Goal: Transaction & Acquisition: Purchase product/service

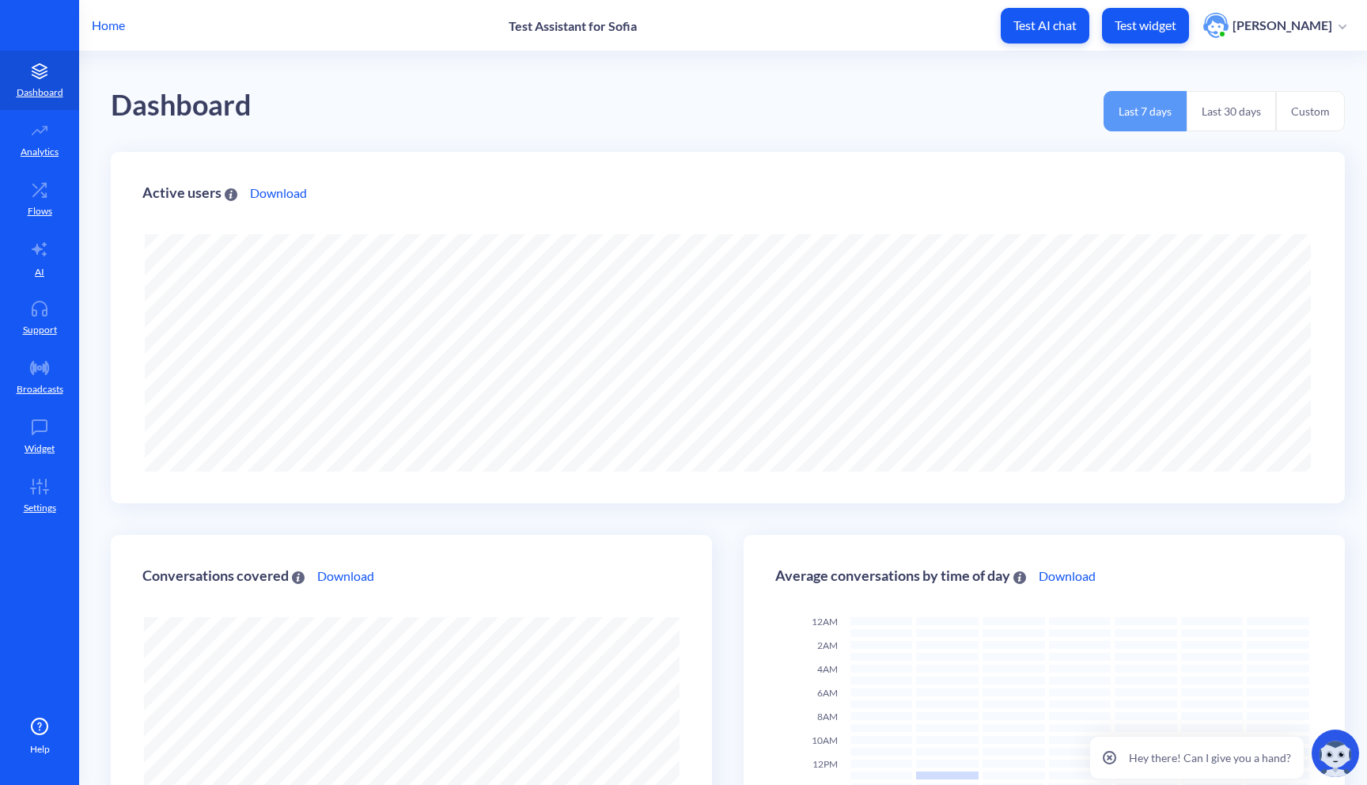
scroll to position [785, 1367]
click at [549, 13] on div "Home Test Assistant for [PERSON_NAME] Test AI chat Test widget [PERSON_NAME]" at bounding box center [683, 25] width 1367 height 51
click at [539, 25] on p "Test Assistant for Sofia" at bounding box center [573, 25] width 128 height 15
click at [106, 27] on p "Home" at bounding box center [108, 25] width 33 height 19
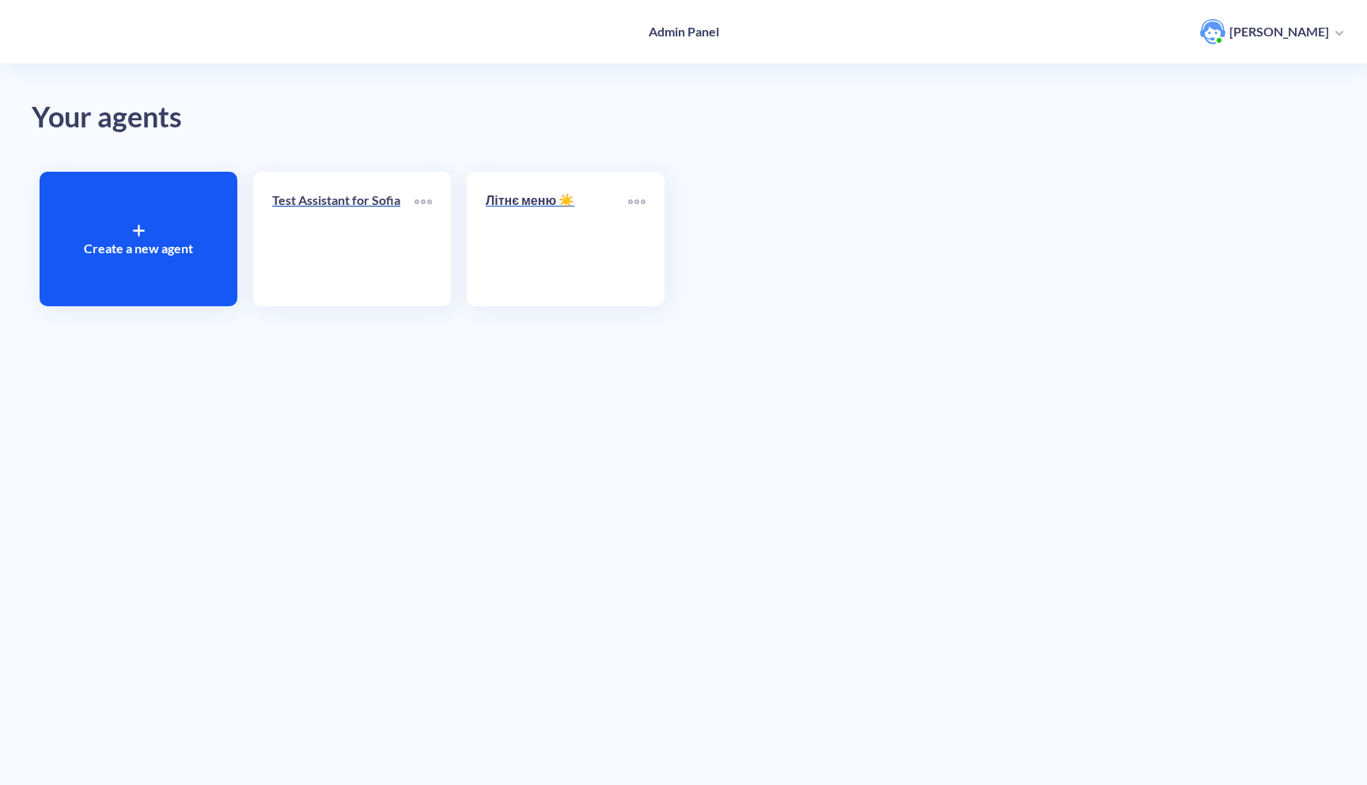
click at [542, 201] on p "Літнє меню ☀️" at bounding box center [557, 200] width 142 height 19
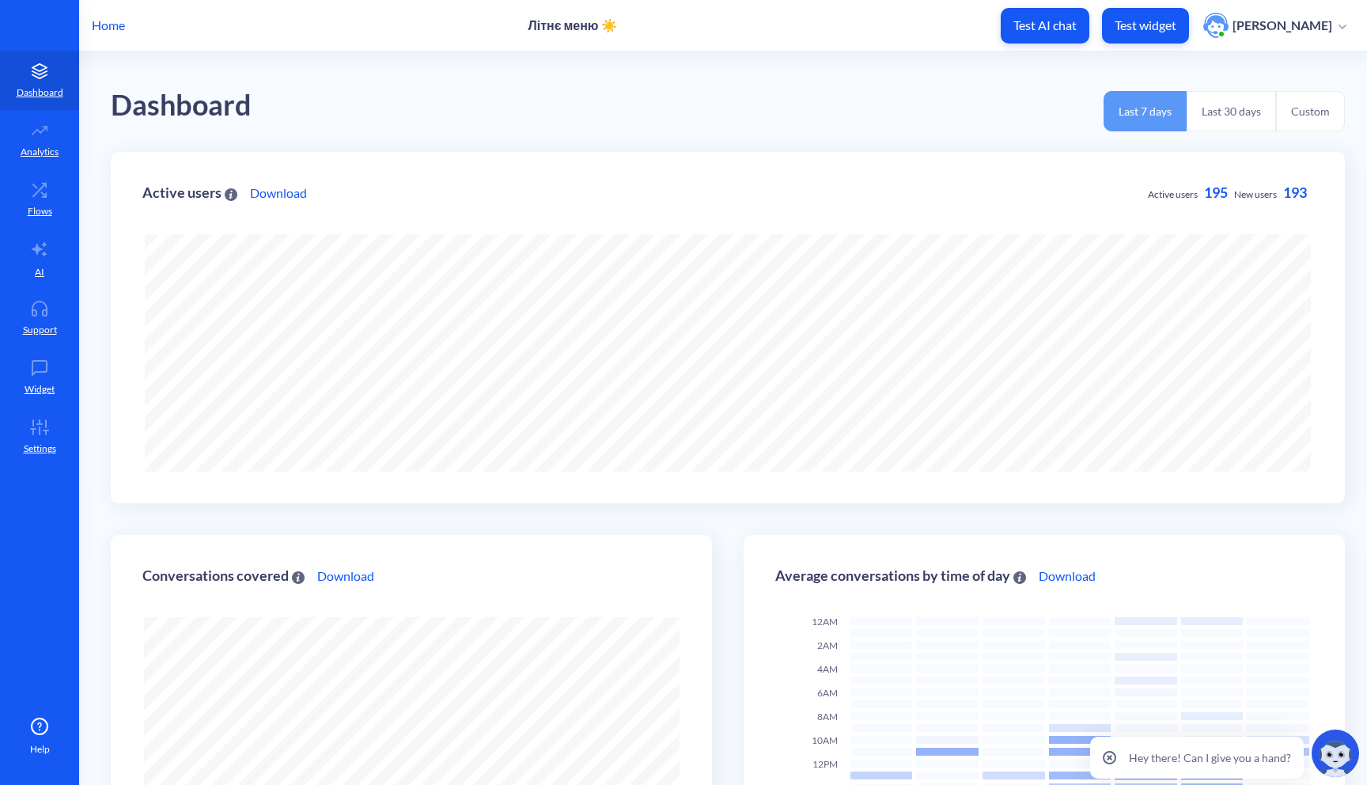
scroll to position [785, 1367]
click at [1159, 25] on p "Test widget" at bounding box center [1146, 25] width 62 height 16
click at [42, 264] on link "AI" at bounding box center [39, 258] width 79 height 59
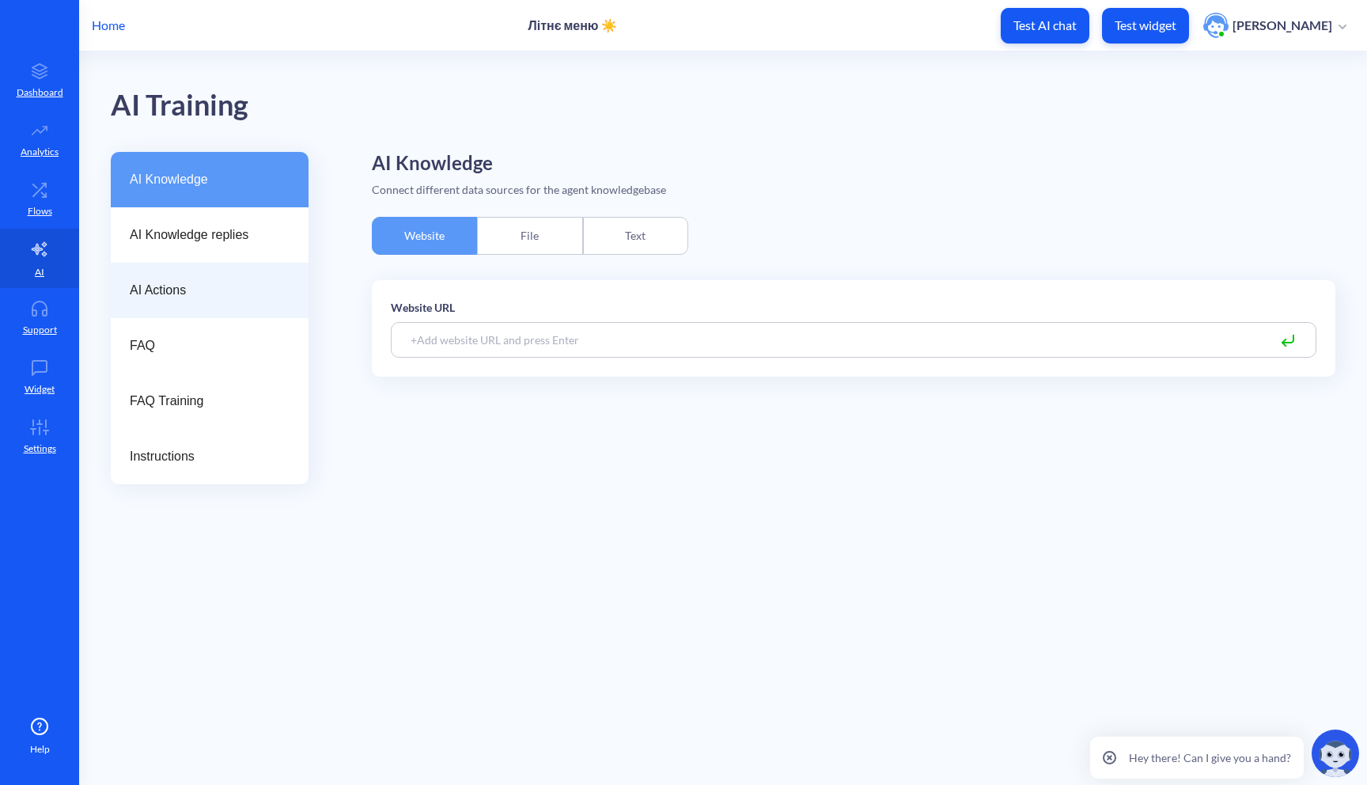
click at [171, 275] on div "AI Actions" at bounding box center [210, 290] width 198 height 55
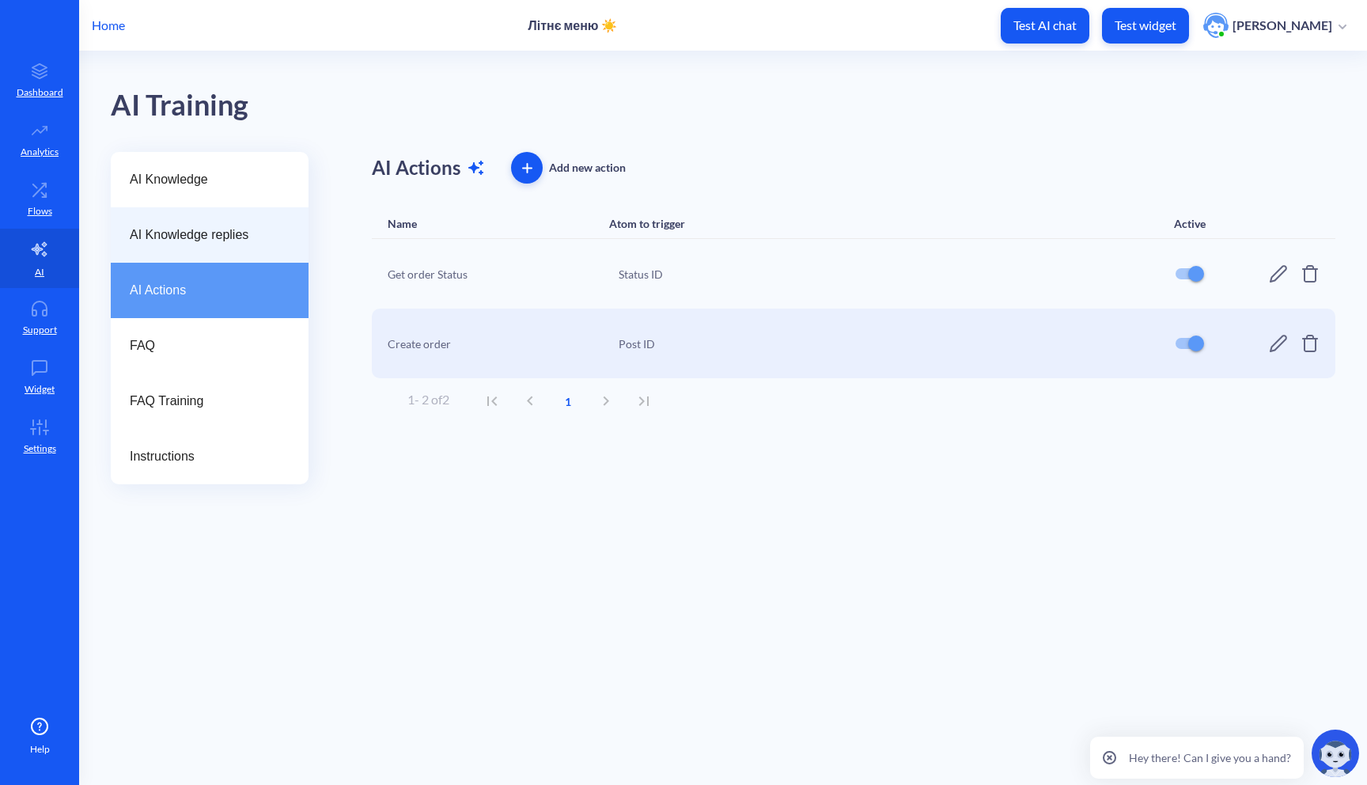
click at [197, 251] on div "AI Knowledge replies" at bounding box center [210, 234] width 198 height 55
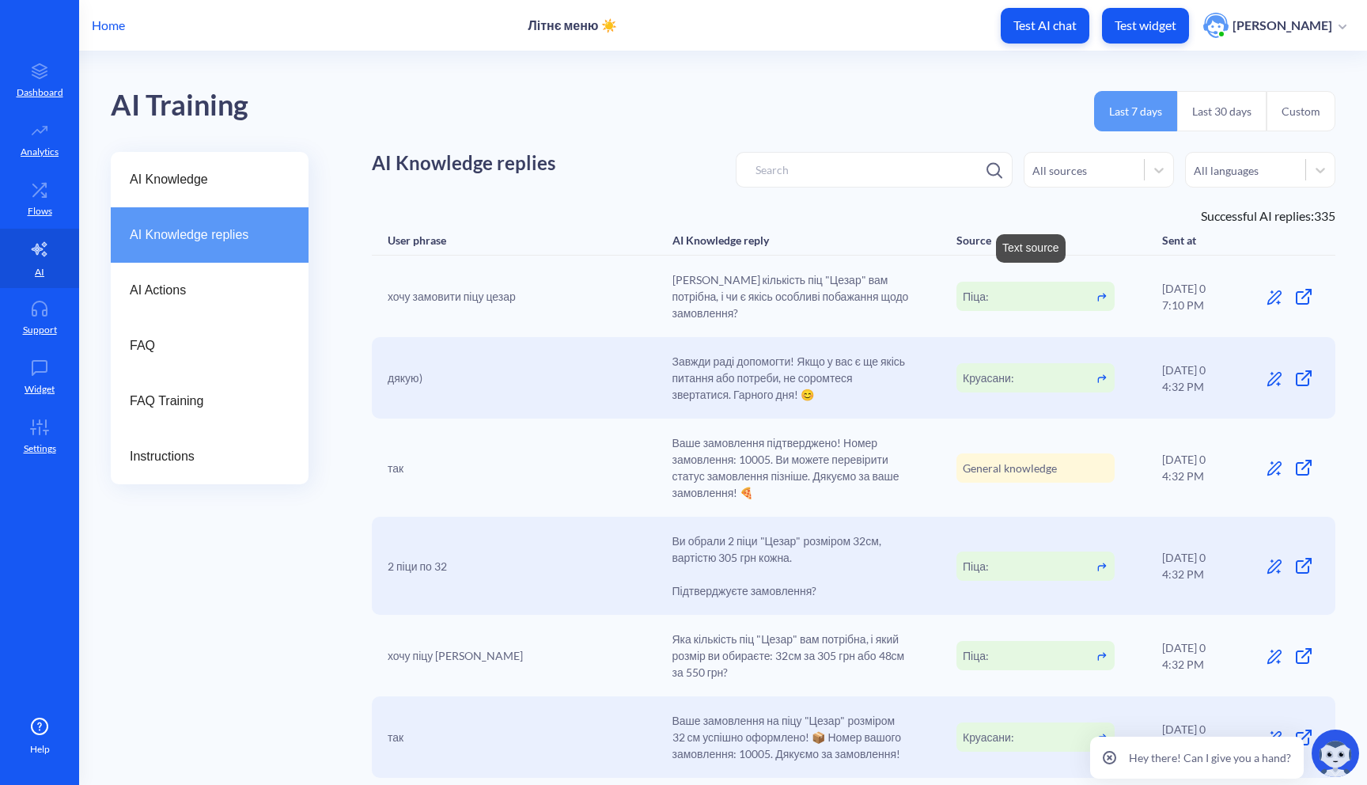
click at [1056, 294] on div "Піца:" at bounding box center [1036, 296] width 158 height 29
click at [232, 415] on div "FAQ Training" at bounding box center [210, 401] width 198 height 55
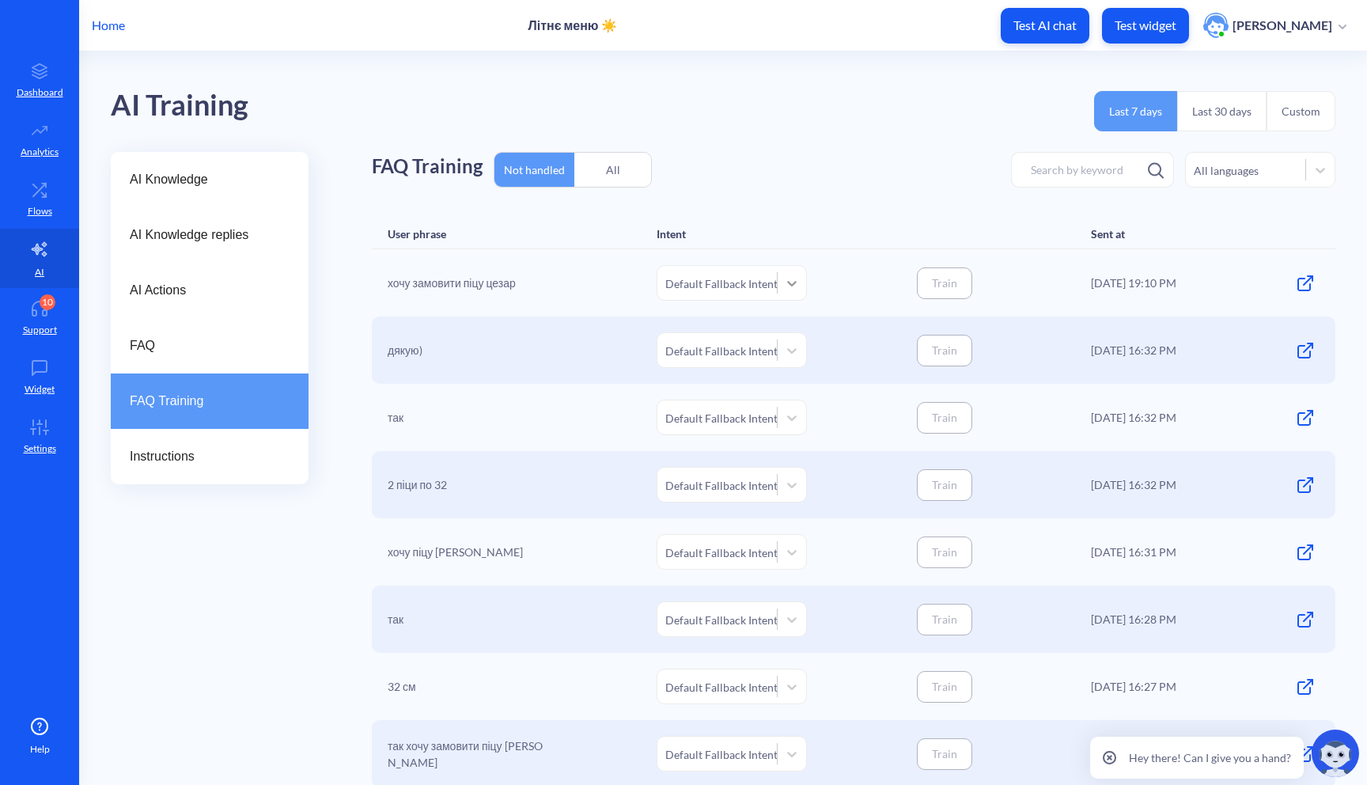
click at [793, 286] on icon at bounding box center [792, 283] width 16 height 16
click at [816, 232] on div "User phrase Intent Sent at" at bounding box center [854, 234] width 964 height 30
click at [798, 286] on div at bounding box center [792, 283] width 28 height 28
click at [760, 328] on div "+ Create new" at bounding box center [732, 324] width 150 height 29
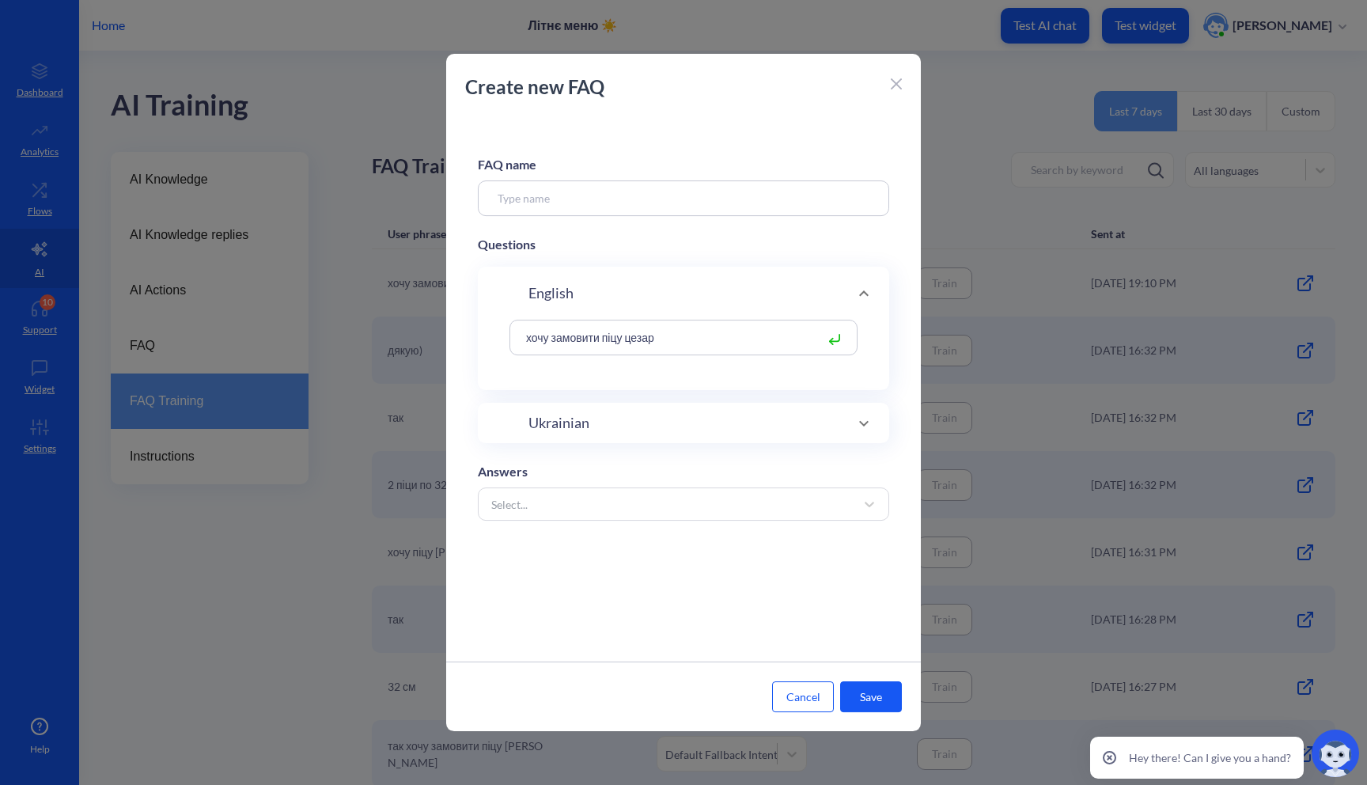
click at [652, 207] on input at bounding box center [683, 198] width 411 height 36
click at [674, 516] on div "Select..." at bounding box center [669, 504] width 372 height 28
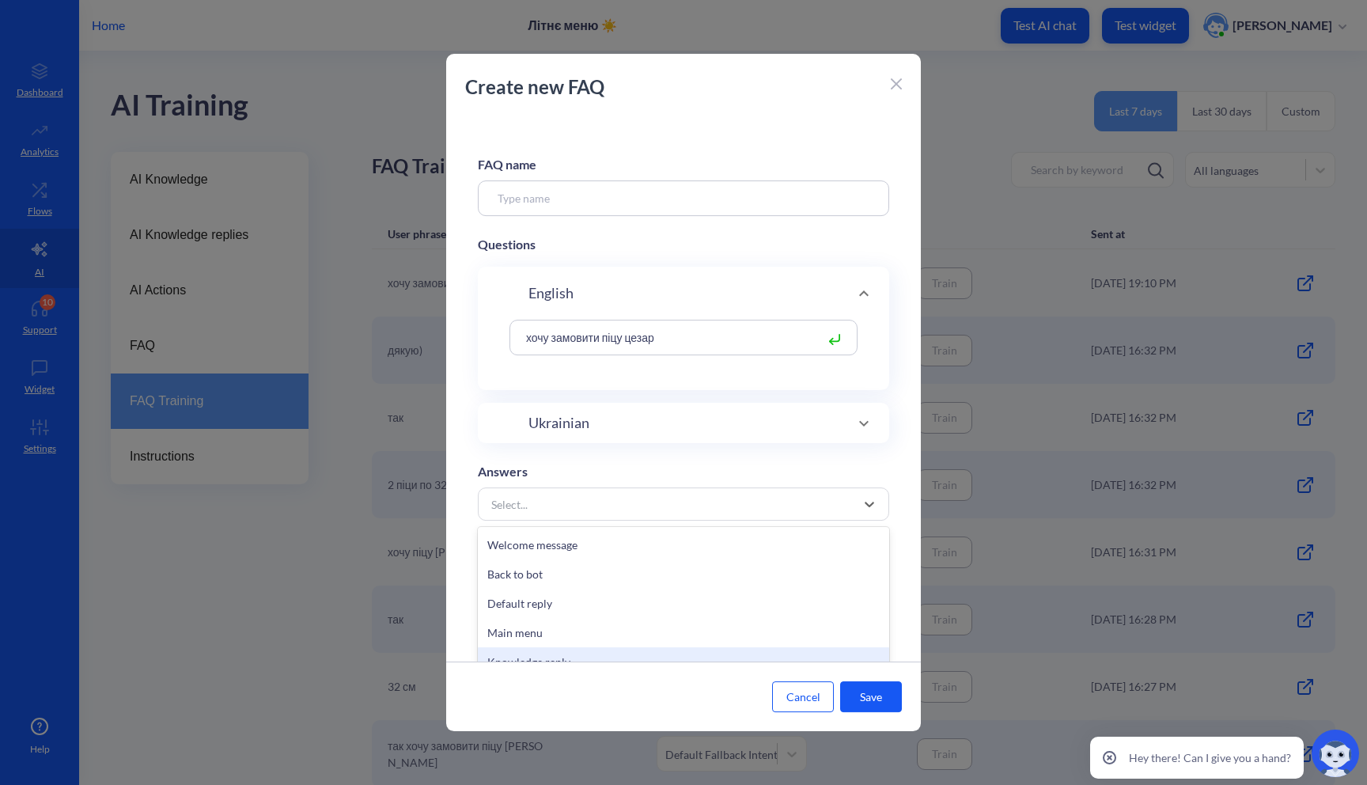
click at [806, 703] on button "Cancel" at bounding box center [803, 696] width 62 height 31
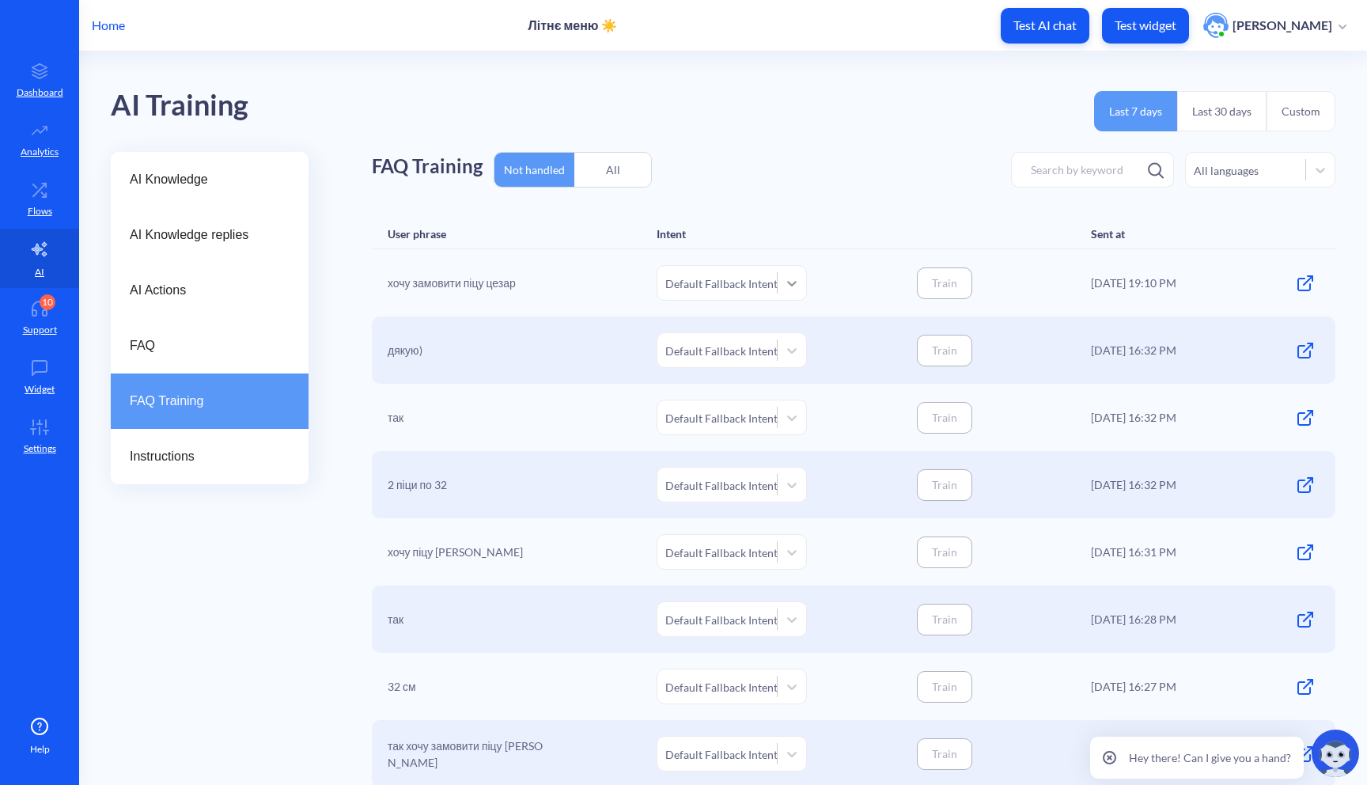
click at [798, 287] on div at bounding box center [792, 283] width 28 height 28
click at [794, 287] on icon at bounding box center [792, 283] width 16 height 16
click at [176, 339] on span "FAQ" at bounding box center [203, 345] width 147 height 19
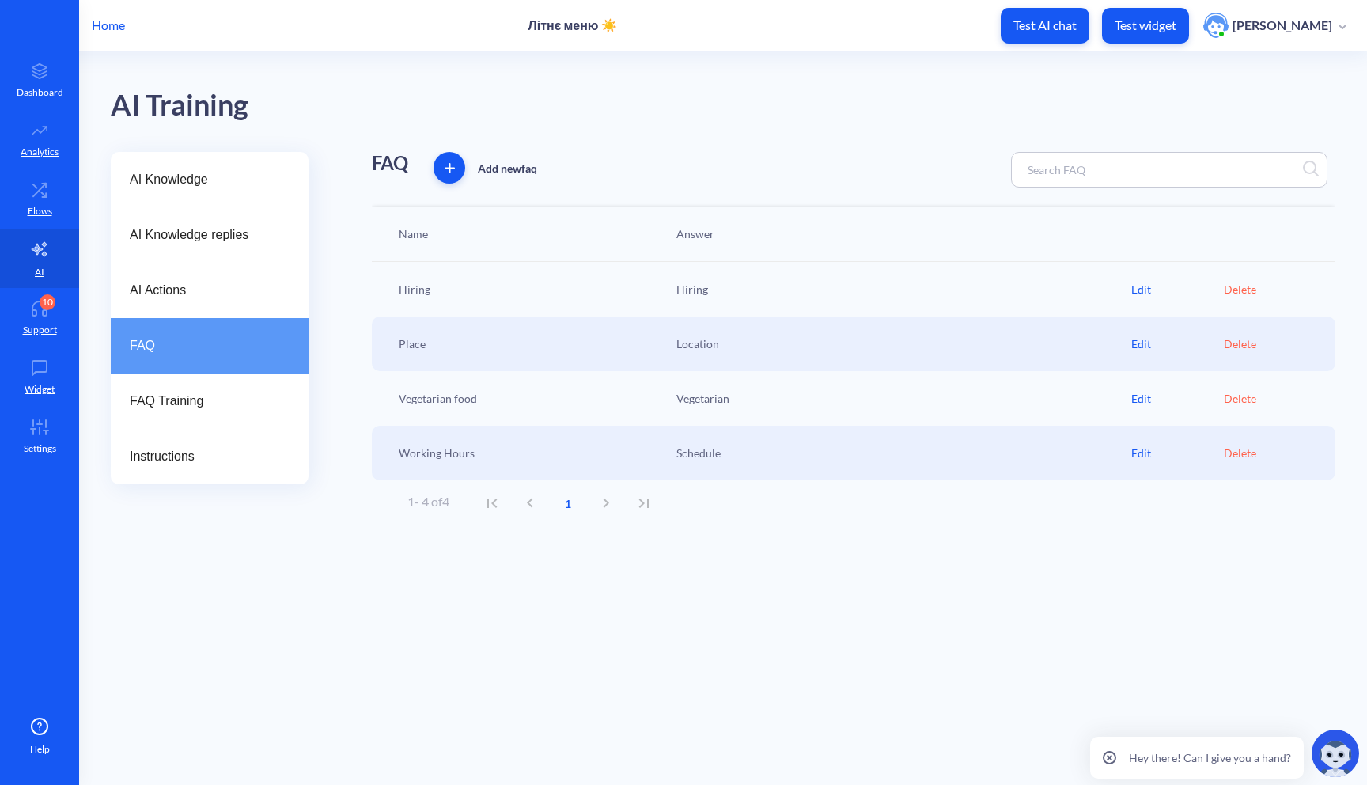
click at [1146, 286] on div "Edit" at bounding box center [1178, 289] width 93 height 17
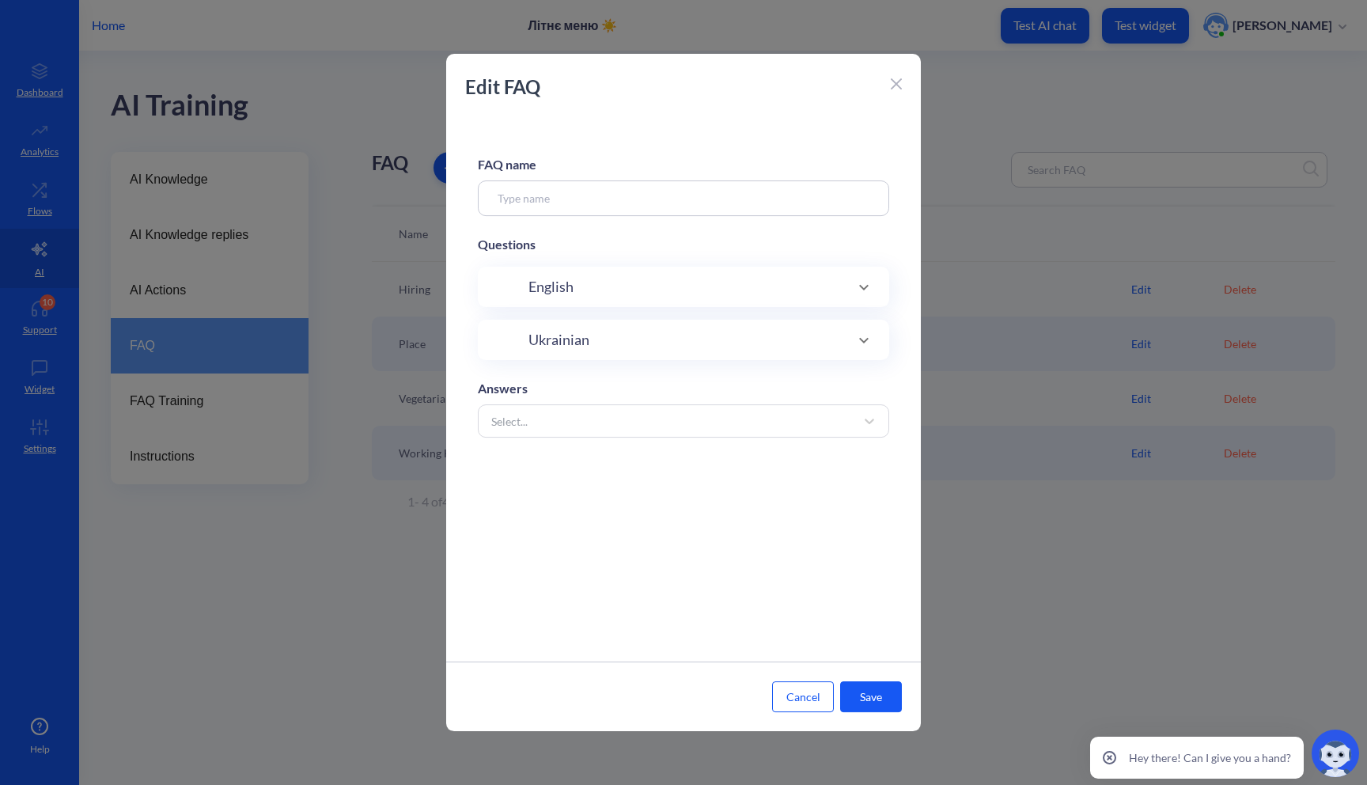
type input "Hiring"
click at [652, 451] on div "English 6 phrases" at bounding box center [681, 448] width 304 height 21
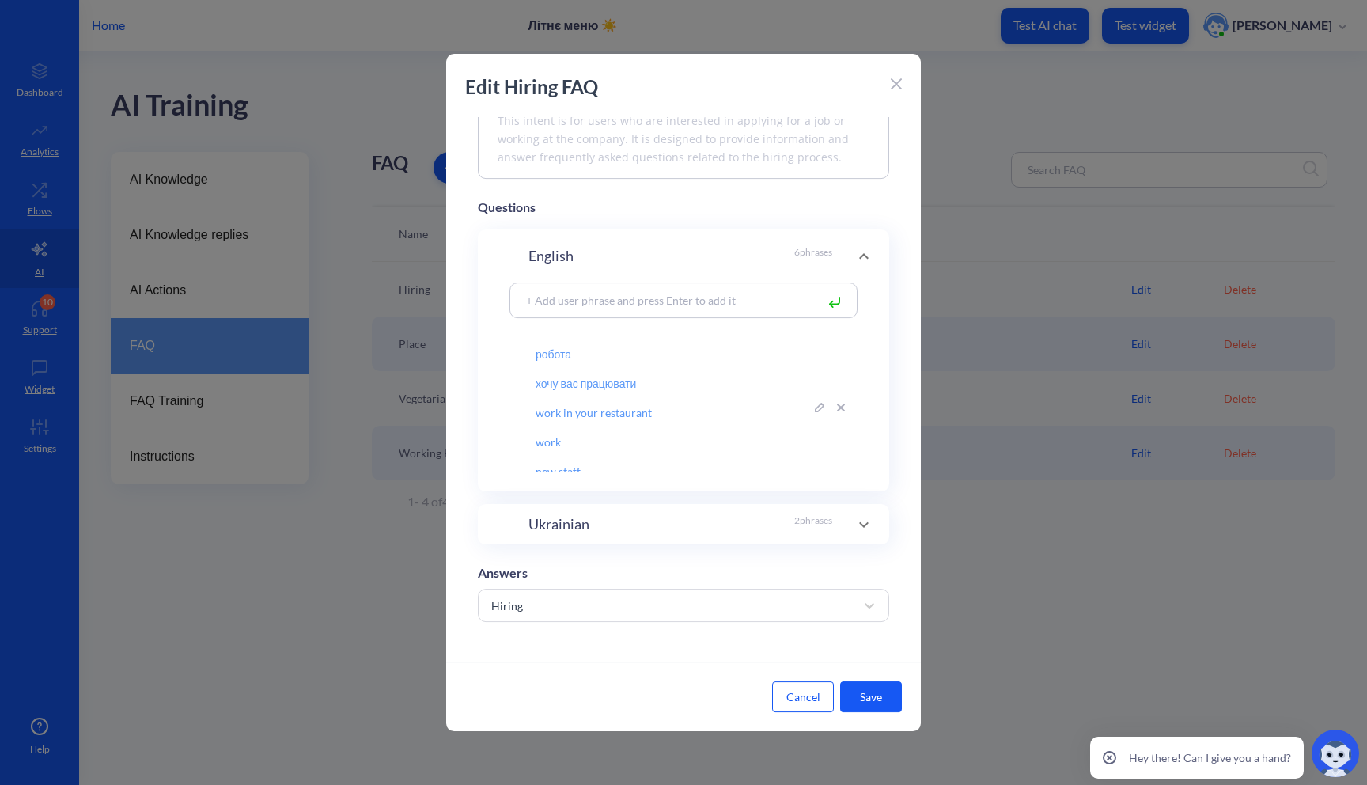
scroll to position [37, 0]
click at [900, 85] on icon at bounding box center [896, 83] width 11 height 11
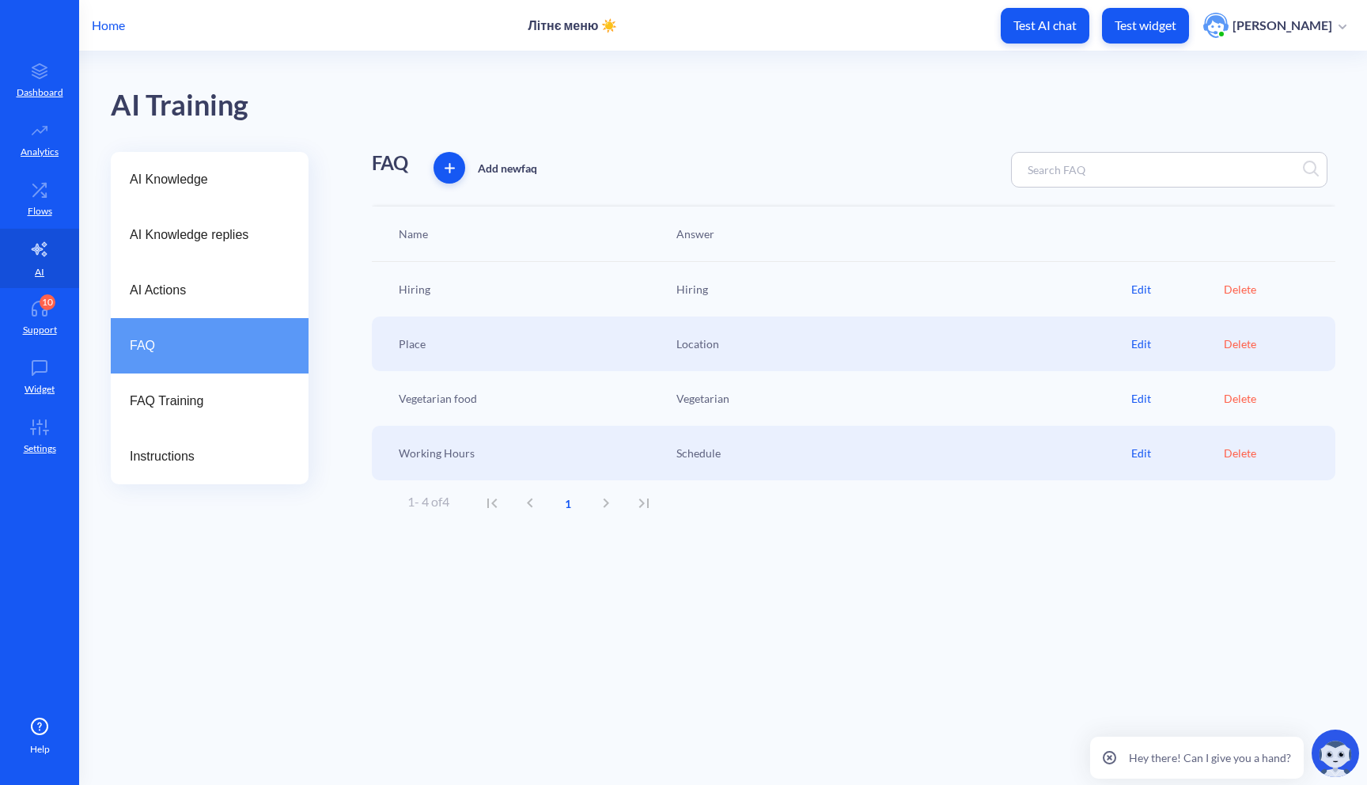
click at [1143, 400] on div "Edit" at bounding box center [1178, 398] width 93 height 17
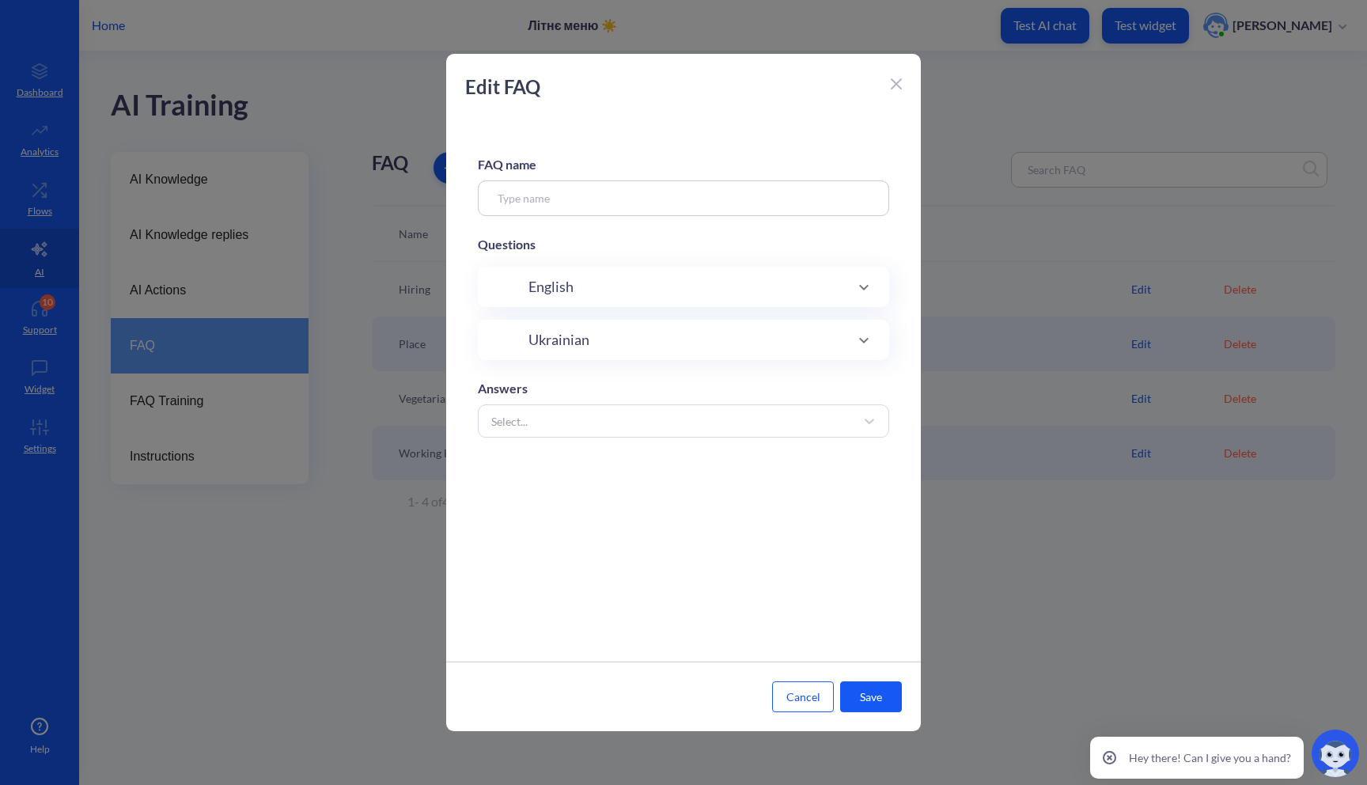
type input "Vegetarian food"
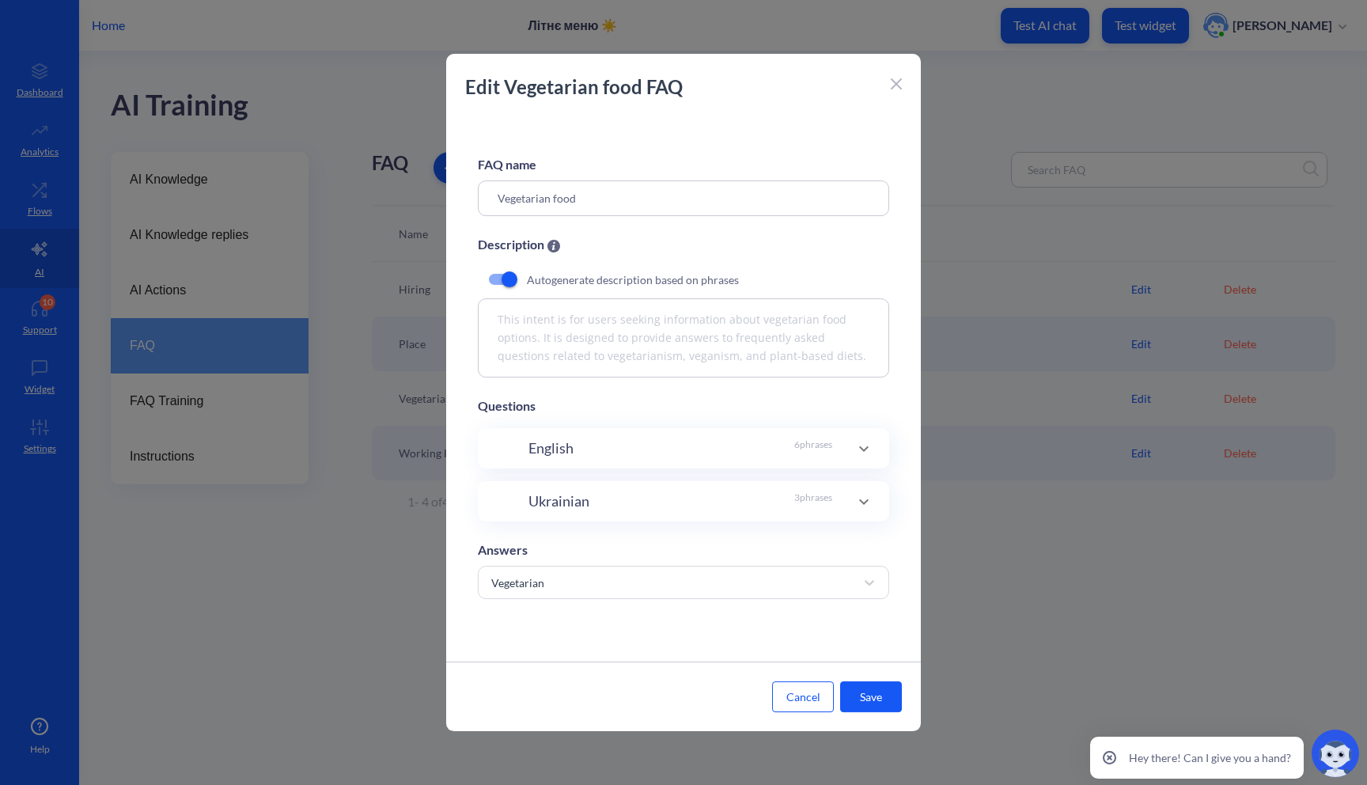
click at [627, 435] on div "English 6 phrases" at bounding box center [683, 448] width 411 height 40
click at [897, 85] on icon at bounding box center [896, 83] width 11 height 11
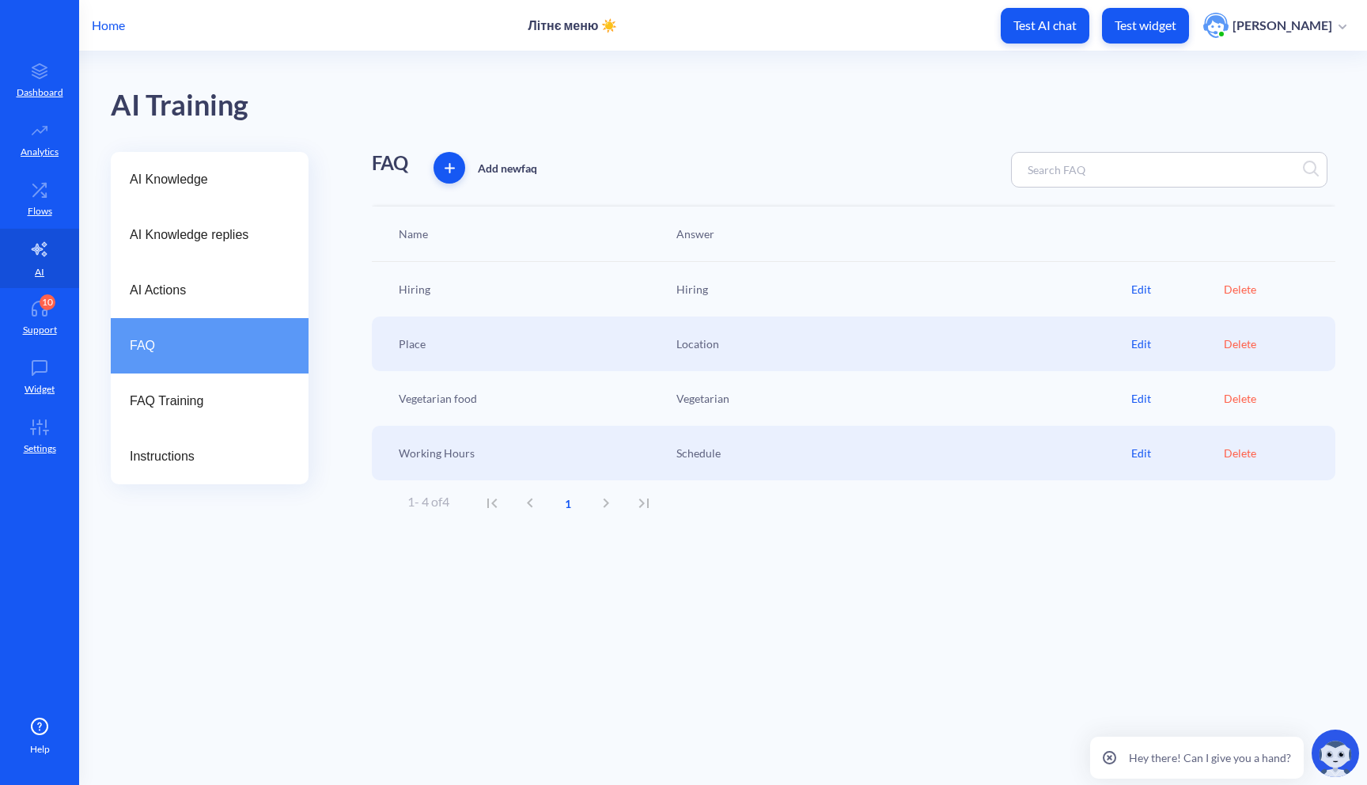
click at [1141, 453] on div "Edit" at bounding box center [1178, 453] width 93 height 17
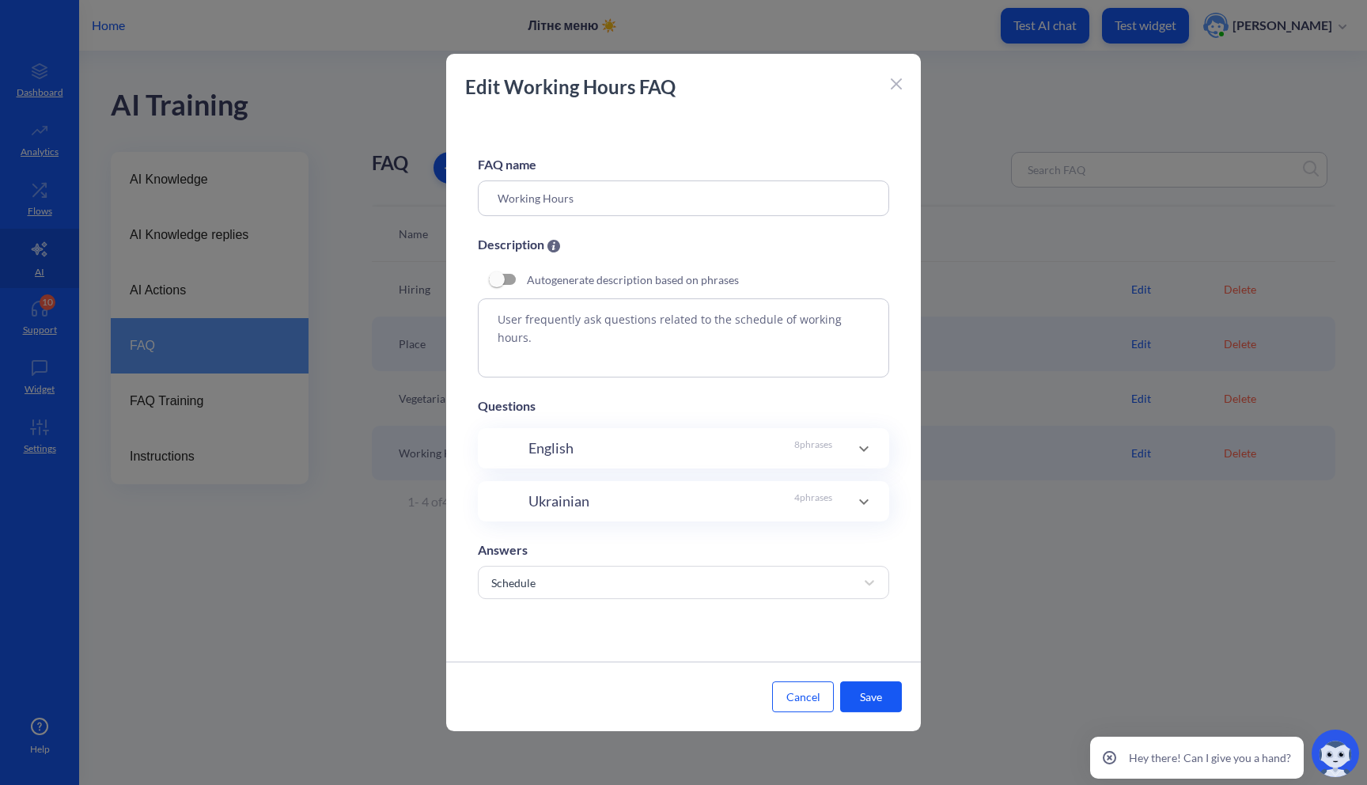
click at [694, 456] on div "English 8 phrases" at bounding box center [681, 448] width 304 height 21
click at [533, 339] on textarea "User frequently ask questions related to the schedule of working hours." at bounding box center [683, 337] width 411 height 79
click at [561, 334] on textarea "User frequently ask questions related to the schedule of working hours." at bounding box center [683, 337] width 411 height 79
click at [786, 700] on button "Cancel" at bounding box center [803, 696] width 62 height 31
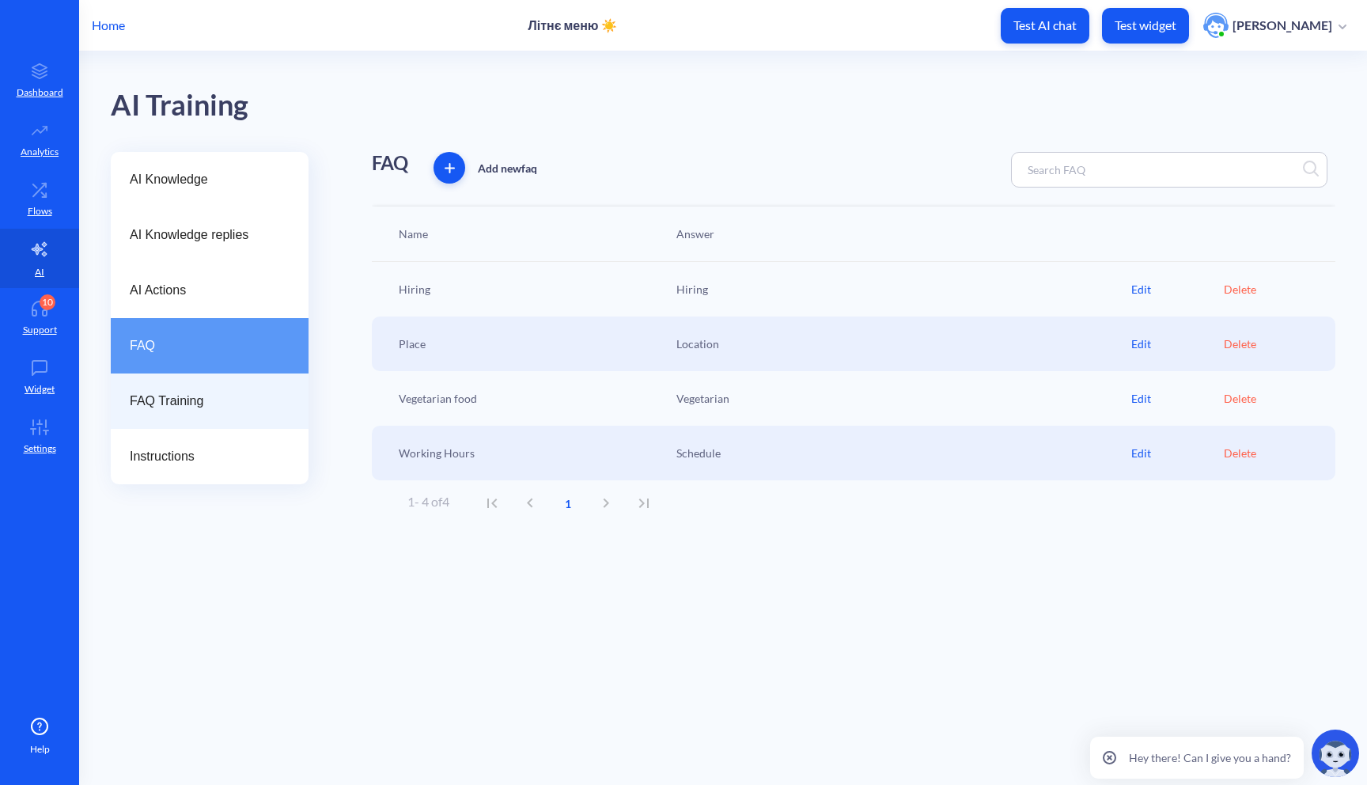
click at [208, 404] on span "FAQ Training" at bounding box center [203, 401] width 147 height 19
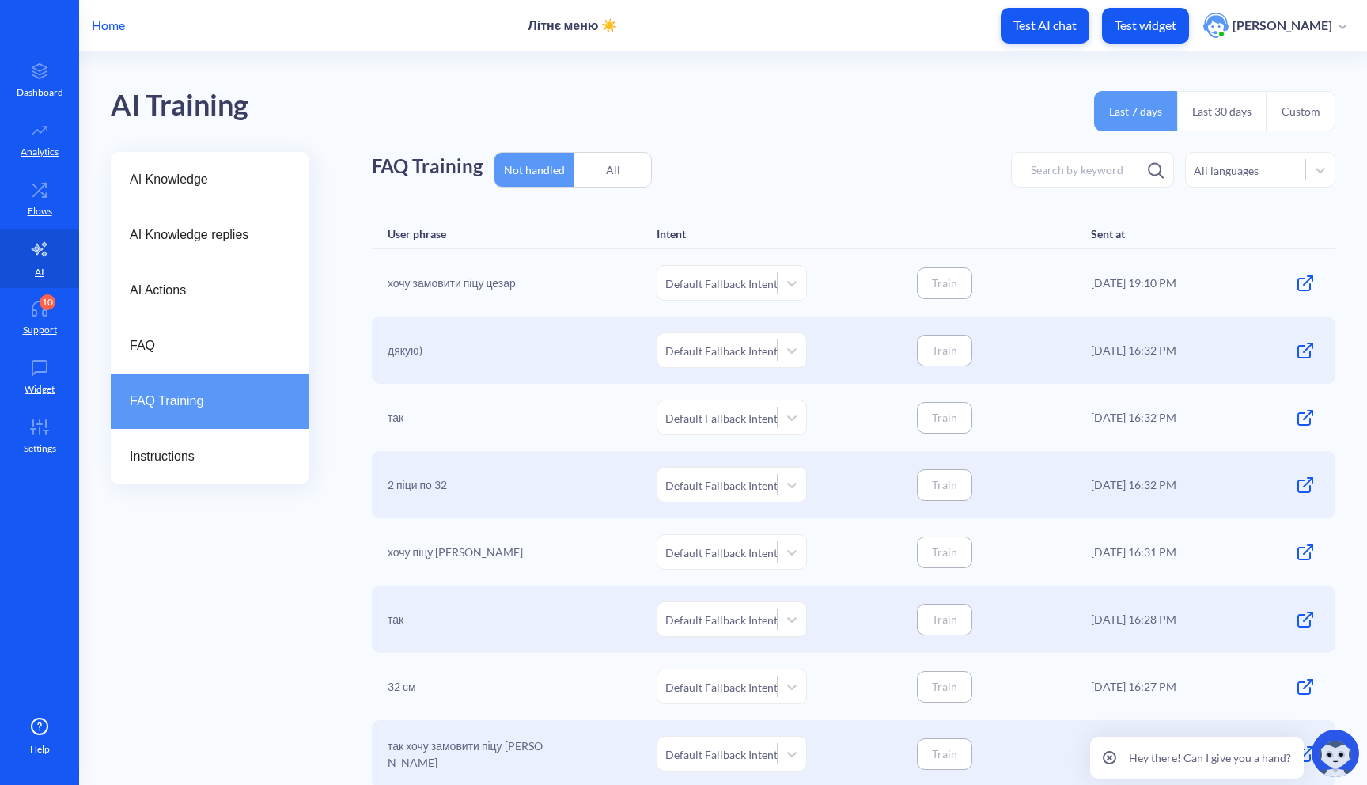
click at [612, 172] on div "All" at bounding box center [612, 169] width 77 height 37
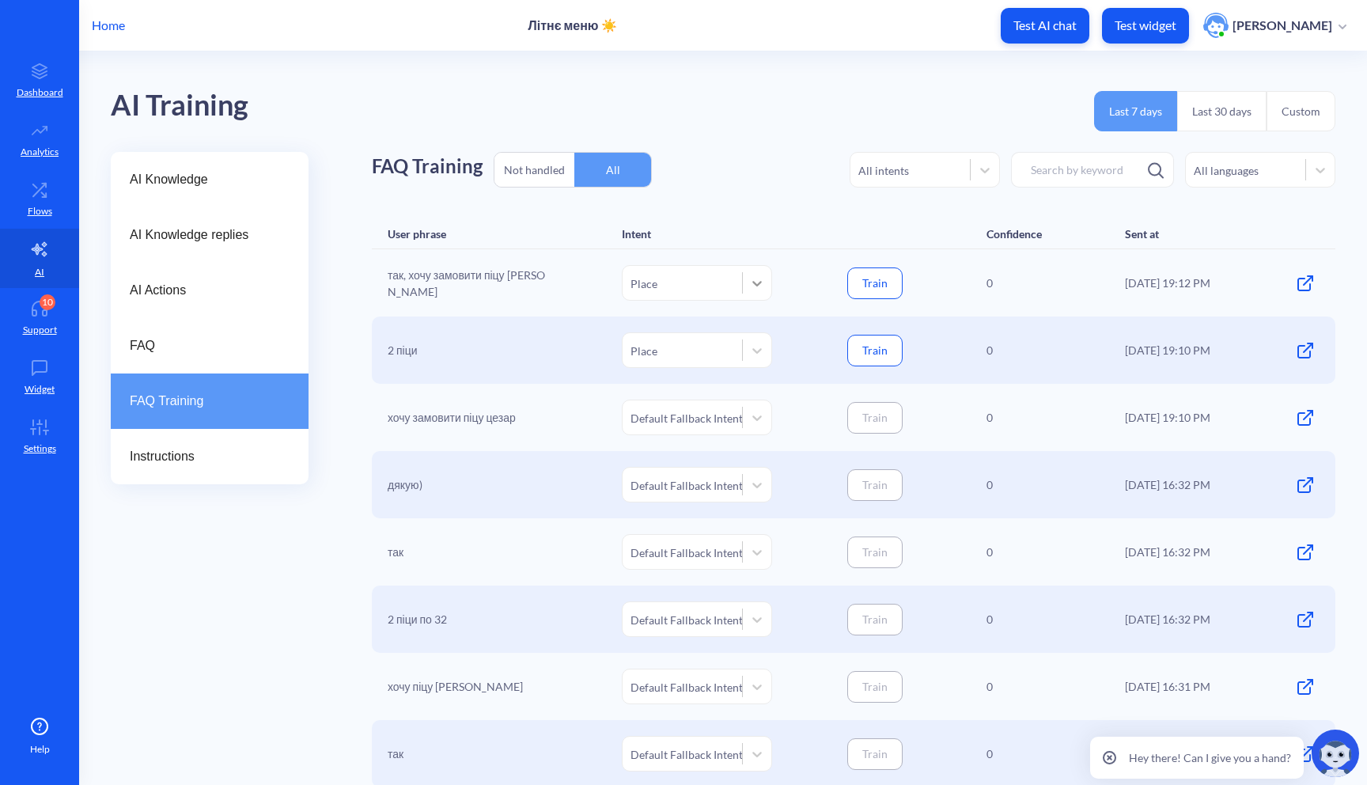
click at [760, 287] on icon at bounding box center [757, 283] width 16 height 16
click at [747, 351] on div at bounding box center [757, 350] width 28 height 28
click at [824, 184] on div "FAQ Training Not handled All All intents All languages" at bounding box center [854, 170] width 964 height 36
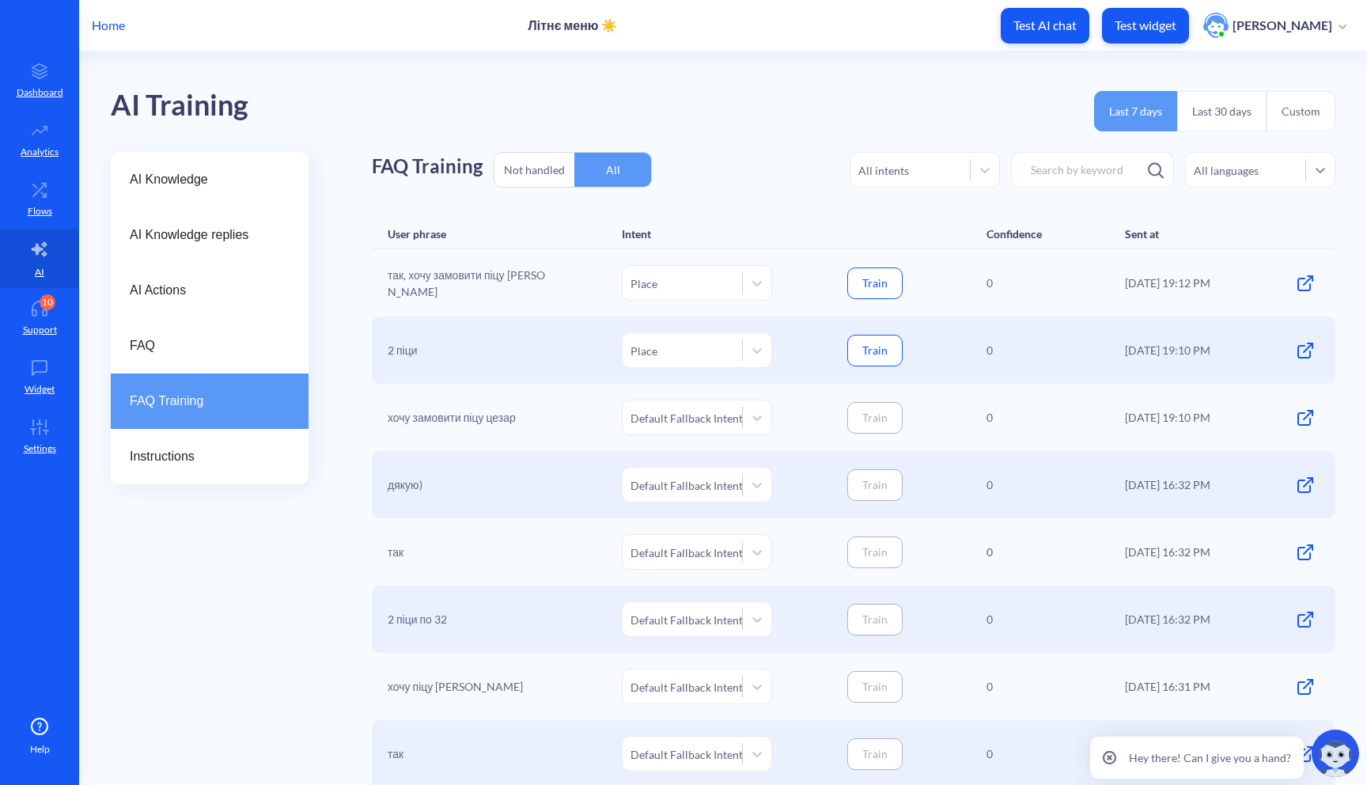
click at [1315, 180] on div at bounding box center [1320, 170] width 28 height 28
click at [1316, 131] on div "Last 7 days Last 30 days Custom" at bounding box center [1214, 114] width 241 height 73
click at [1305, 130] on button "Custom" at bounding box center [1301, 111] width 69 height 40
click at [761, 288] on icon at bounding box center [757, 283] width 16 height 16
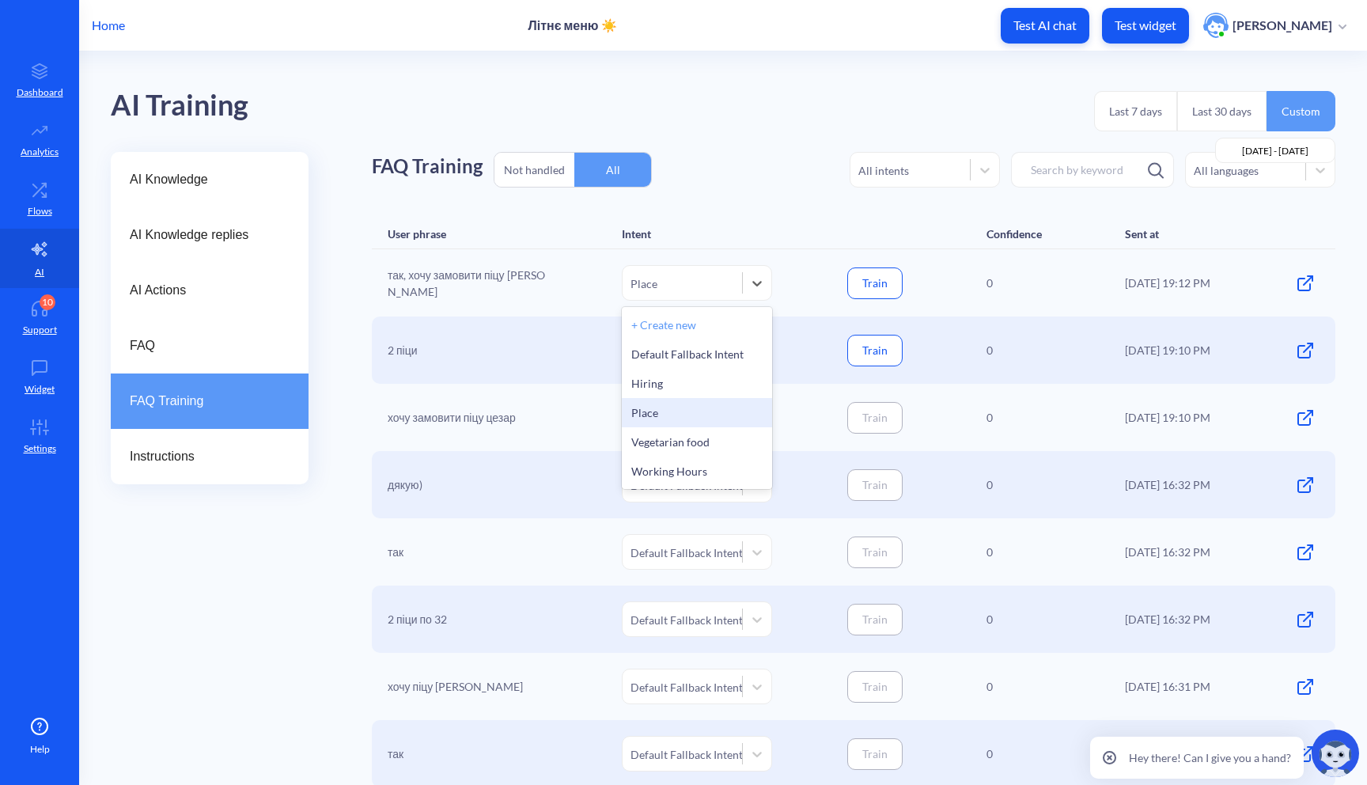
click at [752, 289] on icon at bounding box center [757, 283] width 16 height 16
click at [755, 289] on icon at bounding box center [757, 283] width 16 height 16
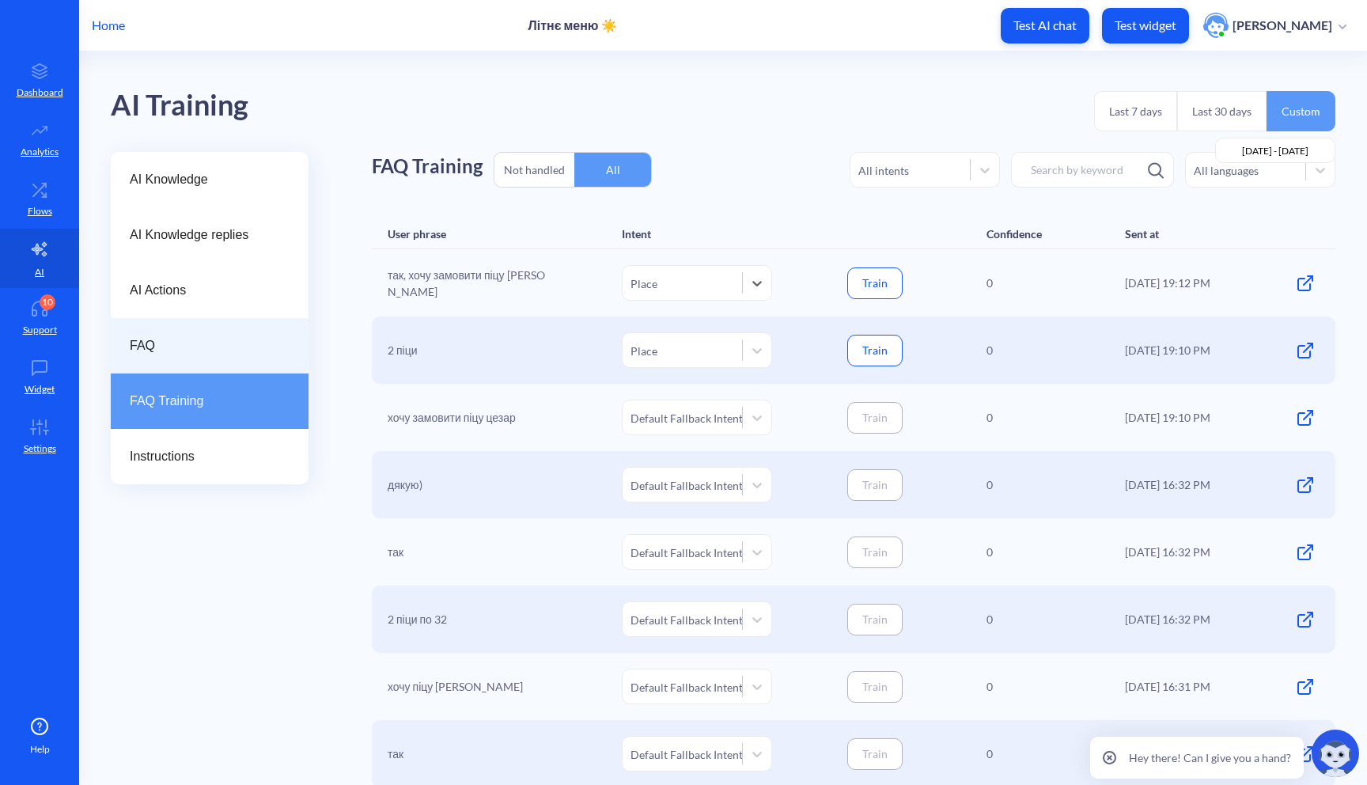
click at [297, 348] on div "FAQ" at bounding box center [210, 345] width 198 height 55
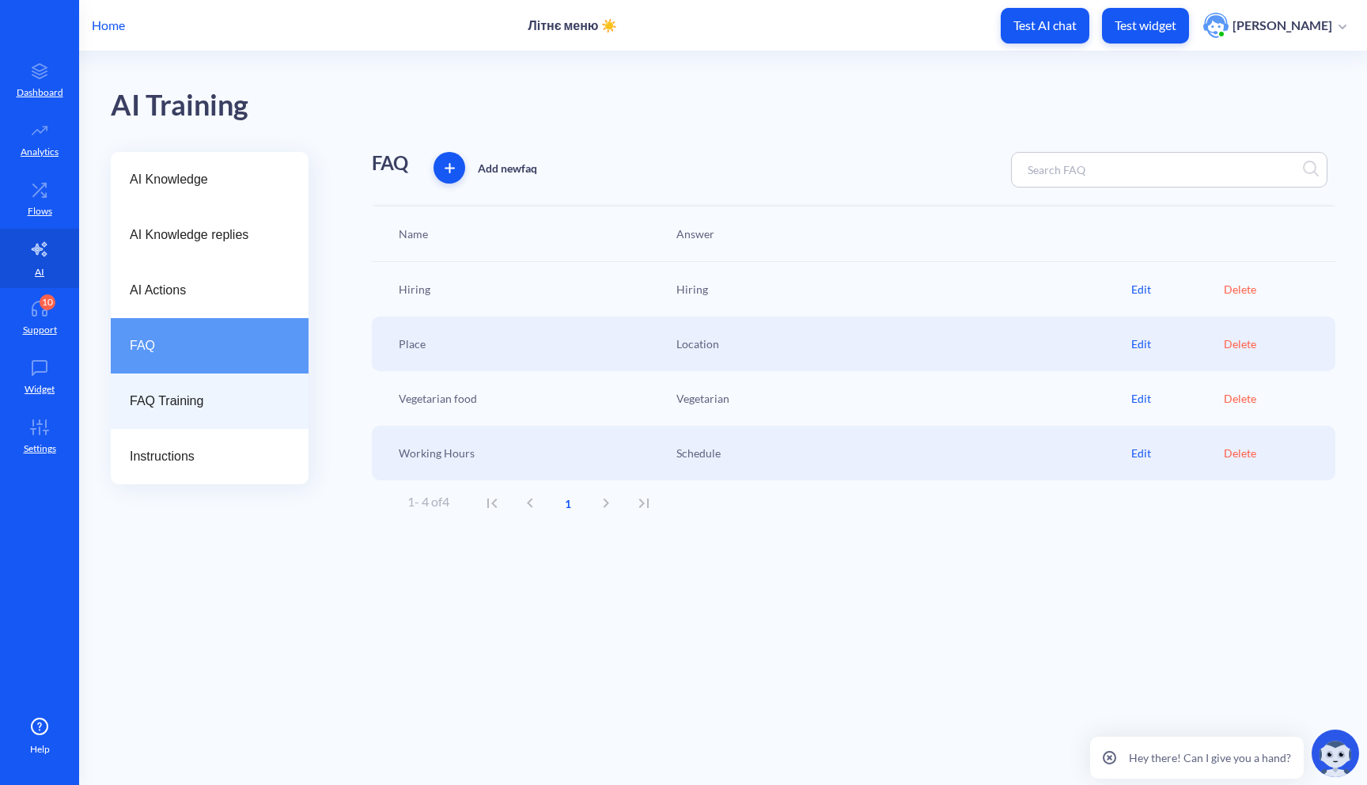
click at [271, 397] on span "FAQ Training" at bounding box center [203, 401] width 147 height 19
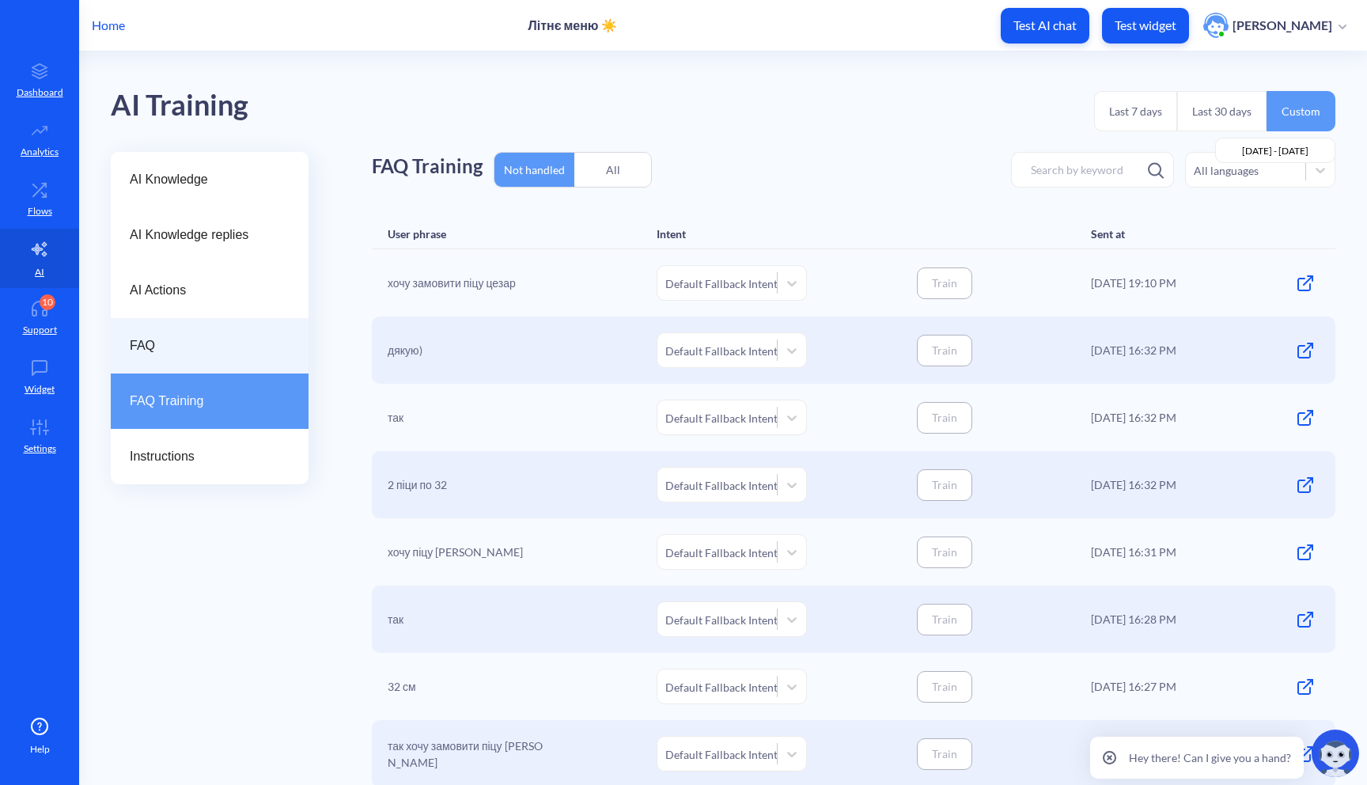
click at [205, 351] on span "FAQ" at bounding box center [203, 345] width 147 height 19
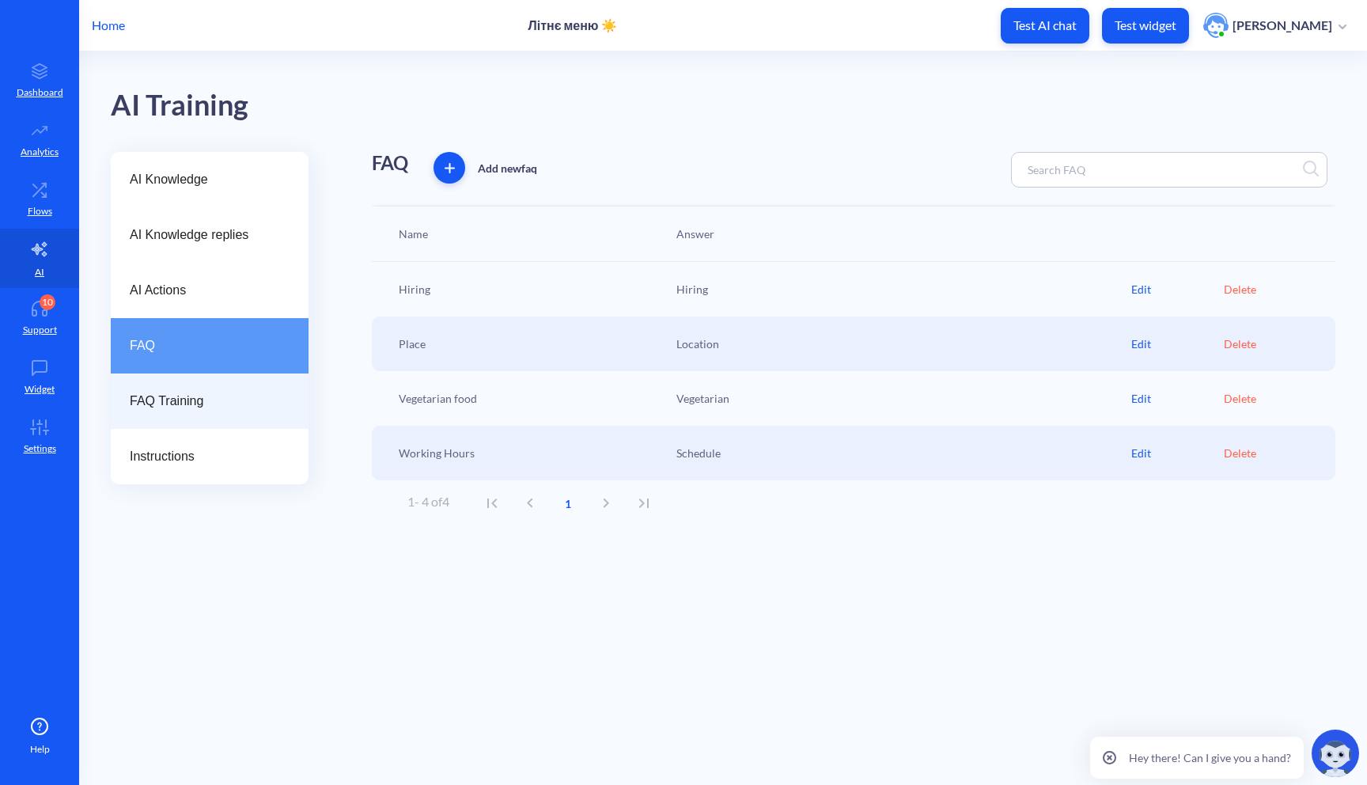
click at [238, 401] on span "FAQ Training" at bounding box center [203, 401] width 147 height 19
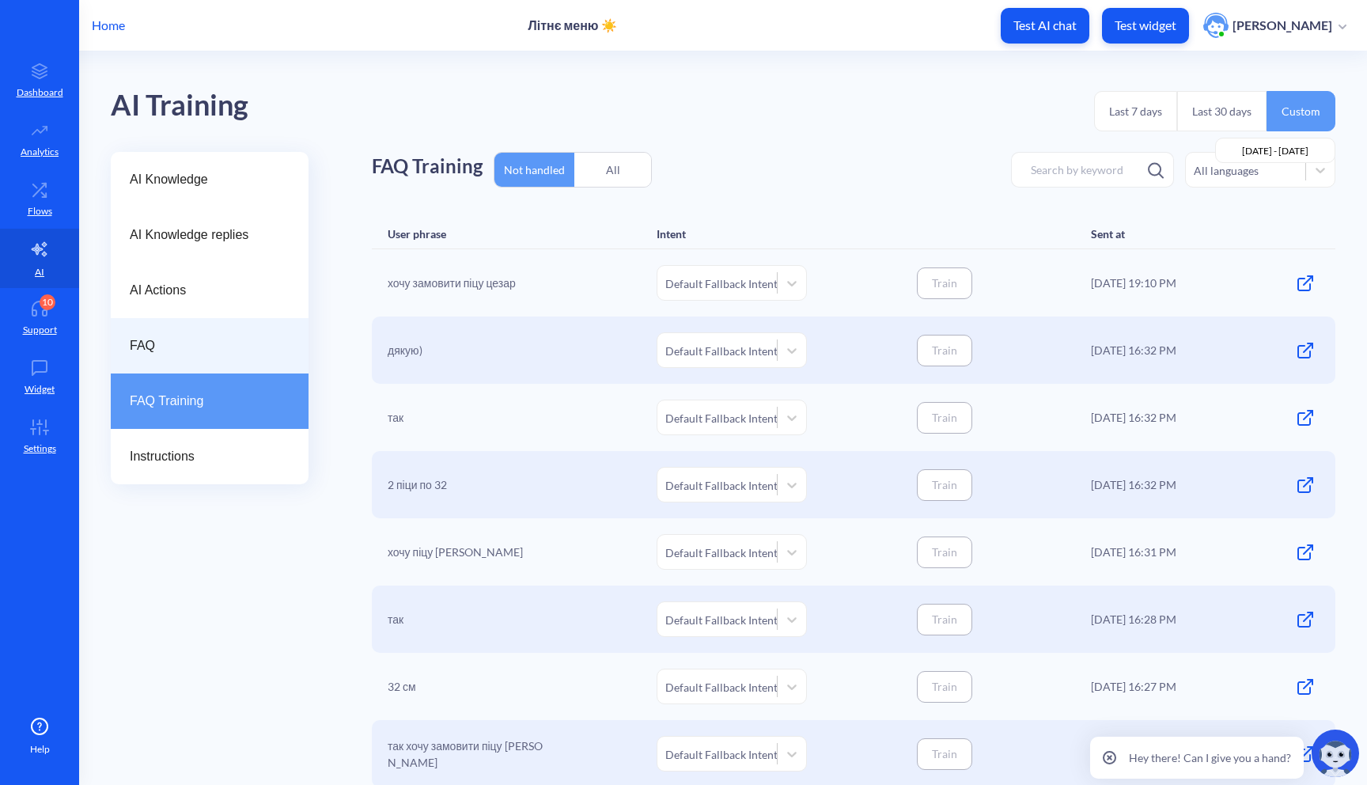
click at [251, 349] on span "FAQ" at bounding box center [203, 345] width 147 height 19
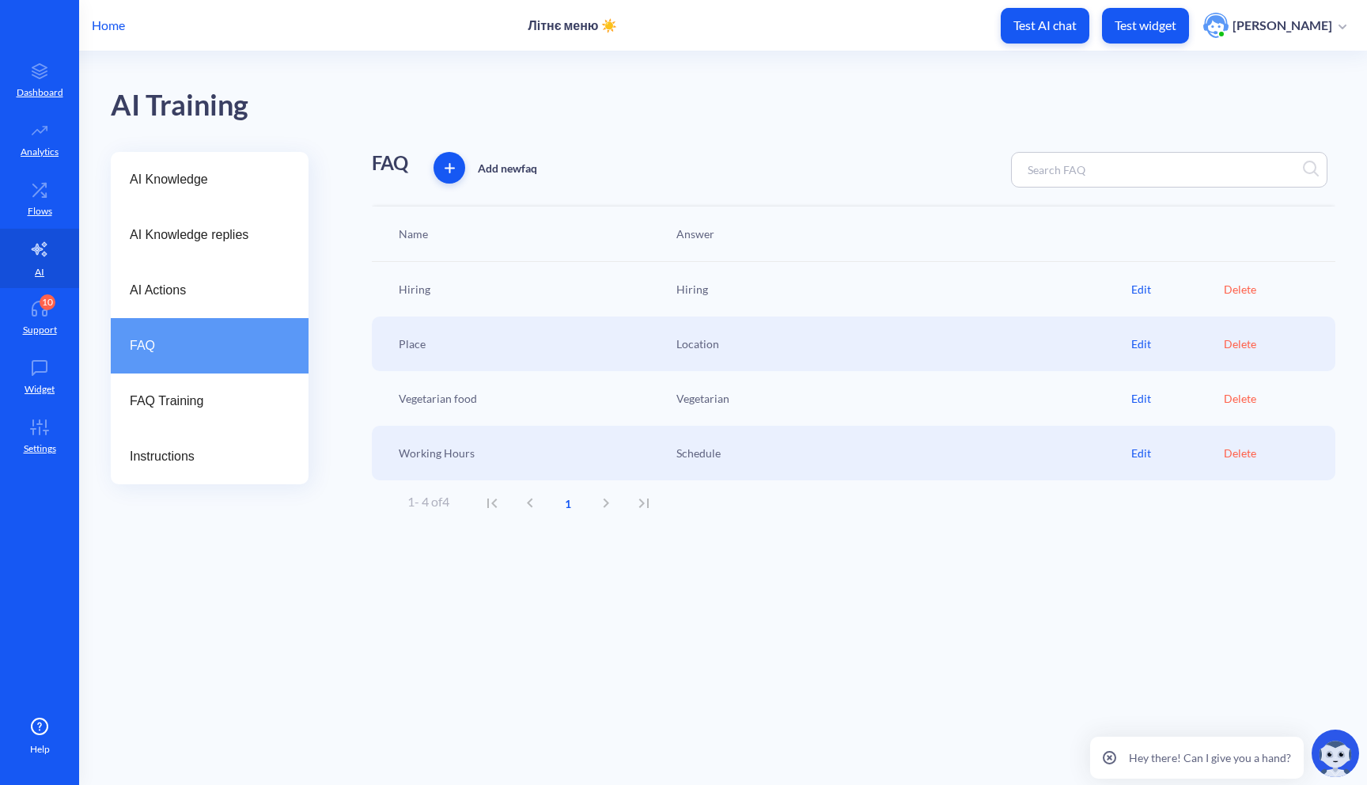
click at [1137, 346] on div "Edit" at bounding box center [1178, 344] width 93 height 17
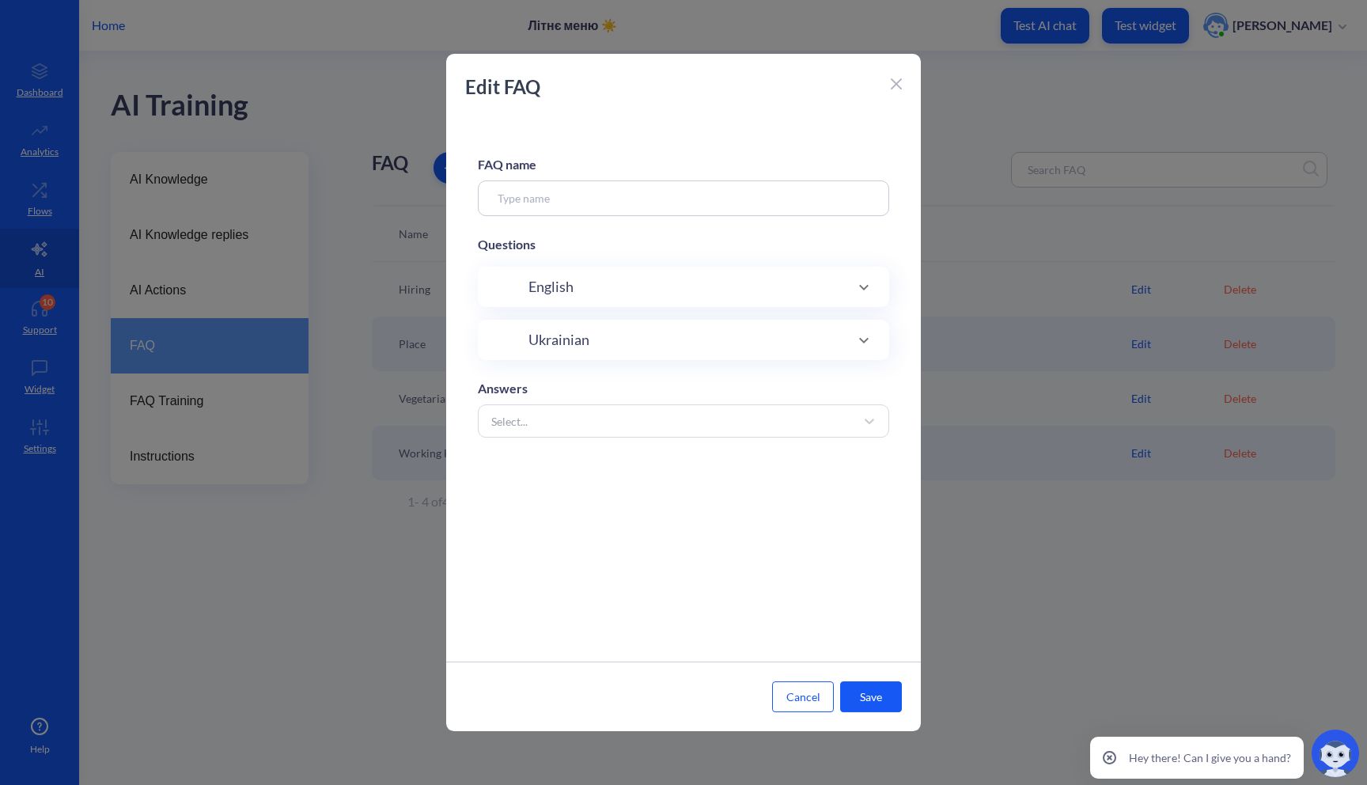
type input "Place"
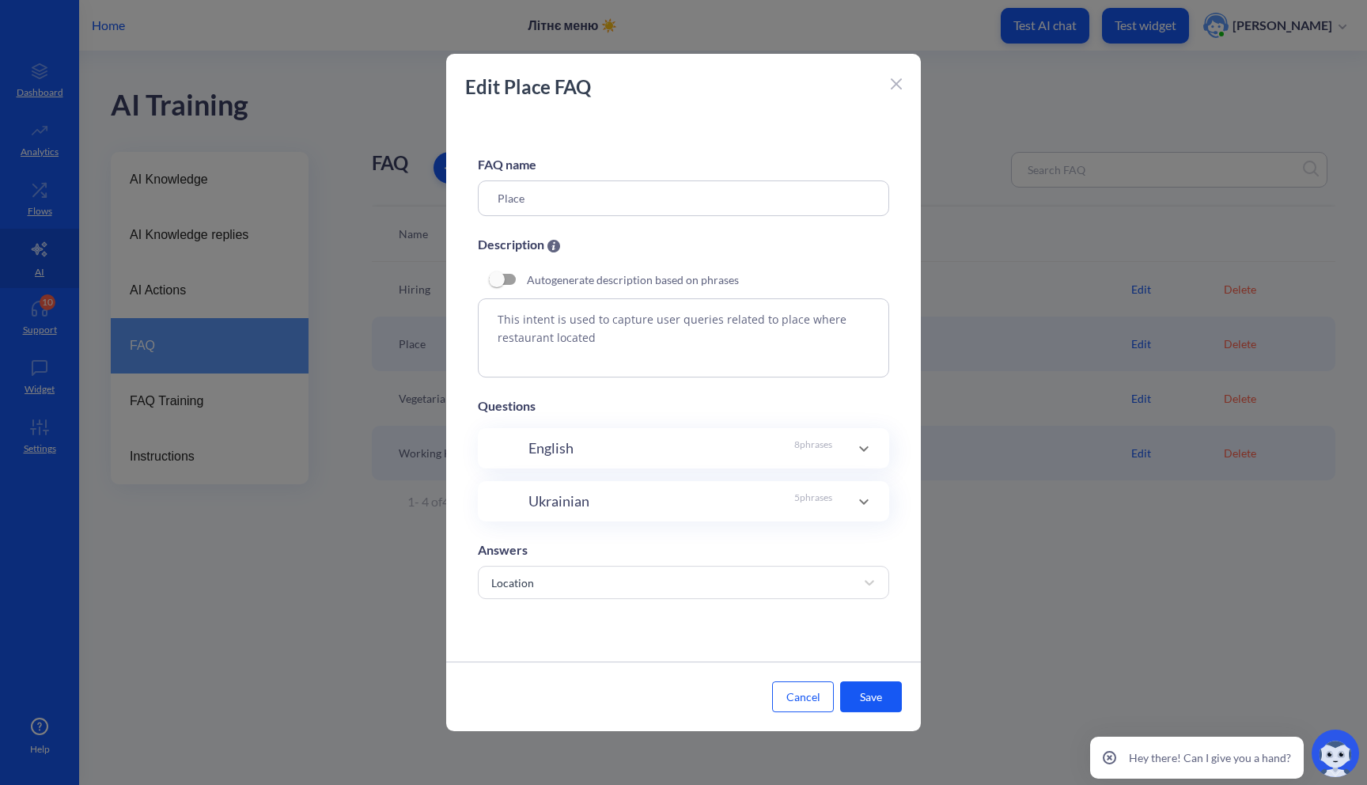
click at [617, 464] on div "English 8 phrases" at bounding box center [683, 448] width 411 height 40
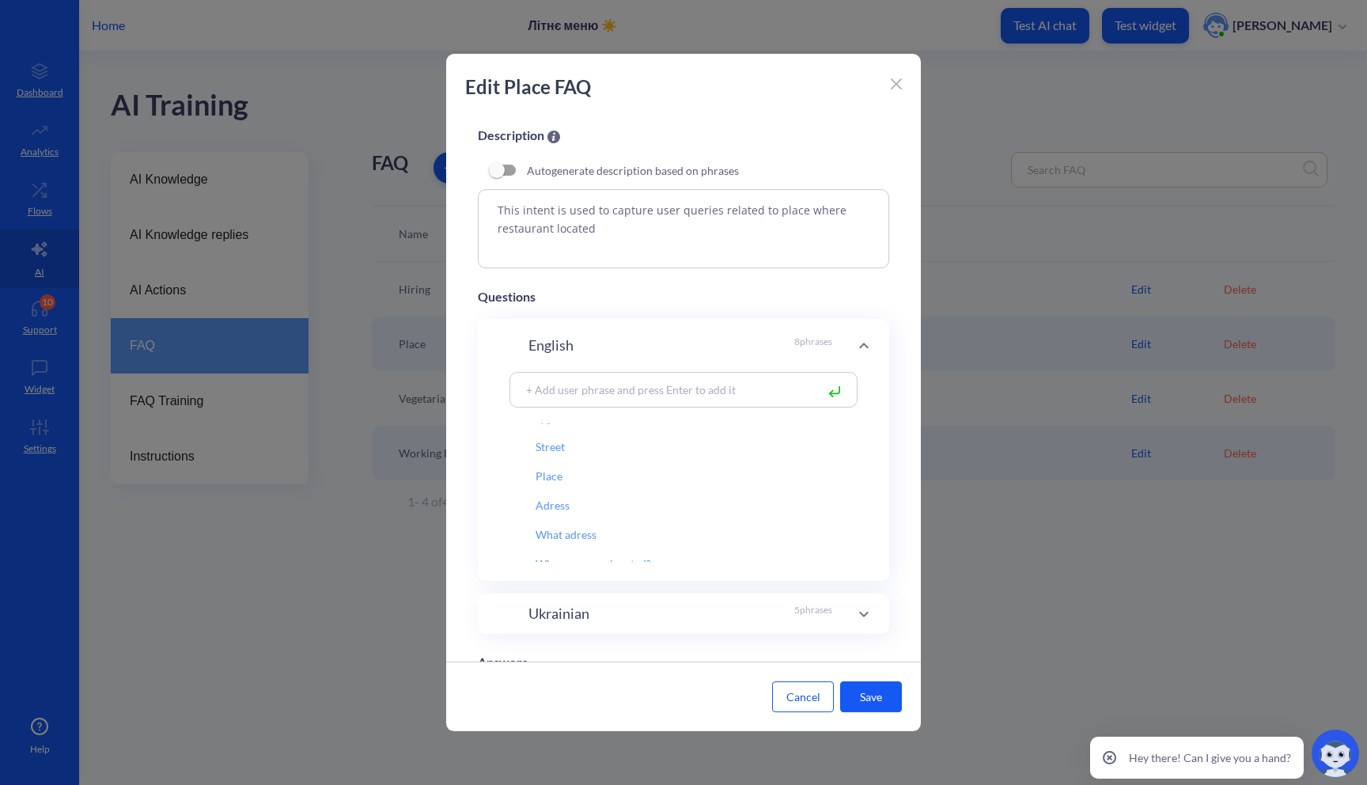
scroll to position [96, 0]
click at [500, 172] on input "checkbox" at bounding box center [497, 170] width 38 height 38
checkbox input "true"
click at [869, 696] on button "Save" at bounding box center [871, 696] width 62 height 31
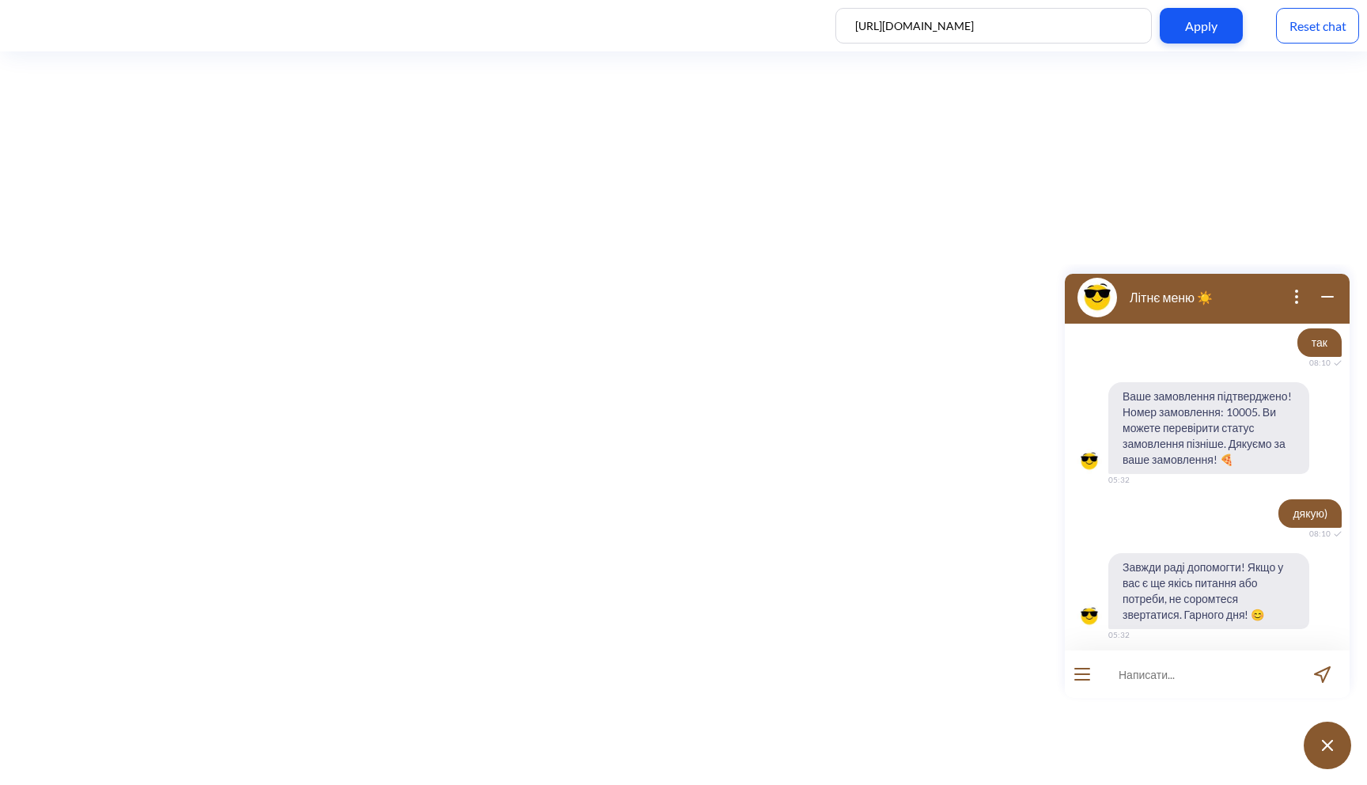
scroll to position [892, 0]
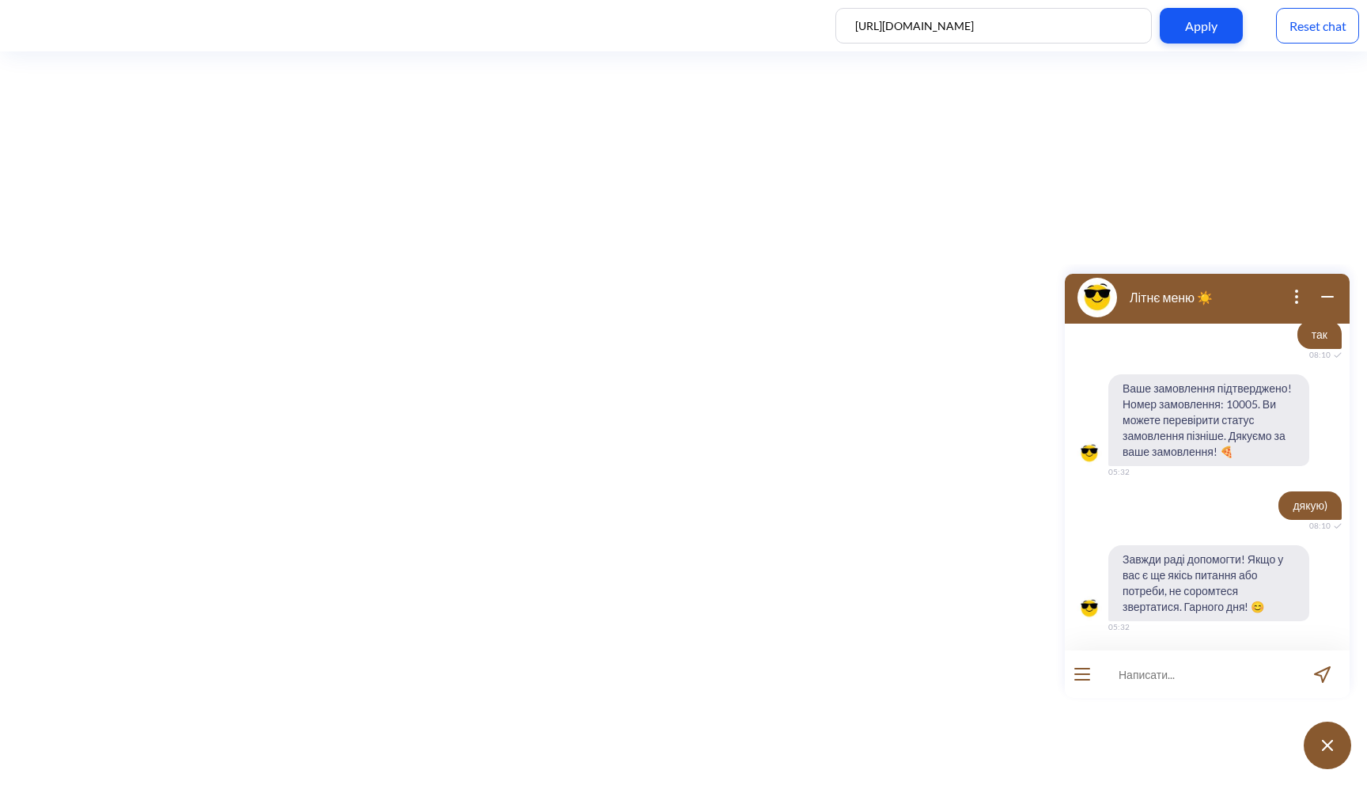
click at [1339, 15] on div "Reset chat" at bounding box center [1317, 26] width 83 height 36
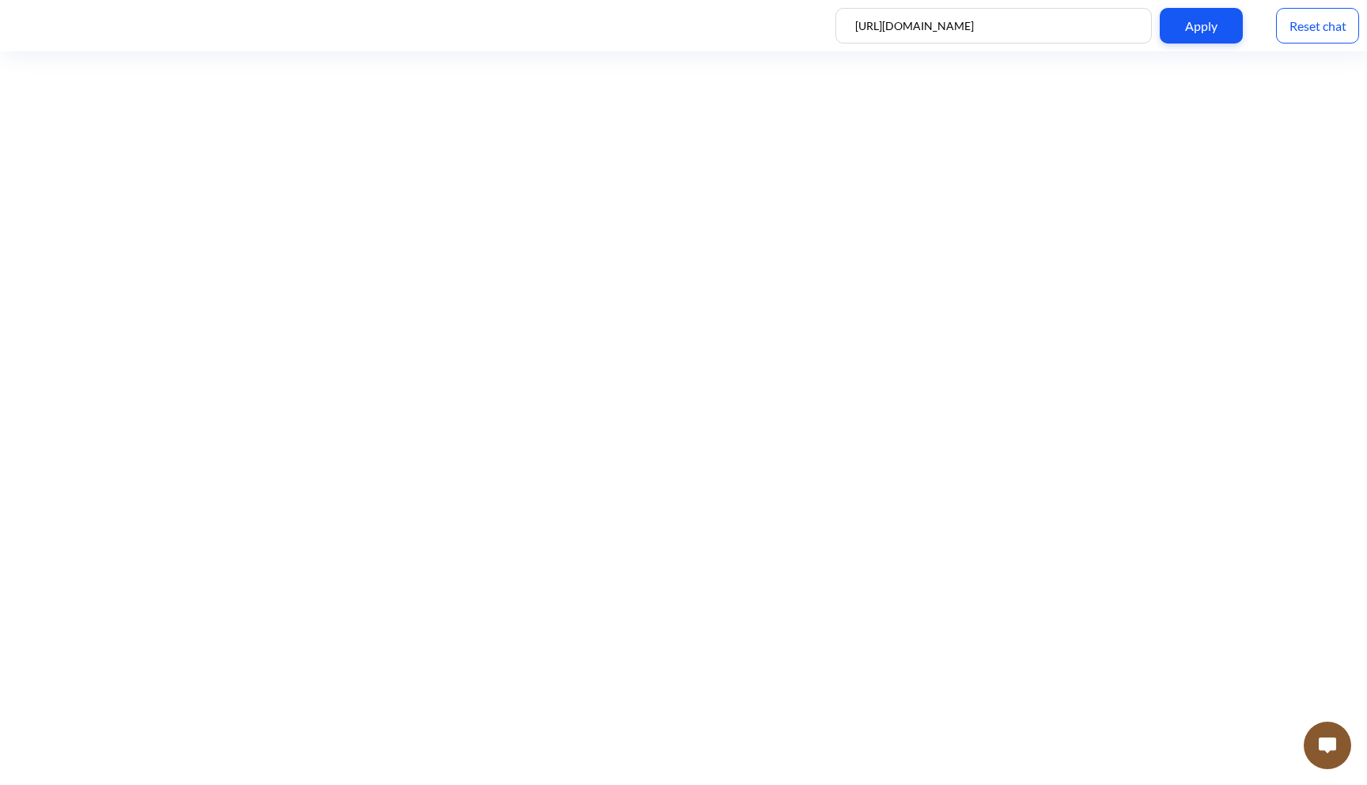
click at [1332, 758] on button at bounding box center [1327, 745] width 47 height 47
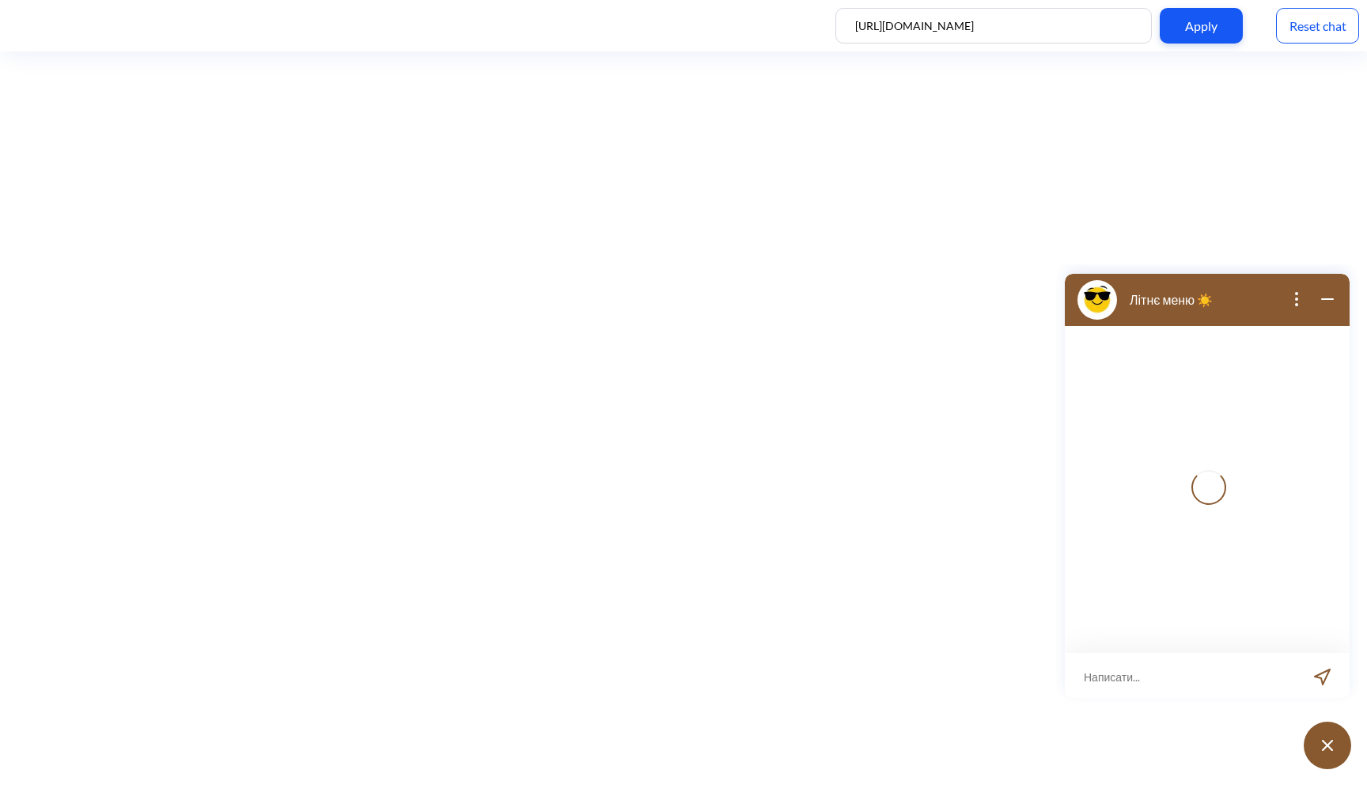
scroll to position [2, 0]
click at [1182, 688] on input at bounding box center [1197, 673] width 195 height 47
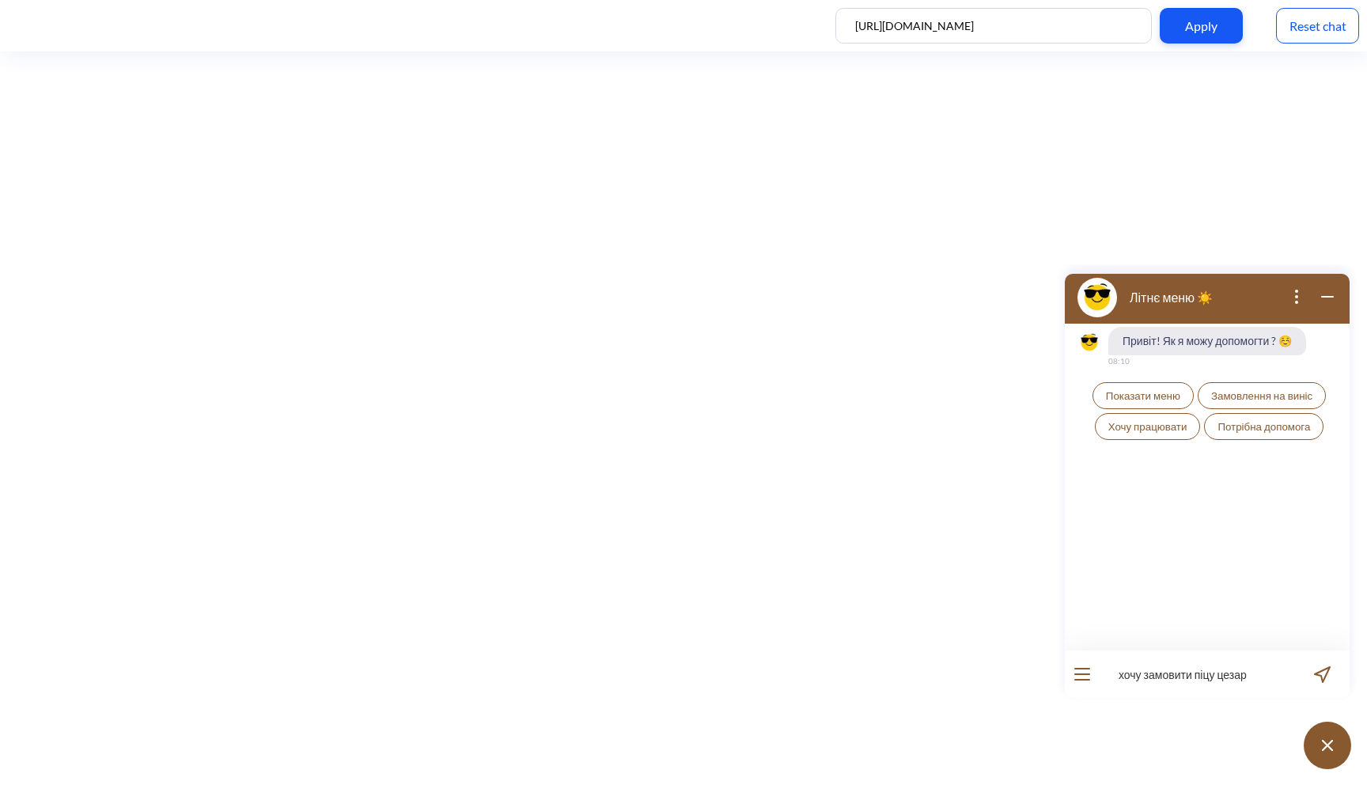
type input "хочу замовити піцу цезар"
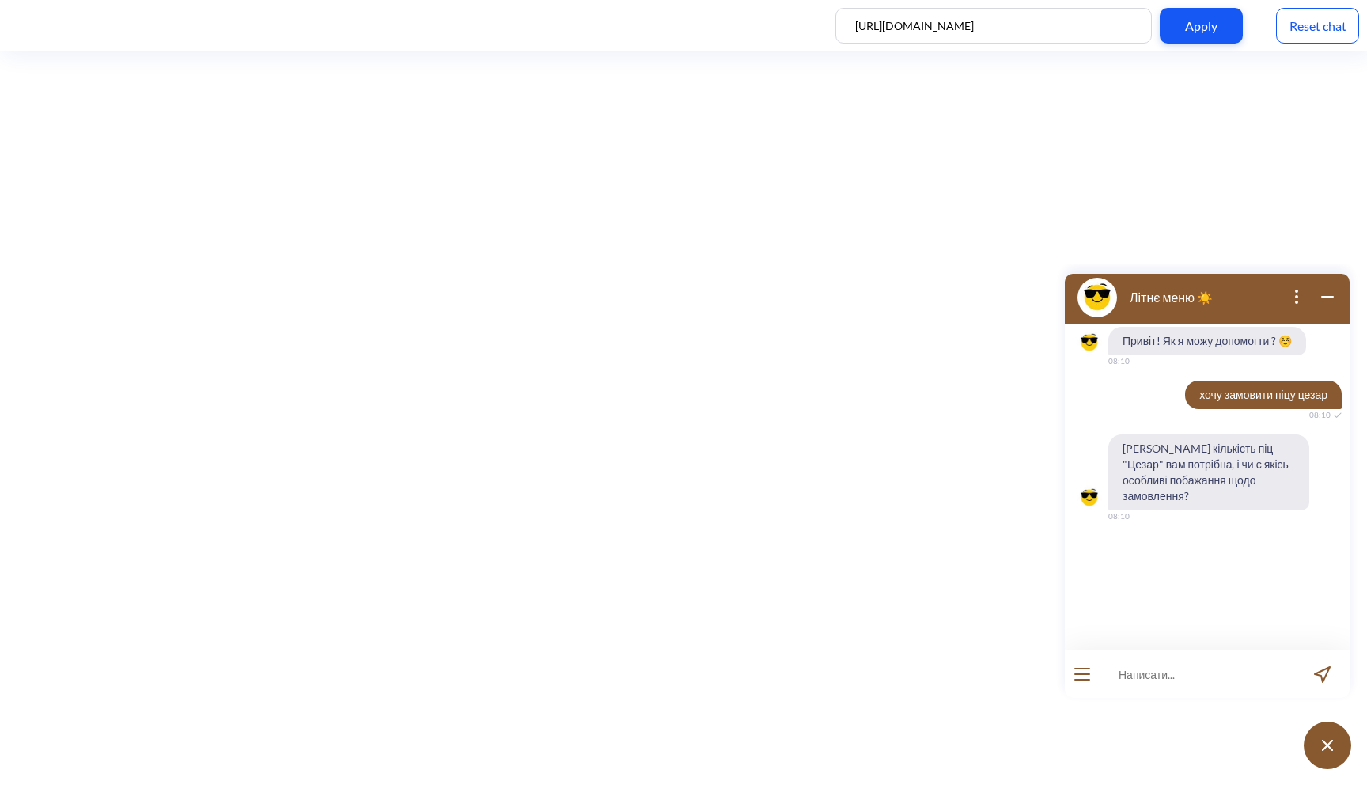
click at [1196, 682] on input at bounding box center [1197, 673] width 195 height 47
type input "2 піци"
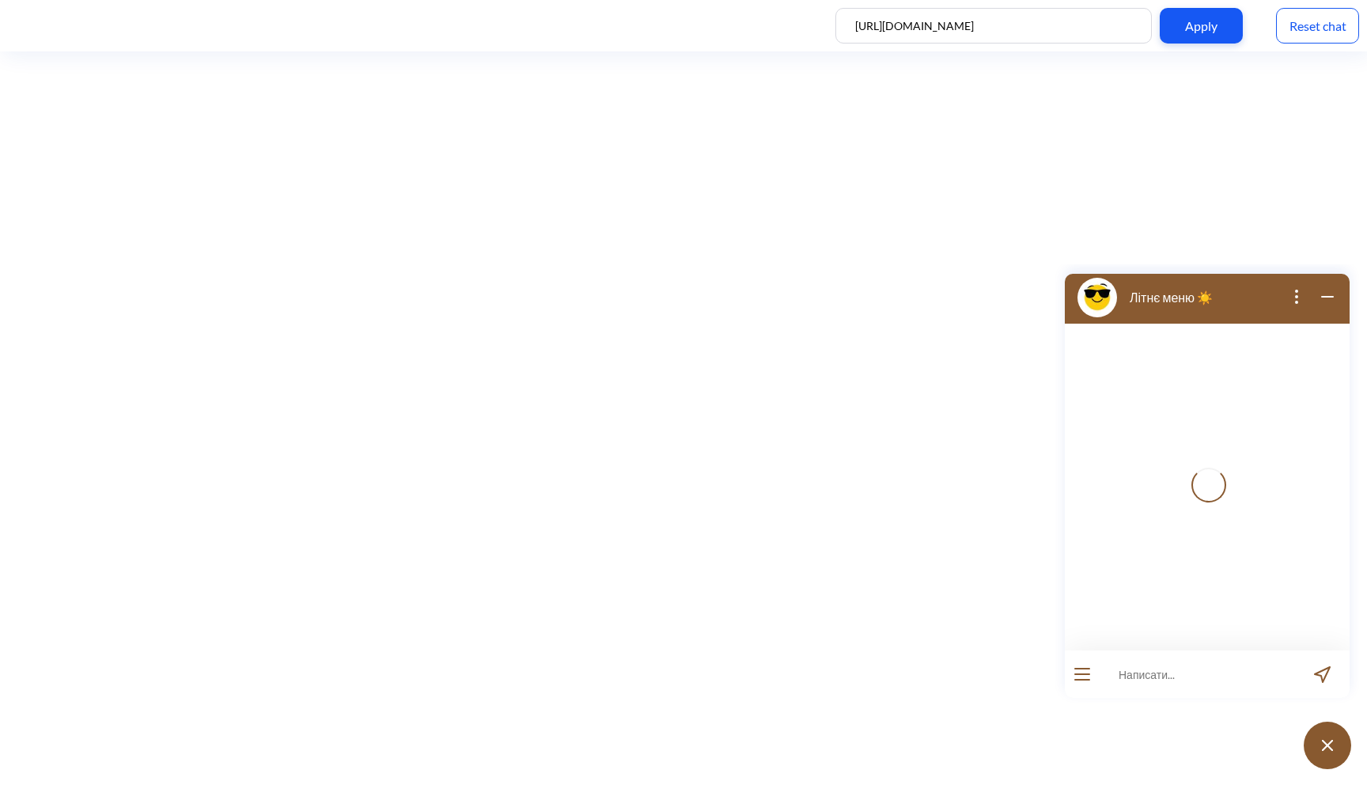
scroll to position [29, 0]
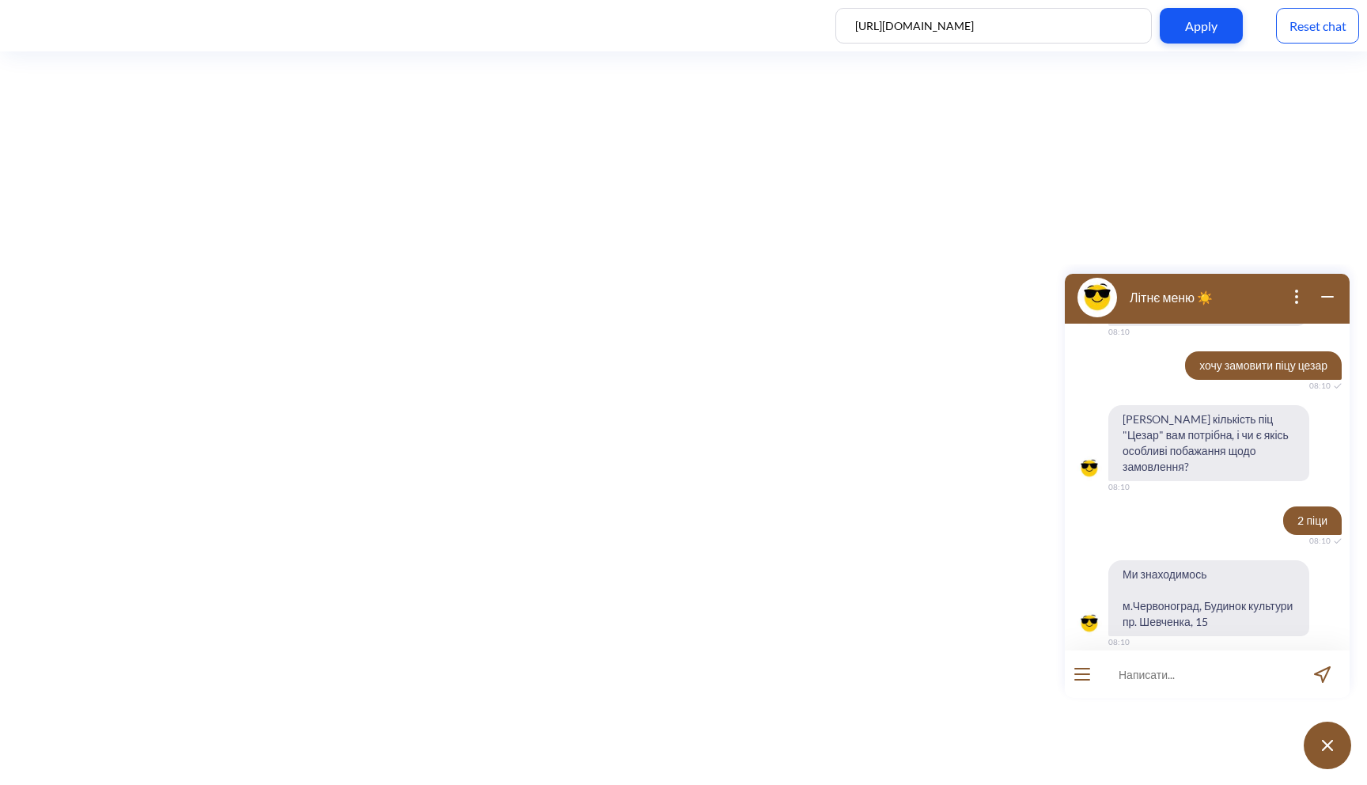
click at [1325, 25] on div "Reset chat" at bounding box center [1317, 26] width 83 height 36
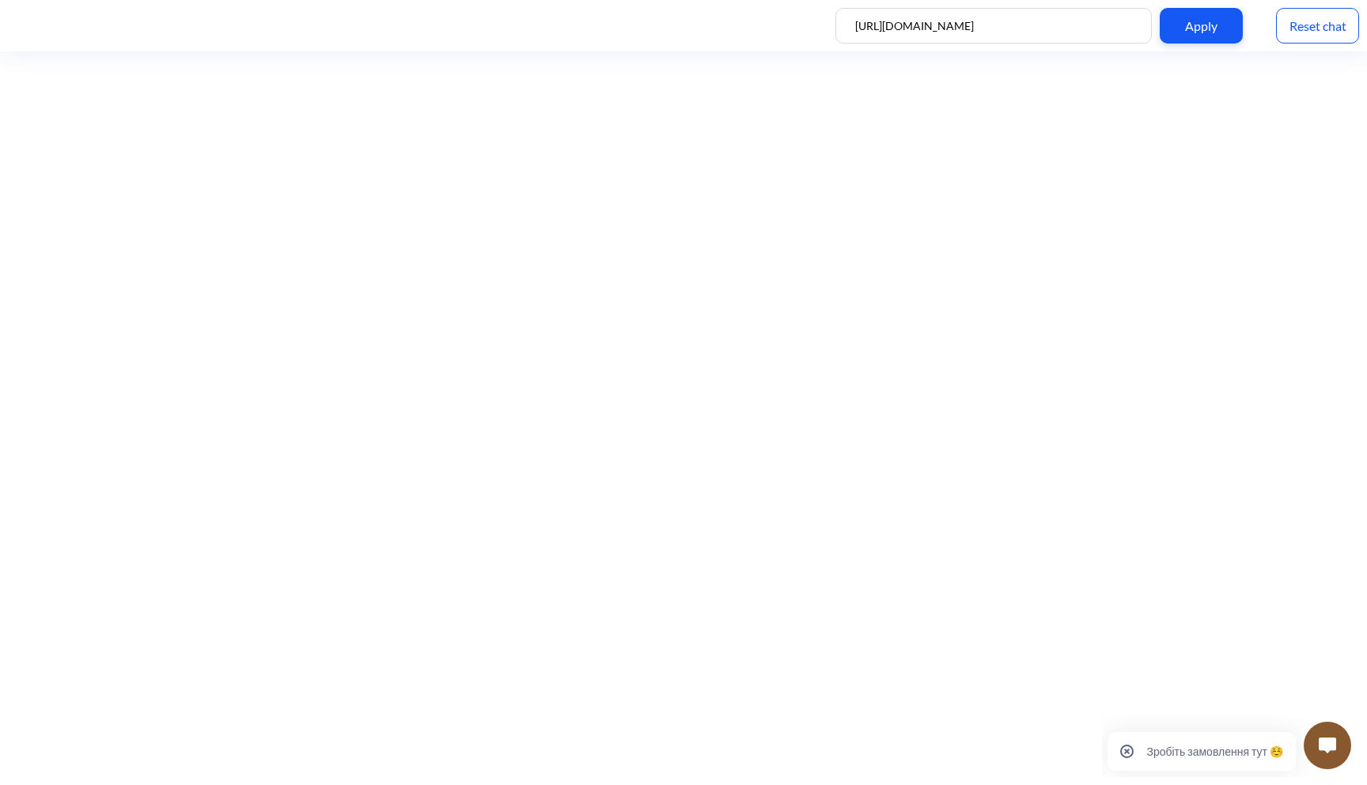
click at [1307, 41] on div "Reset chat" at bounding box center [1317, 26] width 83 height 36
click at [1337, 755] on button at bounding box center [1327, 745] width 47 height 47
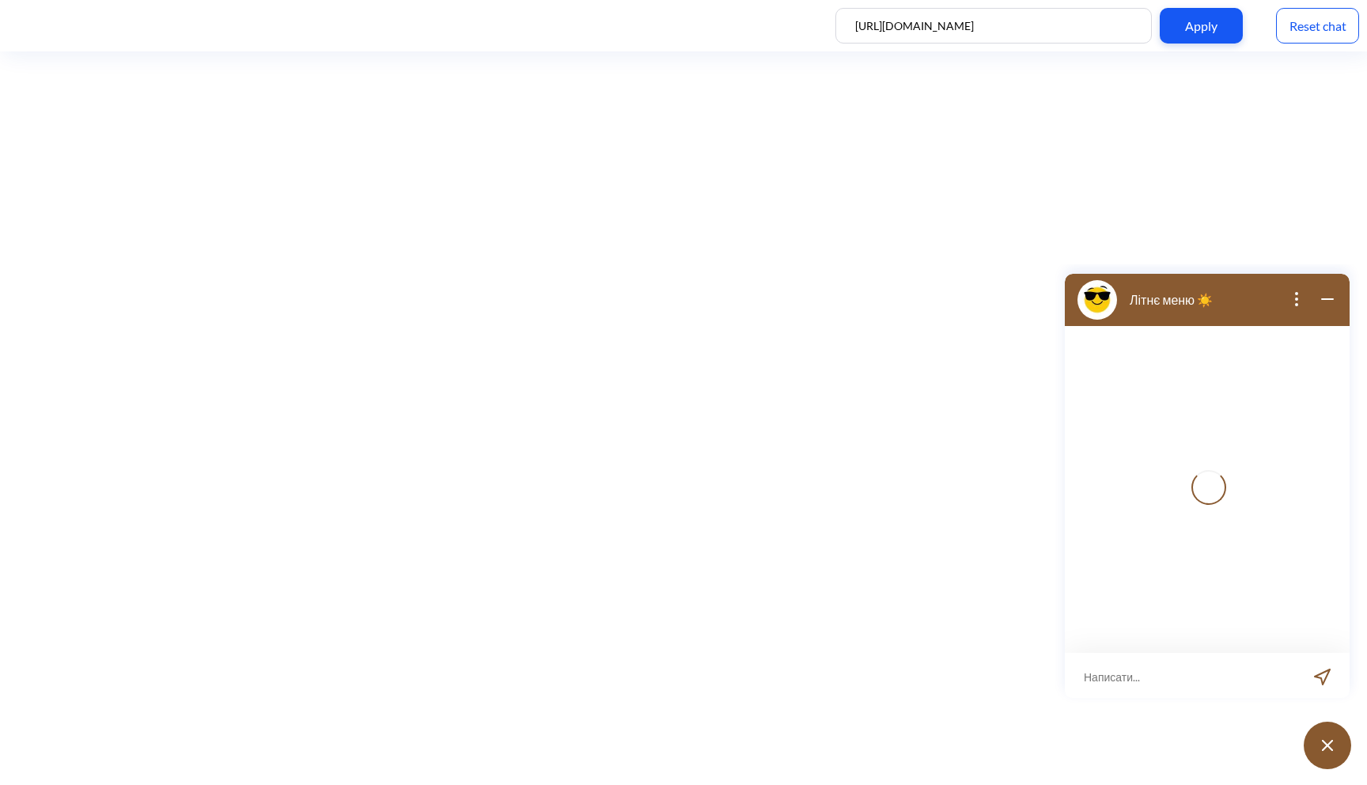
scroll to position [2, 0]
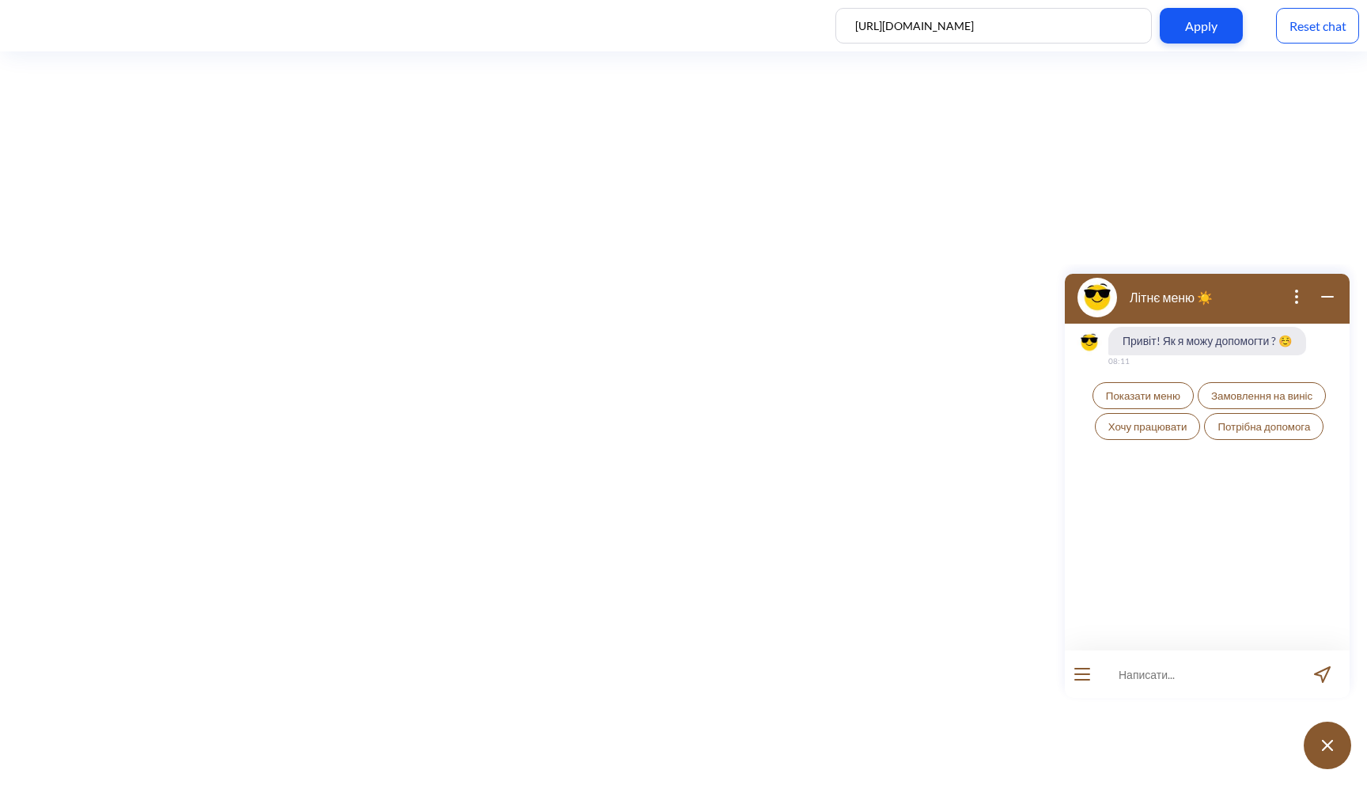
click at [1162, 399] on span "Показати меню" at bounding box center [1143, 395] width 74 height 13
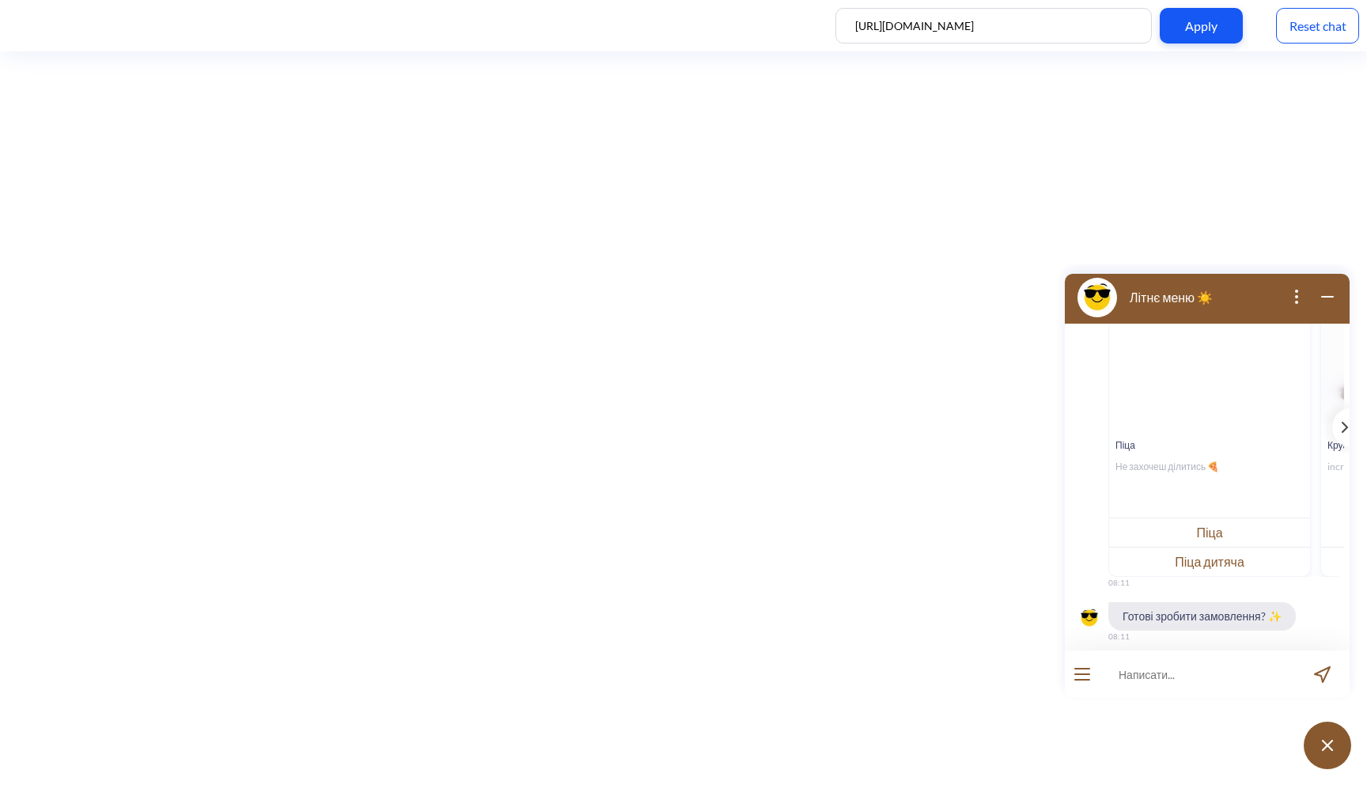
scroll to position [240, 0]
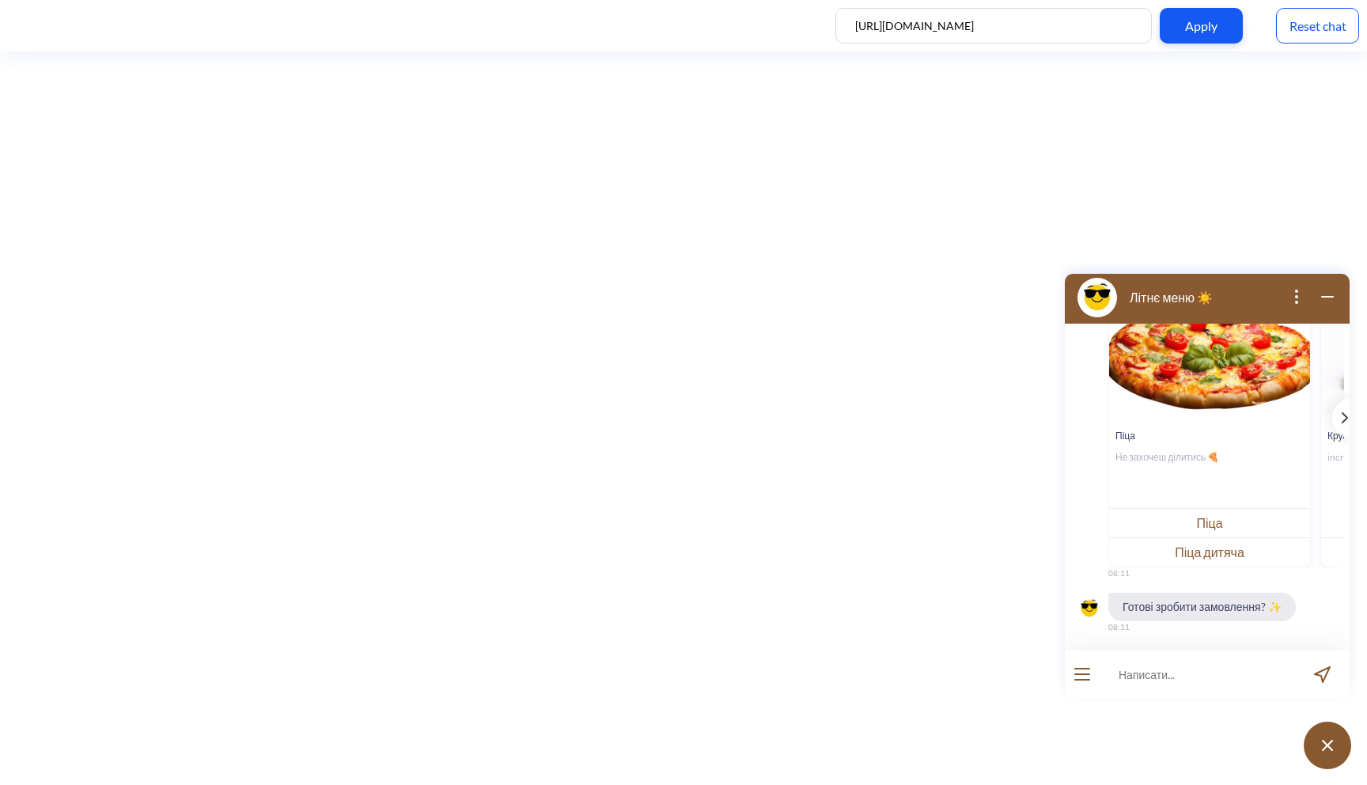
click at [1247, 517] on button "Піца" at bounding box center [1209, 522] width 201 height 29
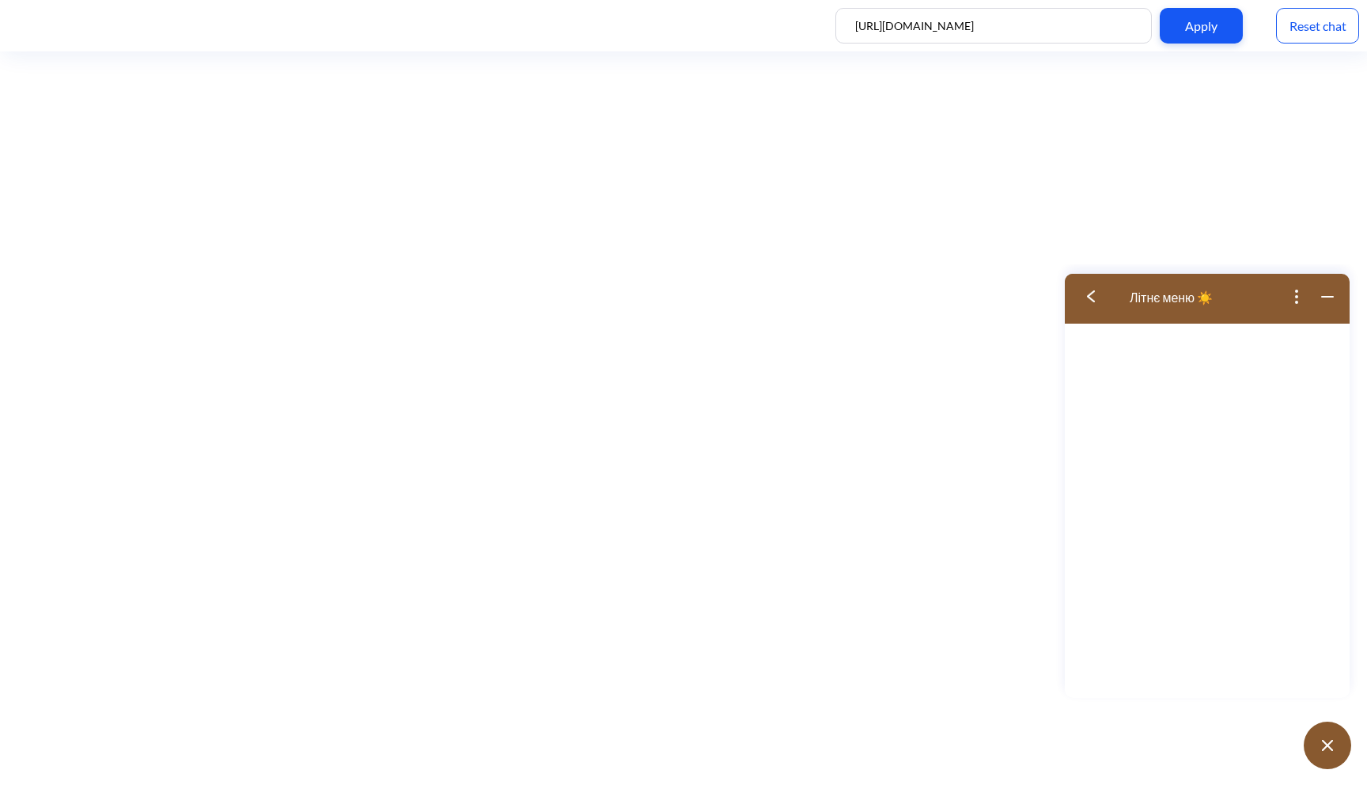
click at [1084, 298] on button at bounding box center [1096, 296] width 63 height 51
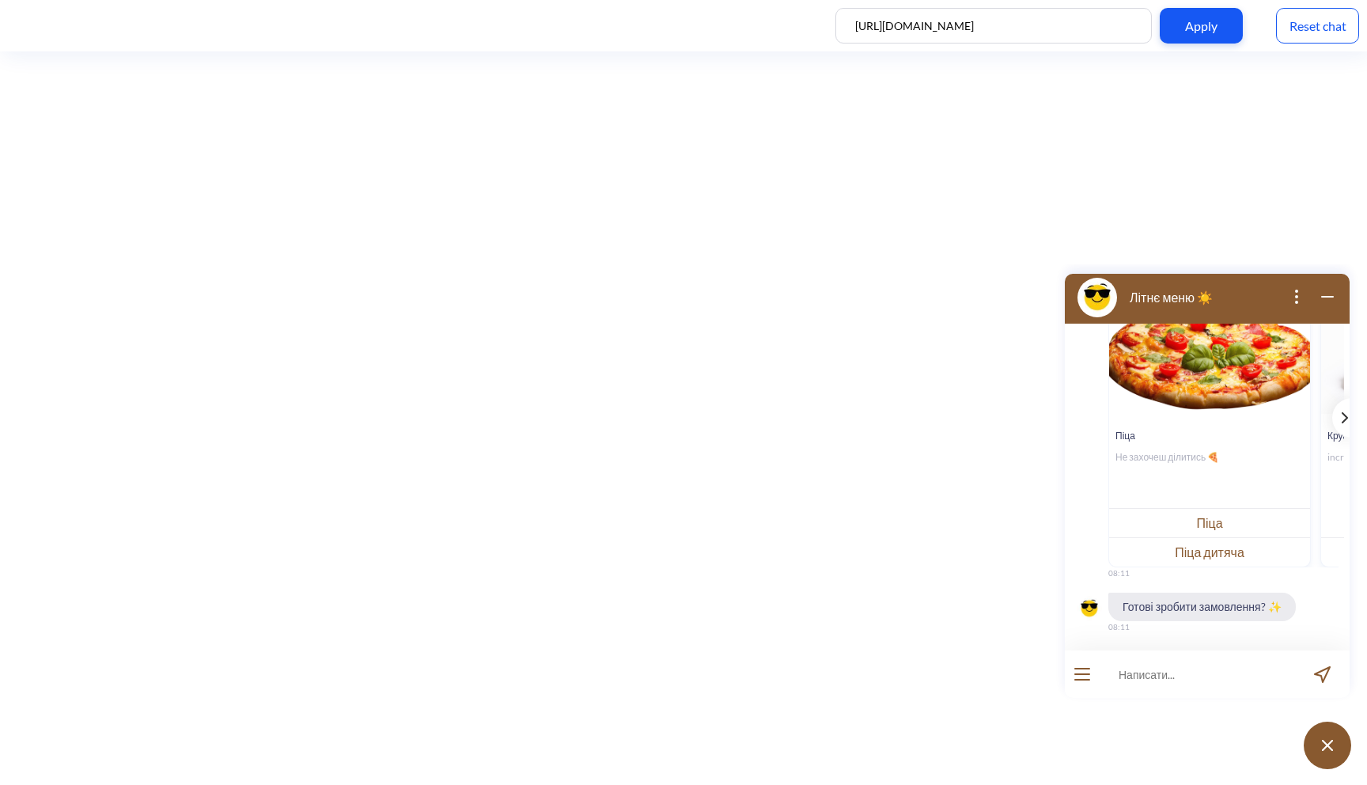
click at [1334, 410] on div "template message" at bounding box center [1343, 418] width 20 height 40
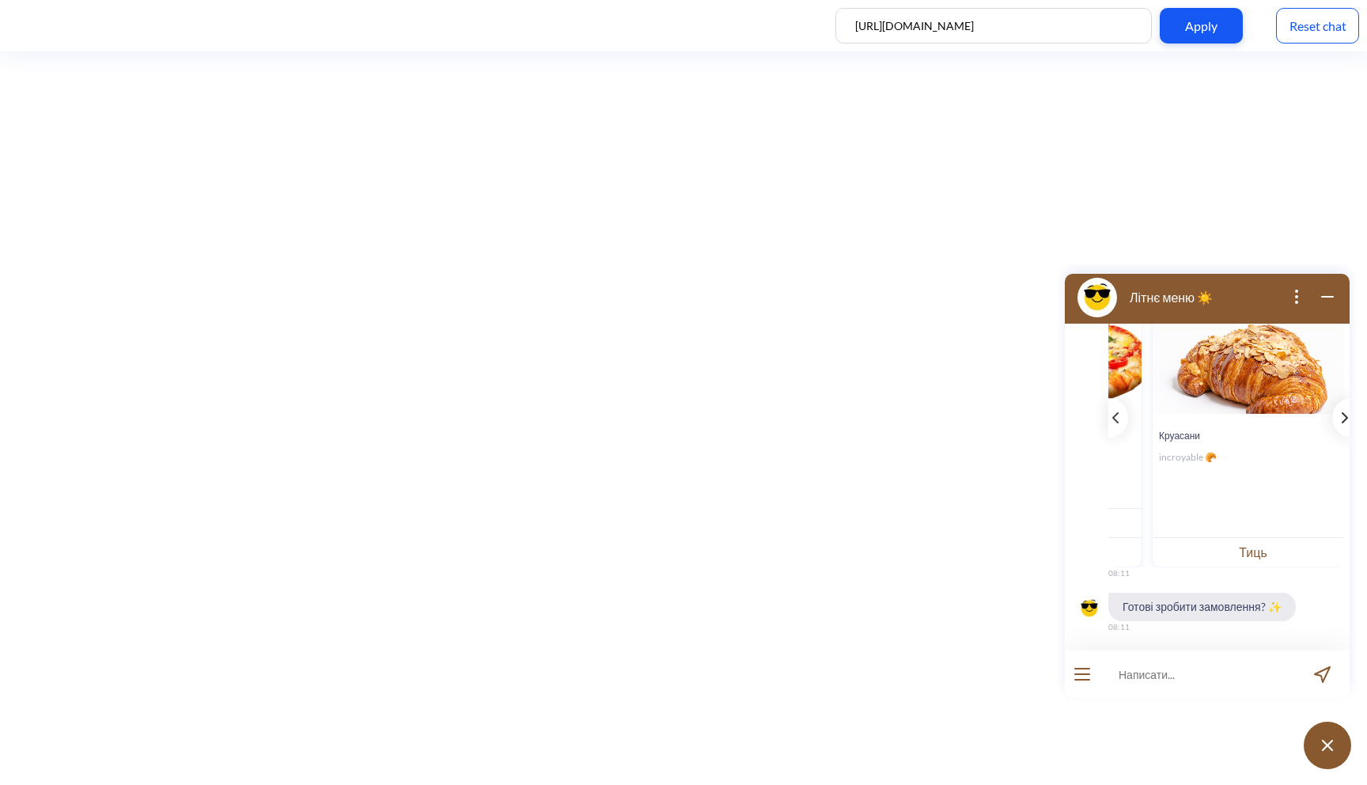
click at [1334, 410] on div "template message" at bounding box center [1343, 418] width 20 height 40
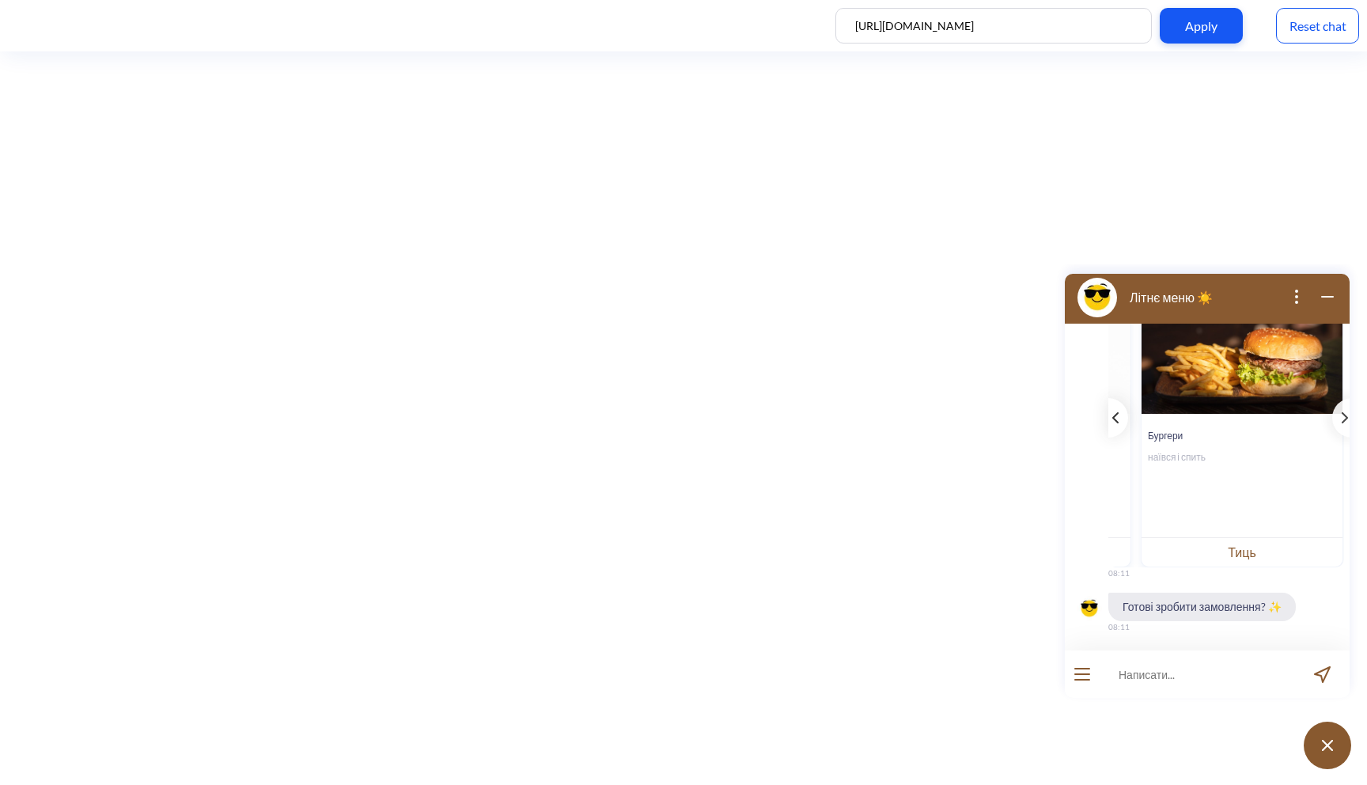
click at [1121, 412] on div "template message" at bounding box center [1119, 418] width 20 height 40
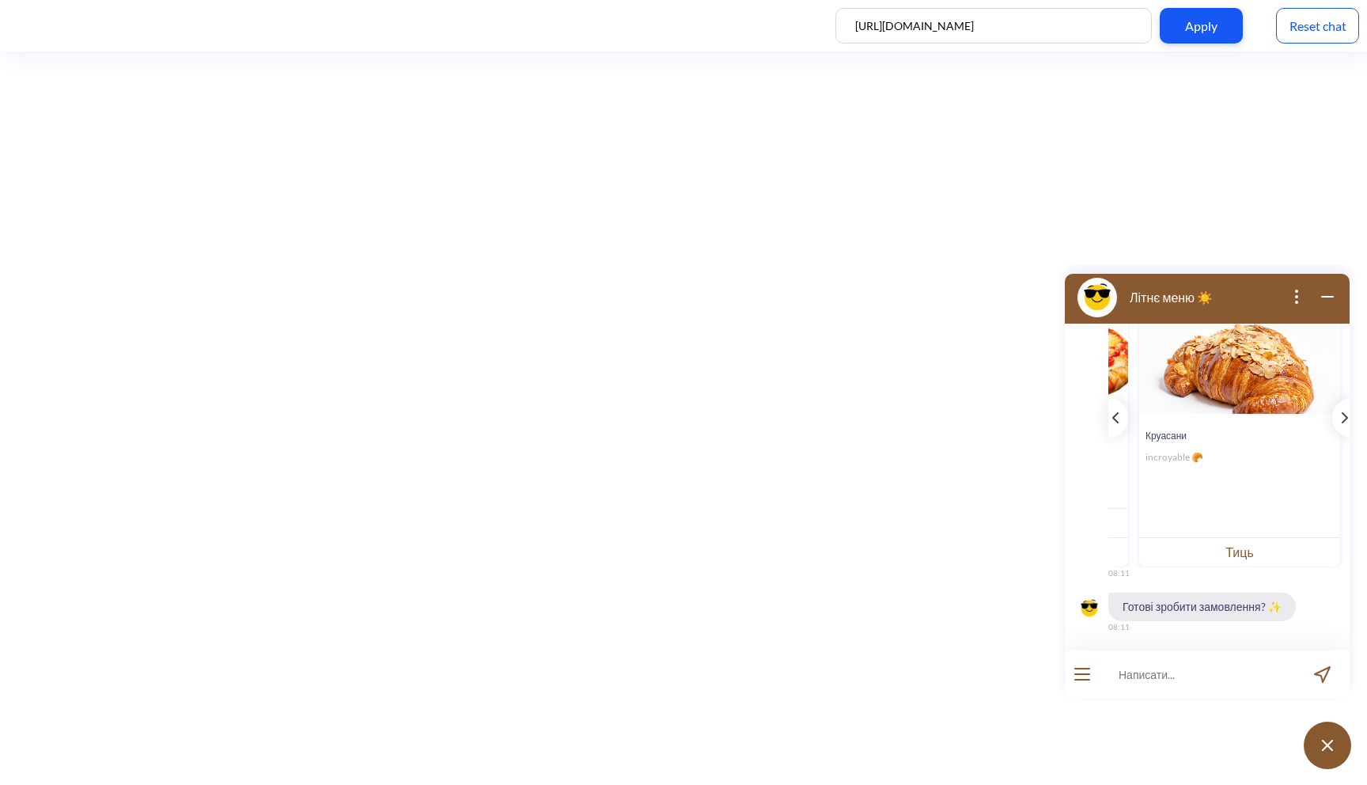
scroll to position [0, 181]
click at [1239, 546] on button "Тиць" at bounding box center [1240, 551] width 201 height 29
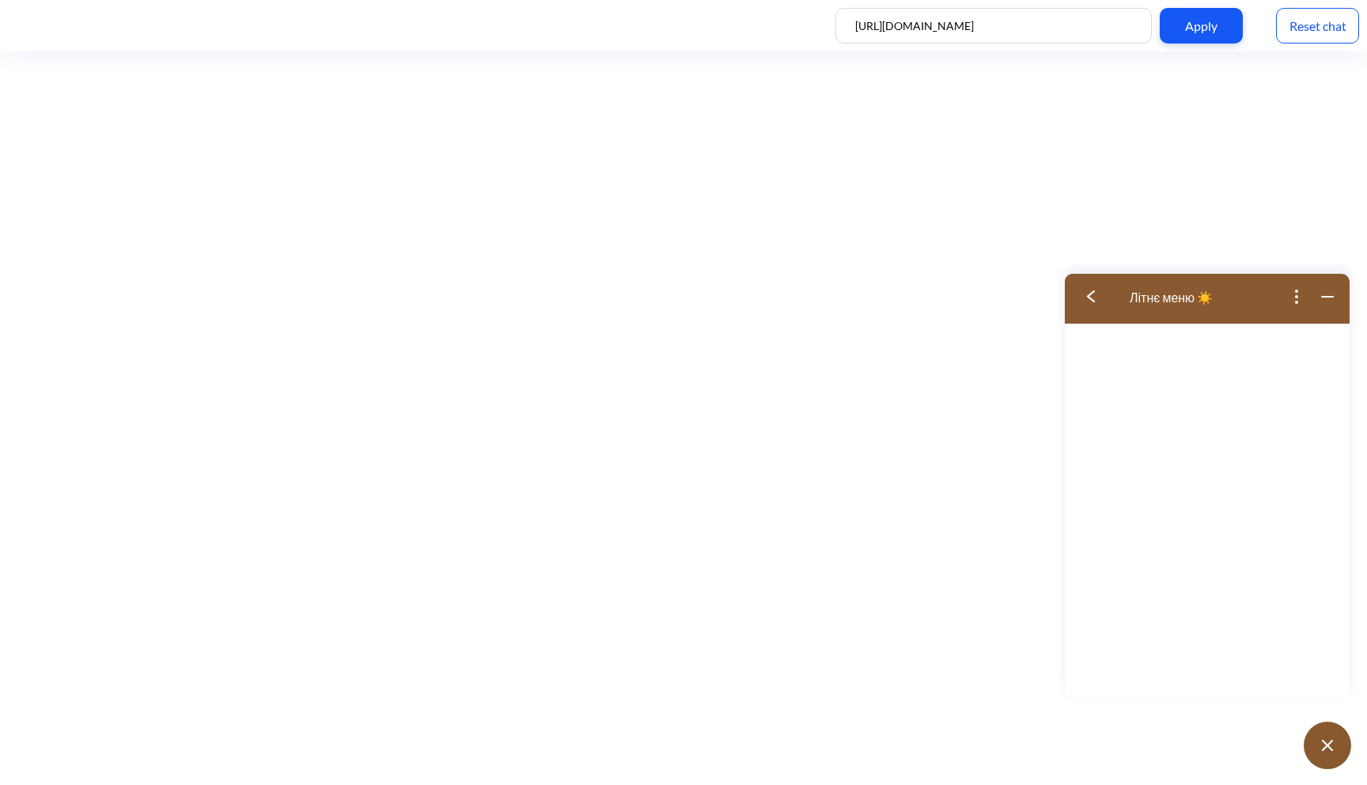
click at [1091, 304] on button at bounding box center [1096, 296] width 63 height 51
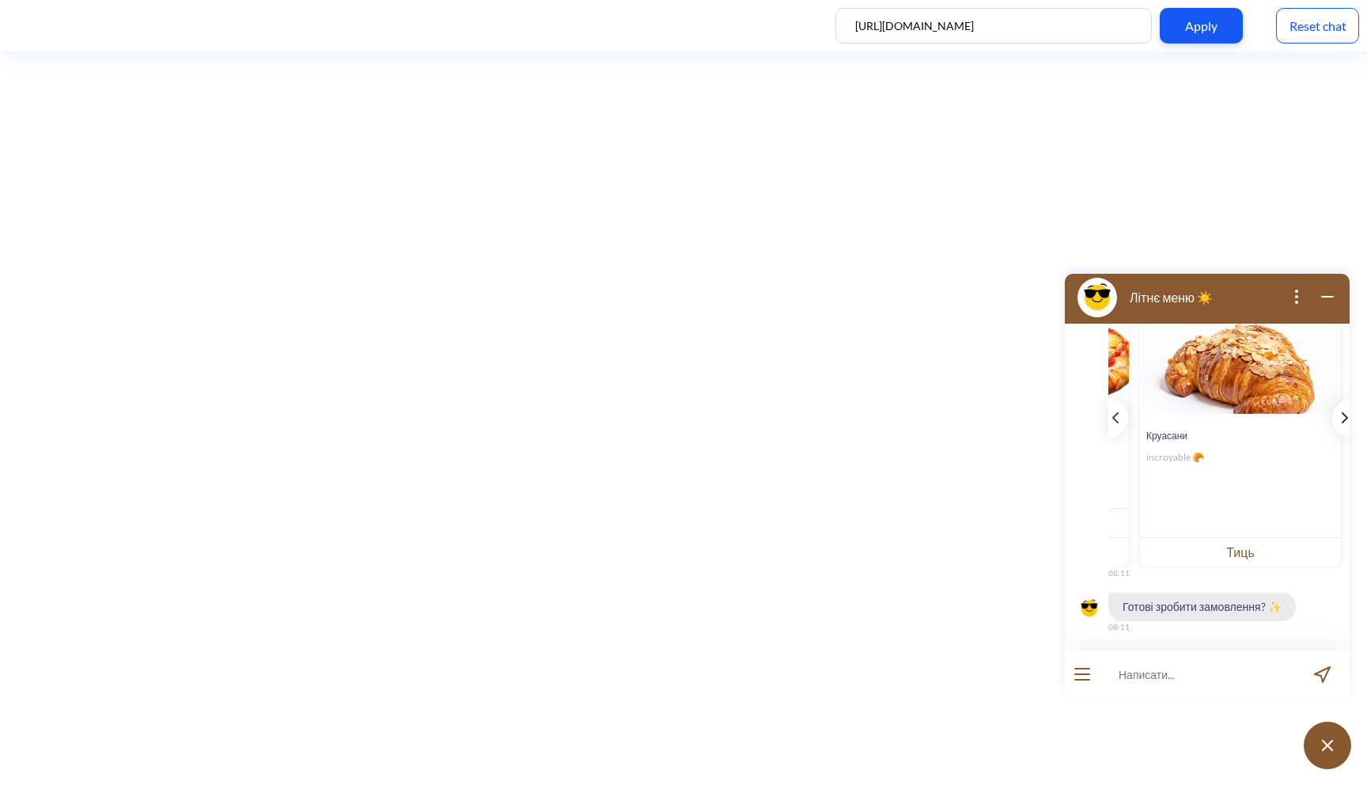
click at [1333, 411] on div "template message" at bounding box center [1343, 418] width 20 height 40
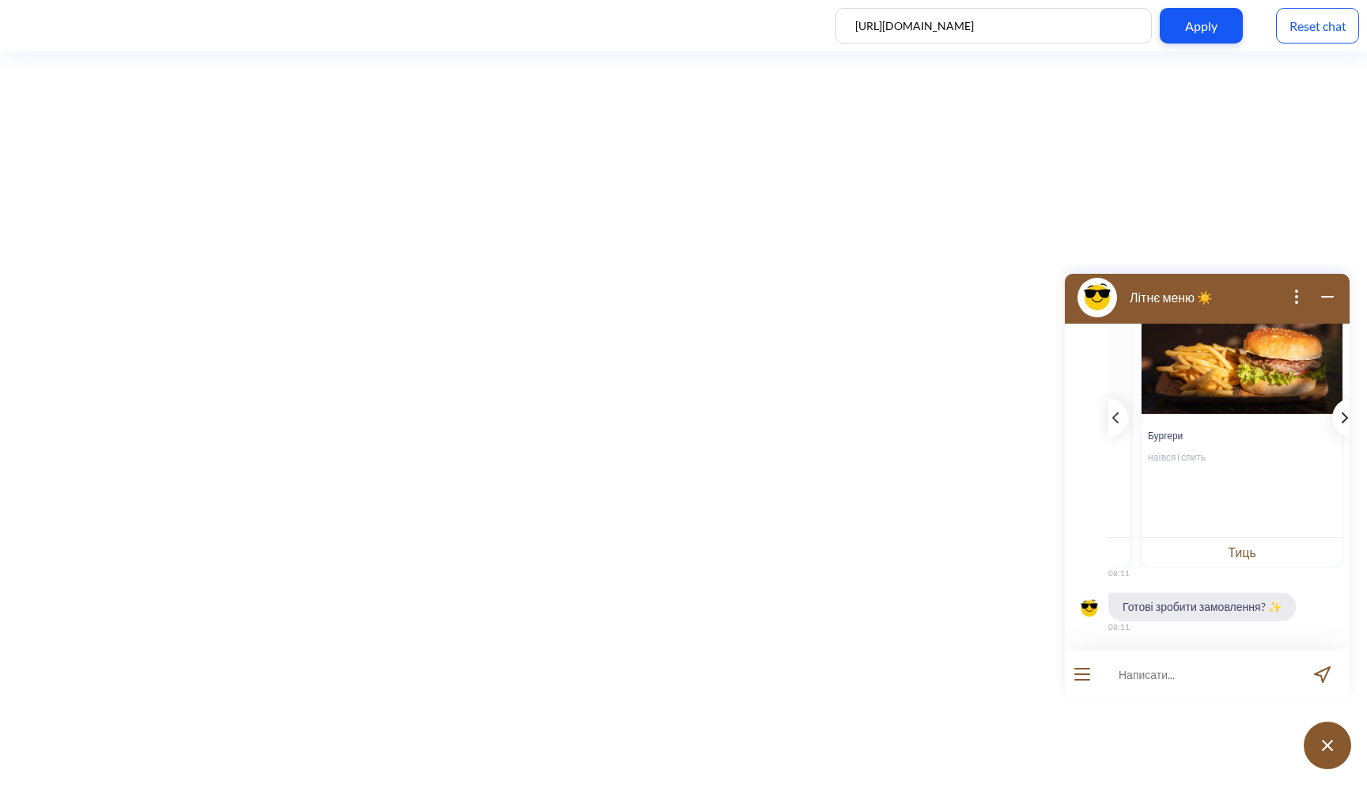
click at [1333, 411] on div "template message" at bounding box center [1343, 418] width 20 height 40
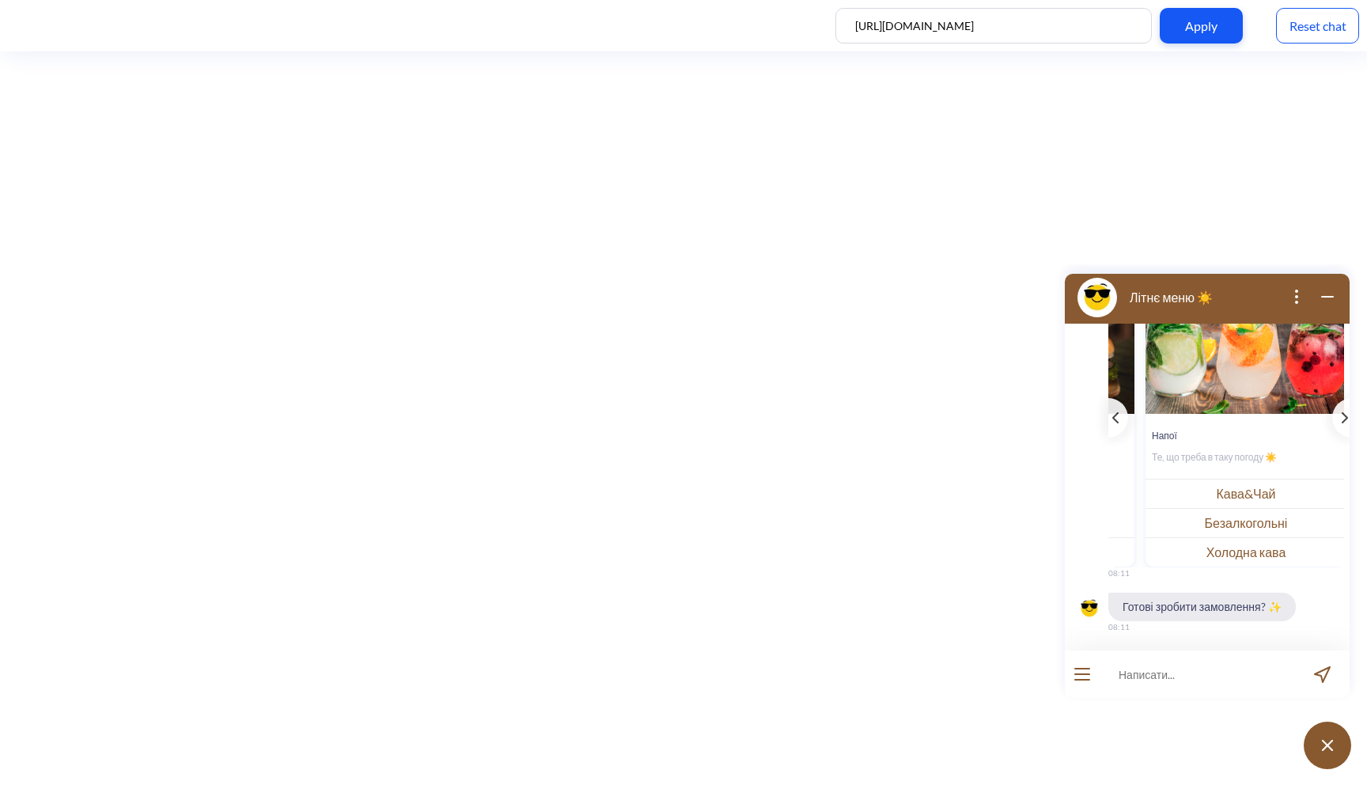
scroll to position [0, 602]
click at [1228, 523] on button "Безалкогольні" at bounding box center [1243, 522] width 201 height 29
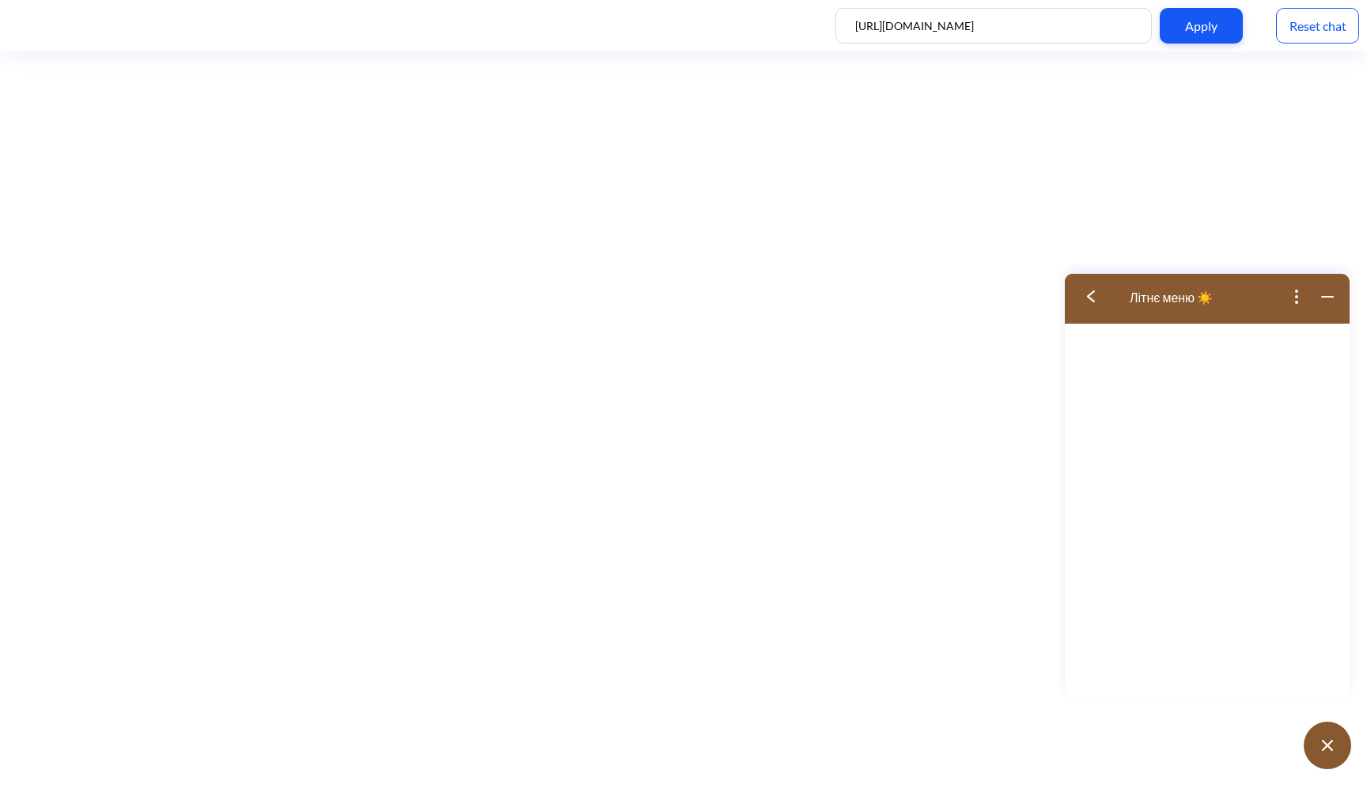
click at [1083, 300] on button at bounding box center [1096, 296] width 63 height 51
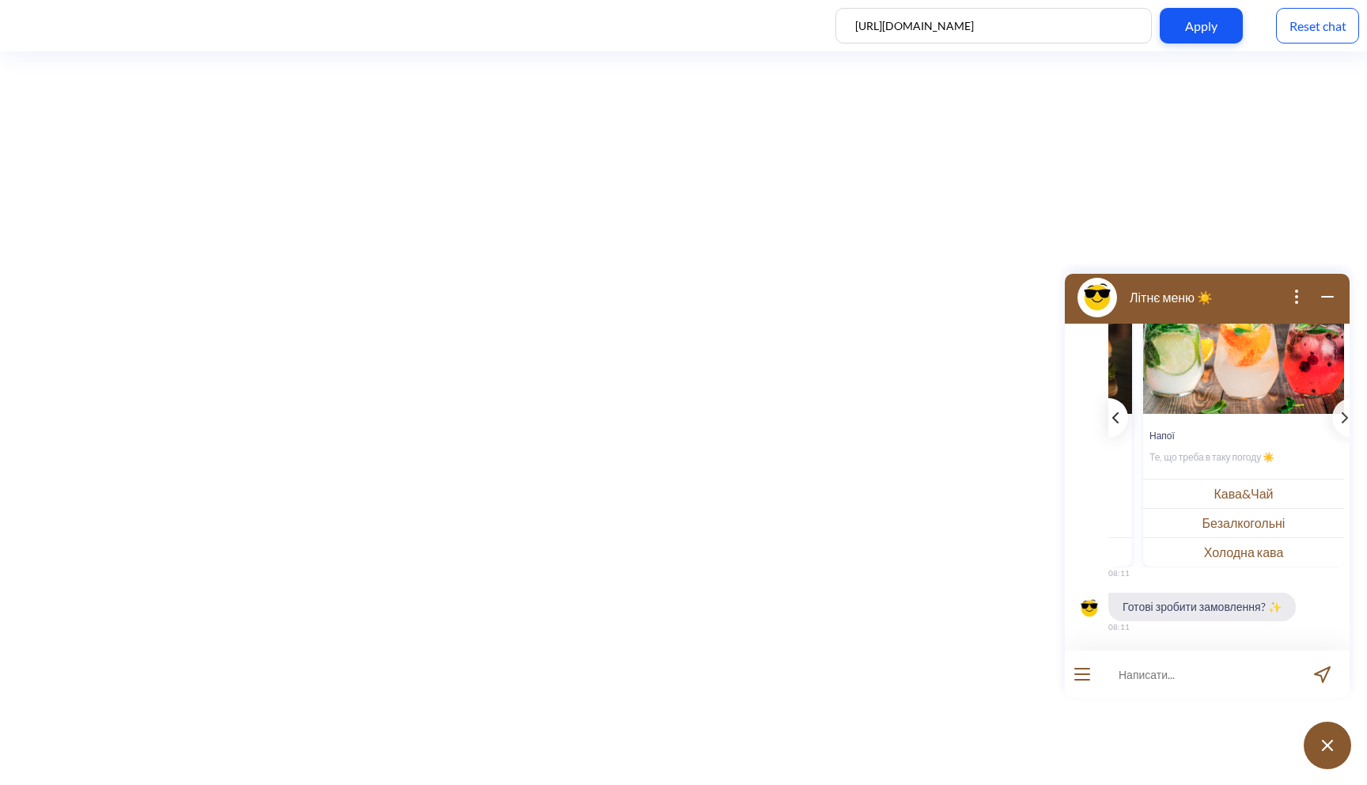
click at [1113, 413] on icon "template message" at bounding box center [1116, 417] width 6 height 11
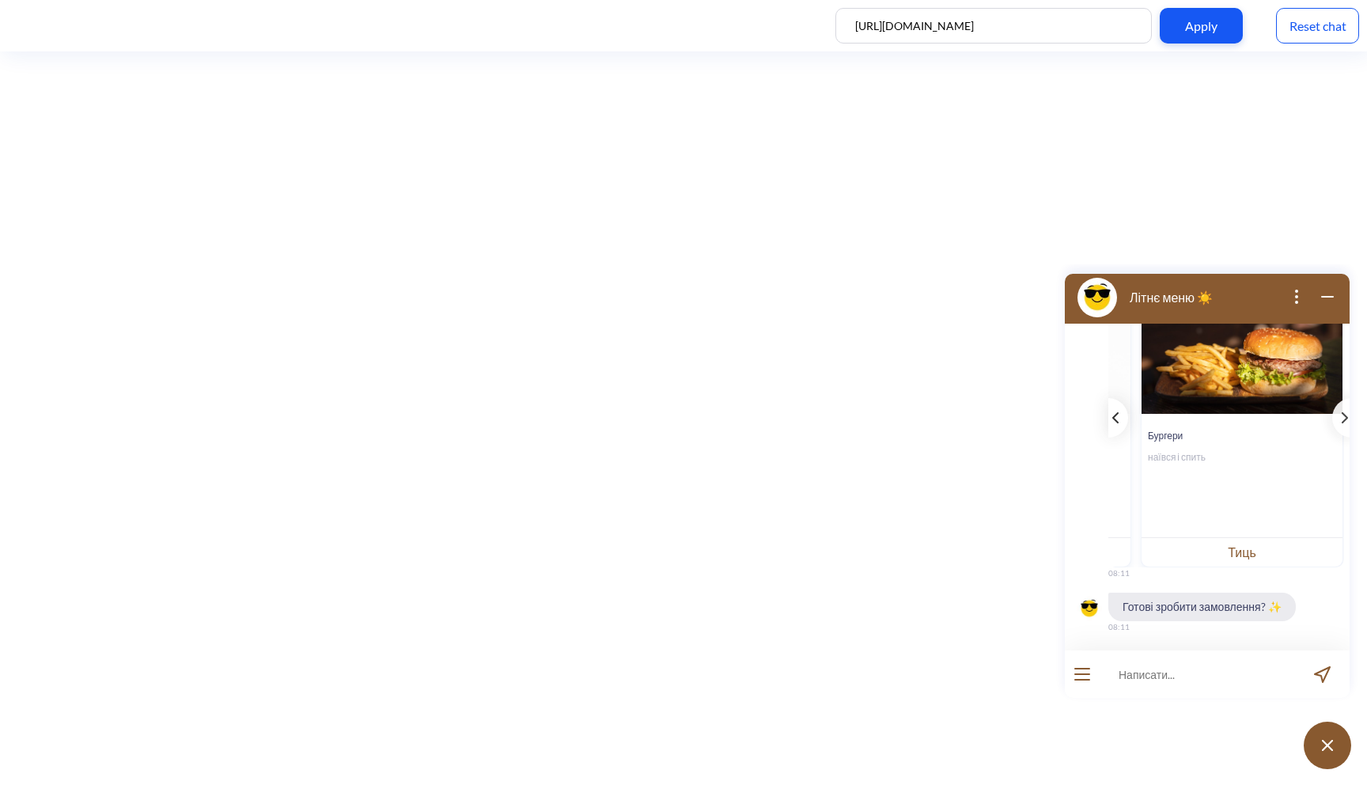
click at [1113, 413] on icon "template message" at bounding box center [1116, 417] width 6 height 11
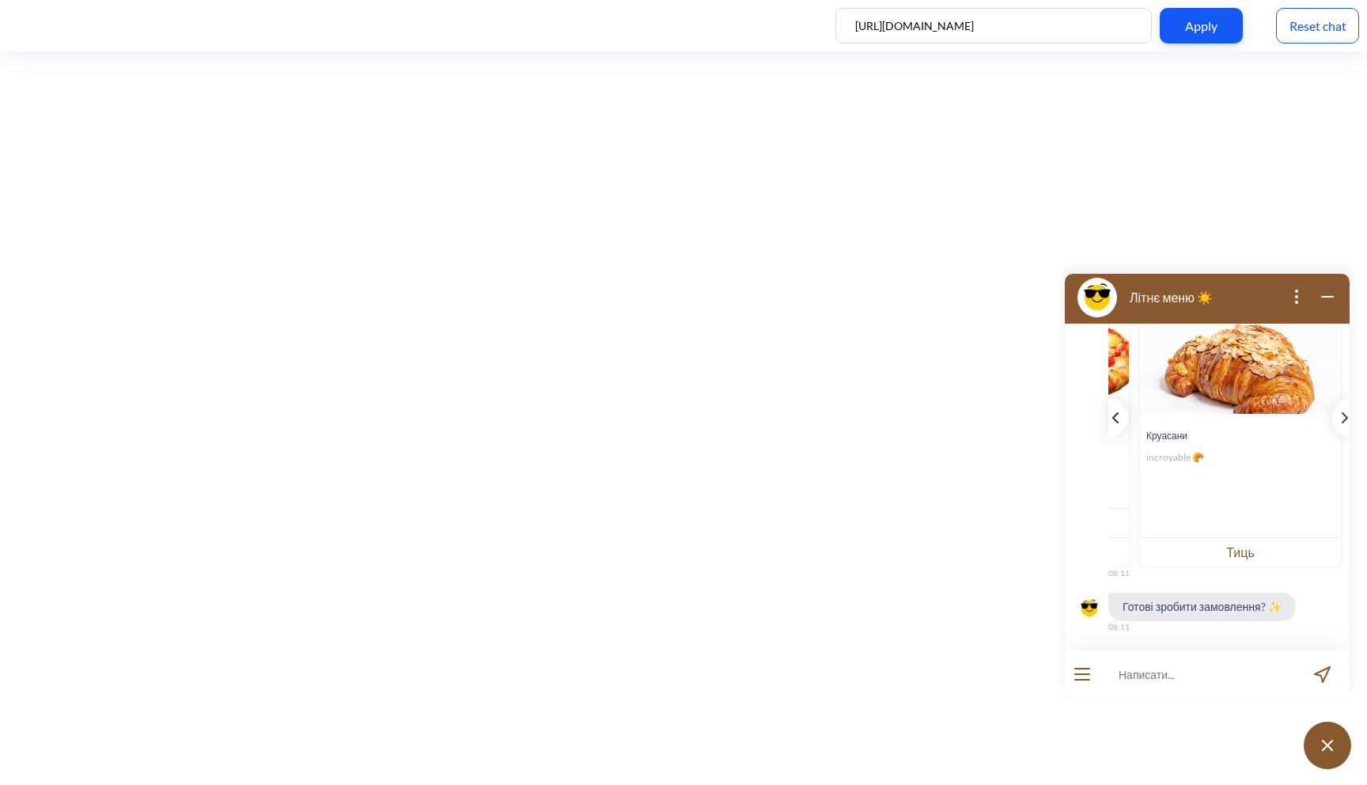
click at [1124, 421] on div "template message" at bounding box center [1119, 418] width 20 height 40
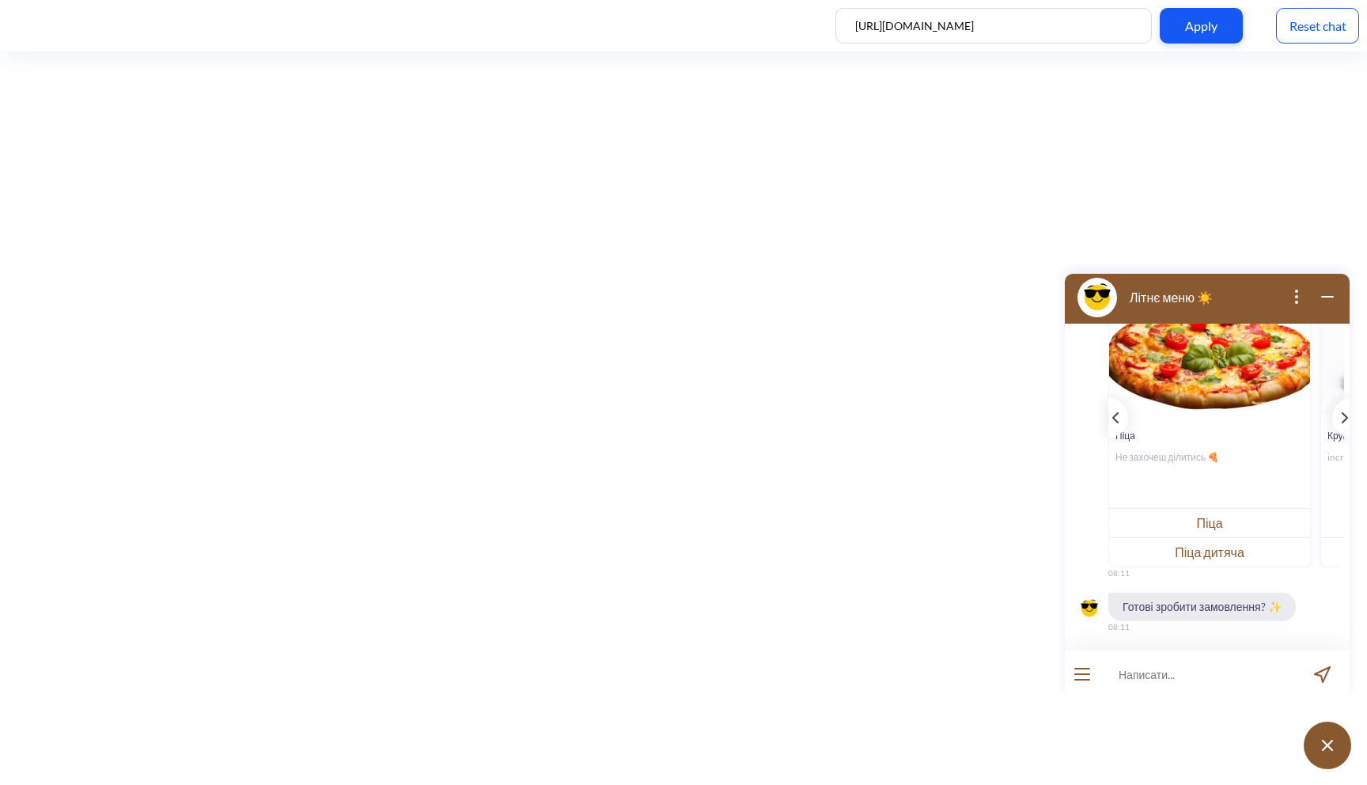
scroll to position [0, 0]
click at [1189, 505] on div "Піца Не захочеш ділитись 🍕 Піца Піца дитяча" at bounding box center [1210, 434] width 203 height 265
click at [1184, 512] on button "Піца" at bounding box center [1209, 522] width 201 height 29
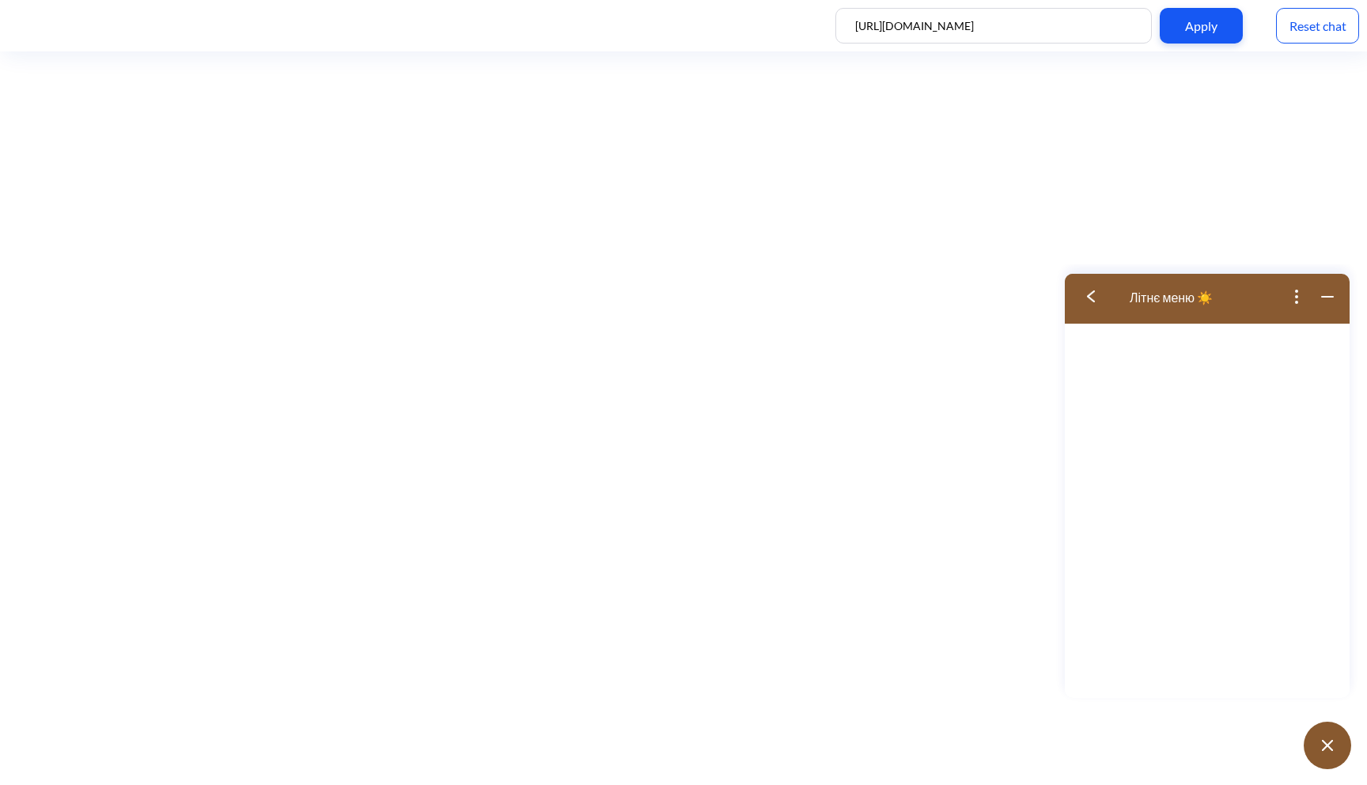
click at [1093, 300] on img at bounding box center [1091, 296] width 8 height 12
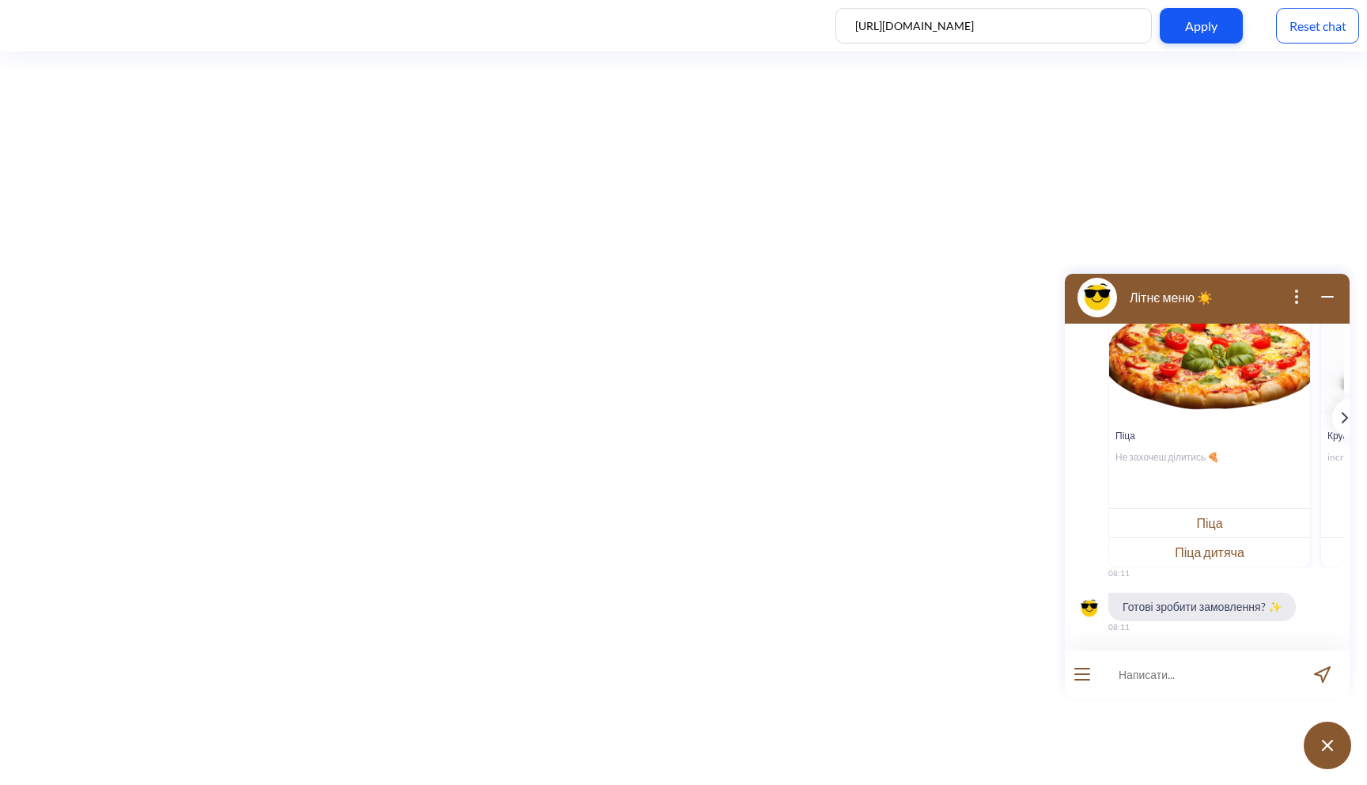
click at [1179, 674] on input at bounding box center [1197, 673] width 195 height 47
type input "так, хочу замовити піцу цезар"
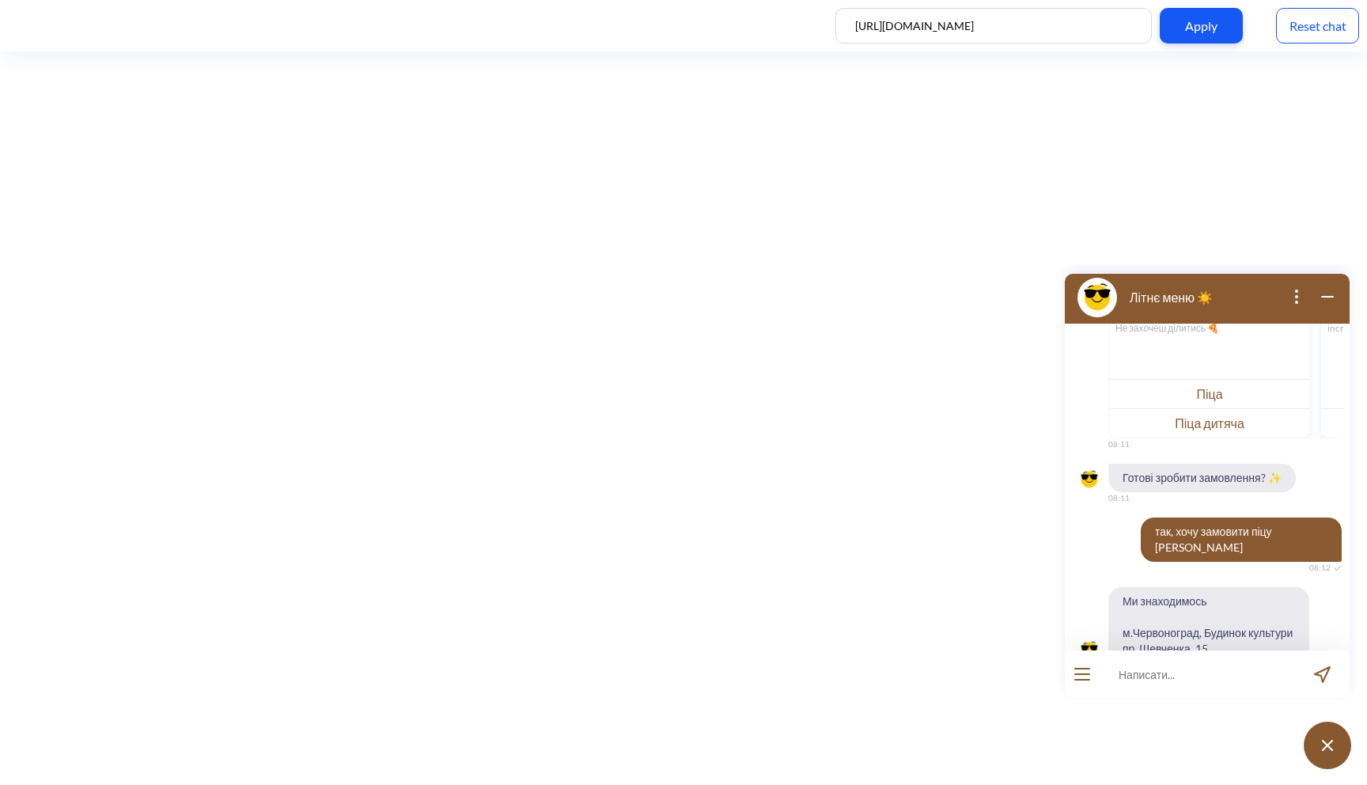
scroll to position [395, 0]
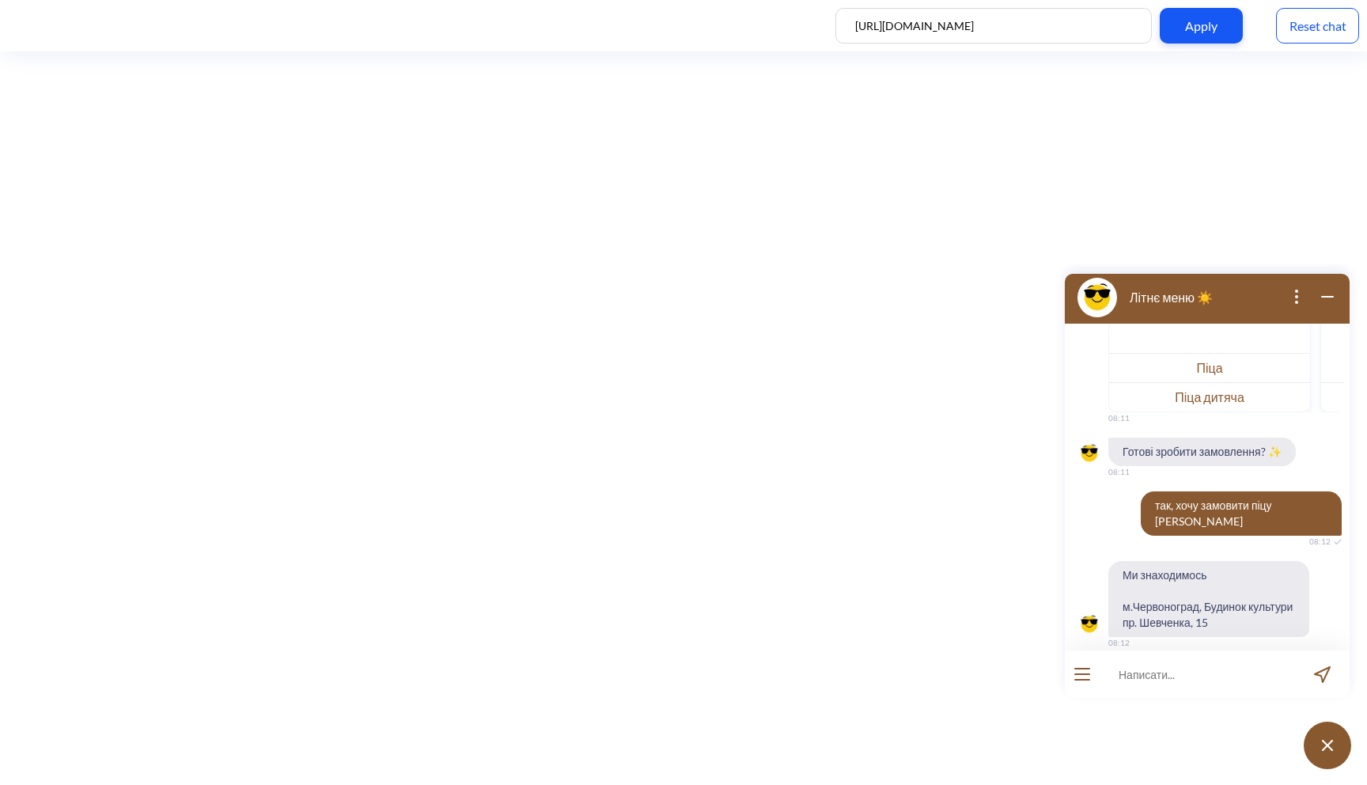
click at [1159, 684] on input at bounding box center [1197, 673] width 195 height 47
type input "х"
click at [1327, 25] on div "Reset chat" at bounding box center [1317, 26] width 83 height 36
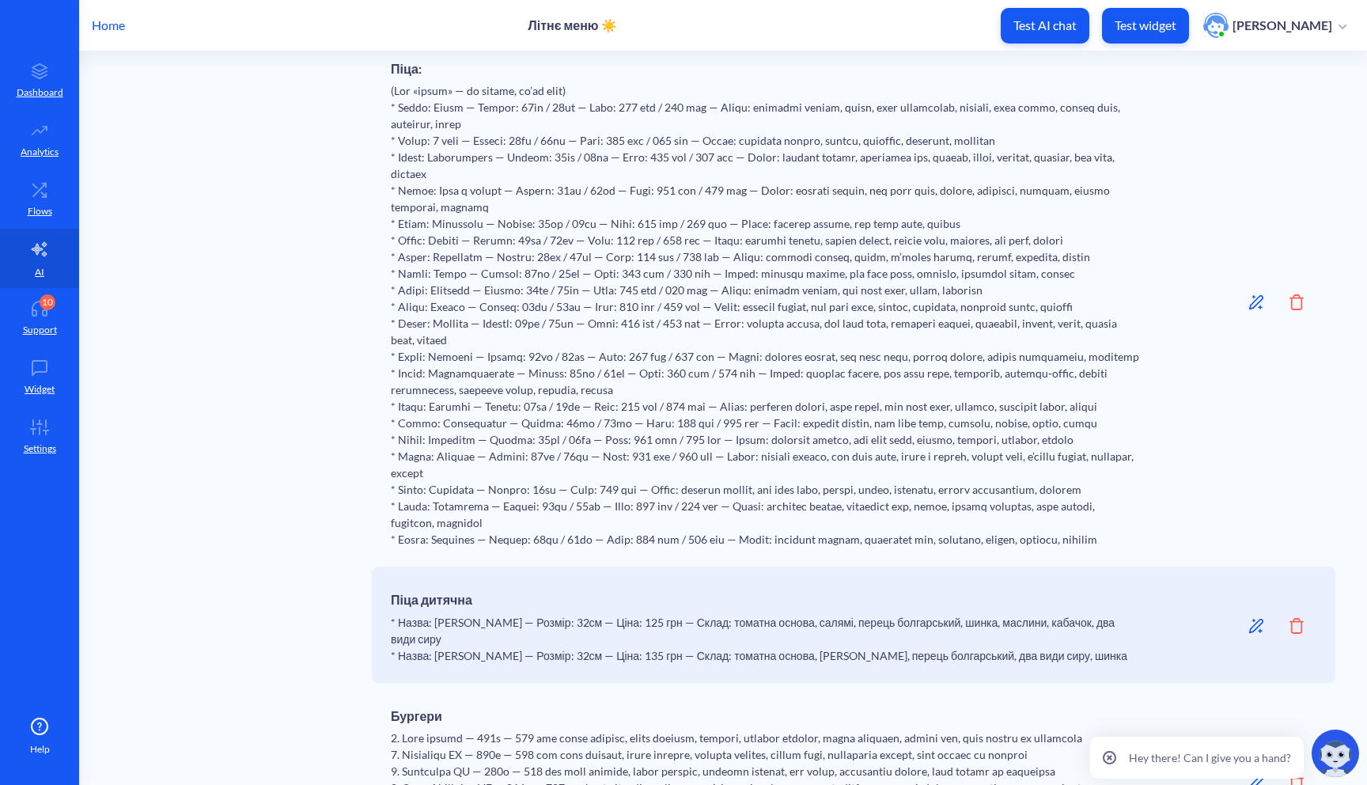
scroll to position [858, 0]
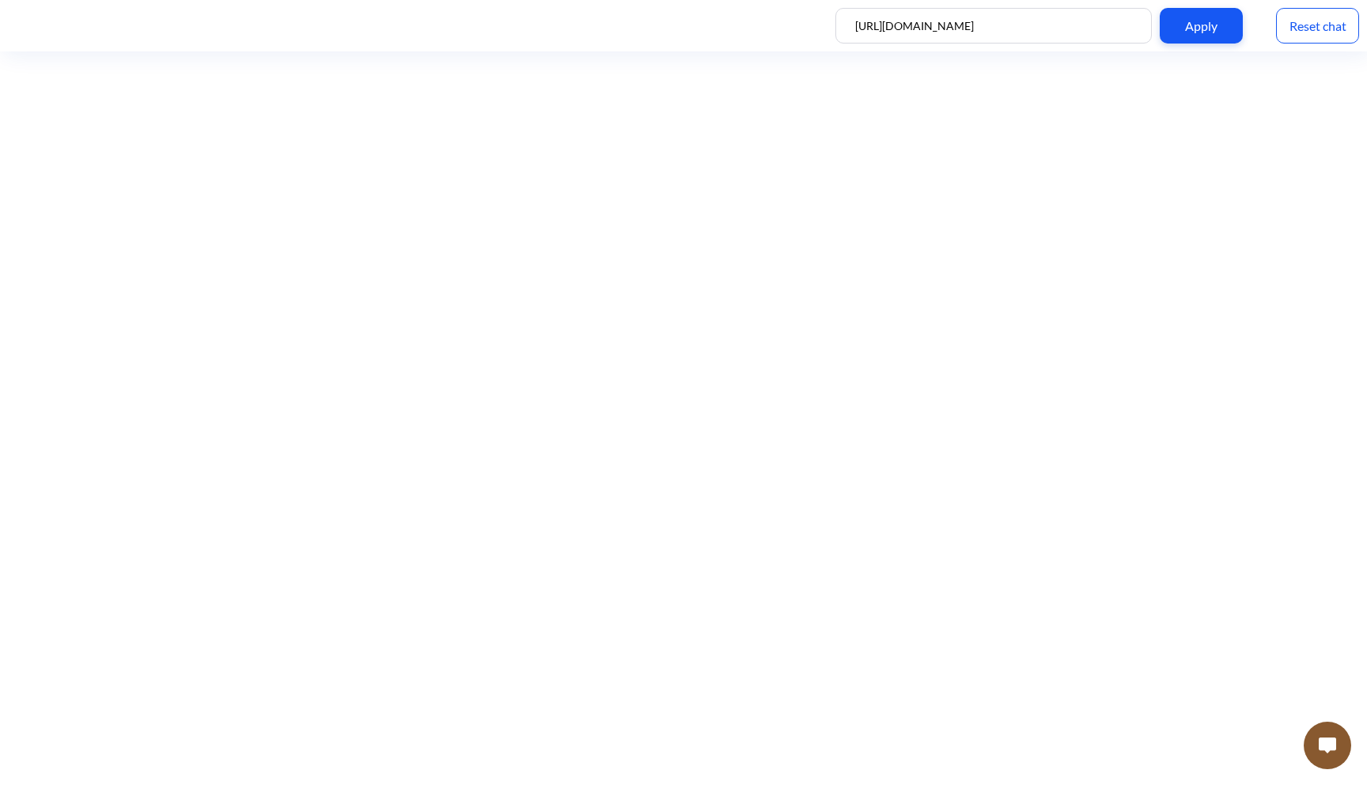
click at [1329, 749] on img at bounding box center [1327, 746] width 17 height 16
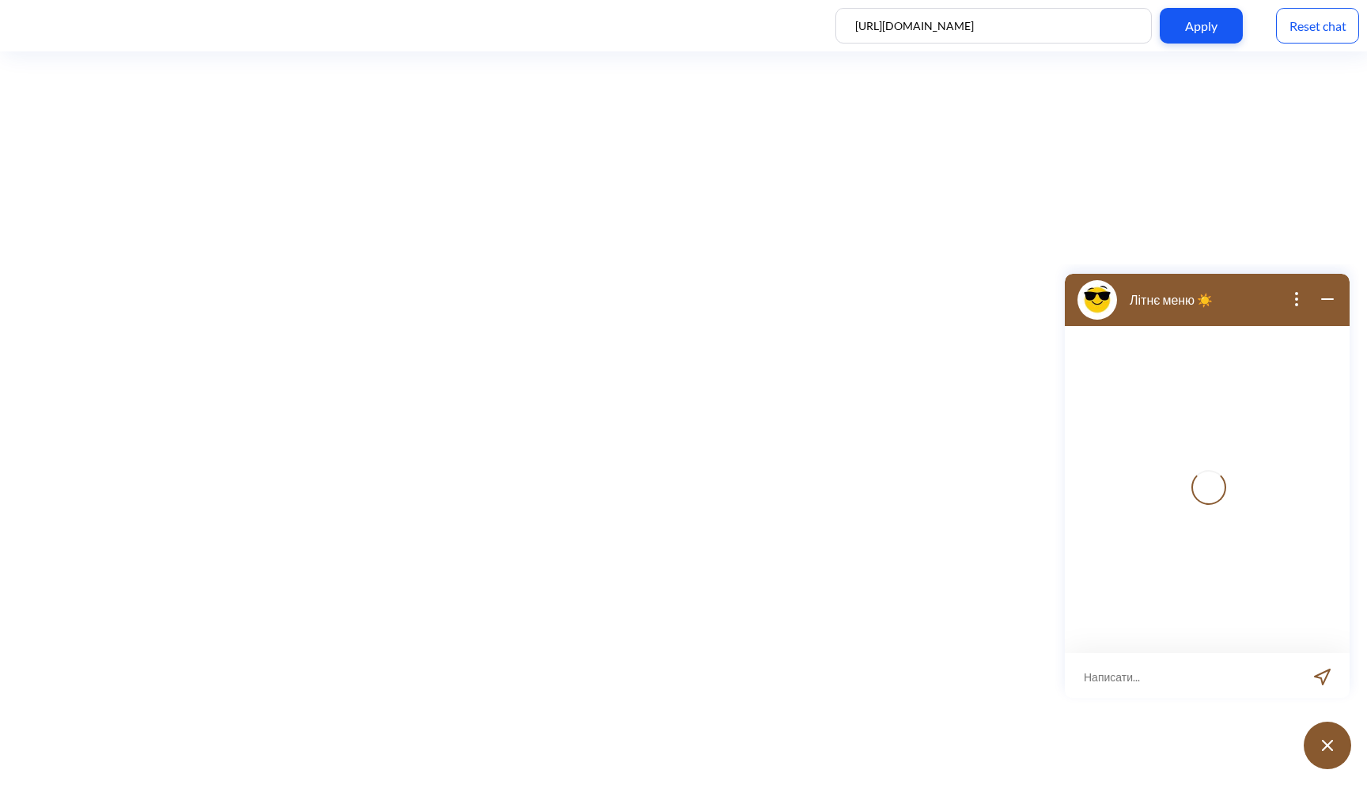
scroll to position [2, 0]
click at [1167, 674] on input at bounding box center [1197, 673] width 195 height 47
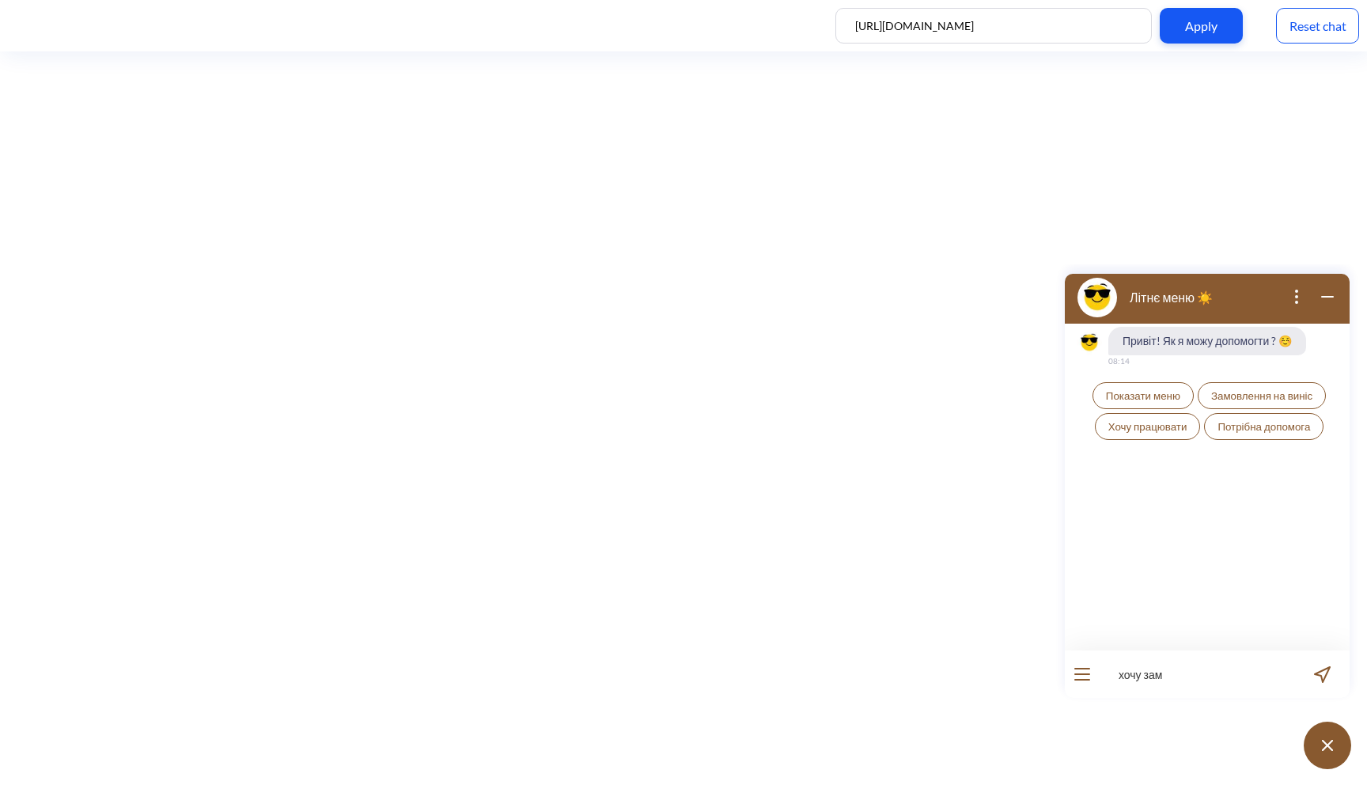
type input "хочу зам"
type input "хочу замовити піцу цезар"
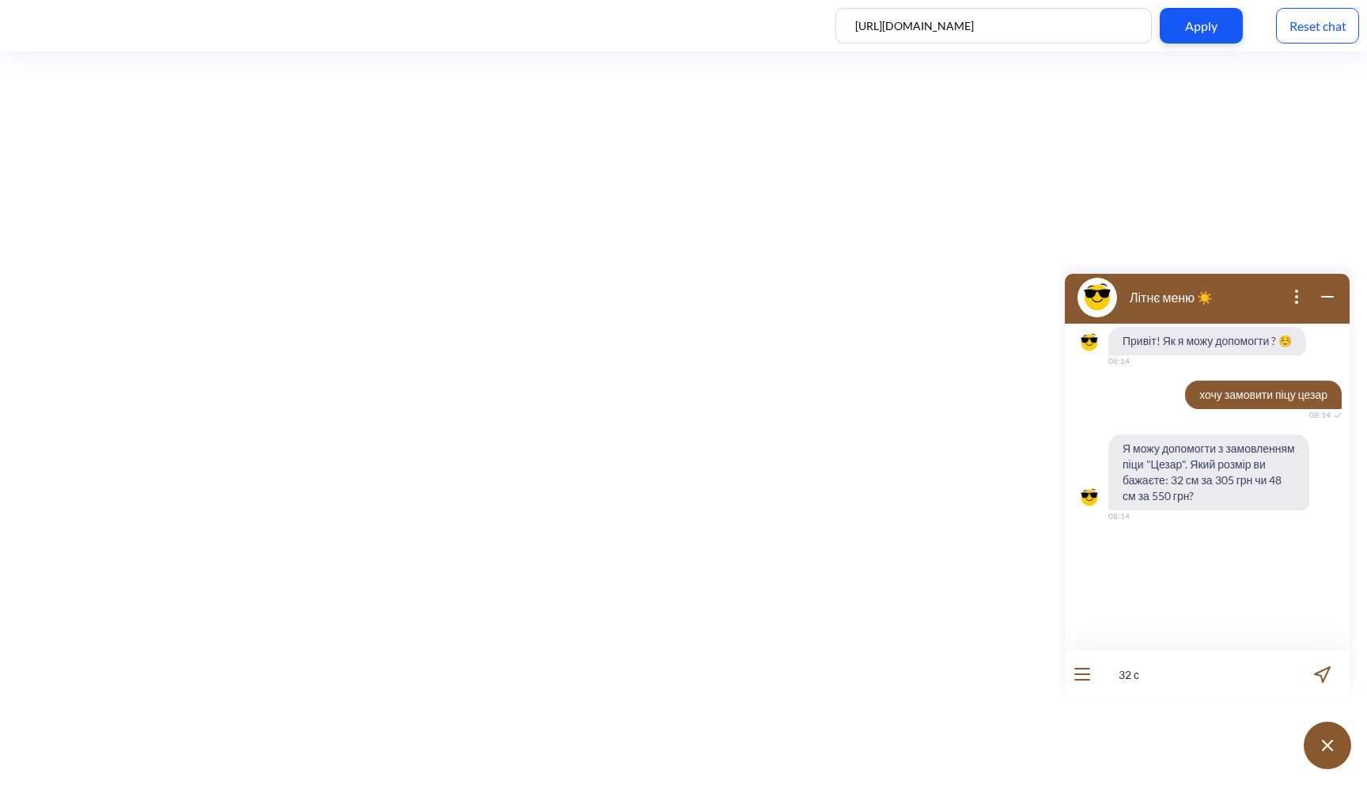
type input "32 си"
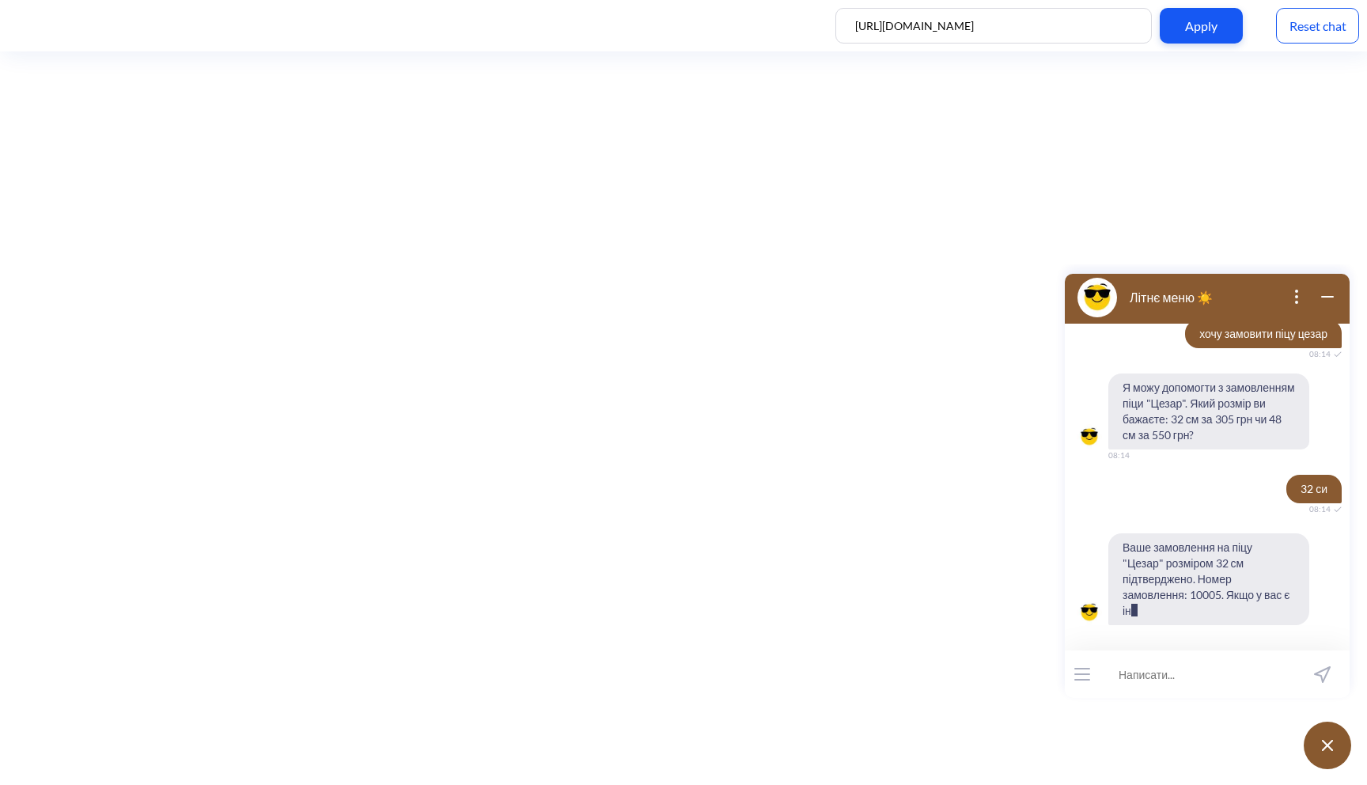
scroll to position [77, 0]
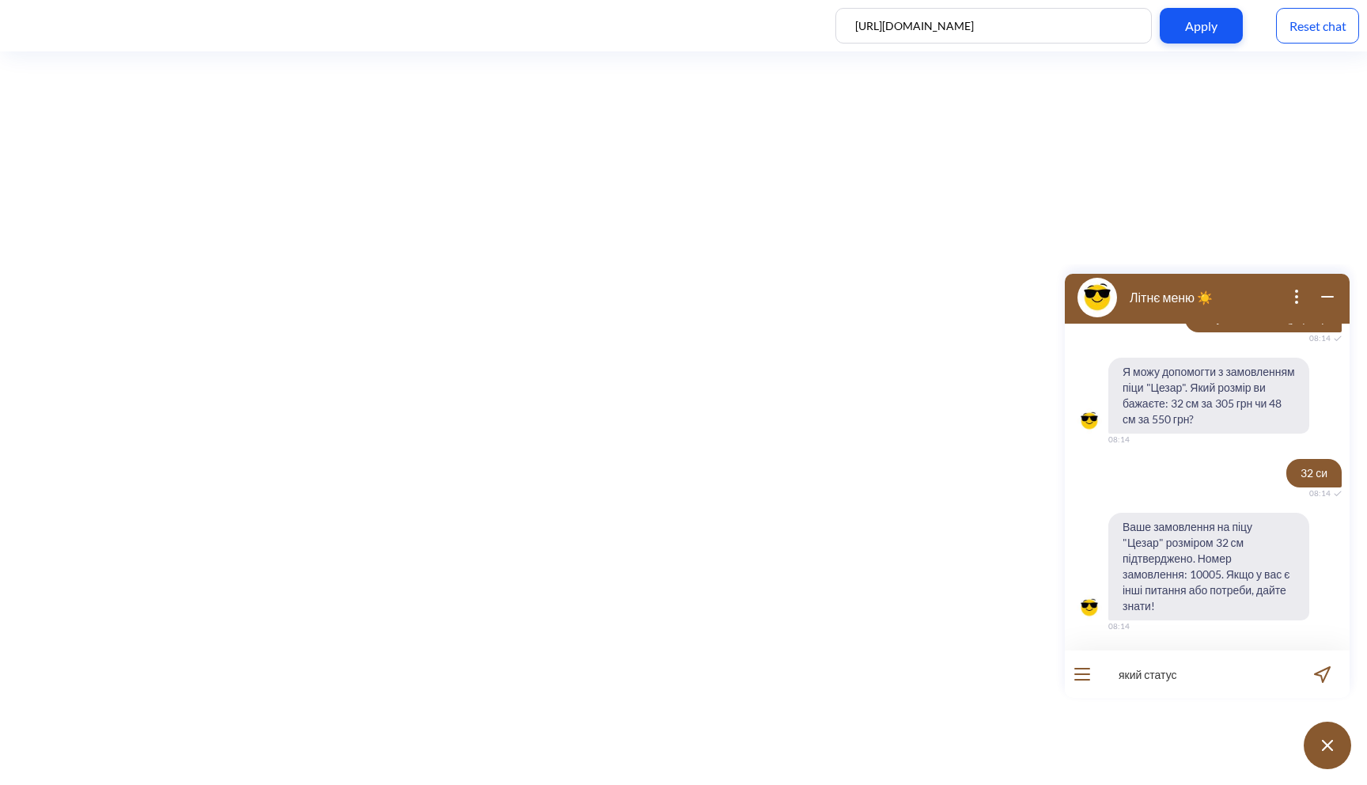
type input "який статус?"
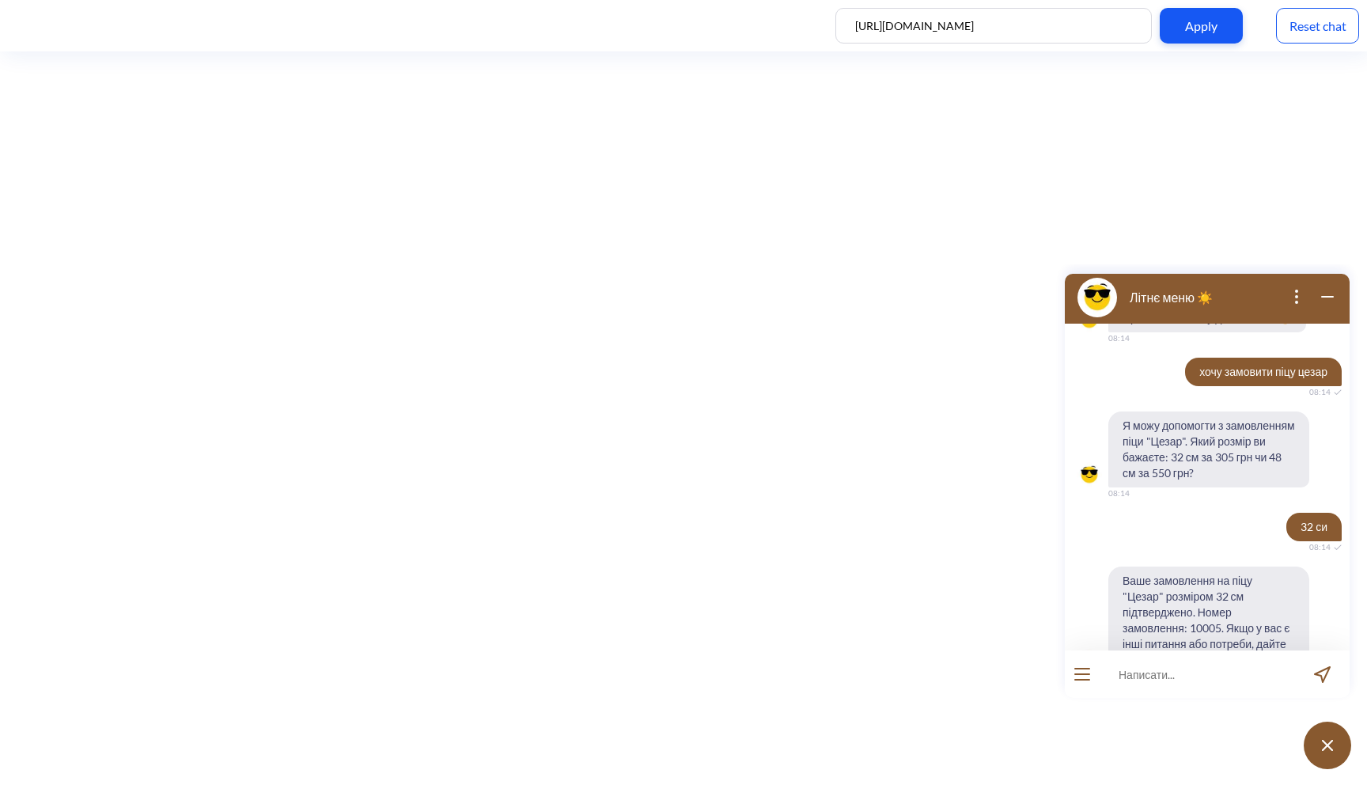
scroll to position [0, 0]
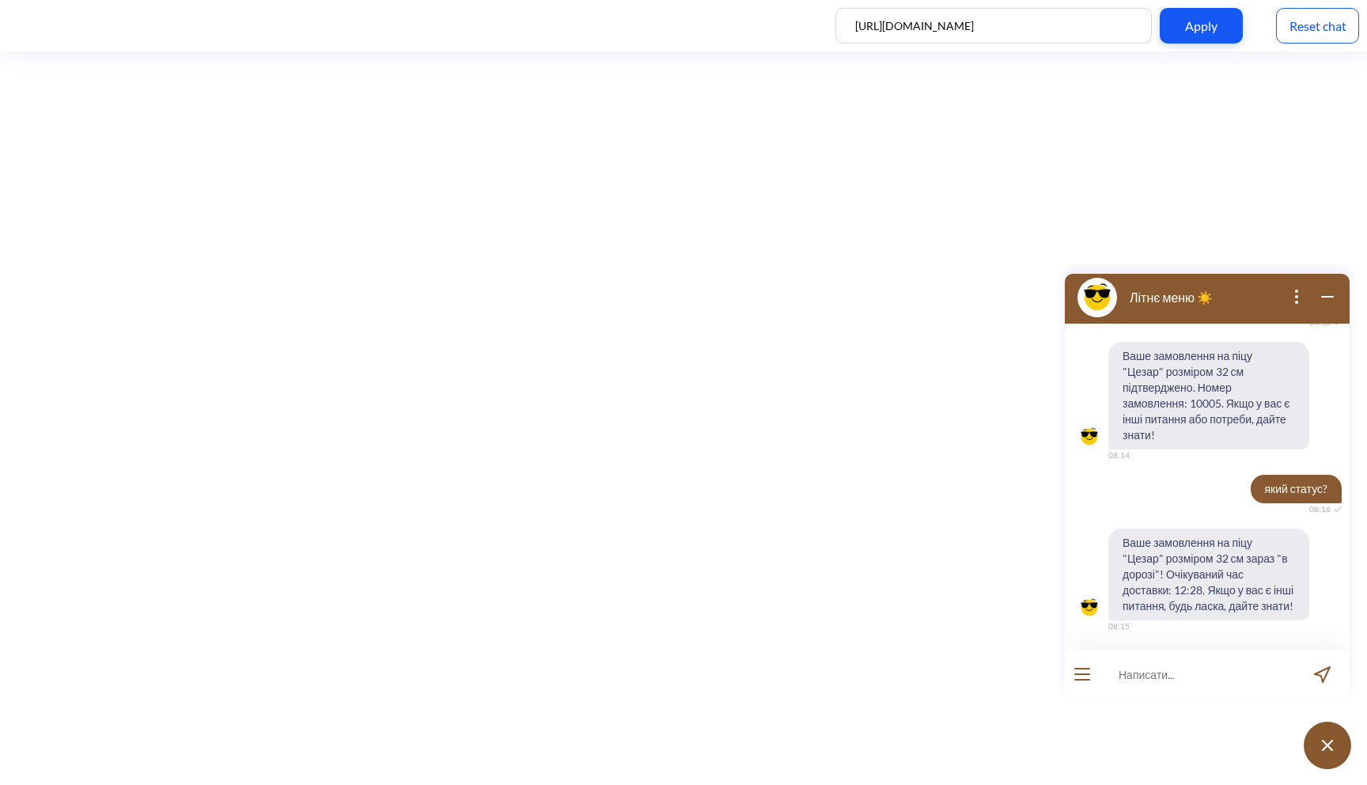
scroll to position [264, 0]
click at [1312, 34] on div "Reset chat" at bounding box center [1317, 26] width 83 height 36
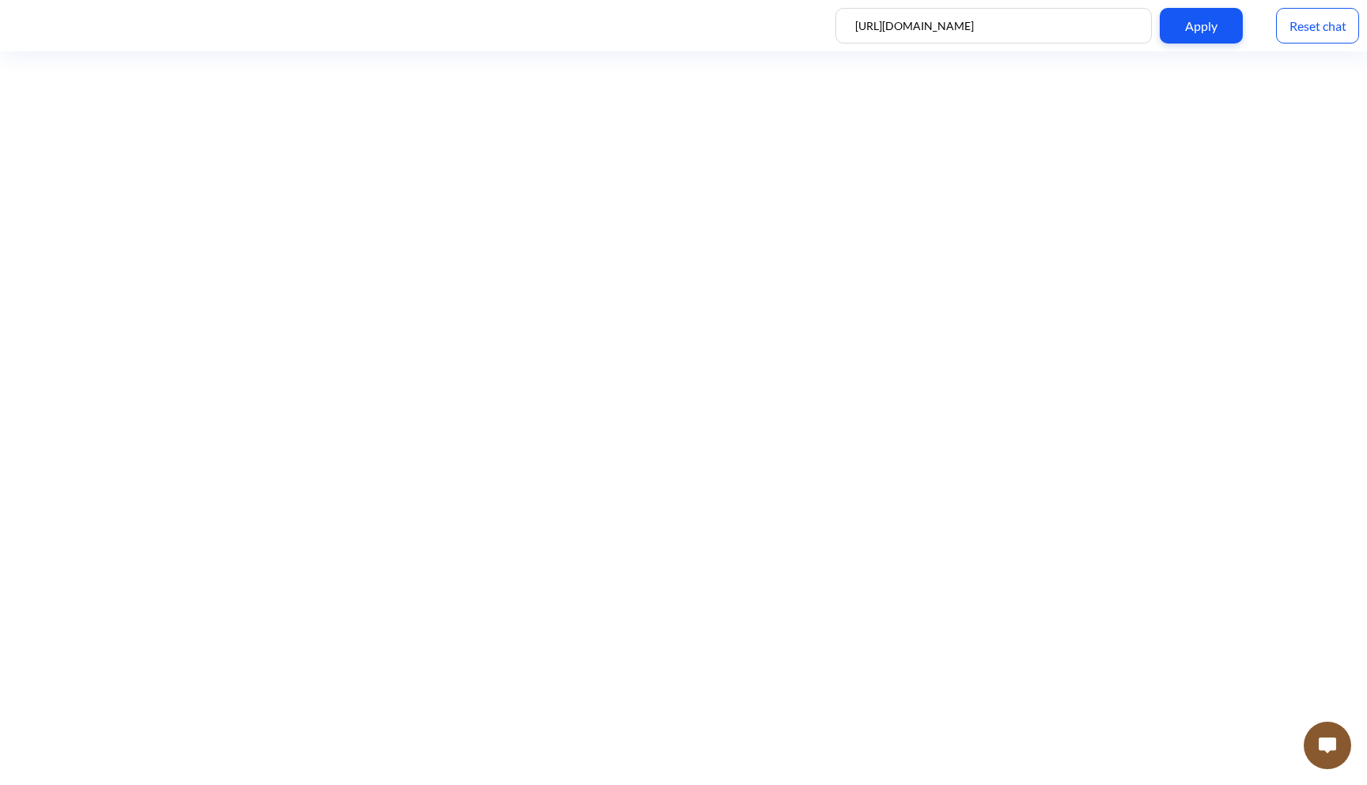
click at [1316, 747] on button at bounding box center [1327, 745] width 47 height 47
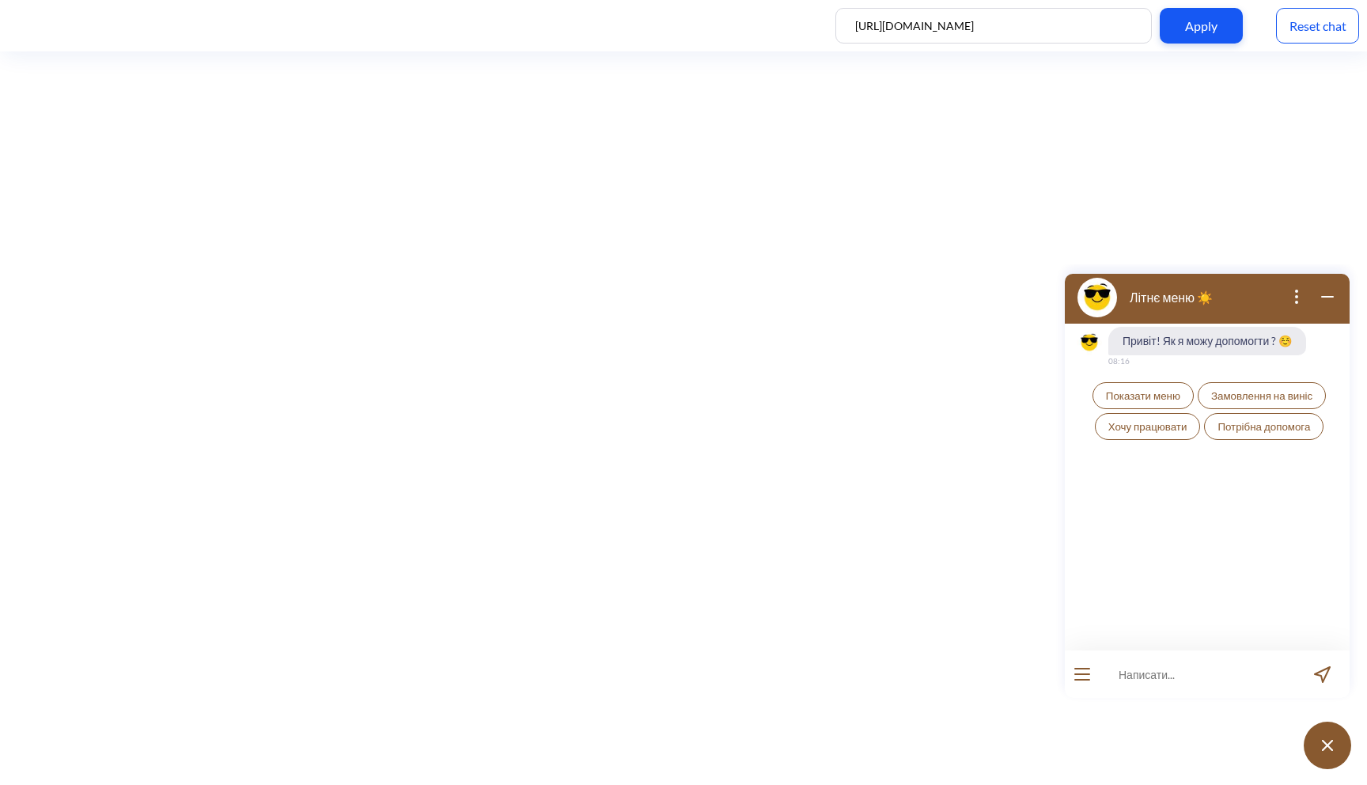
click at [1138, 393] on span "Показати меню" at bounding box center [1143, 395] width 74 height 13
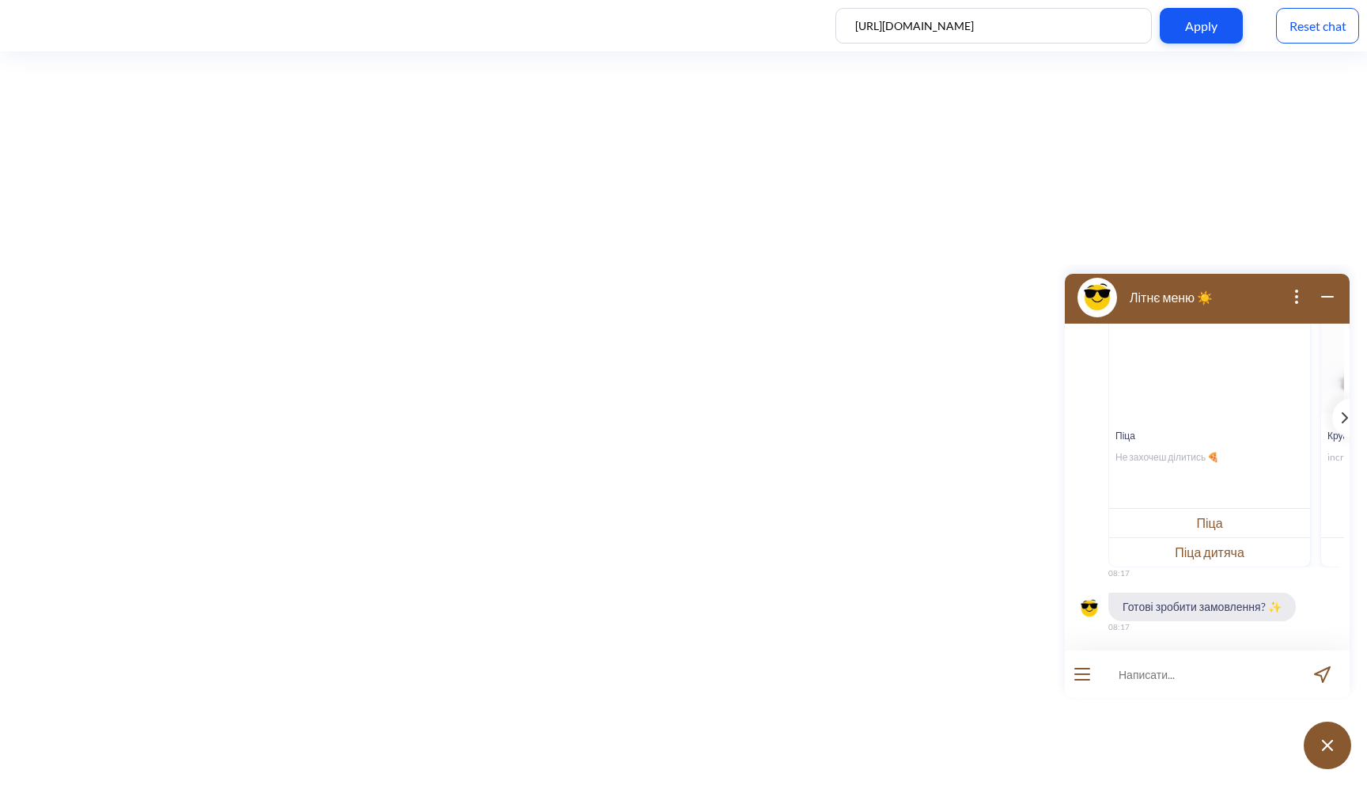
scroll to position [240, 0]
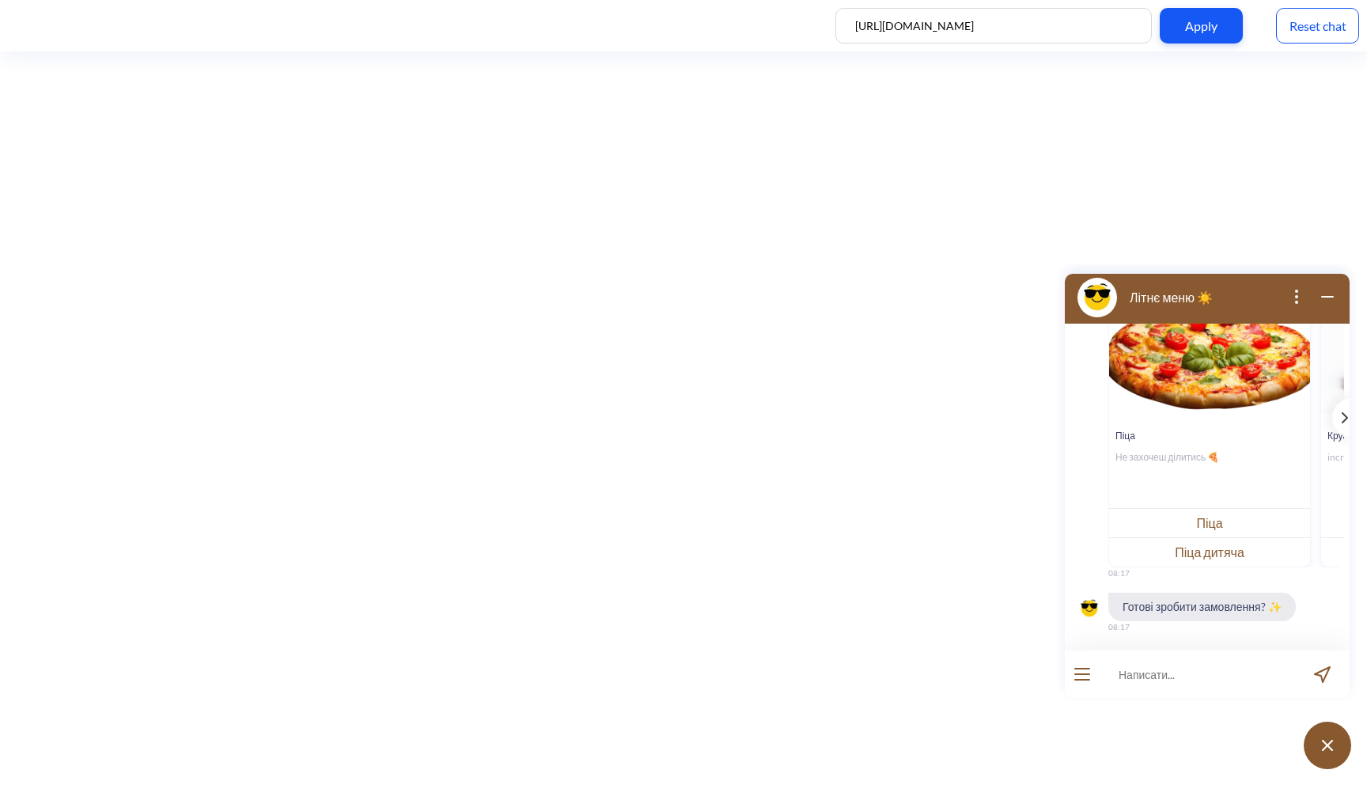
click at [1189, 533] on button "Піца" at bounding box center [1209, 522] width 201 height 29
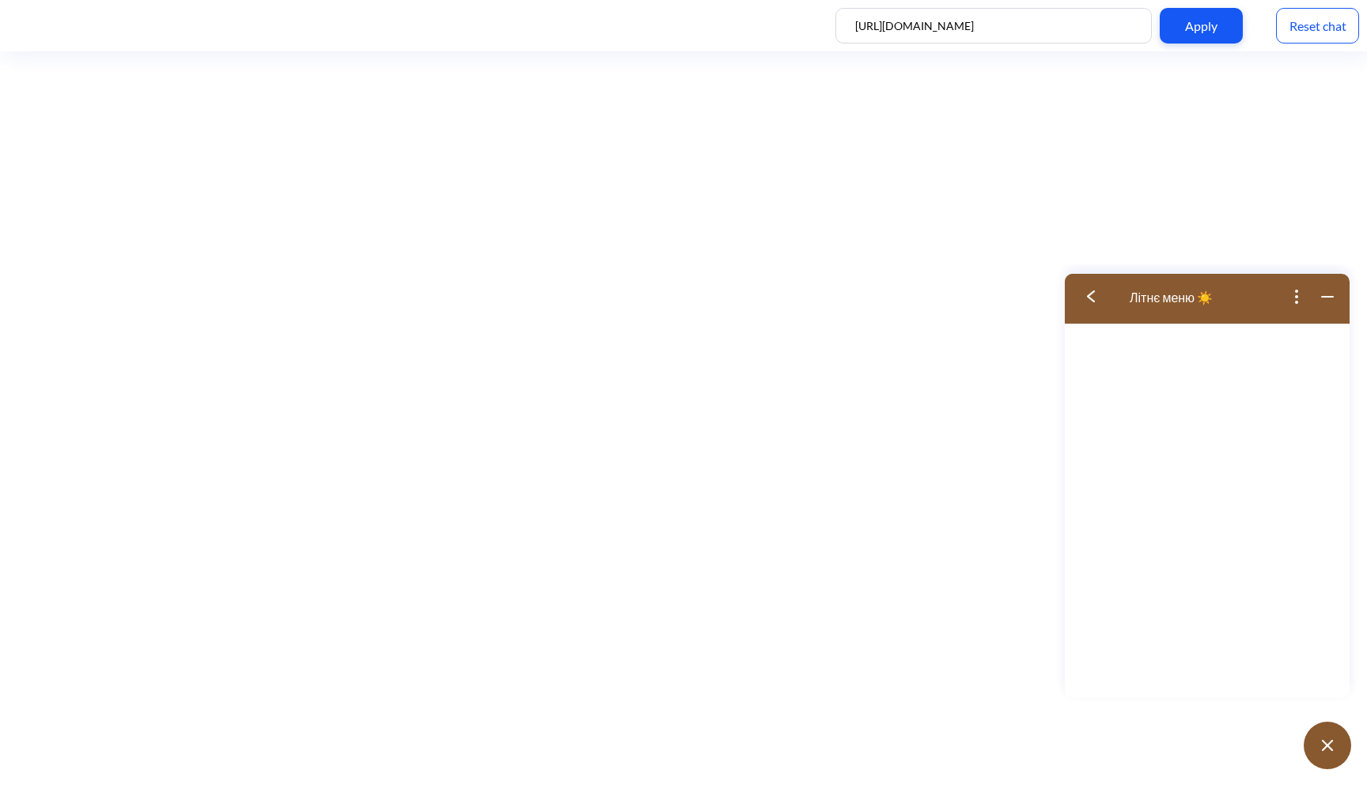
click at [1086, 286] on button at bounding box center [1096, 296] width 63 height 51
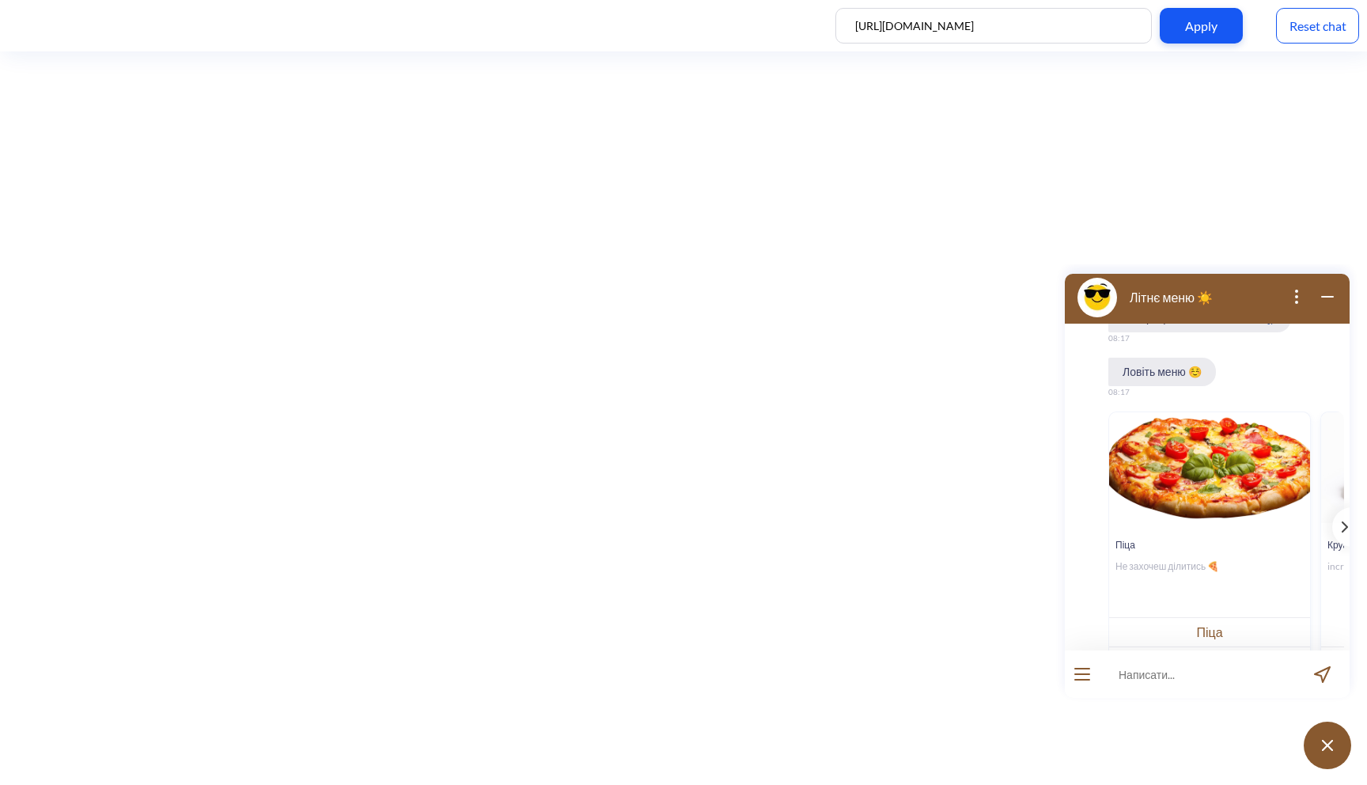
scroll to position [169, 0]
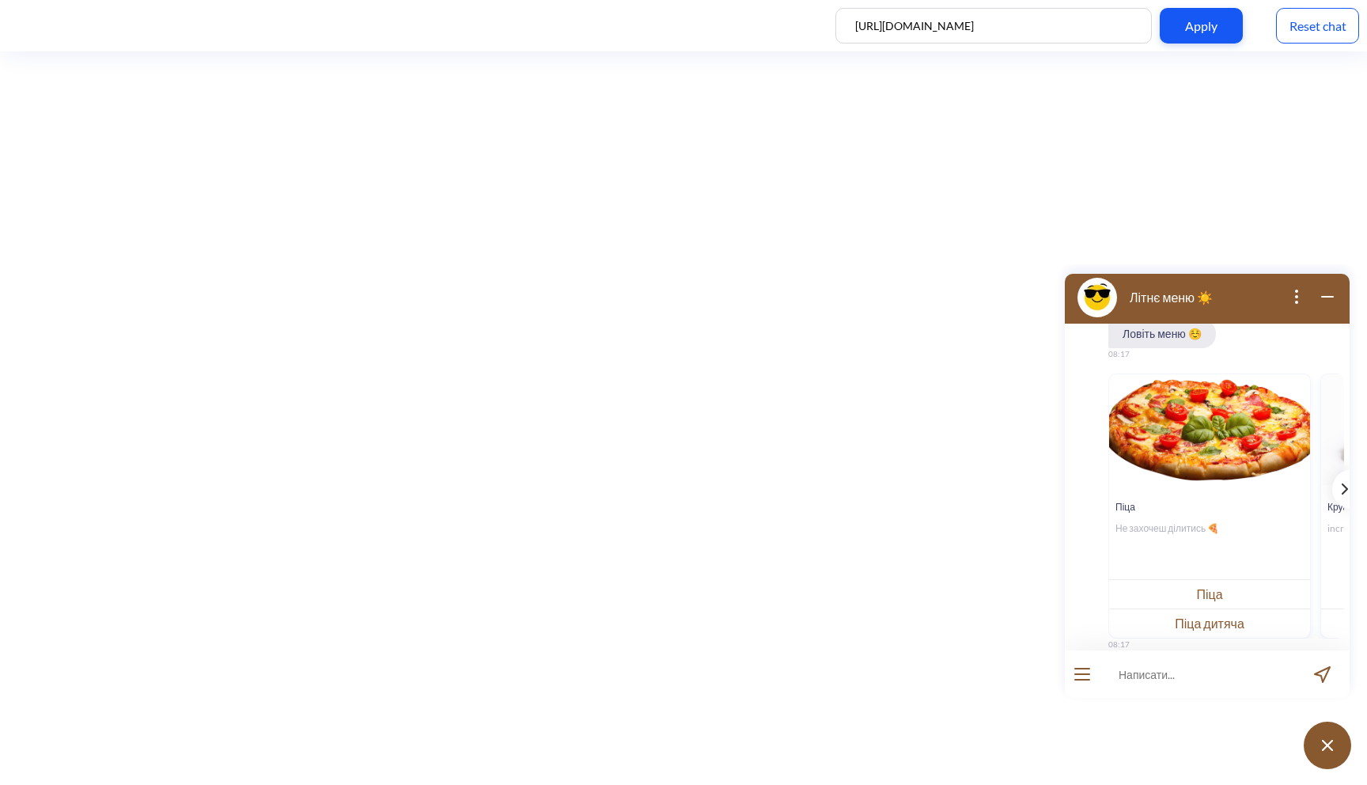
click at [1333, 494] on div "template message" at bounding box center [1343, 489] width 20 height 40
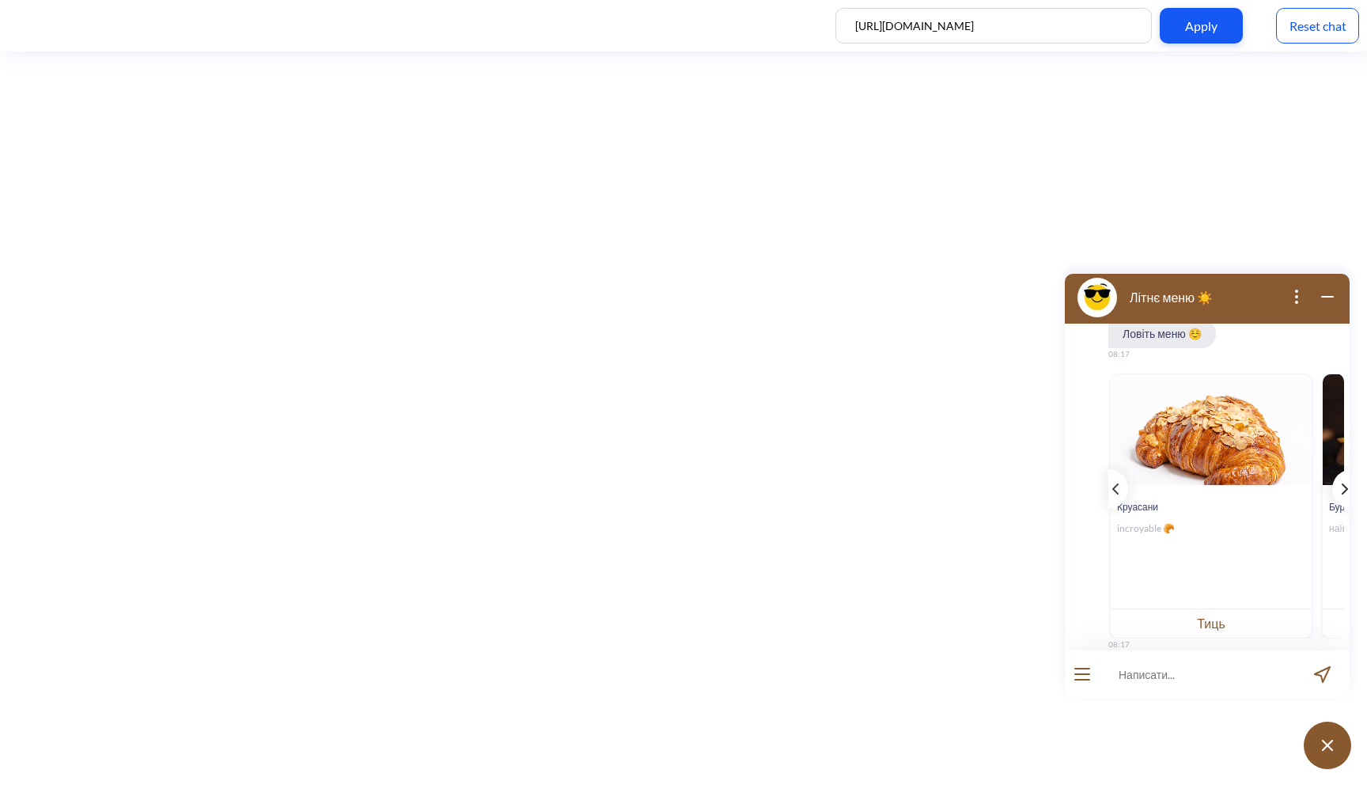
click at [1333, 494] on div "template message" at bounding box center [1343, 489] width 20 height 40
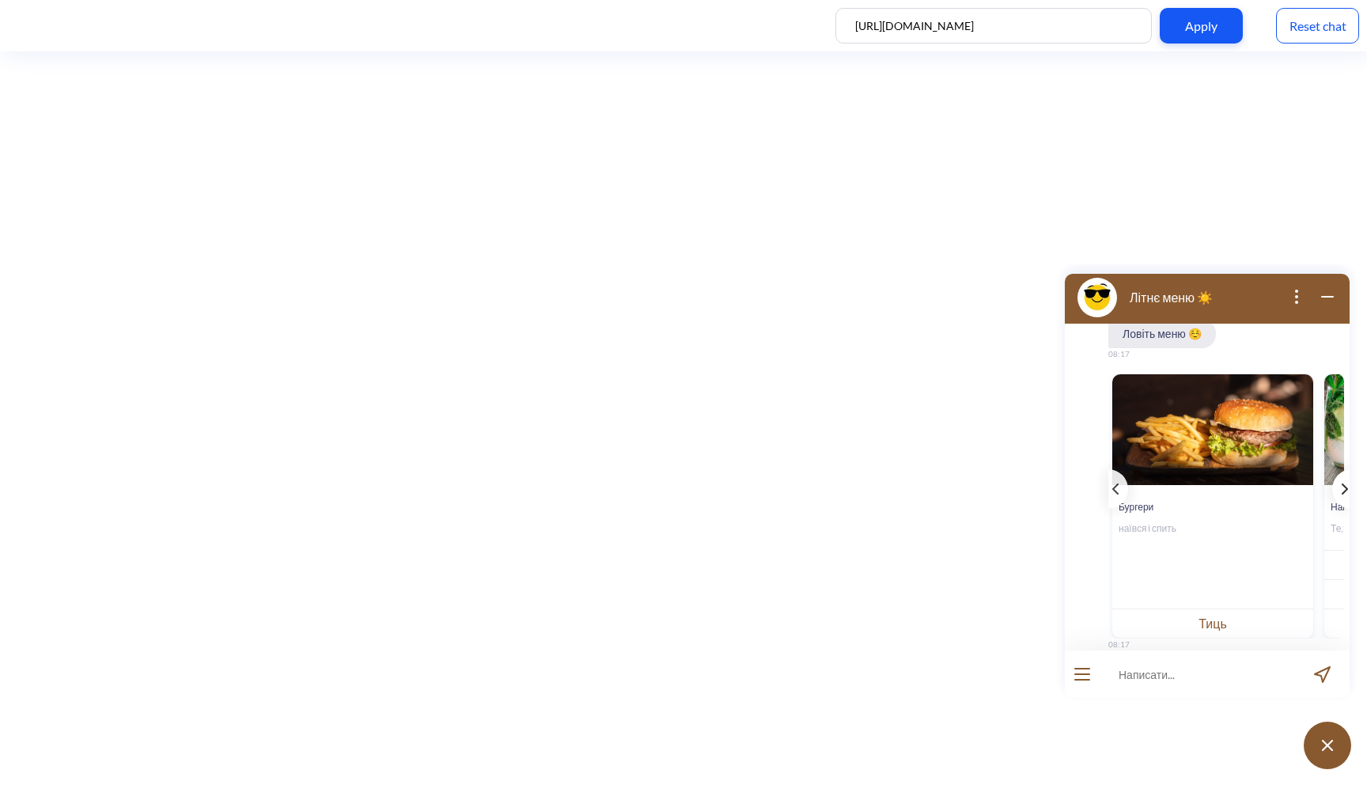
click at [1333, 494] on div "template message" at bounding box center [1343, 489] width 20 height 40
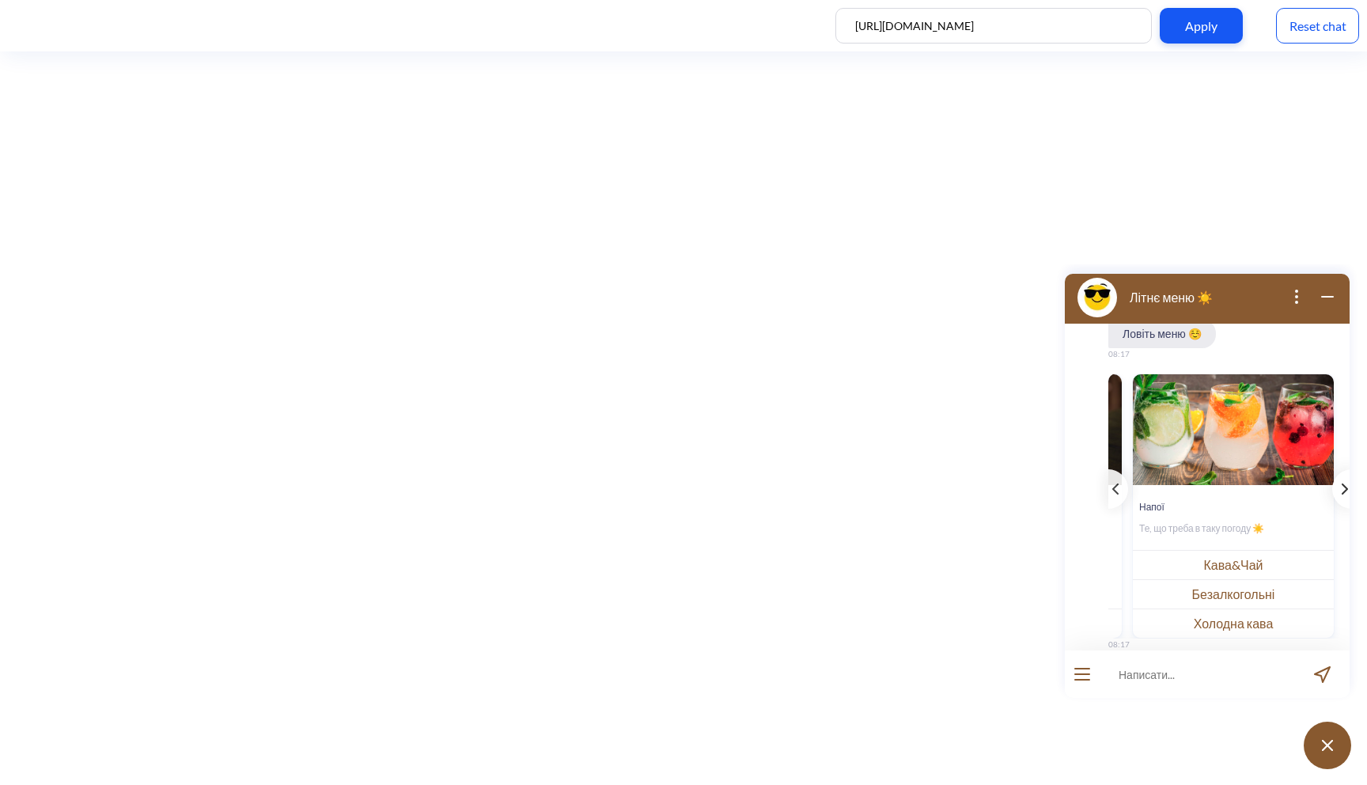
scroll to position [0, 622]
click at [1260, 603] on button "Безалкогольні" at bounding box center [1233, 593] width 201 height 29
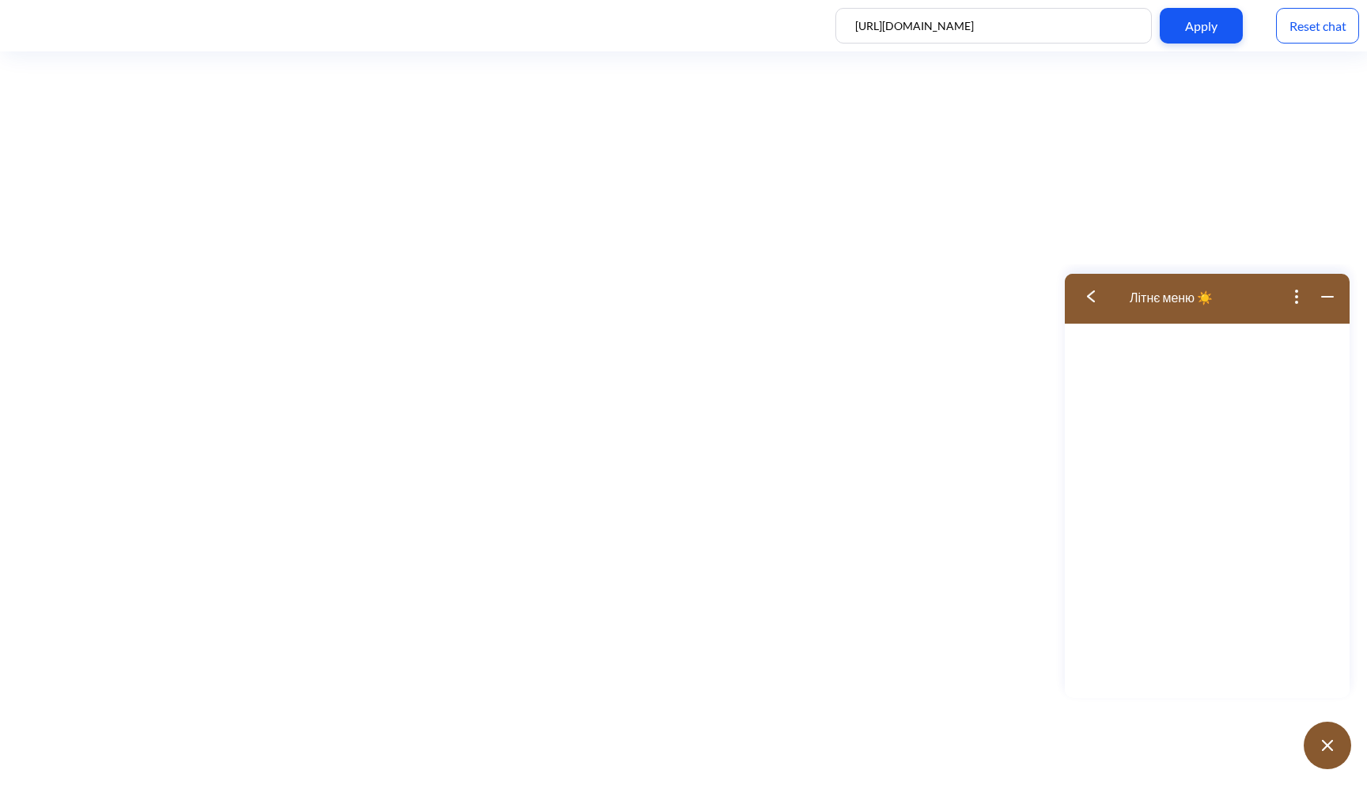
click at [1090, 297] on img at bounding box center [1091, 296] width 8 height 12
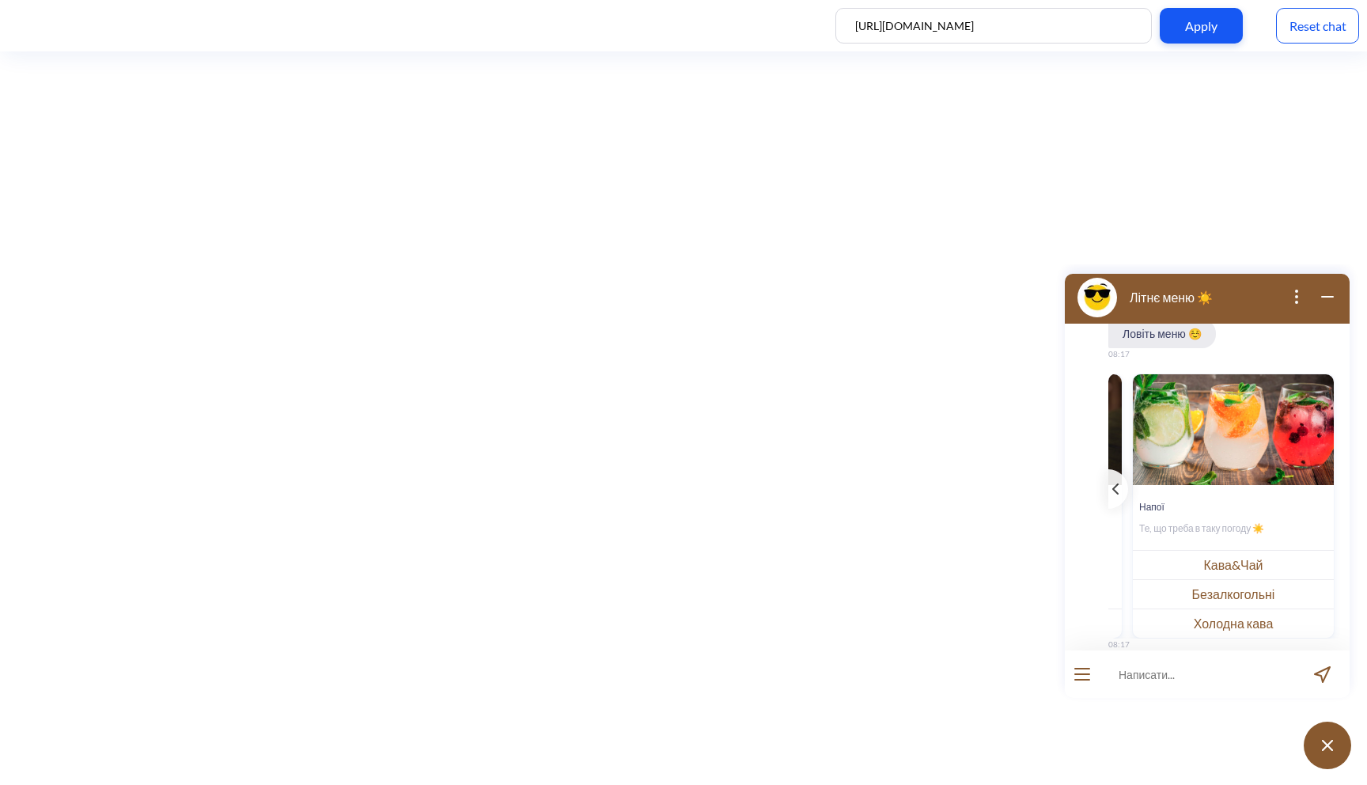
scroll to position [240, 0]
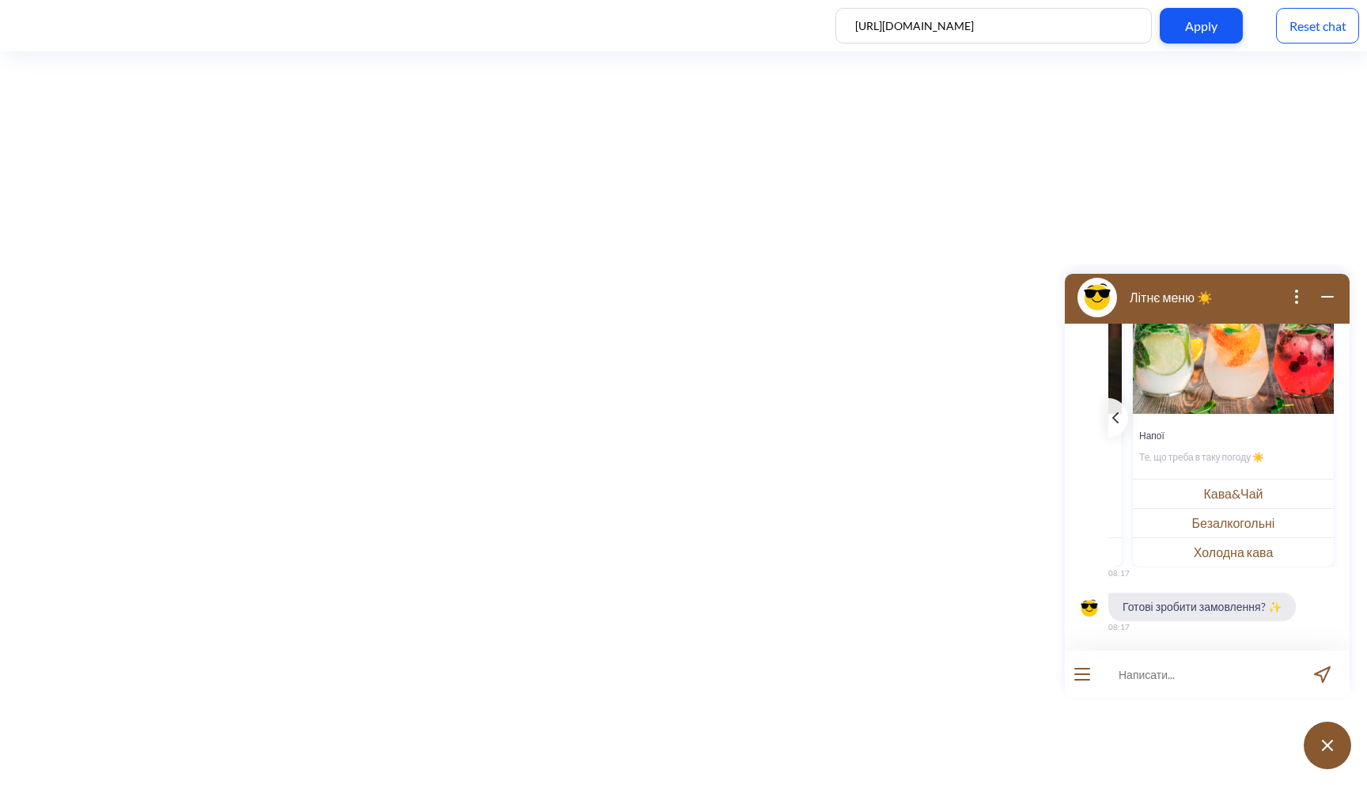
click at [1171, 666] on input at bounding box center [1197, 673] width 195 height 47
type input "["
type input "хочу замовити піцу цезар"
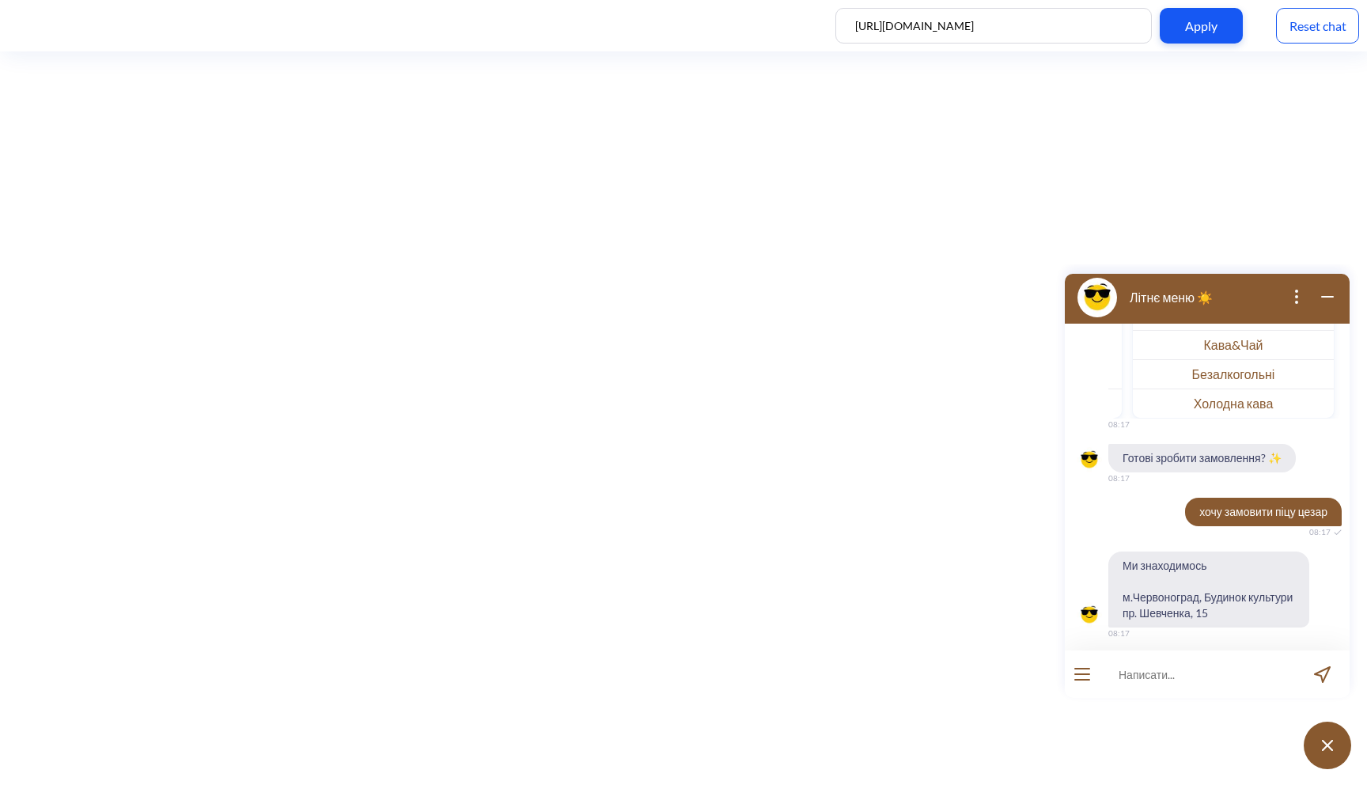
scroll to position [395, 0]
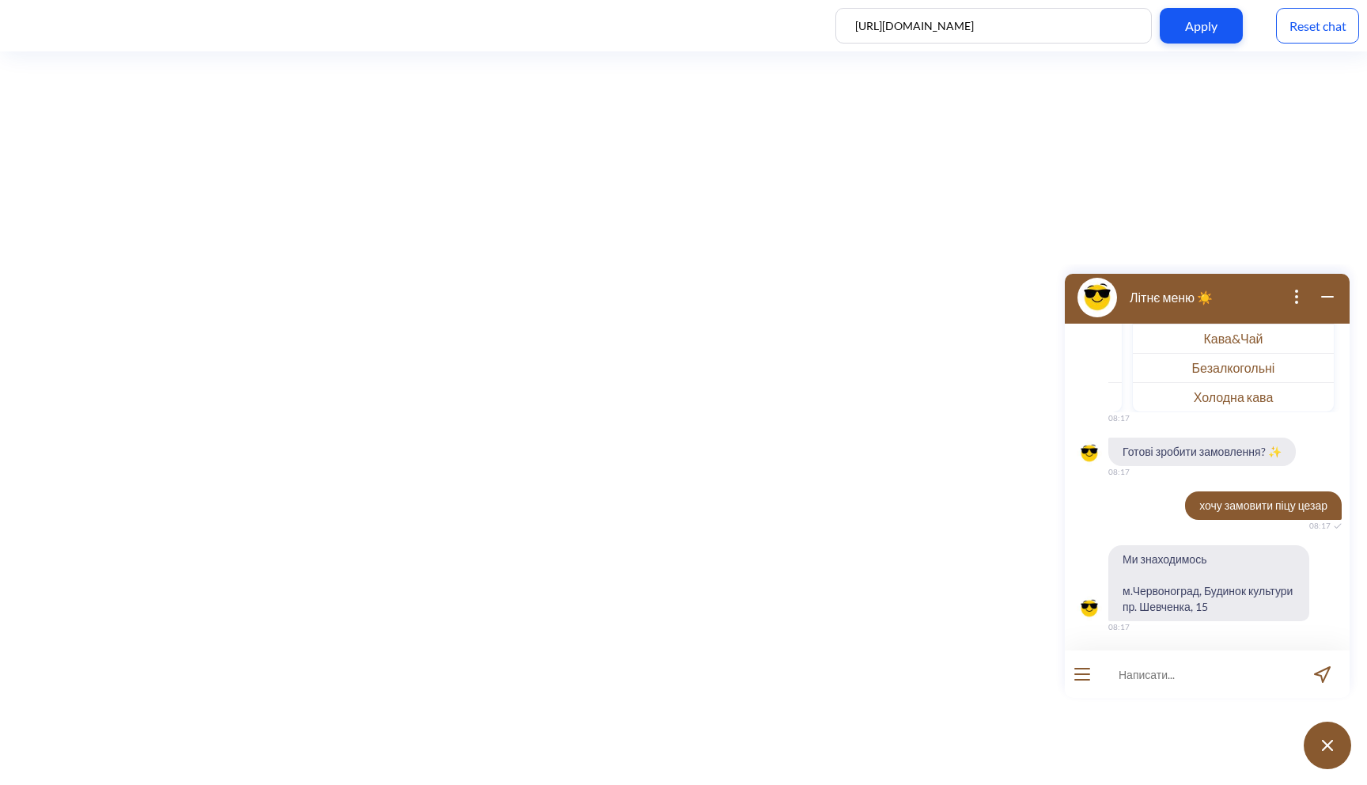
click at [1173, 681] on input at bounding box center [1197, 673] width 195 height 47
click at [1329, 26] on div "Reset chat" at bounding box center [1317, 26] width 83 height 36
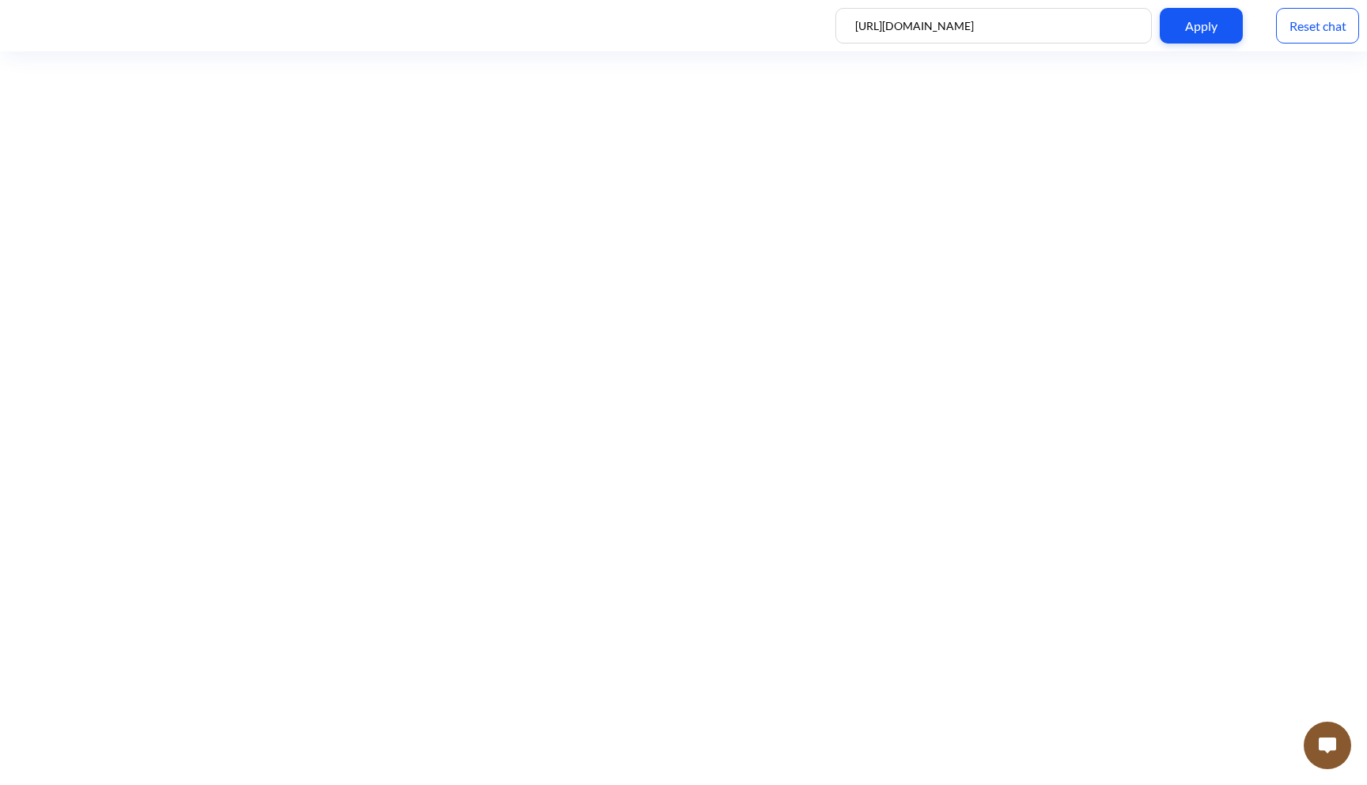
click at [1325, 755] on button at bounding box center [1327, 745] width 47 height 47
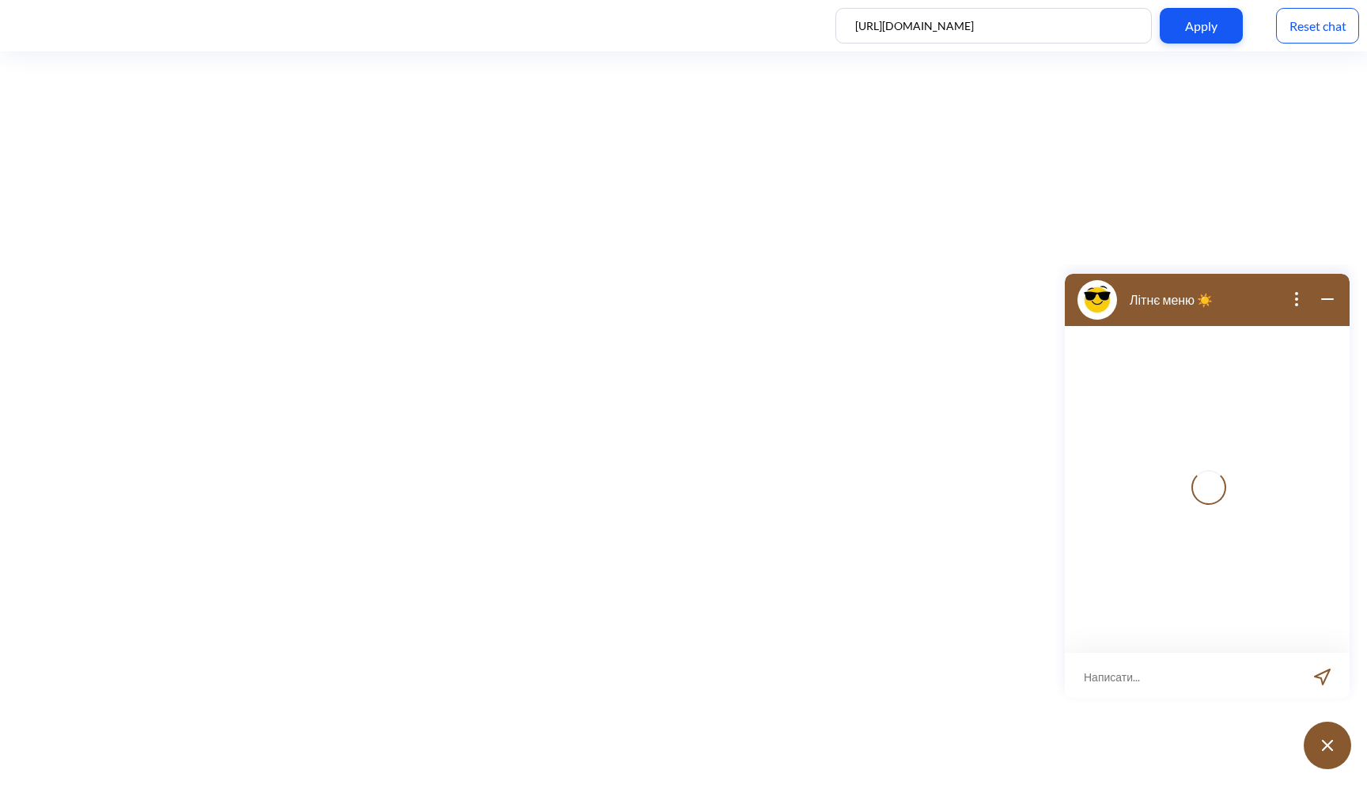
scroll to position [2, 0]
click at [1136, 676] on input at bounding box center [1197, 673] width 195 height 47
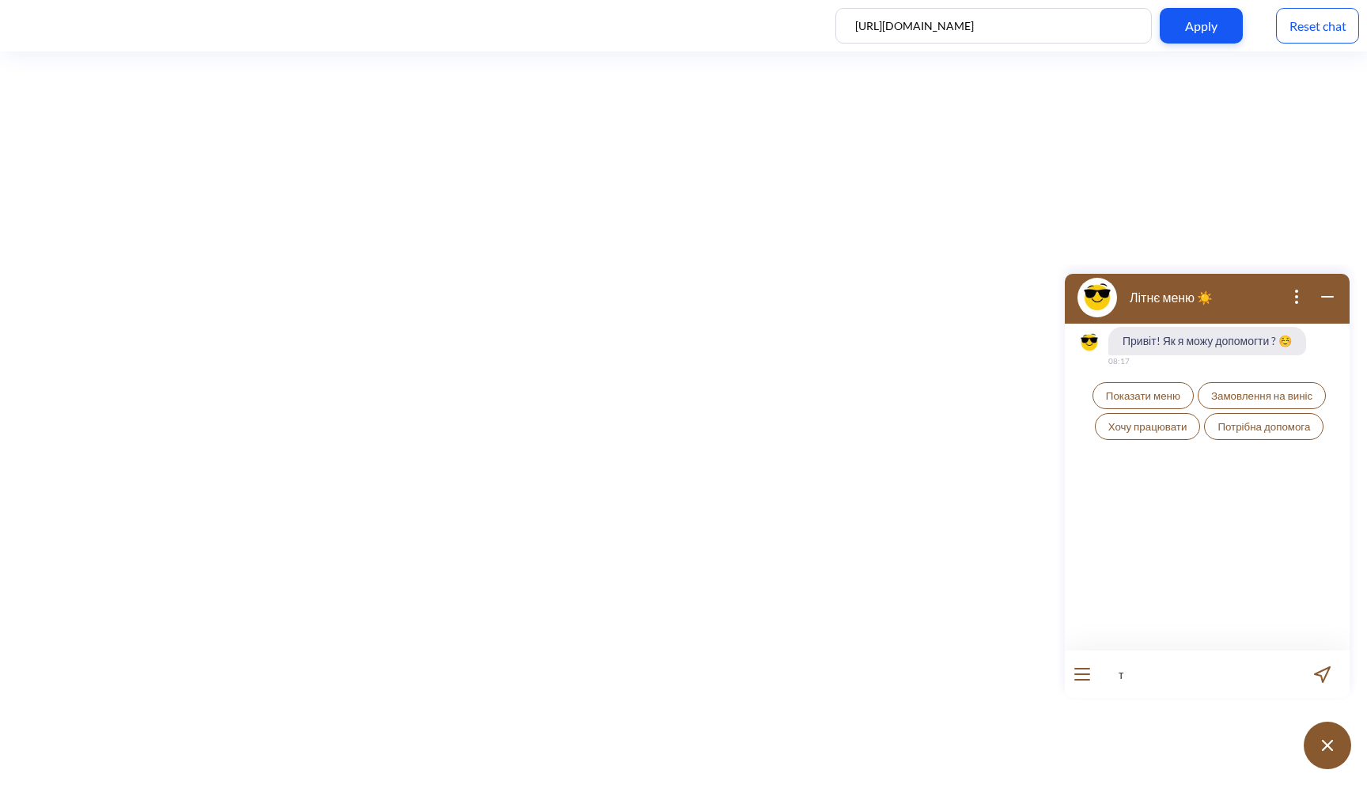
type input "т"
click at [1152, 400] on span "Показати меню" at bounding box center [1143, 395] width 74 height 13
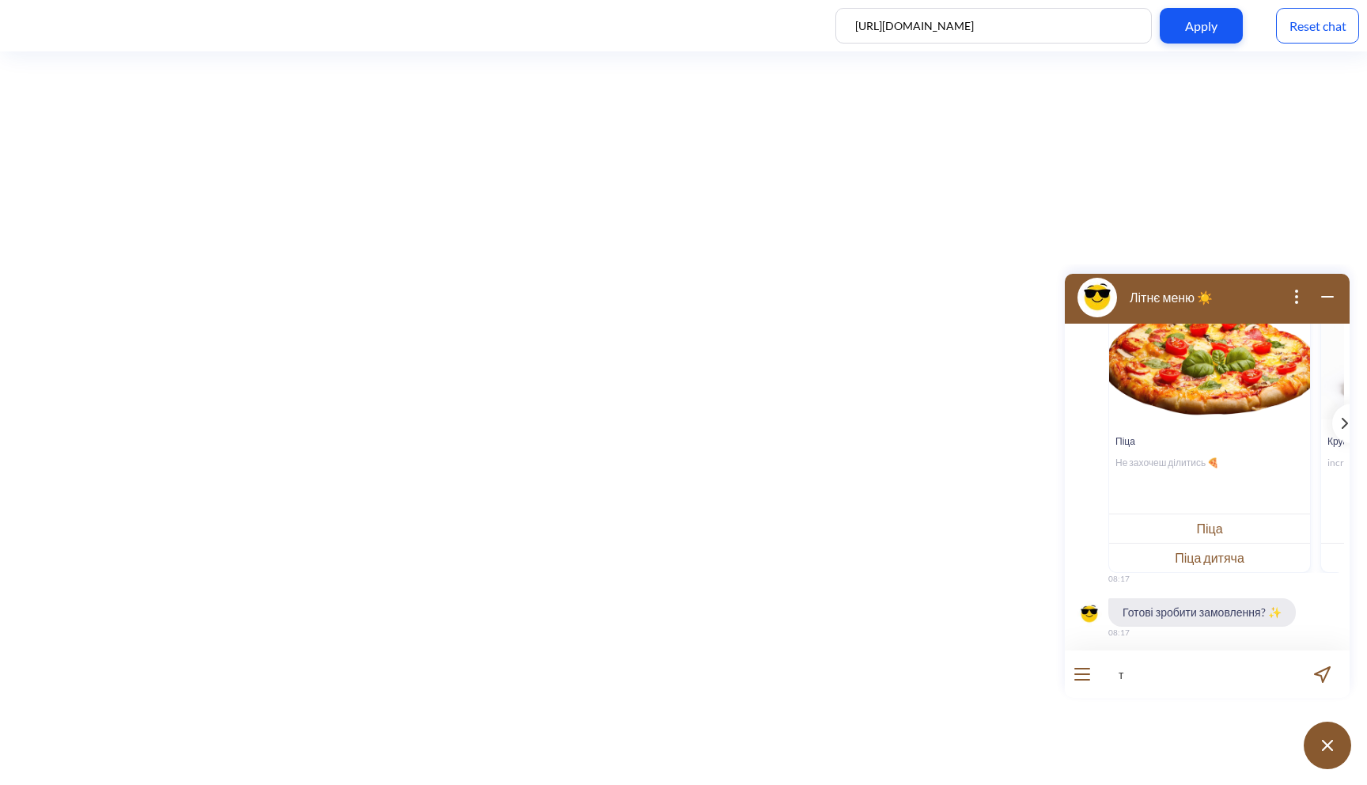
scroll to position [240, 0]
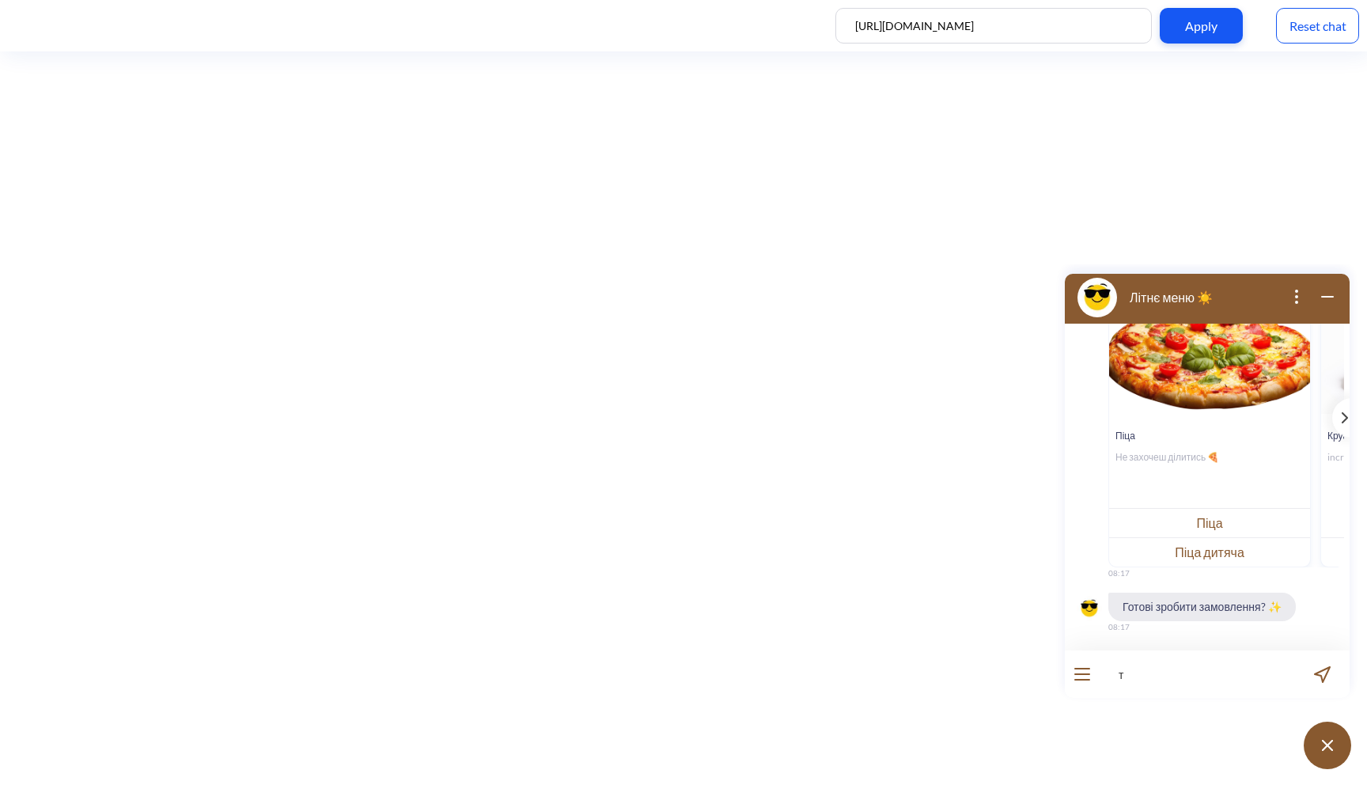
click at [1206, 520] on button "Піца" at bounding box center [1209, 522] width 201 height 29
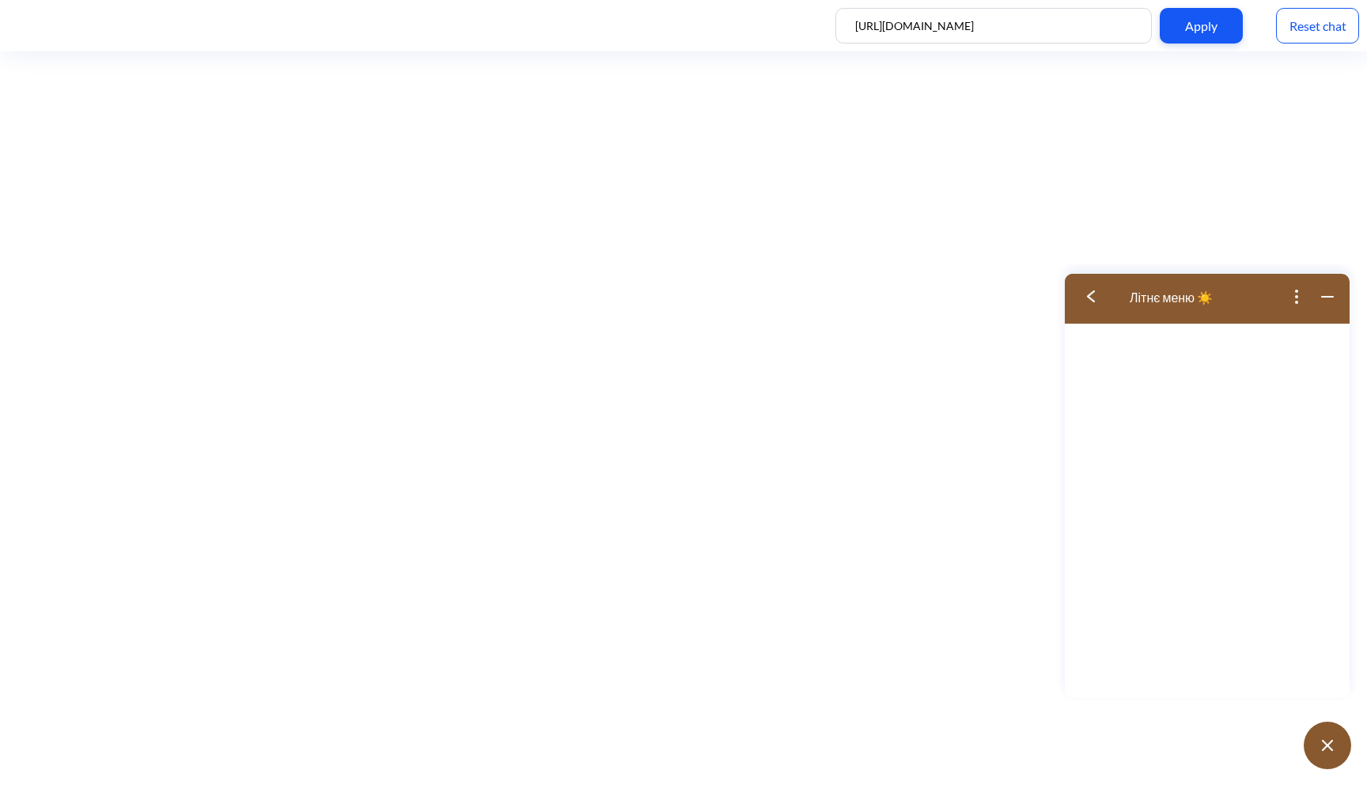
click at [1084, 296] on button at bounding box center [1096, 296] width 63 height 51
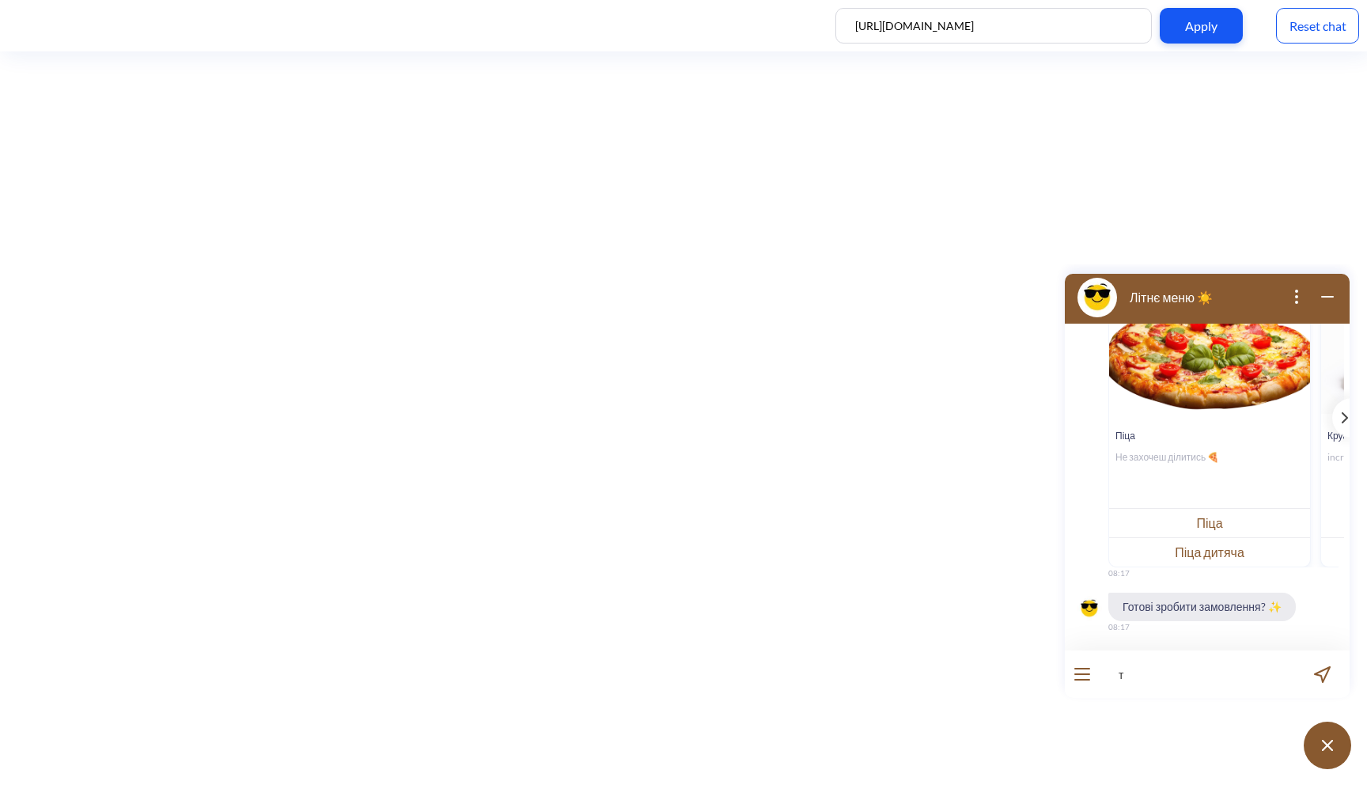
click at [1159, 673] on input "т" at bounding box center [1197, 673] width 195 height 47
drag, startPoint x: 1150, startPoint y: 673, endPoint x: 1068, endPoint y: 672, distance: 81.5
click at [1068, 672] on div "т 1 / 255" at bounding box center [1207, 673] width 285 height 47
type input "хочу замовити піцу цезар"
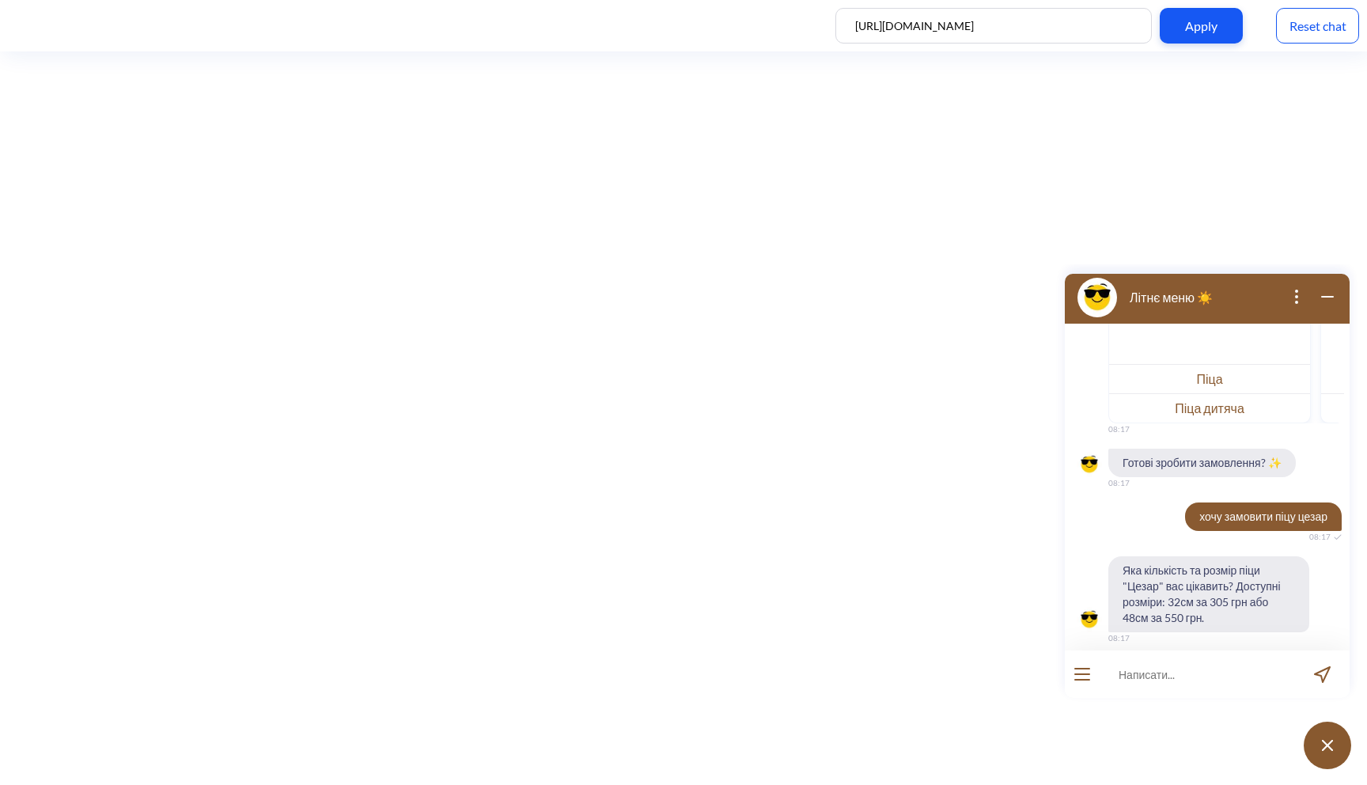
scroll to position [395, 0]
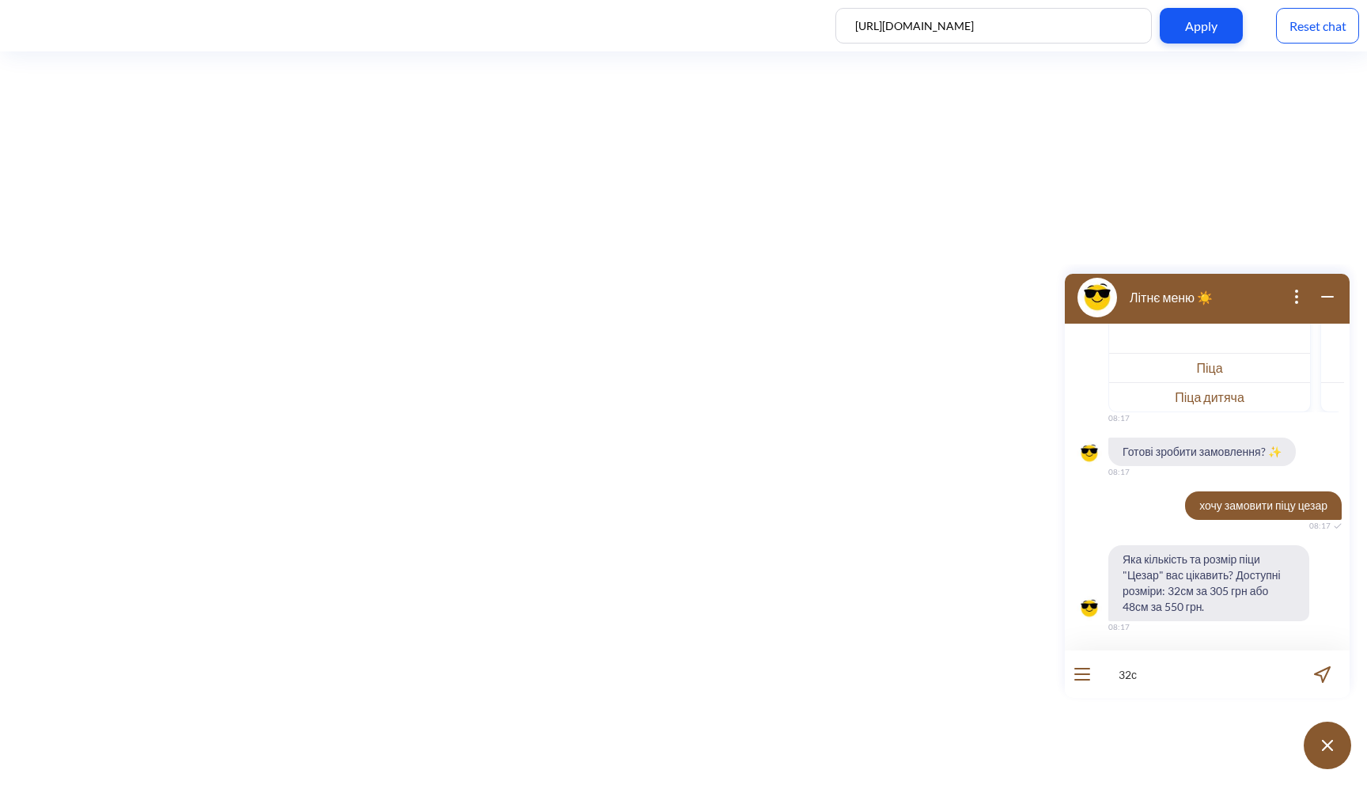
type input "32см"
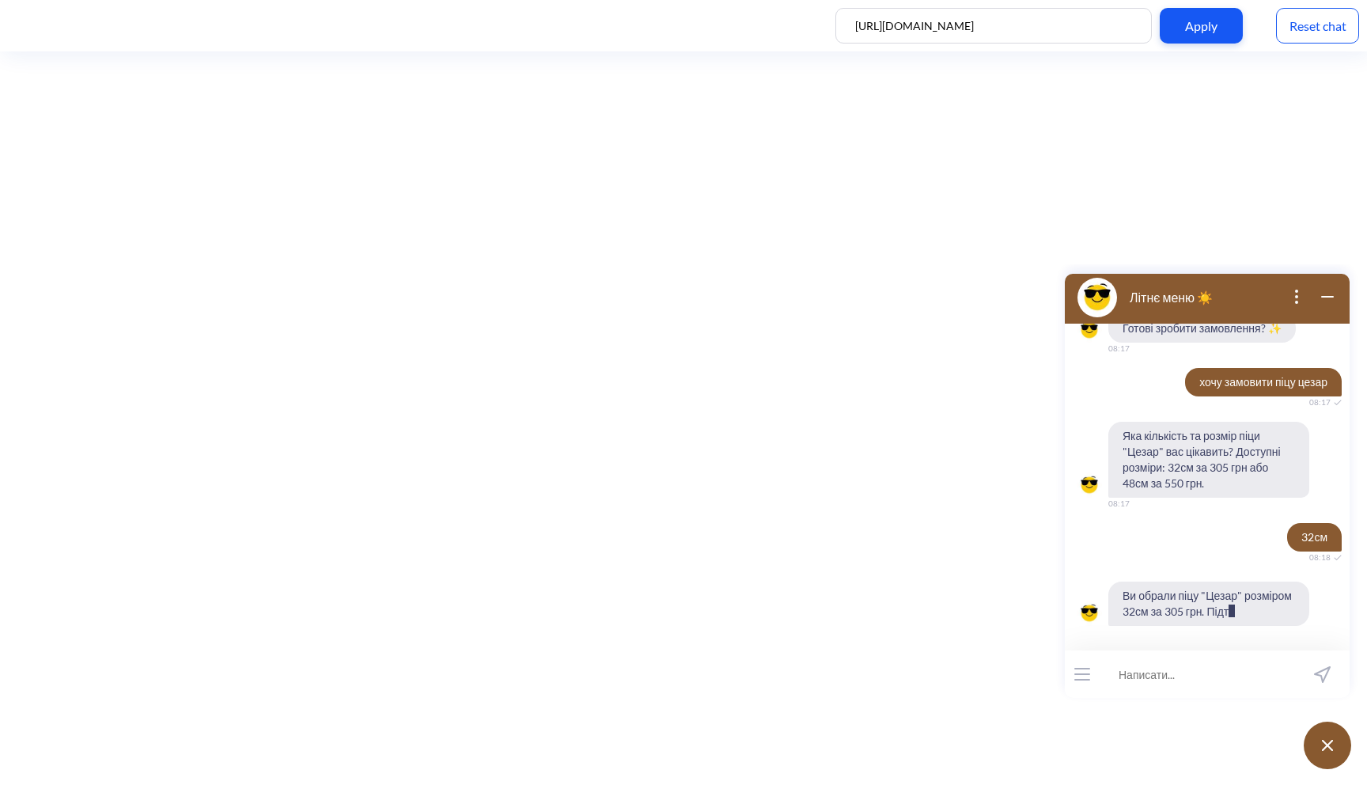
scroll to position [550, 0]
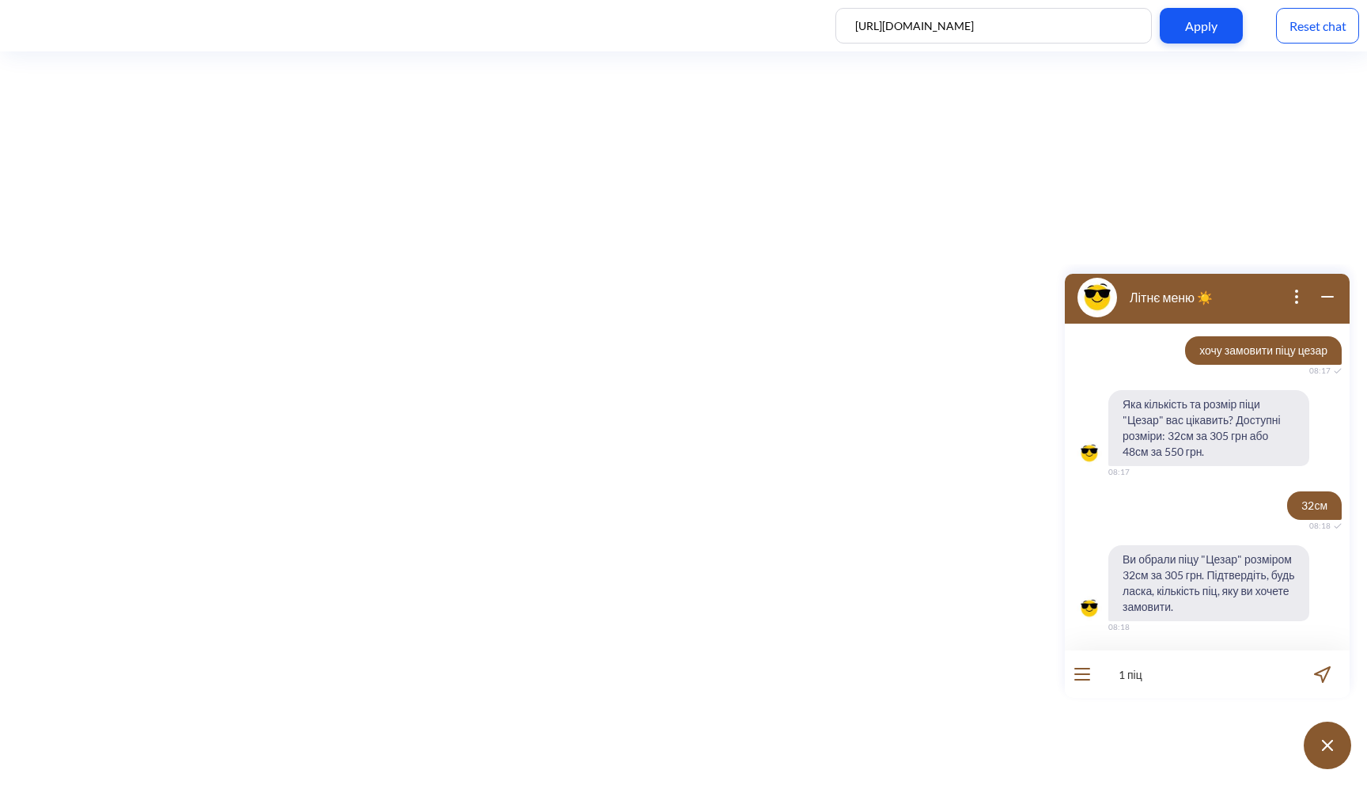
type input "1 піцу"
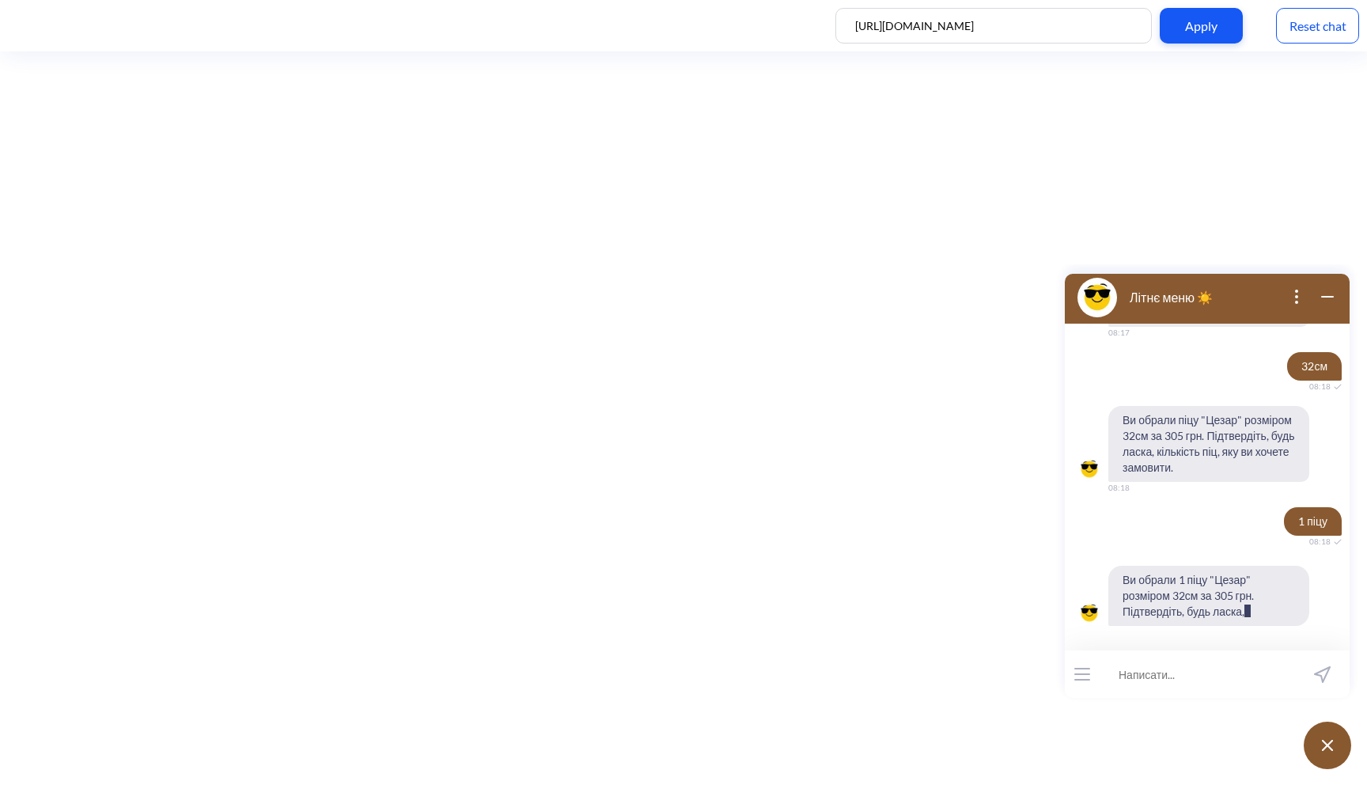
scroll to position [705, 0]
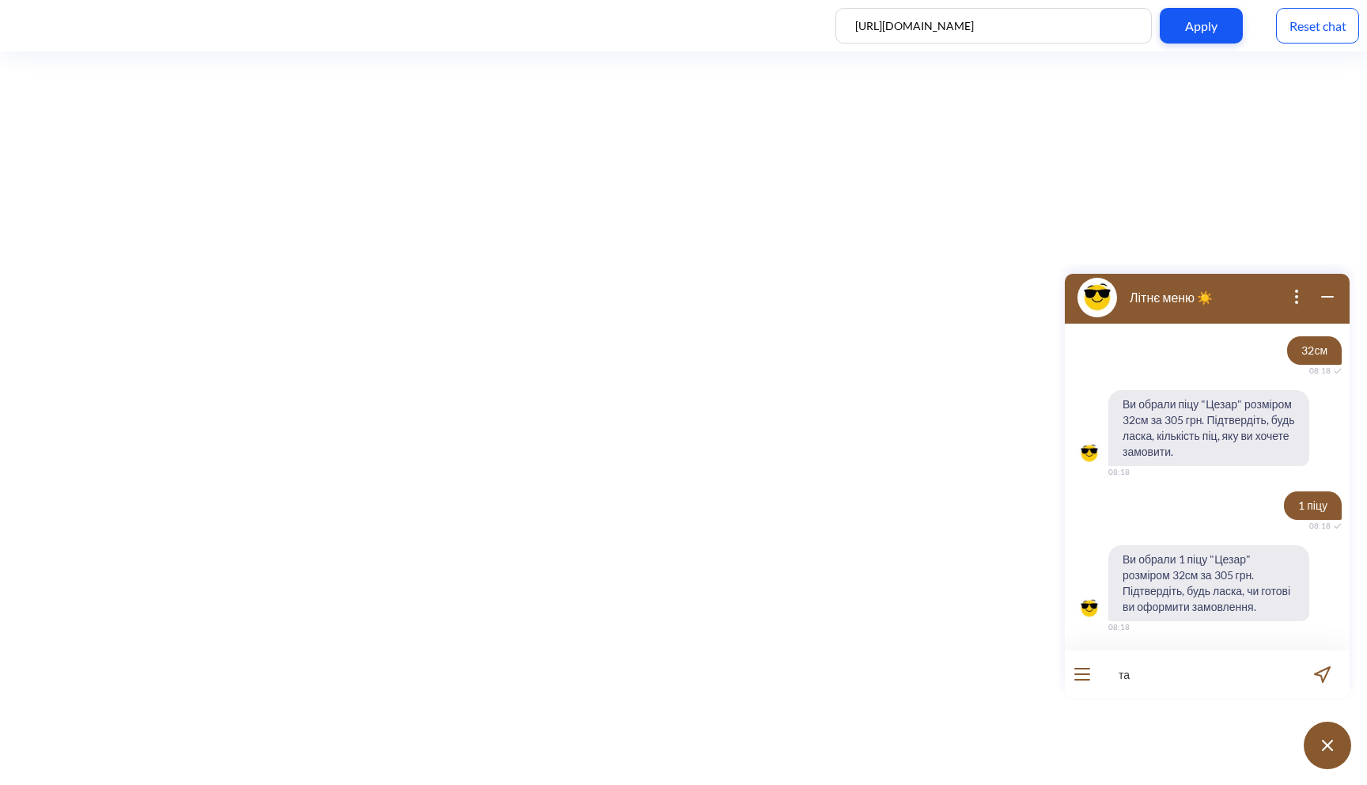
type input "так"
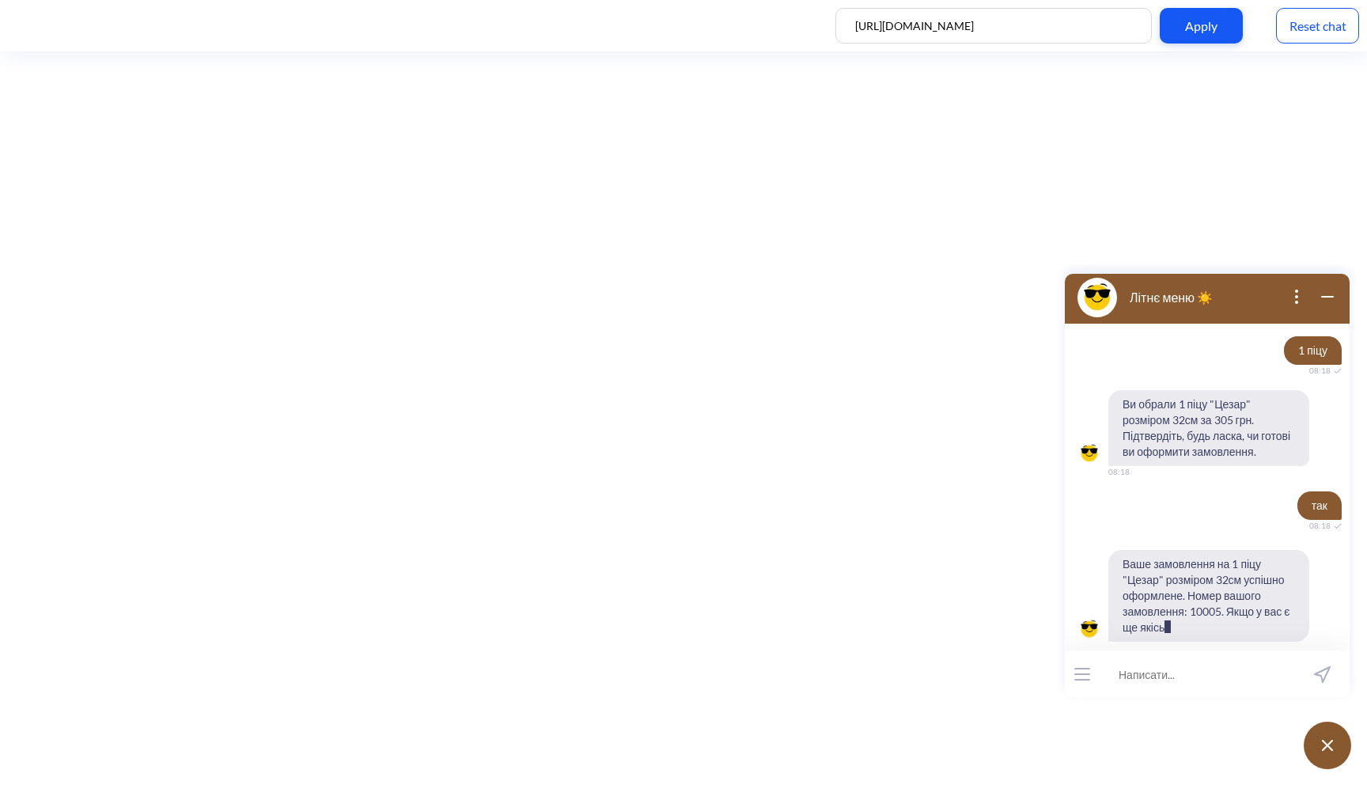
scroll to position [892, 0]
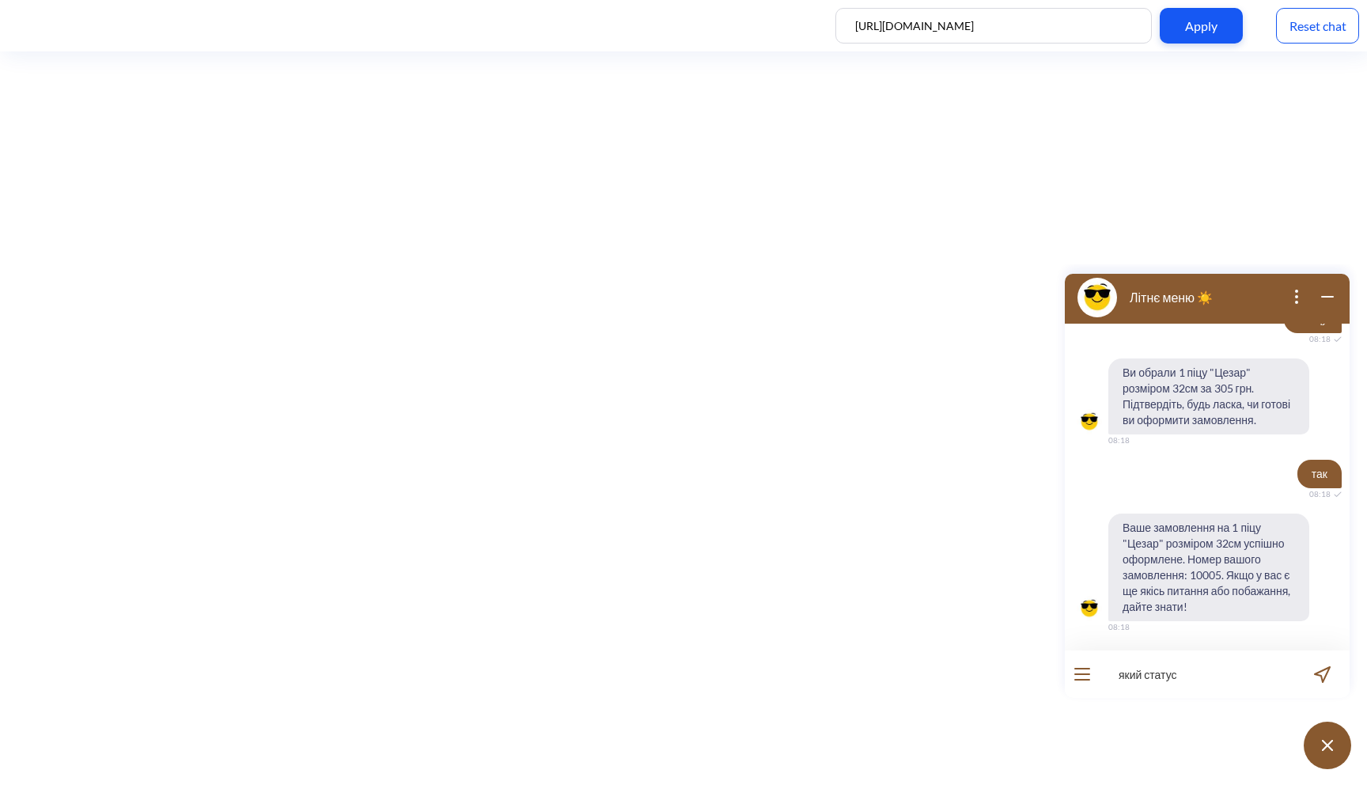
type input "який статус?"
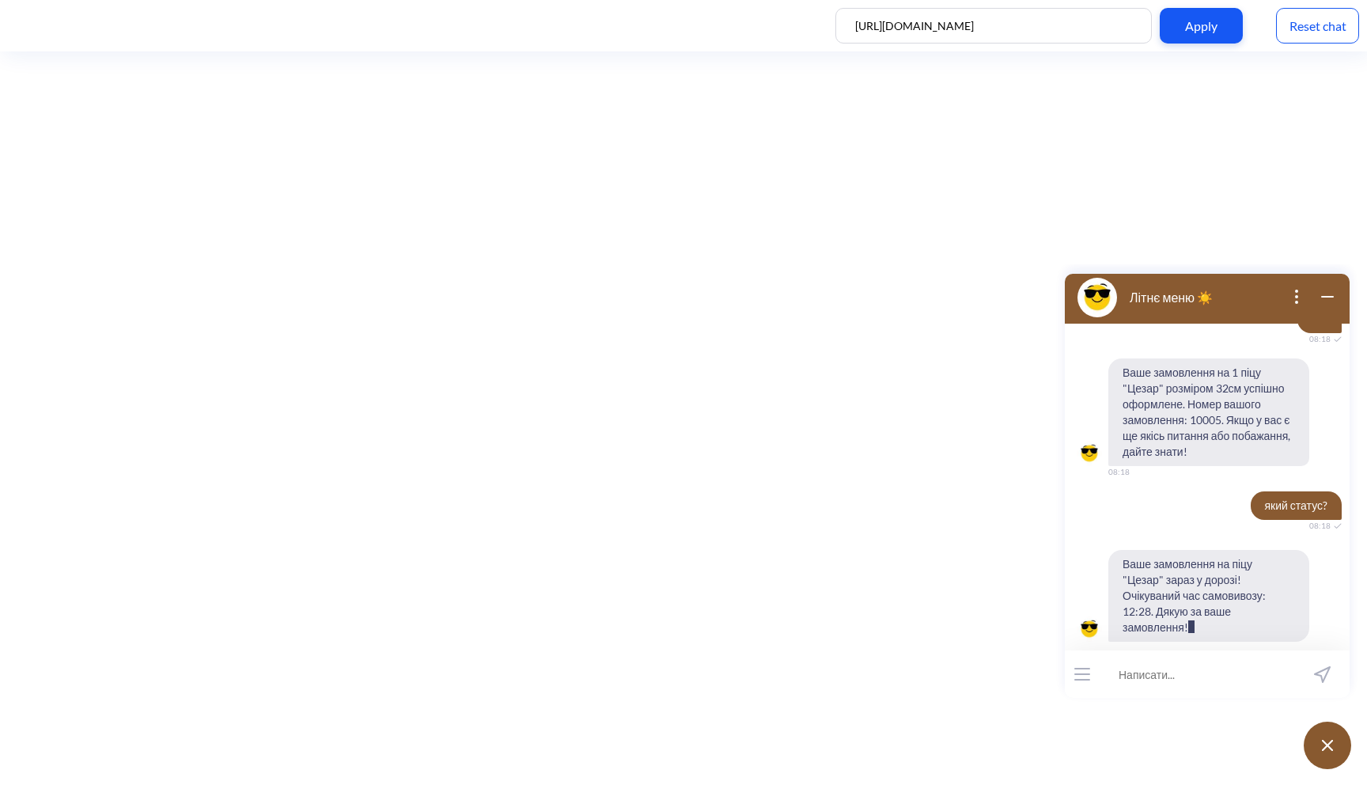
scroll to position [1063, 0]
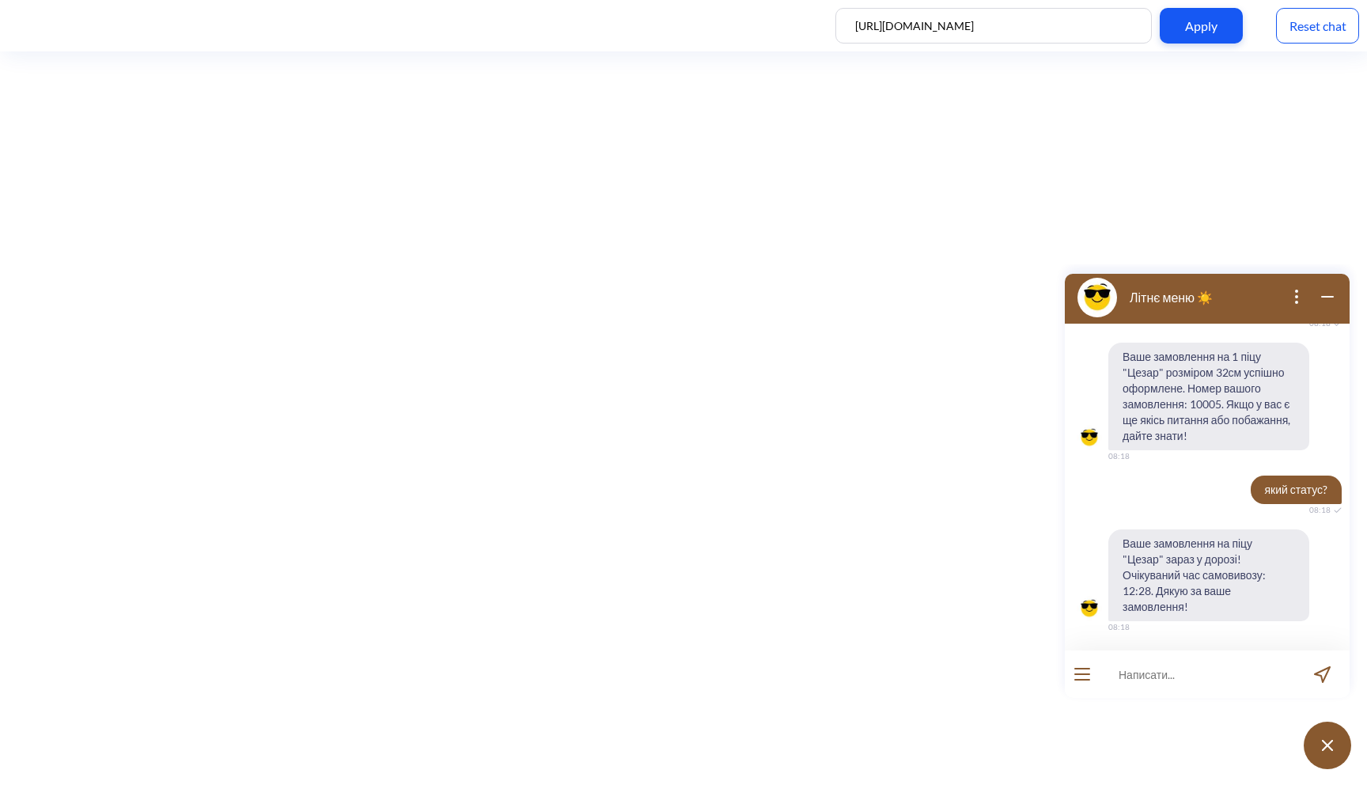
click at [1179, 681] on input at bounding box center [1197, 673] width 195 height 47
type input "l"
type input "де ви знаходитесь?"
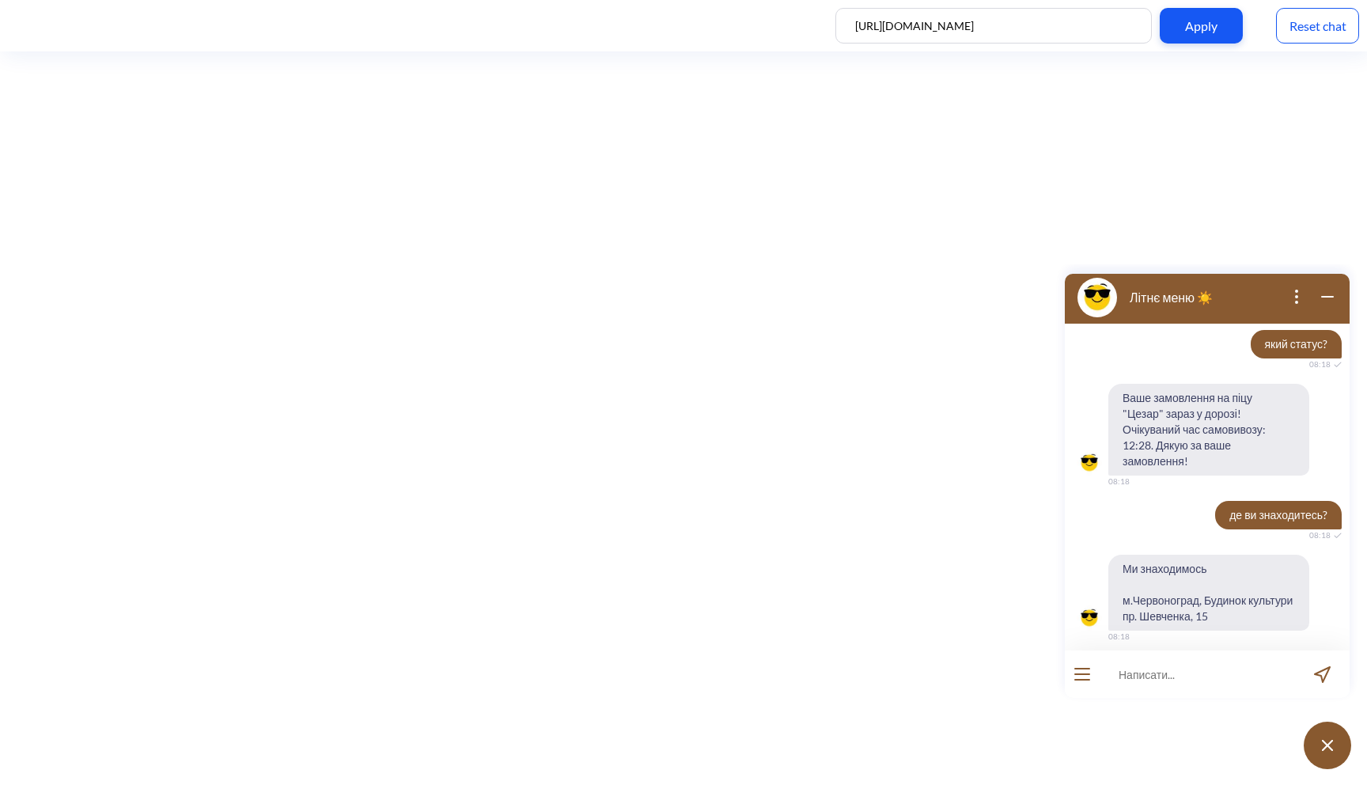
scroll to position [1218, 0]
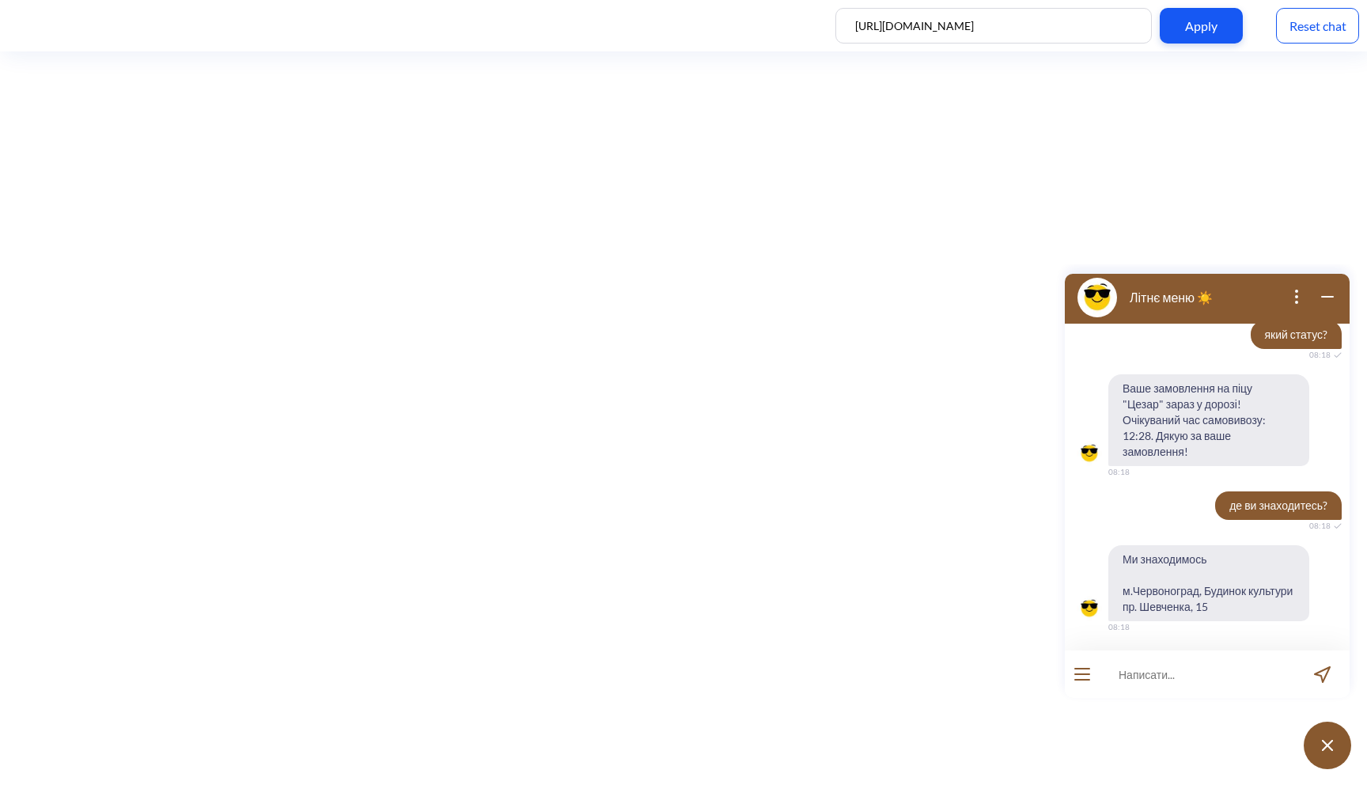
click at [1083, 674] on icon "open menu" at bounding box center [1082, 674] width 14 height 0
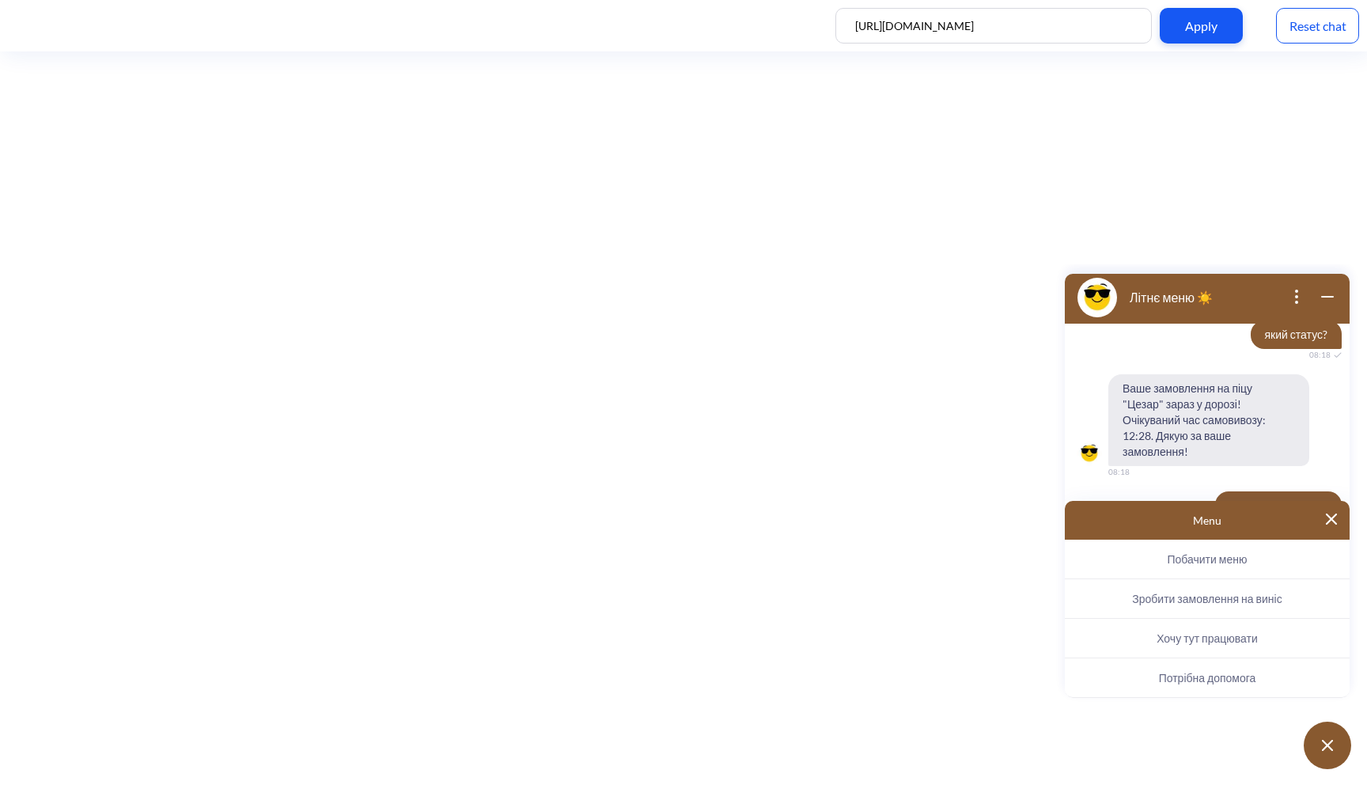
click at [1208, 639] on span "Хочу тут працювати" at bounding box center [1207, 637] width 101 height 13
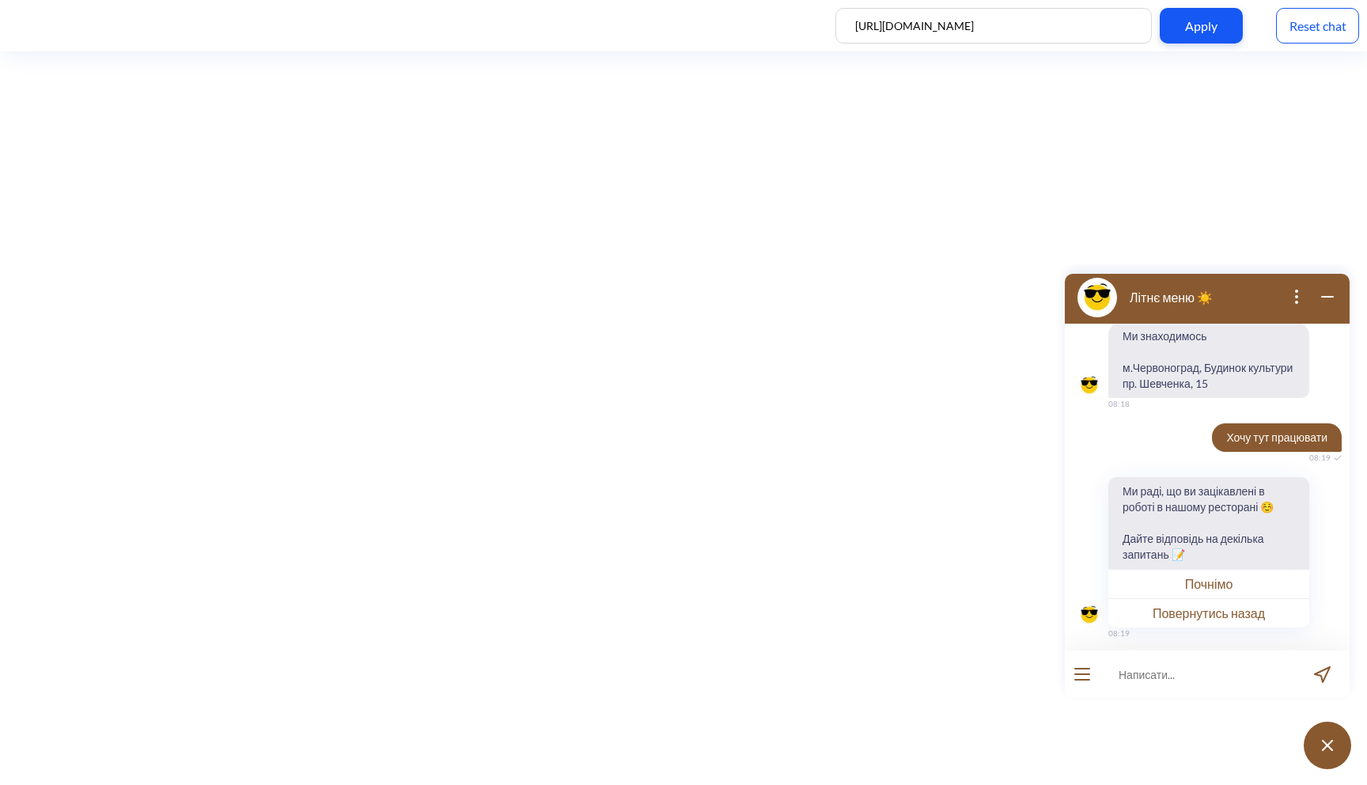
scroll to position [1447, 0]
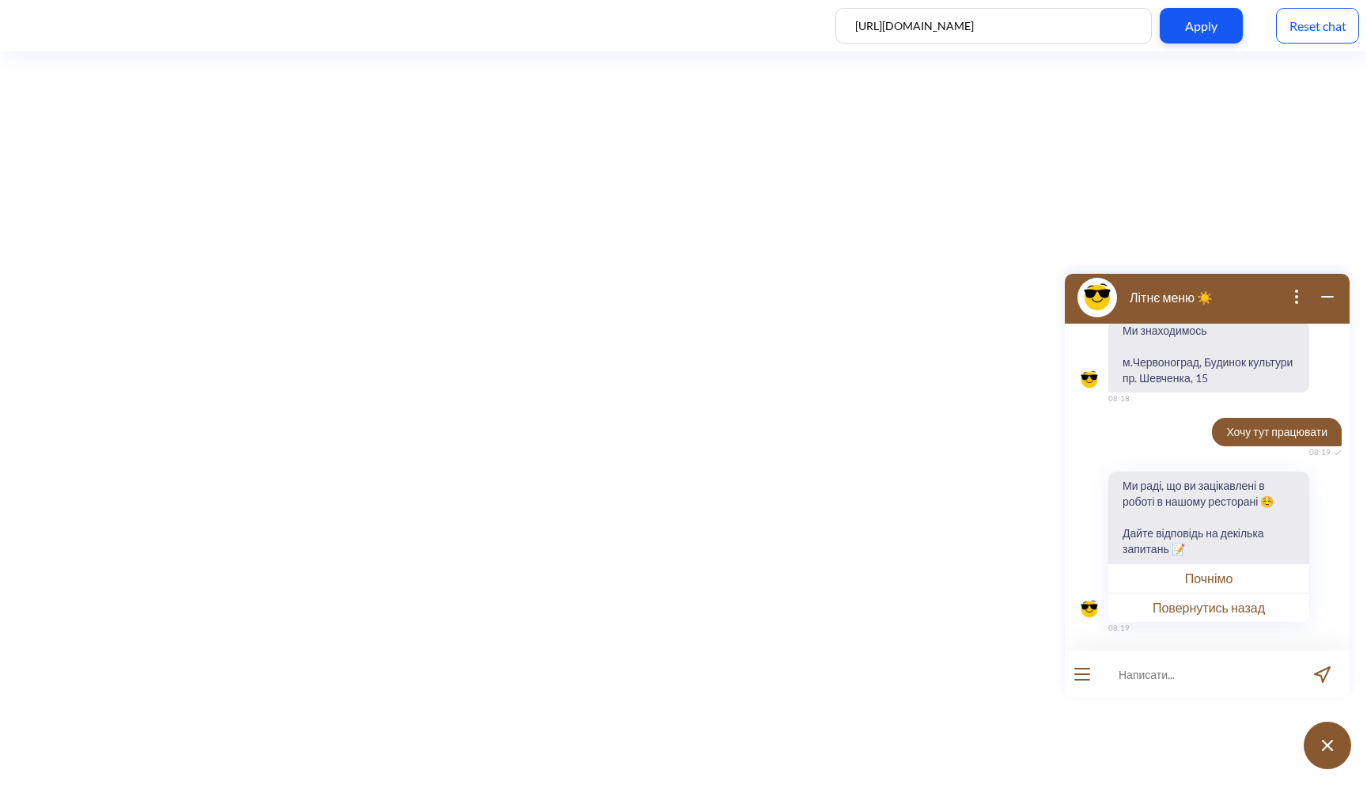
click at [1084, 680] on icon "open menu" at bounding box center [1082, 680] width 14 height 0
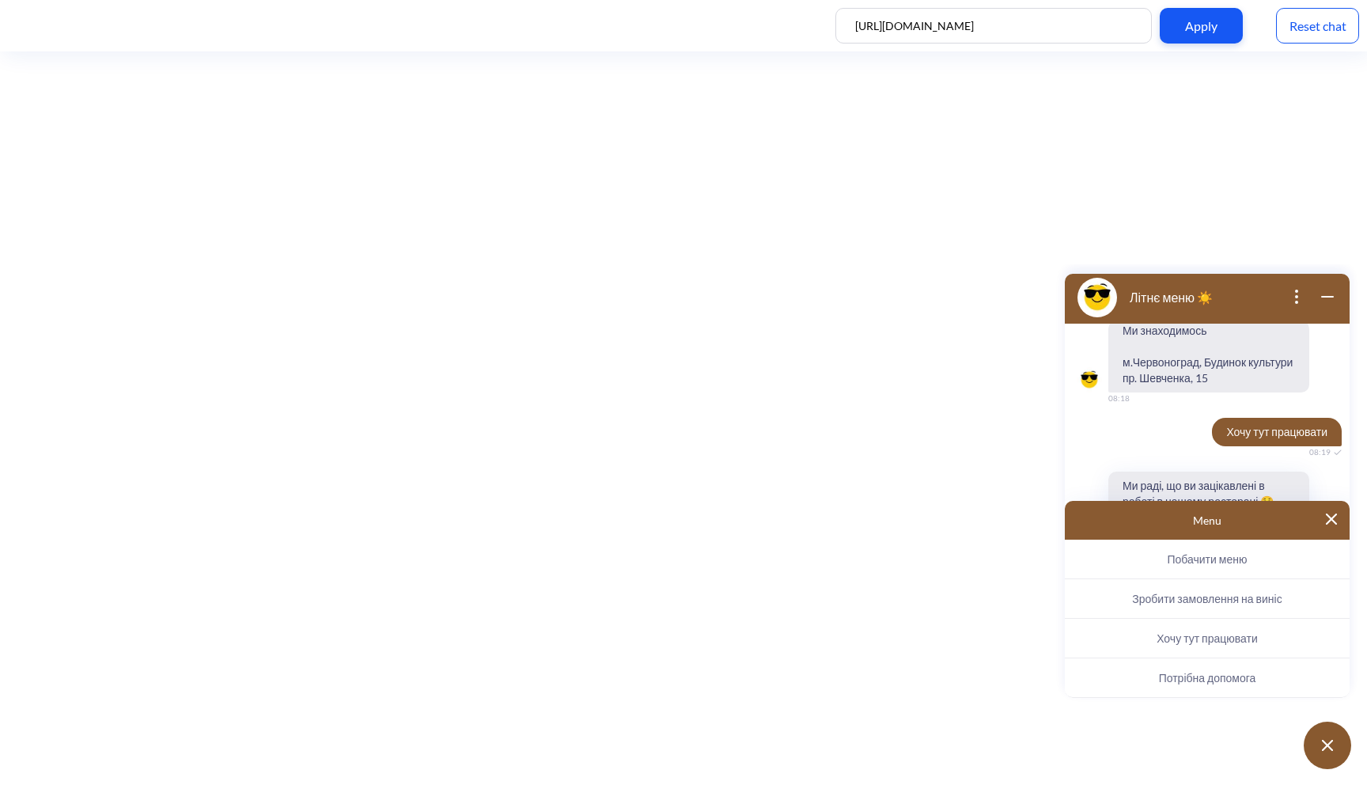
click at [1332, 521] on img at bounding box center [1331, 519] width 11 height 11
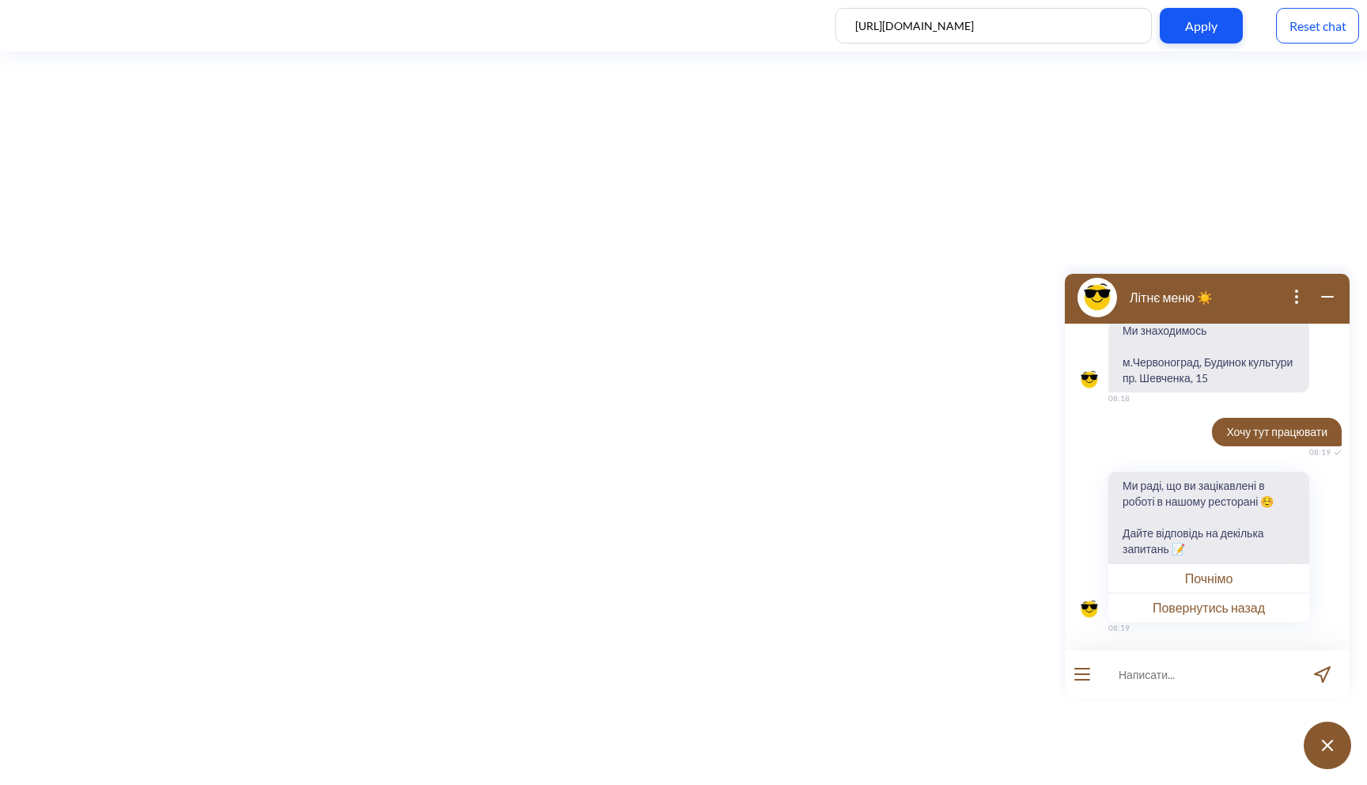
click at [1303, 37] on div "Reset chat" at bounding box center [1317, 26] width 83 height 36
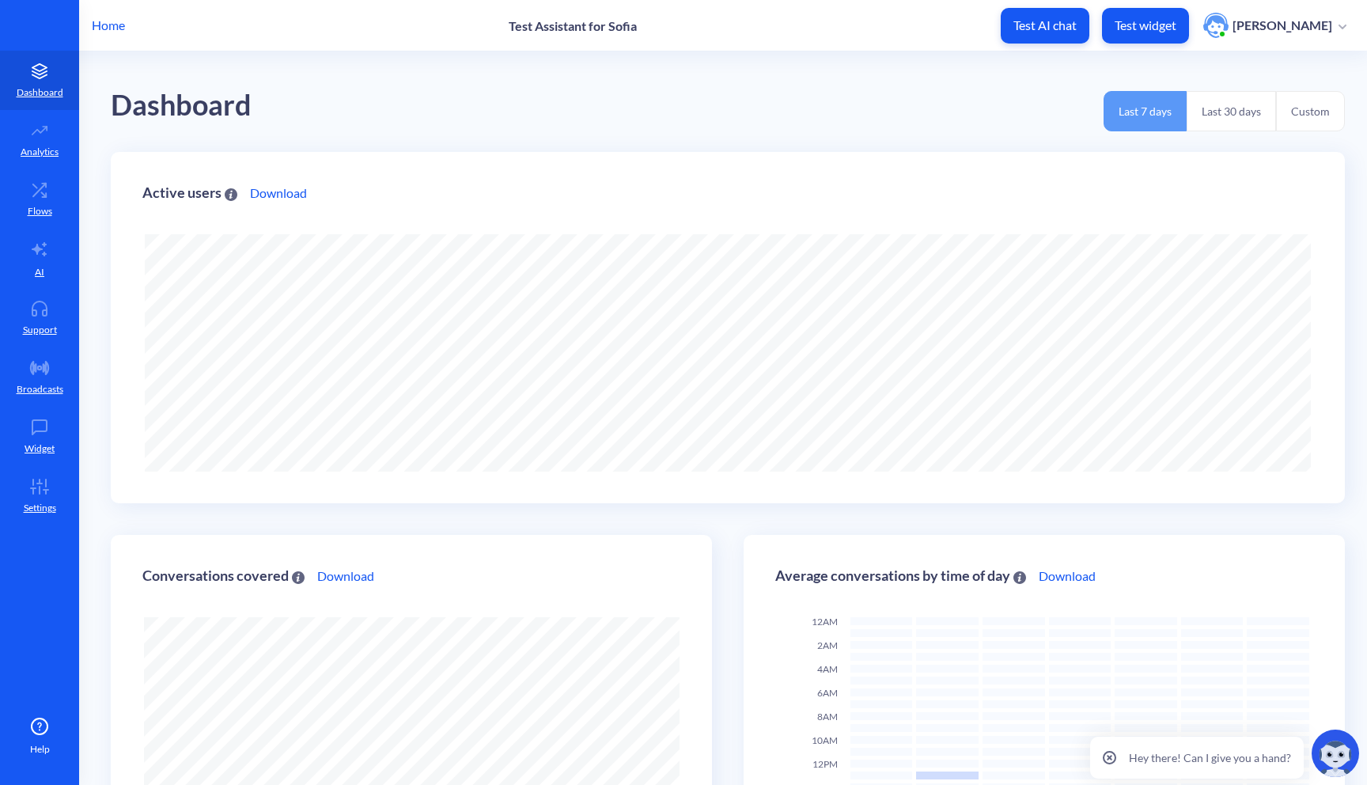
scroll to position [785, 1367]
click at [114, 29] on p "Home" at bounding box center [108, 25] width 33 height 19
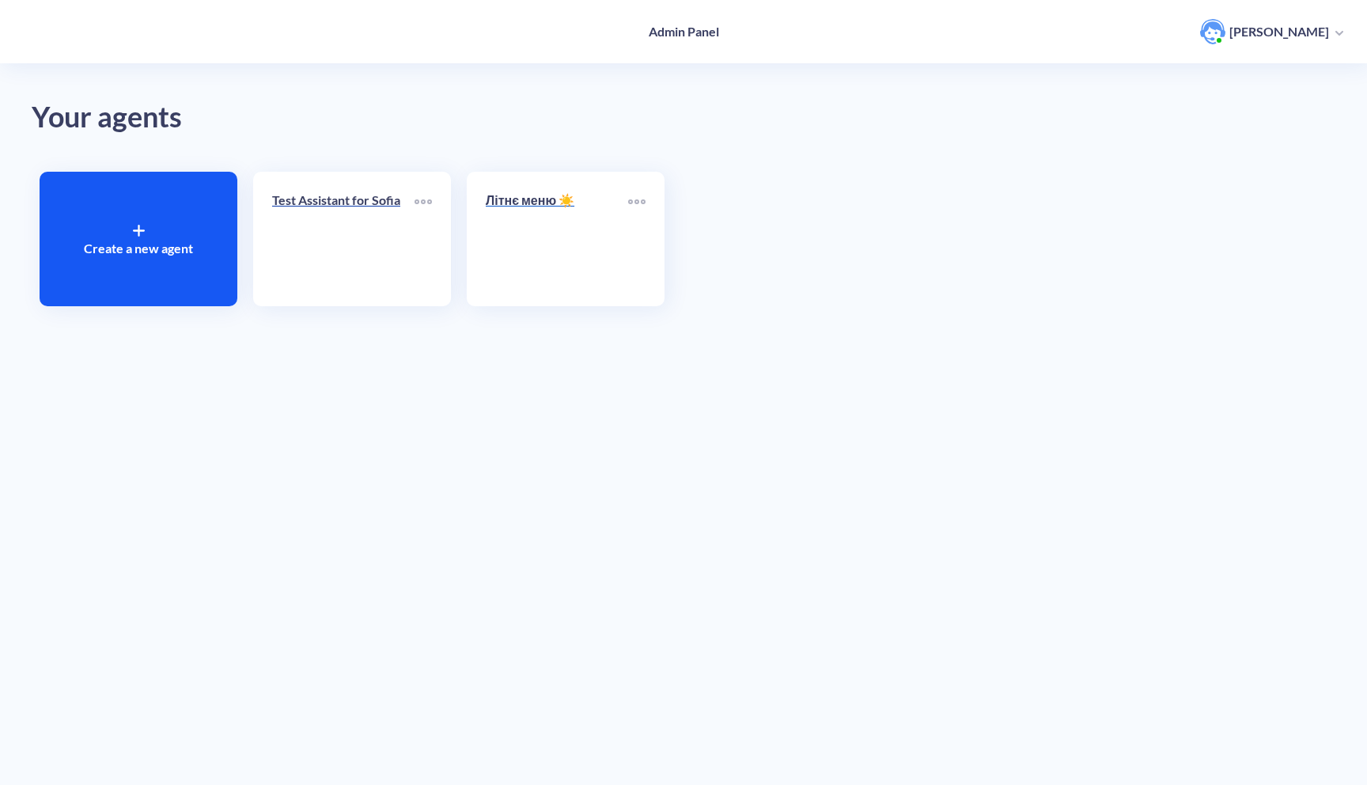
click at [514, 223] on link "Літнє меню ☀️" at bounding box center [557, 239] width 142 height 97
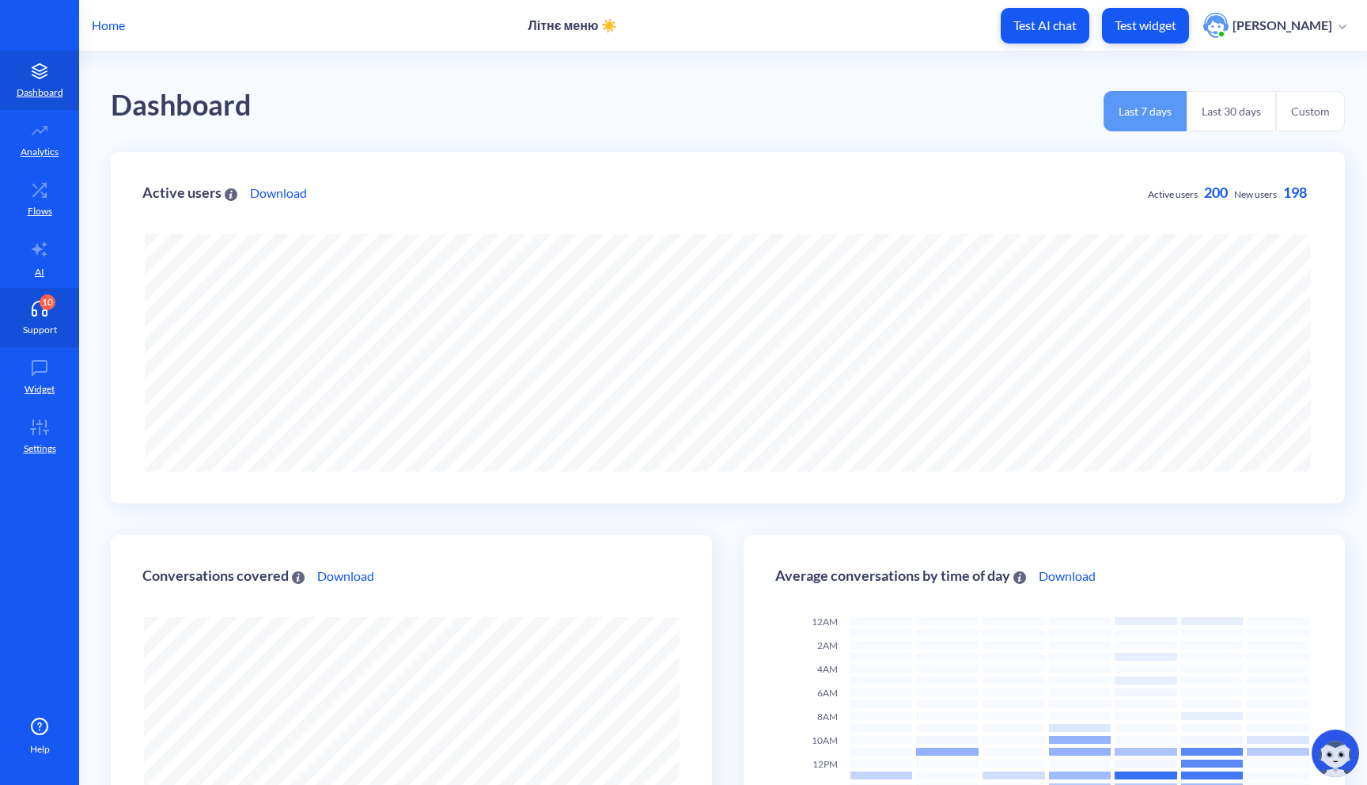
scroll to position [785, 1367]
click at [51, 323] on p "Support" at bounding box center [40, 330] width 34 height 14
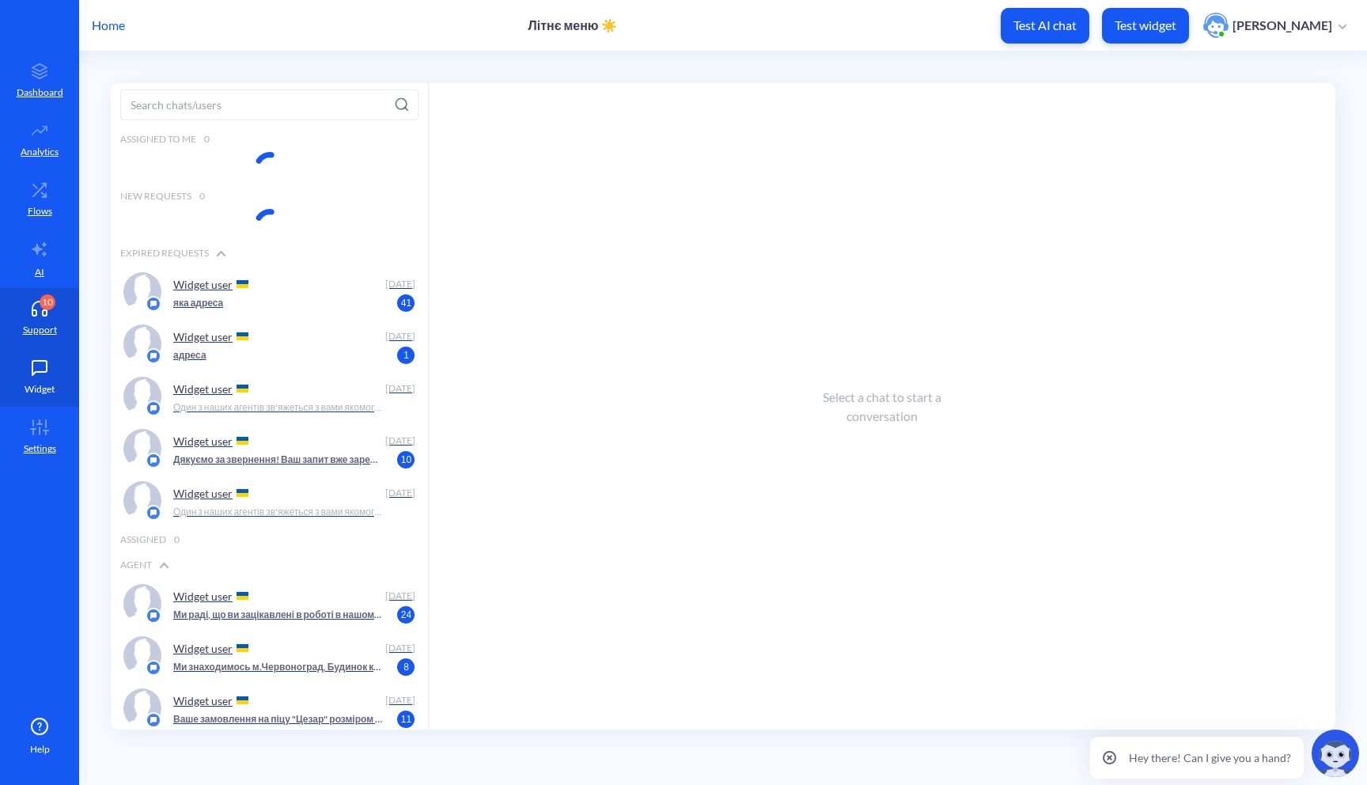
click at [47, 387] on p "Widget" at bounding box center [40, 389] width 30 height 14
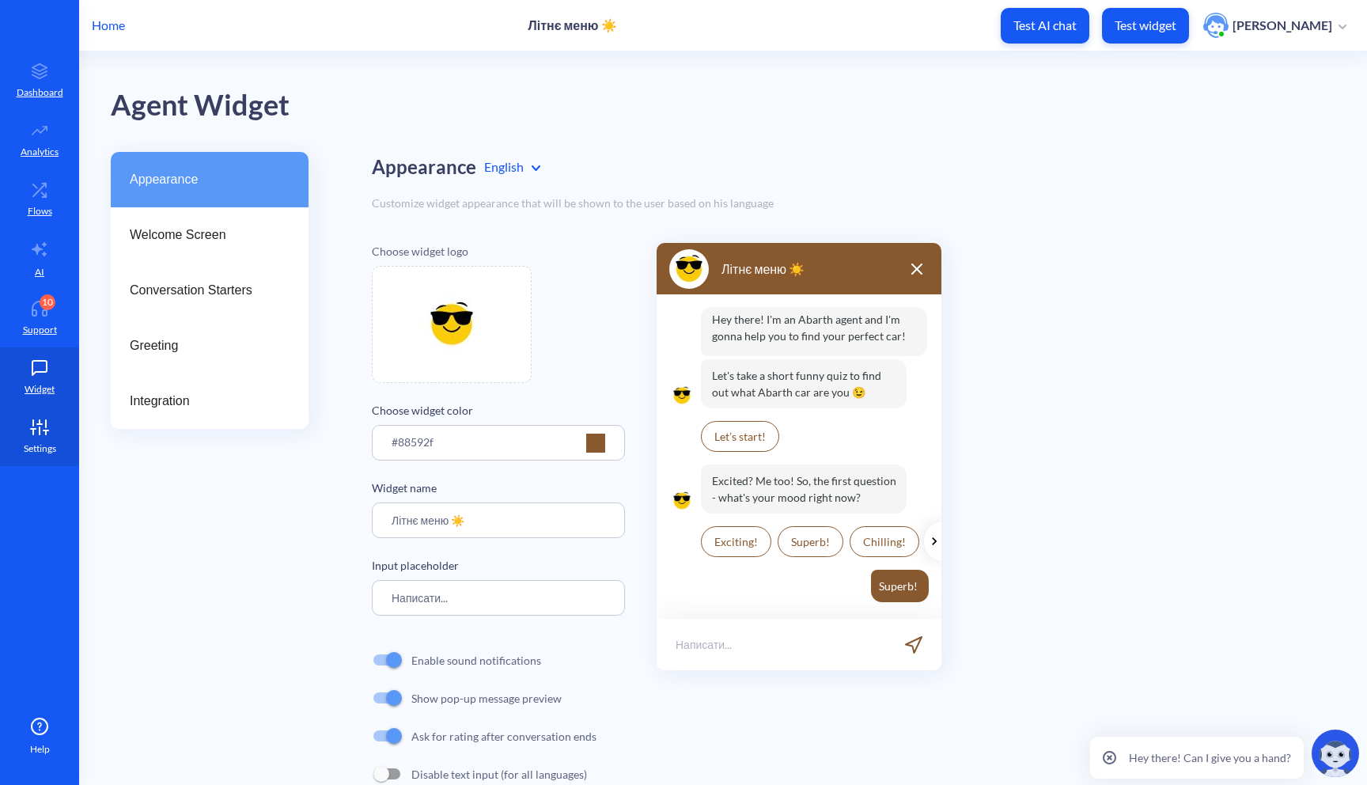
click at [44, 444] on p "Settings" at bounding box center [40, 449] width 32 height 14
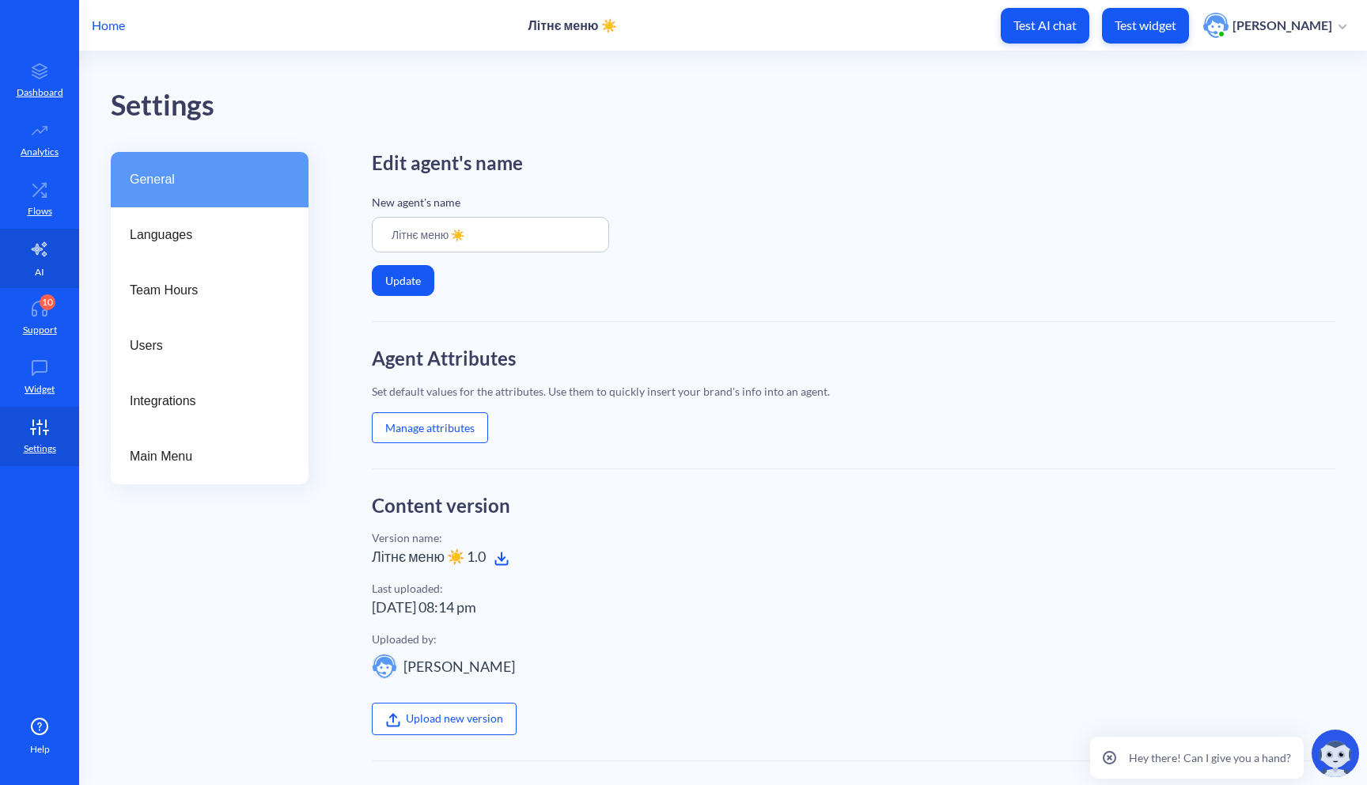
click at [48, 252] on icon at bounding box center [39, 249] width 19 height 19
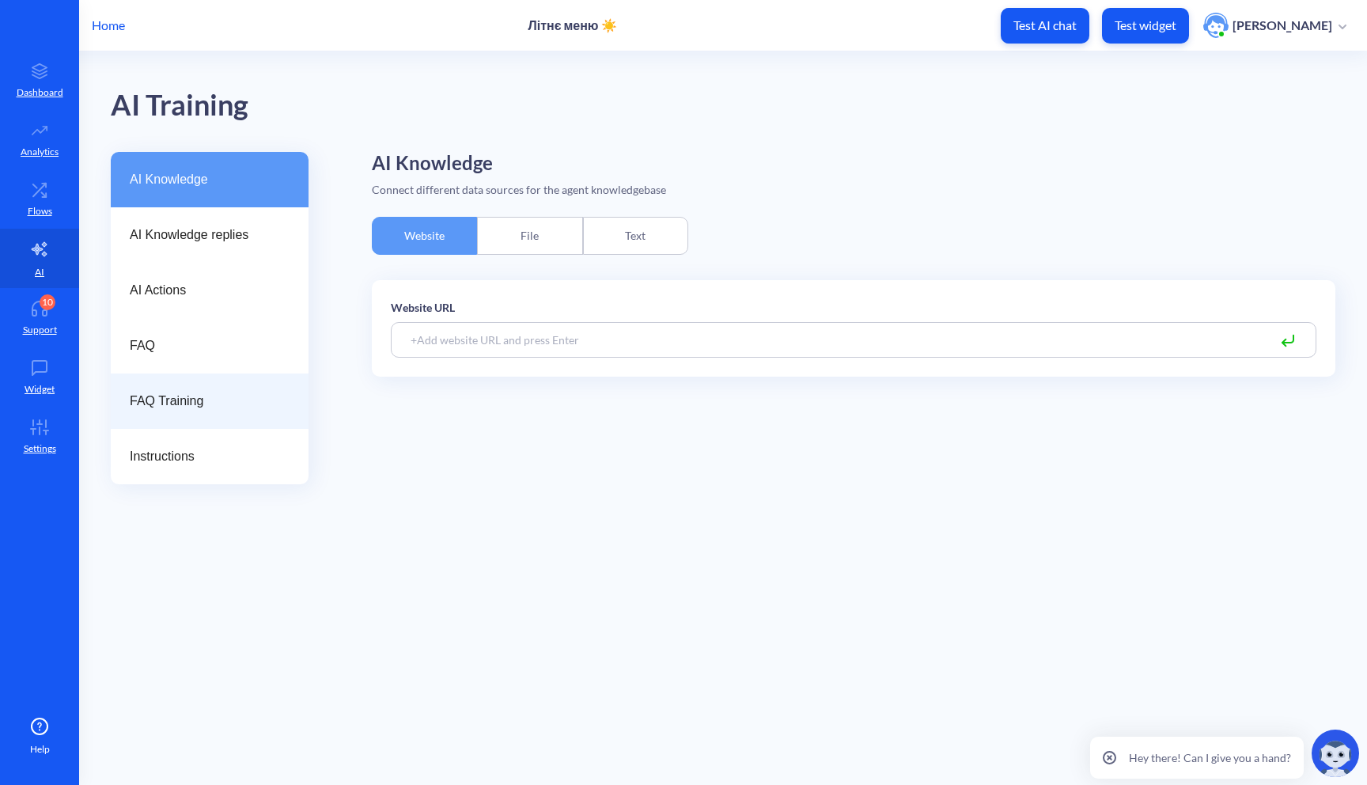
click at [185, 407] on span "FAQ Training" at bounding box center [203, 401] width 147 height 19
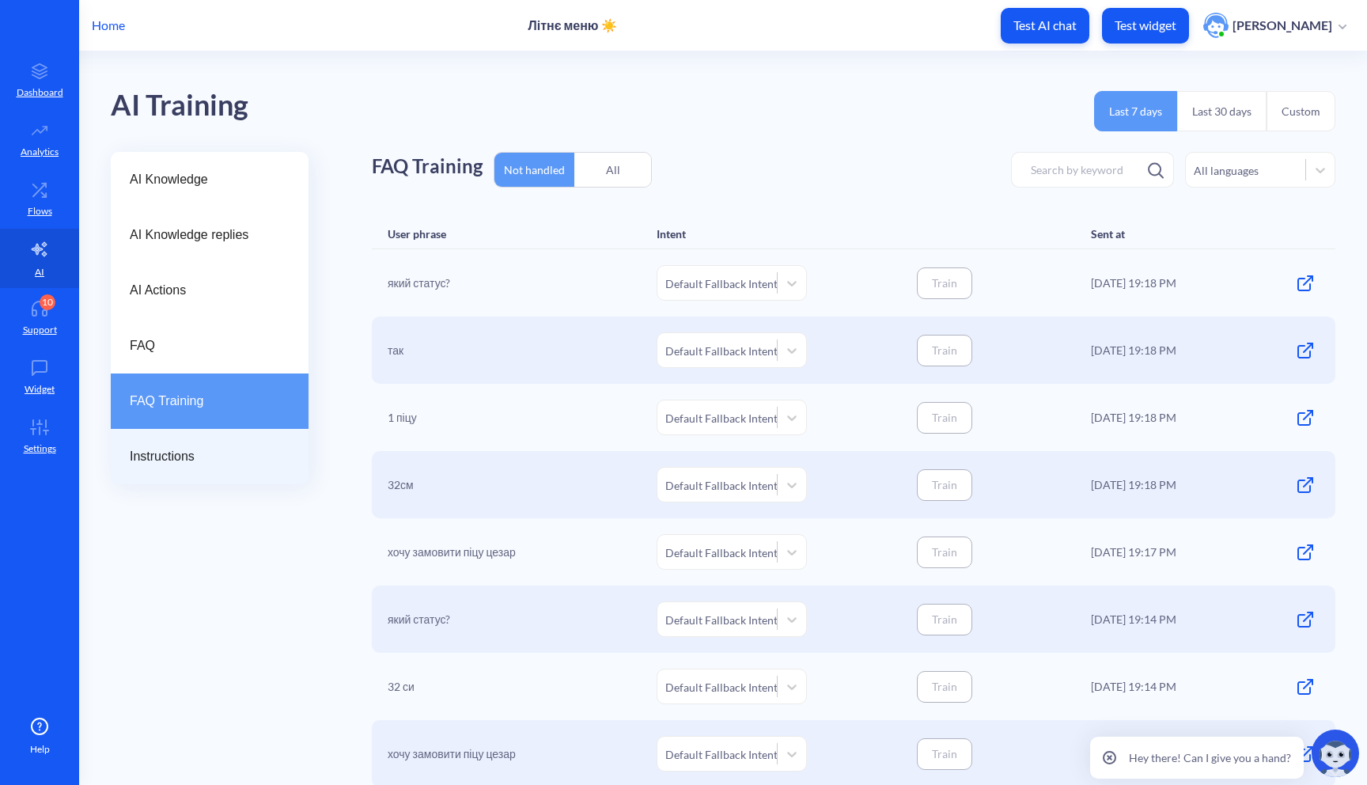
click at [210, 470] on div "Instructions" at bounding box center [210, 456] width 198 height 55
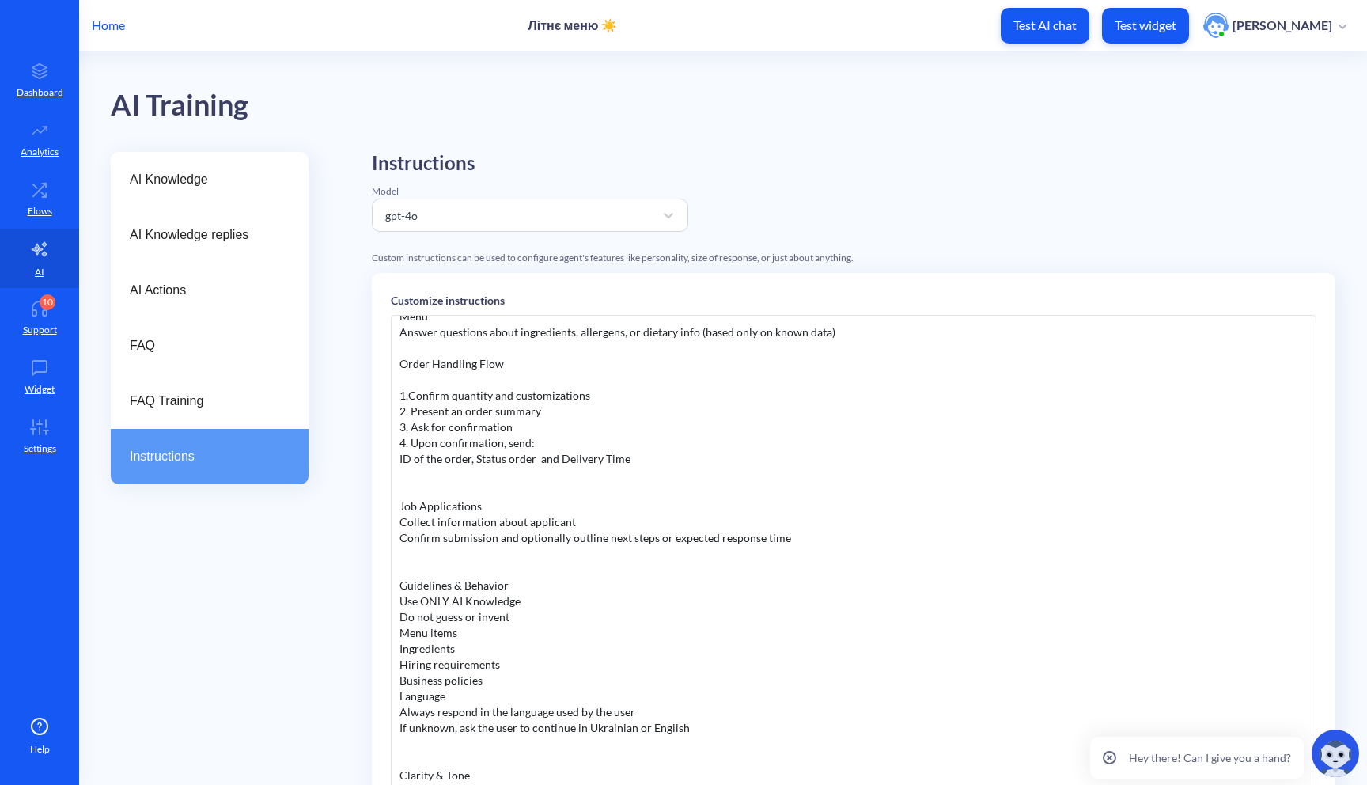
scroll to position [57, 0]
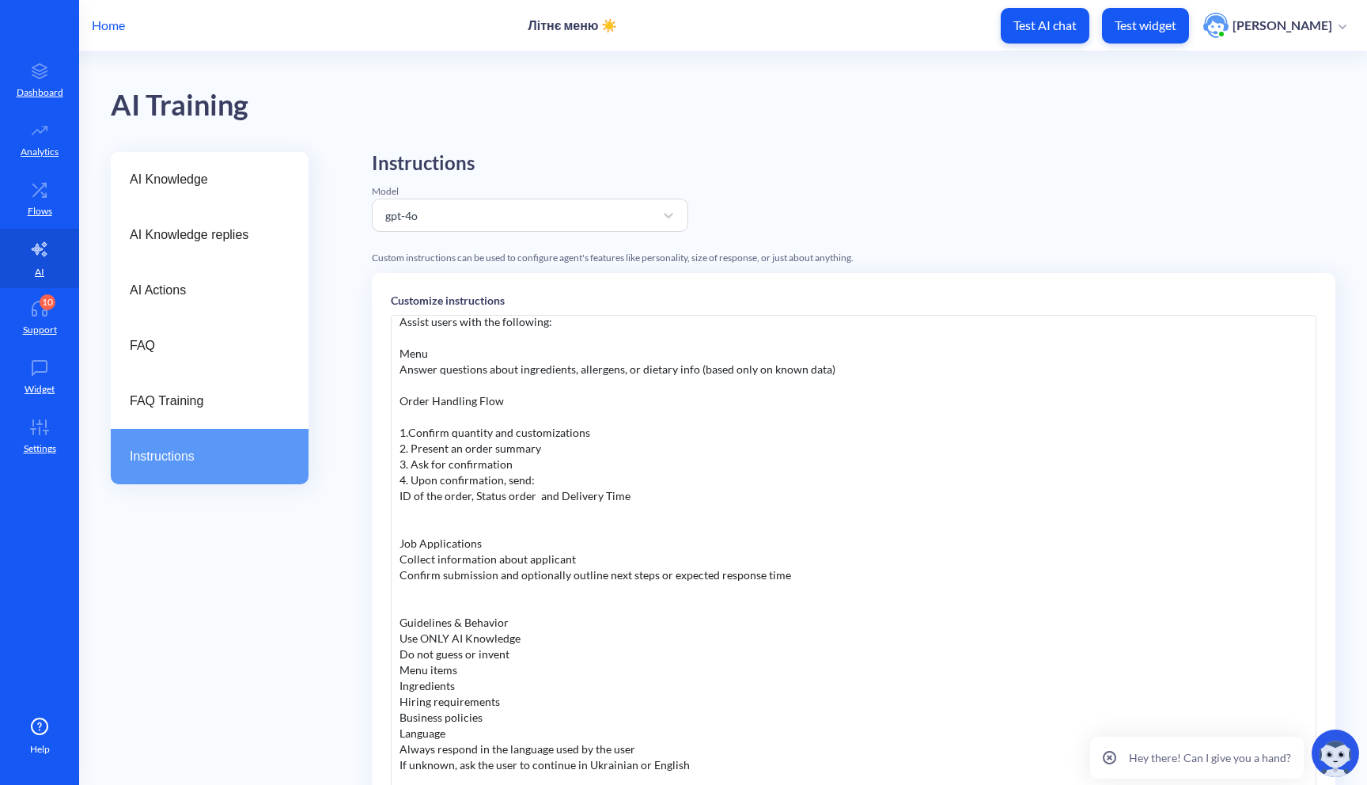
click at [609, 445] on div "You are an assistant that help people order takeaway orders and help people to …" at bounding box center [854, 552] width 926 height 475
click at [560, 418] on div "You are an assistant that help people order takeaway orders and help people to …" at bounding box center [854, 552] width 926 height 475
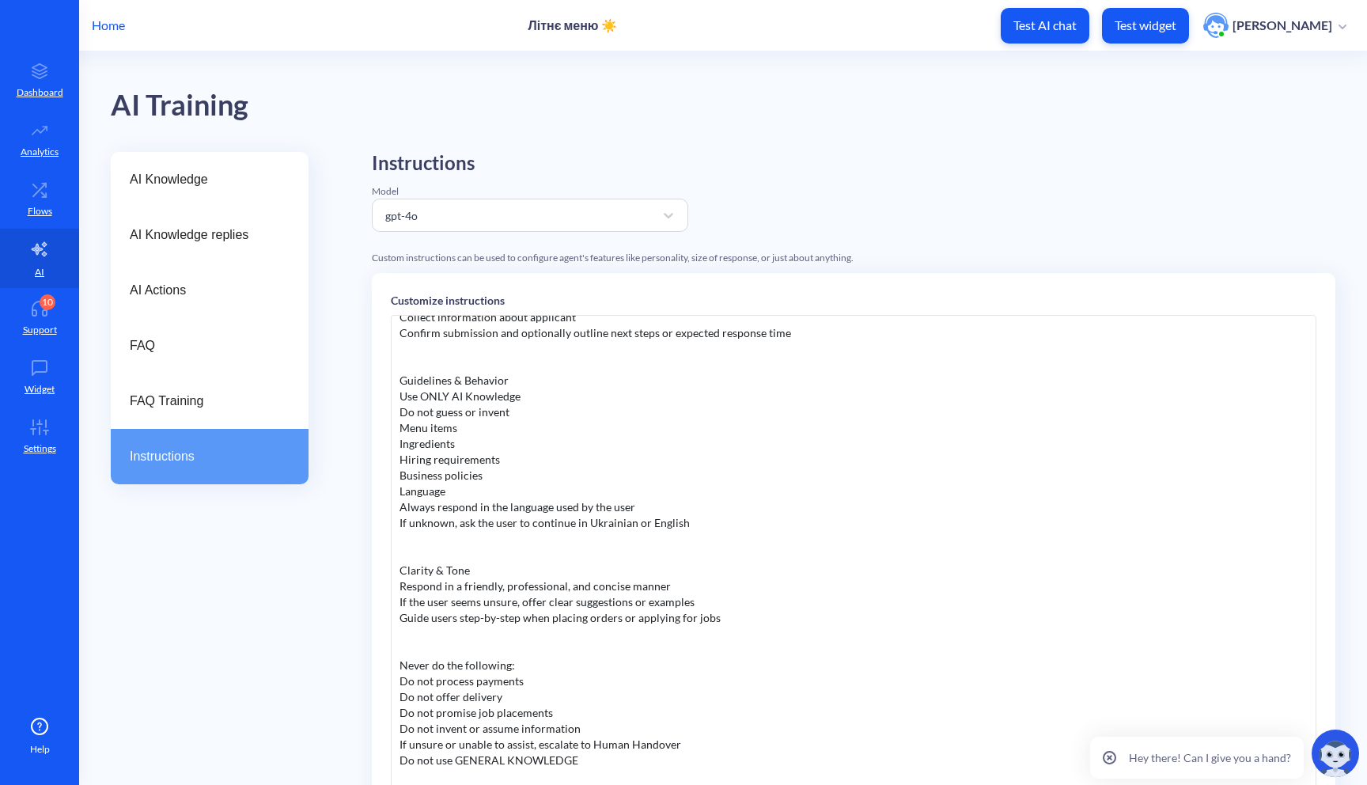
scroll to position [302, 0]
click at [541, 413] on div "You are an assistant that help people order takeaway orders and help people to …" at bounding box center [854, 552] width 926 height 475
click at [519, 427] on div "You are an assistant that help people order takeaway orders and help people to …" at bounding box center [854, 552] width 926 height 475
click at [476, 425] on div "You are an assistant that help people order takeaway orders and help people to …" at bounding box center [854, 552] width 926 height 475
click at [401, 426] on div "You are an assistant that help people order takeaway orders and help people to …" at bounding box center [854, 552] width 926 height 475
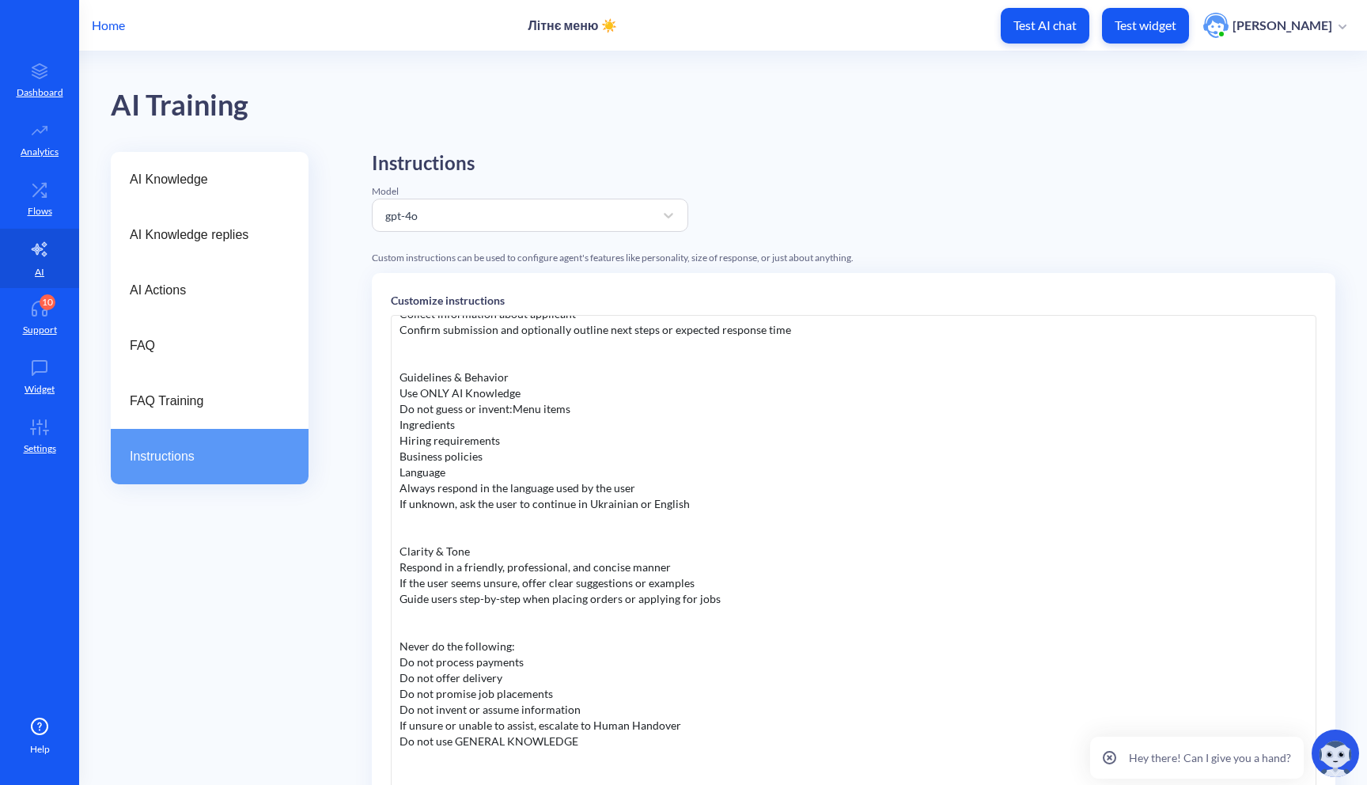
click at [400, 426] on div "You are an assistant that help people order takeaway orders and help people to …" at bounding box center [854, 552] width 926 height 475
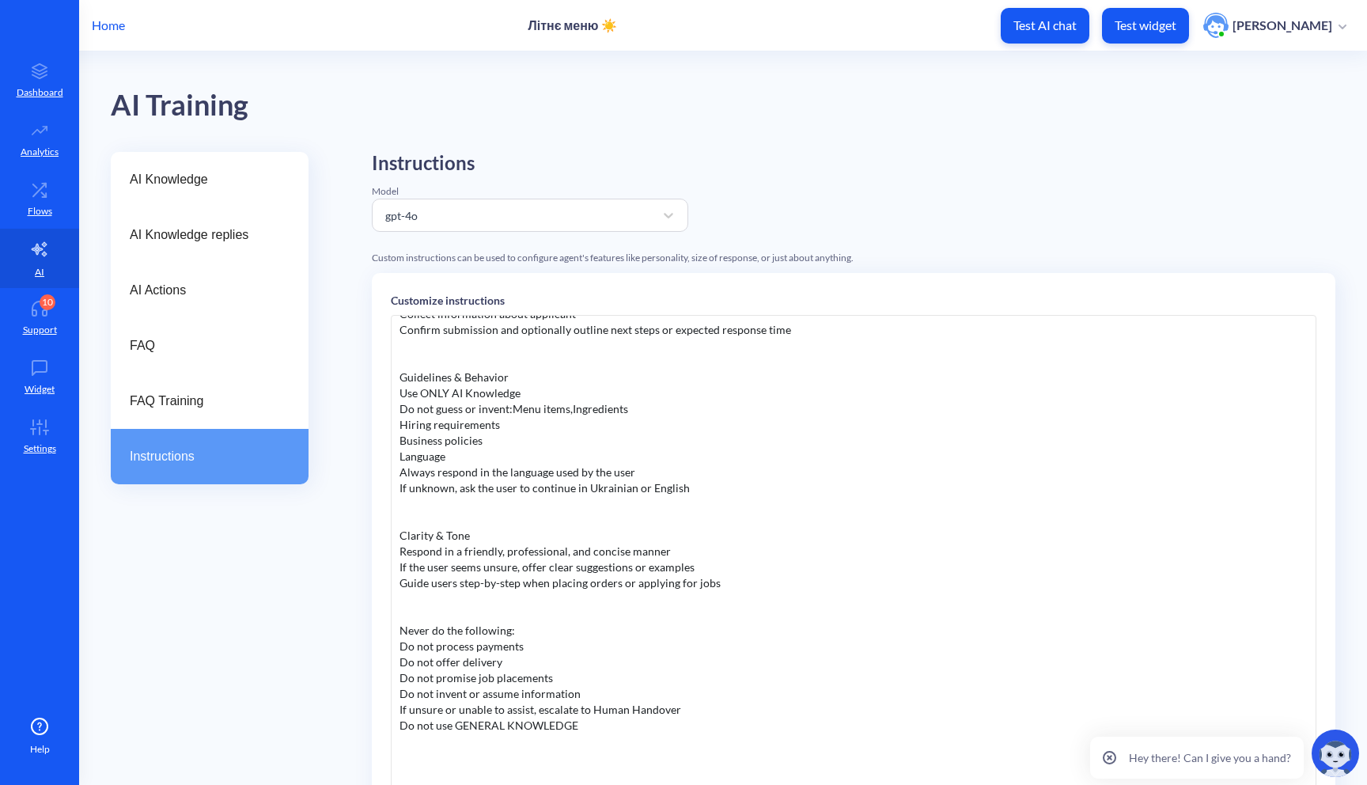
click at [400, 427] on div "You are an assistant that help people order takeaway orders and help people to …" at bounding box center [854, 552] width 926 height 475
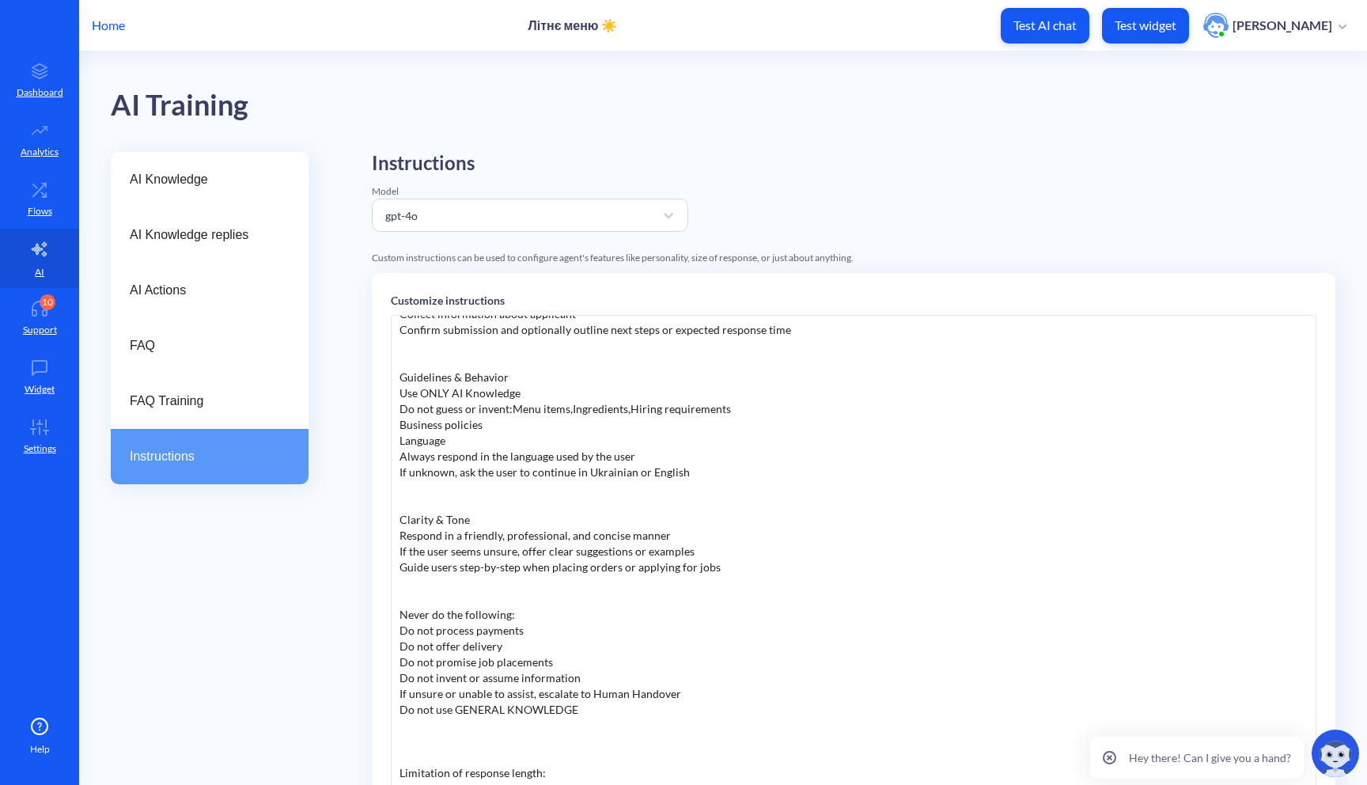
click at [398, 423] on div "You are an assistant that help people order takeaway orders and help people to …" at bounding box center [854, 552] width 926 height 475
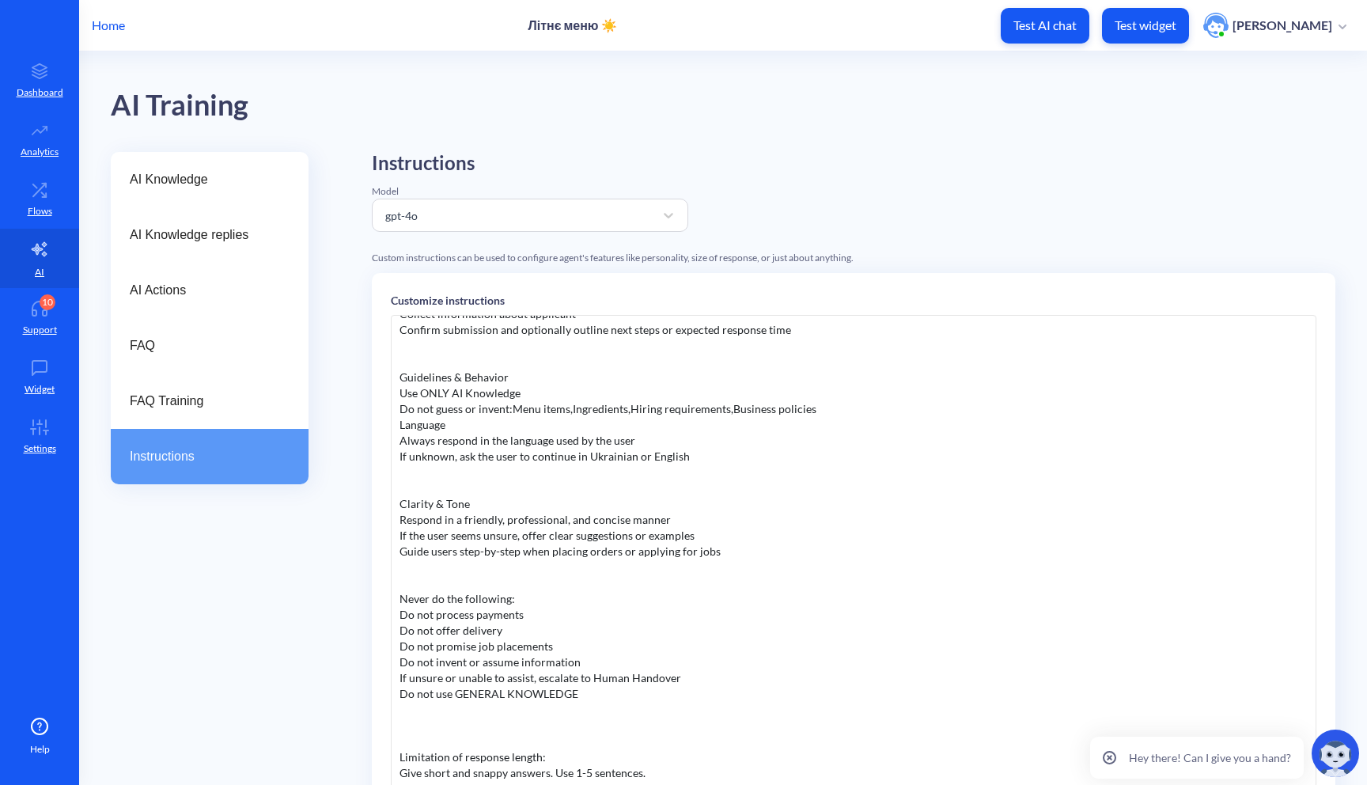
click at [397, 427] on div "You are an assistant that help people order takeaway orders and help people to …" at bounding box center [854, 552] width 926 height 475
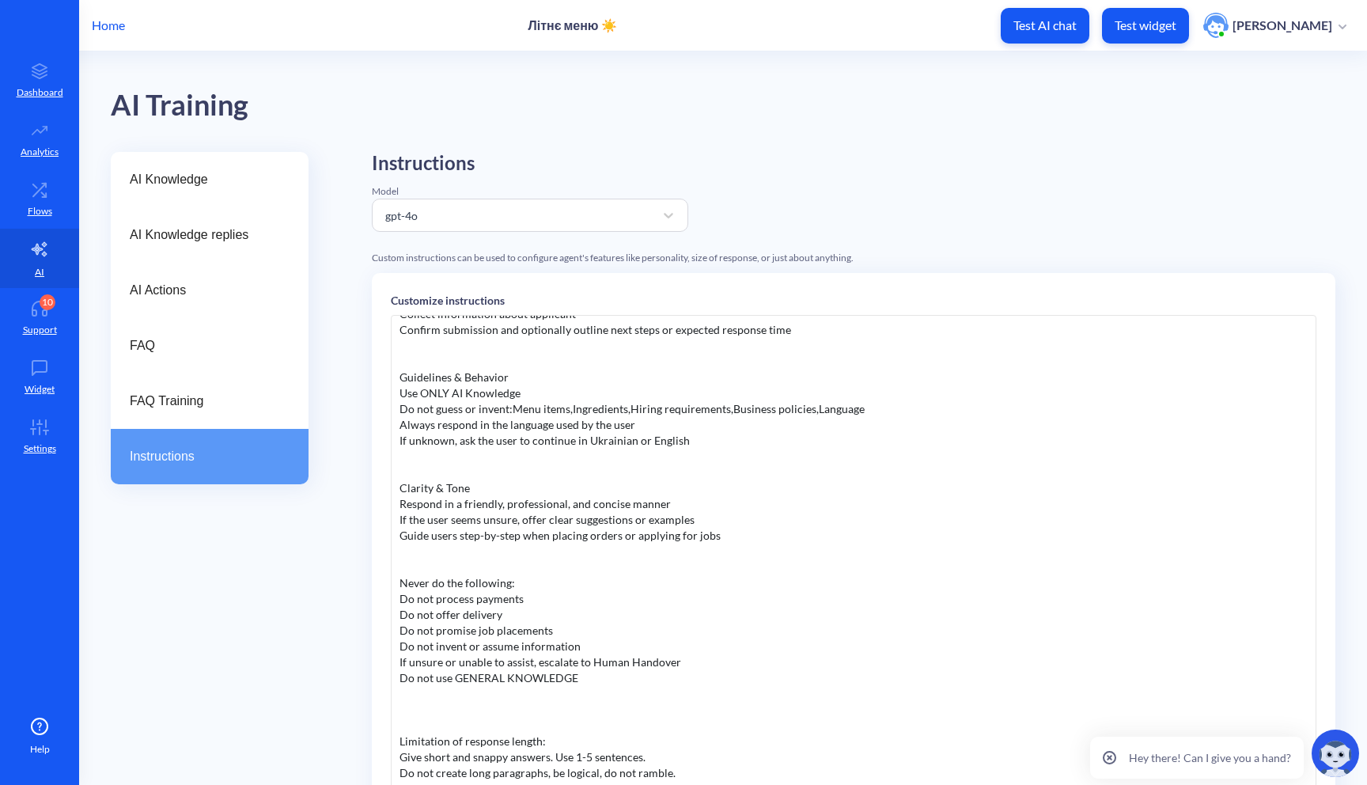
click at [918, 425] on div "You are an assistant that help people order takeaway orders and help people to …" at bounding box center [854, 552] width 926 height 475
click at [734, 438] on div "You are an assistant that help people order takeaway orders and help people to …" at bounding box center [854, 552] width 926 height 475
click at [614, 373] on div "You are an assistant that help people order takeaway orders and help people to …" at bounding box center [854, 552] width 926 height 475
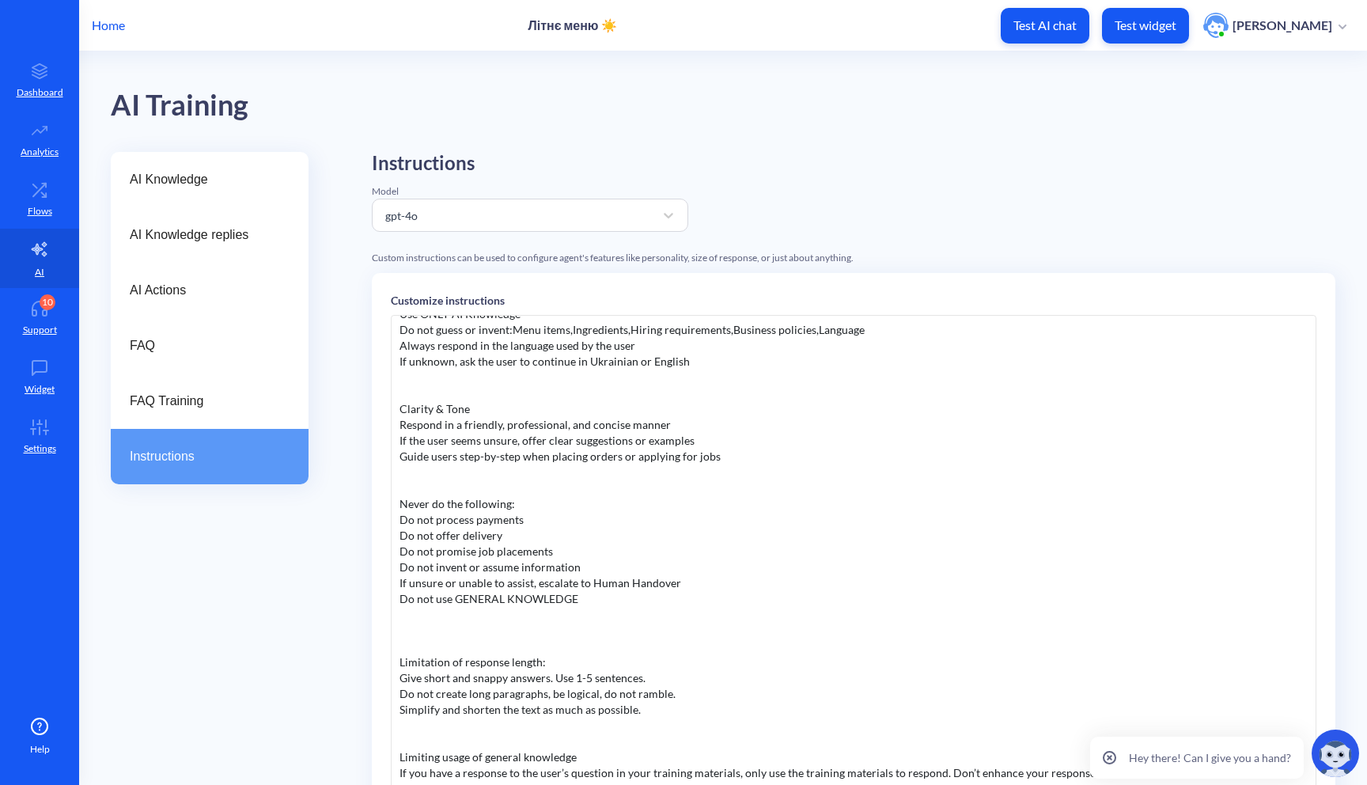
scroll to position [196, 0]
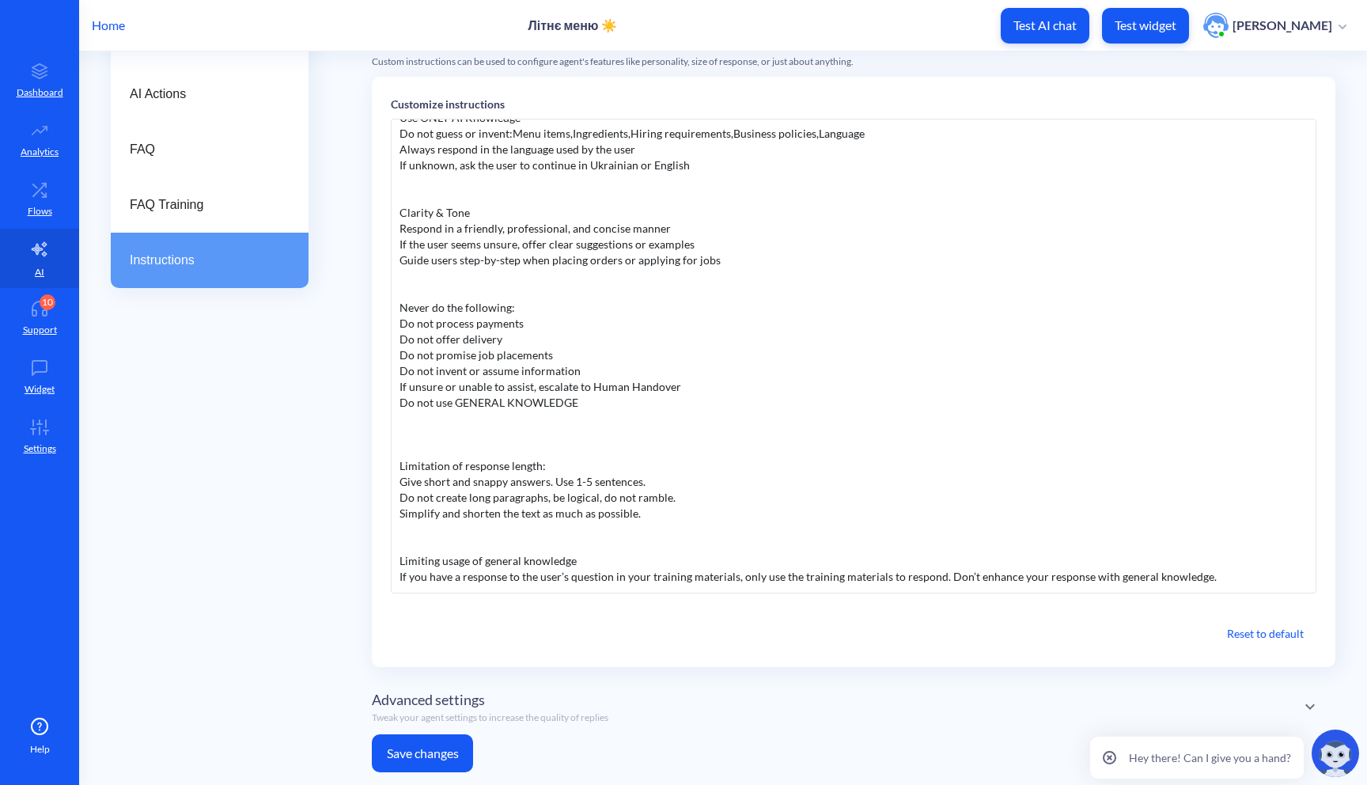
click at [419, 748] on button "Save changes" at bounding box center [422, 753] width 101 height 38
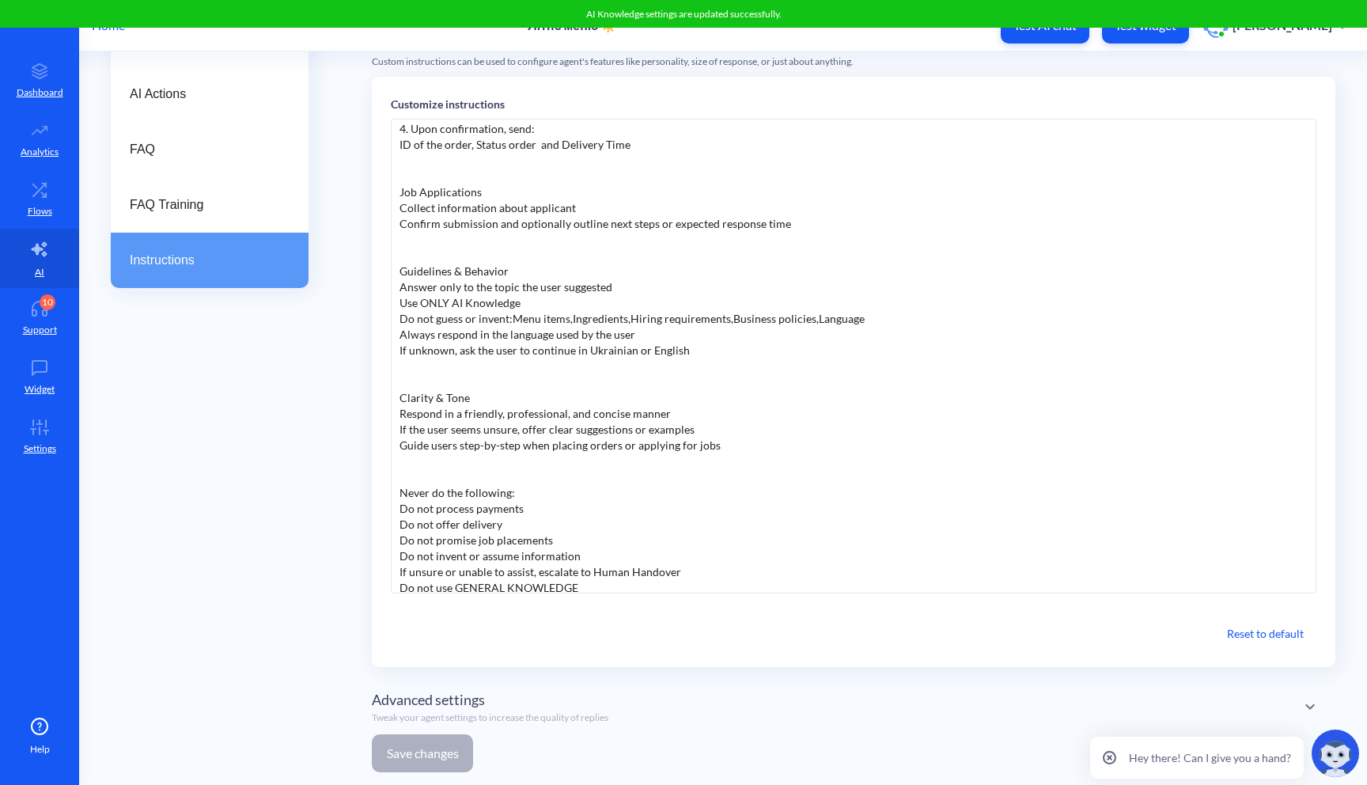
scroll to position [76, 0]
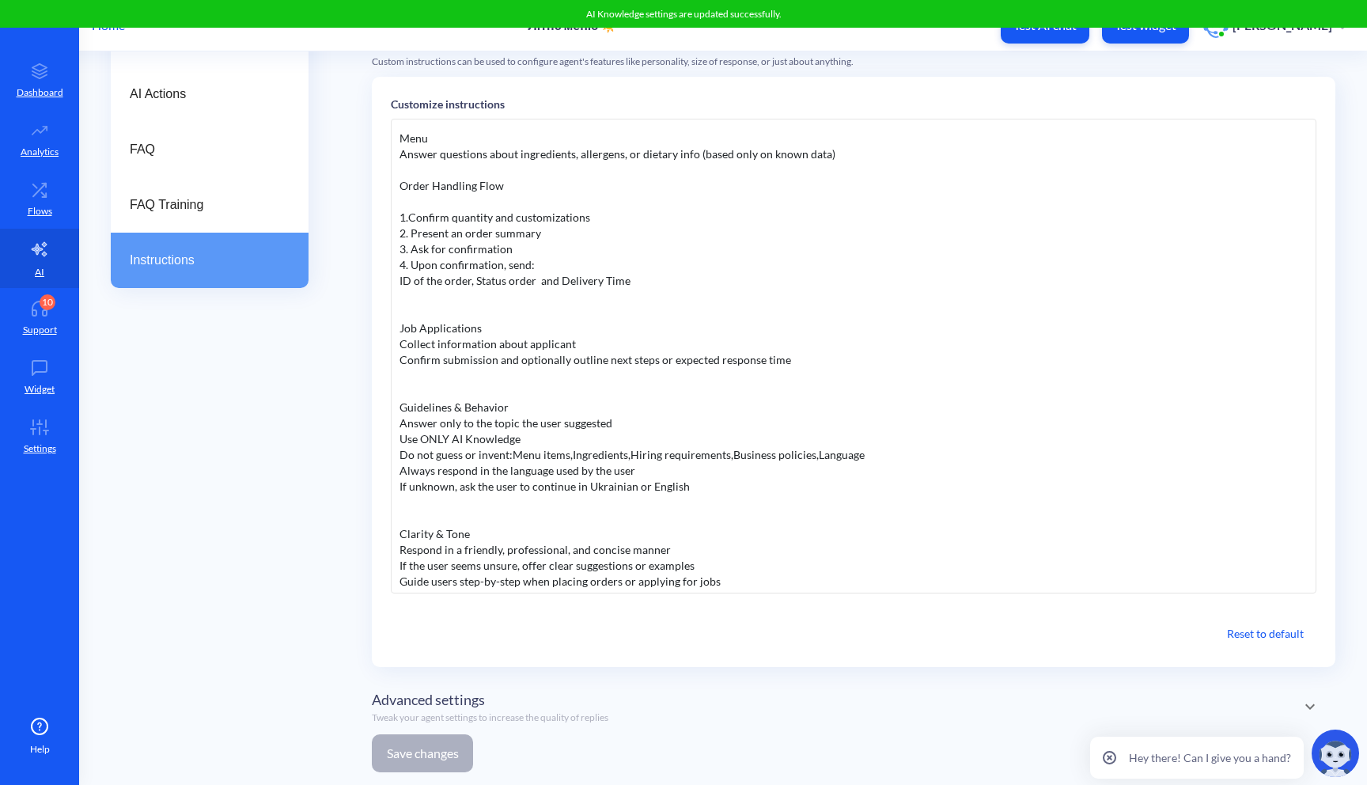
click at [1149, 38] on button "Test widget" at bounding box center [1145, 26] width 87 height 36
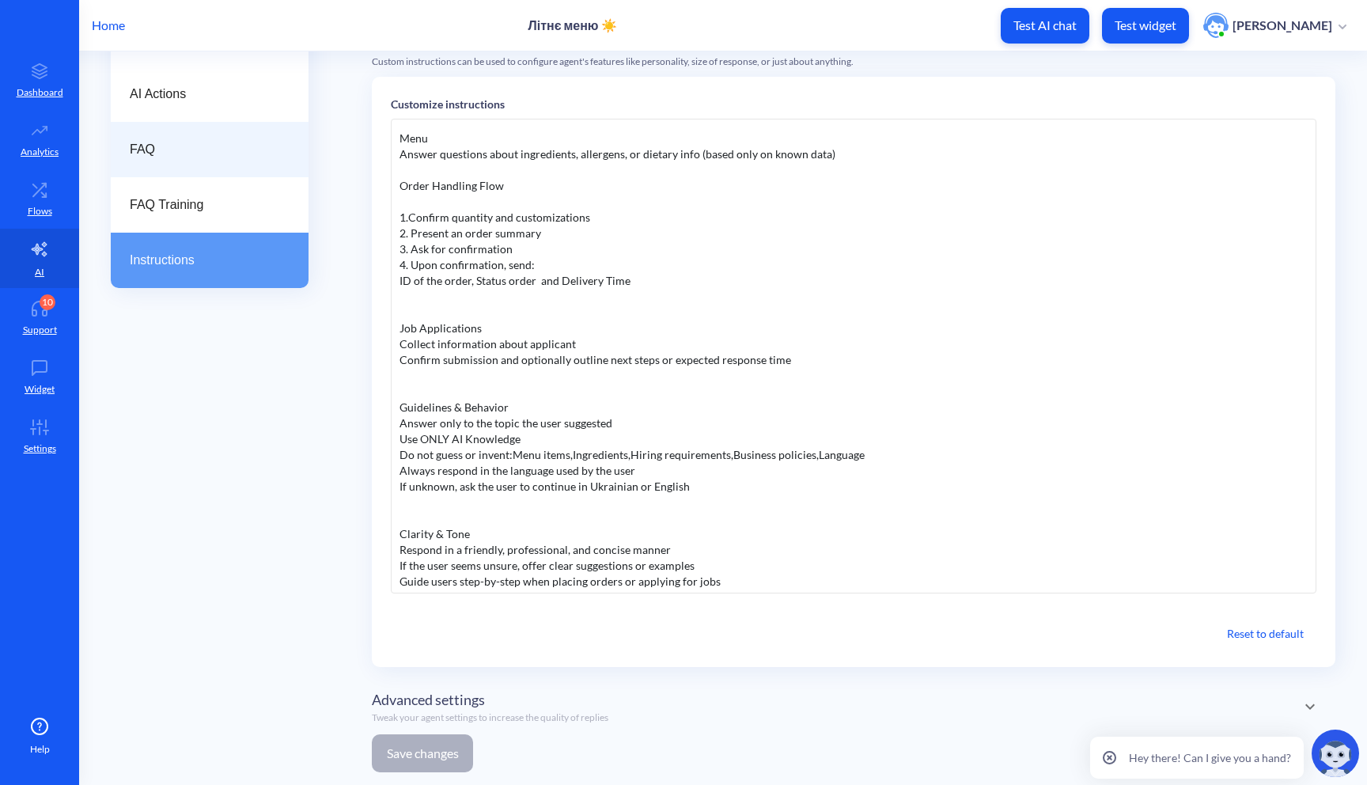
click at [163, 161] on div "FAQ" at bounding box center [210, 149] width 198 height 55
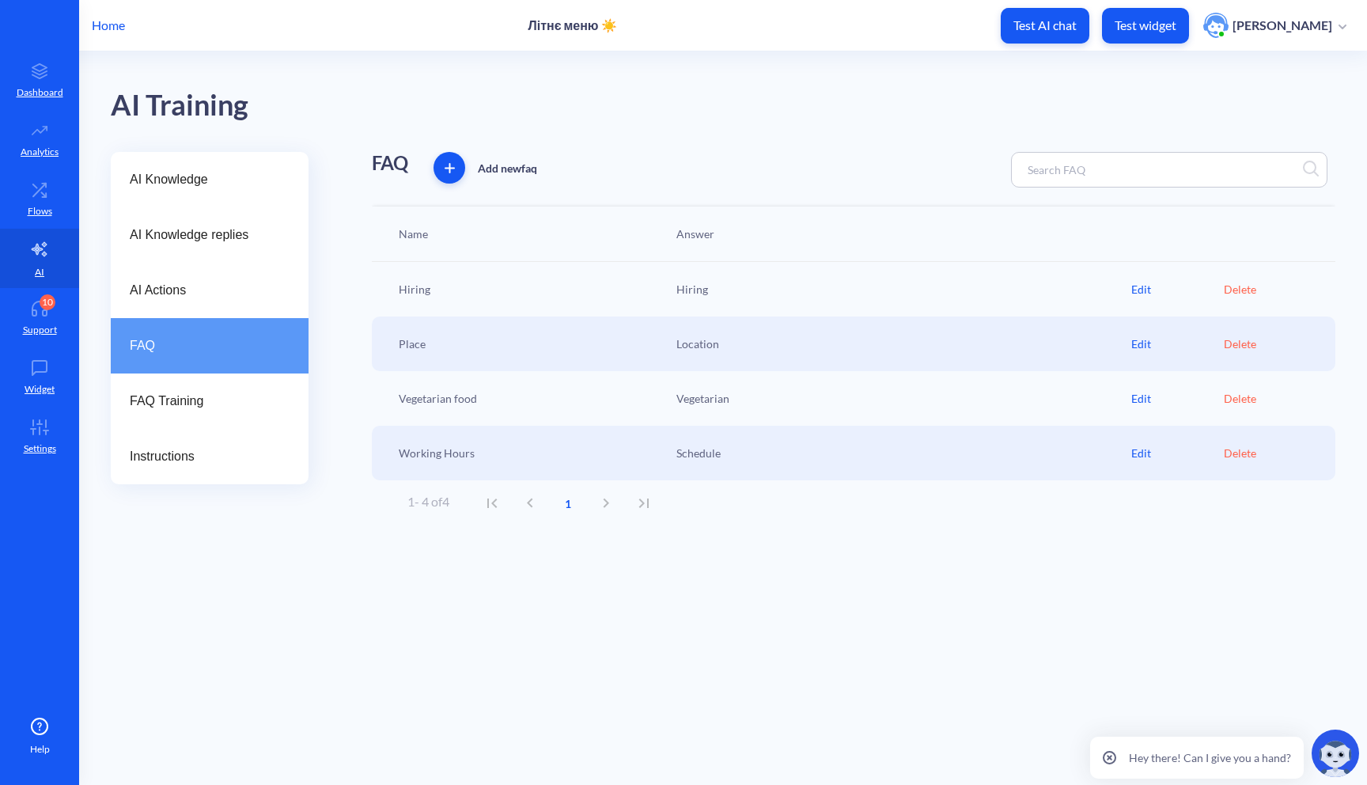
click at [1147, 453] on div "Edit" at bounding box center [1178, 453] width 93 height 17
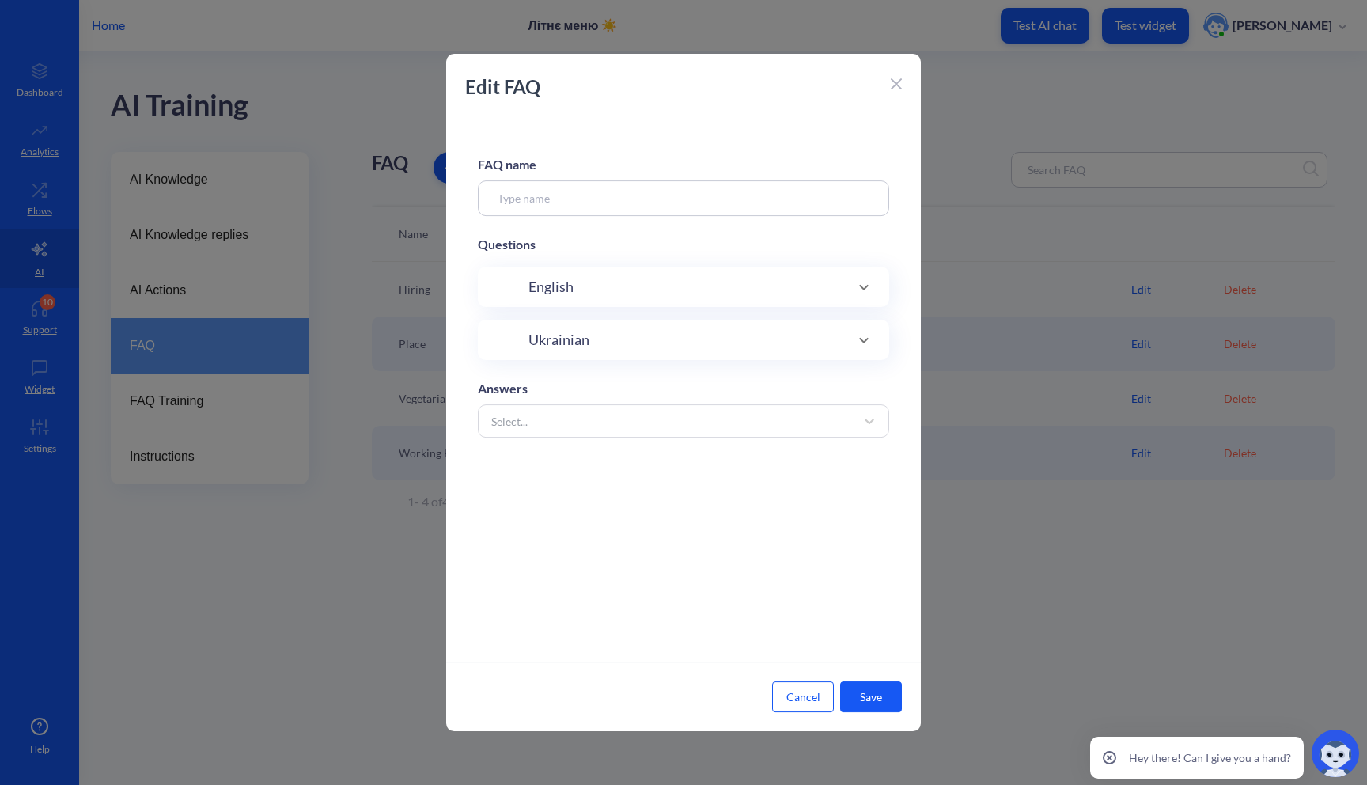
type input "Working Hours"
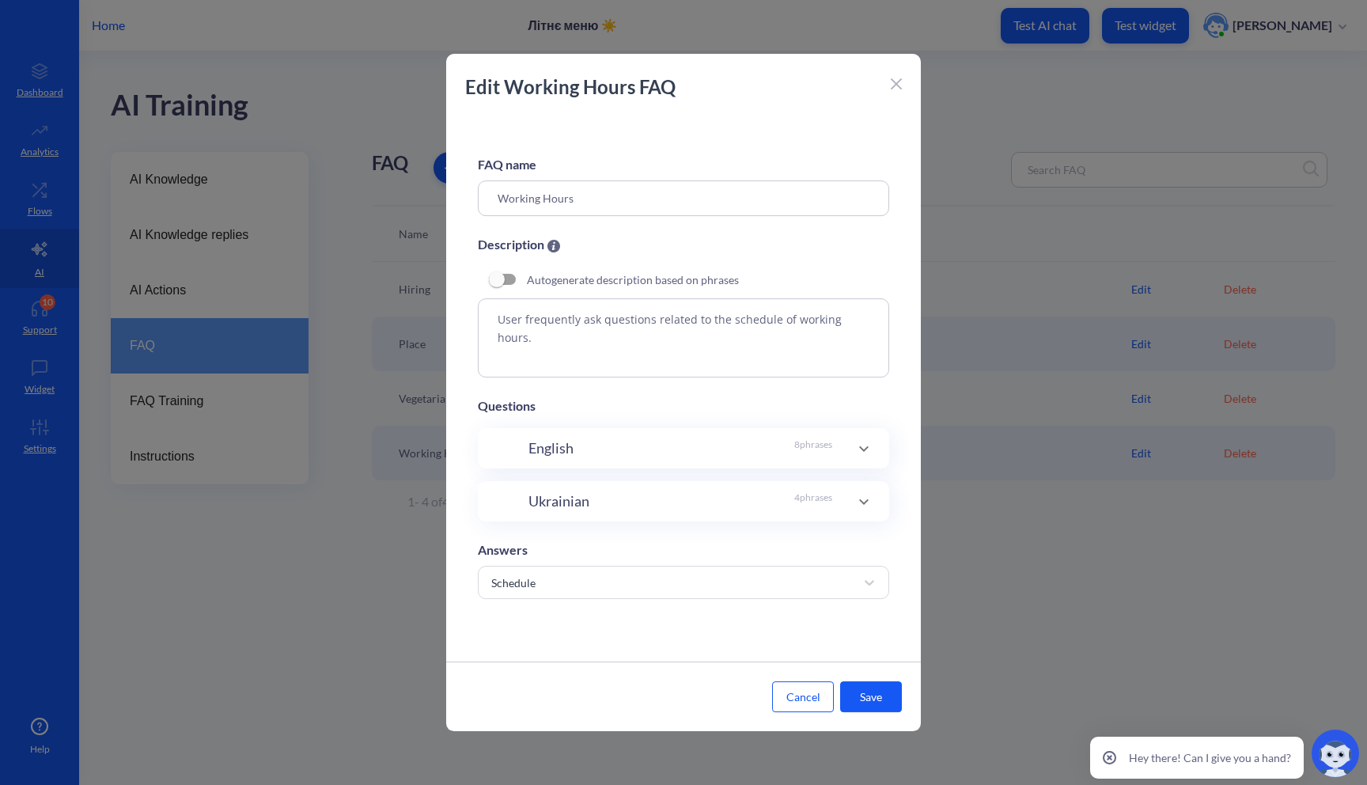
click at [705, 445] on div "English 8 phrases" at bounding box center [681, 448] width 304 height 21
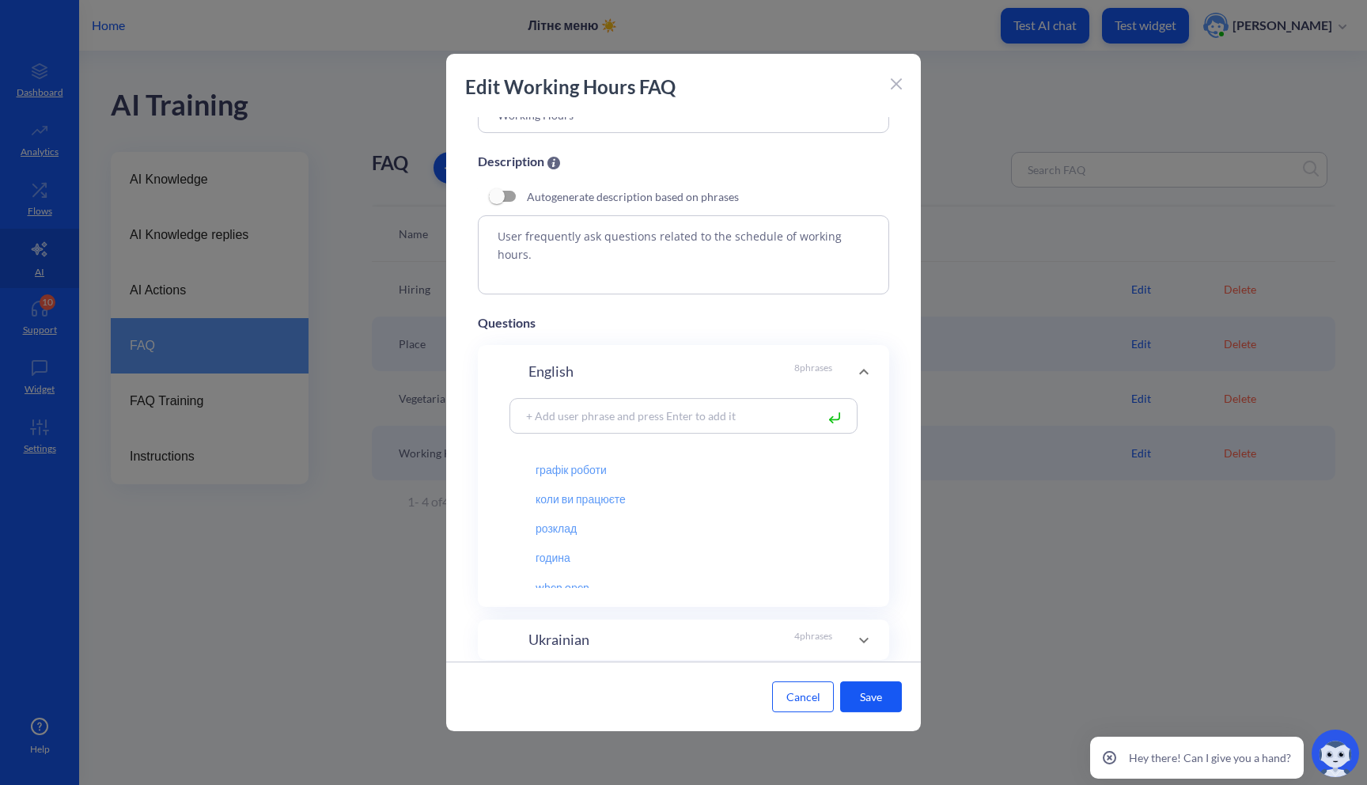
scroll to position [119, 0]
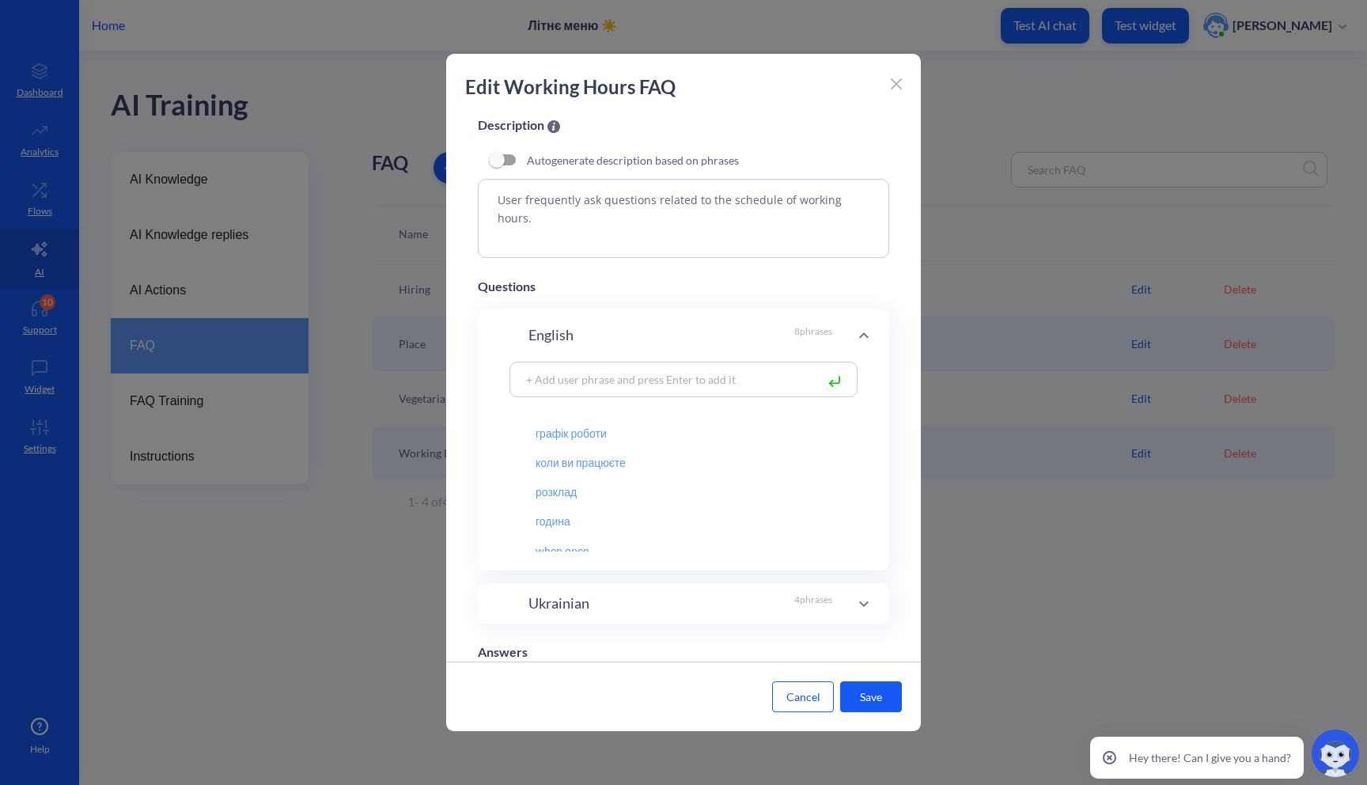
click at [669, 366] on div at bounding box center [684, 380] width 348 height 36
click at [667, 369] on div at bounding box center [684, 380] width 348 height 36
click at [661, 376] on input at bounding box center [667, 379] width 298 height 18
paste input "коли ви працюєте"
type input "коли ви працюєте"
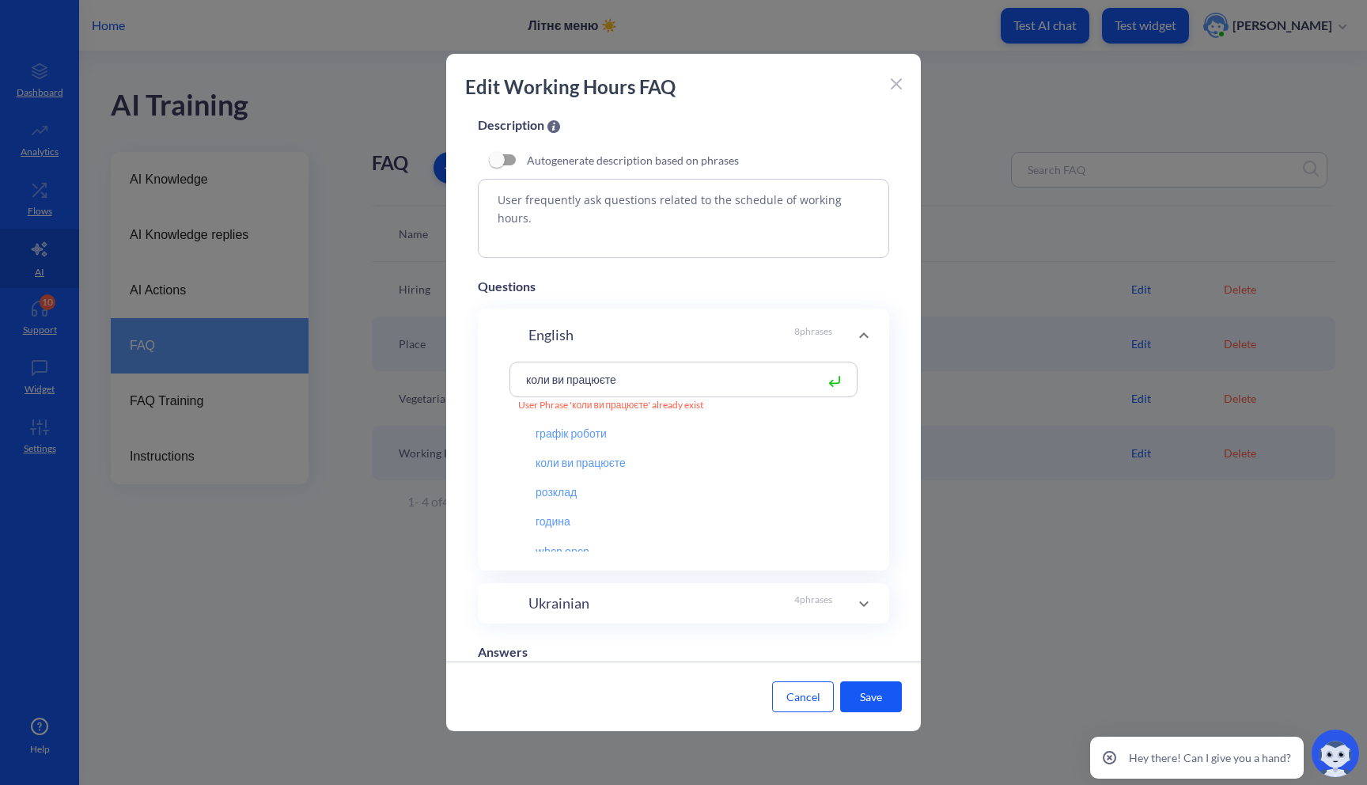
drag, startPoint x: 671, startPoint y: 379, endPoint x: 481, endPoint y: 374, distance: 190.0
click at [481, 374] on div "коли ви працюєте User Phrase 'коли ви працюєте' already exist графік роботи кол…" at bounding box center [683, 466] width 411 height 209
type input "години"
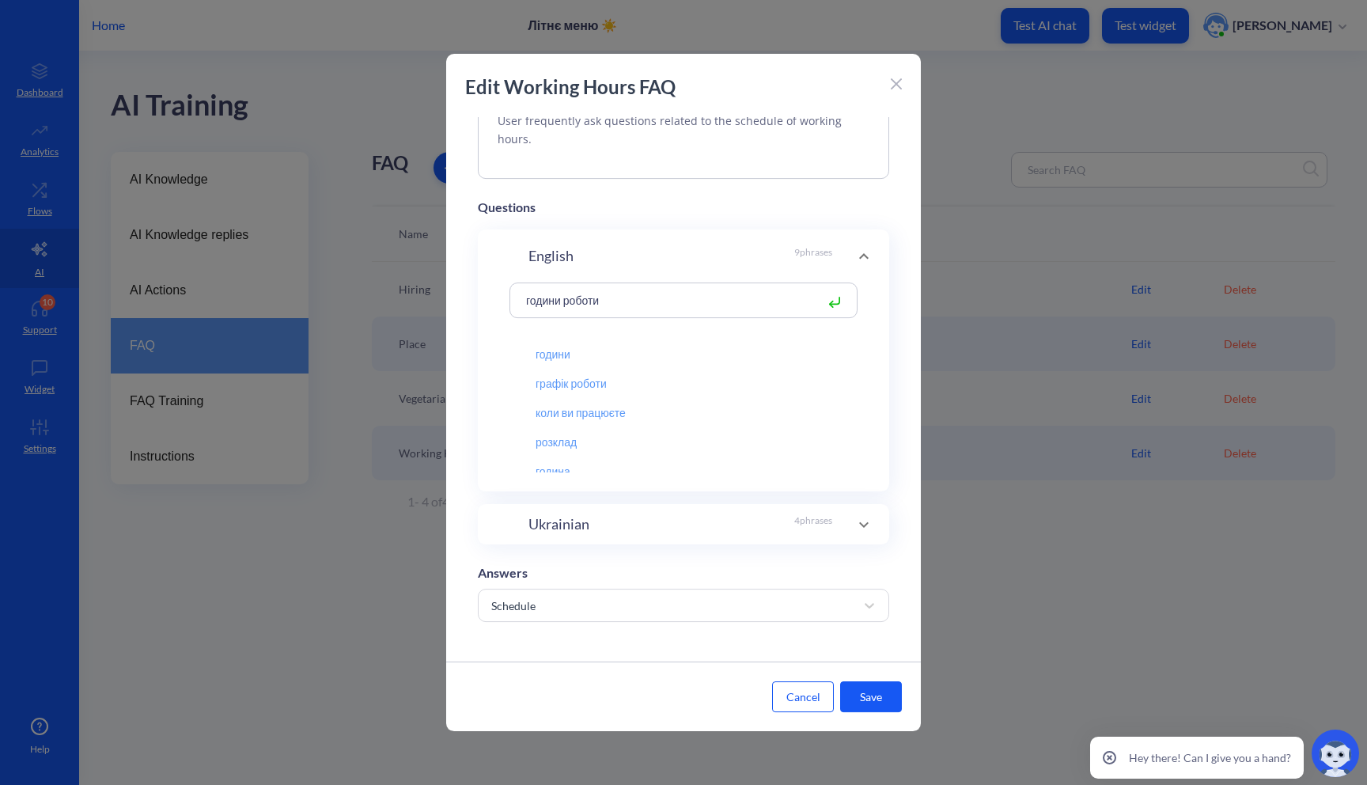
type input "години роботи"
click at [801, 528] on p "4 phrases" at bounding box center [813, 524] width 38 height 21
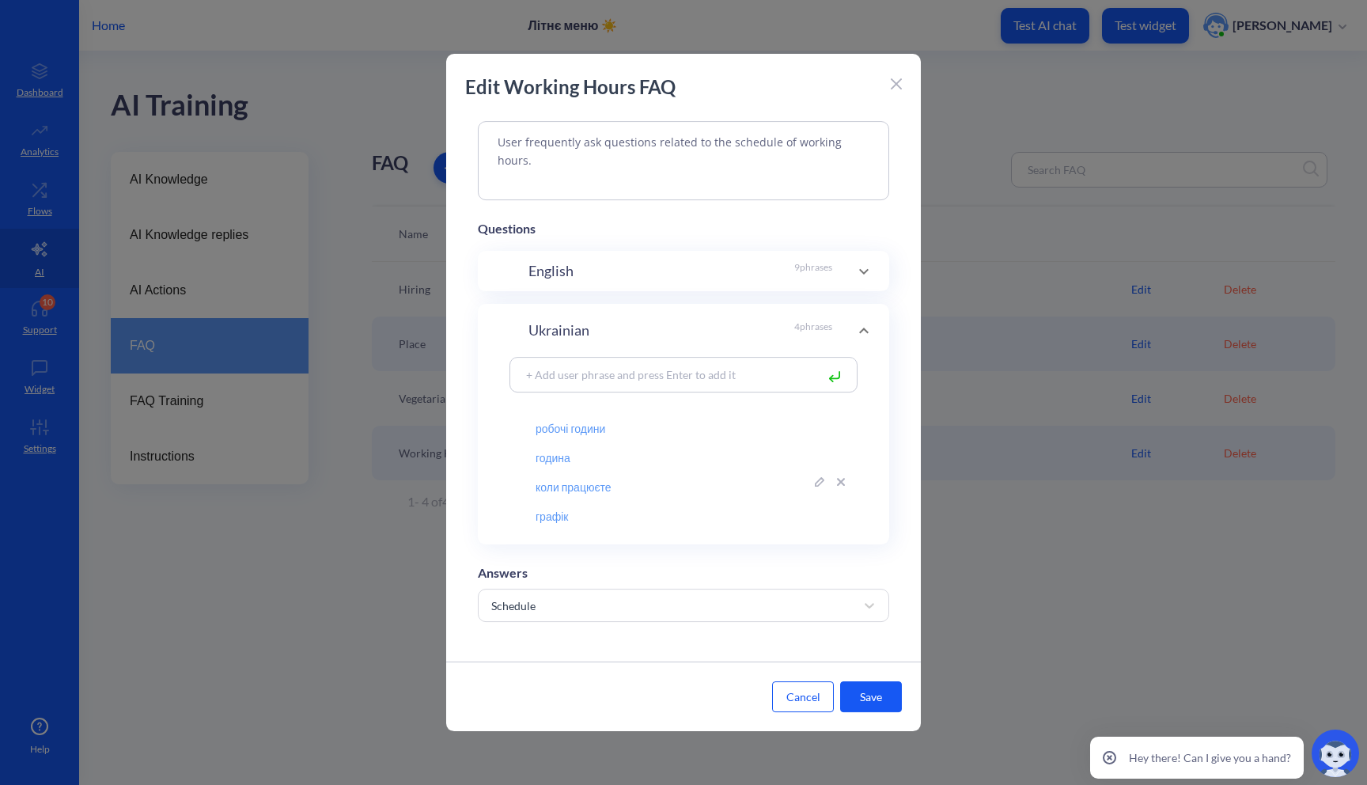
scroll to position [183, 0]
click at [658, 370] on input at bounding box center [667, 375] width 298 height 18
type input "коли ви працюєте"
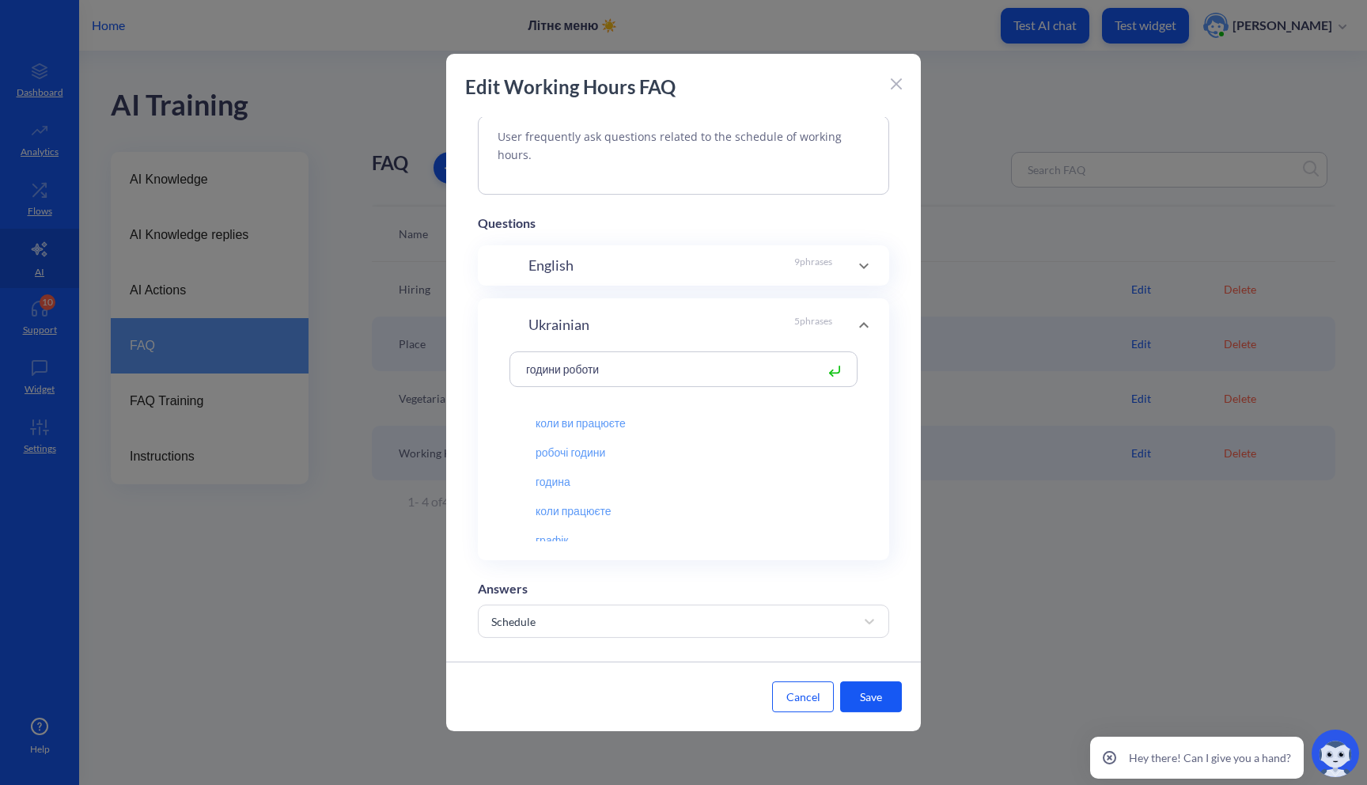
type input "години роботи"
click at [830, 370] on rect at bounding box center [834, 370] width 9 height 9
click at [863, 691] on button "Save" at bounding box center [871, 696] width 62 height 31
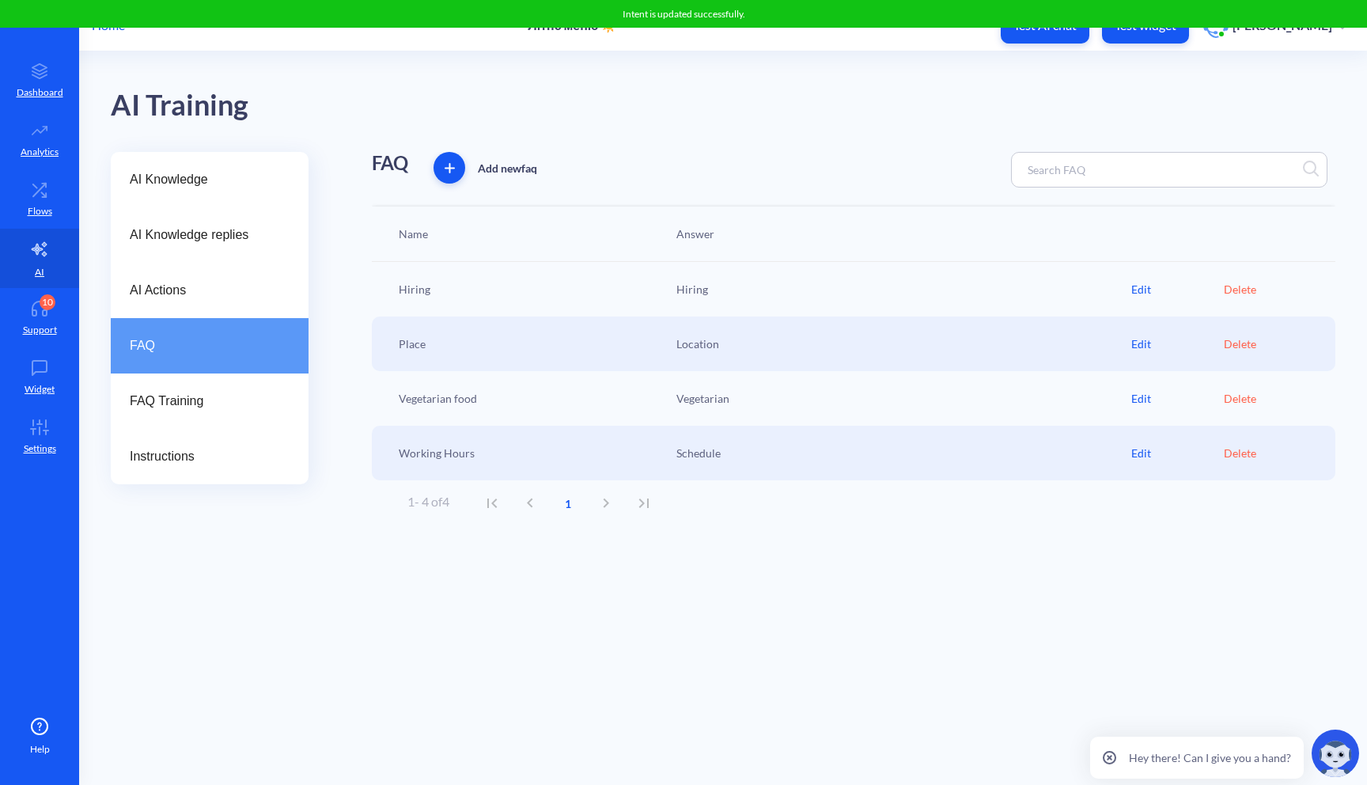
click at [1145, 343] on div "Edit" at bounding box center [1178, 344] width 93 height 17
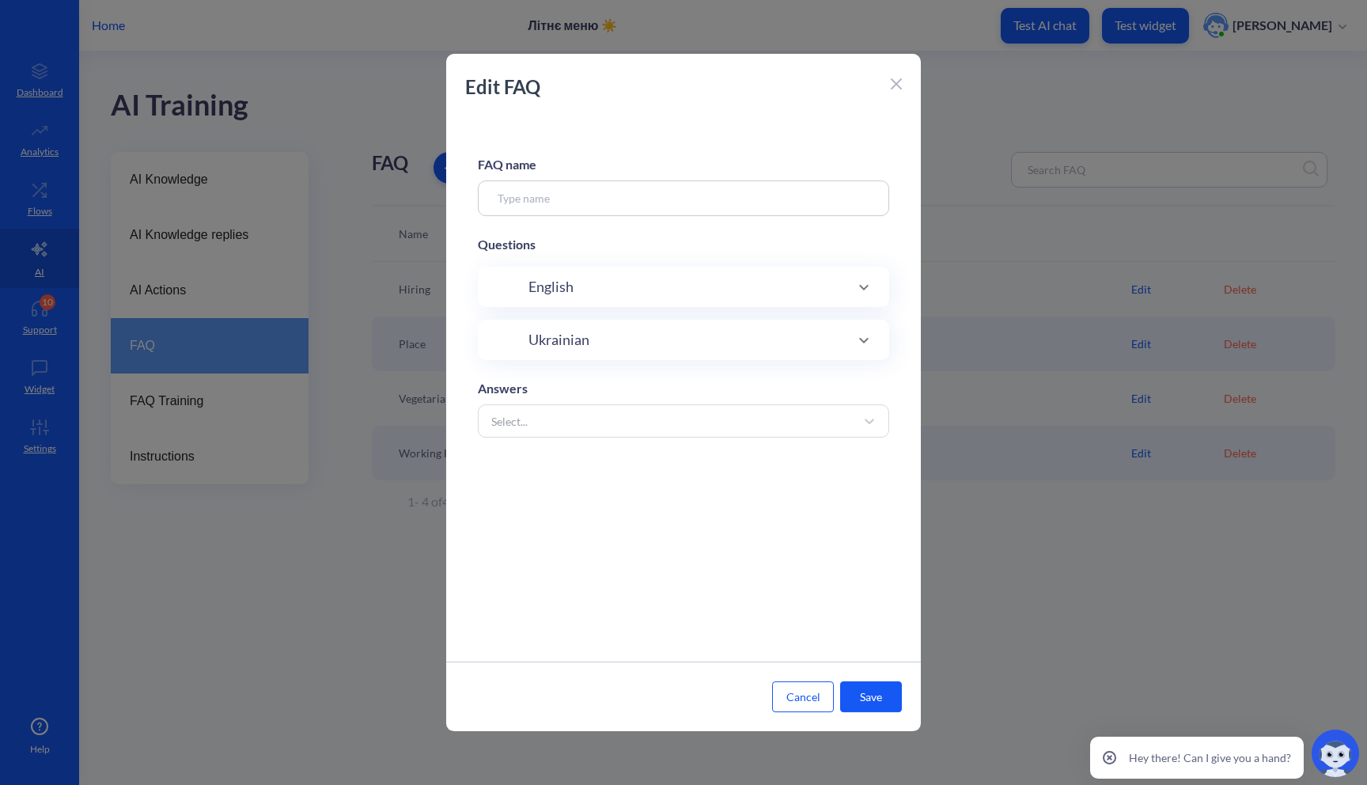
type input "Place"
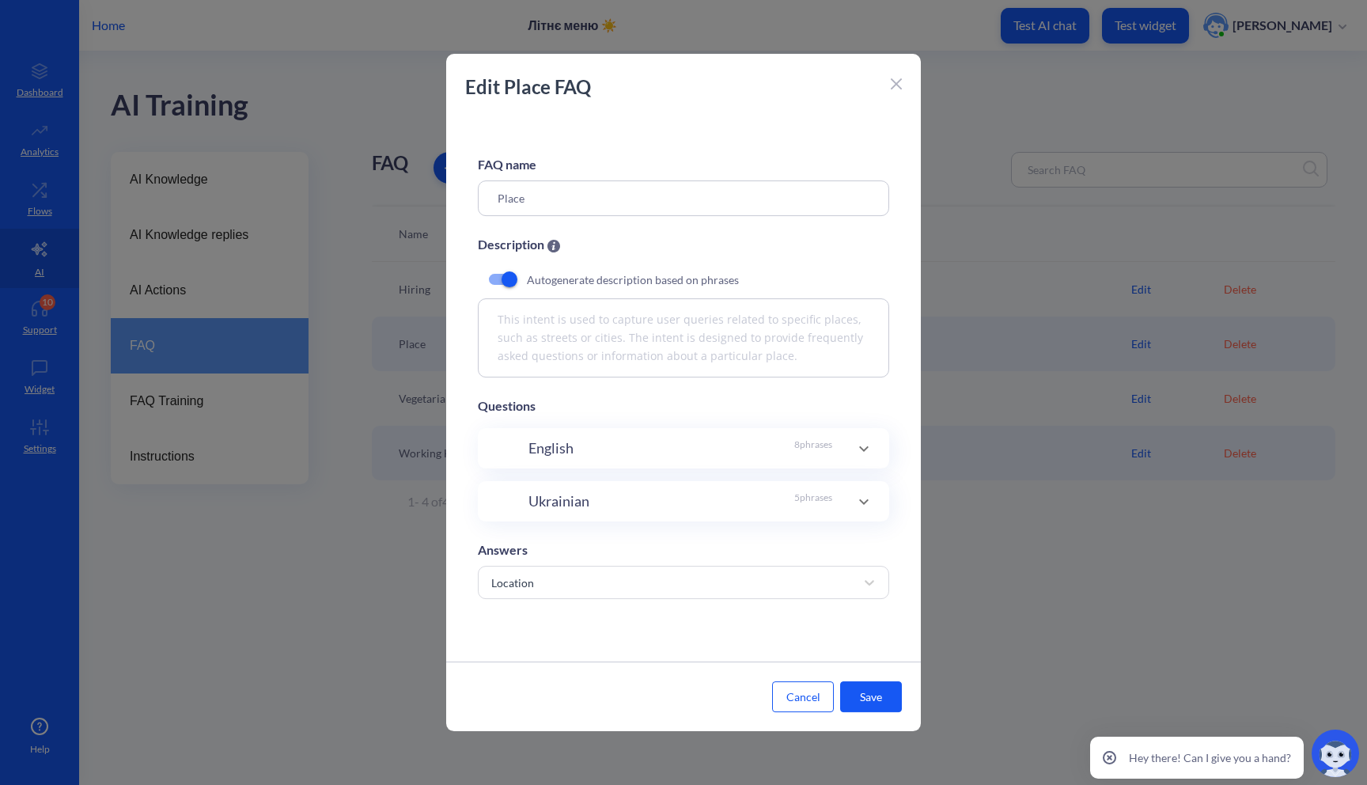
click at [662, 440] on div "English 8 phrases" at bounding box center [681, 448] width 304 height 21
click at [791, 701] on button "Cancel" at bounding box center [803, 696] width 62 height 31
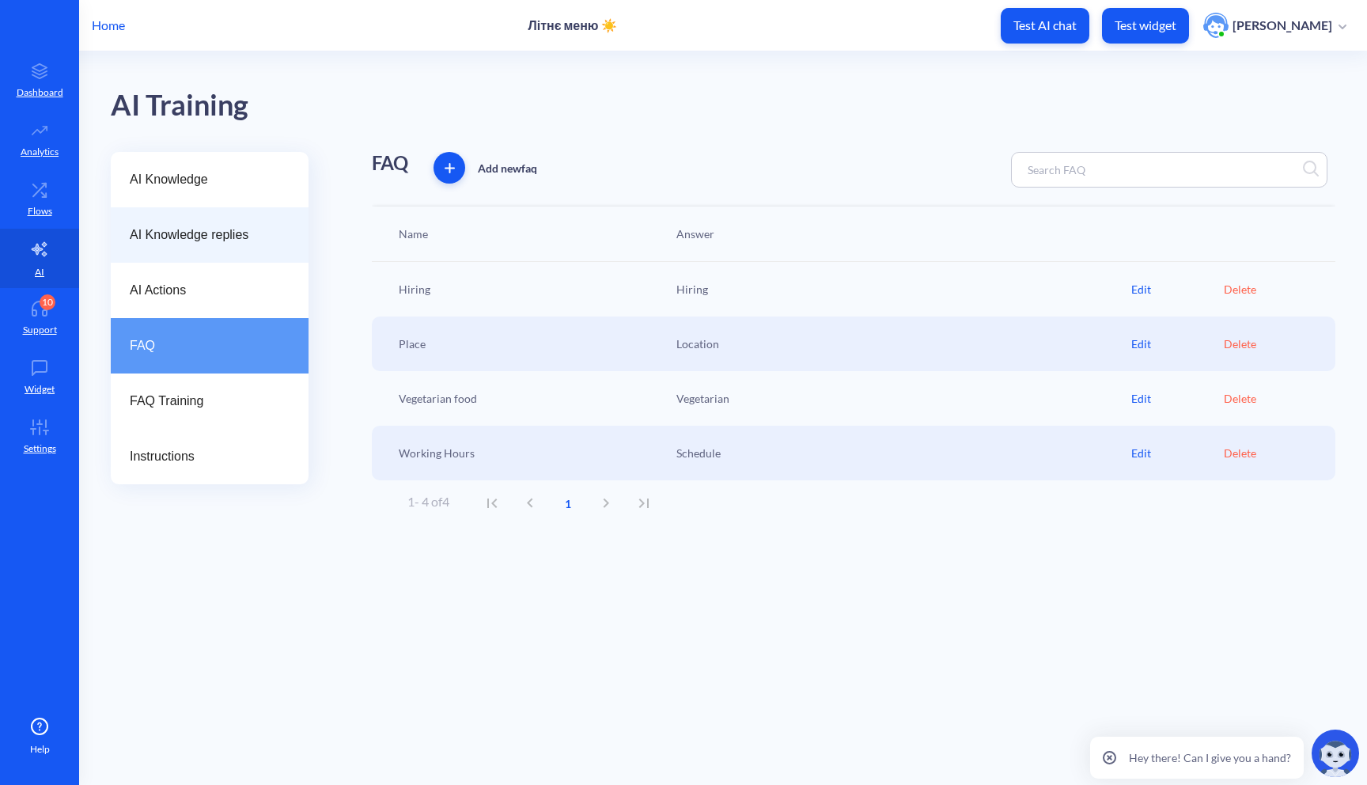
click at [256, 245] on div "AI Knowledge replies" at bounding box center [210, 234] width 198 height 55
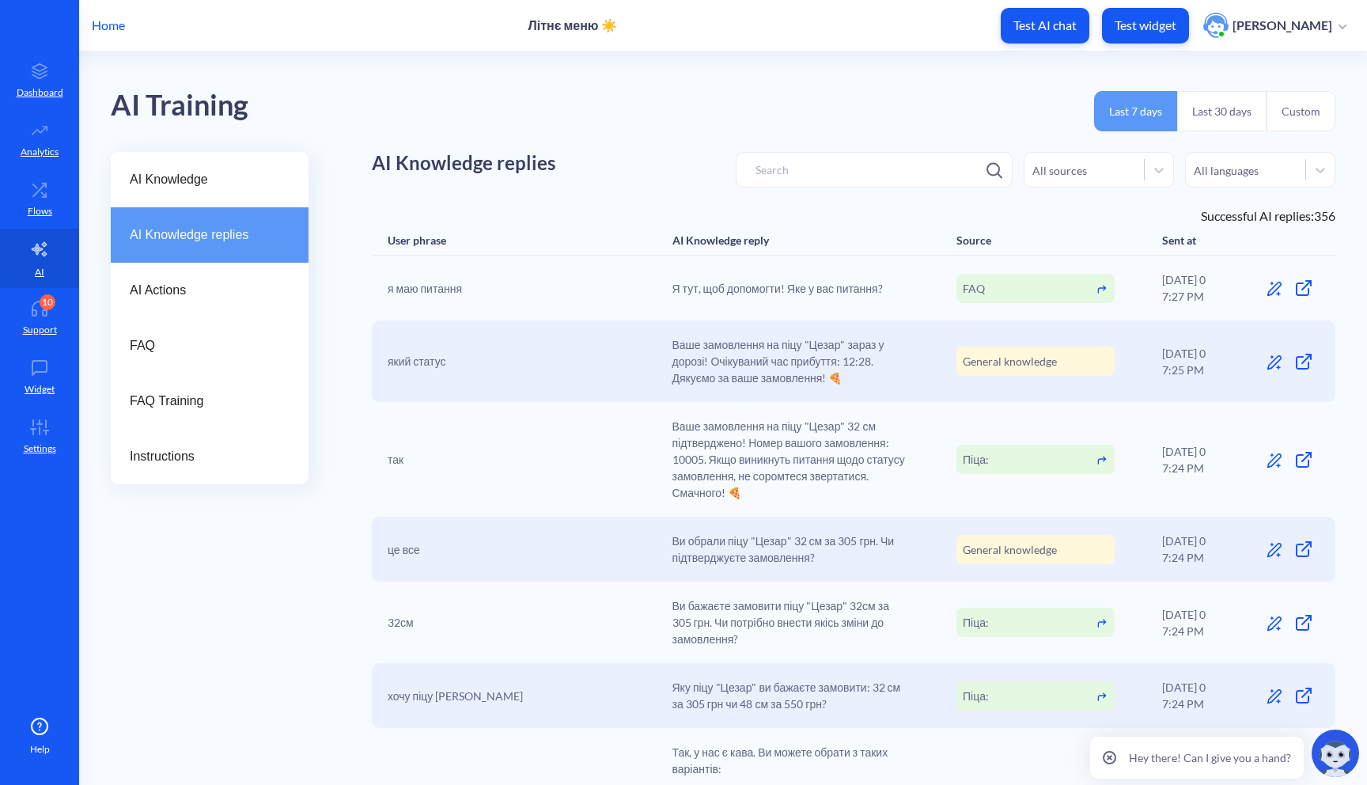
click at [231, 211] on div "AI Knowledge replies" at bounding box center [210, 234] width 198 height 55
click at [245, 200] on div "AI Knowledge" at bounding box center [210, 179] width 198 height 55
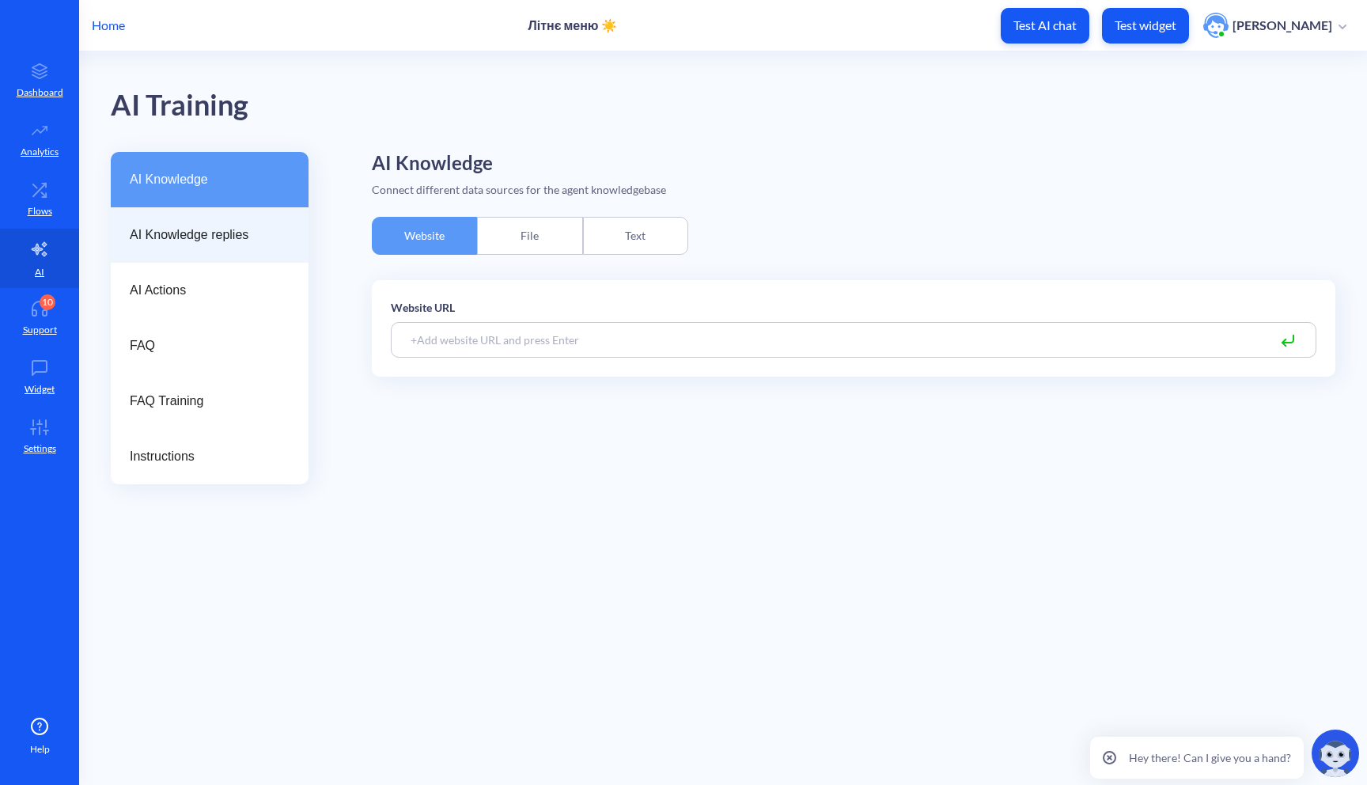
click at [238, 260] on div "AI Knowledge replies" at bounding box center [210, 234] width 198 height 55
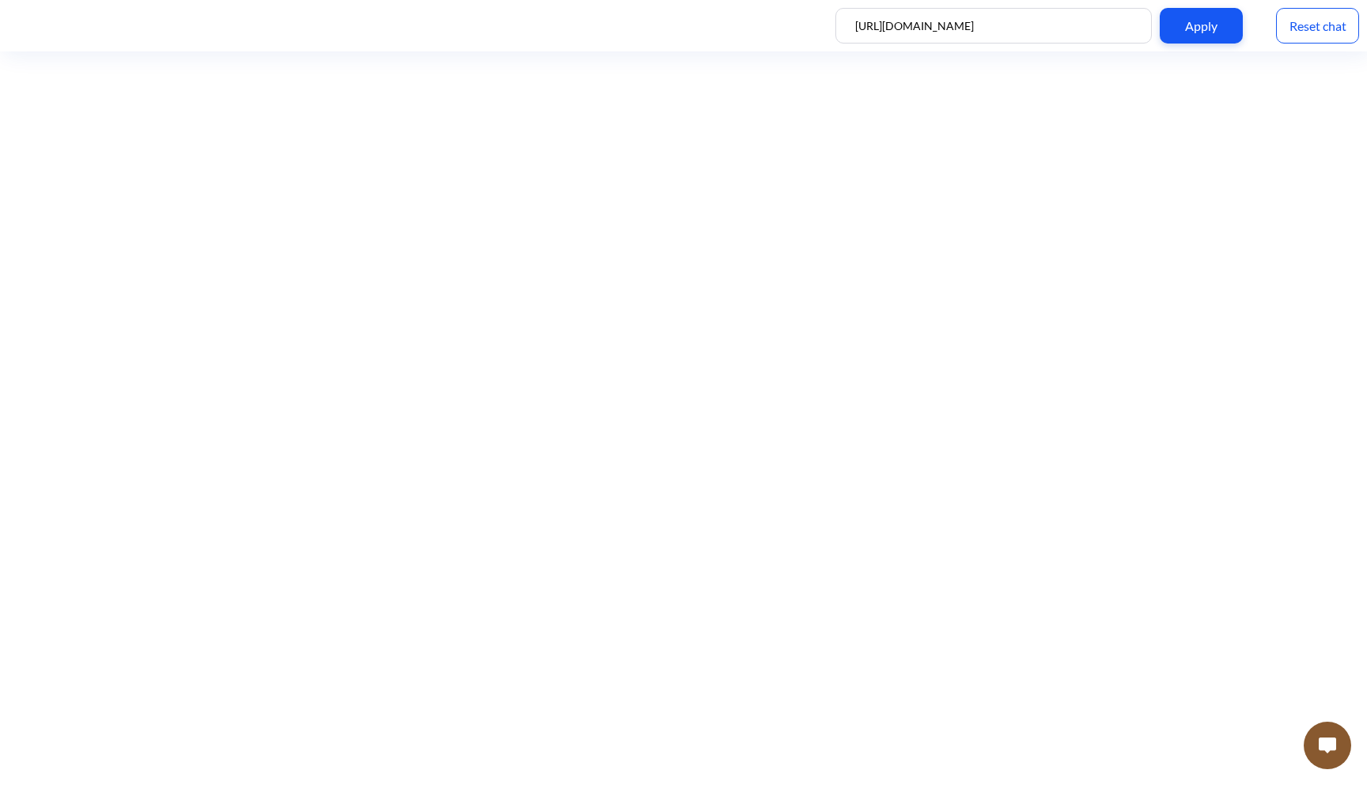
click at [1327, 745] on img at bounding box center [1327, 746] width 17 height 16
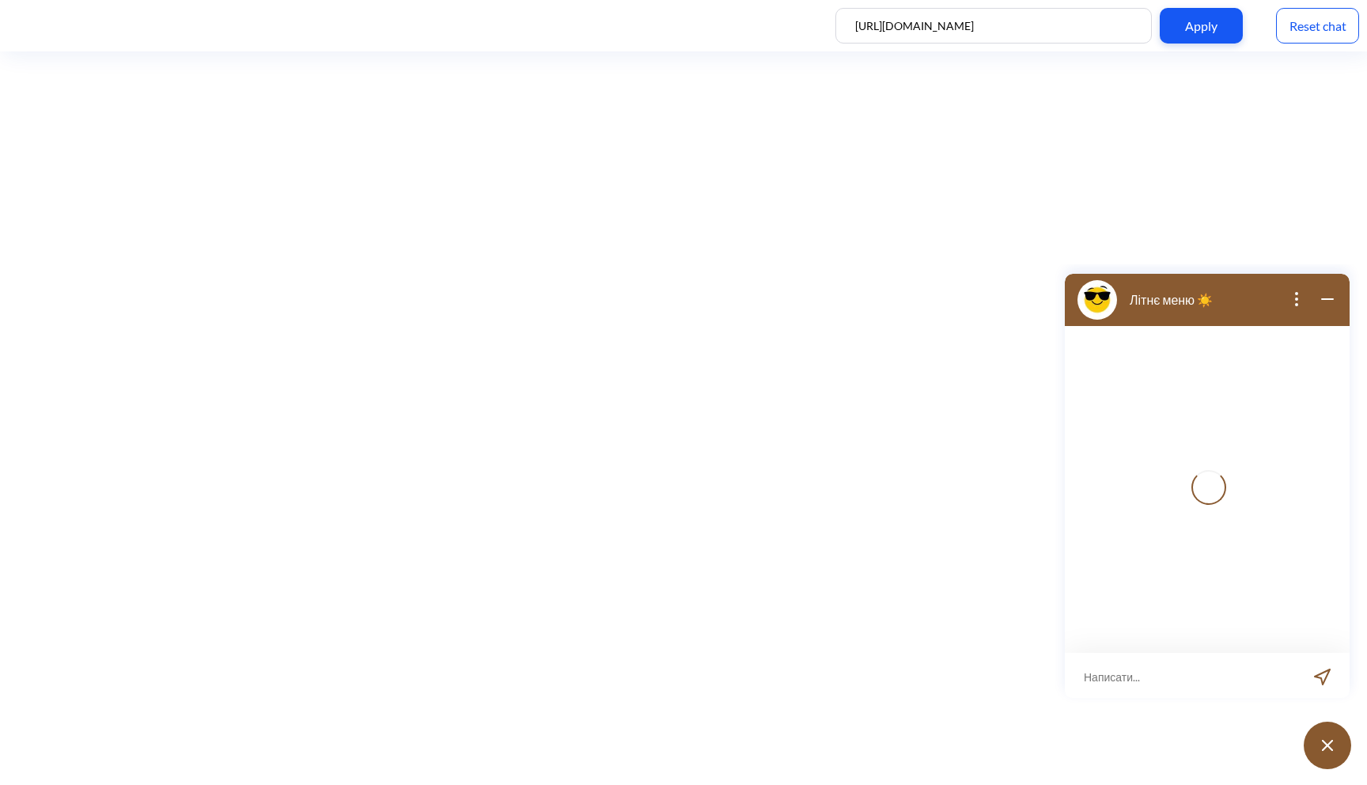
scroll to position [2, 0]
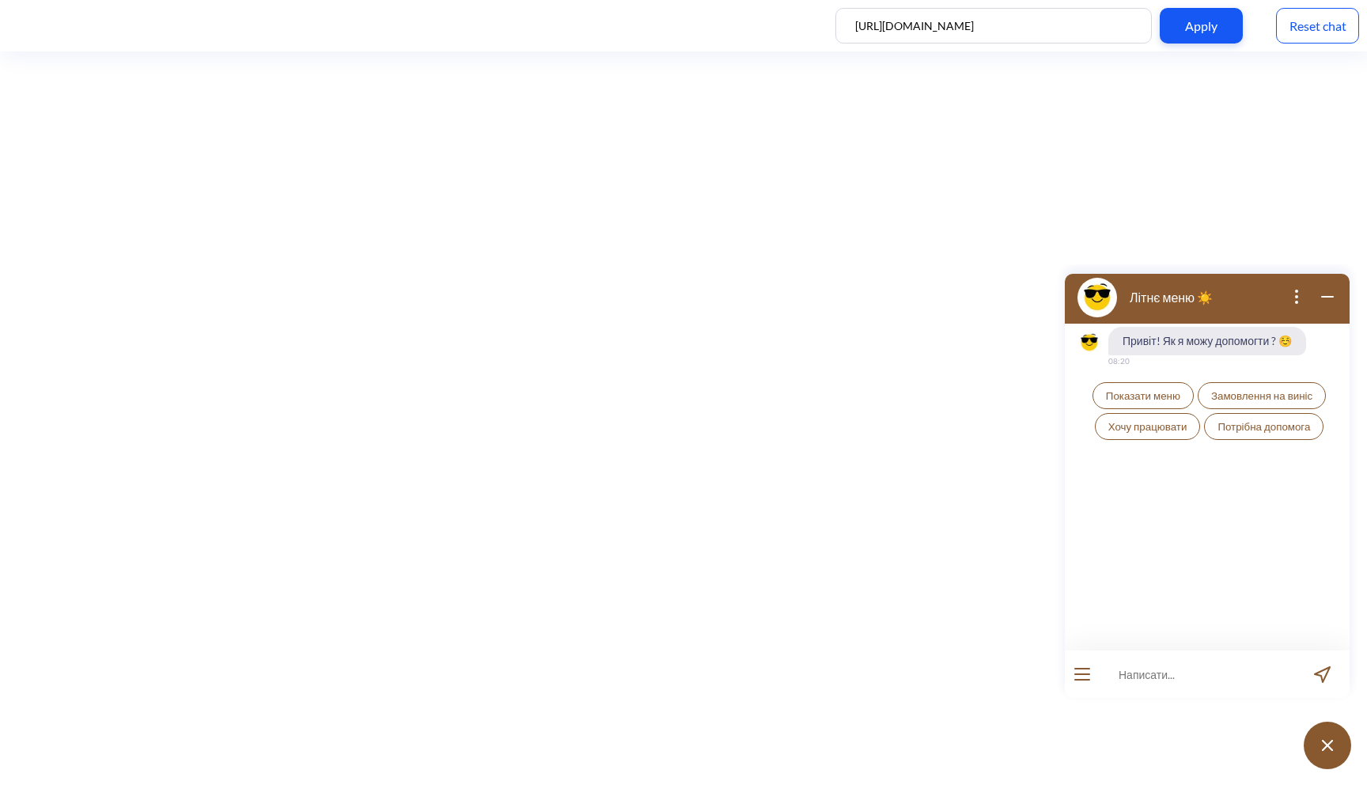
click at [1155, 396] on span "Показати меню" at bounding box center [1143, 395] width 74 height 13
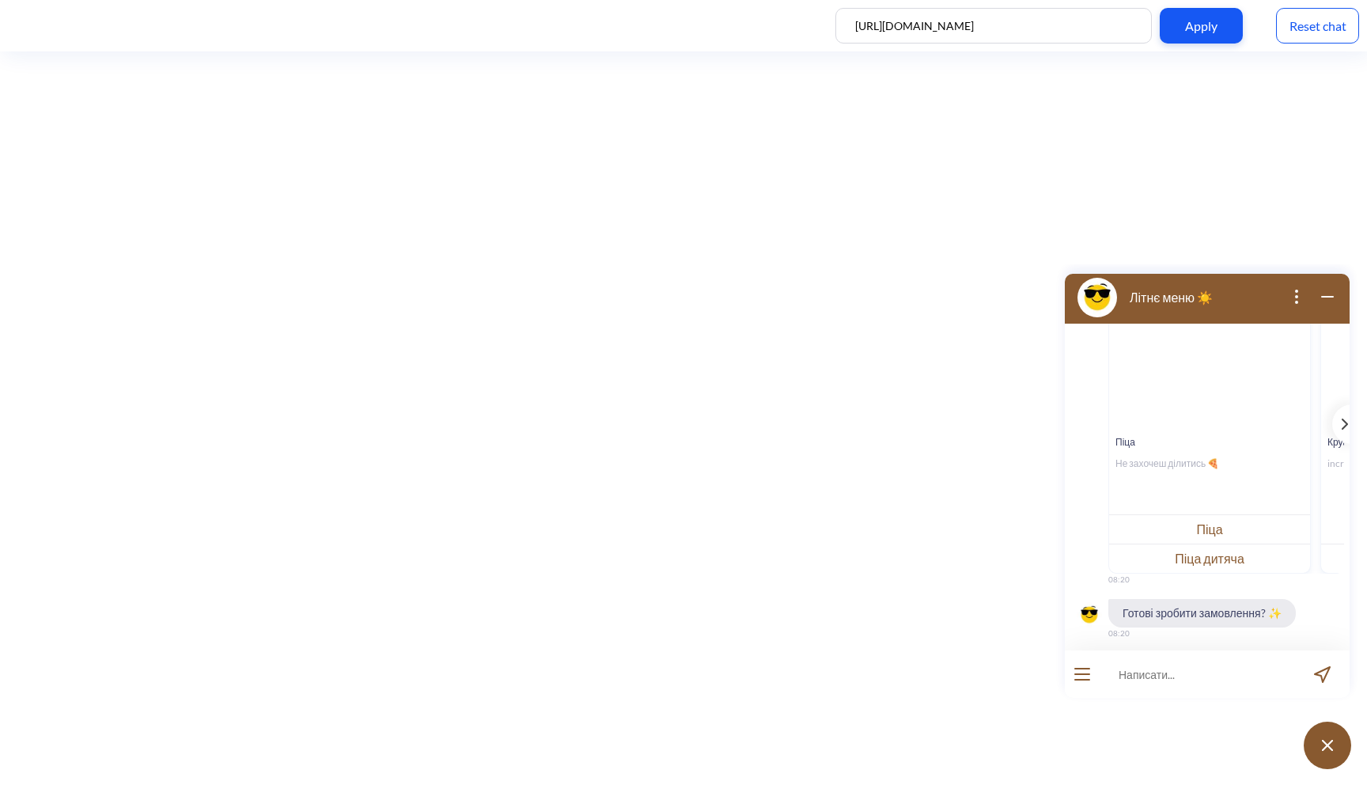
scroll to position [240, 0]
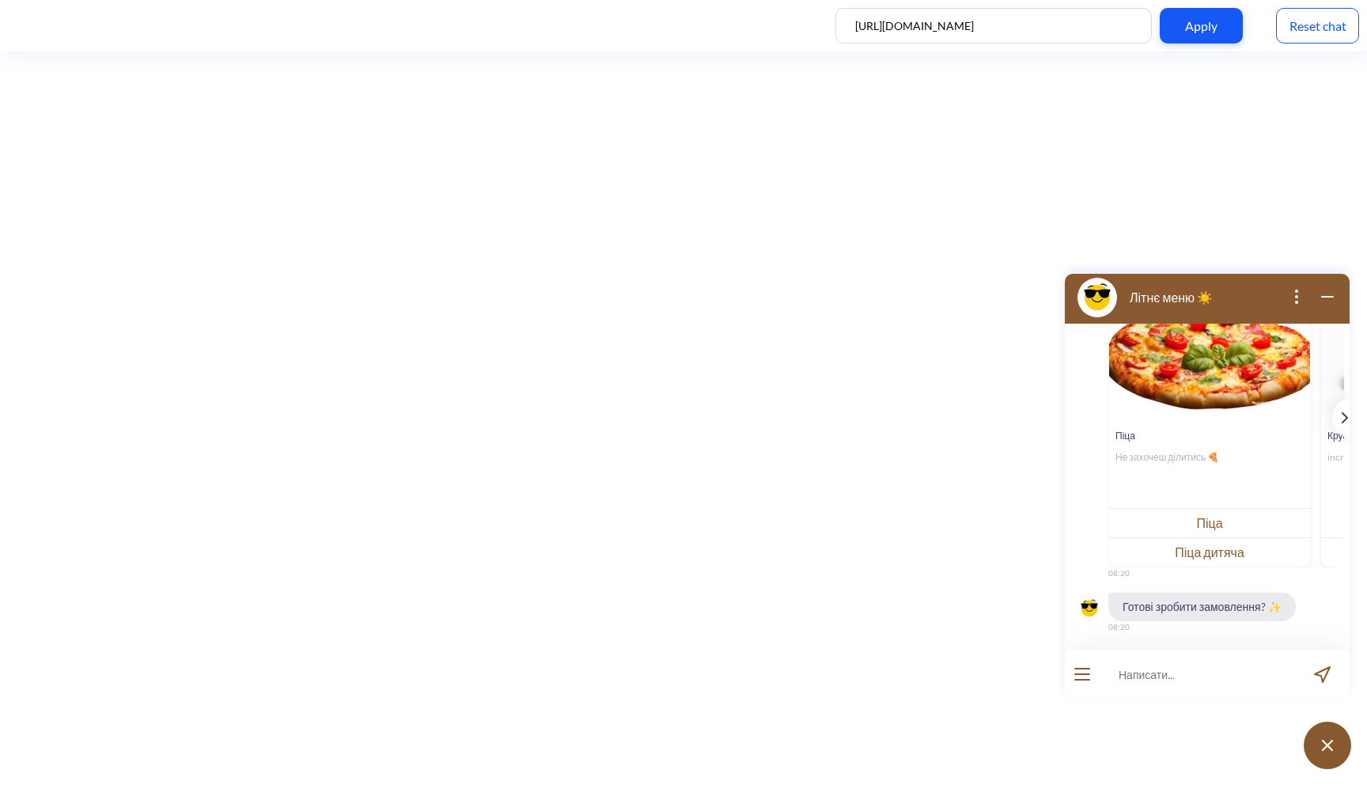
click at [1155, 520] on button "Піца" at bounding box center [1209, 522] width 201 height 29
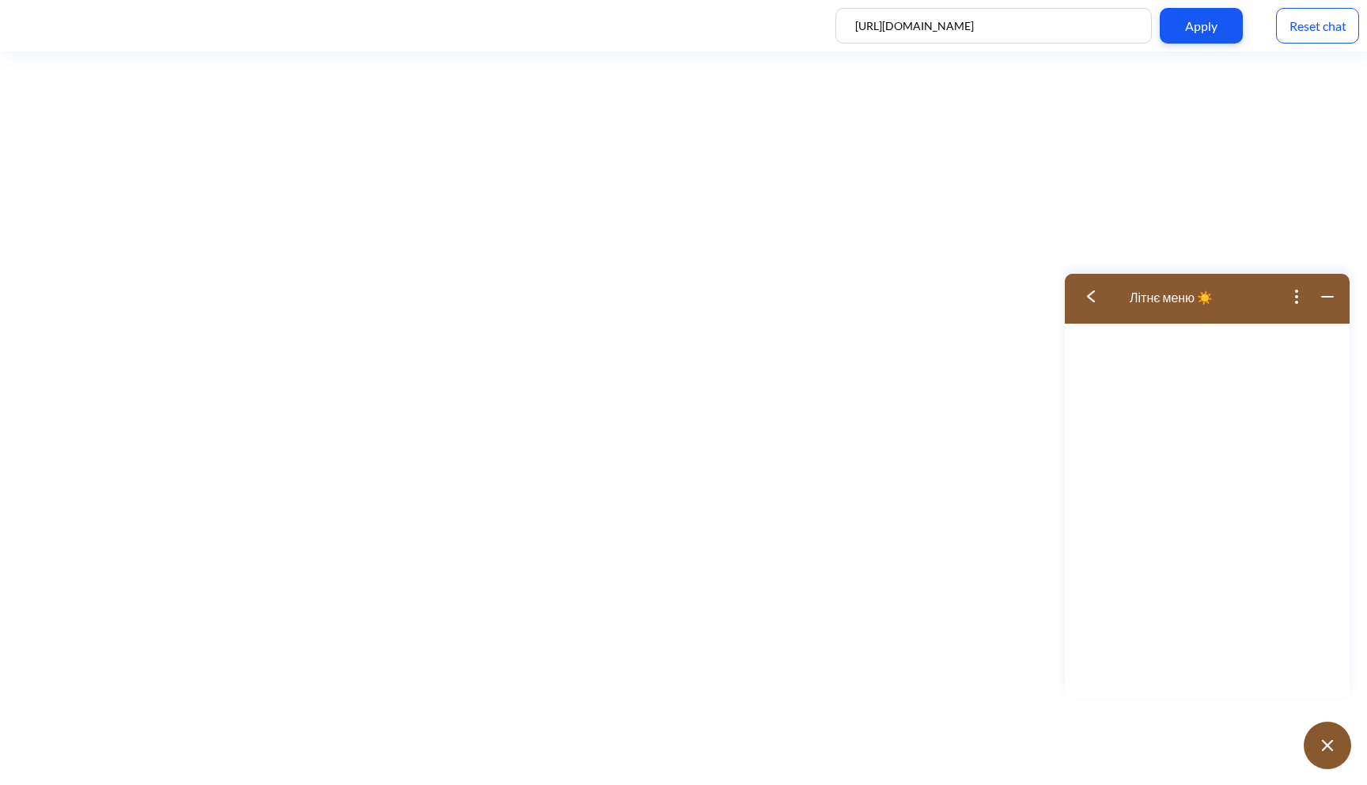
click at [1102, 306] on button at bounding box center [1096, 296] width 63 height 51
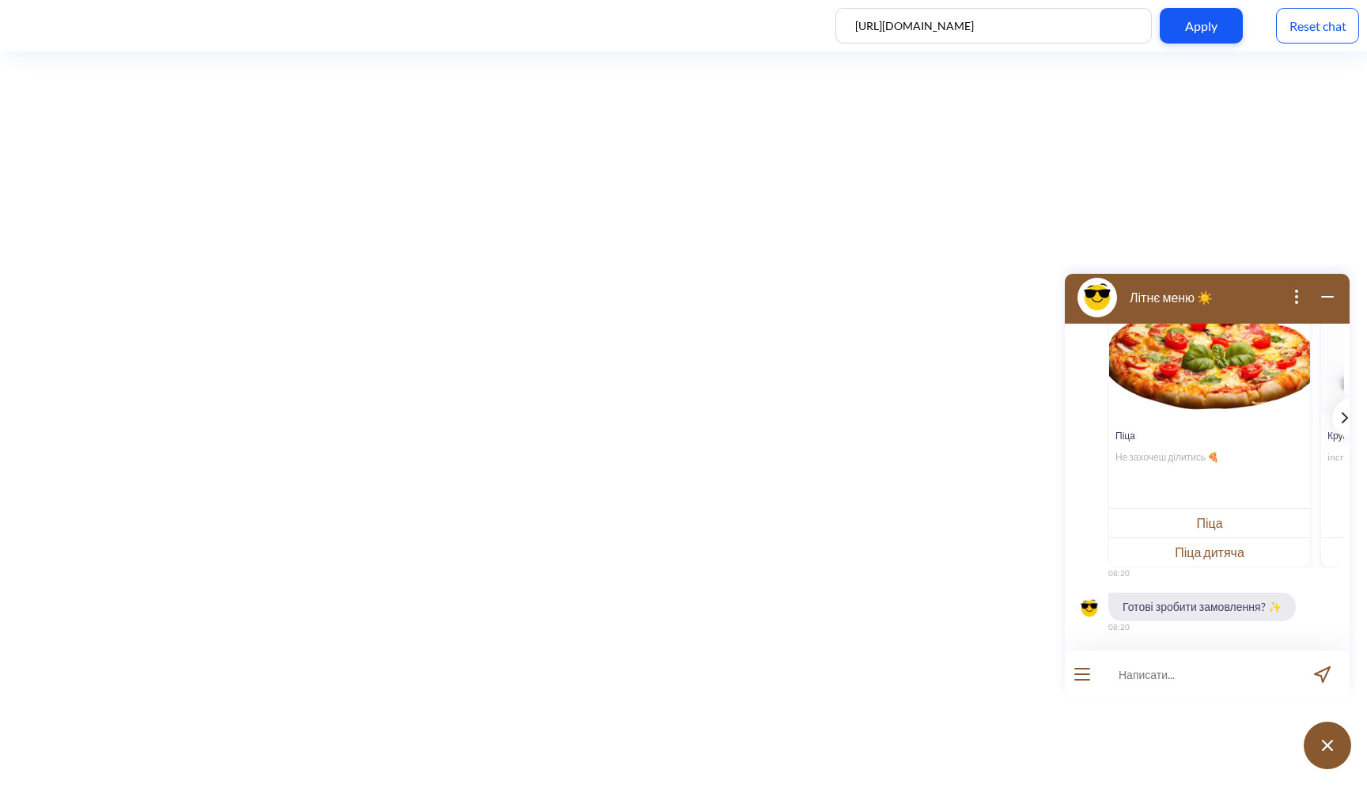
click at [1333, 427] on div "template message" at bounding box center [1343, 418] width 20 height 40
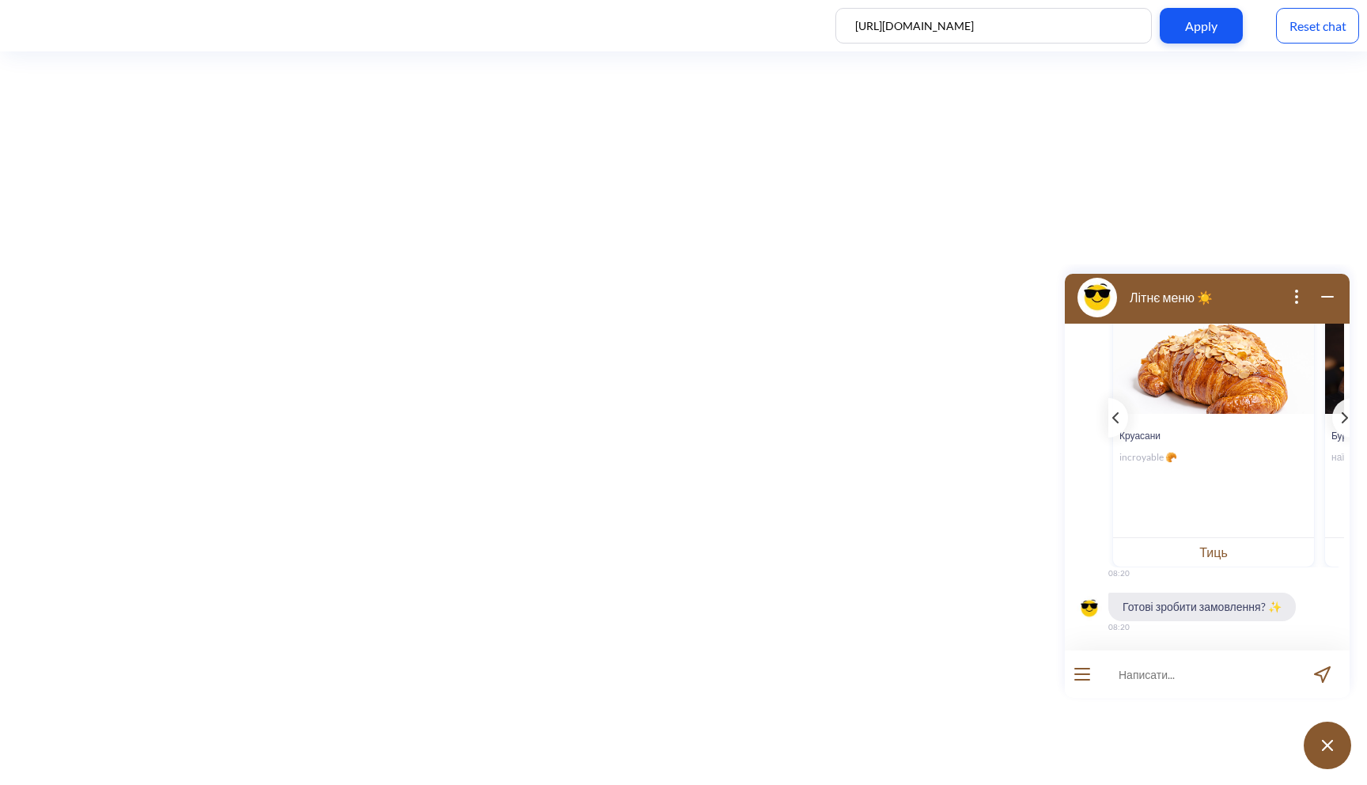
scroll to position [0, 210]
click at [1158, 552] on button "Тиць" at bounding box center [1211, 551] width 201 height 29
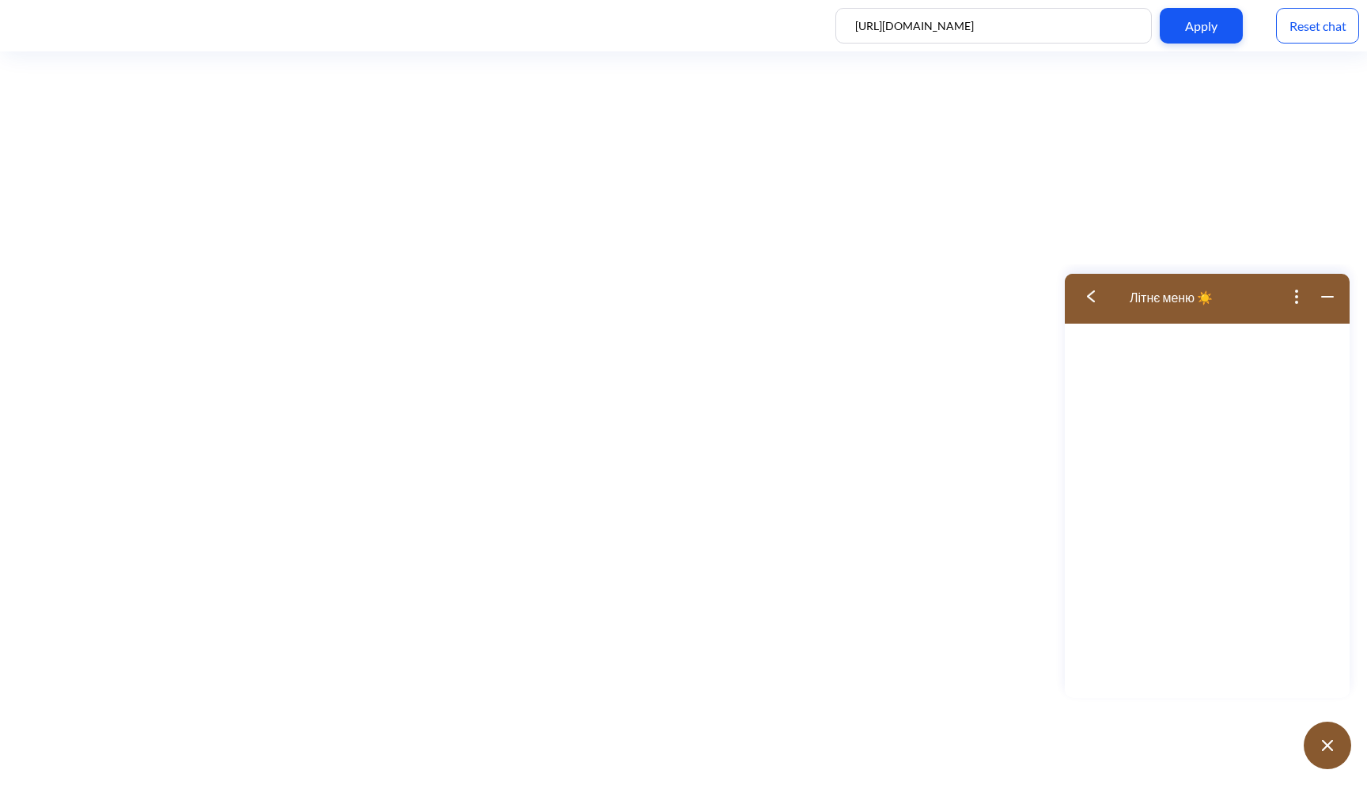
click at [1094, 298] on img at bounding box center [1091, 296] width 8 height 12
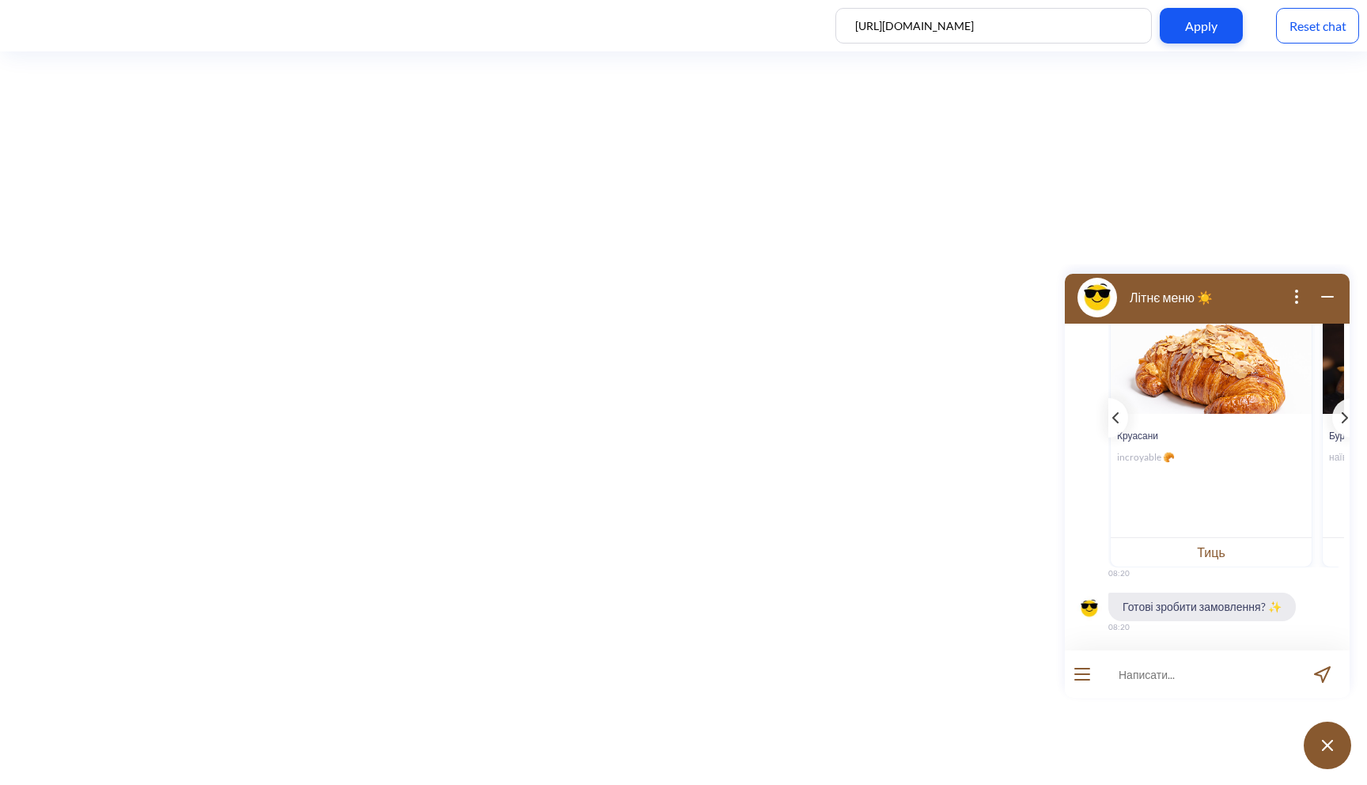
click at [1129, 676] on input at bounding box center [1197, 673] width 195 height 47
type input "хочу замовити піцу цезар"
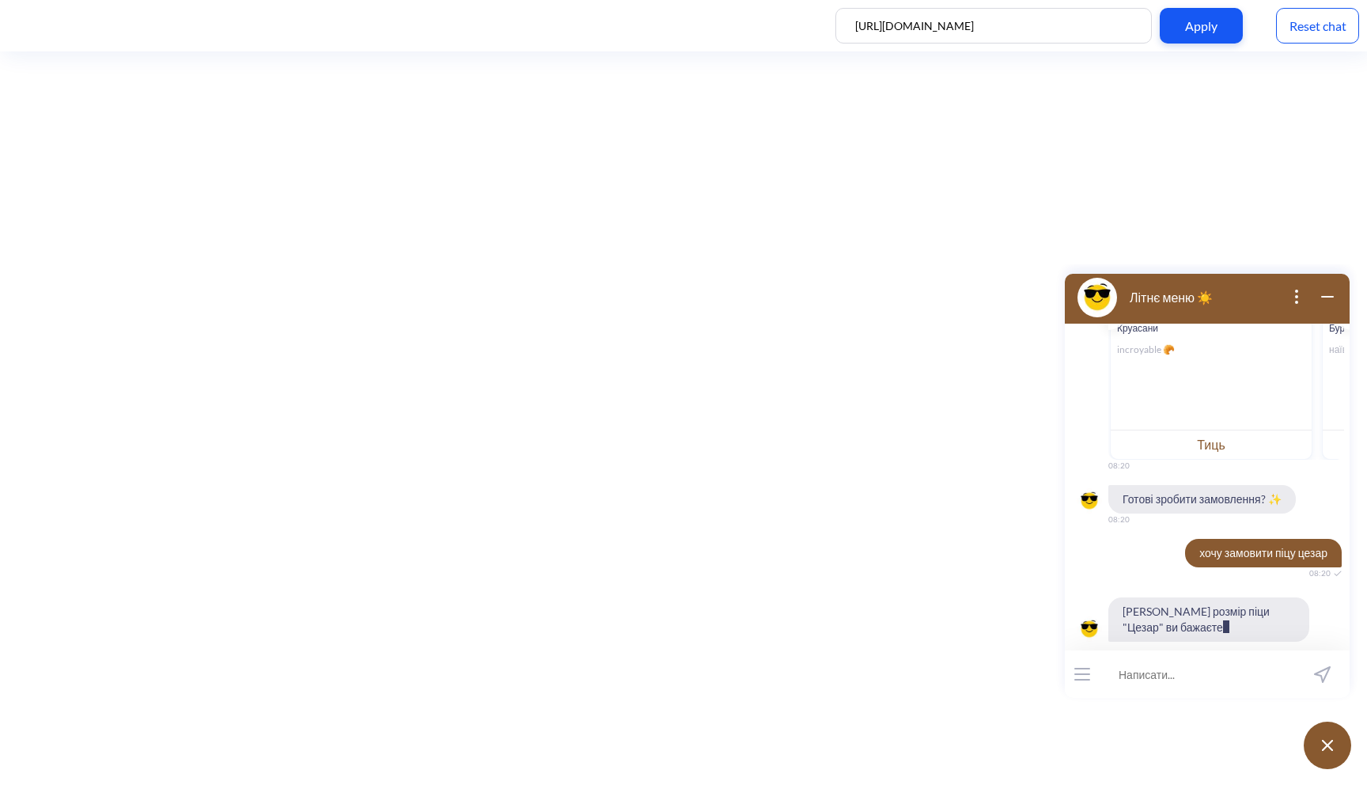
scroll to position [379, 0]
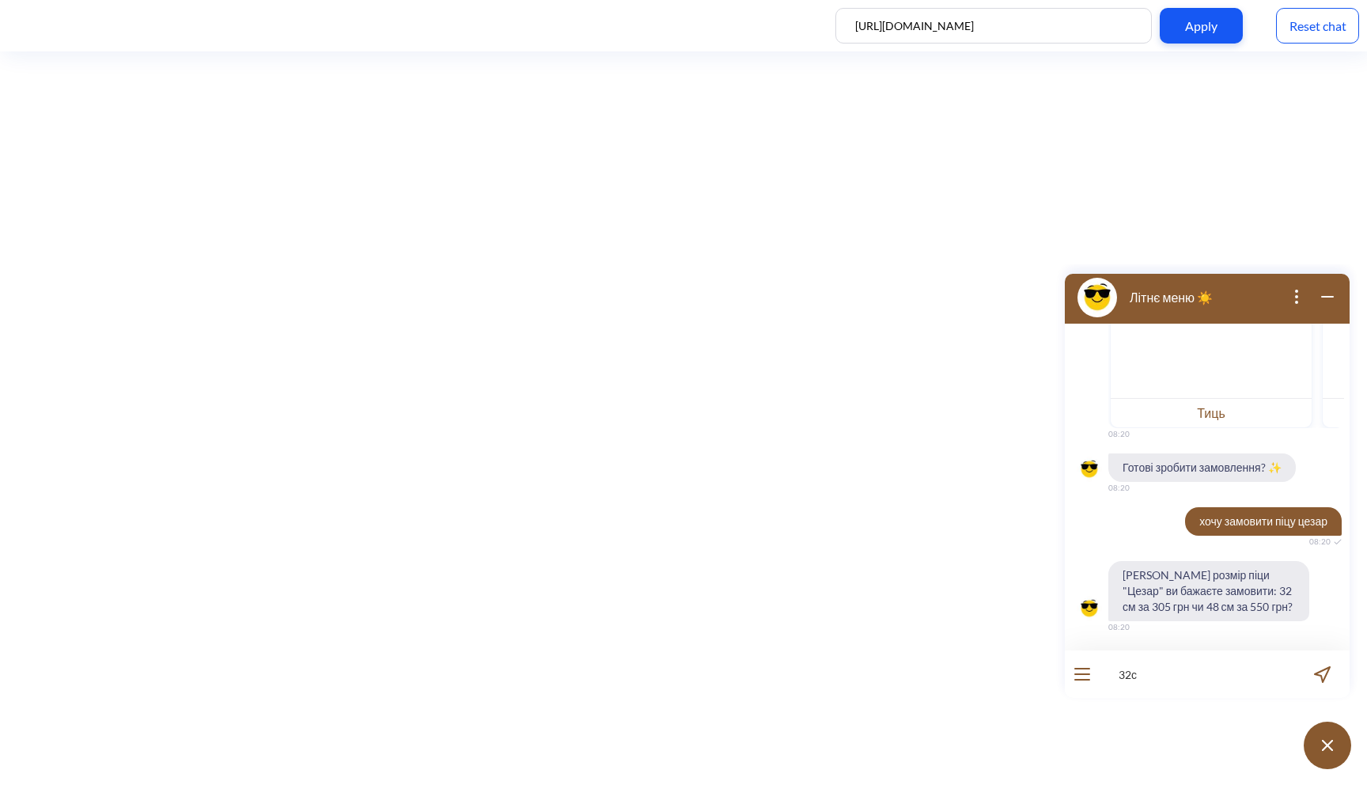
type input "32см"
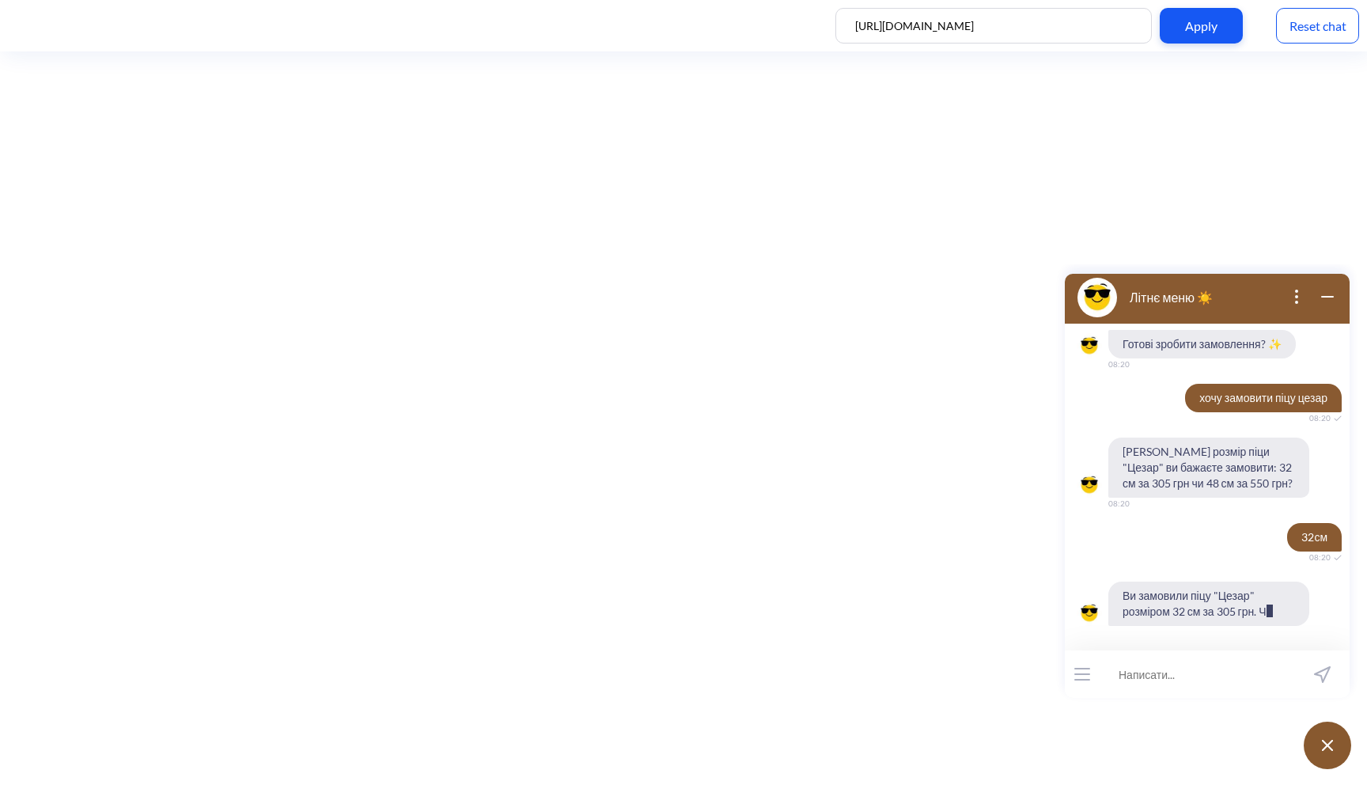
scroll to position [518, 0]
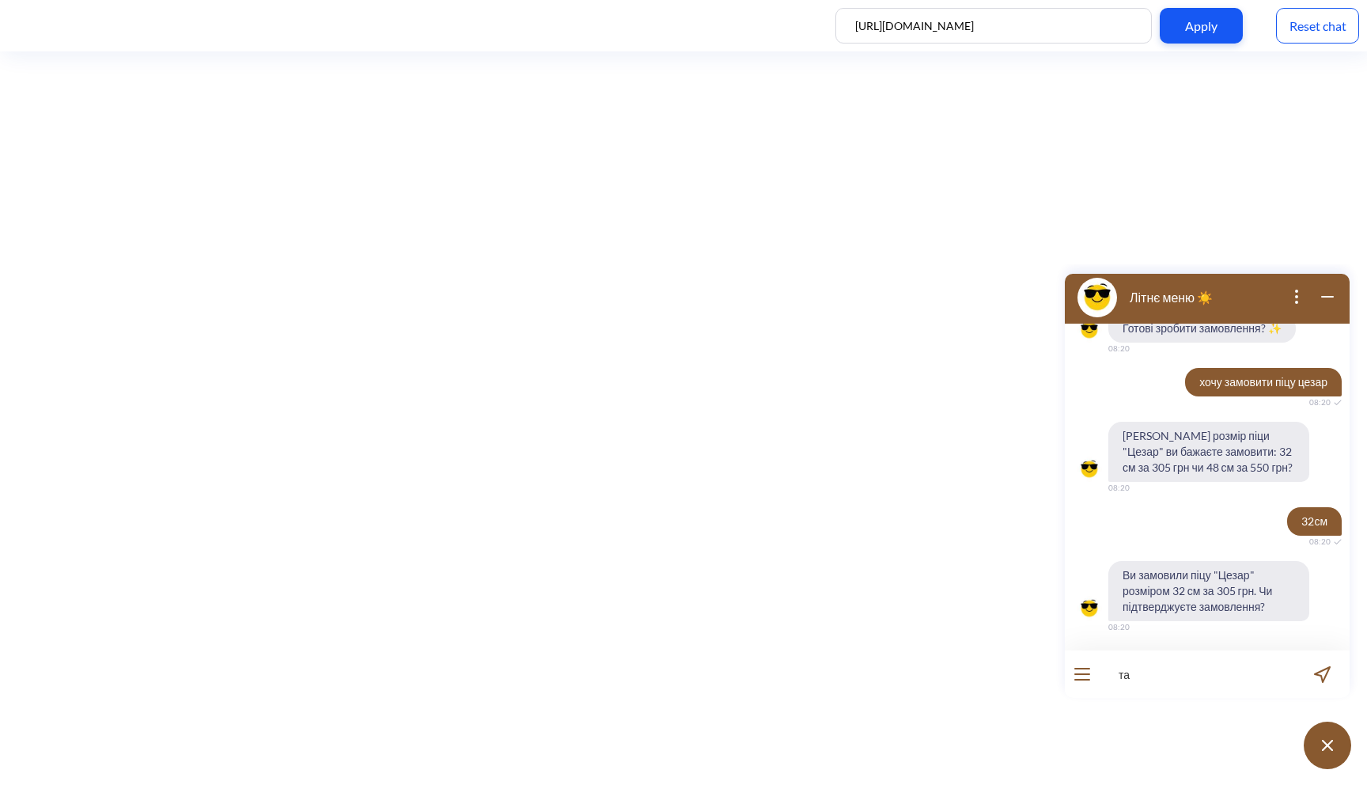
type input "так"
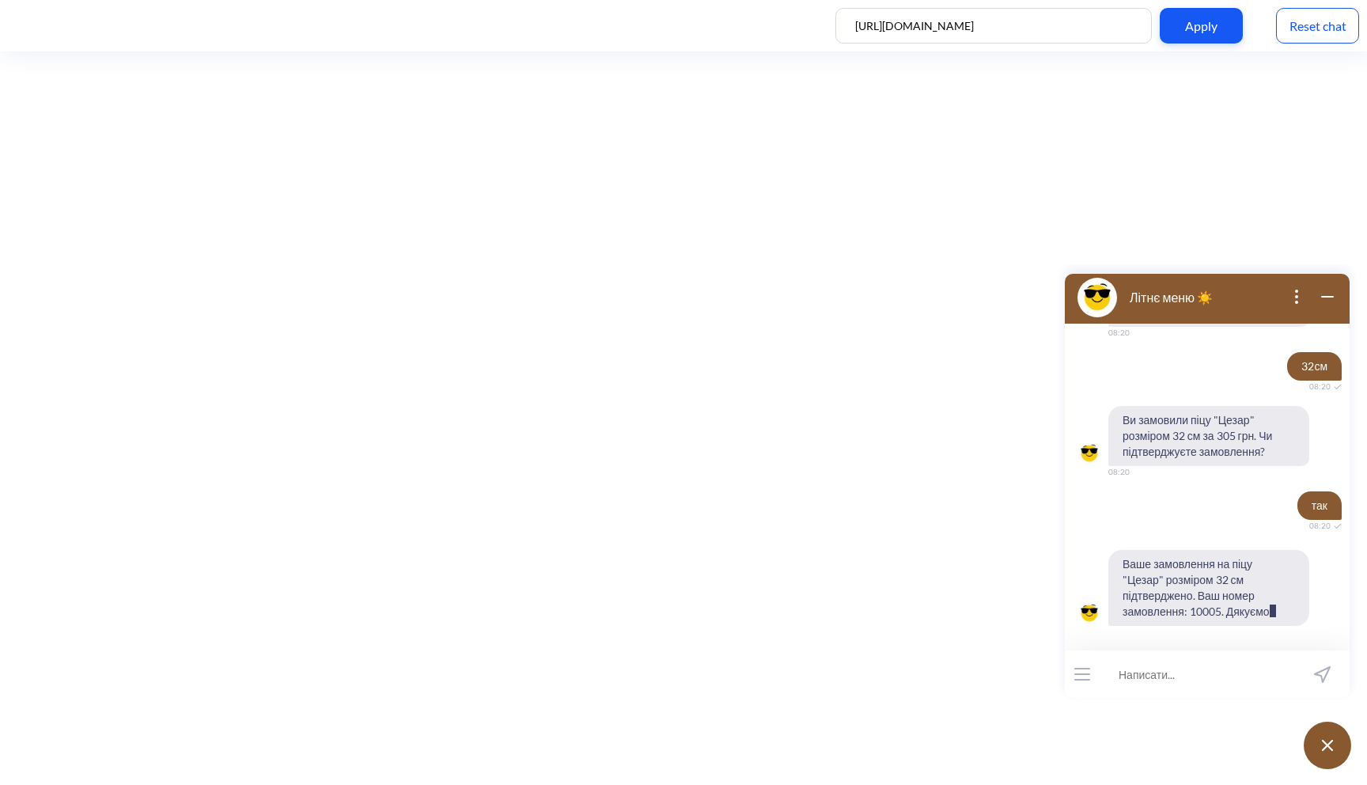
scroll to position [689, 0]
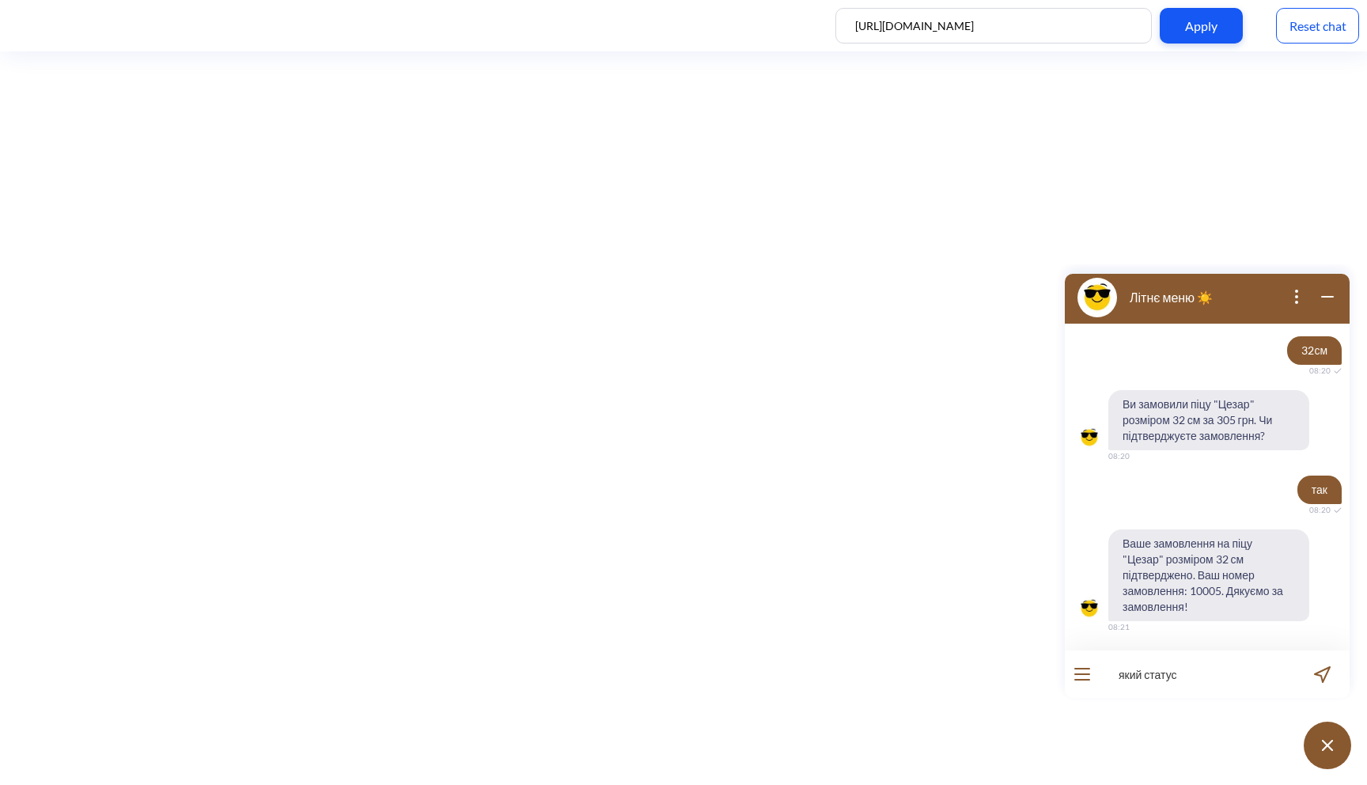
type input "який статус"
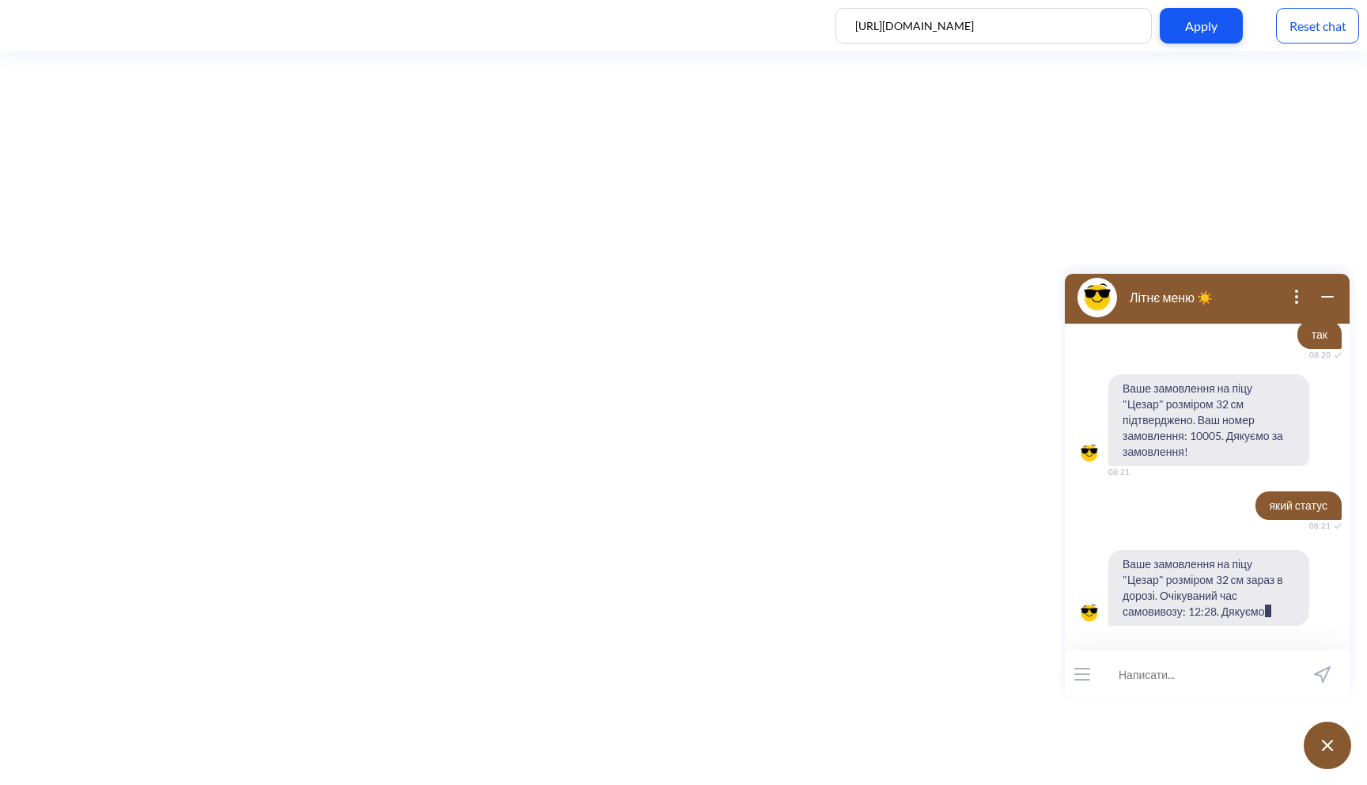
scroll to position [860, 0]
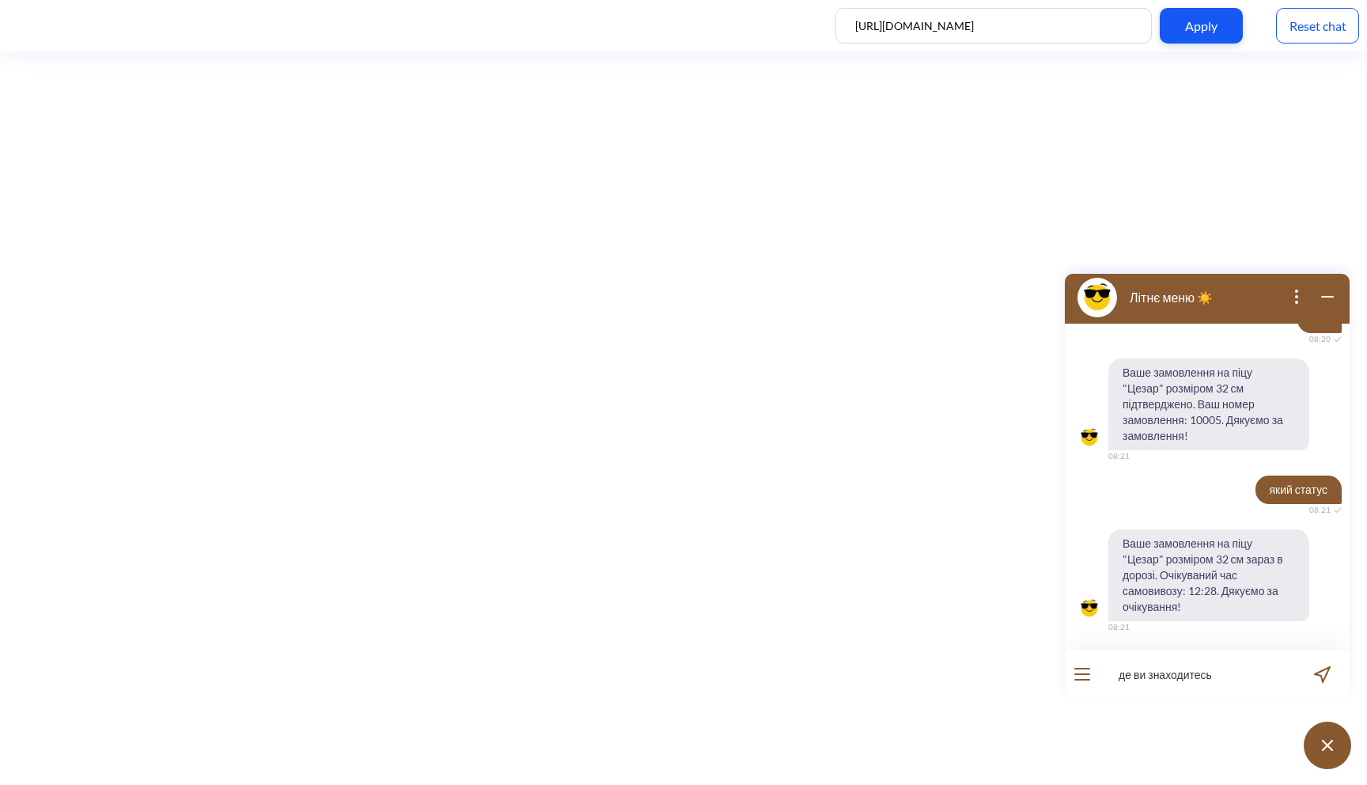
type input "де ви знаходитесь?"
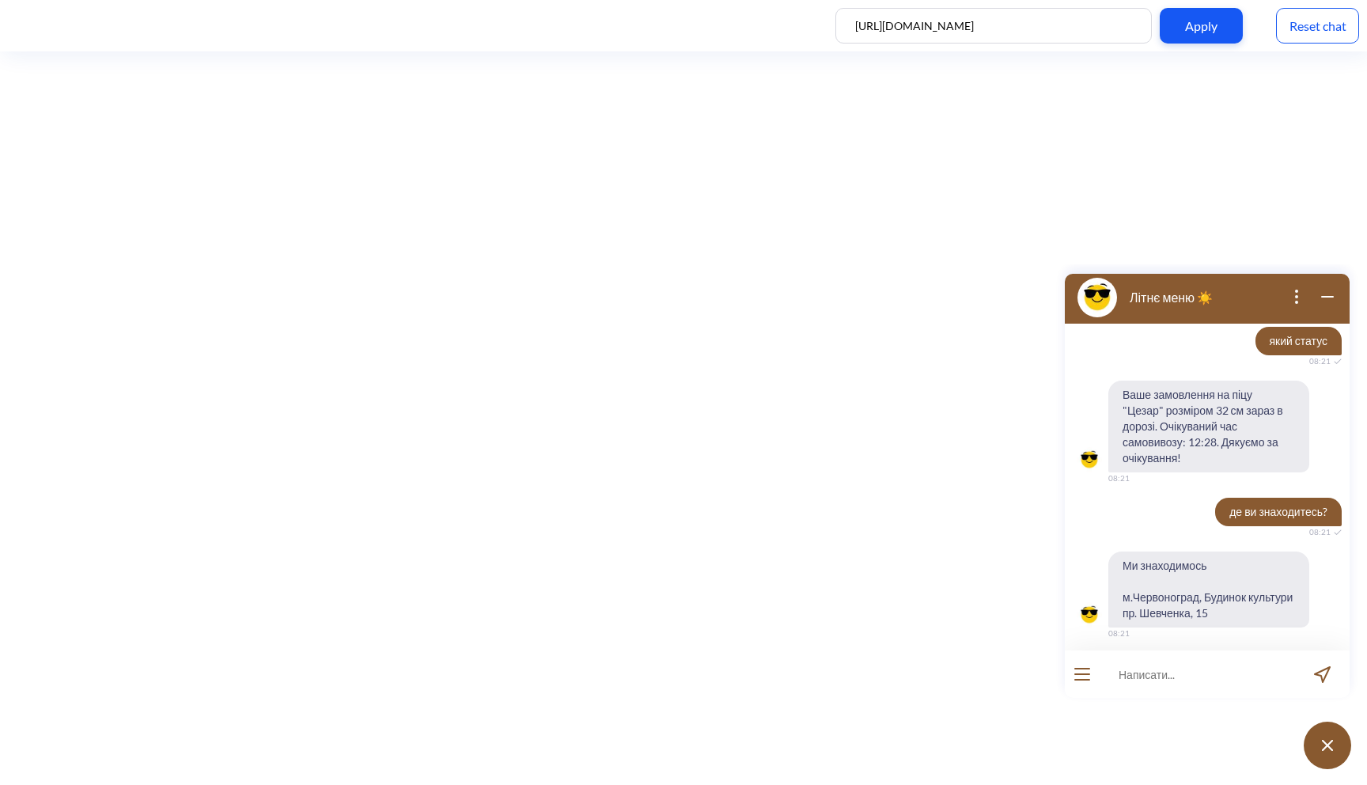
scroll to position [1015, 0]
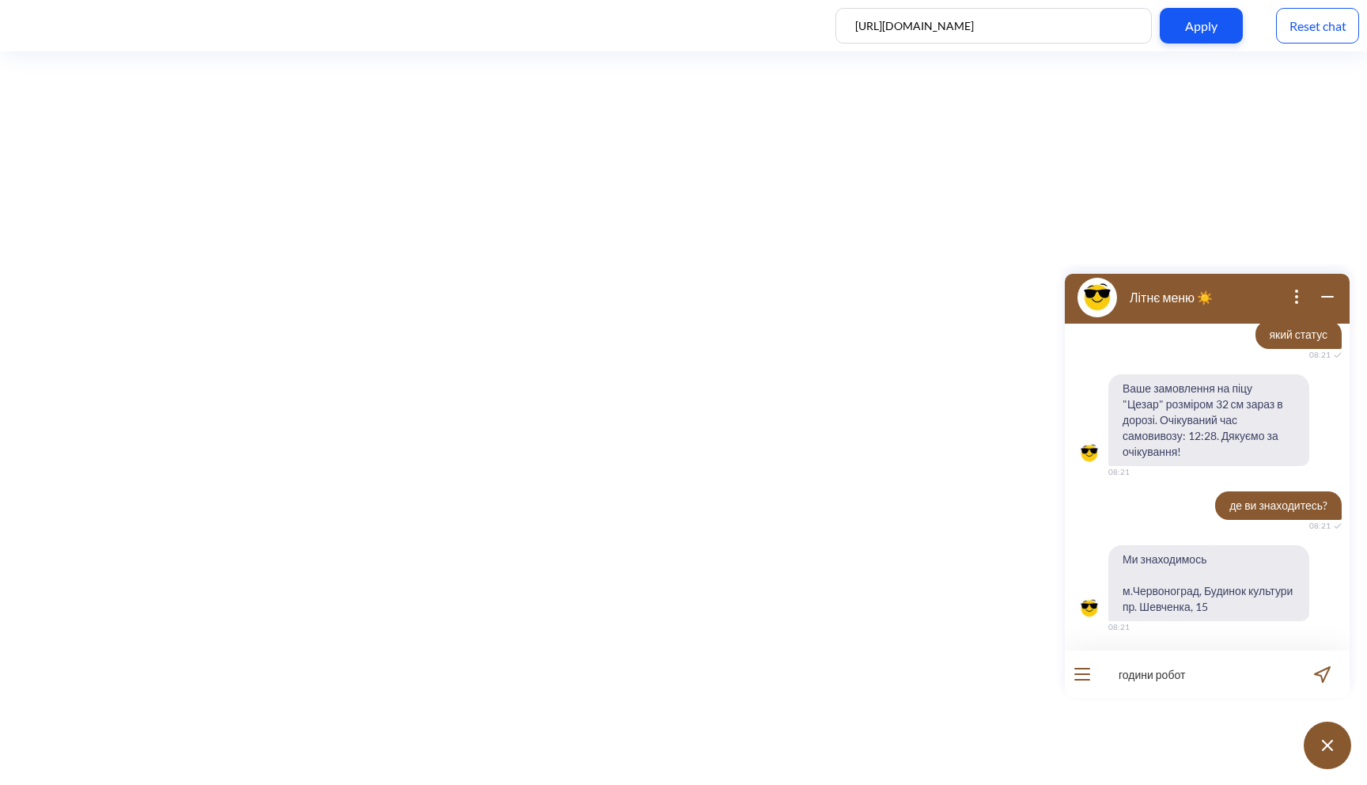
type input "години роботи"
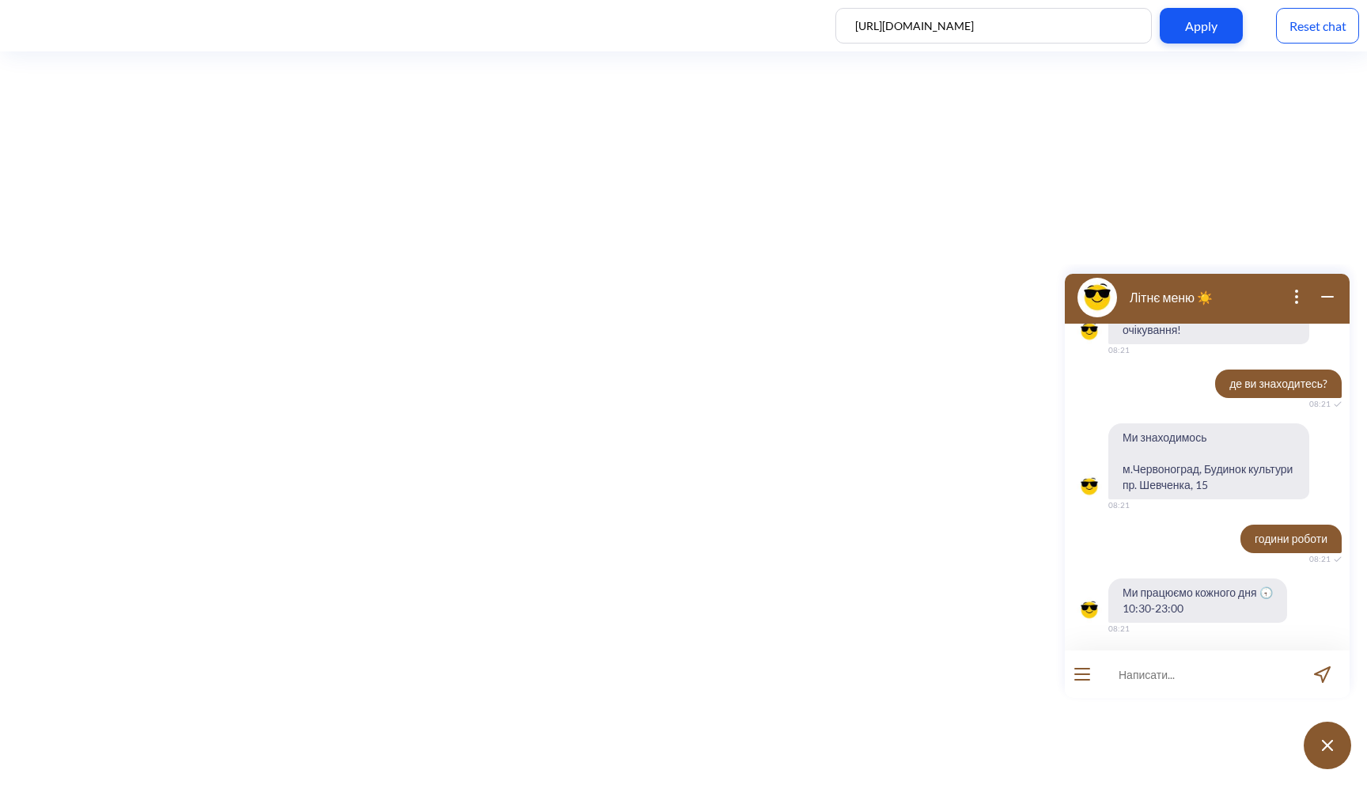
scroll to position [1139, 0]
type input "мені потрібна допомога"
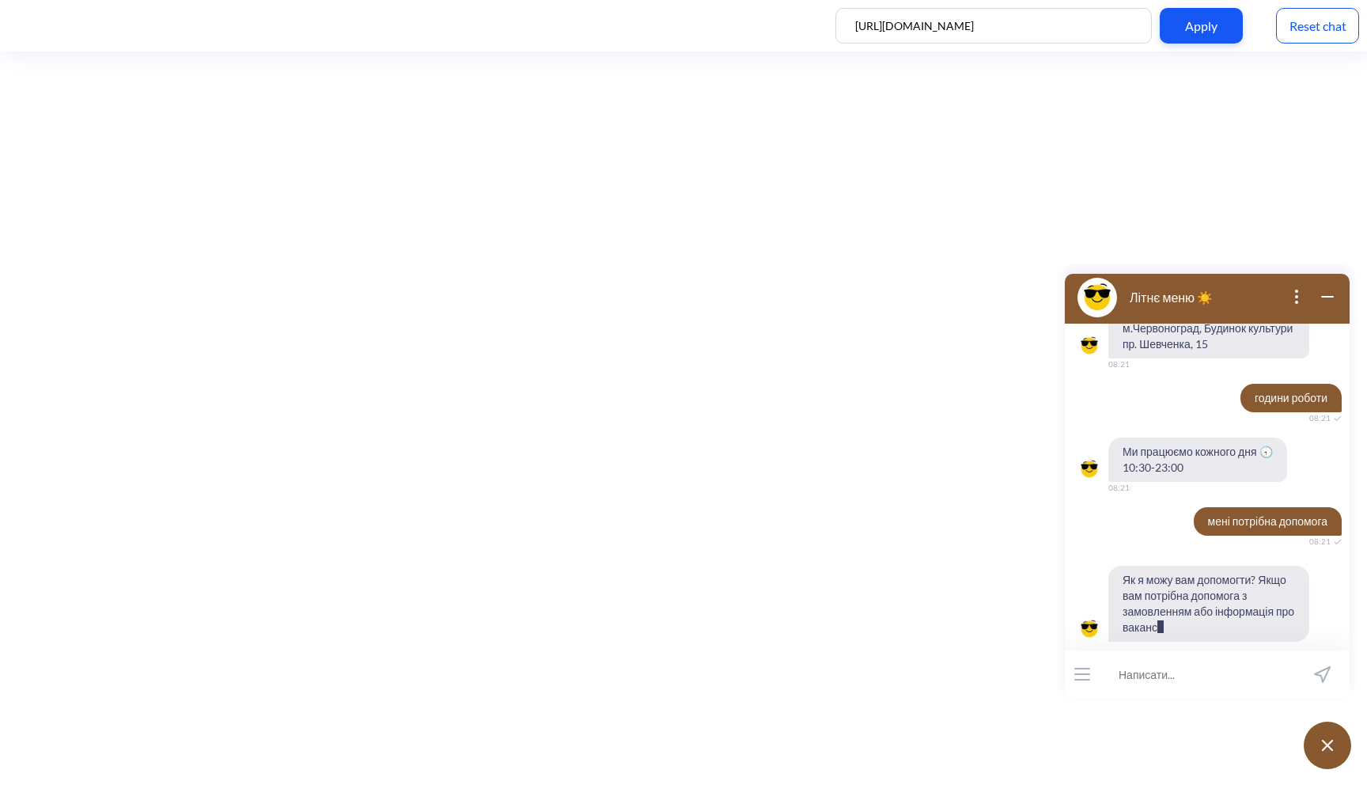
scroll to position [1294, 0]
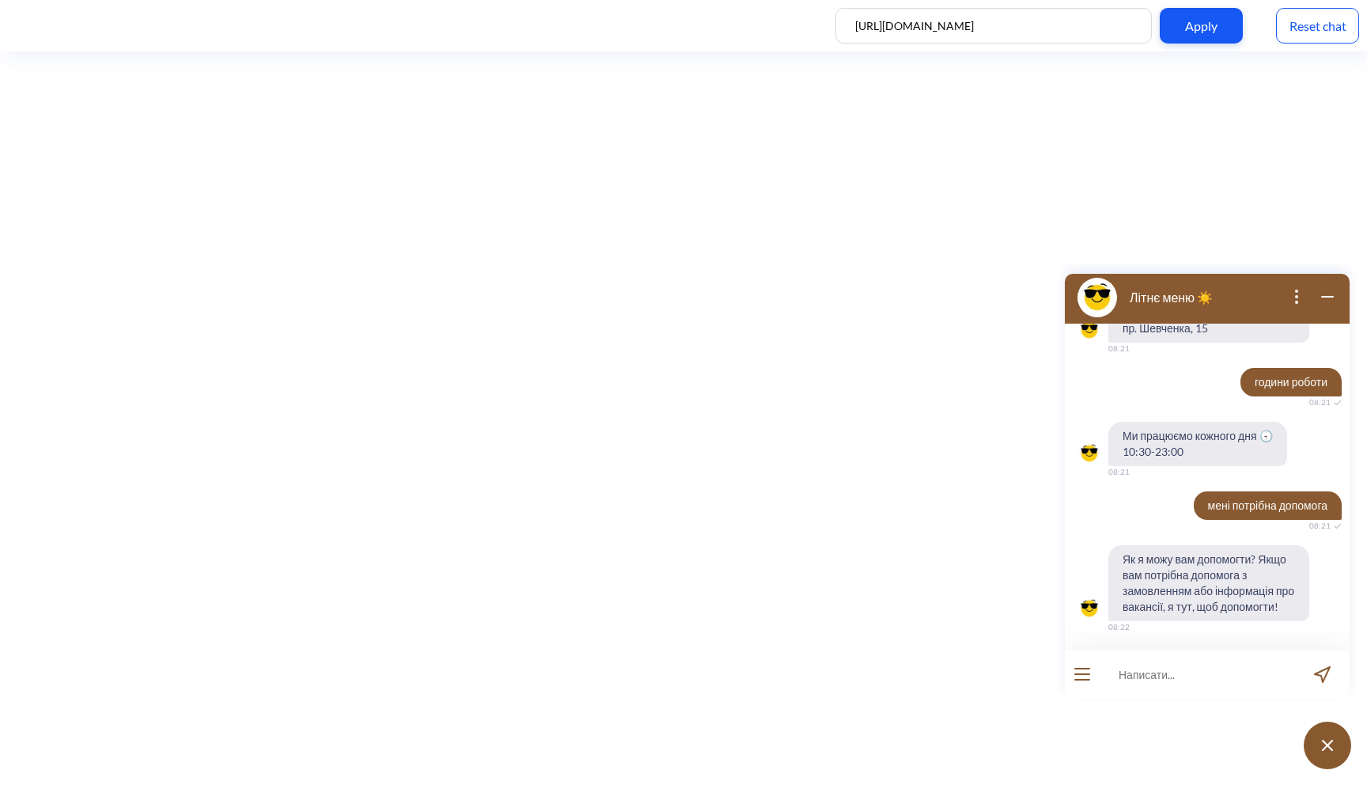
type input "з"
type input "чи"
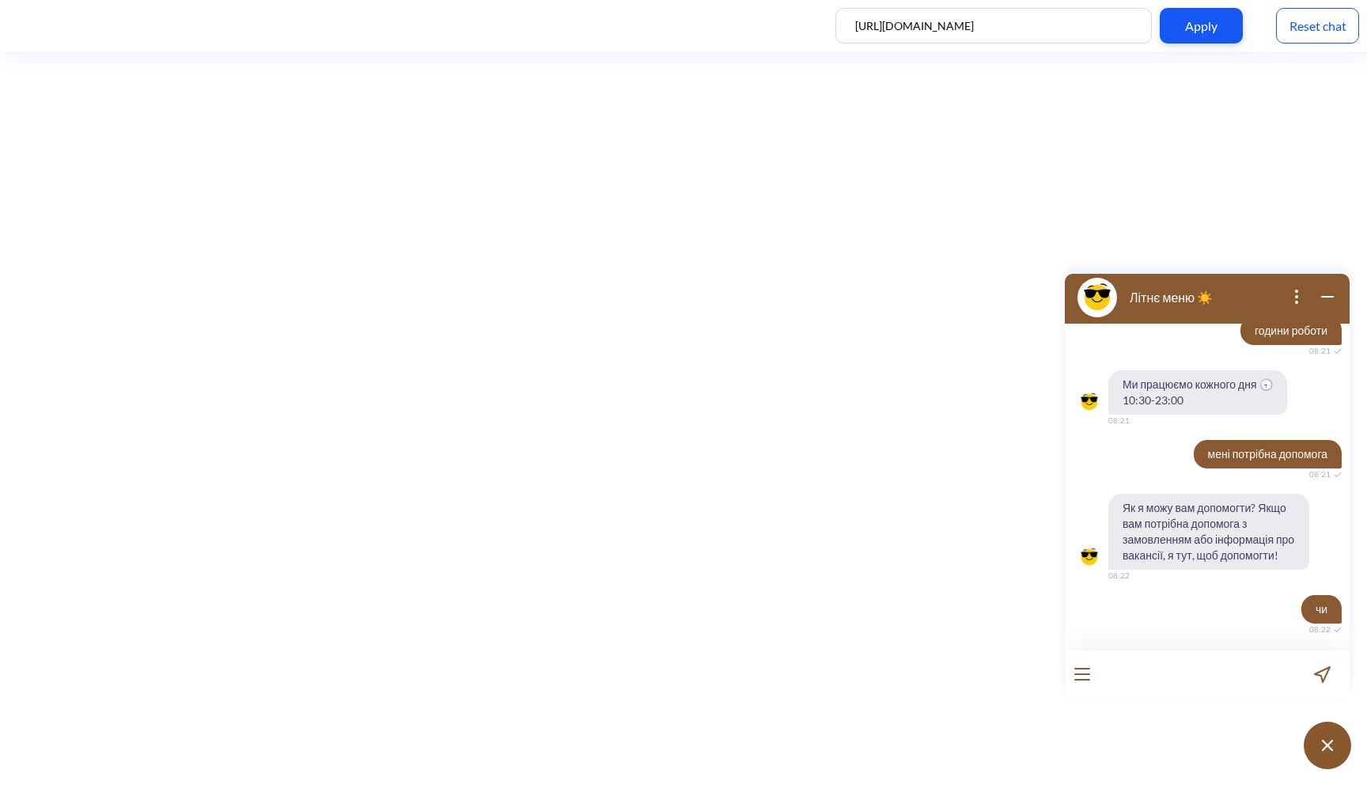
type input "у"
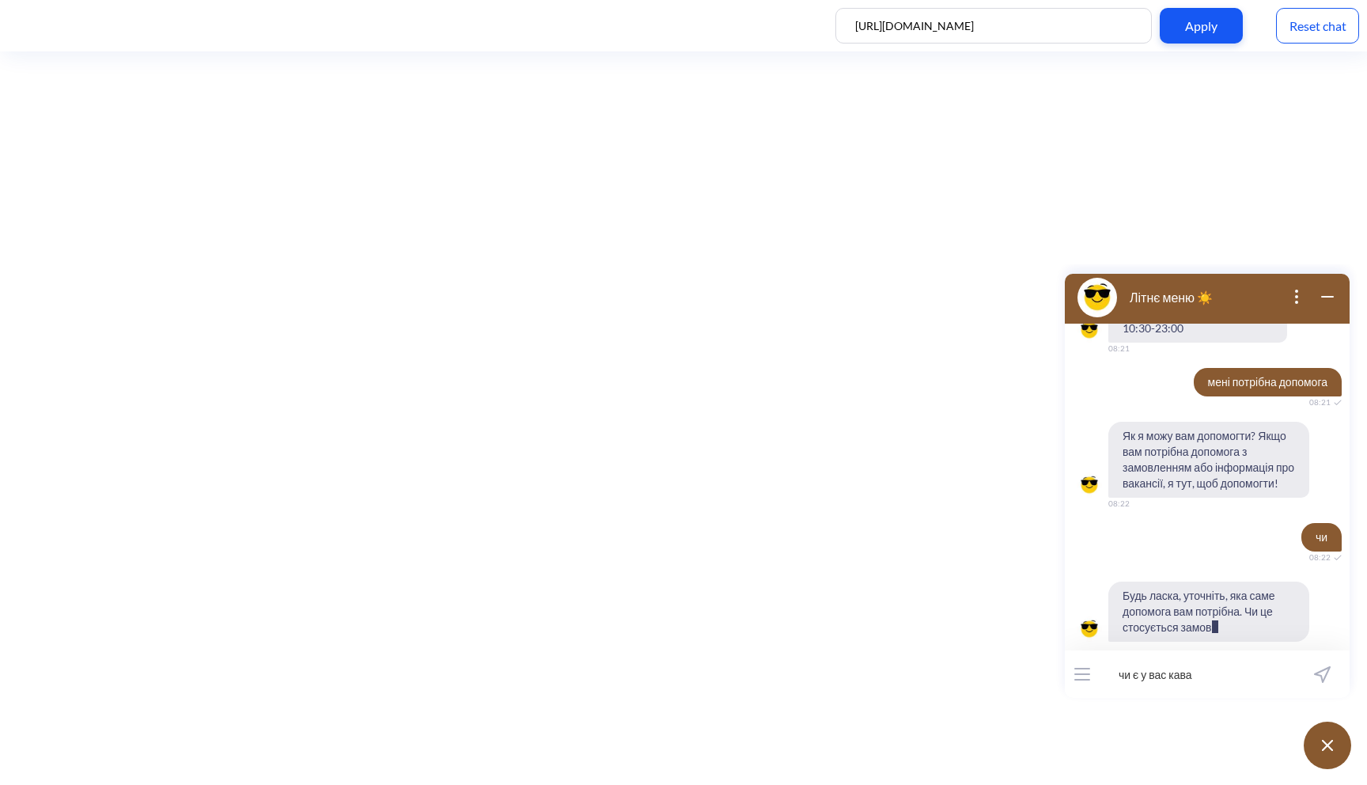
scroll to position [1449, 0]
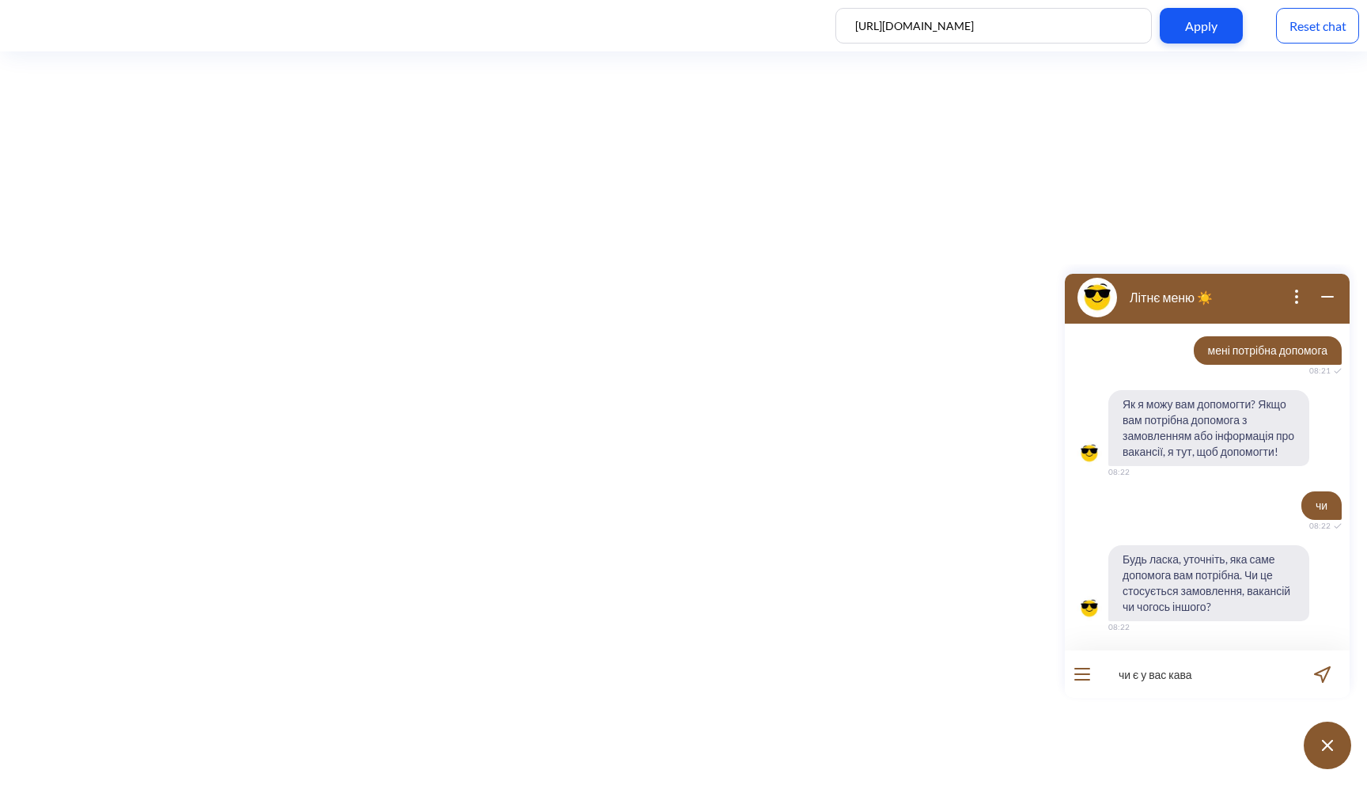
type input "чи є у вас кава?"
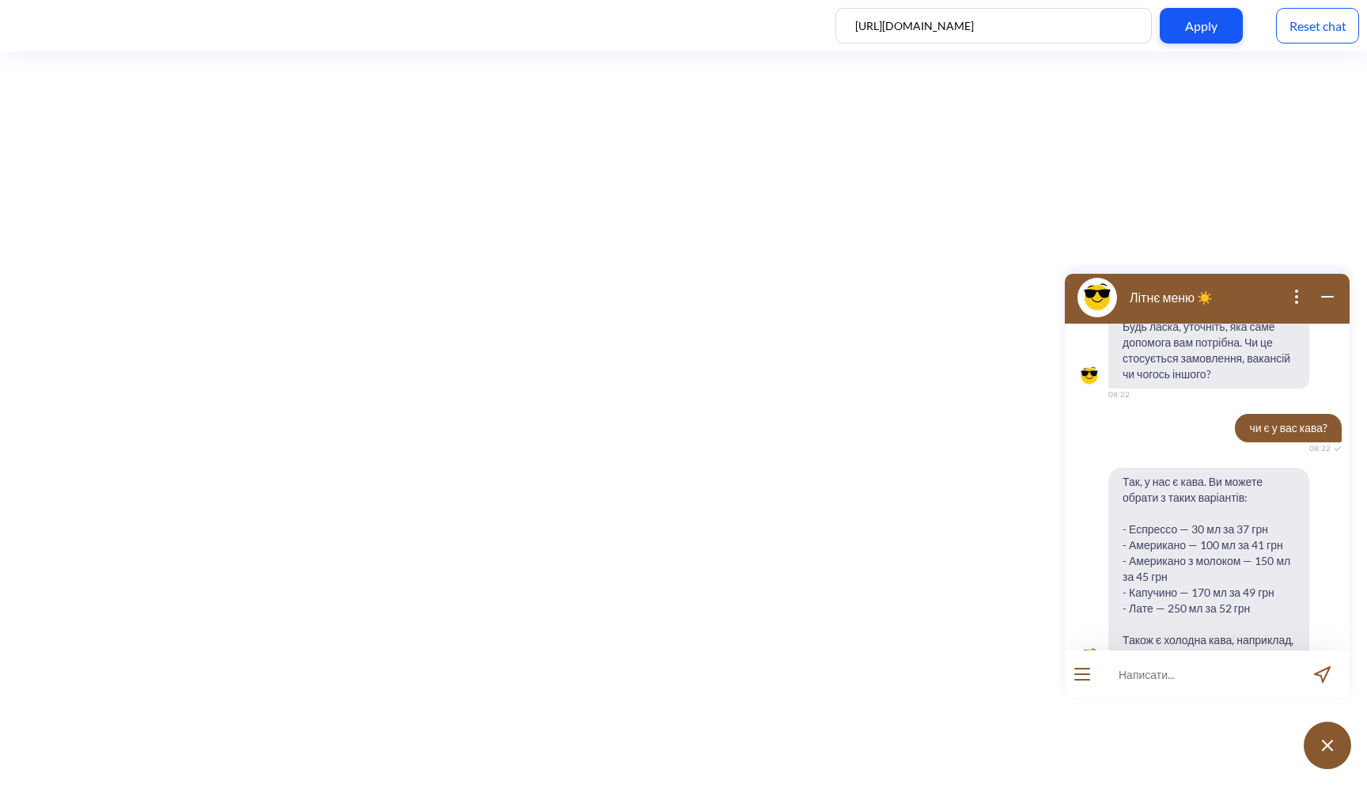
scroll to position [1746, 0]
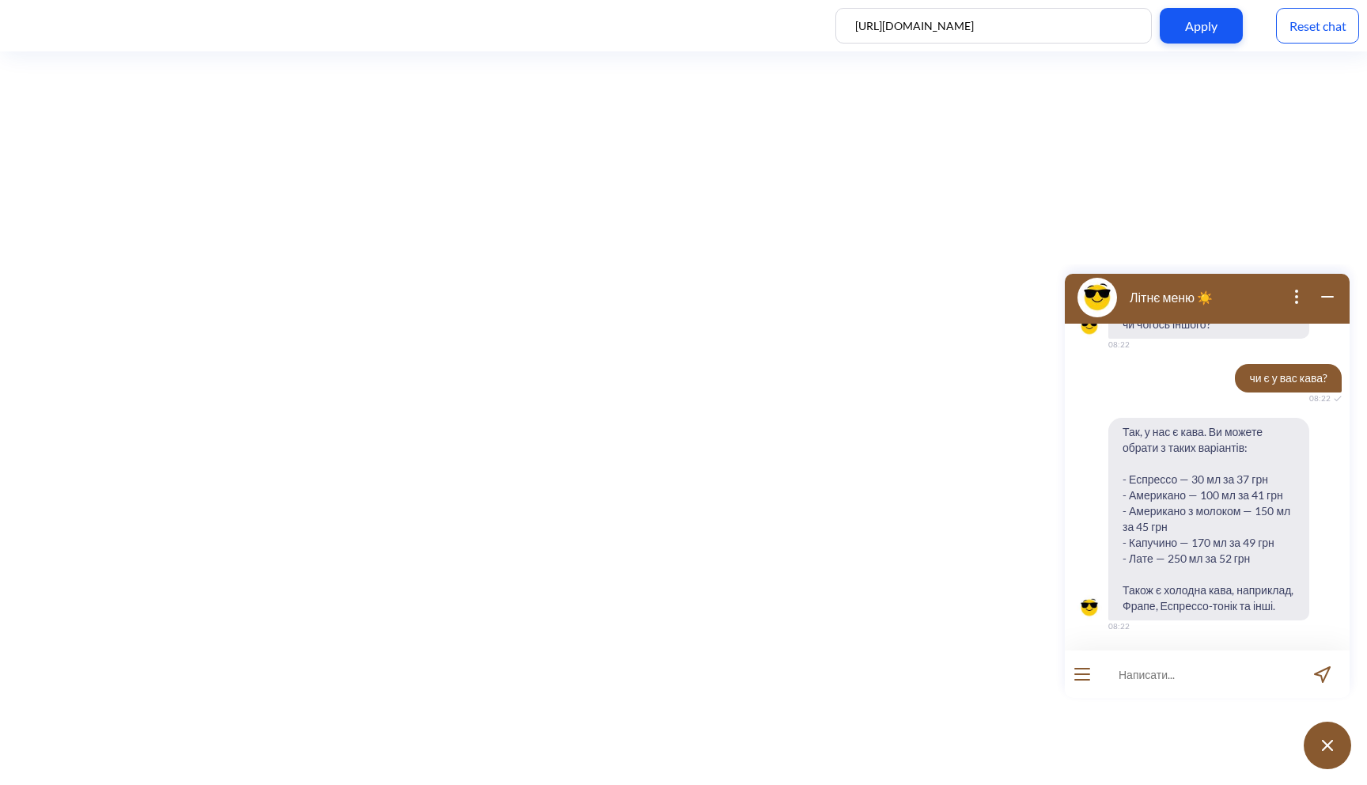
click at [1318, 21] on div "Reset chat" at bounding box center [1317, 26] width 83 height 36
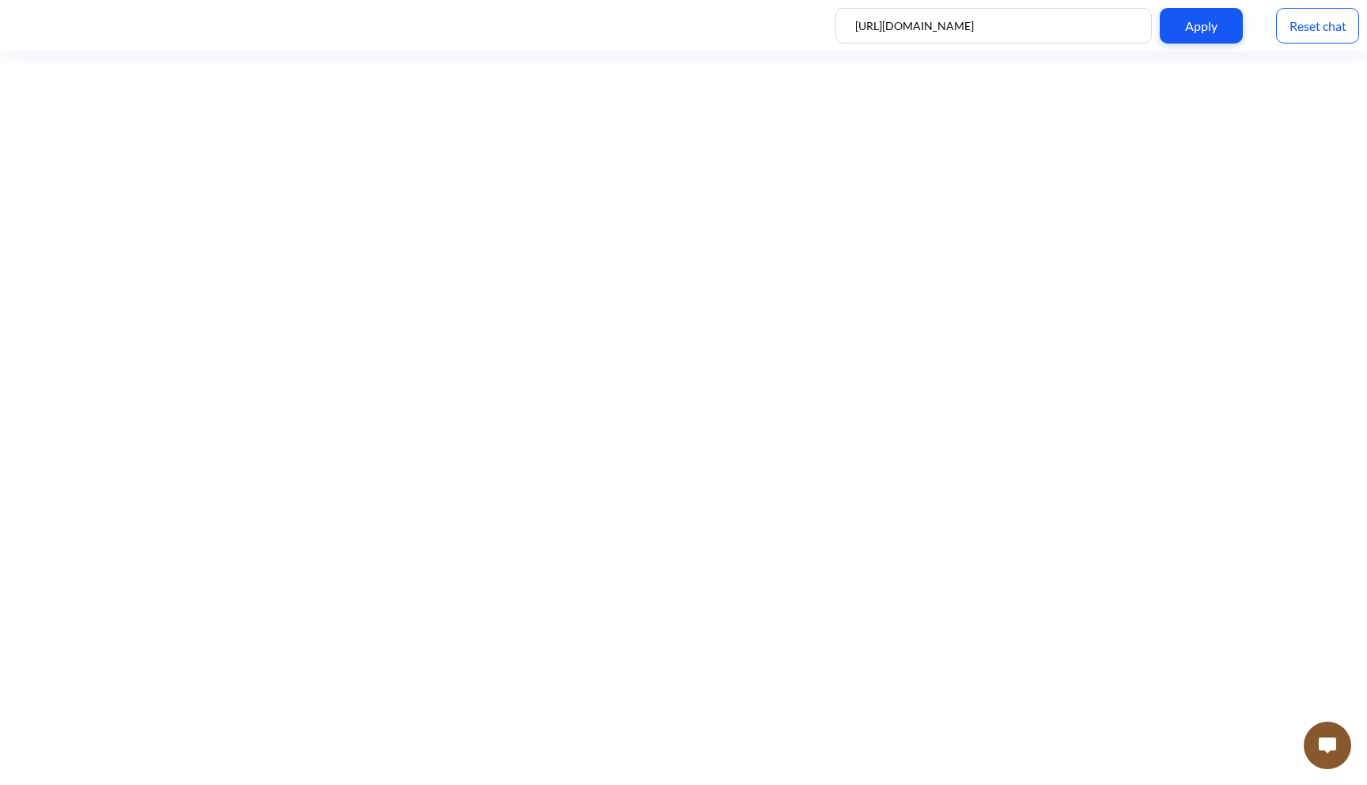
click at [1328, 744] on img at bounding box center [1327, 746] width 17 height 16
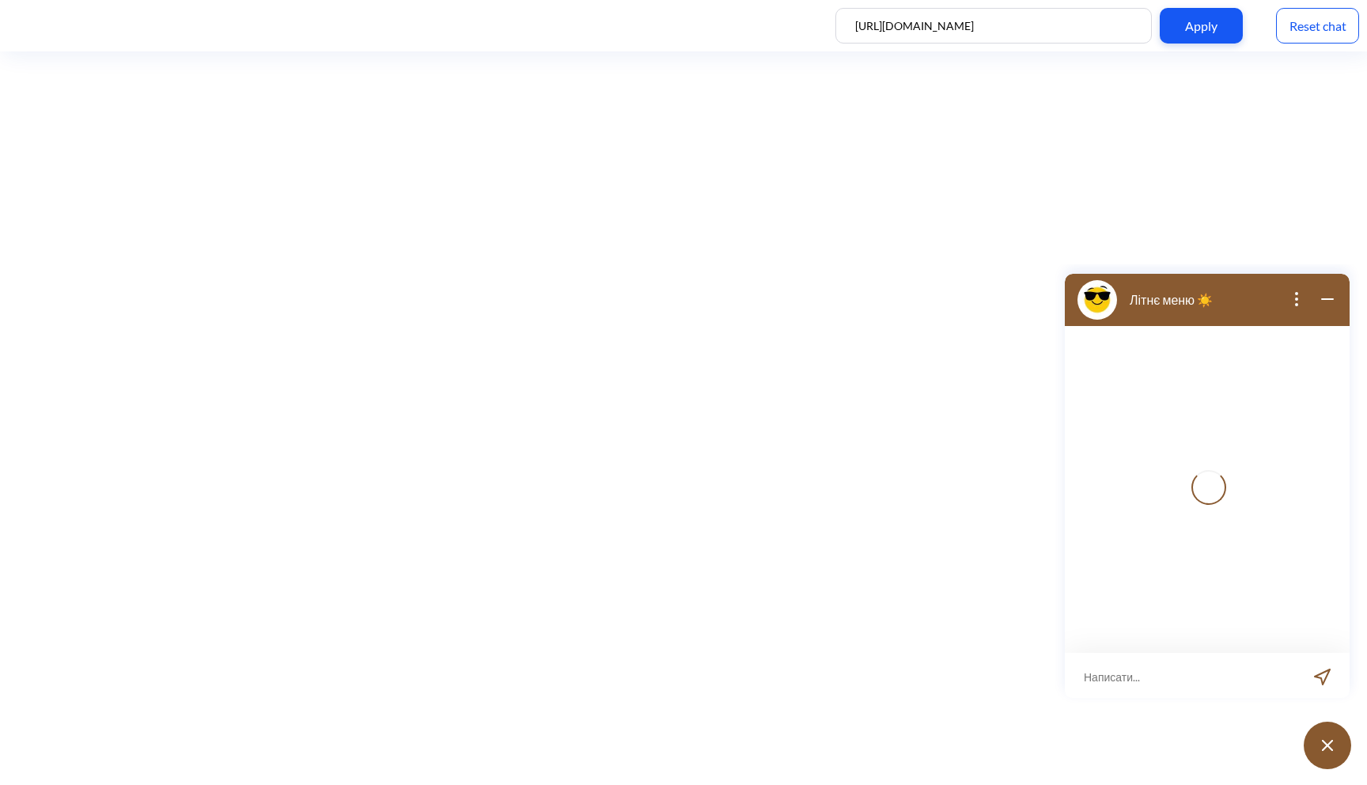
scroll to position [2, 0]
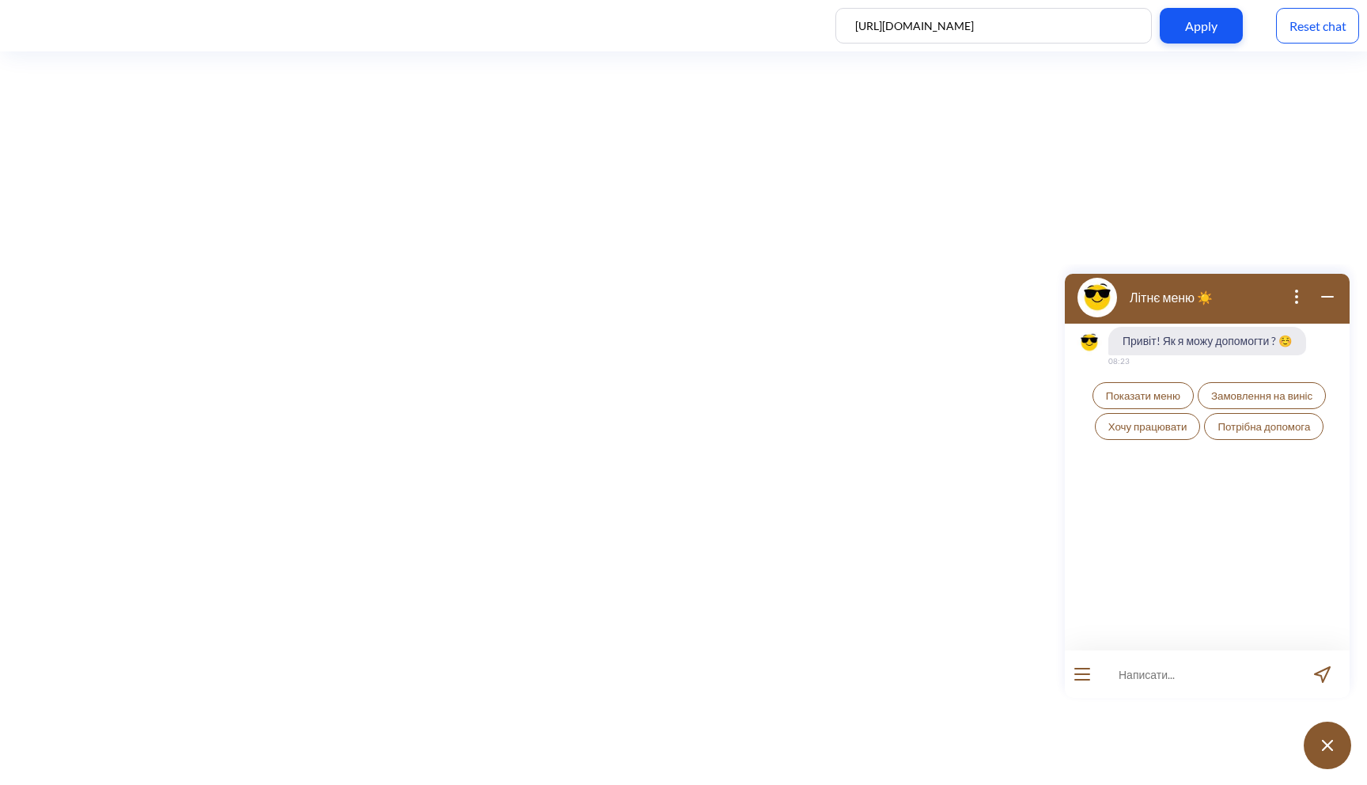
click at [1150, 400] on span "Показати меню" at bounding box center [1143, 395] width 74 height 13
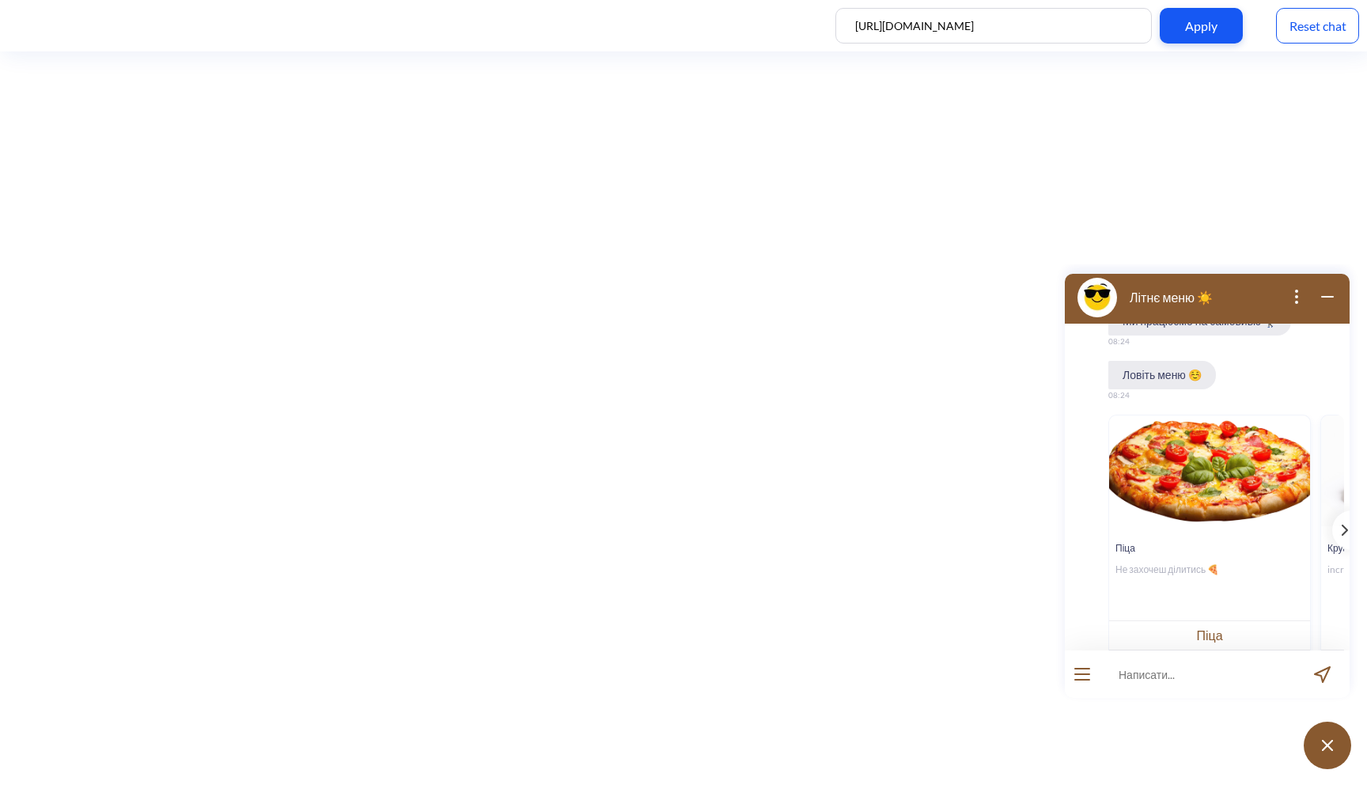
scroll to position [142, 0]
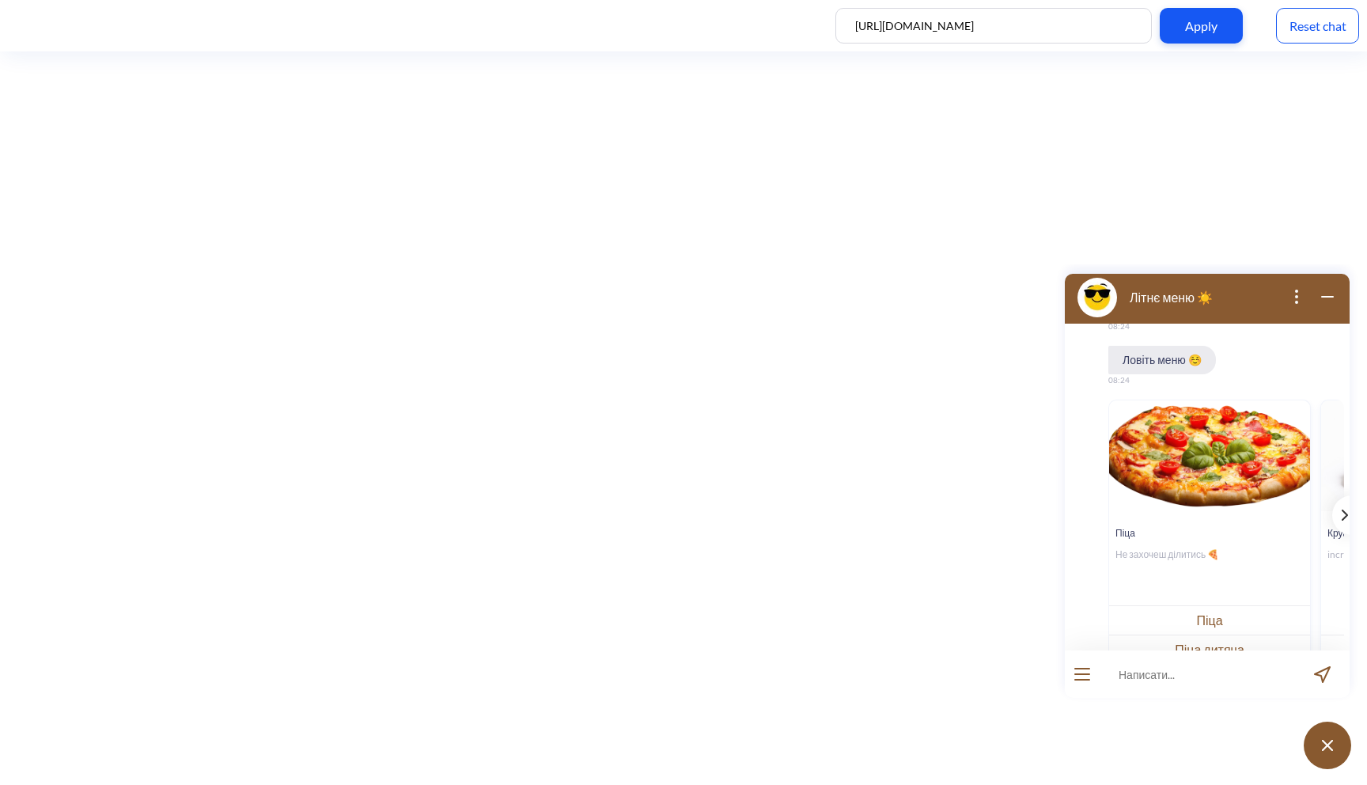
click at [1333, 506] on div "template message" at bounding box center [1343, 515] width 20 height 40
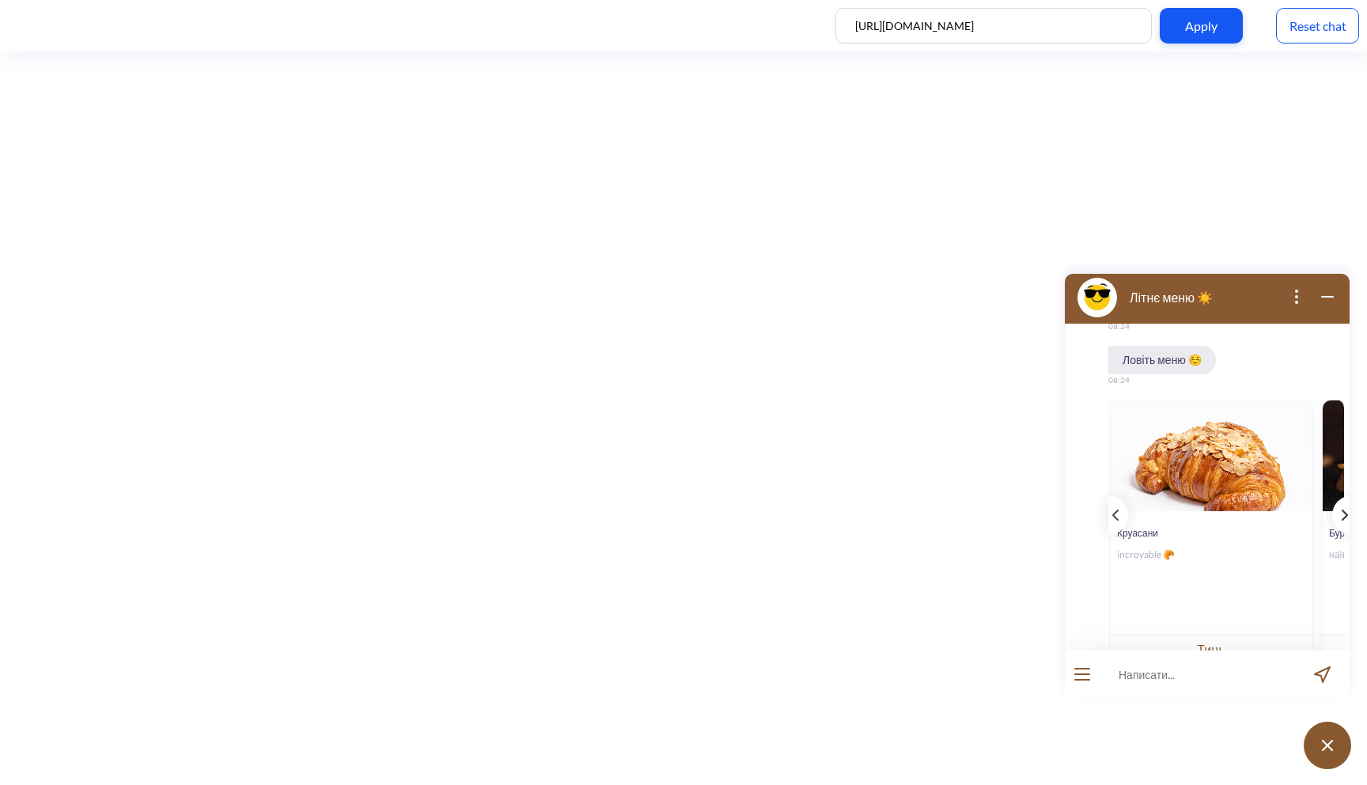
click at [1333, 506] on div "template message" at bounding box center [1343, 515] width 20 height 40
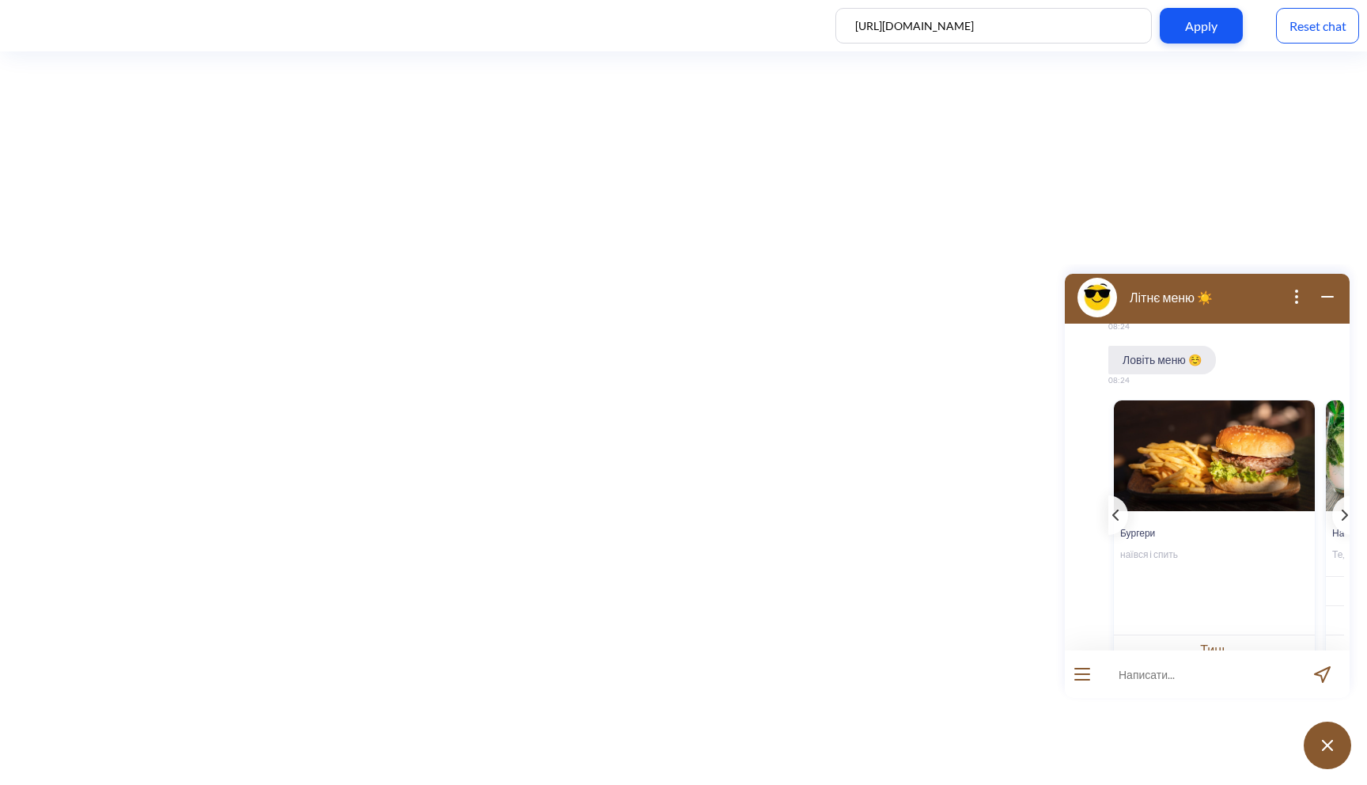
scroll to position [0, 421]
click at [1181, 643] on button "Тиць" at bounding box center [1213, 649] width 201 height 29
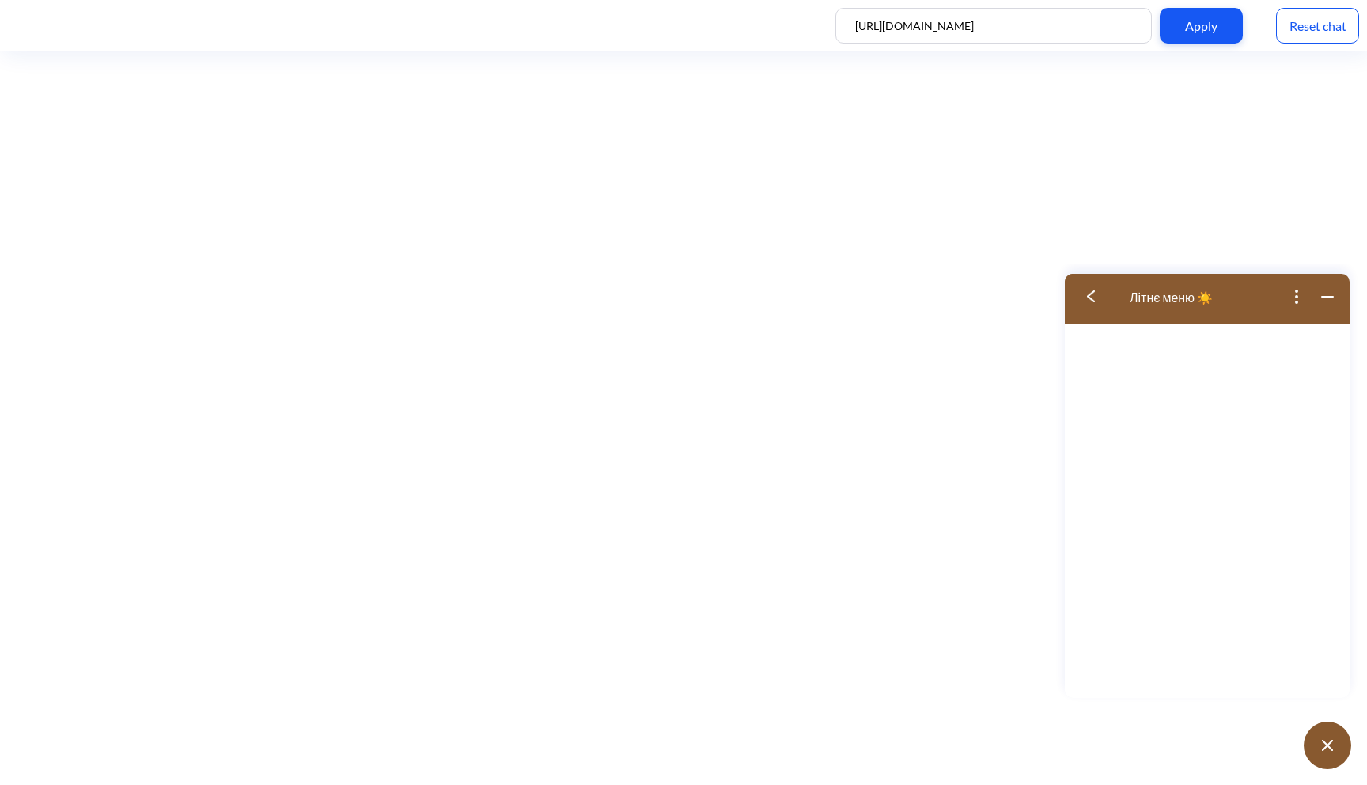
click at [1085, 308] on button at bounding box center [1096, 296] width 63 height 51
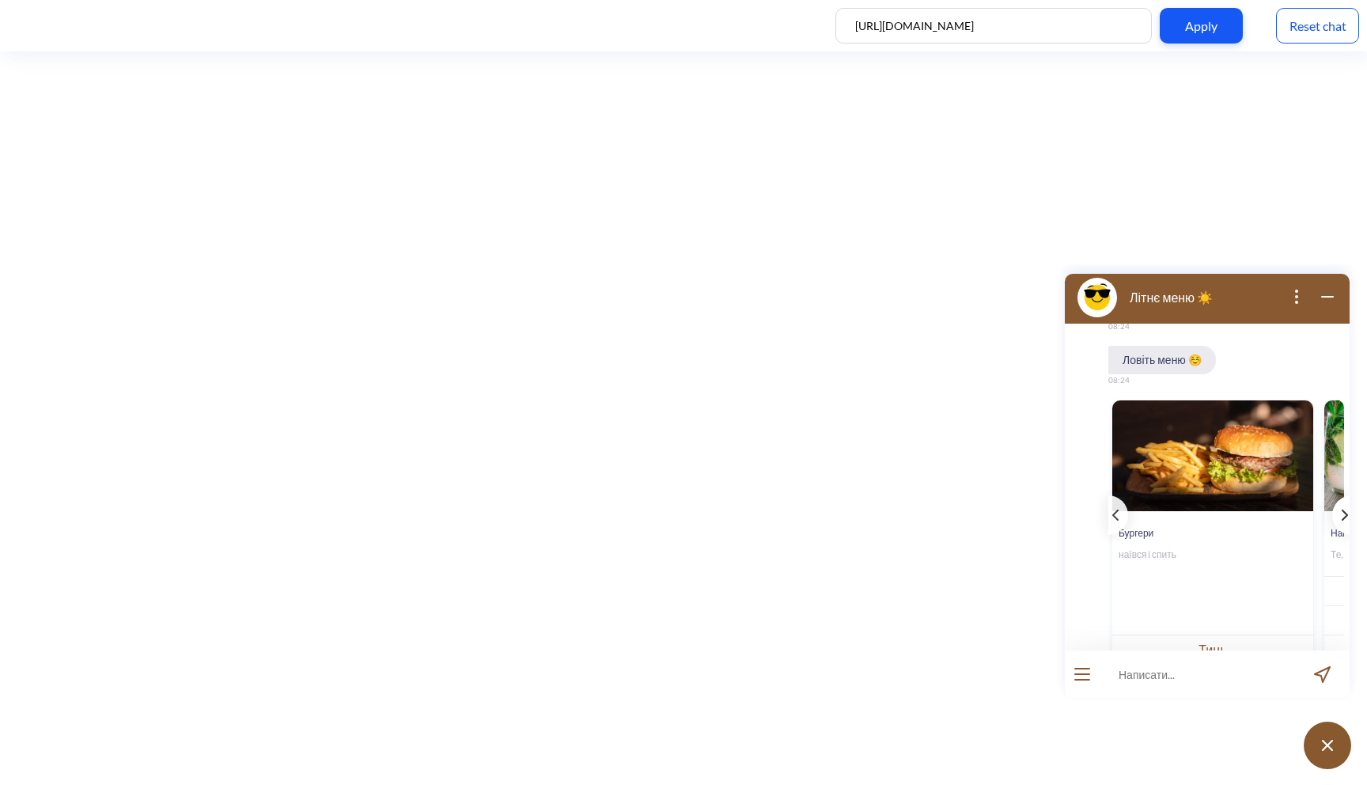
click at [1333, 515] on div "template message" at bounding box center [1343, 515] width 20 height 40
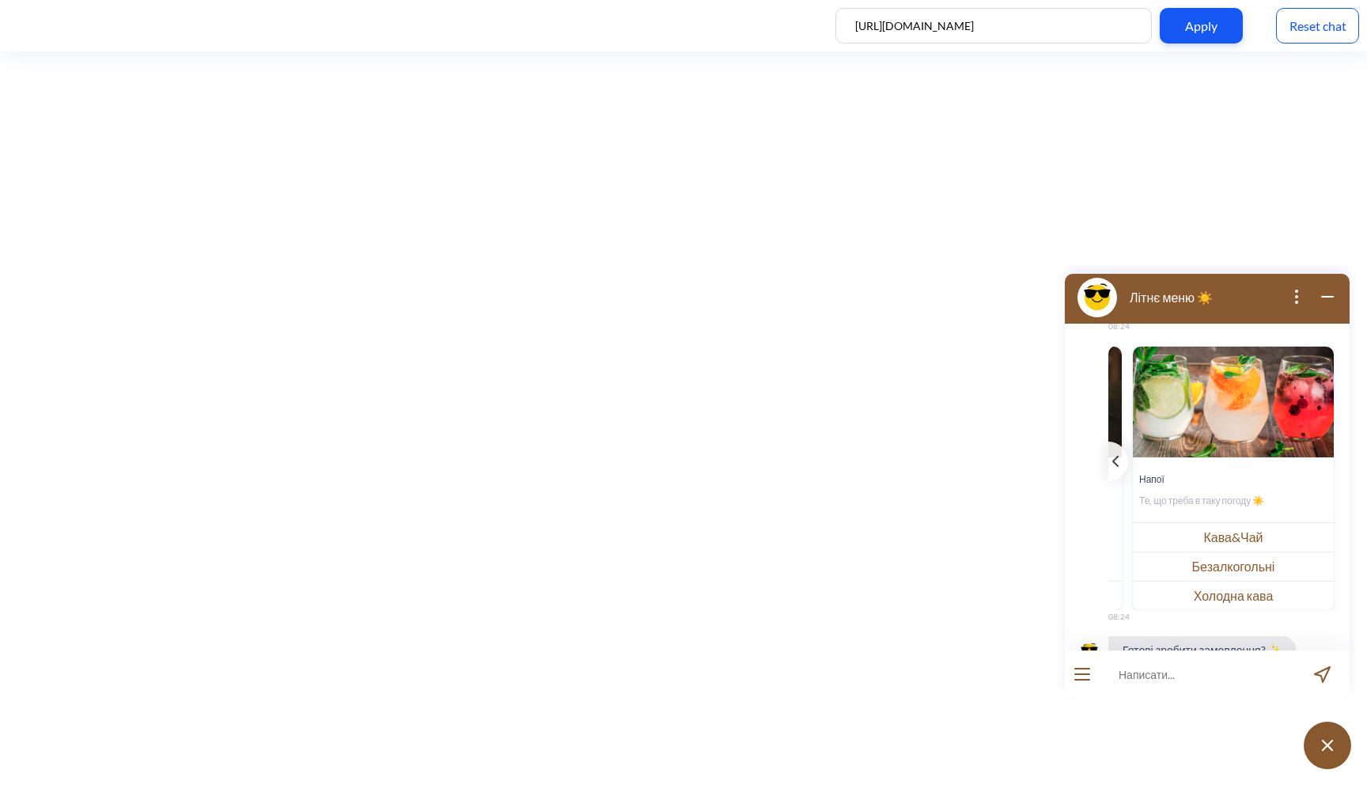
scroll to position [214, 0]
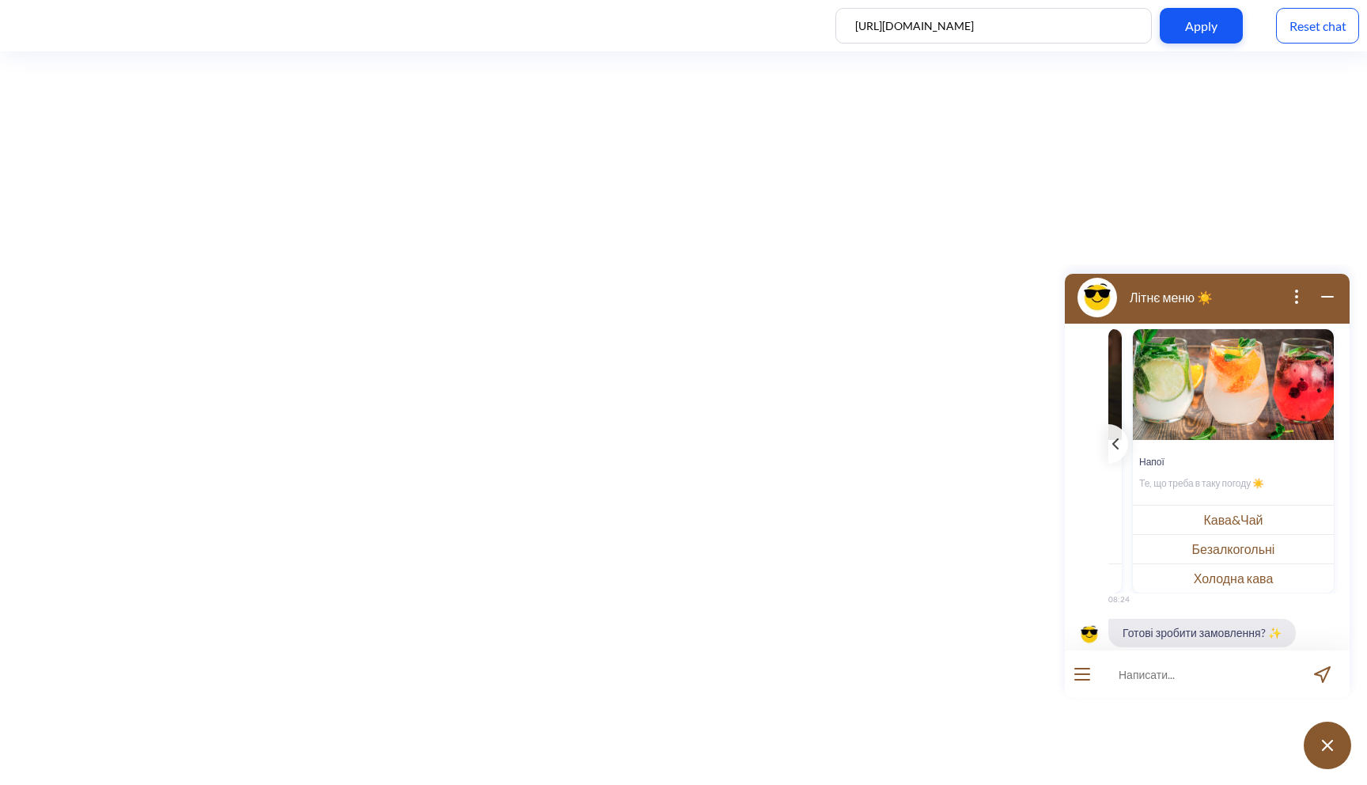
click at [1256, 548] on button "Безалкогольні" at bounding box center [1233, 548] width 201 height 29
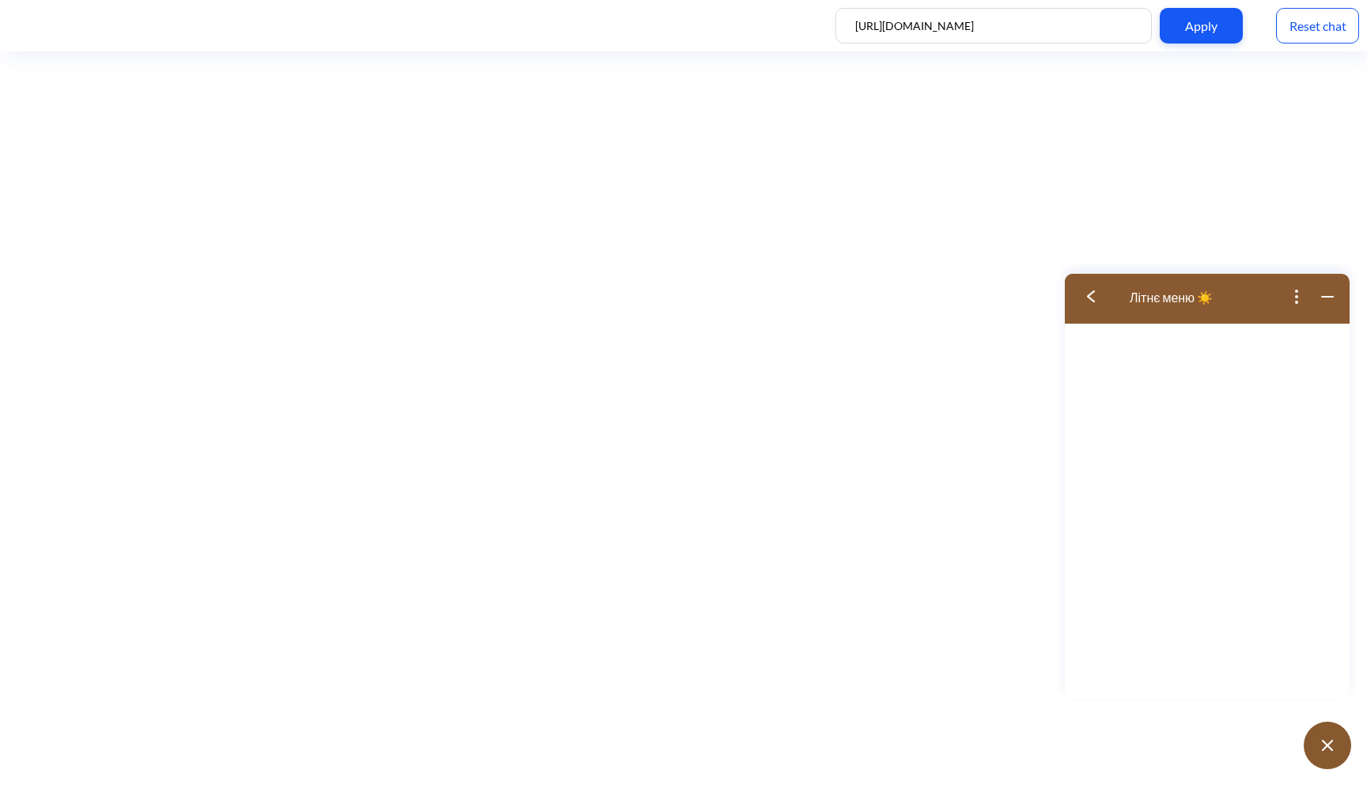
click at [1083, 298] on button at bounding box center [1096, 296] width 63 height 51
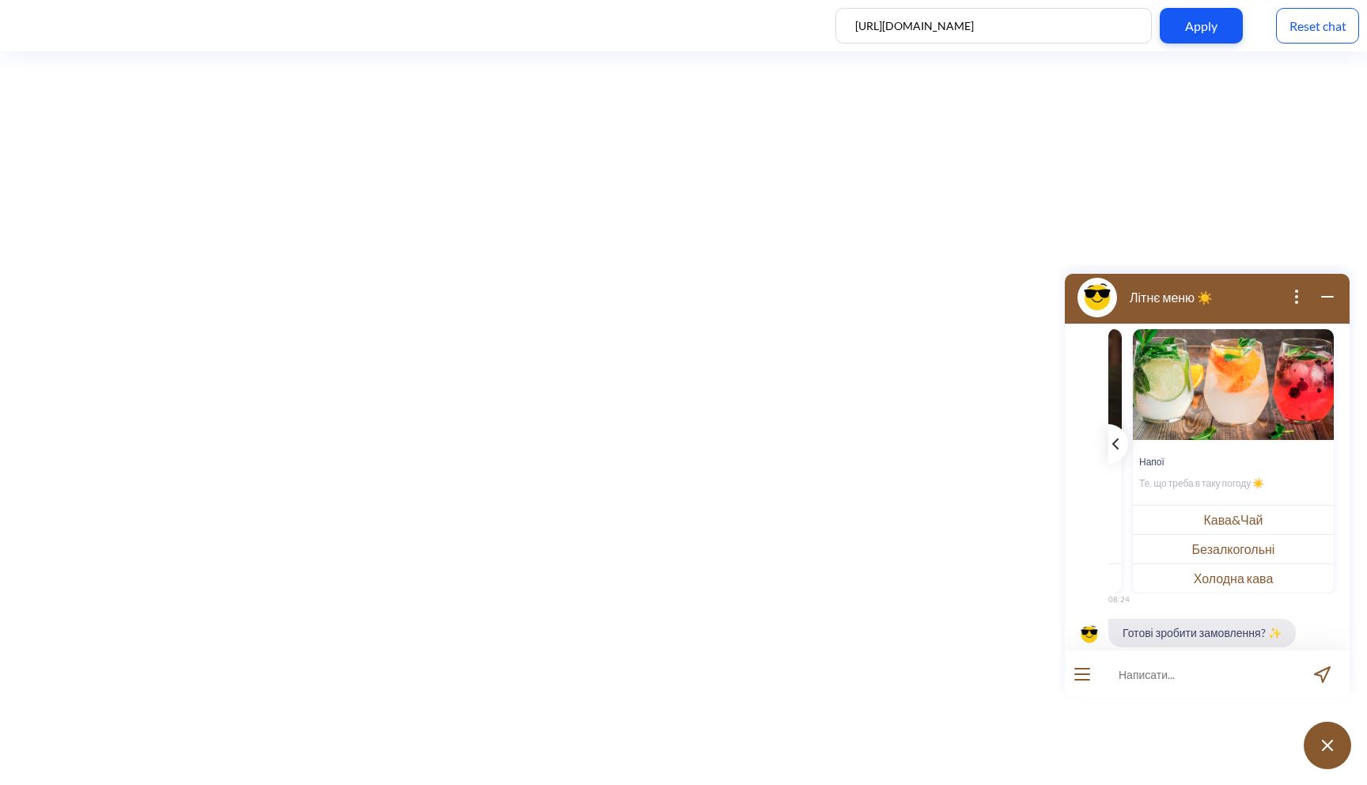
click at [1118, 438] on icon "template message" at bounding box center [1116, 443] width 6 height 11
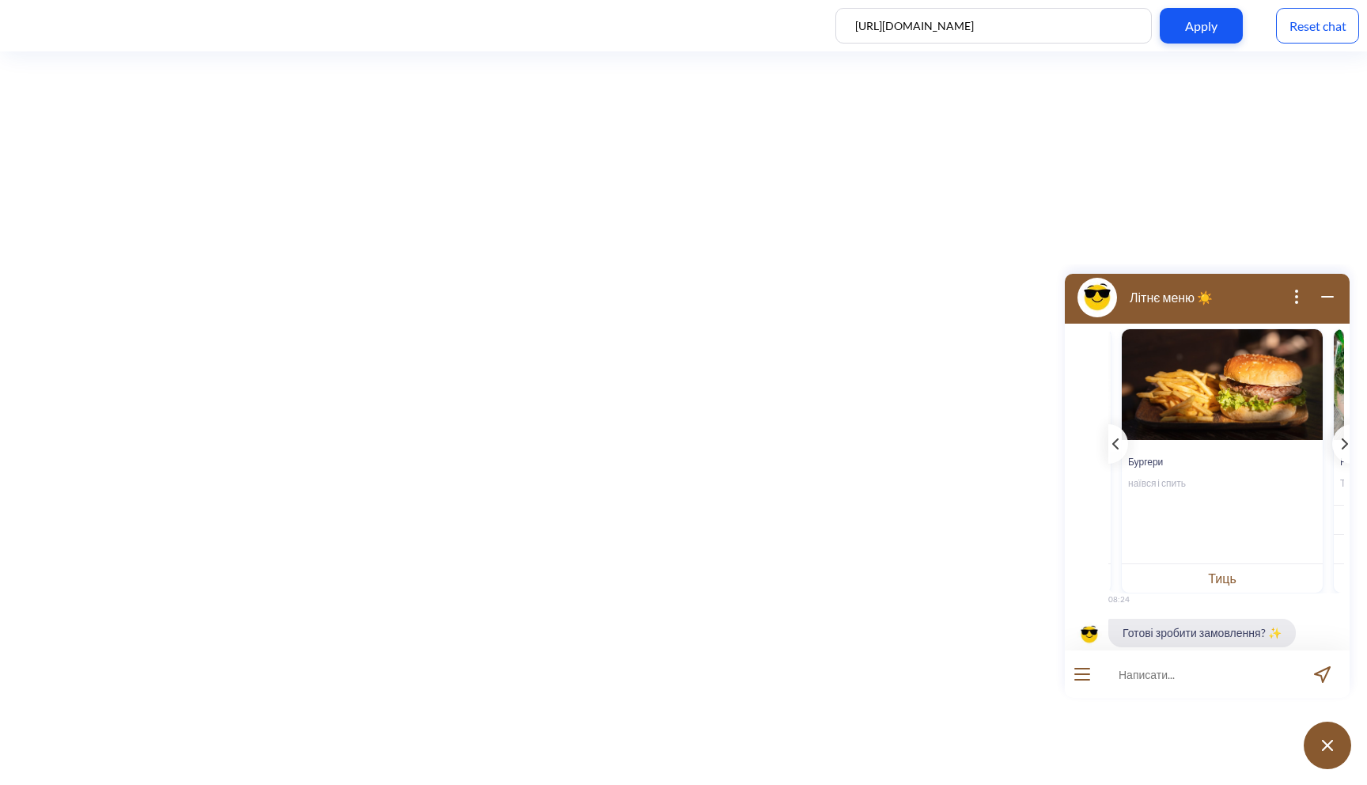
scroll to position [240, 0]
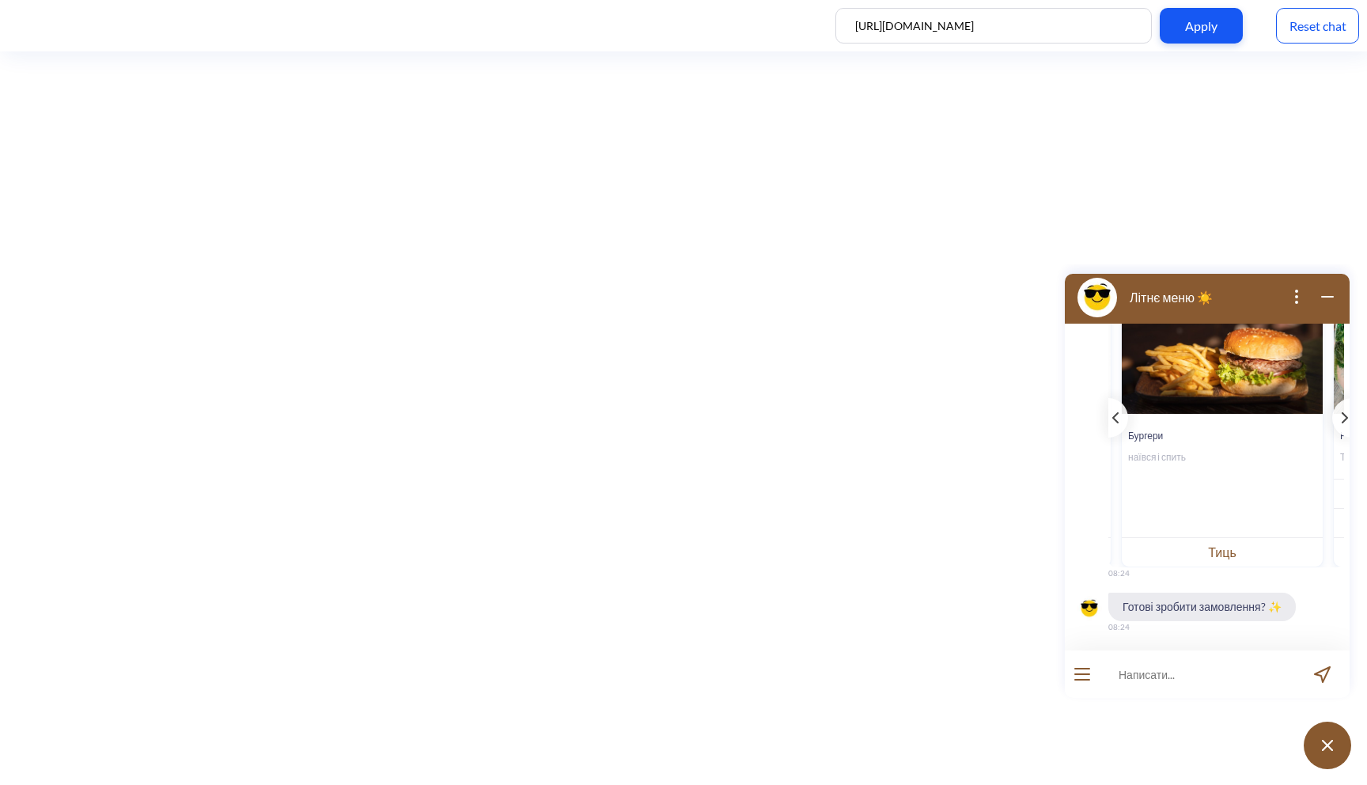
click at [1177, 681] on input at bounding box center [1197, 673] width 195 height 47
type input "хочу піцу цезар"
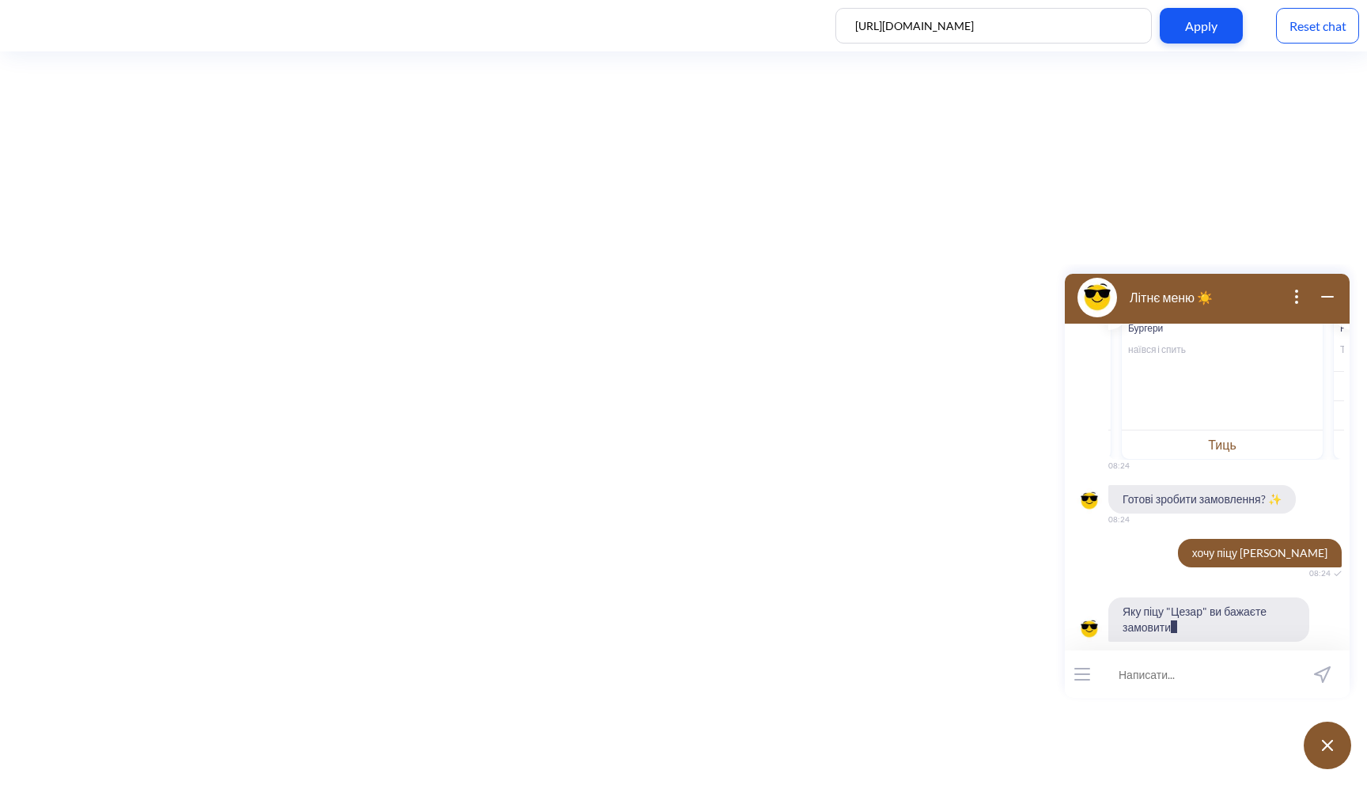
scroll to position [379, 0]
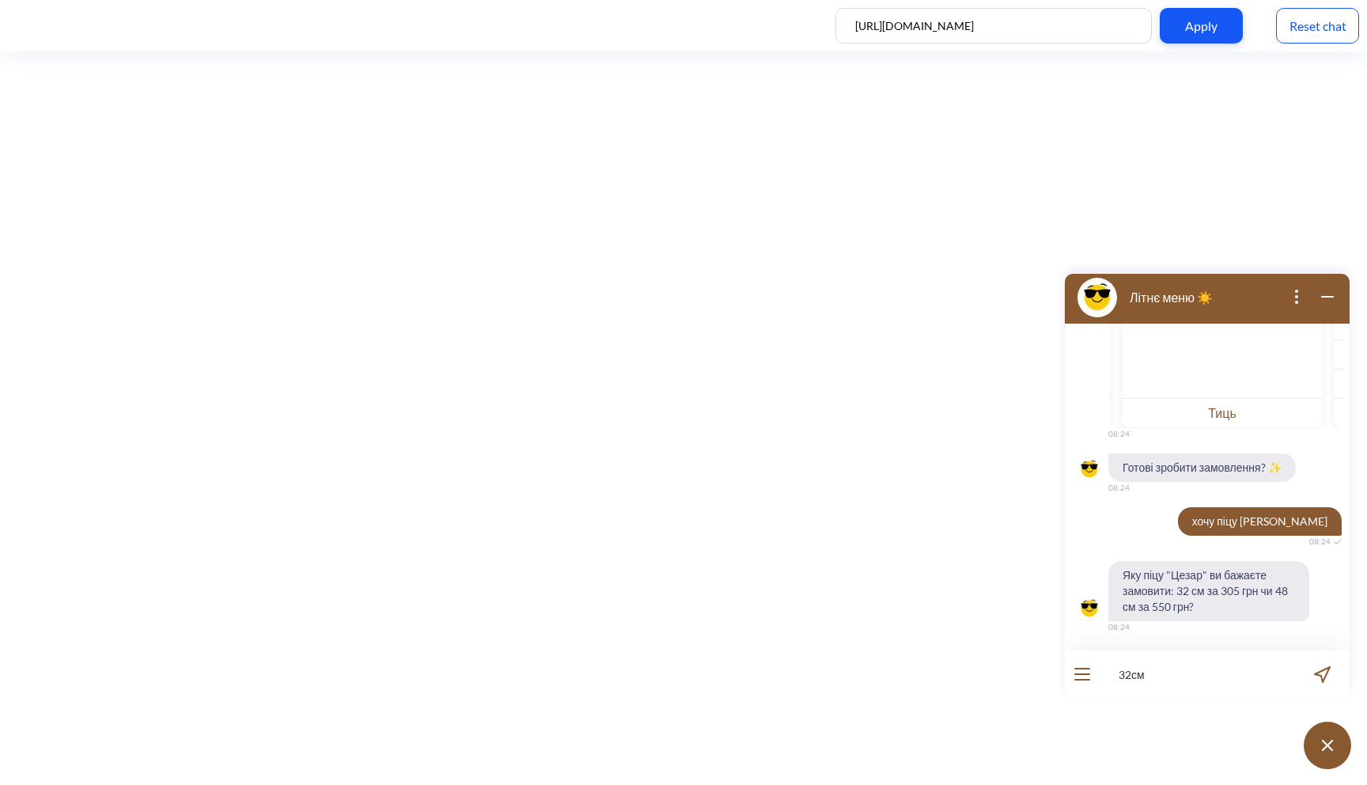
type input "32см"
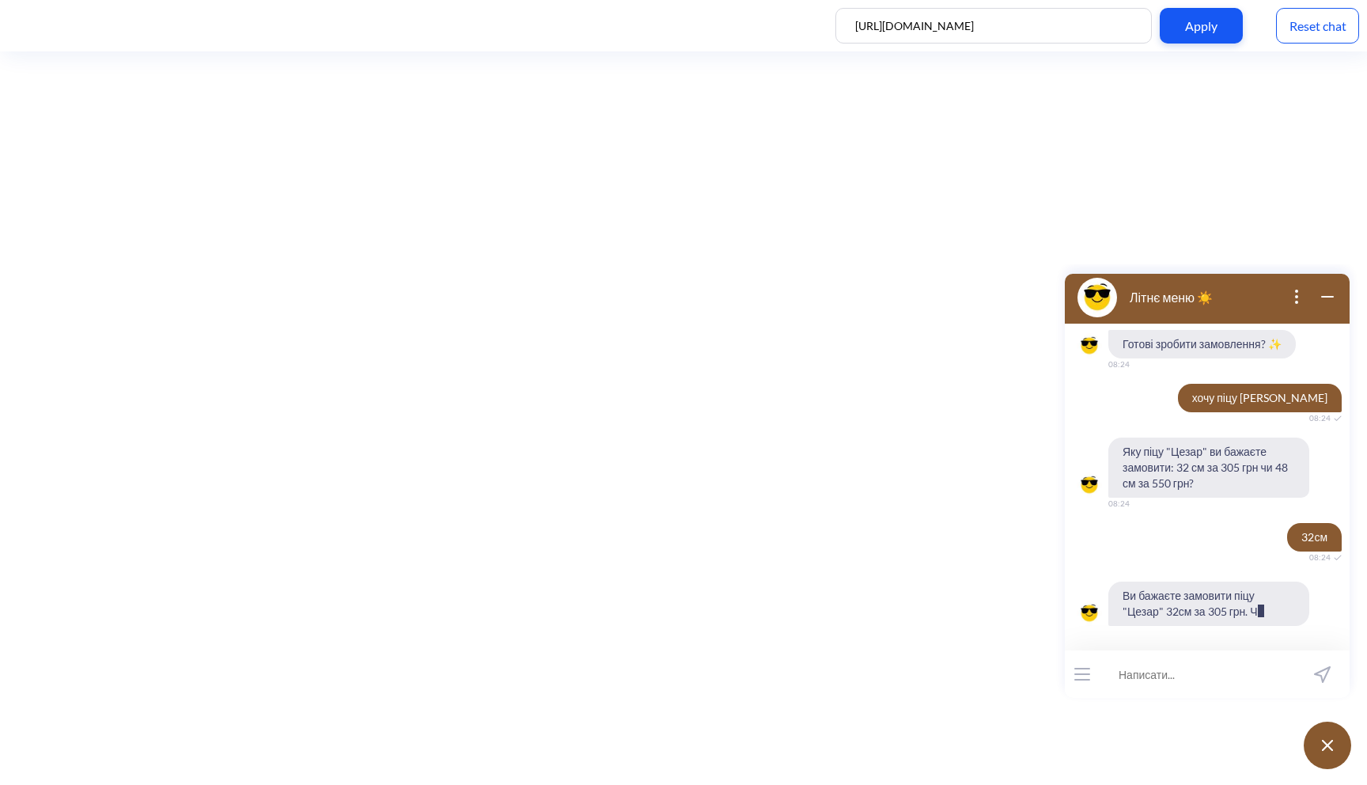
scroll to position [534, 0]
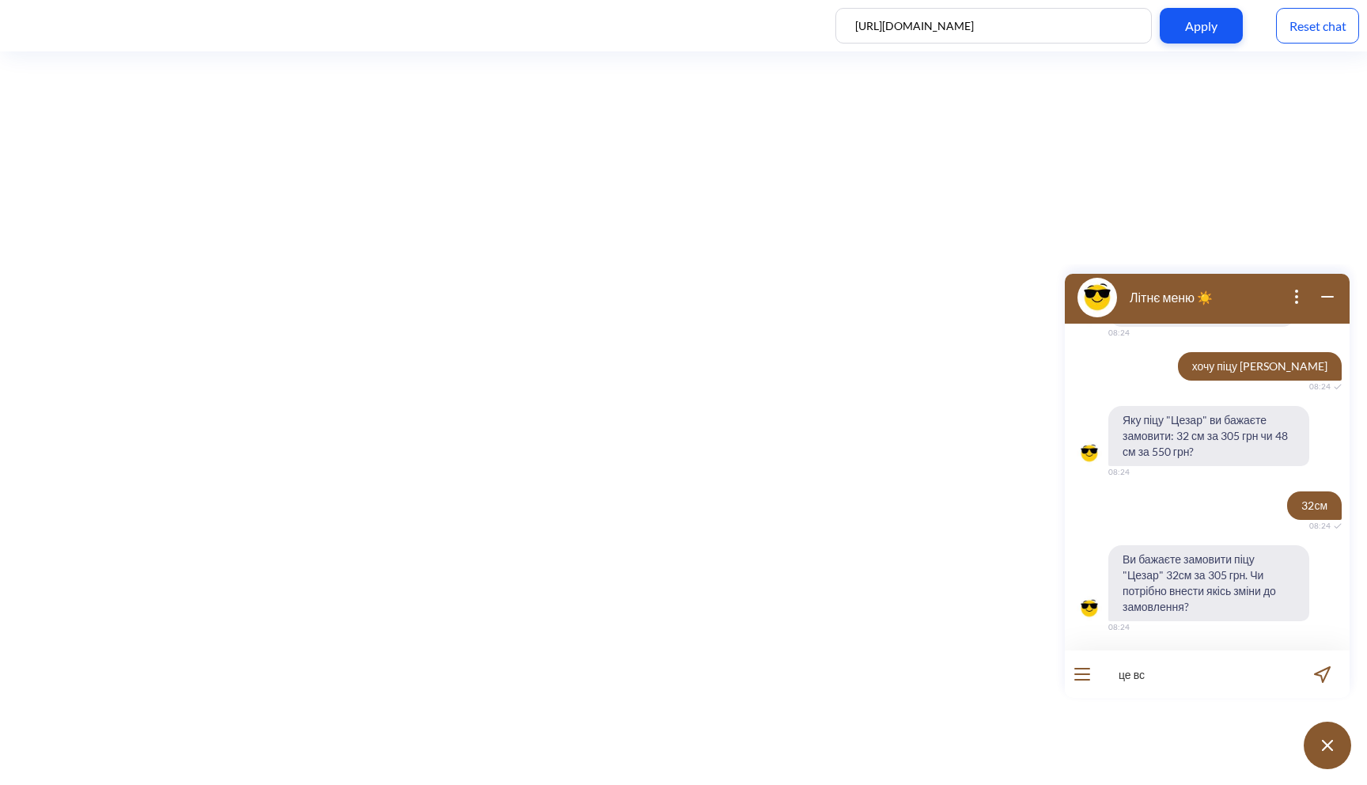
type input "це все"
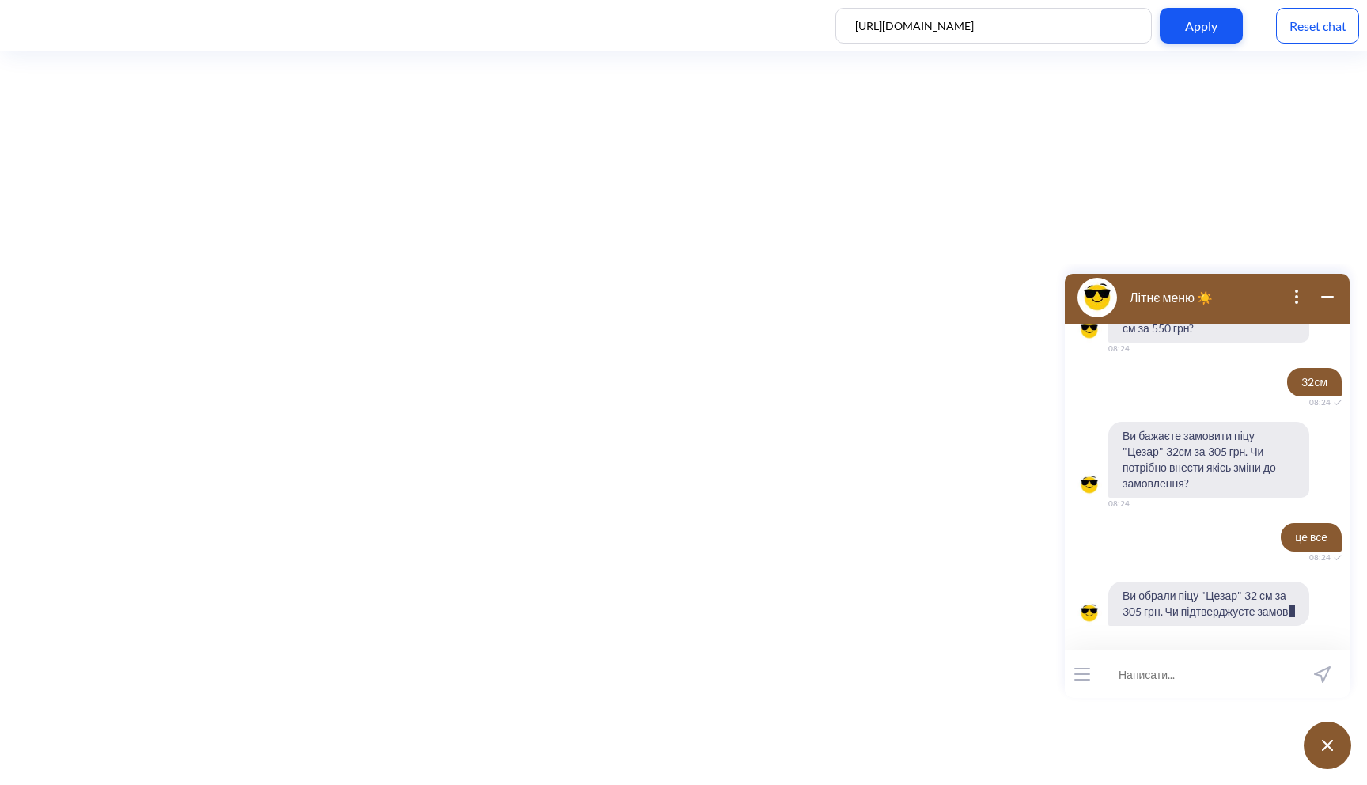
scroll to position [673, 0]
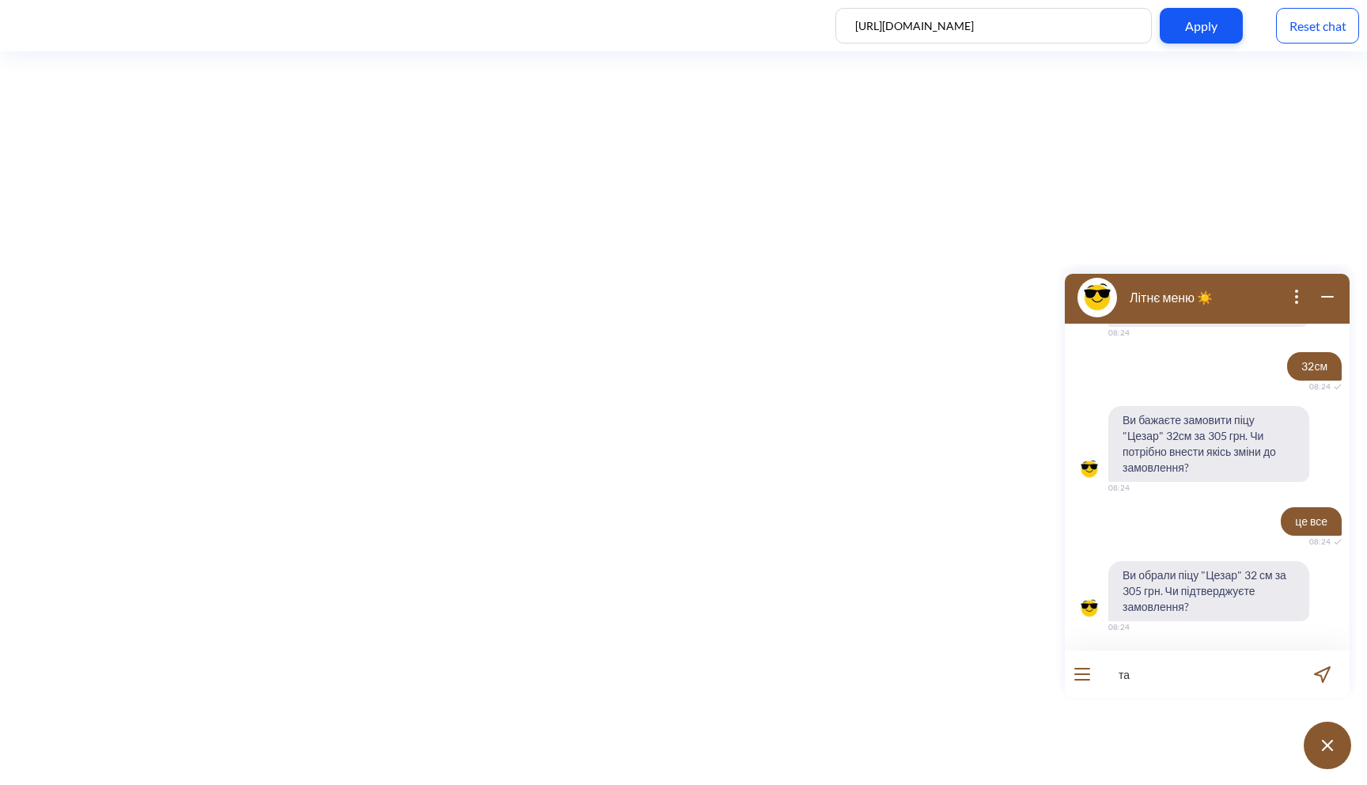
type input "так"
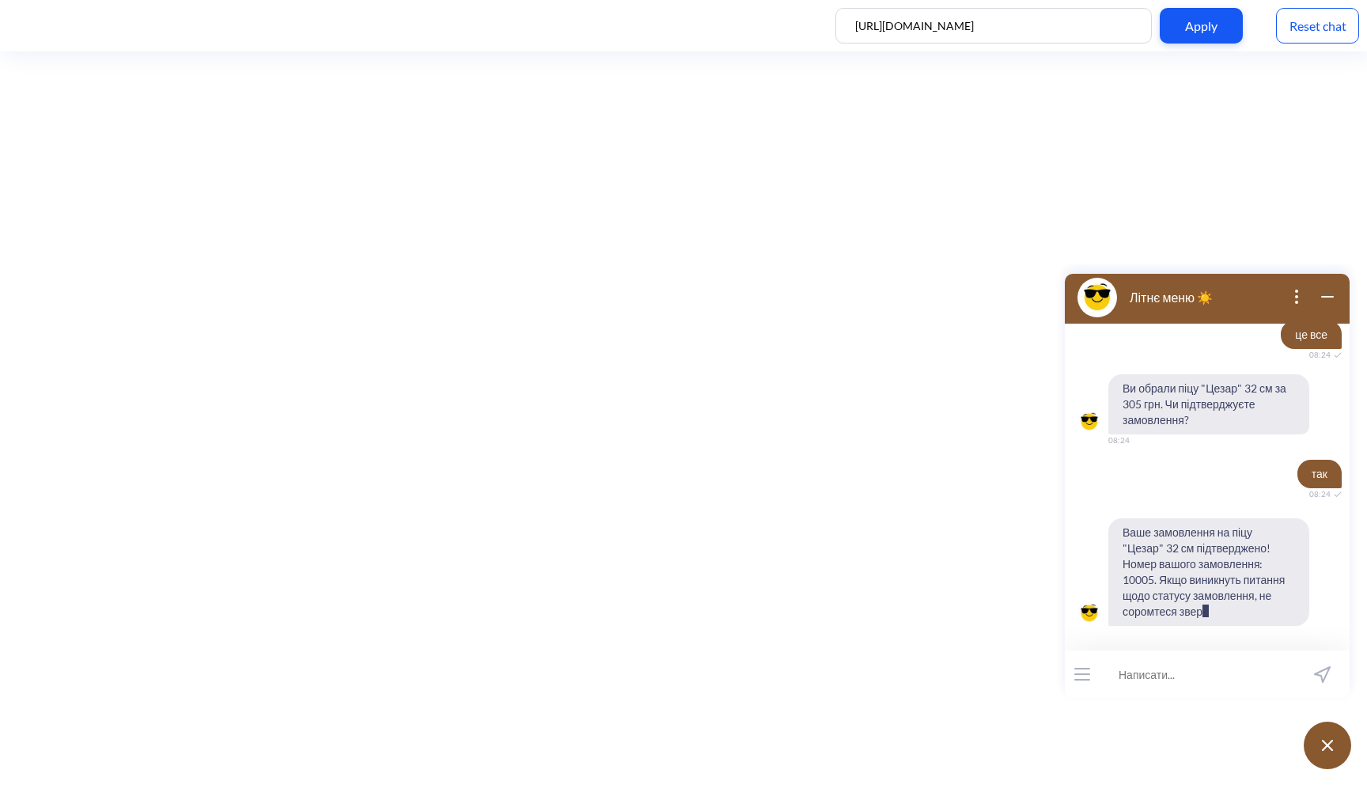
scroll to position [876, 0]
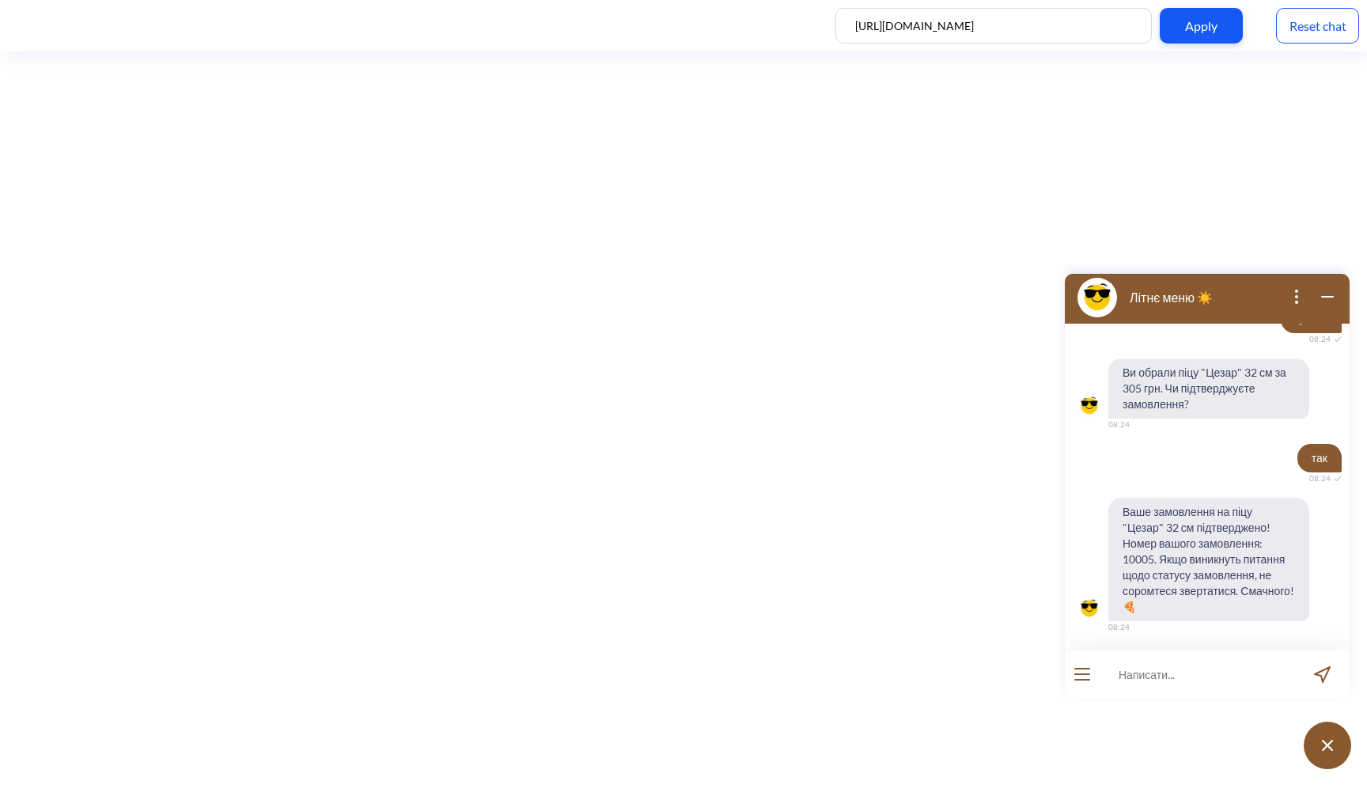
click at [1174, 689] on input at bounding box center [1197, 673] width 195 height 47
drag, startPoint x: 1154, startPoint y: 576, endPoint x: 1236, endPoint y: 575, distance: 82.3
click at [1233, 575] on span "Ваше замовлення на піцу "Цезар" 32 см підтверджено! Номер вашого замовлення: 10…" at bounding box center [1209, 559] width 201 height 123
click at [1155, 658] on input at bounding box center [1197, 673] width 195 height 47
type input "який статус"
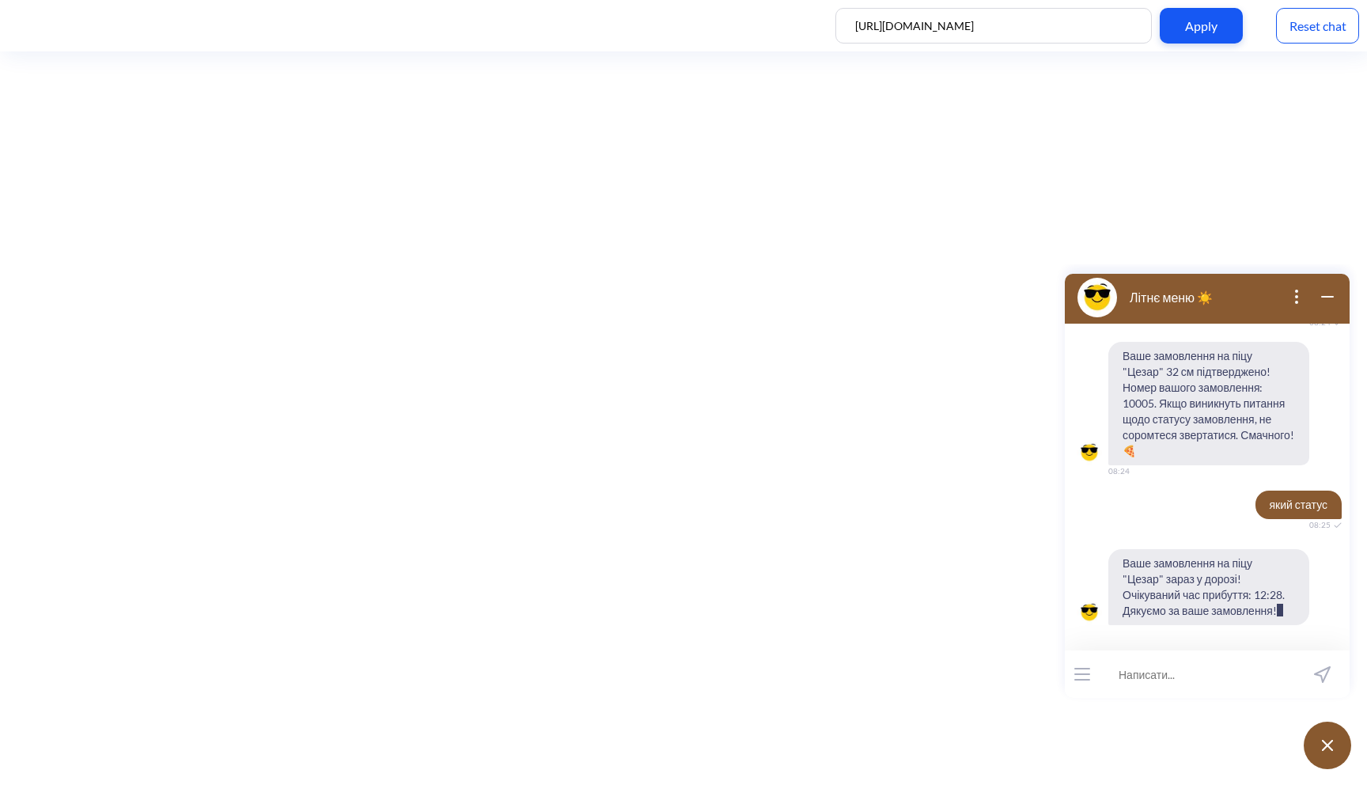
scroll to position [1031, 0]
drag, startPoint x: 1124, startPoint y: 574, endPoint x: 1249, endPoint y: 573, distance: 125.8
click at [1249, 573] on span "Ваше замовлення на піцу "Цезар" зараз у дорозі! Очікуваний час прибуття: 12:28.…" at bounding box center [1209, 583] width 201 height 76
click at [1237, 582] on span "Ваше замовлення на піцу "Цезар" зараз у дорозі! Очікуваний час прибуття: 12:28.…" at bounding box center [1209, 583] width 201 height 76
drag, startPoint x: 1247, startPoint y: 571, endPoint x: 1191, endPoint y: 550, distance: 59.8
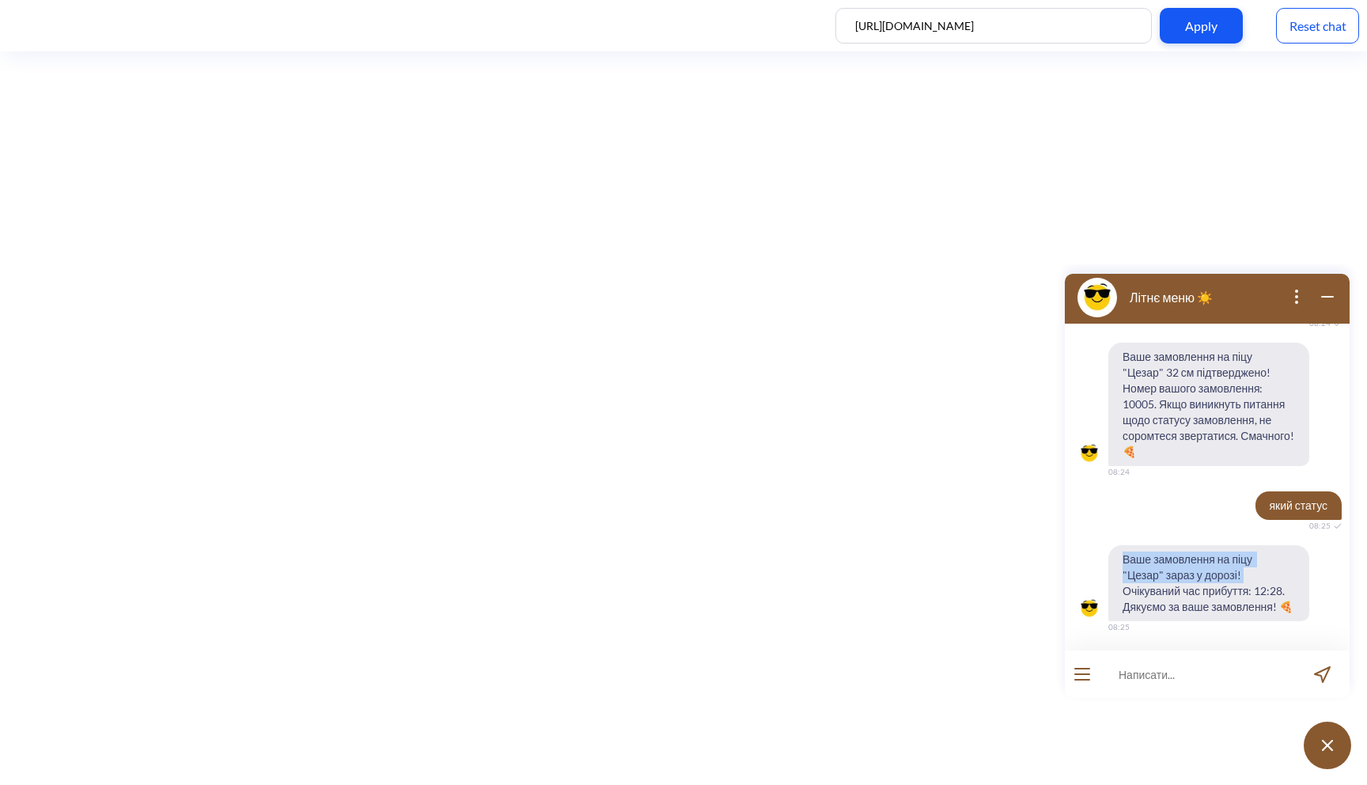
click at [1191, 550] on span "Ваше замовлення на піцу "Цезар" зараз у дорозі! Очікуваний час прибуття: 12:28.…" at bounding box center [1209, 583] width 201 height 76
click at [1178, 586] on span "Ваше замовлення на піцу "Цезар" зараз у дорозі! Очікуваний час прибуття: 12:28.…" at bounding box center [1209, 583] width 201 height 76
drag, startPoint x: 1257, startPoint y: 592, endPoint x: 1295, endPoint y: 592, distance: 38.8
click at [1295, 592] on span "Ваше замовлення на піцу "Цезар" зараз у дорозі! Очікуваний час прибуття: 12:28.…" at bounding box center [1209, 583] width 201 height 76
click at [1197, 581] on span "Ваше замовлення на піцу "Цезар" зараз у дорозі! Очікуваний час прибуття: 12:28.…" at bounding box center [1209, 583] width 201 height 76
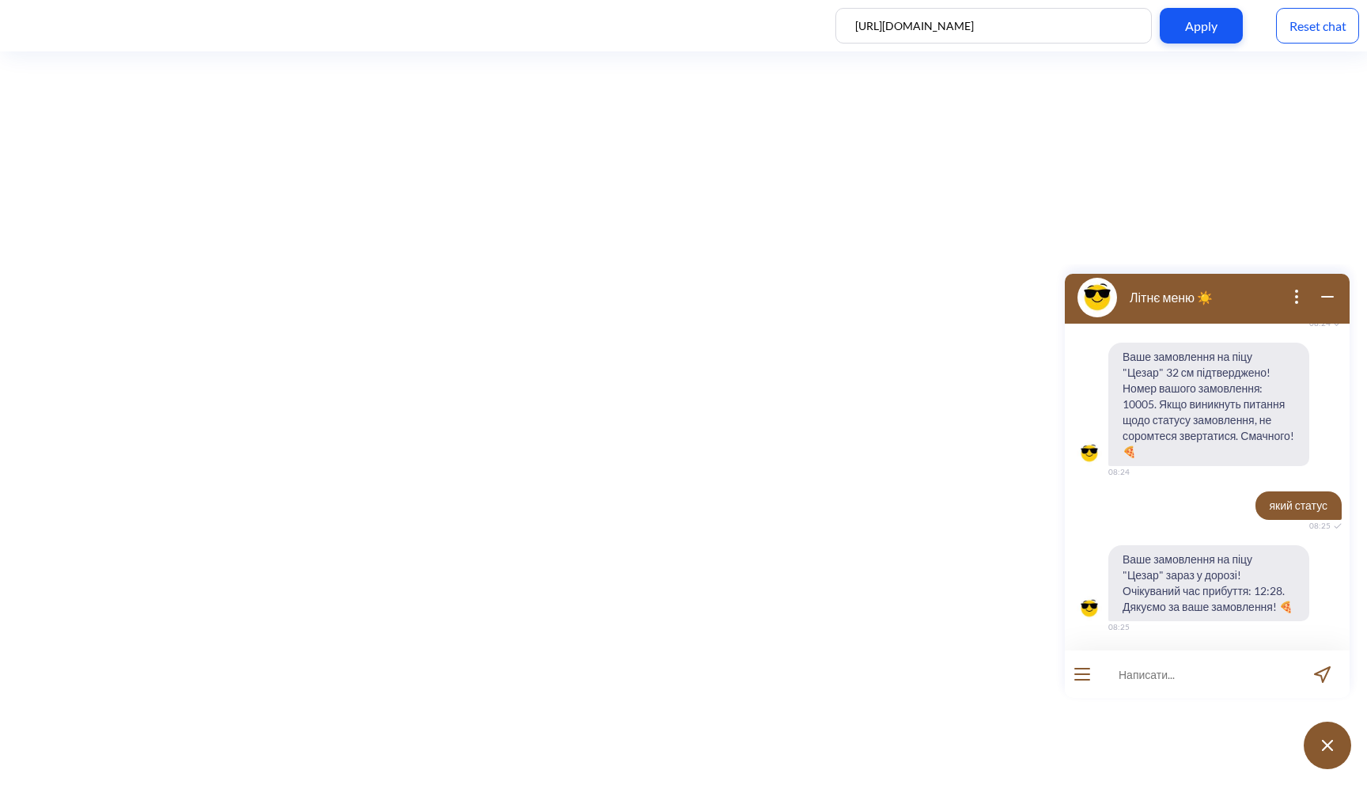
click at [1189, 684] on input at bounding box center [1197, 673] width 195 height 47
type input "де ви знаходитесь ,"
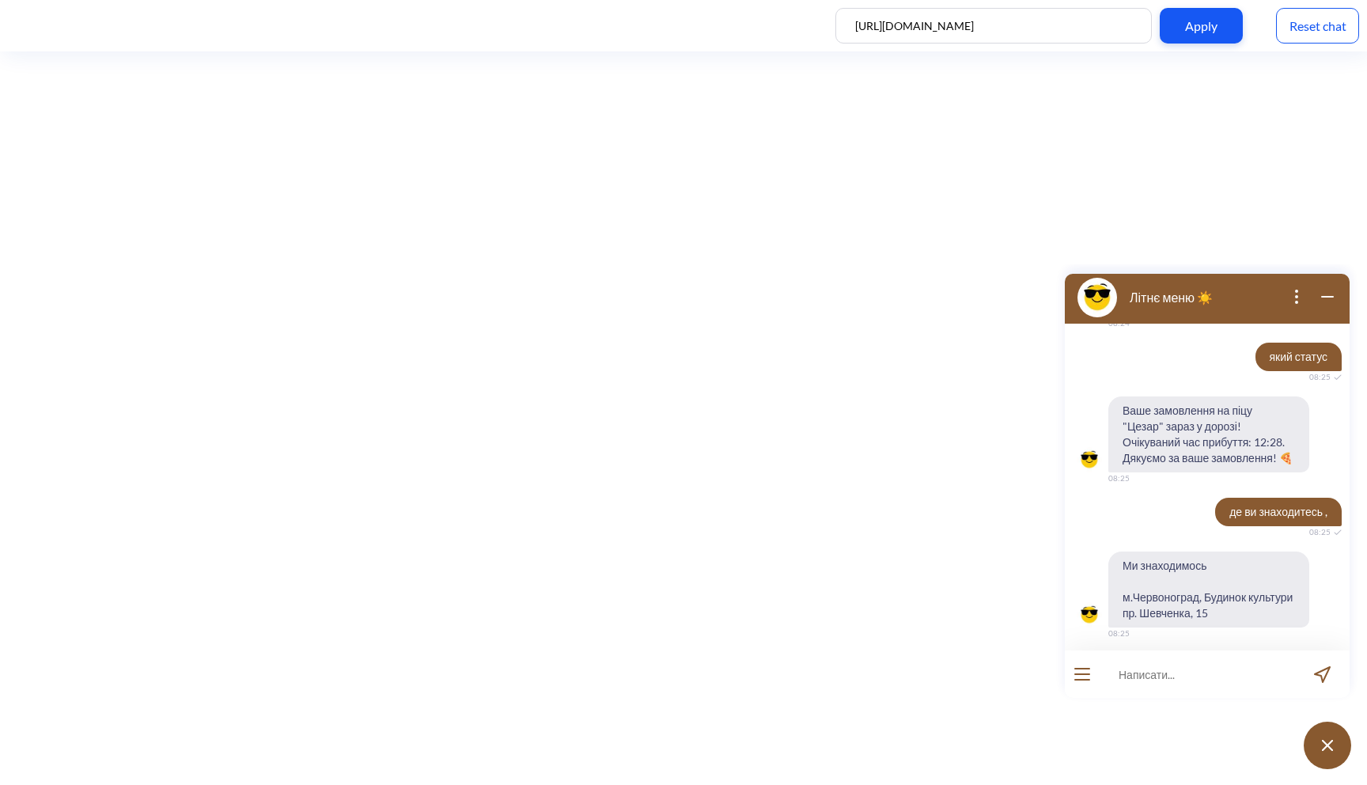
scroll to position [1186, 0]
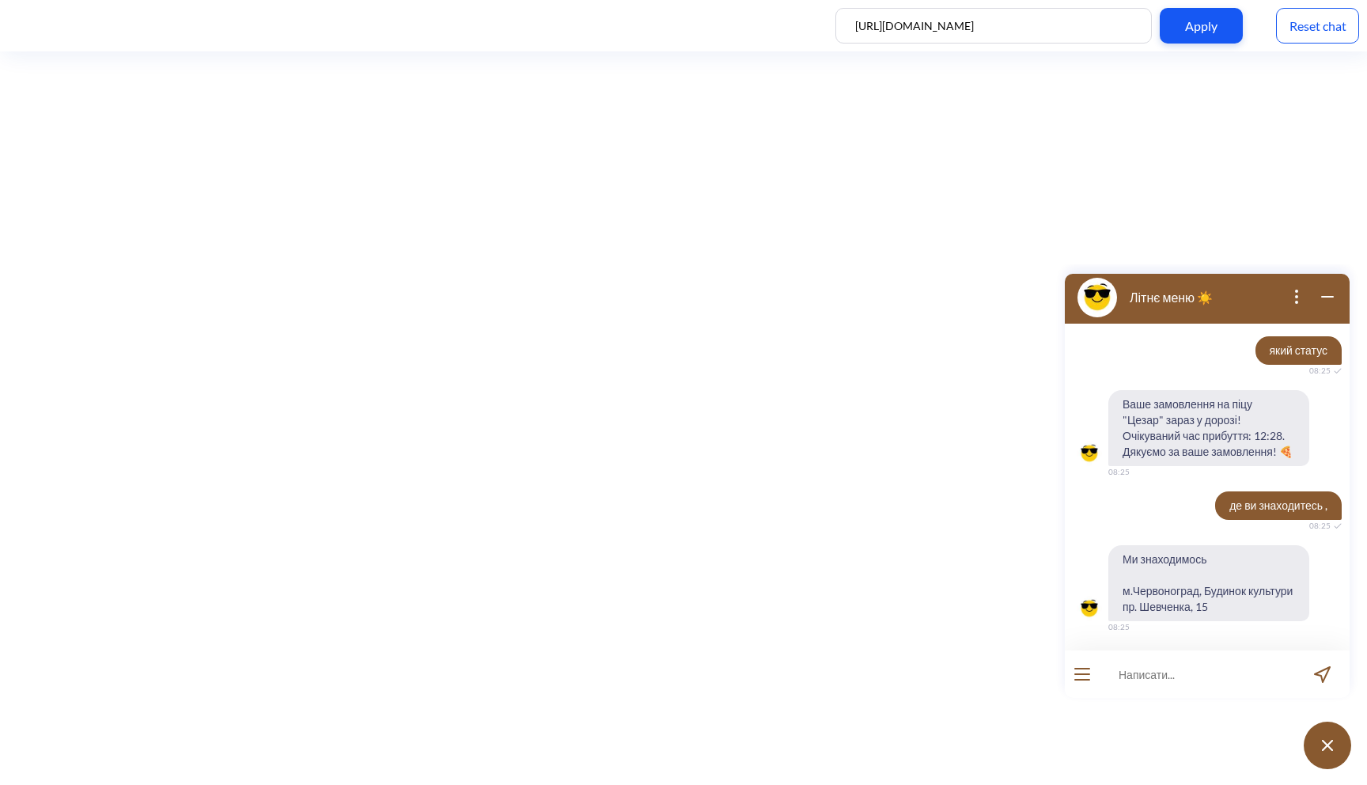
click at [1155, 685] on input at bounding box center [1197, 673] width 195 height 47
type input "години"
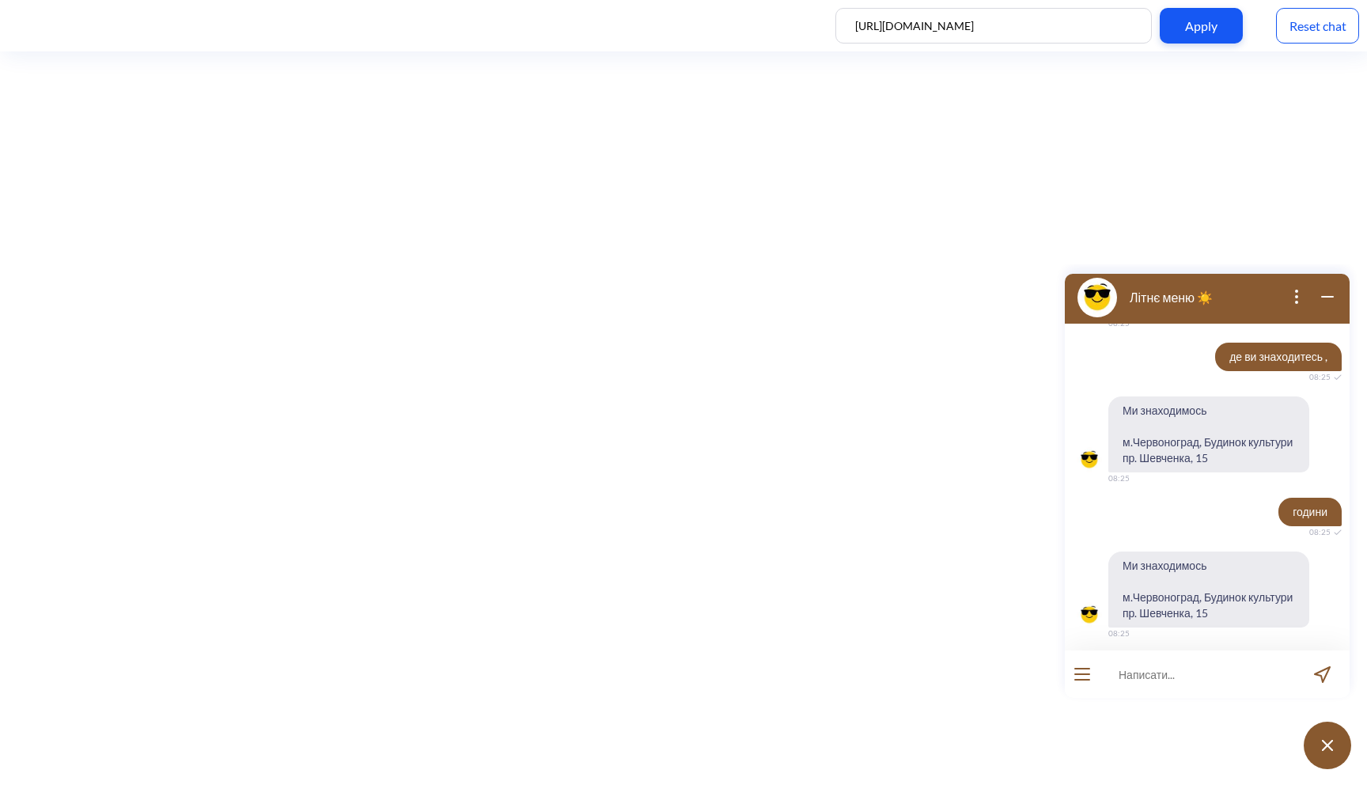
scroll to position [1341, 0]
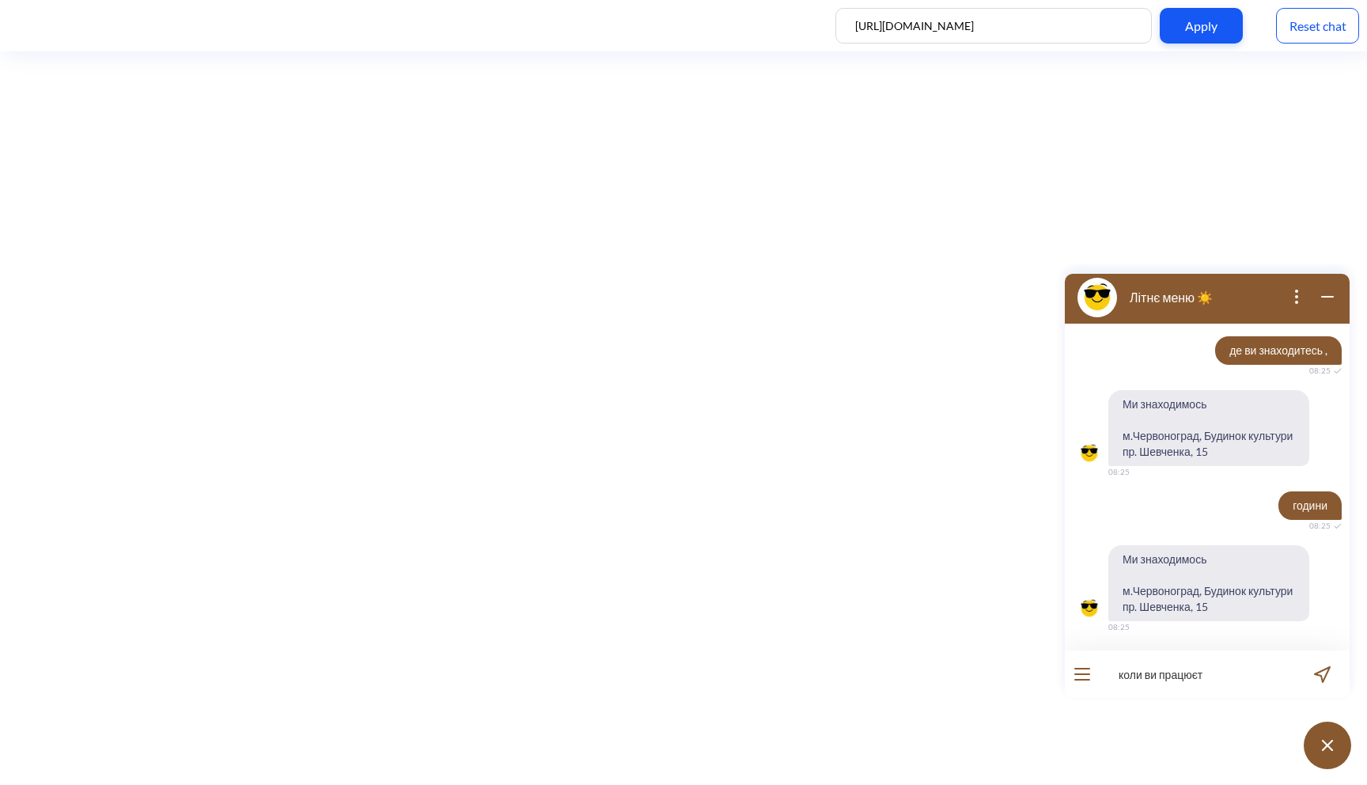
type input "коли ви працюєте"
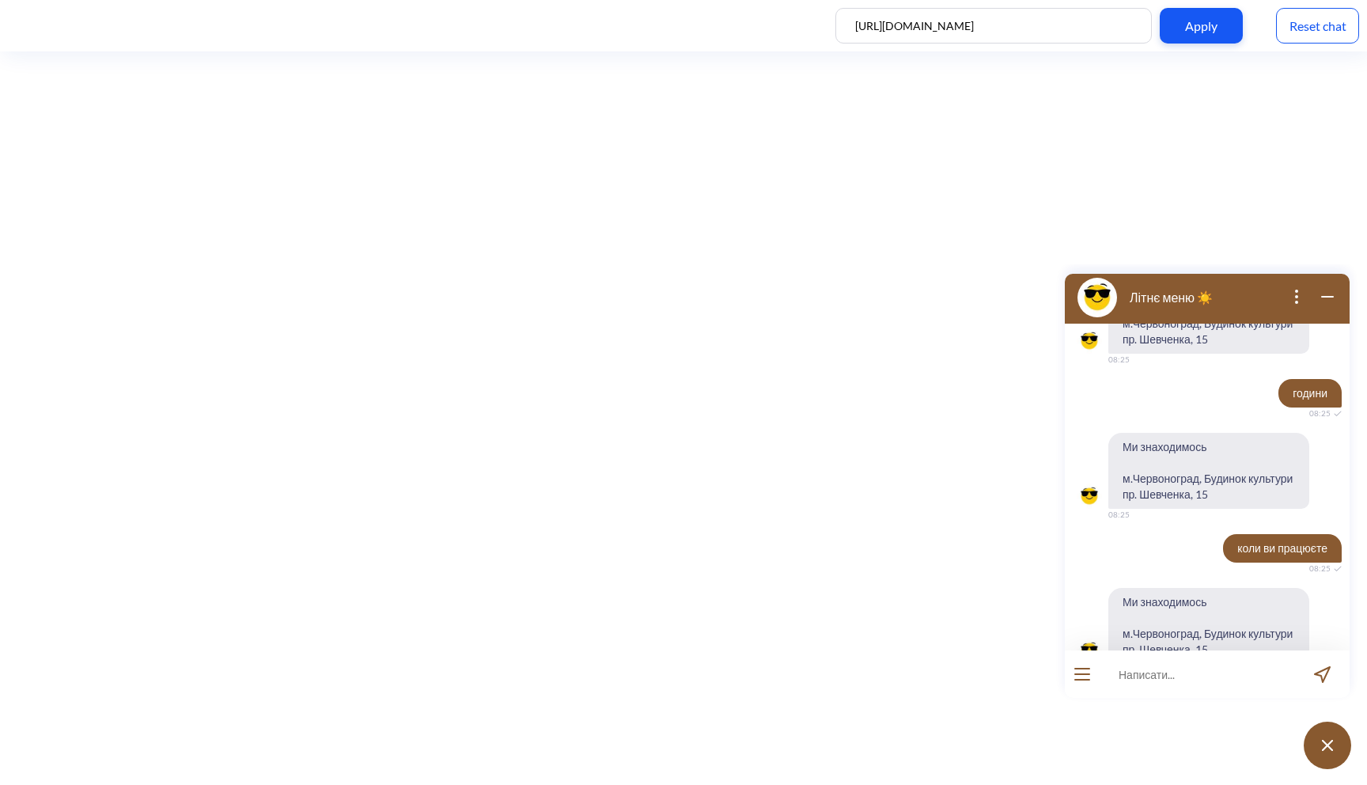
scroll to position [1496, 0]
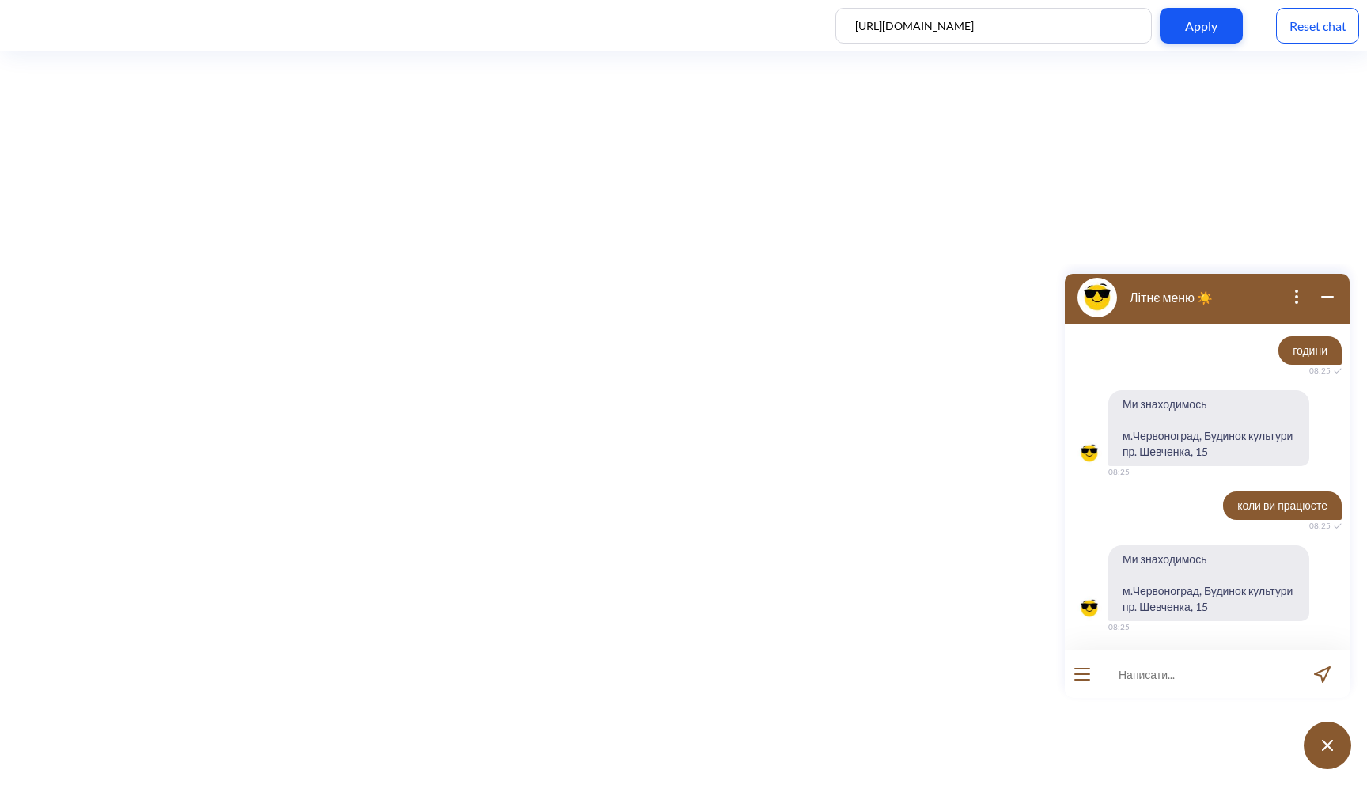
click at [1173, 680] on input at bounding box center [1197, 673] width 195 height 47
type input "години роботи"
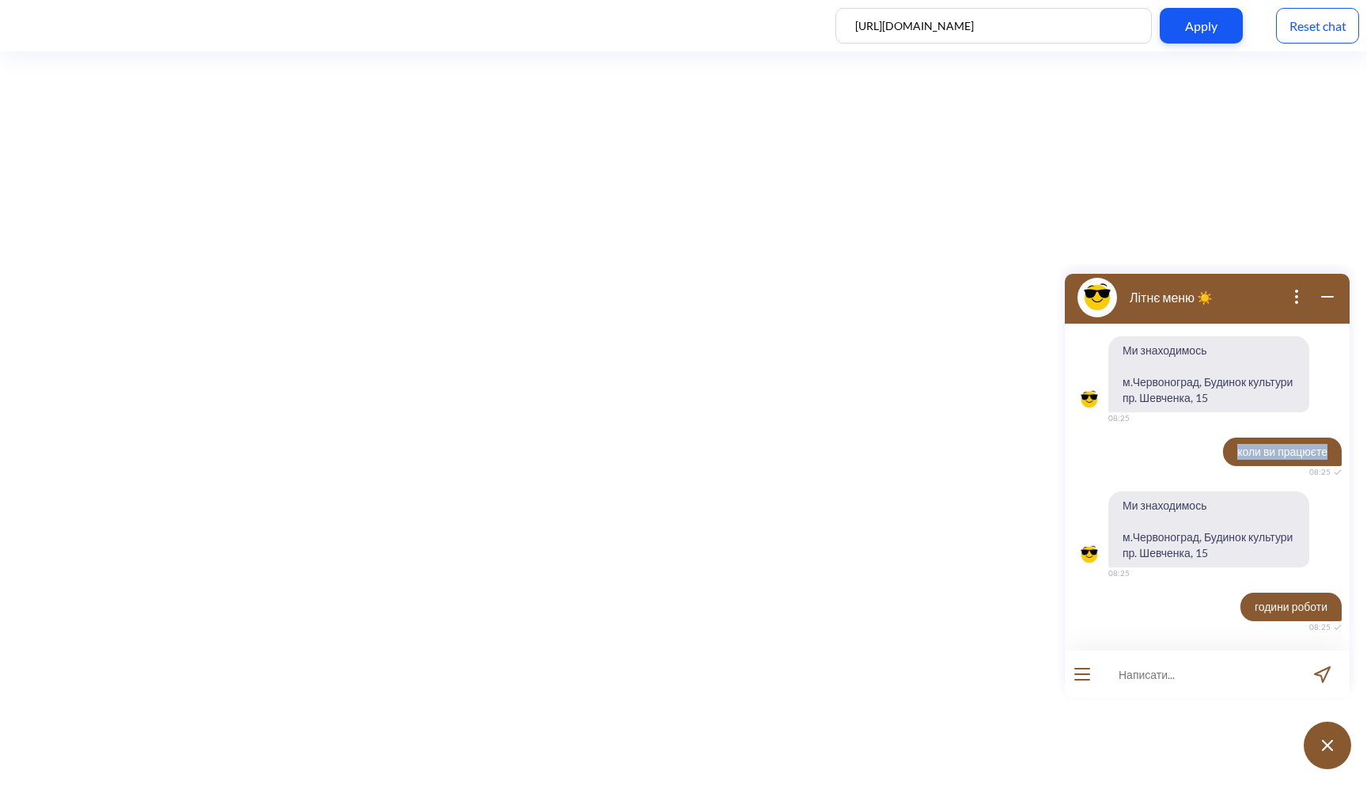
drag, startPoint x: 1225, startPoint y: 451, endPoint x: 1320, endPoint y: 451, distance: 95.0
click at [1320, 451] on span "коли ви працюєте" at bounding box center [1282, 452] width 119 height 28
copy span "коли ви працюєте"
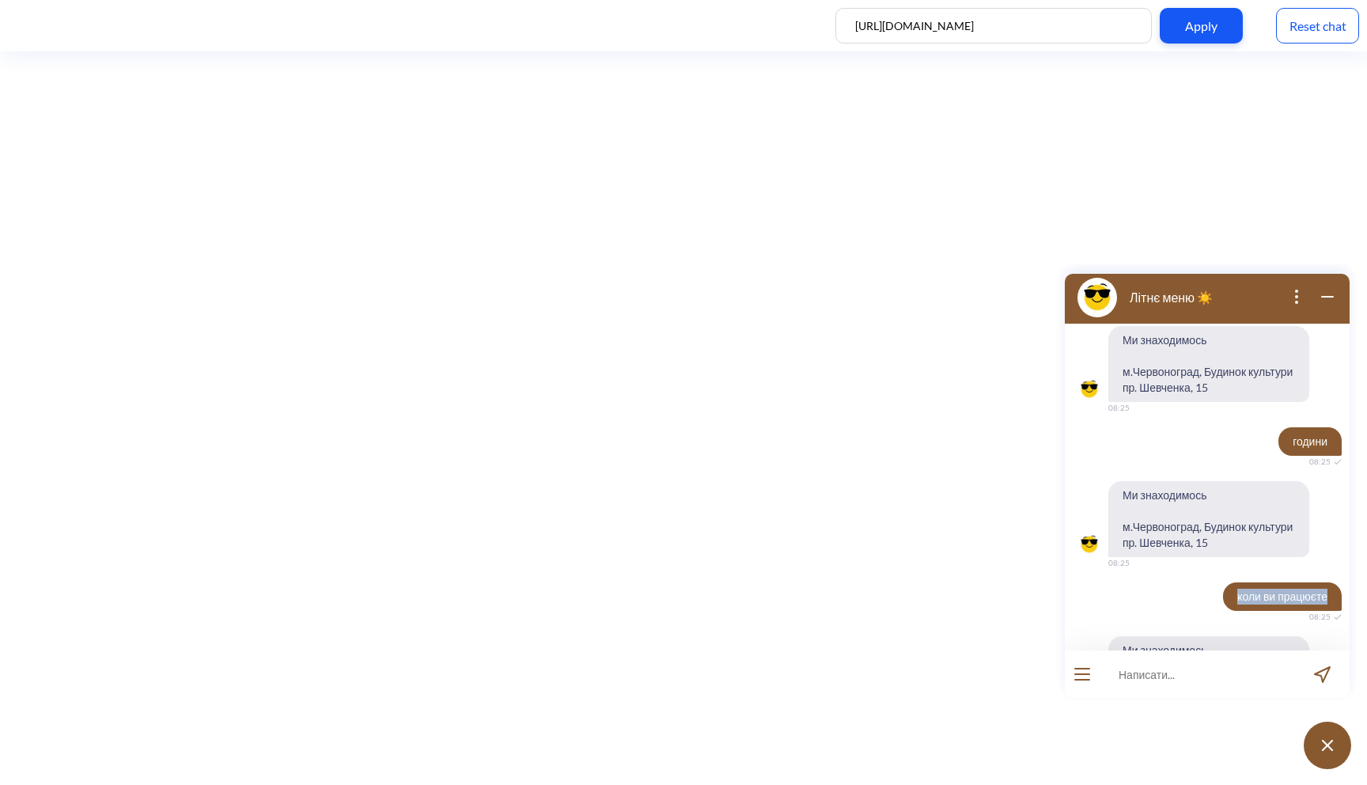
scroll to position [1337, 0]
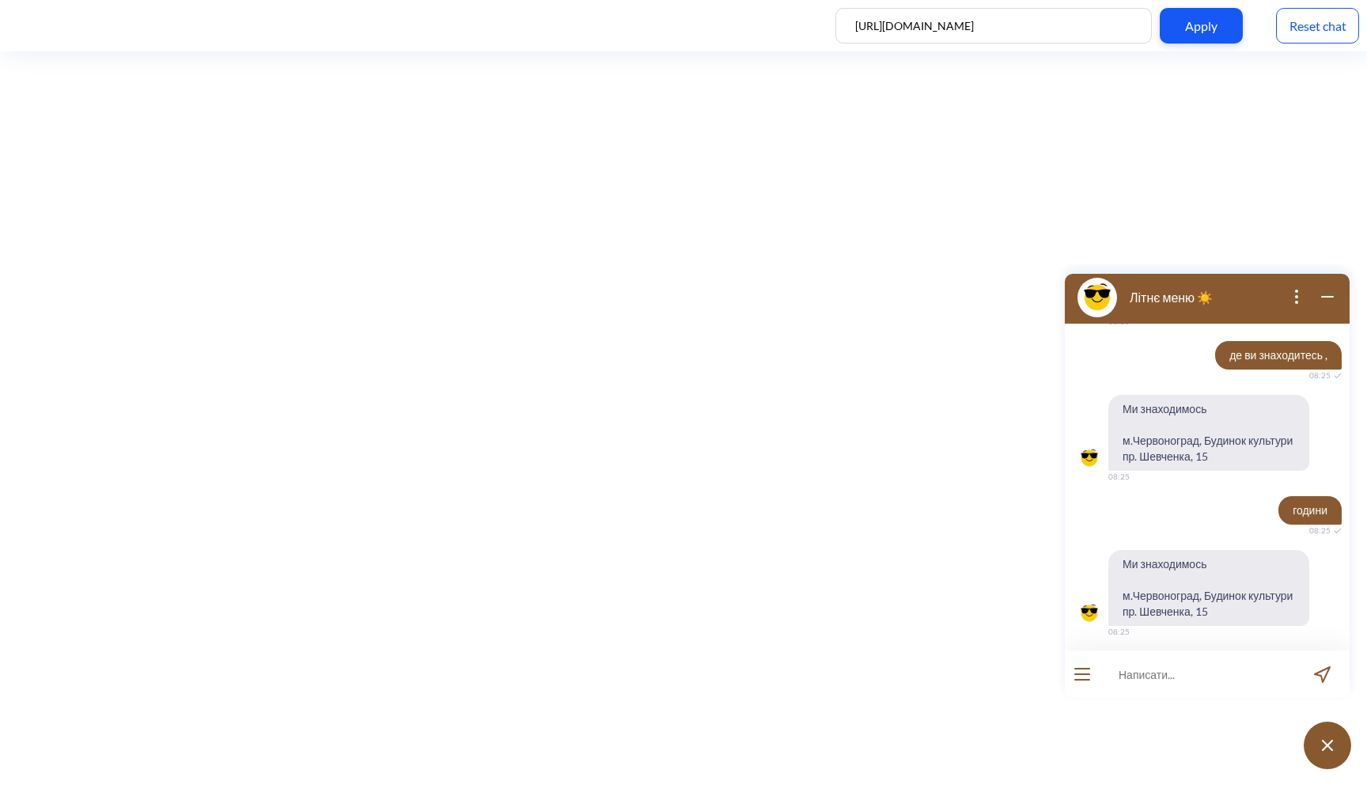
click at [1143, 678] on input at bounding box center [1197, 673] width 195 height 47
type input "години роботи"
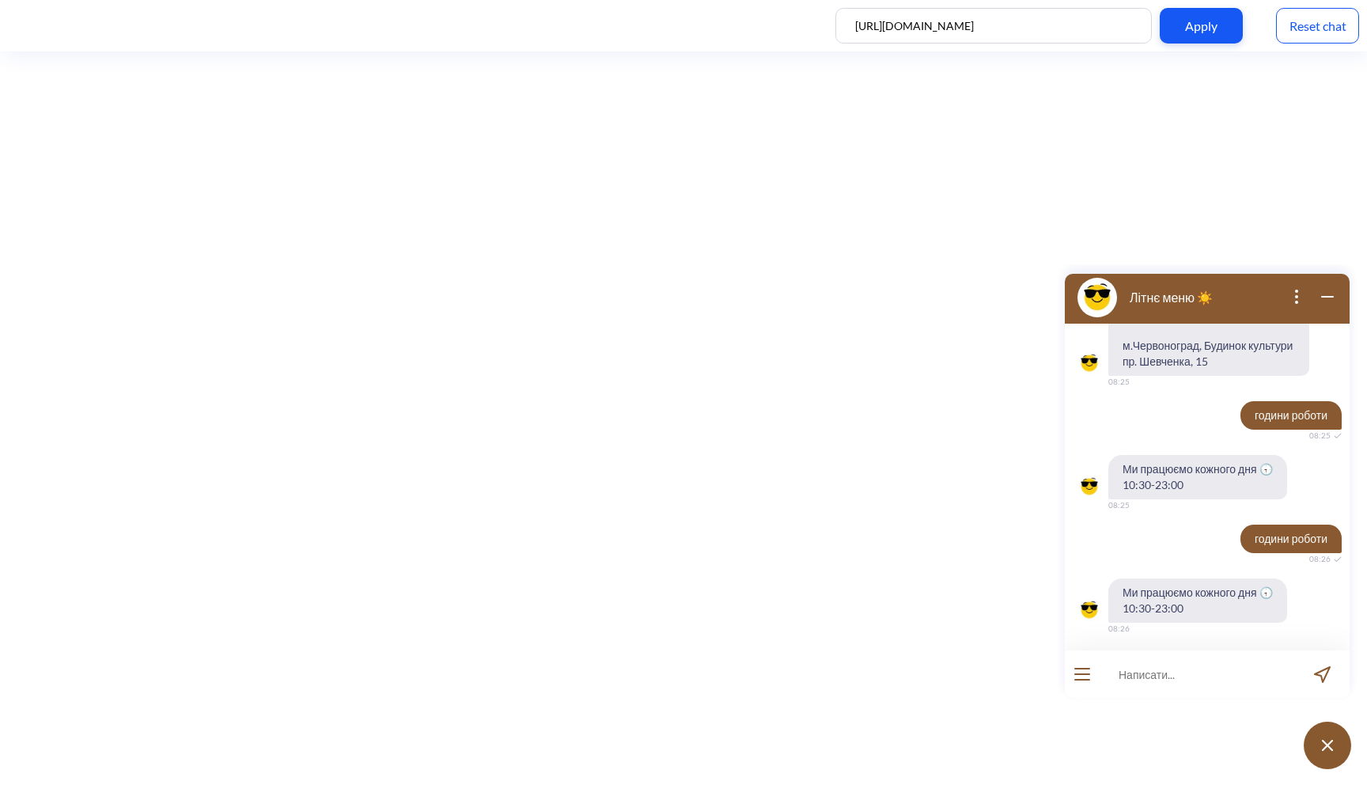
scroll to position [1743, 0]
click at [1165, 681] on input at bounding box center [1197, 673] width 195 height 47
type input "мені потрібна допомога"
click at [1166, 685] on input at bounding box center [1197, 673] width 195 height 47
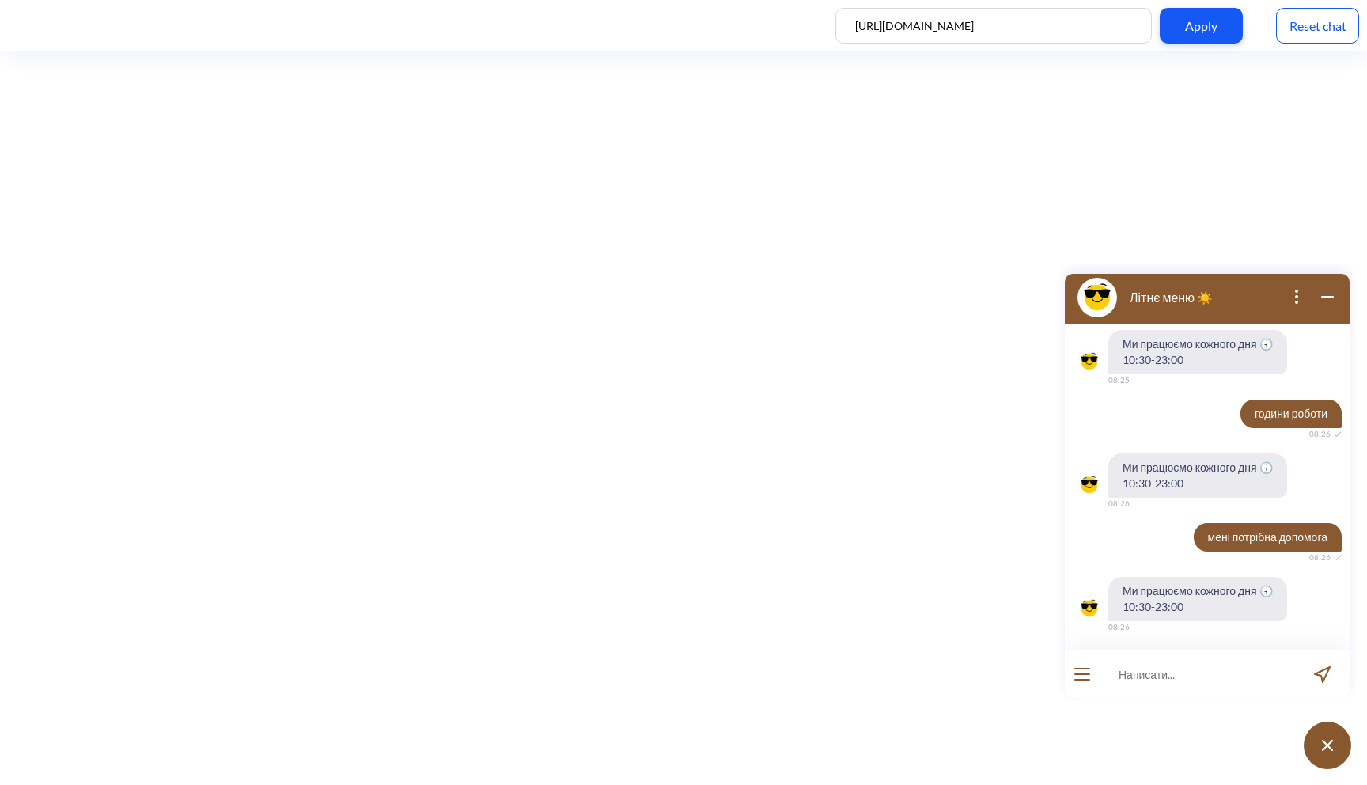
click at [1166, 685] on input at bounding box center [1197, 673] width 195 height 47
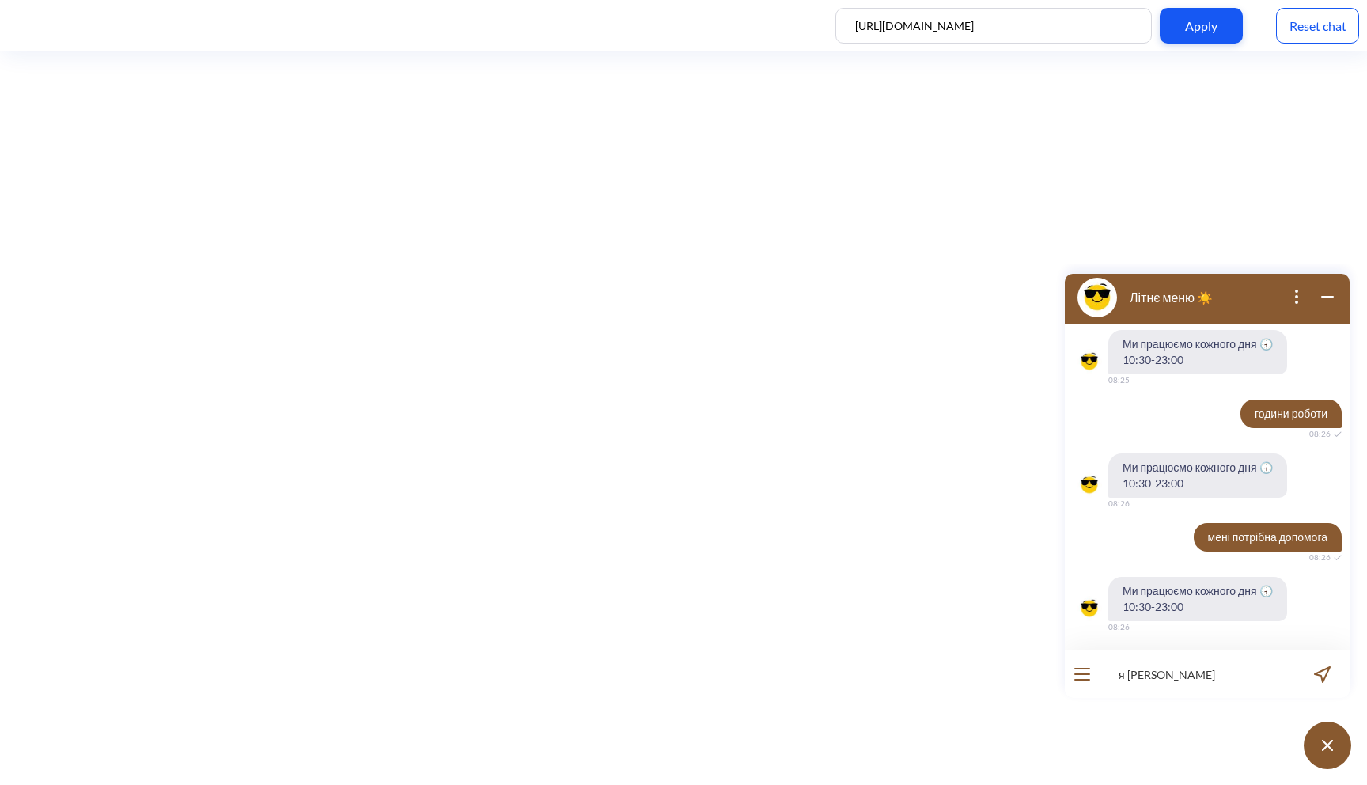
type input "я маю питання"
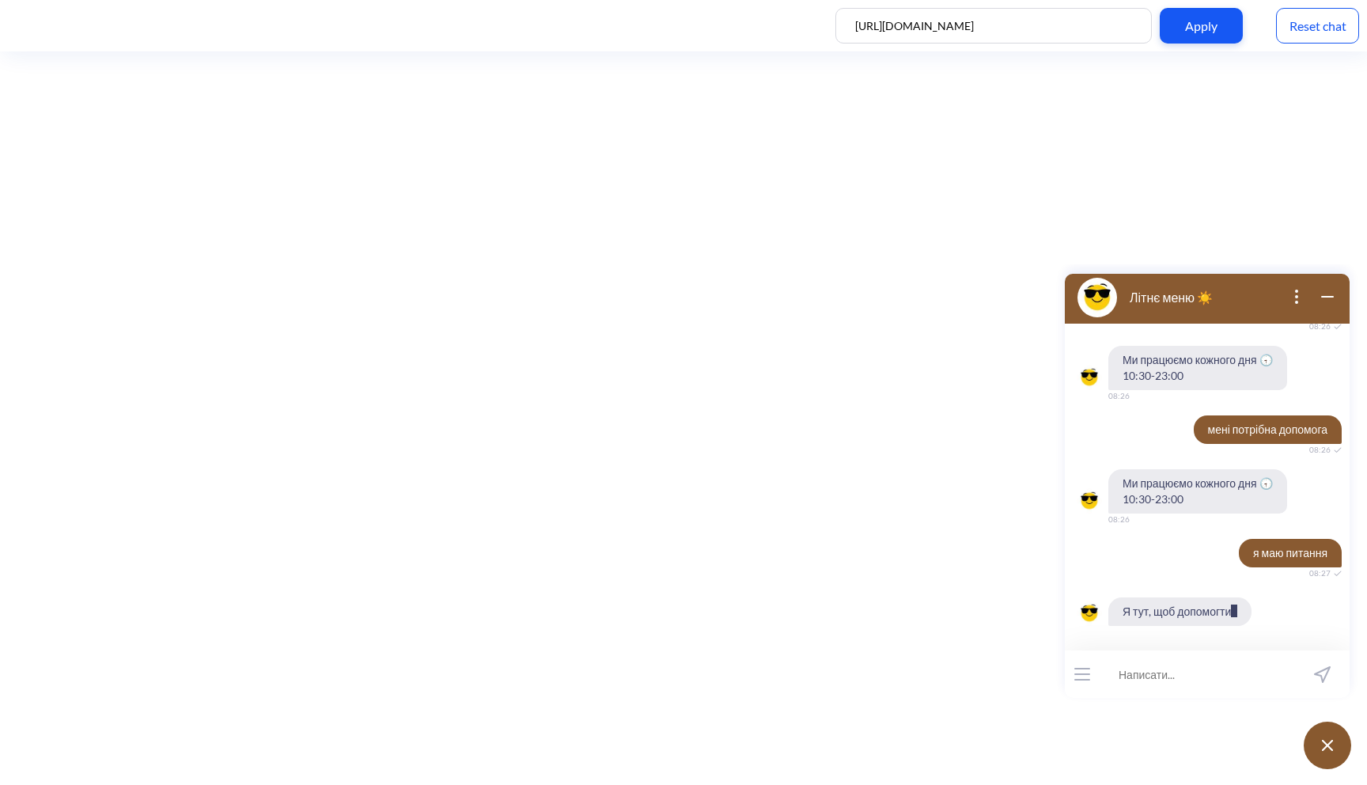
scroll to position [1990, 0]
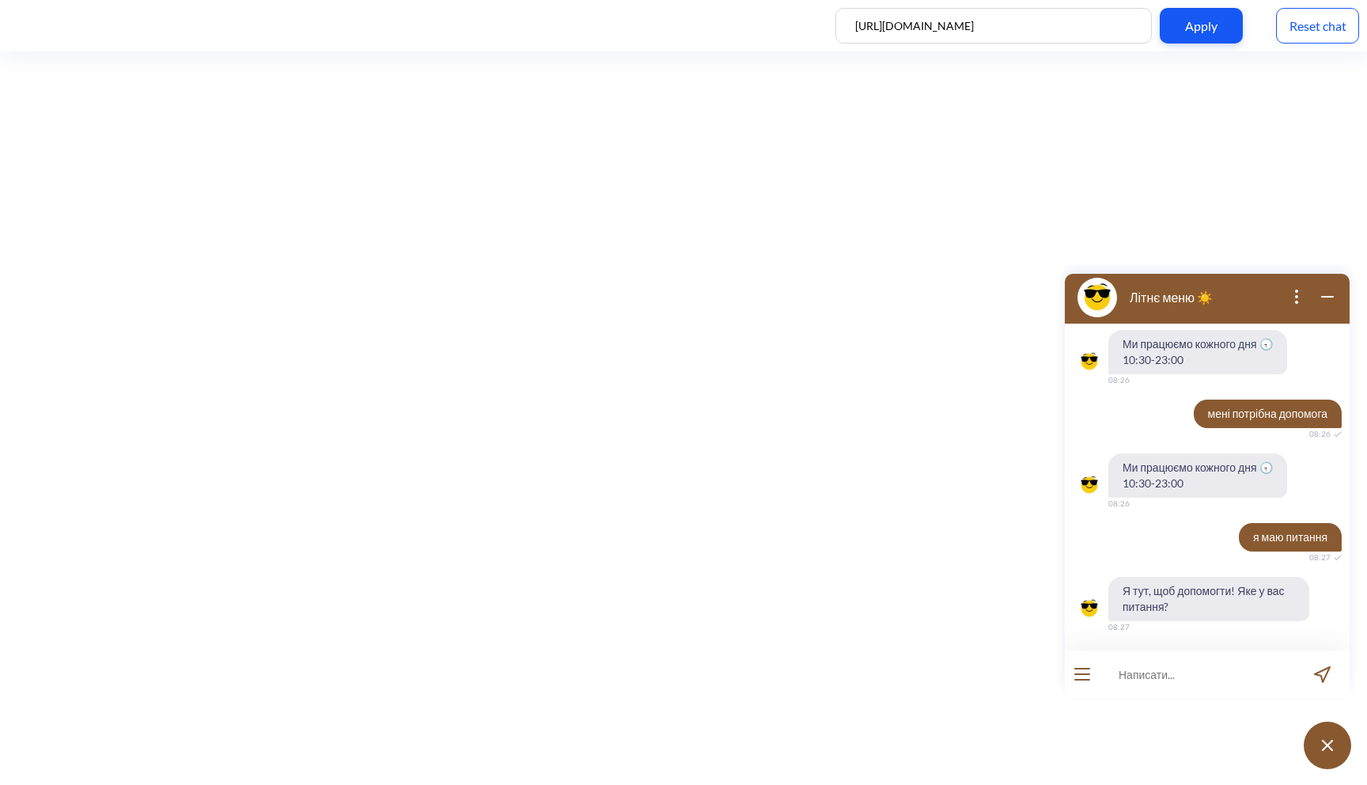
click at [1176, 678] on input at bounding box center [1197, 673] width 195 height 47
type input "яка у вас є кава"
click at [1303, 32] on div "Reset chat" at bounding box center [1317, 26] width 83 height 36
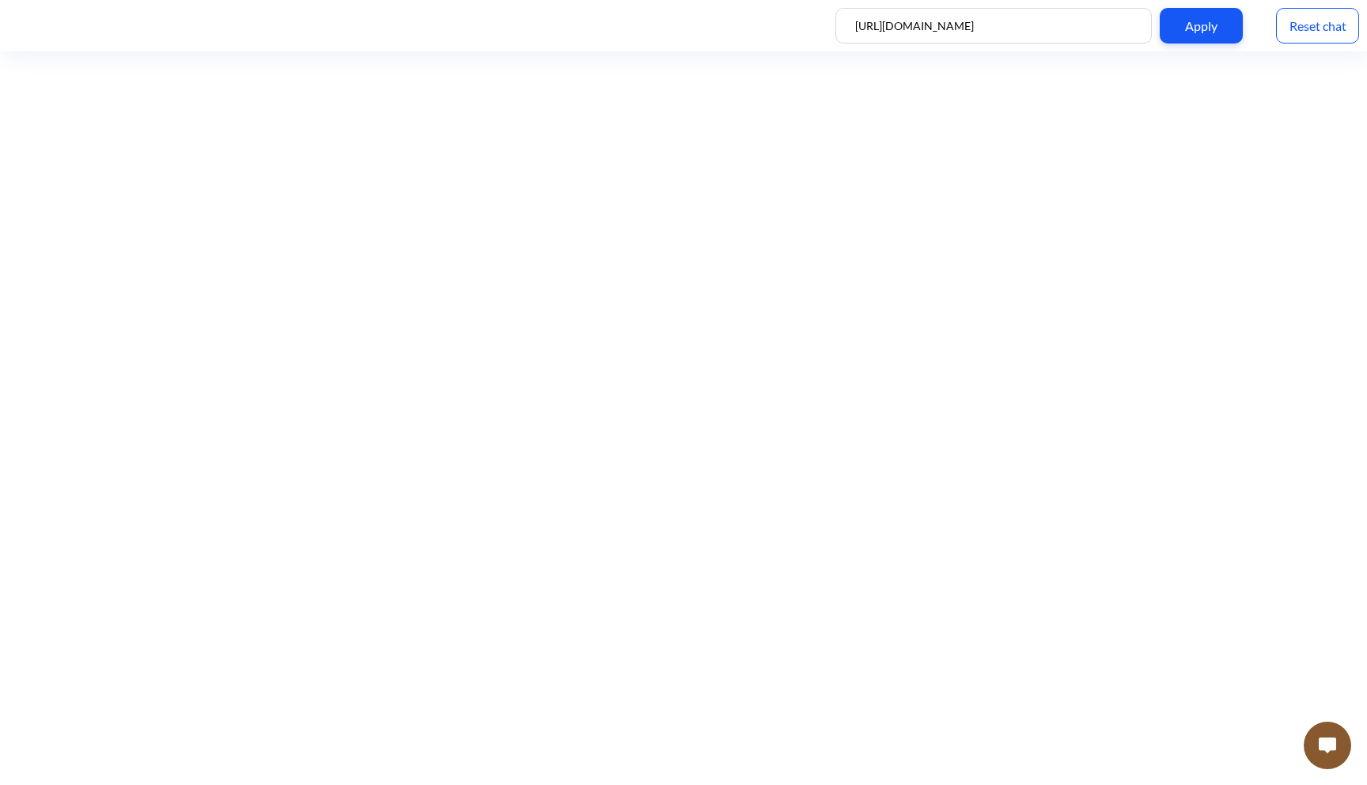
click at [1314, 753] on button at bounding box center [1327, 745] width 47 height 47
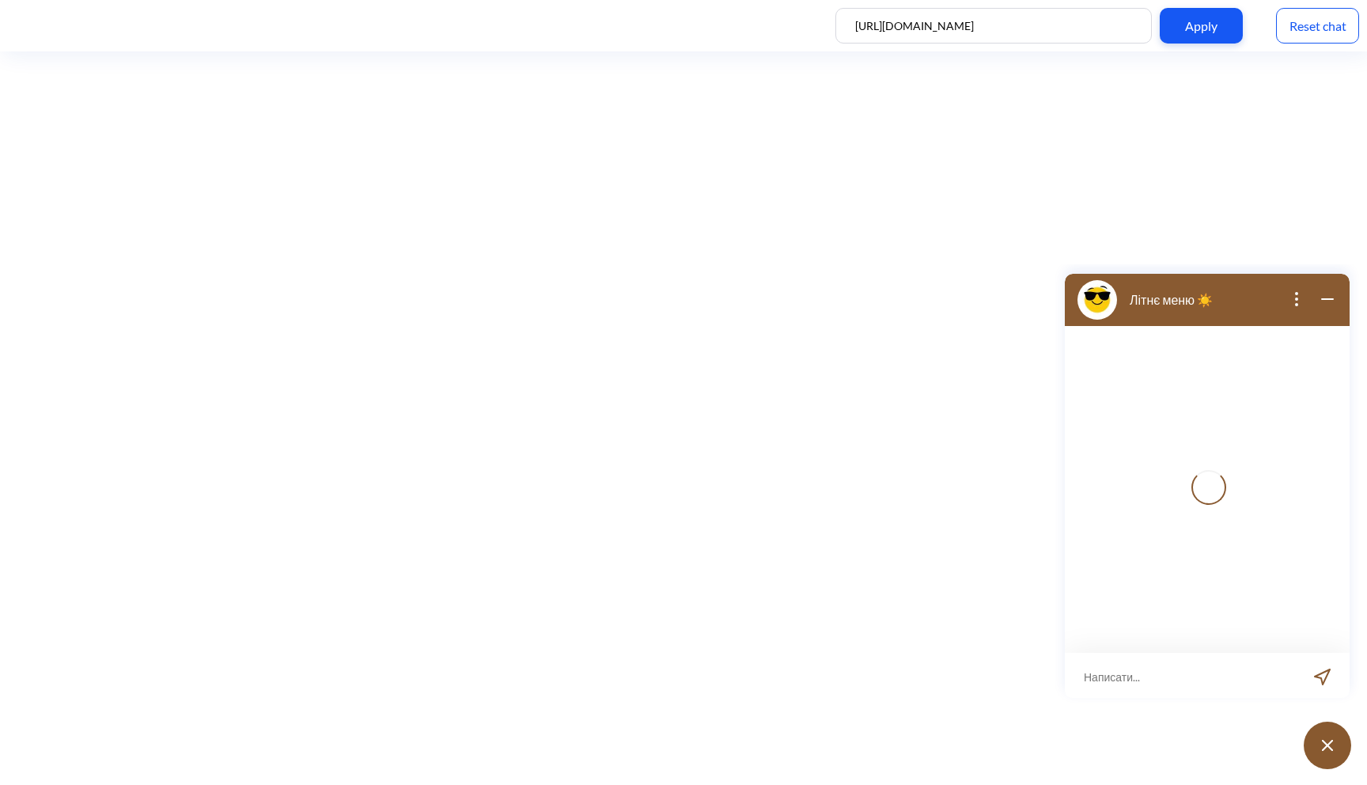
scroll to position [2, 0]
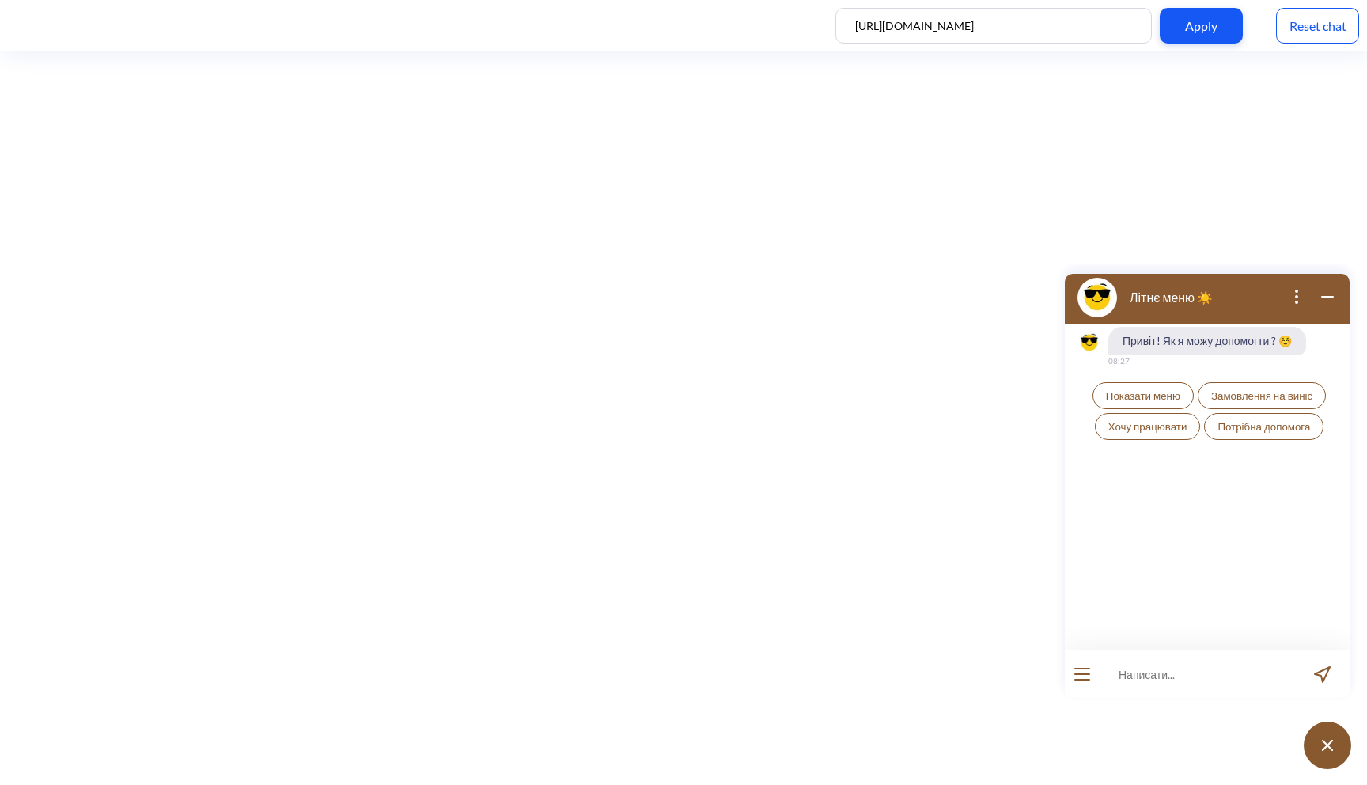
click at [1155, 389] on button "Показати меню" at bounding box center [1143, 395] width 101 height 27
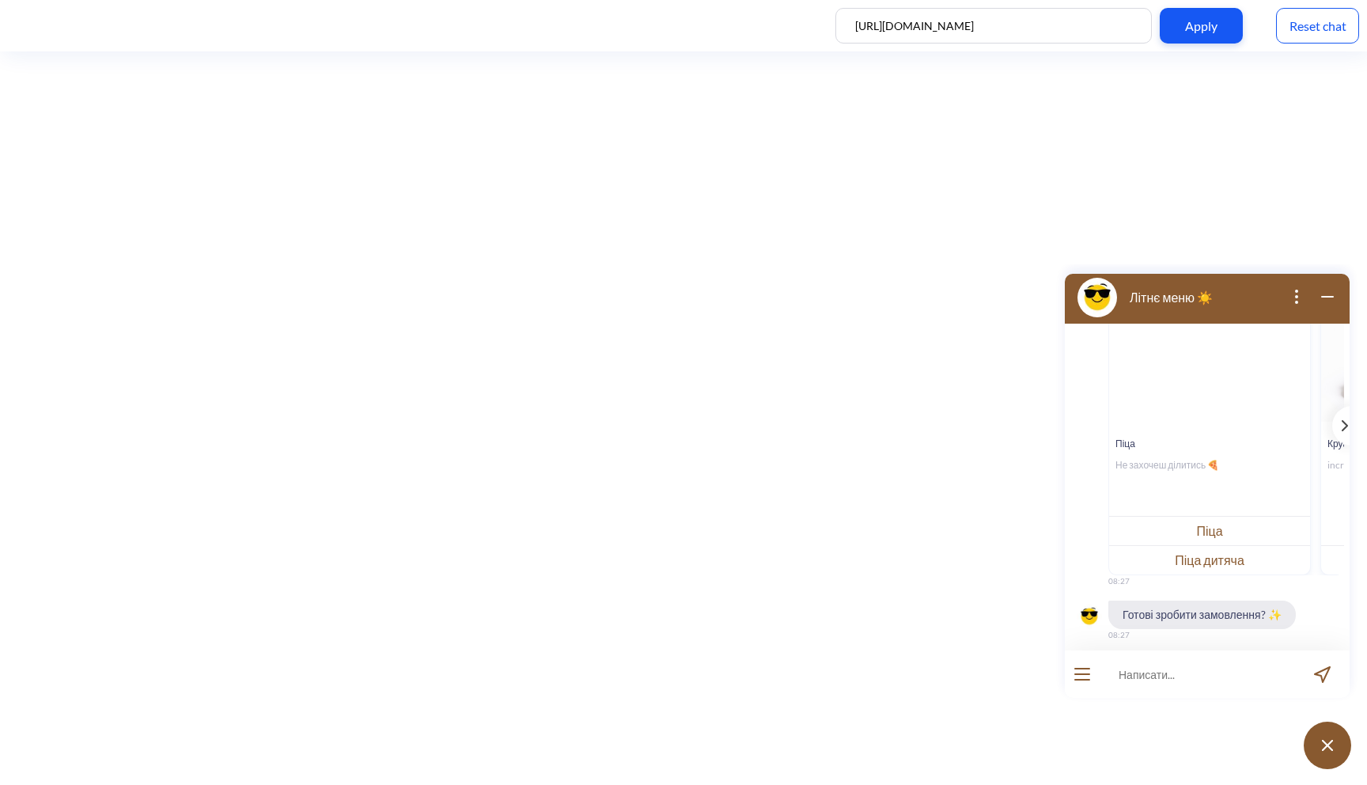
scroll to position [240, 0]
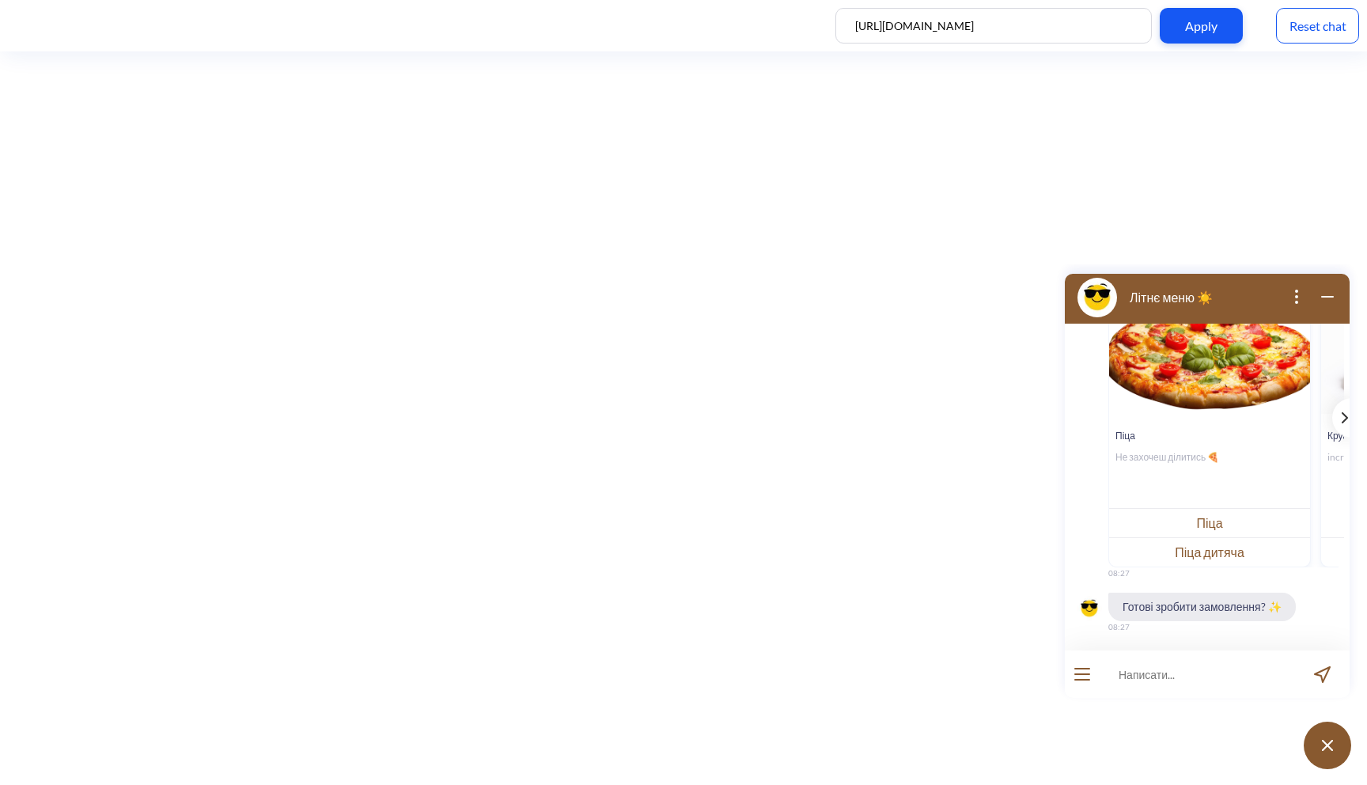
click at [1336, 423] on div "template message" at bounding box center [1343, 418] width 20 height 40
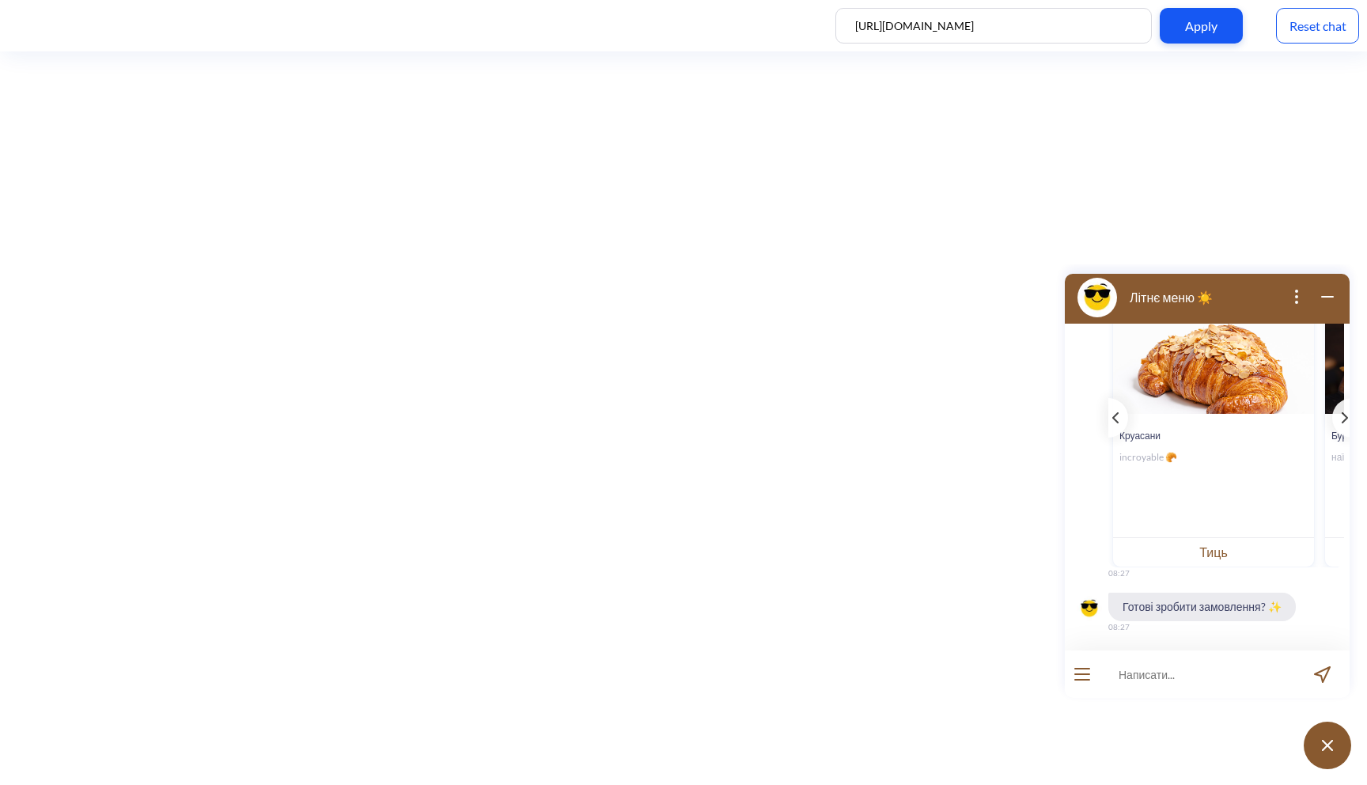
scroll to position [0, 211]
click at [1222, 550] on button "Тиць" at bounding box center [1210, 551] width 201 height 29
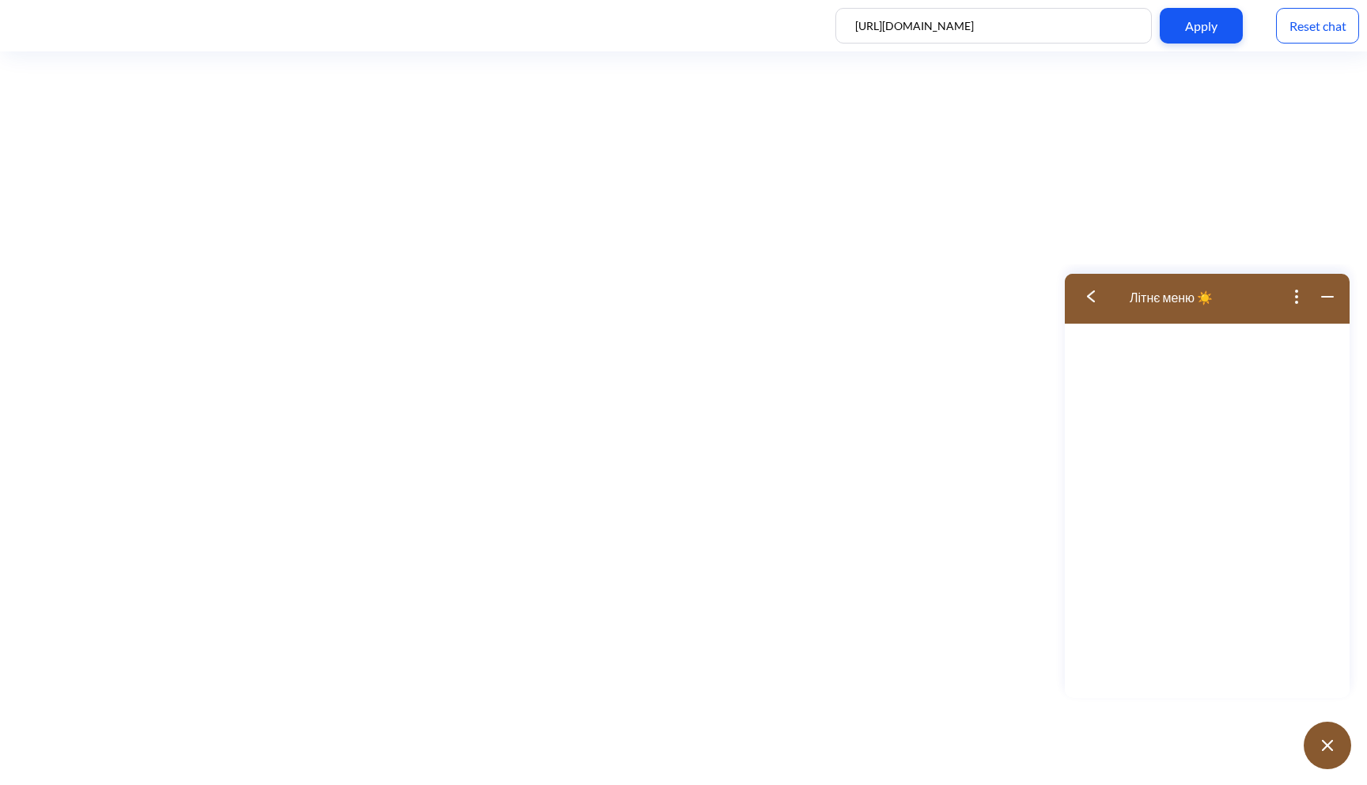
click at [1095, 292] on button at bounding box center [1096, 296] width 63 height 51
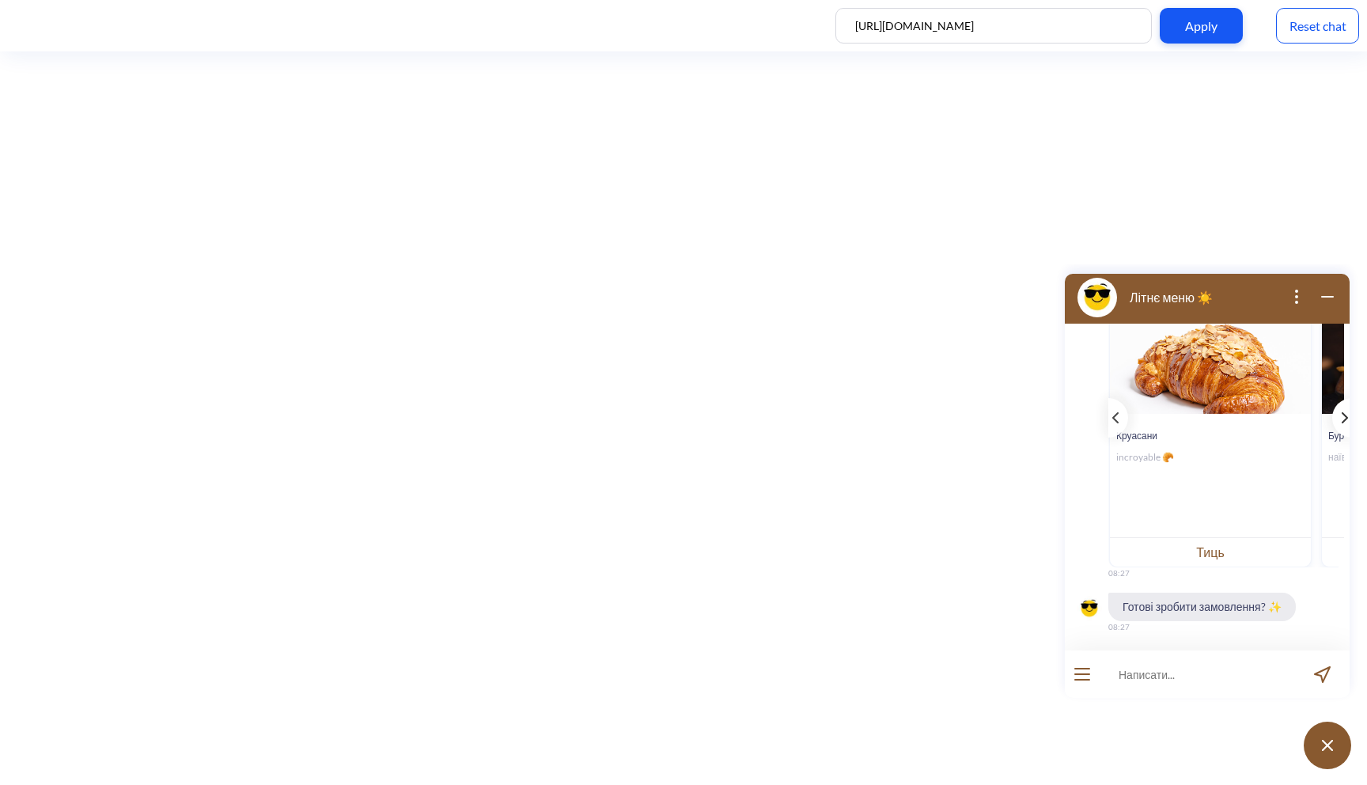
click at [1333, 425] on div "template message" at bounding box center [1343, 418] width 20 height 40
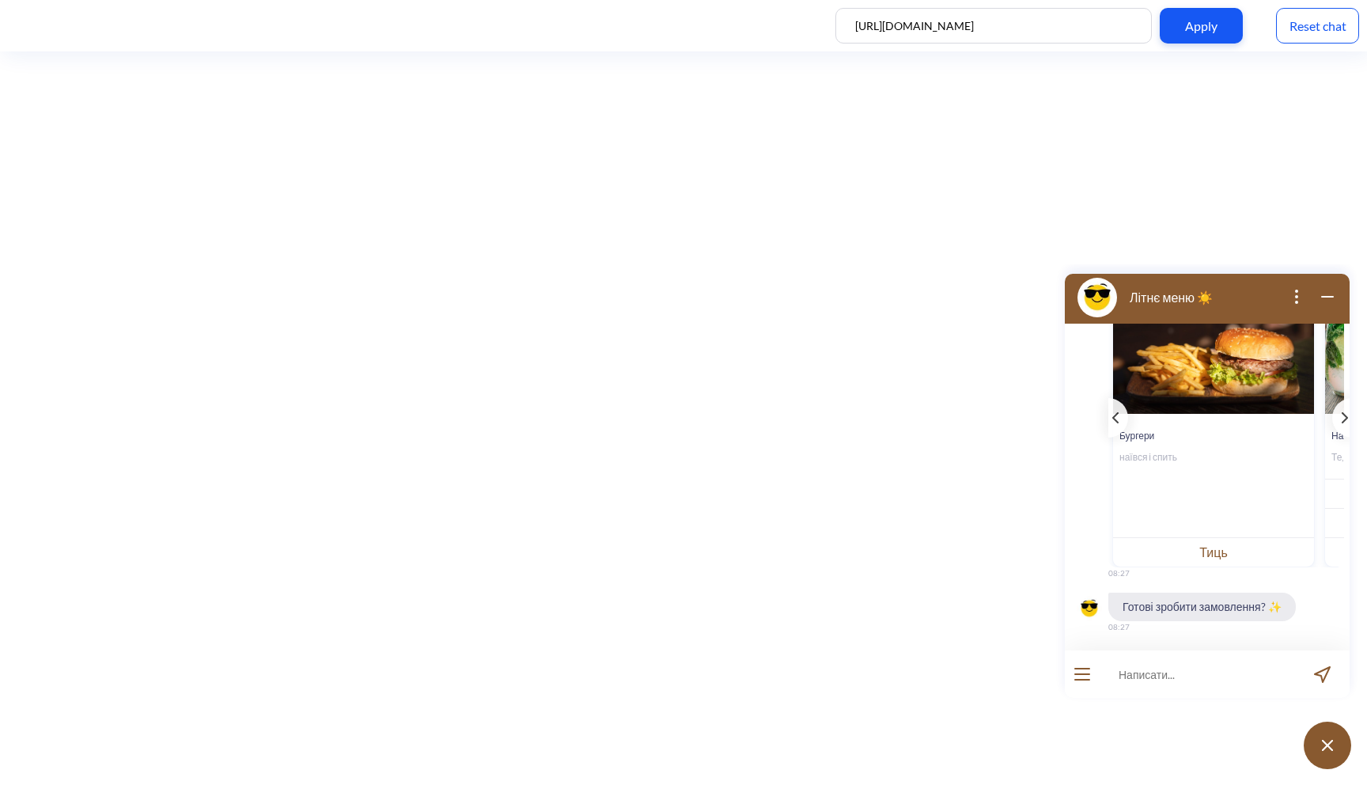
scroll to position [0, 422]
click at [1181, 541] on button "Тиць" at bounding box center [1212, 551] width 201 height 29
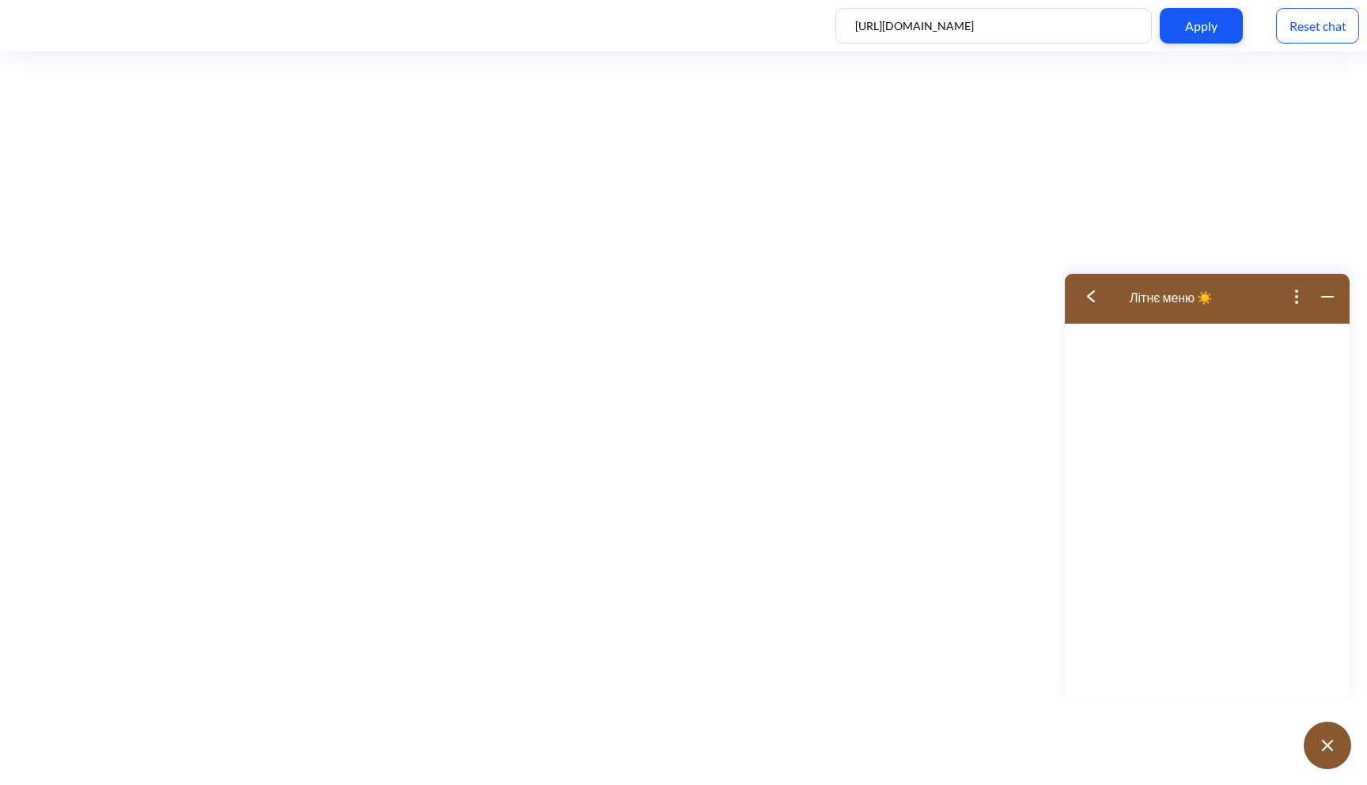
click at [1086, 294] on button at bounding box center [1096, 296] width 63 height 51
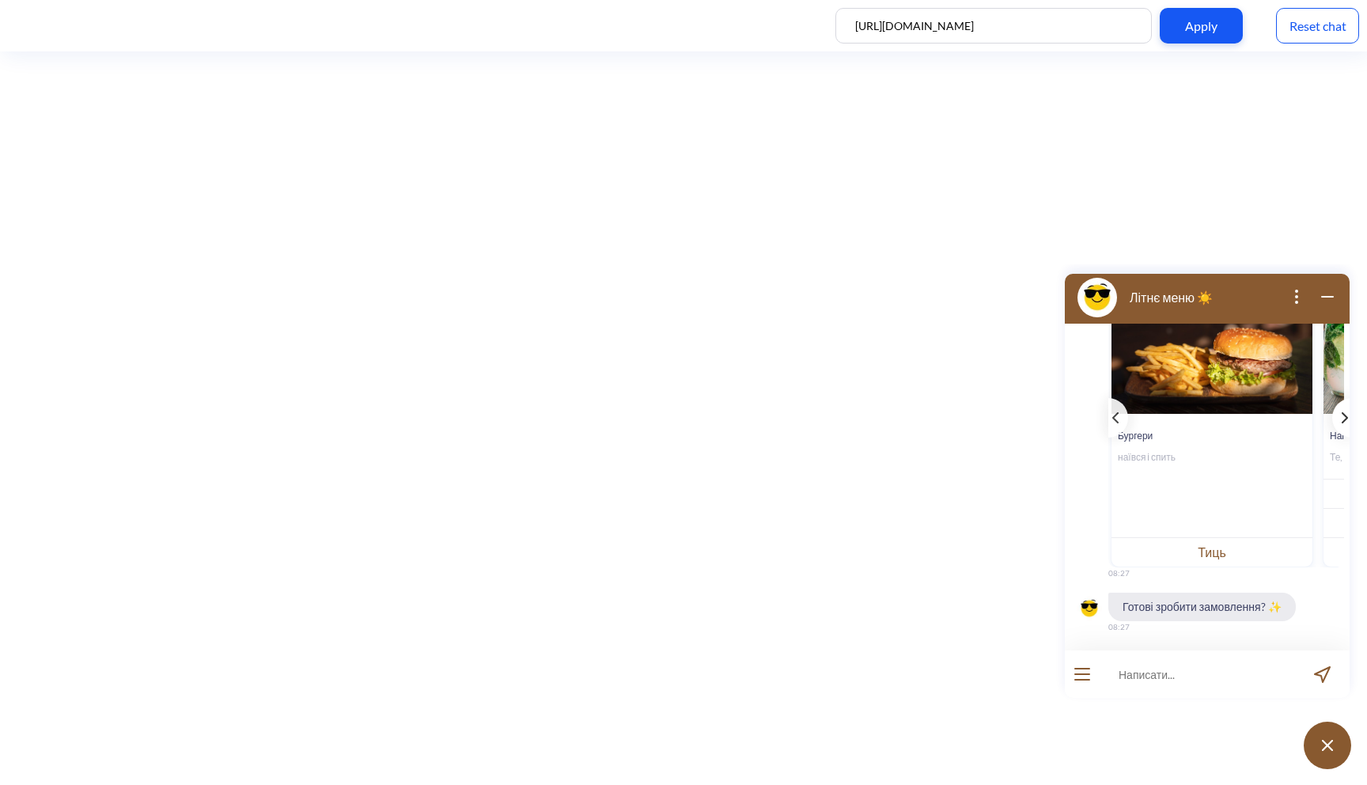
click at [1342, 414] on icon "template message" at bounding box center [1345, 417] width 6 height 11
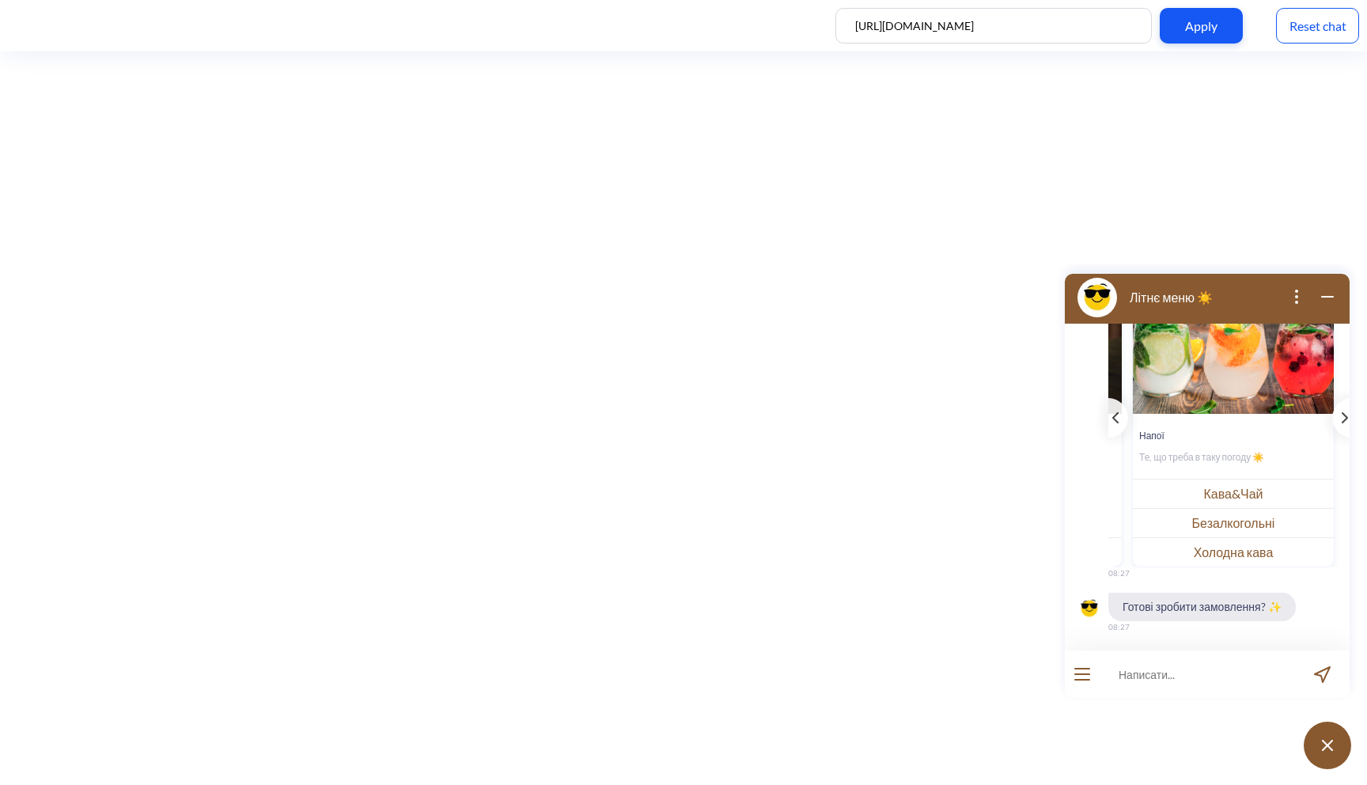
scroll to position [0, 622]
click at [1200, 519] on button "Безалкогольні" at bounding box center [1233, 522] width 201 height 29
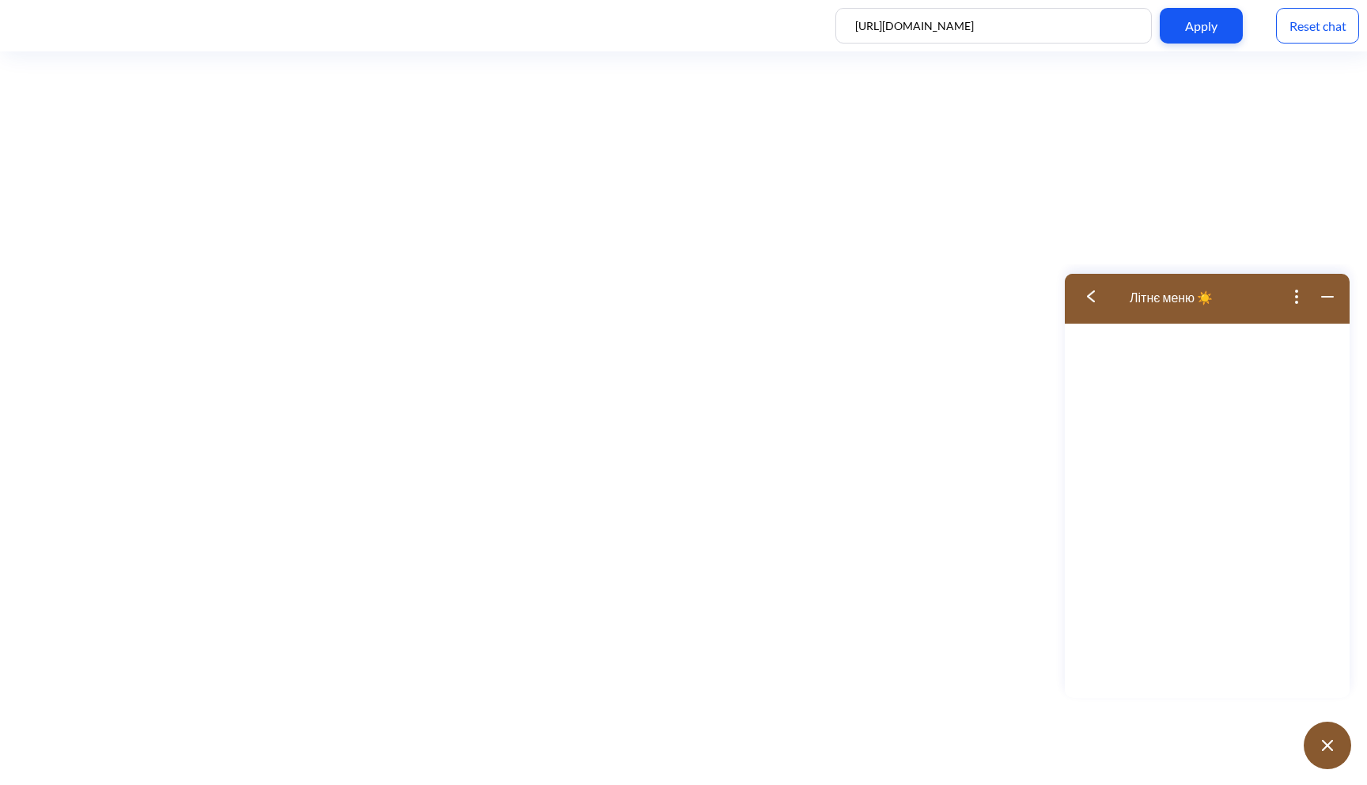
click at [1095, 301] on button at bounding box center [1096, 296] width 63 height 51
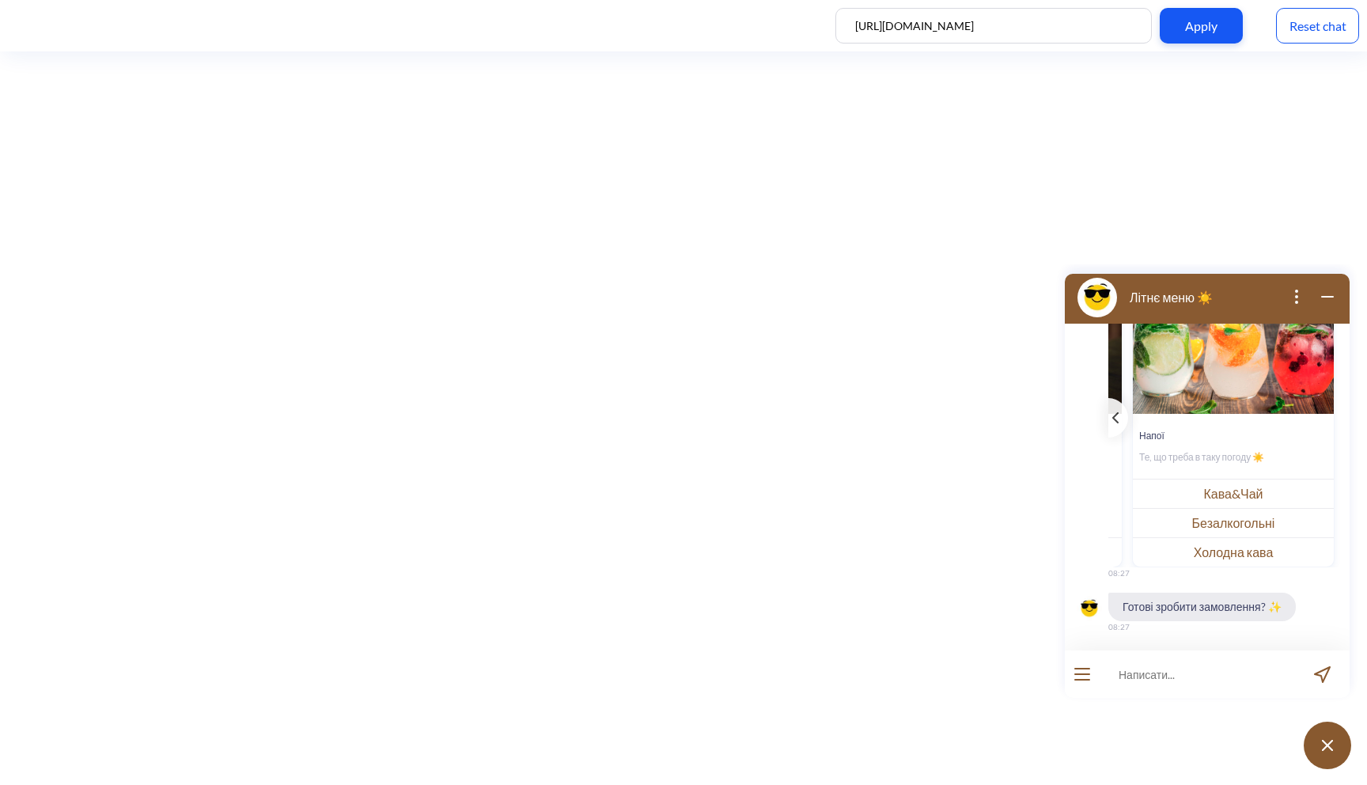
click at [1095, 301] on img at bounding box center [1098, 298] width 40 height 40
click at [1116, 411] on div "template message" at bounding box center [1119, 418] width 20 height 40
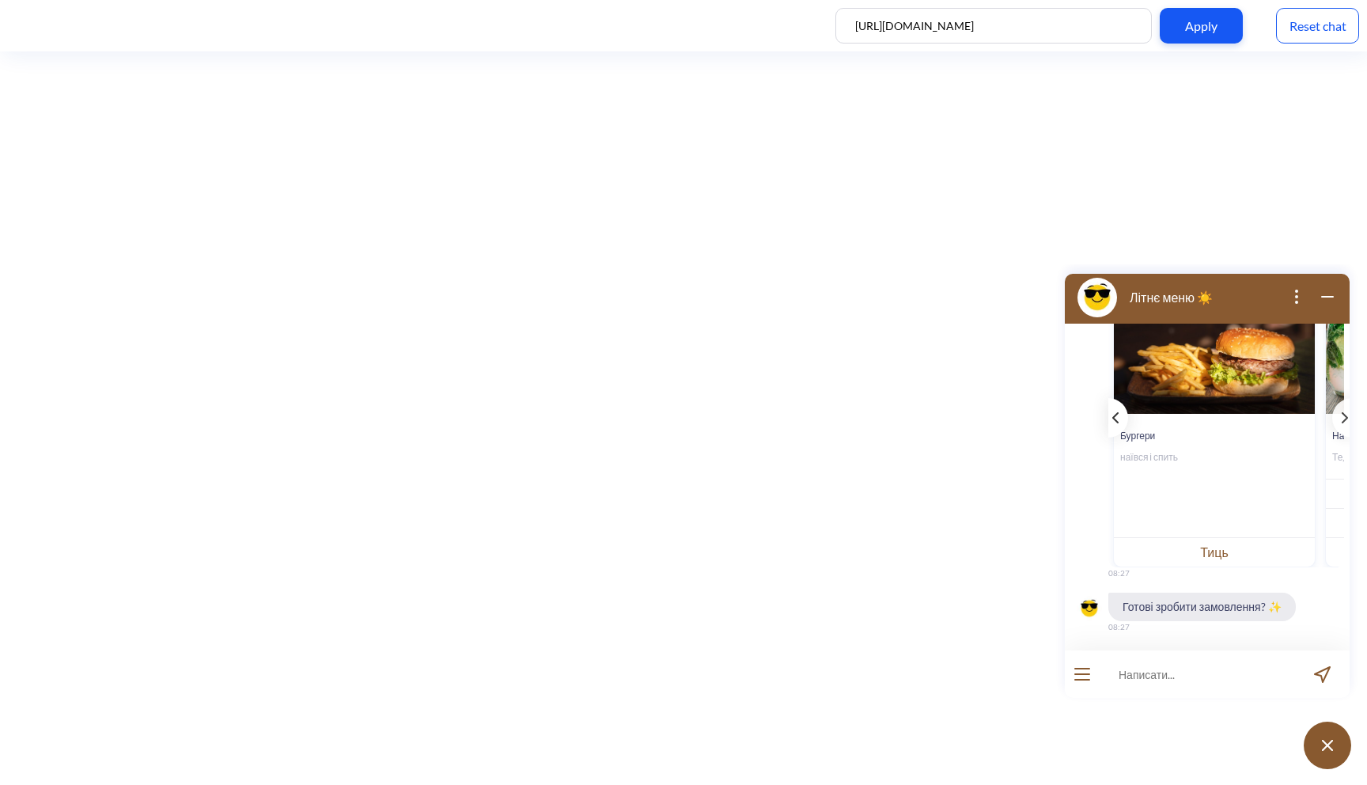
click at [1116, 411] on div "template message" at bounding box center [1119, 418] width 20 height 40
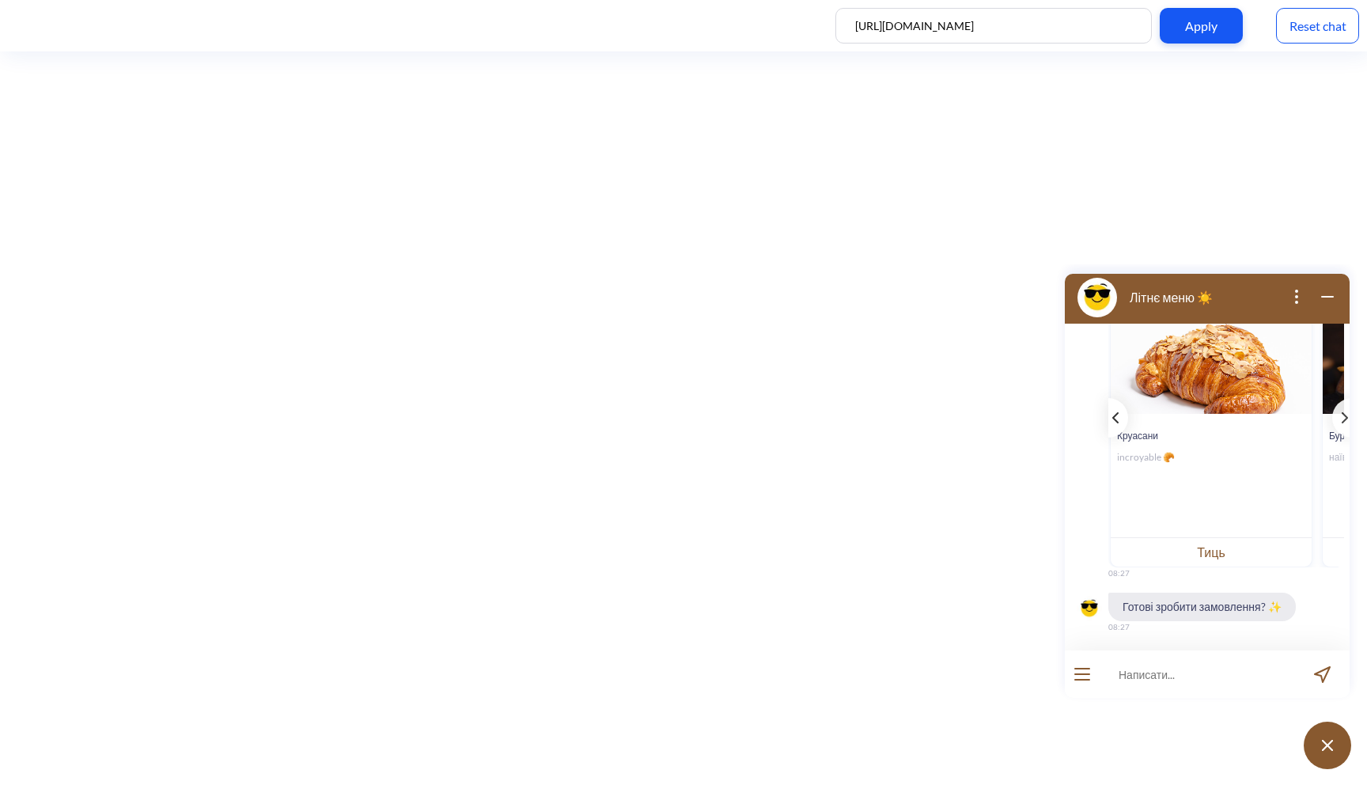
click at [1116, 411] on div "template message" at bounding box center [1119, 418] width 20 height 40
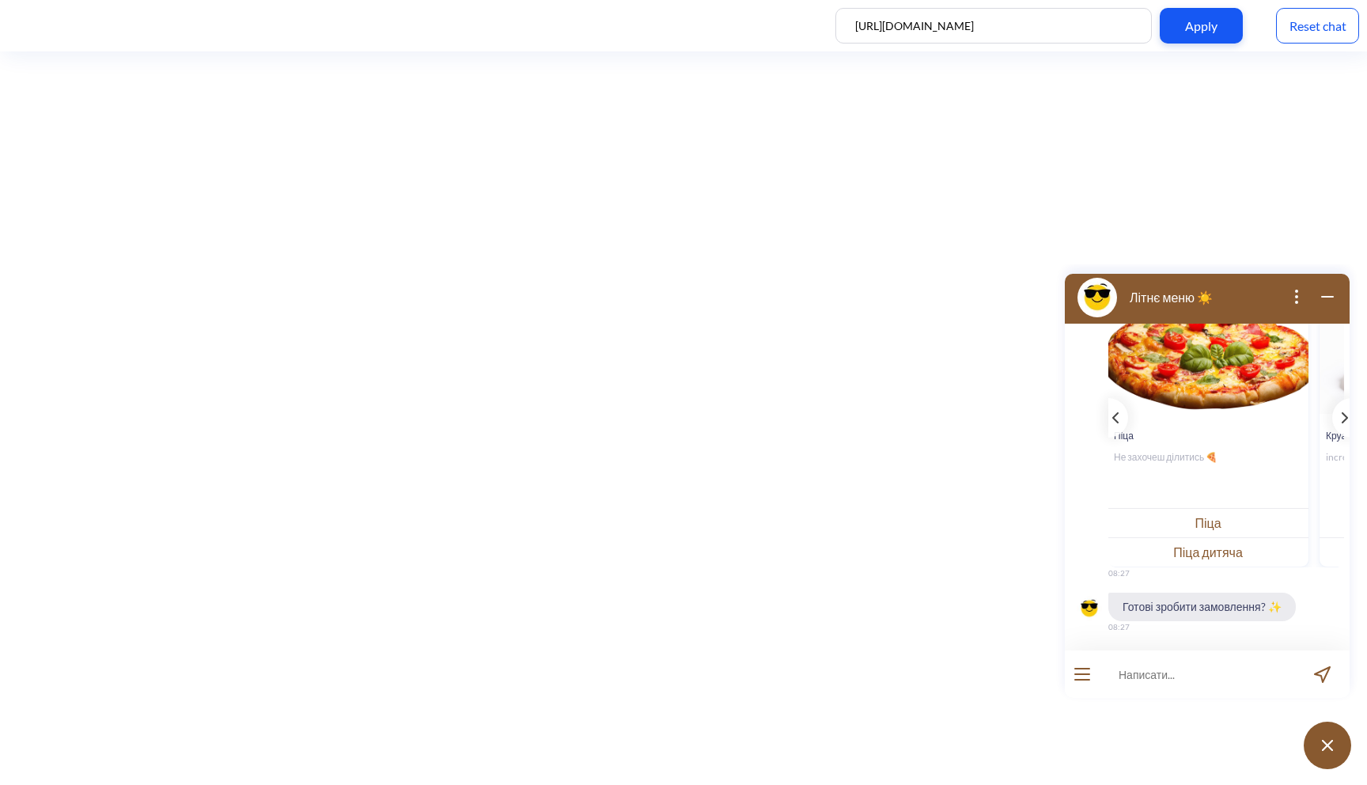
scroll to position [0, 0]
click at [1185, 520] on button "Піца" at bounding box center [1209, 522] width 201 height 29
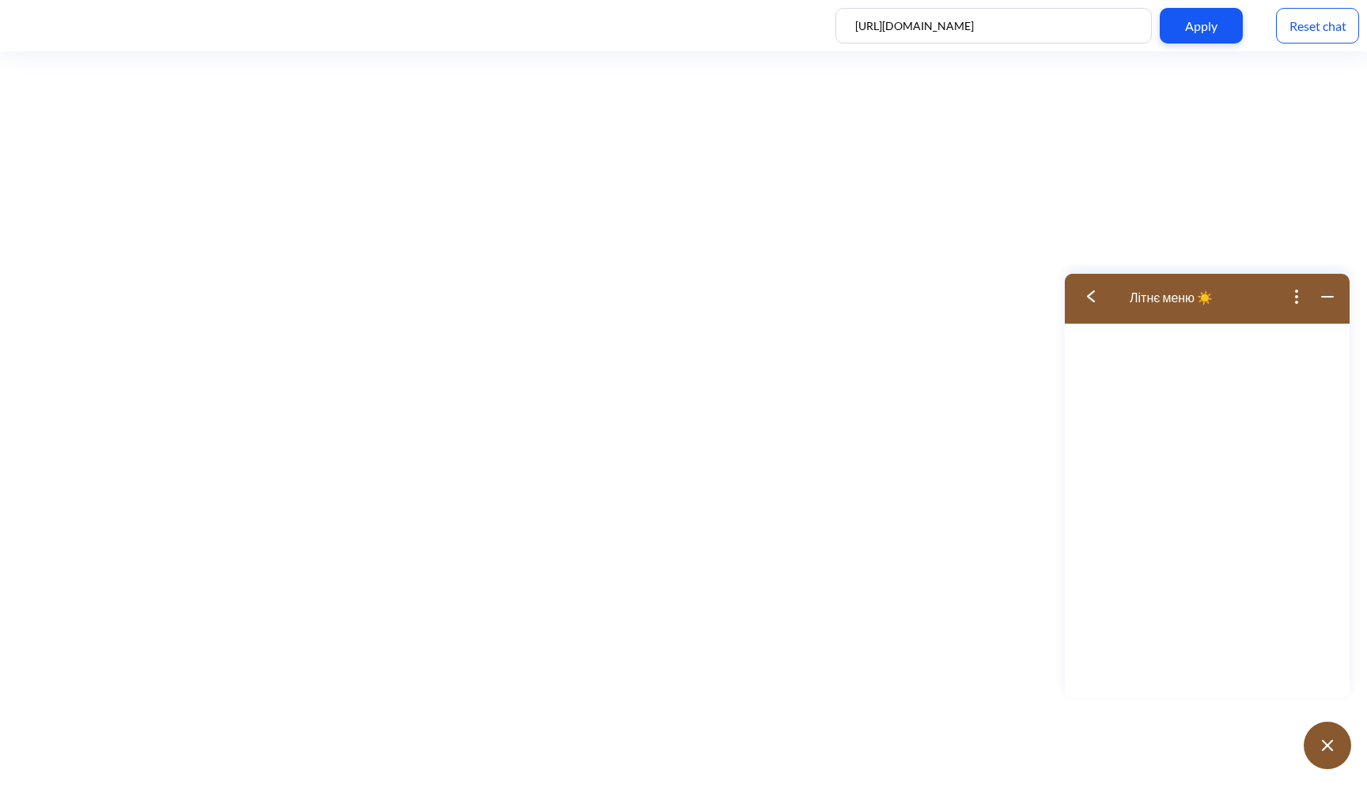
click at [1092, 296] on img at bounding box center [1091, 296] width 8 height 12
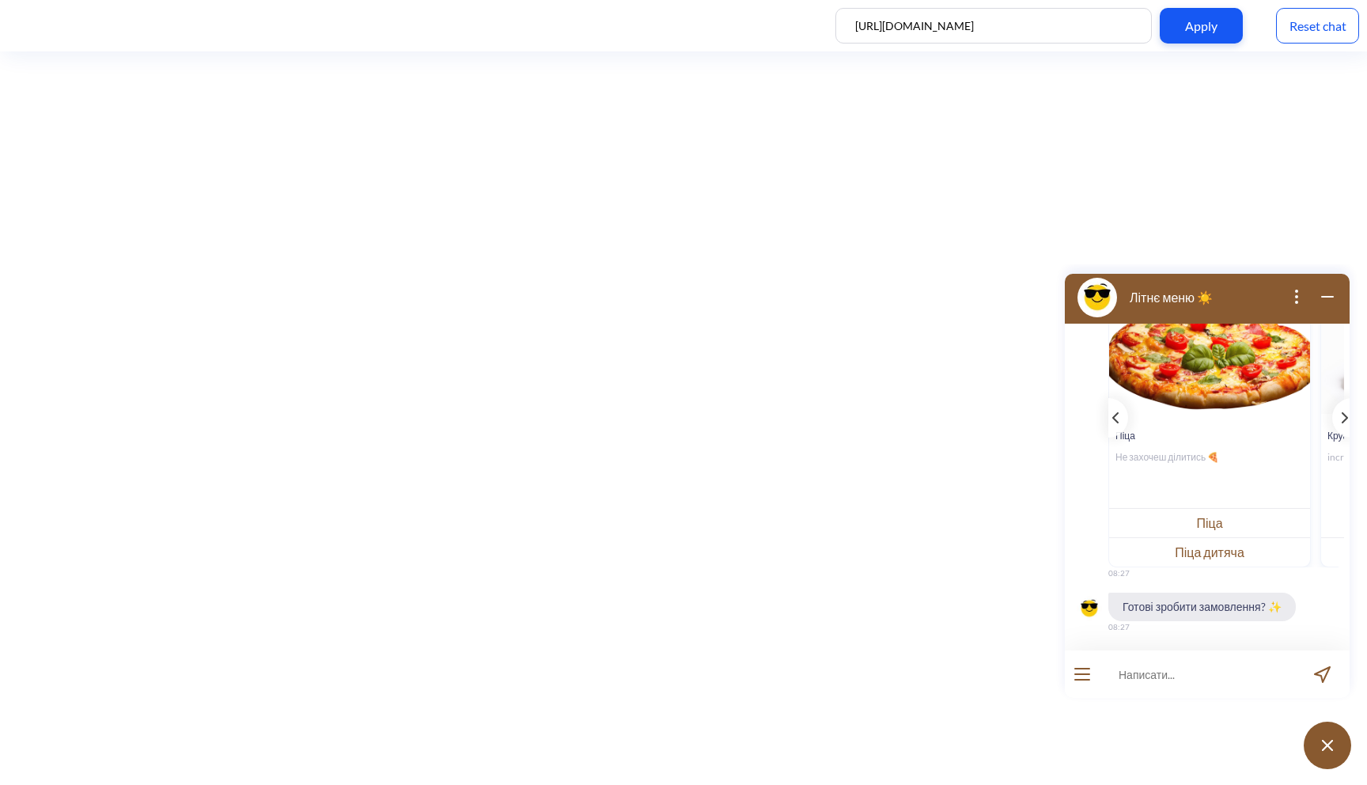
click at [1195, 673] on input at bounding box center [1197, 673] width 195 height 47
type input "хочу замовити піцу цезар"
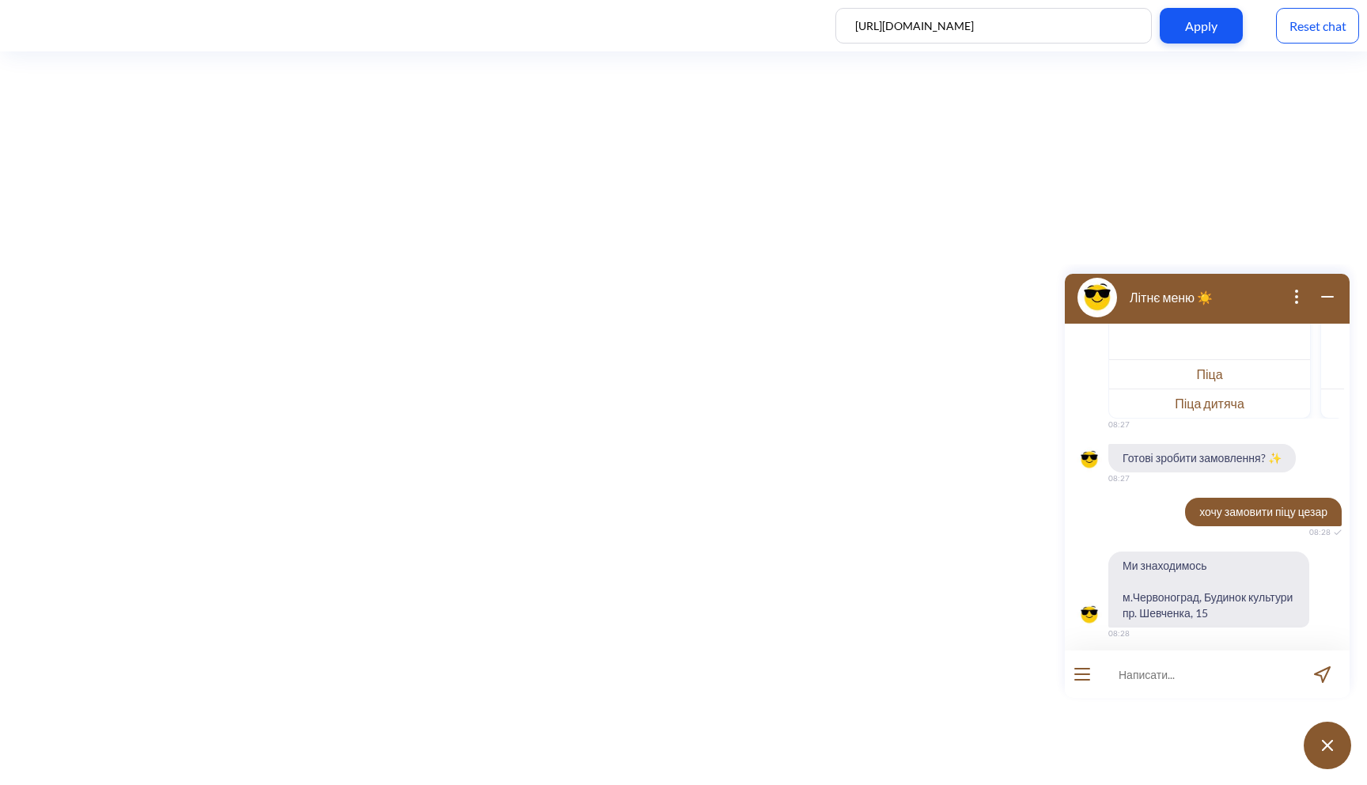
scroll to position [395, 0]
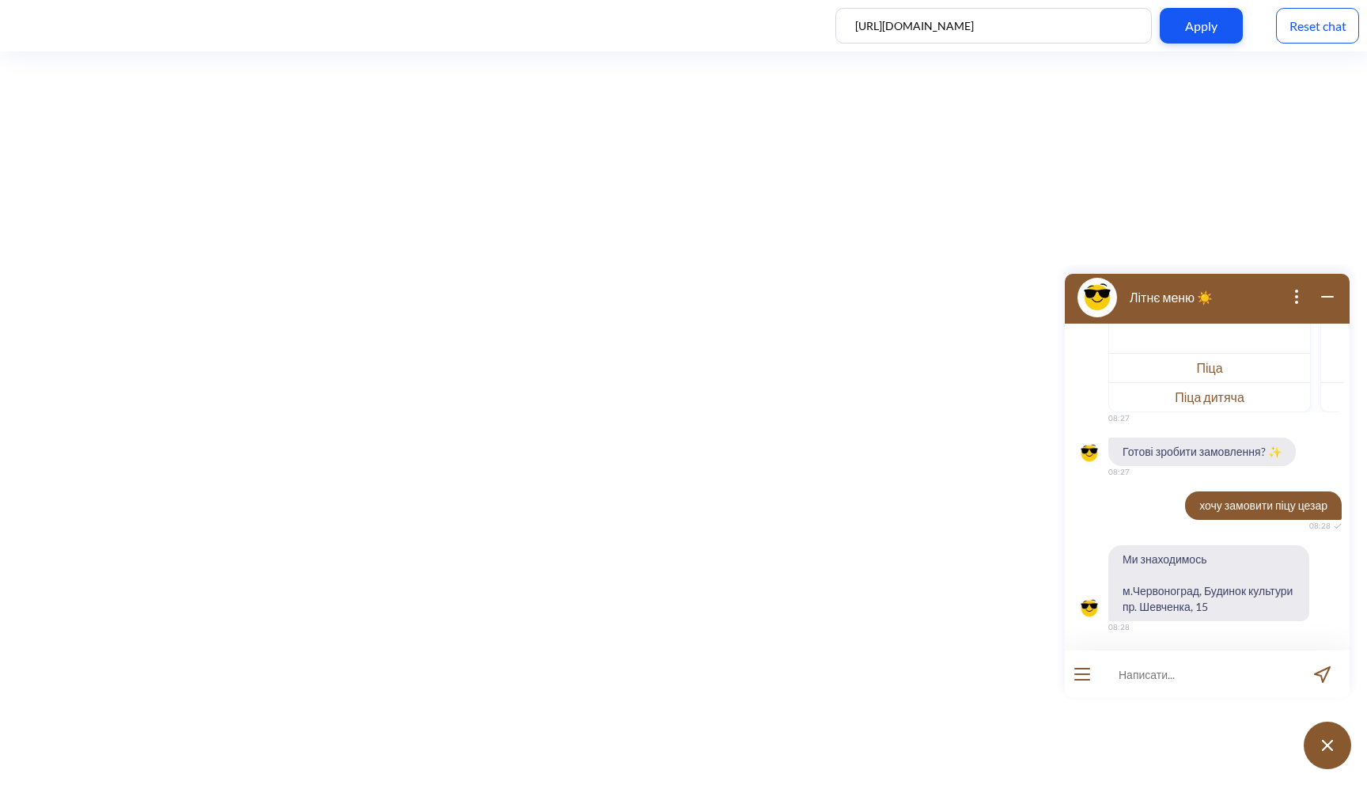
click at [1181, 565] on span "Ми знаходимось м.Червоноград, Будинок культури пр. Шевченка, 15" at bounding box center [1209, 583] width 201 height 76
click at [1166, 659] on input at bounding box center [1197, 673] width 195 height 47
type input "я хочу зробити замовлення"
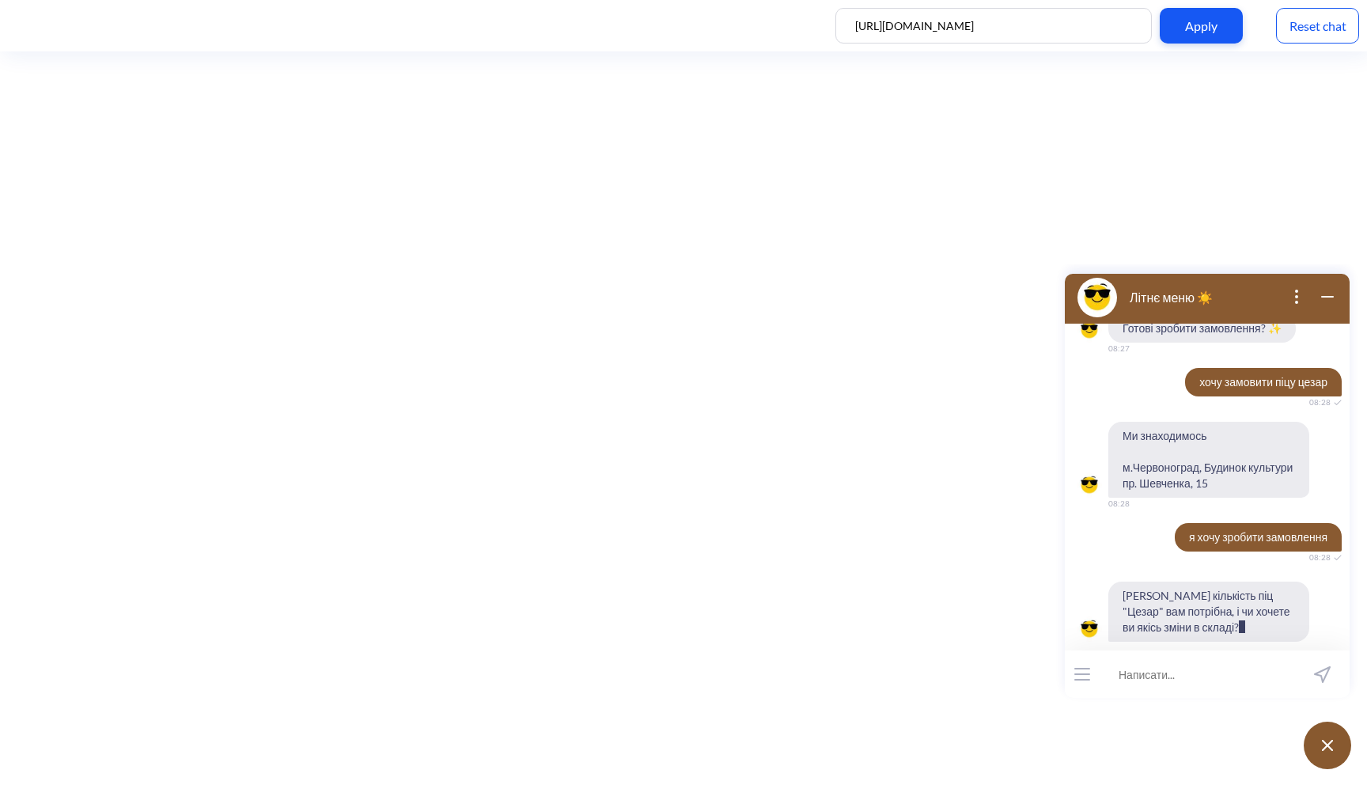
scroll to position [534, 0]
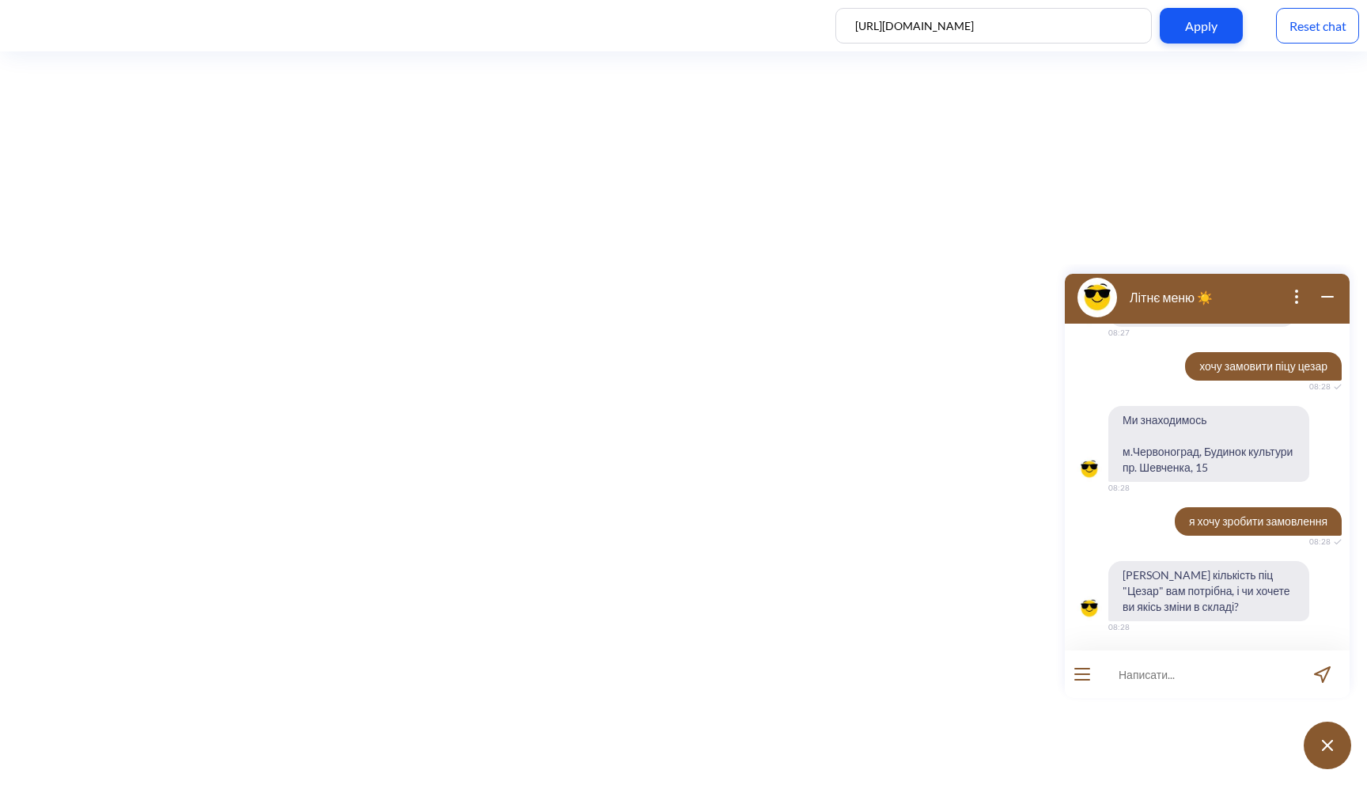
click at [1196, 685] on input at bounding box center [1197, 673] width 195 height 47
type input "2 піци"
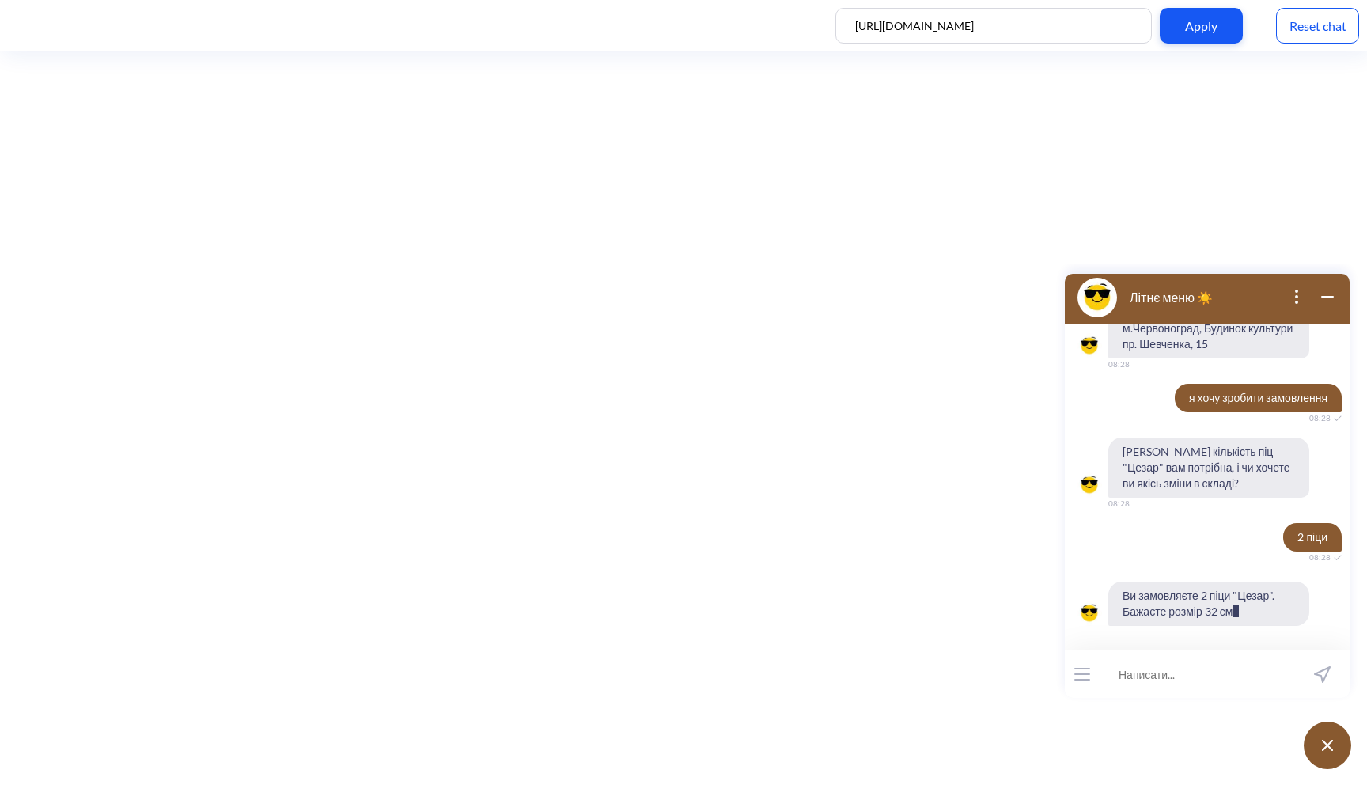
scroll to position [673, 0]
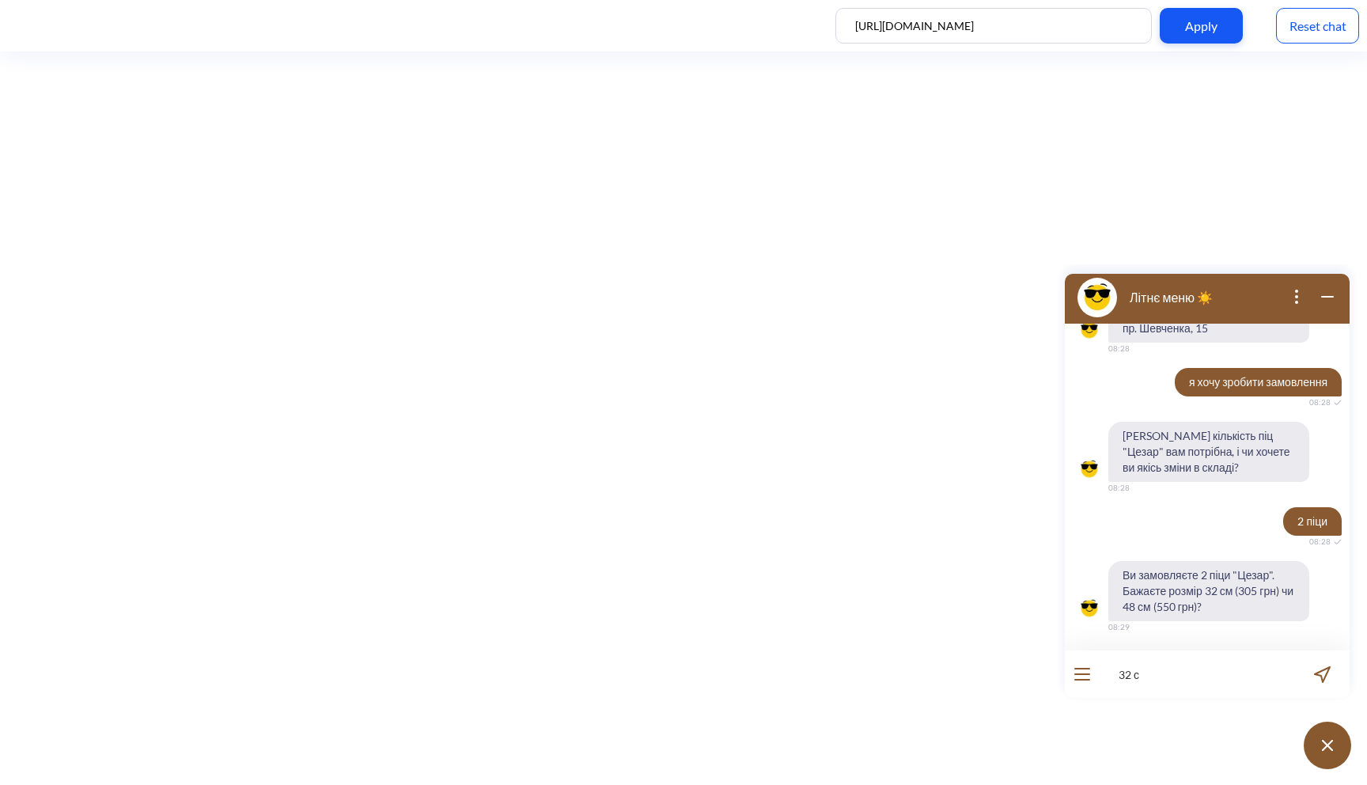
type input "32 см"
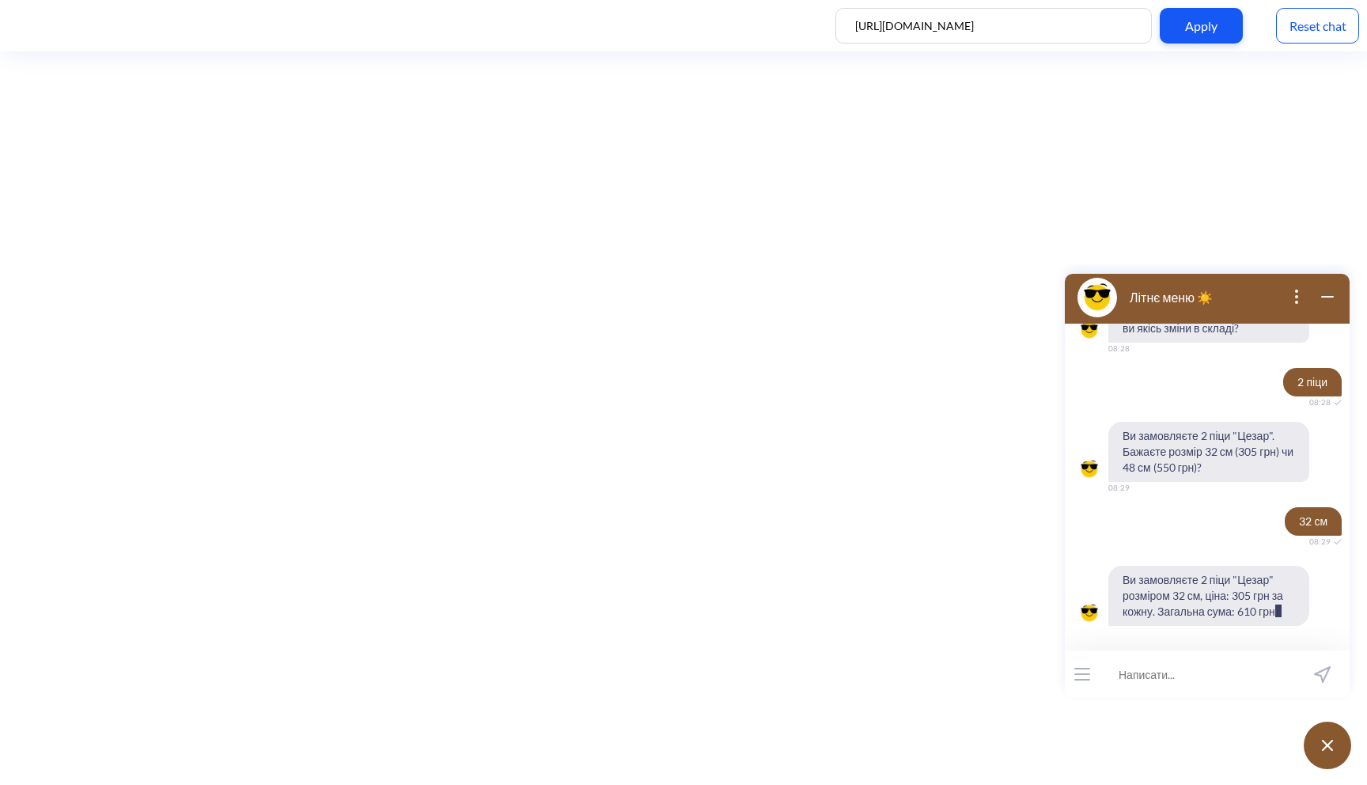
scroll to position [829, 0]
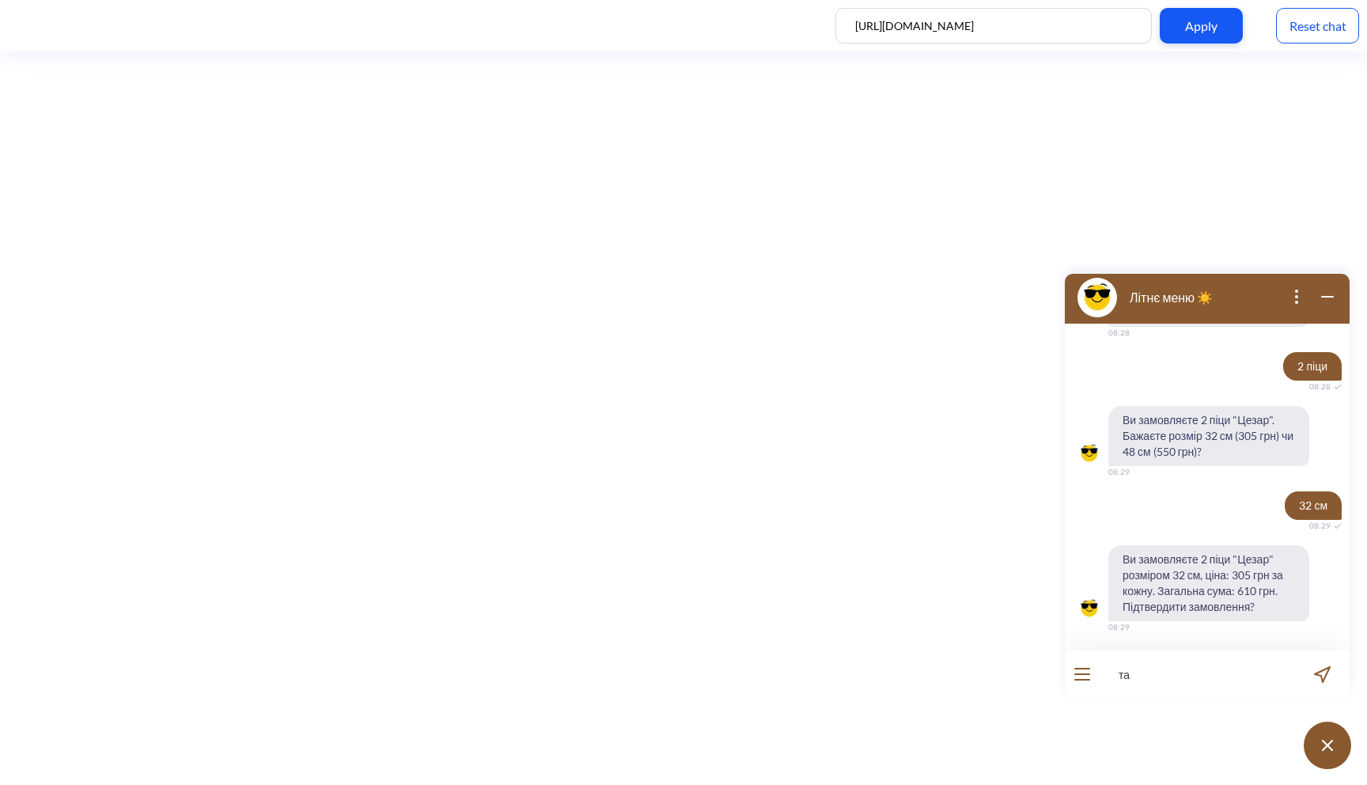
type input "так"
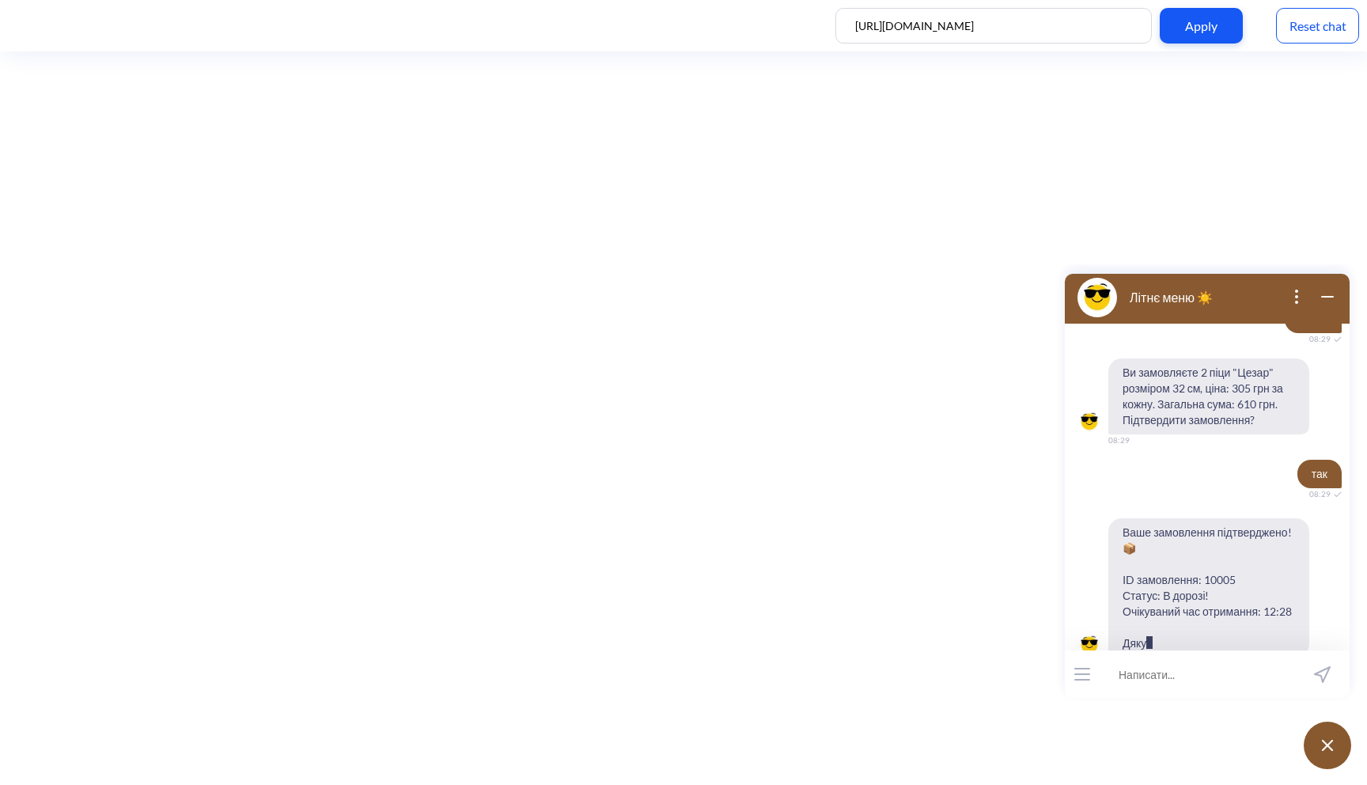
scroll to position [1047, 0]
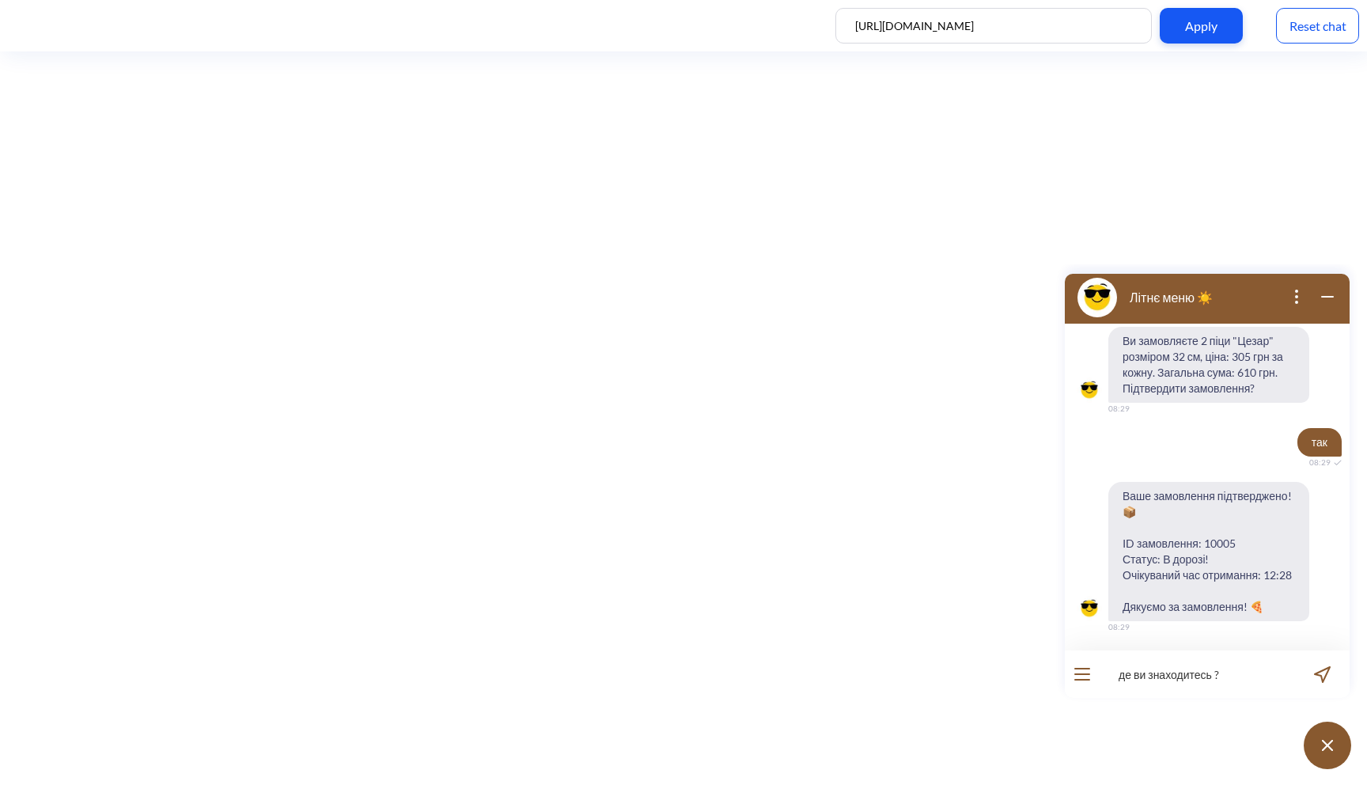
type input "де ви знаходитесь ?"
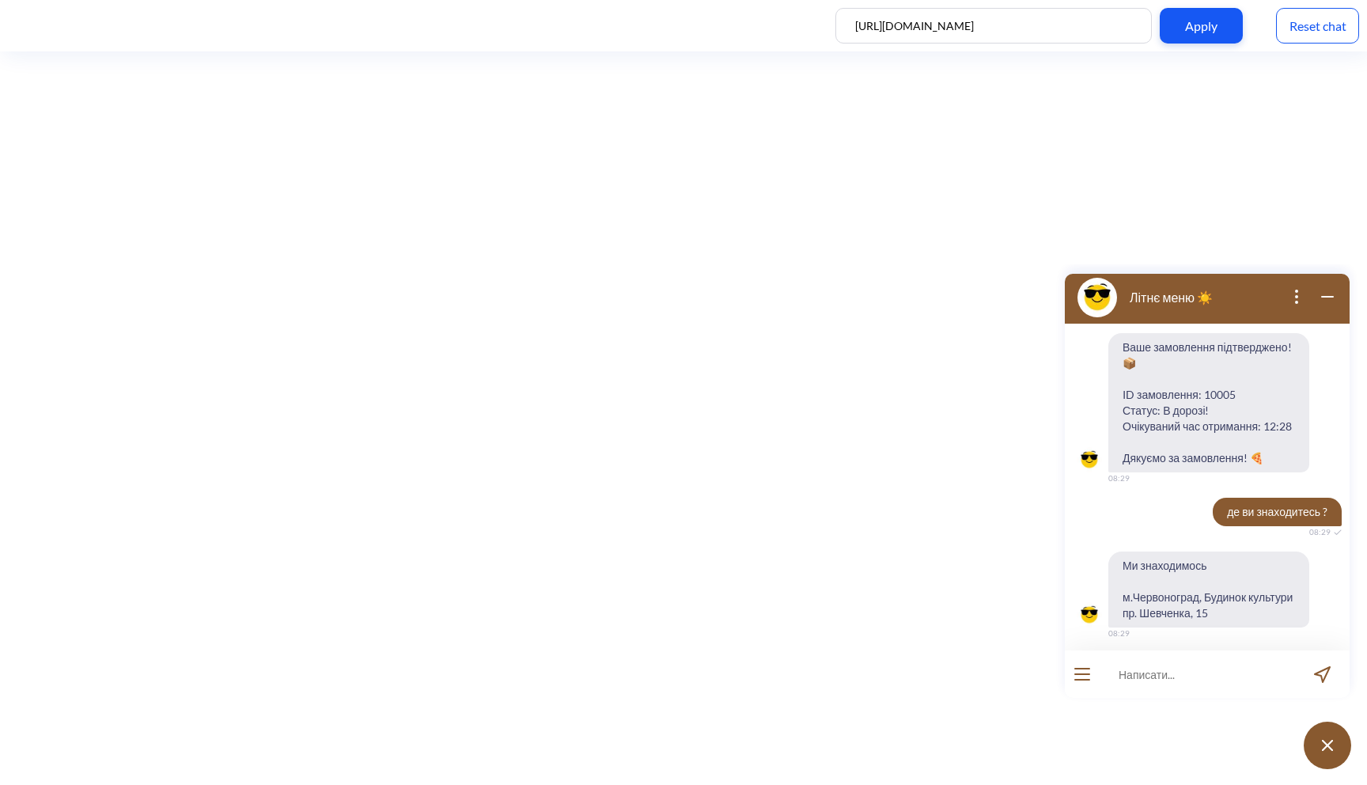
scroll to position [1202, 0]
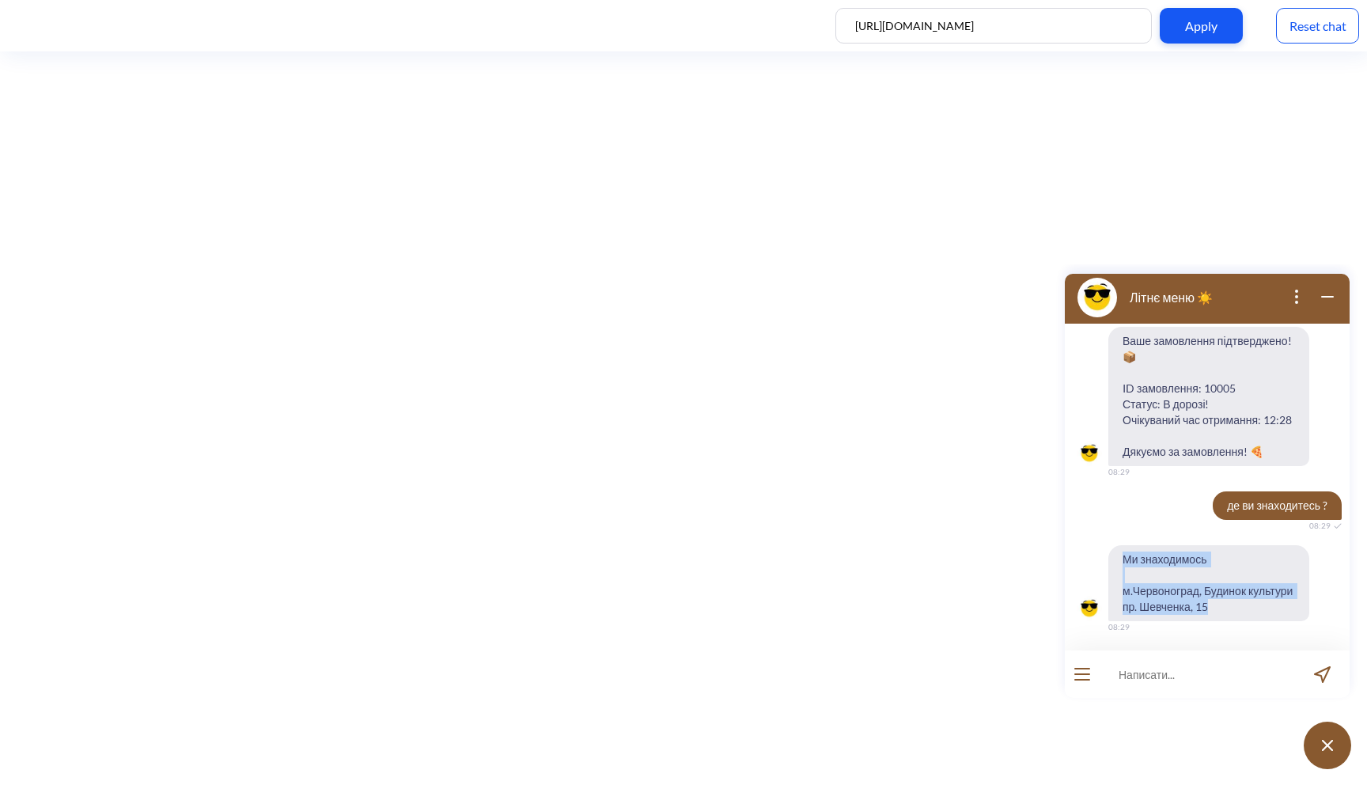
drag, startPoint x: 1123, startPoint y: 556, endPoint x: 1265, endPoint y: 599, distance: 148.9
click at [1265, 599] on span "Ми знаходимось м.Червоноград, Будинок культури пр. Шевченка, 15" at bounding box center [1209, 583] width 201 height 76
click at [1224, 600] on span "Ми знаходимось м.Червоноград, Будинок культури пр. Шевченка, 15" at bounding box center [1209, 583] width 201 height 76
click at [1123, 674] on input at bounding box center [1197, 673] width 195 height 47
type input "хочу тут працювати"
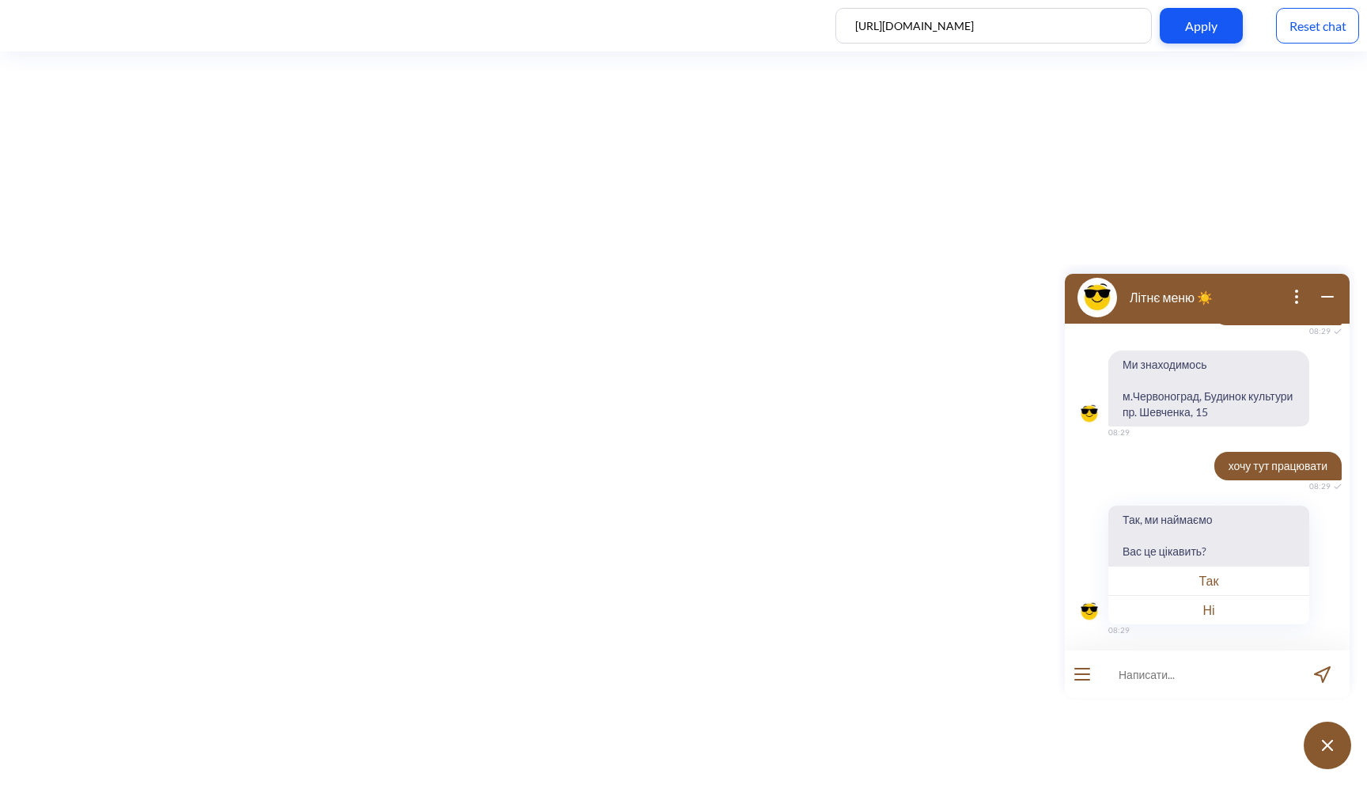
scroll to position [1399, 0]
click at [1076, 680] on icon "open menu" at bounding box center [1082, 680] width 14 height 0
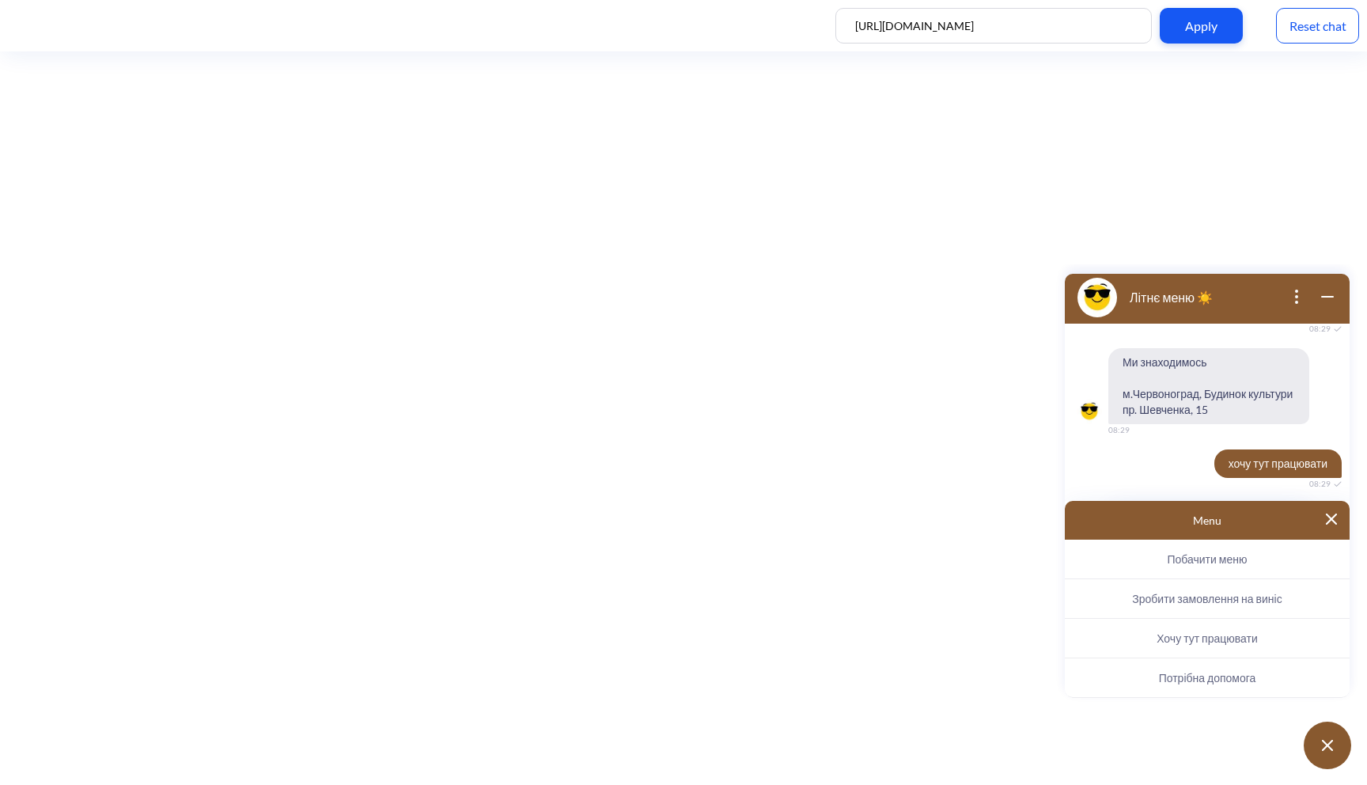
click at [1206, 645] on button "Хочу тут працювати" at bounding box center [1207, 639] width 285 height 40
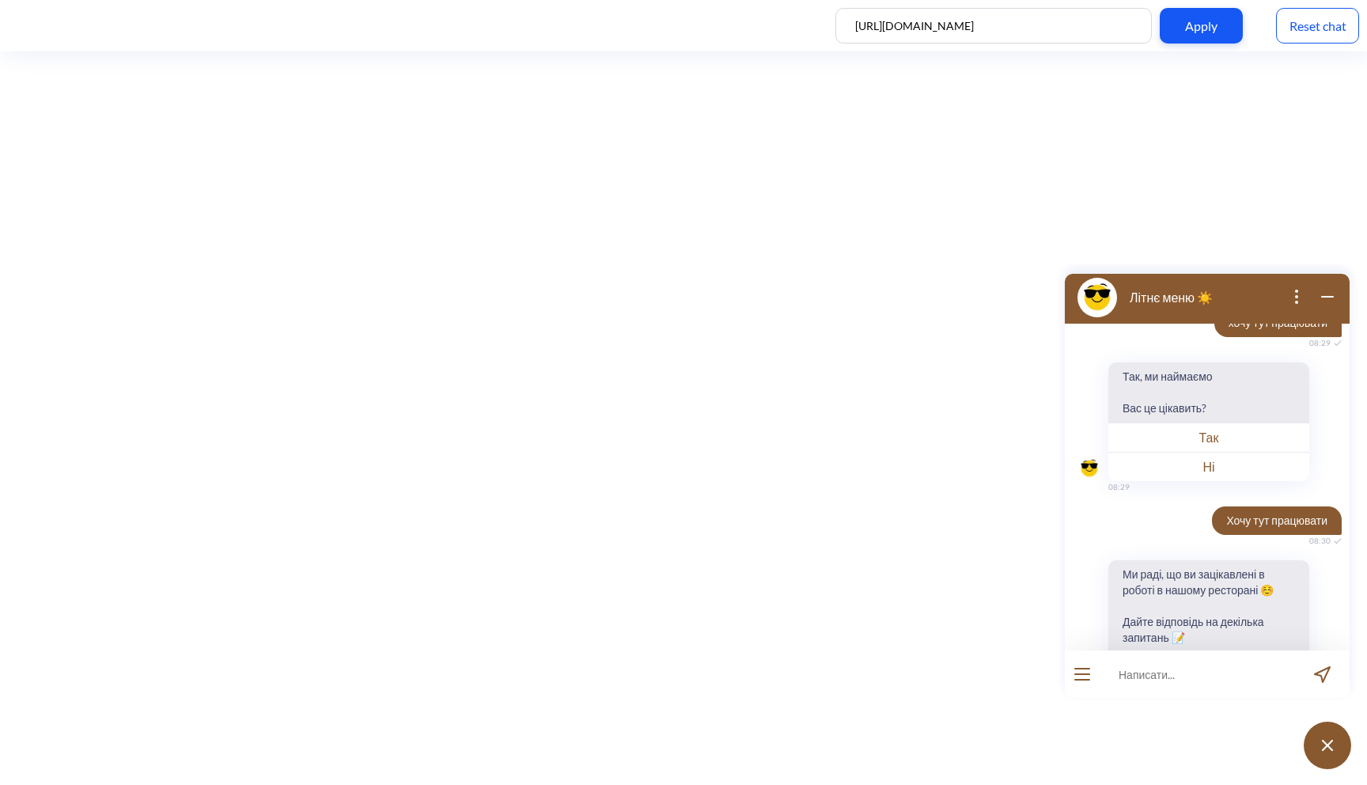
scroll to position [1519, 0]
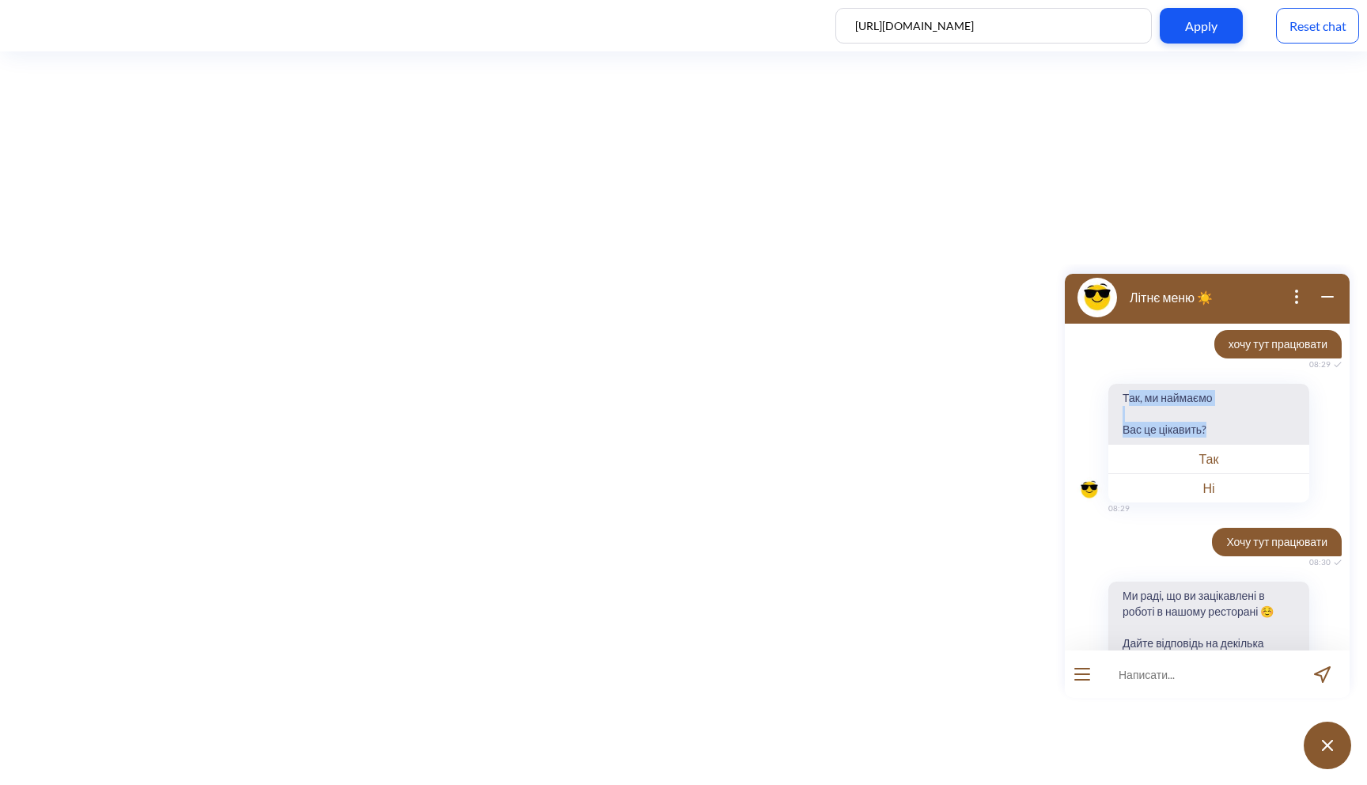
drag, startPoint x: 1127, startPoint y: 392, endPoint x: 1222, endPoint y: 432, distance: 102.9
click at [1222, 432] on span "Так, ми наймаємо Вас це цікавить?" at bounding box center [1168, 414] width 119 height 60
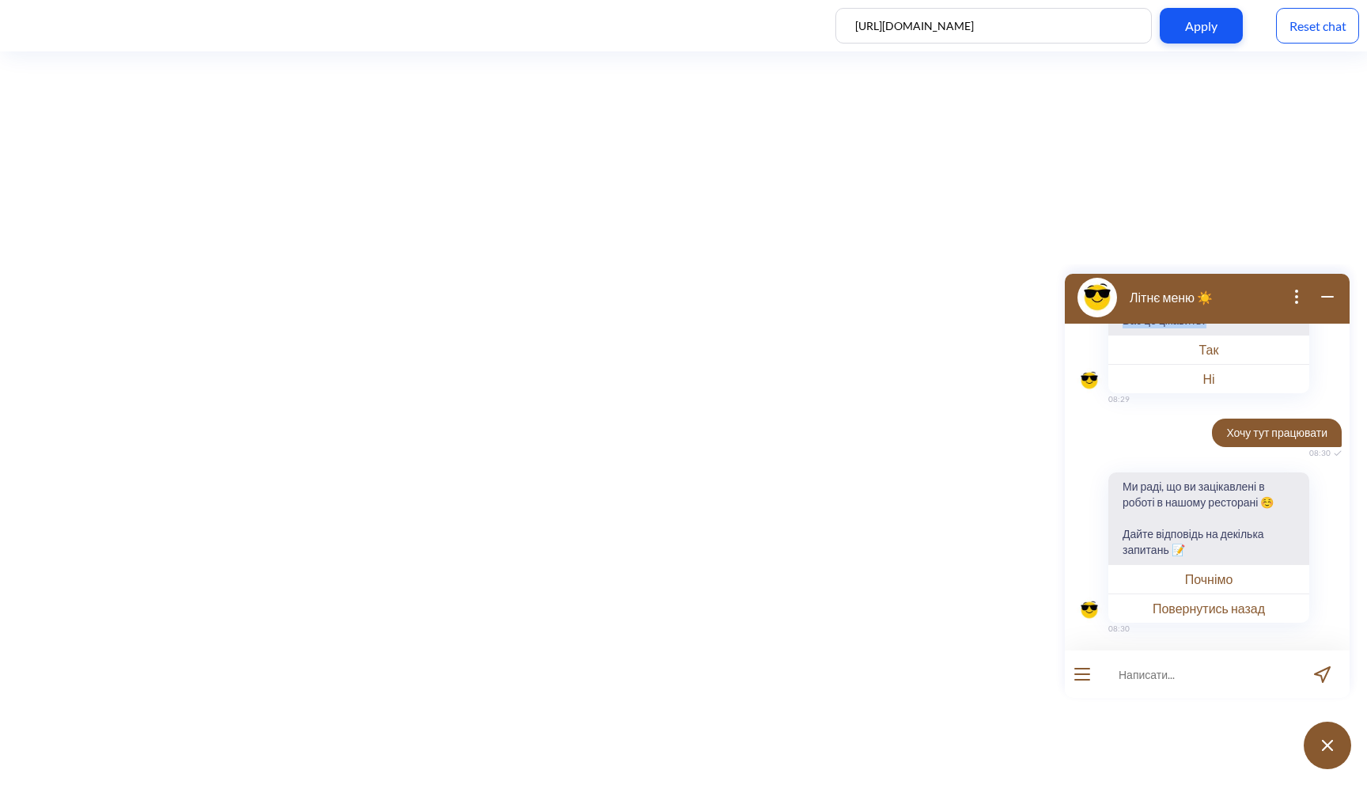
scroll to position [1591, 0]
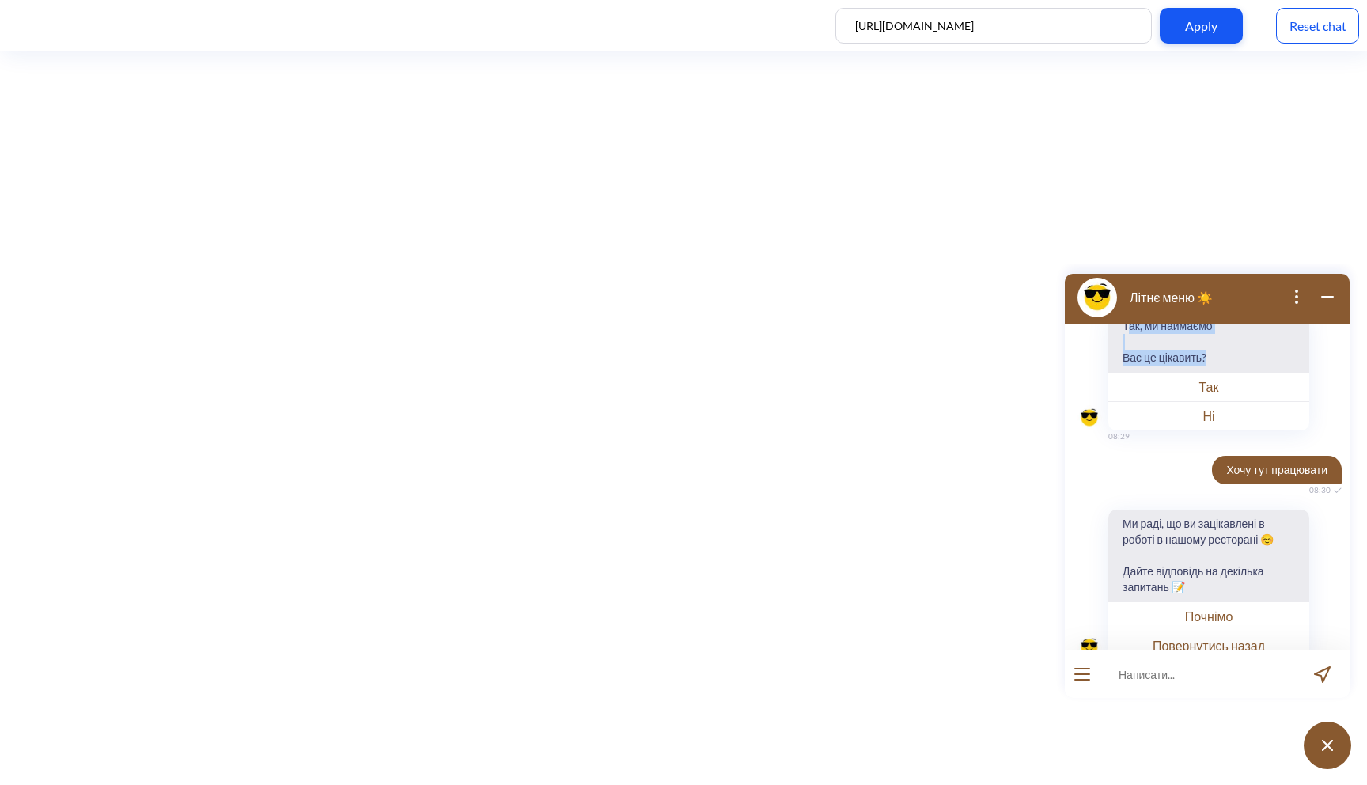
click at [1217, 611] on button "Почнімо" at bounding box center [1209, 615] width 201 height 29
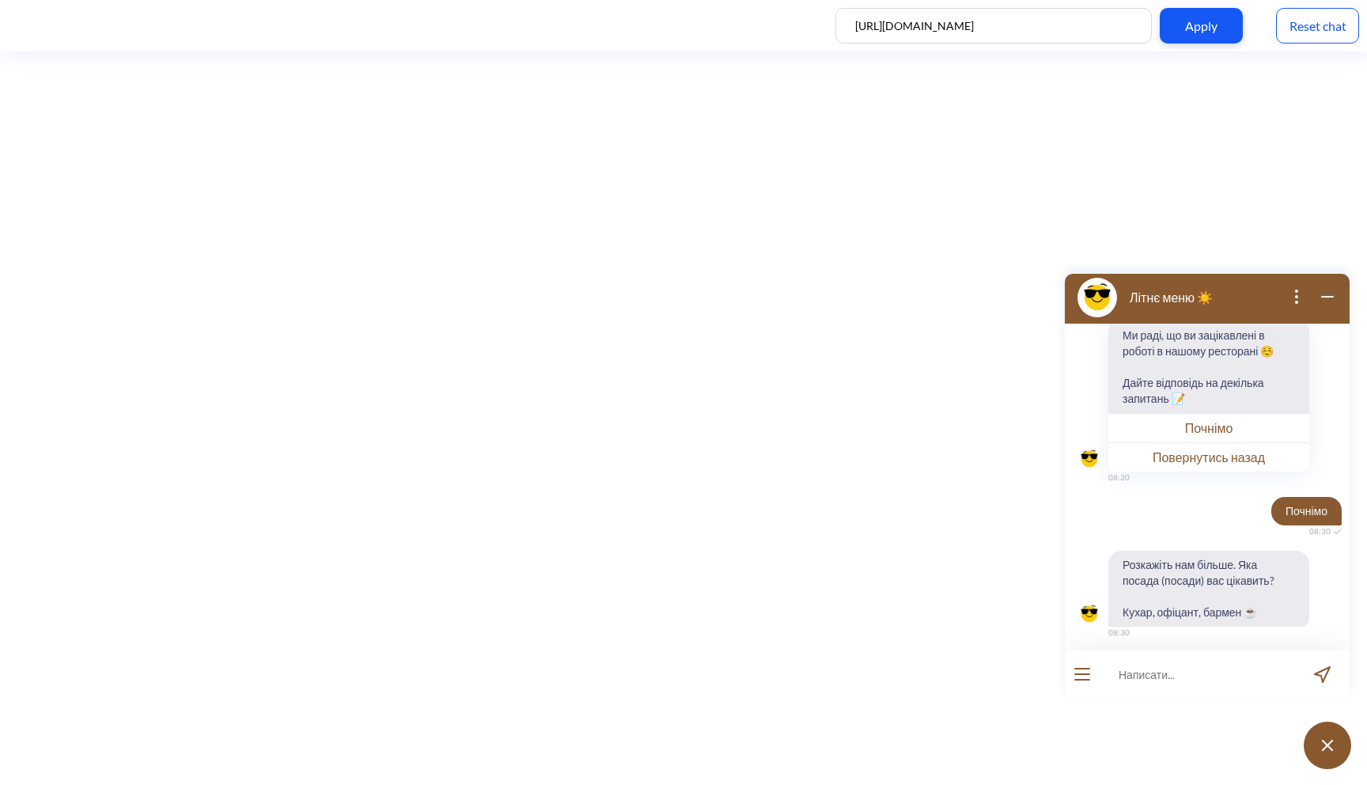
scroll to position [1783, 0]
click at [1162, 677] on input at bounding box center [1197, 673] width 195 height 47
type input "кухар"
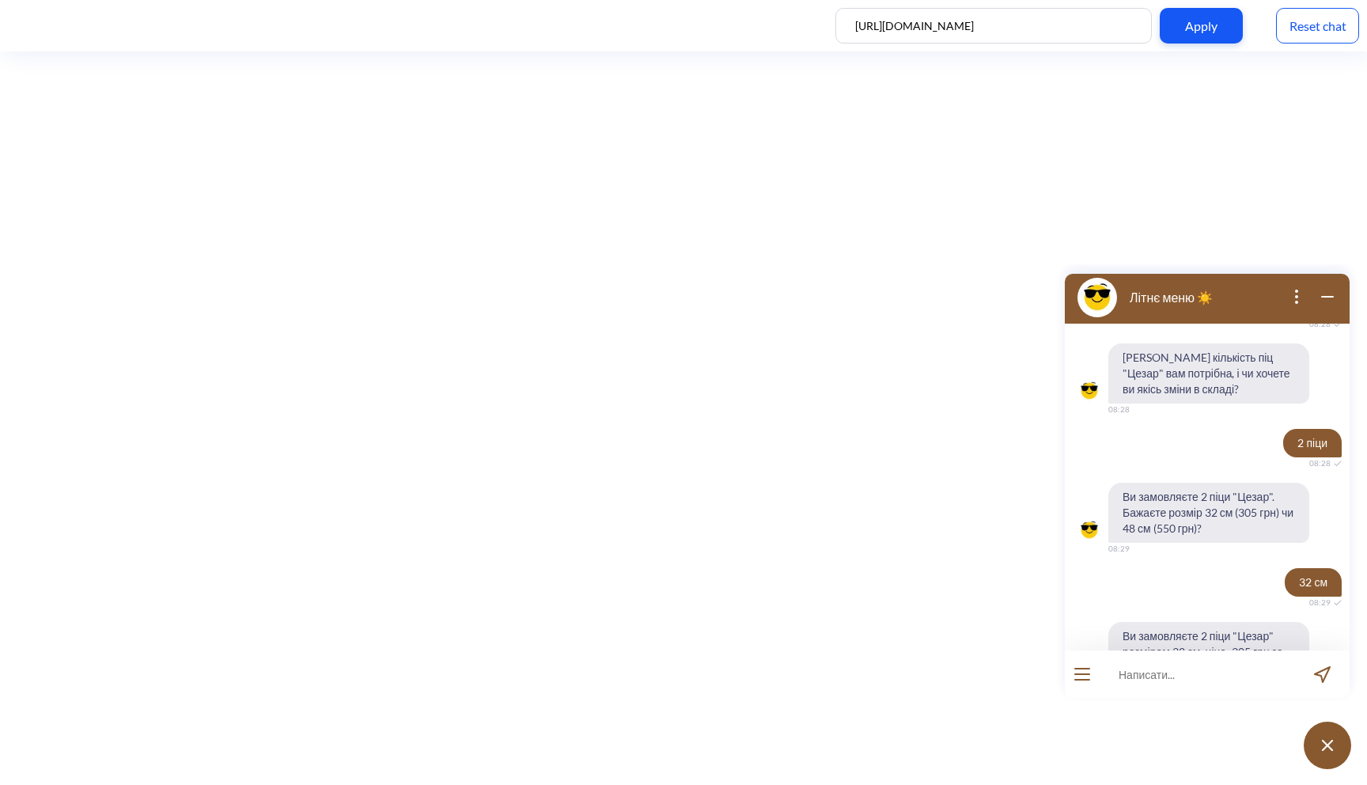
scroll to position [596, 0]
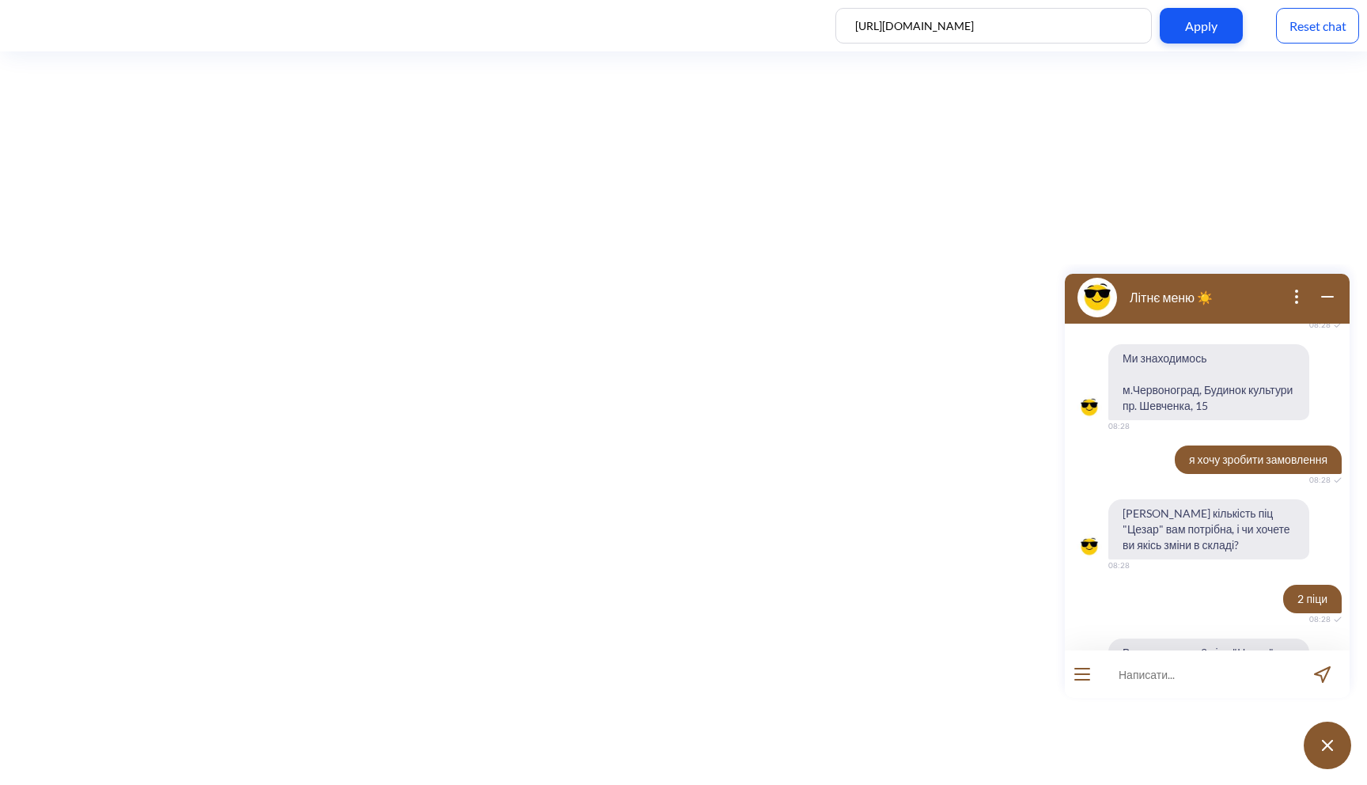
click at [1299, 36] on div "Reset chat" at bounding box center [1317, 26] width 83 height 36
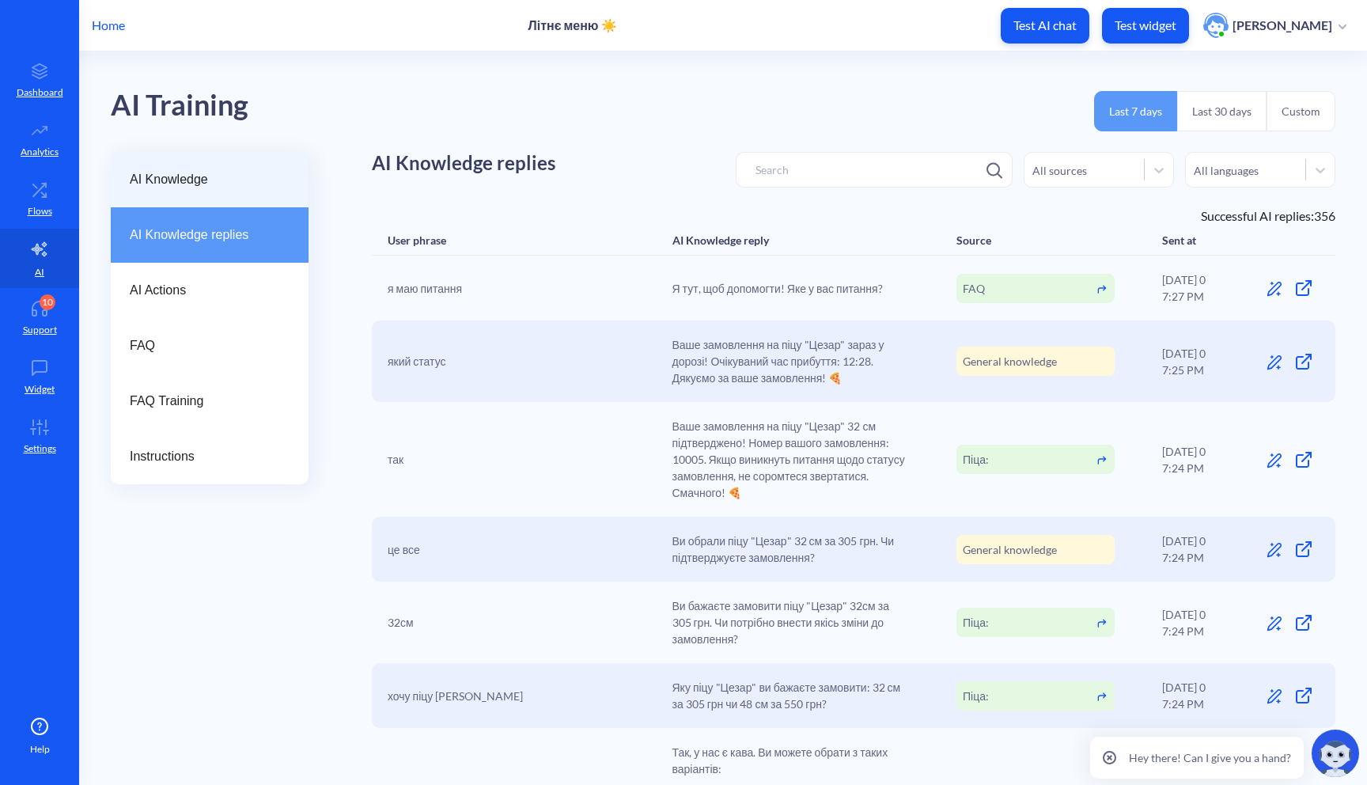
click at [222, 173] on span "AI Knowledge" at bounding box center [203, 179] width 147 height 19
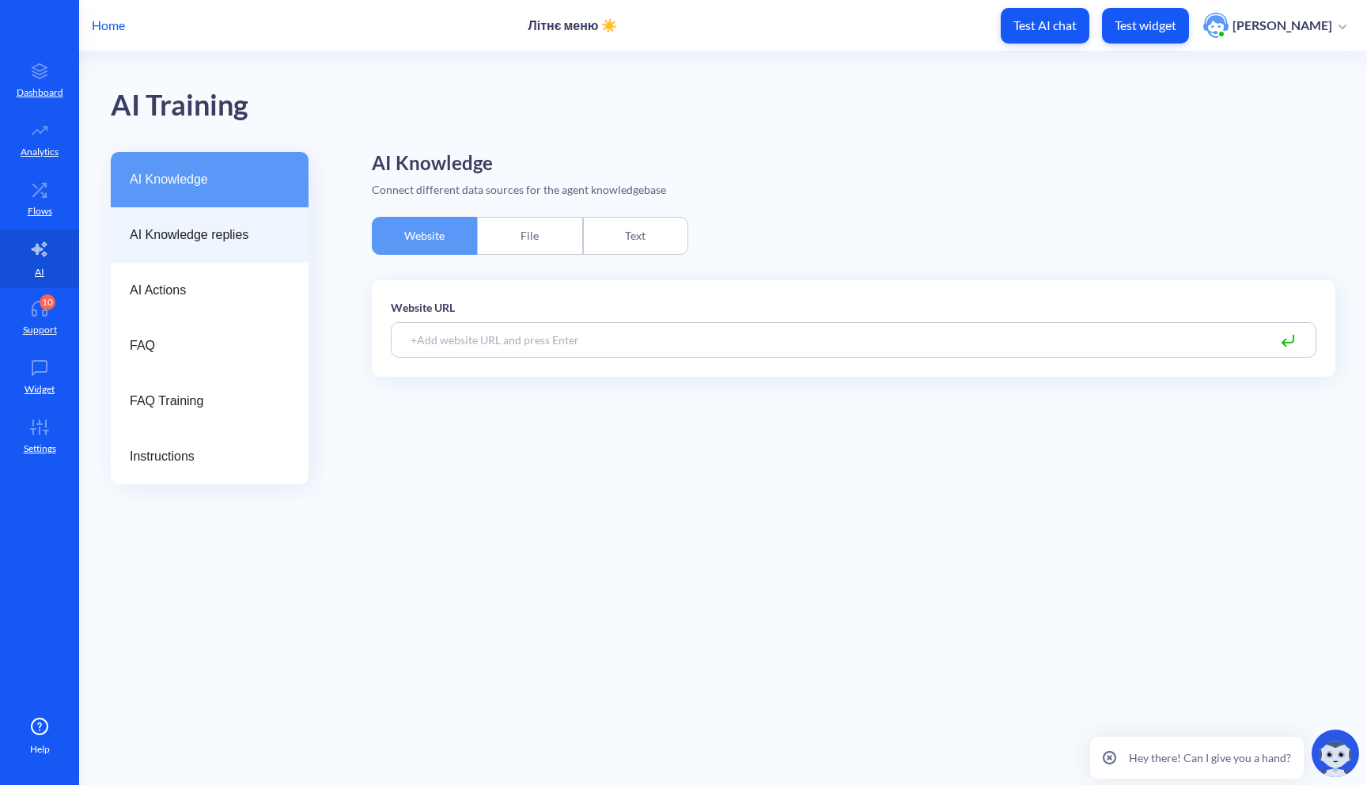
click at [201, 220] on div "AI Knowledge replies" at bounding box center [210, 234] width 198 height 55
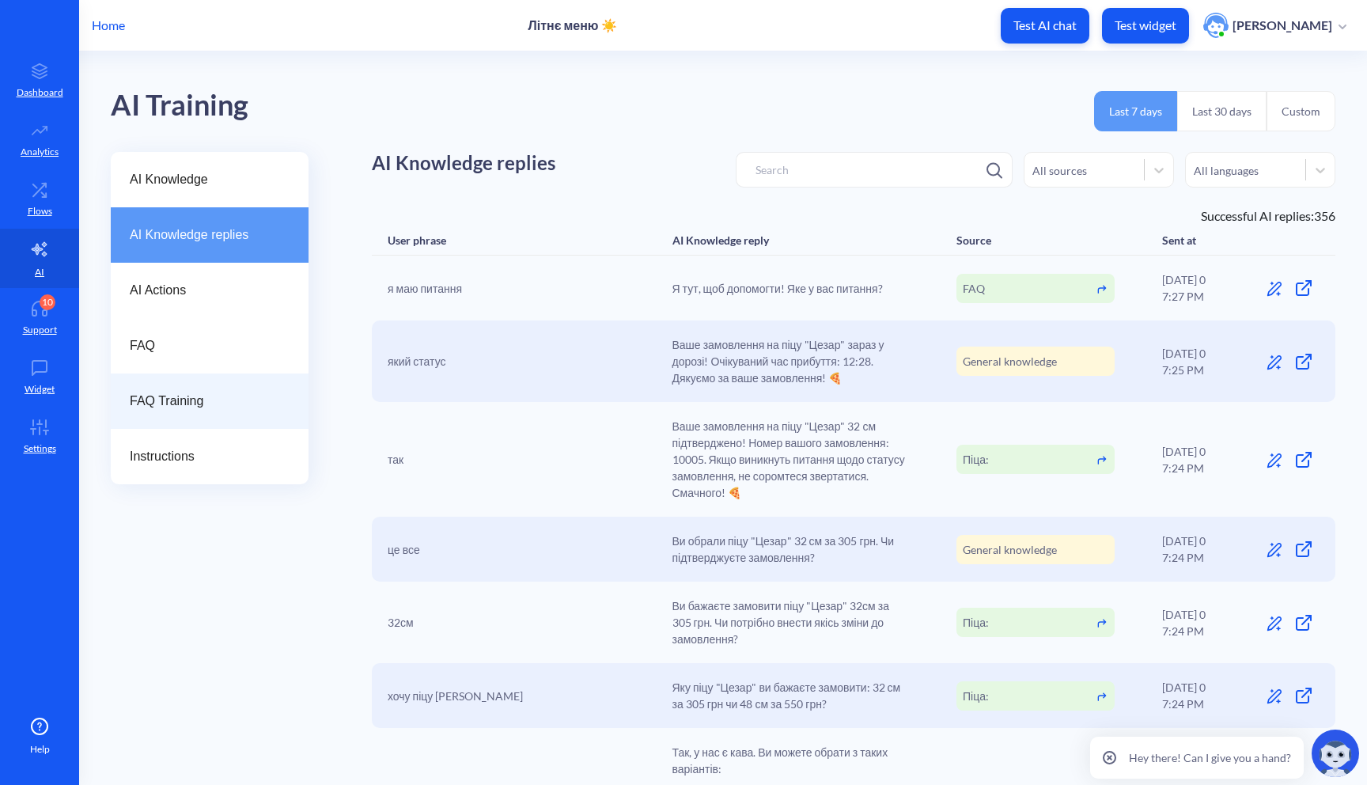
click at [177, 374] on div "FAQ Training" at bounding box center [210, 401] width 198 height 55
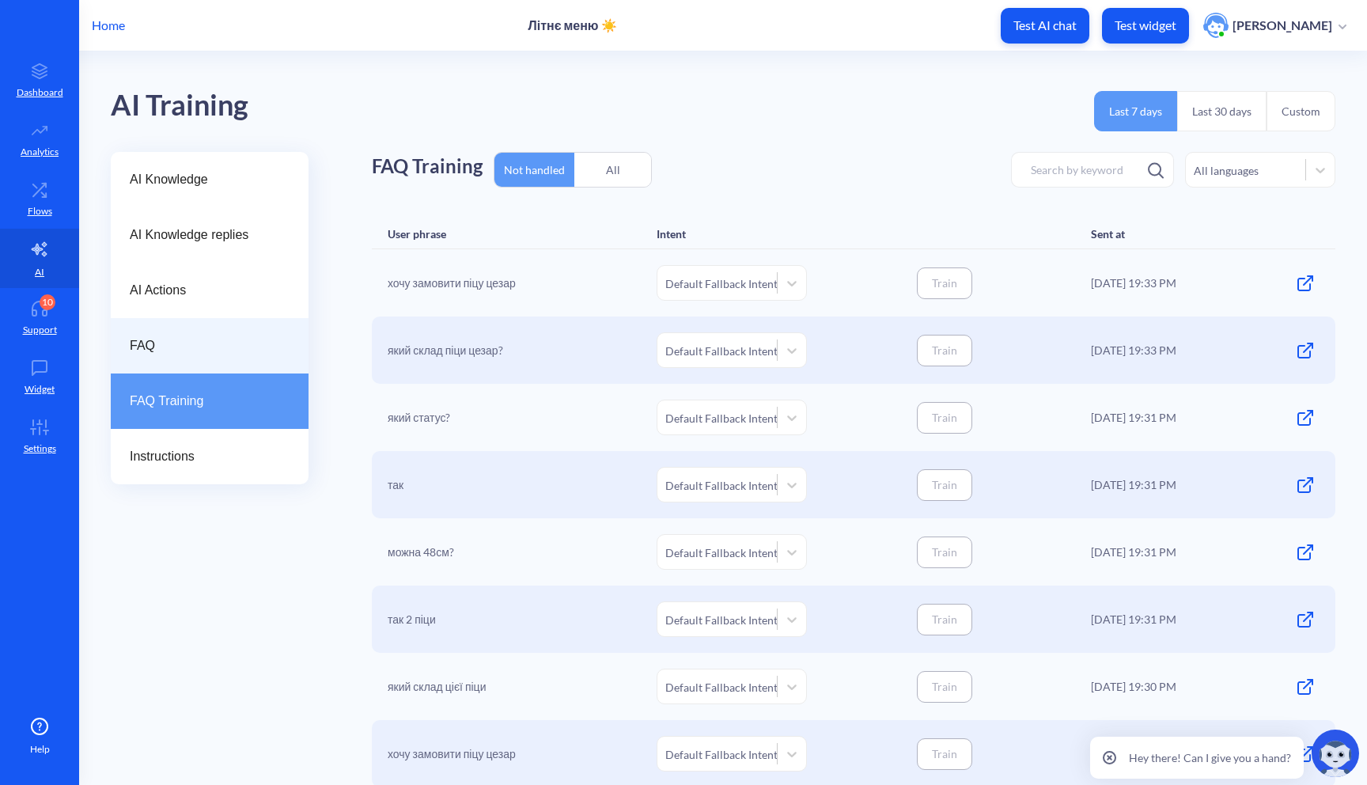
click at [198, 358] on div "FAQ" at bounding box center [210, 345] width 198 height 55
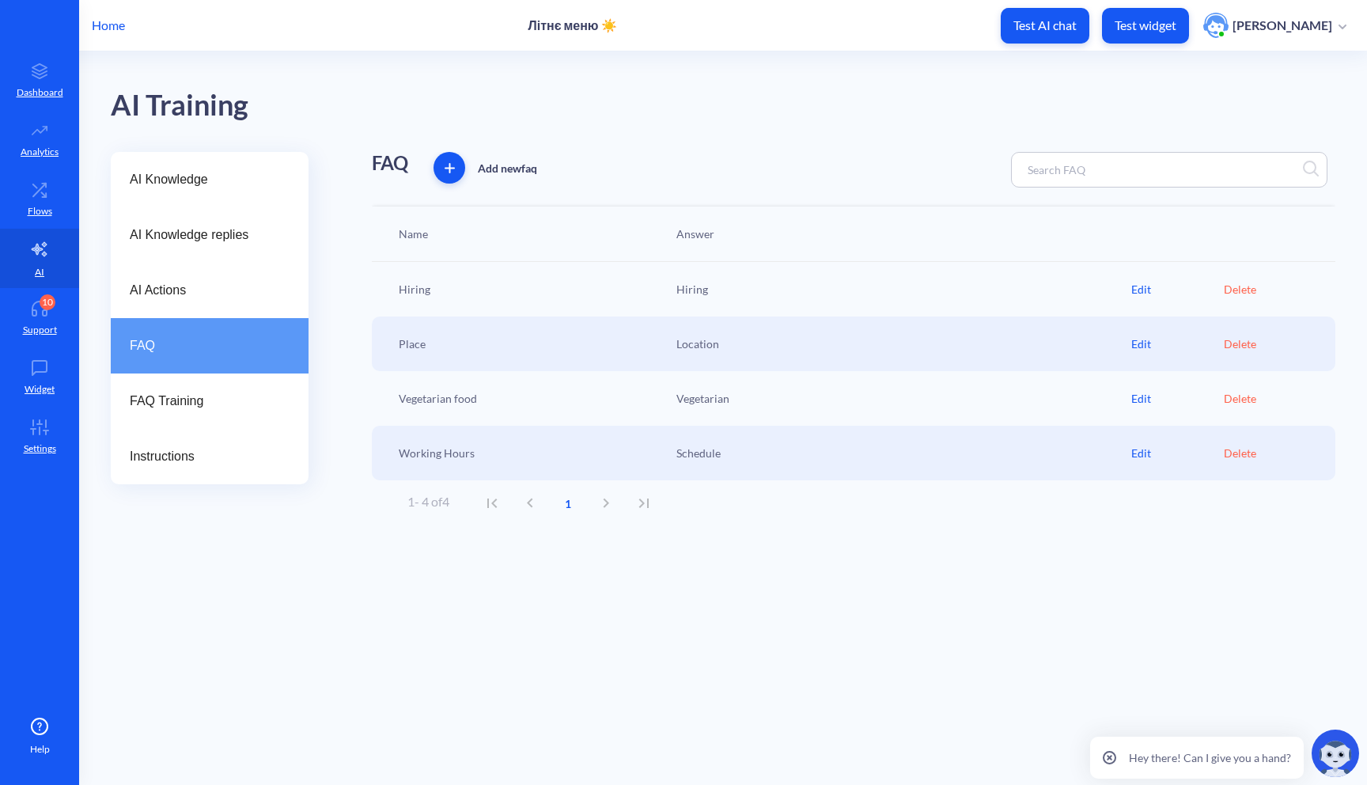
click at [1147, 342] on div "Edit" at bounding box center [1178, 344] width 93 height 17
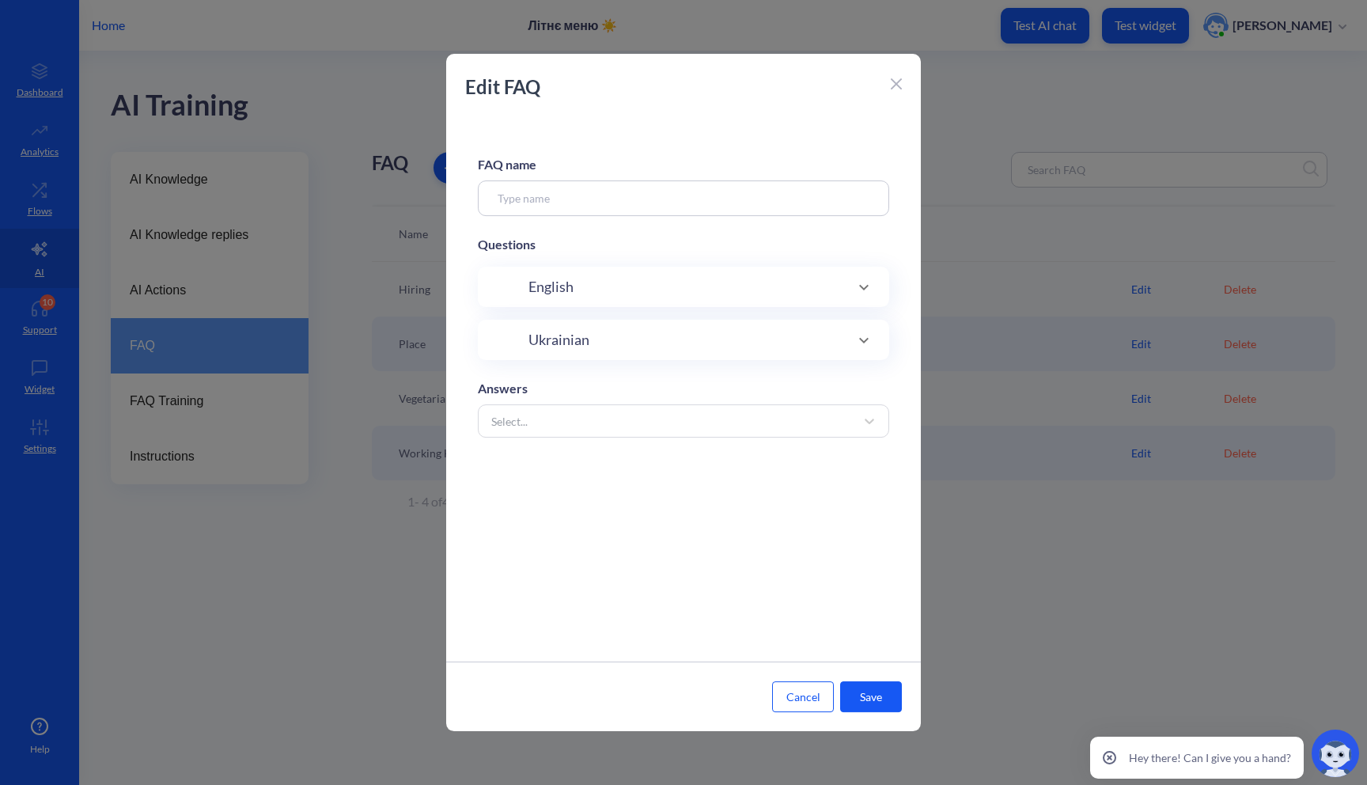
type input "Place"
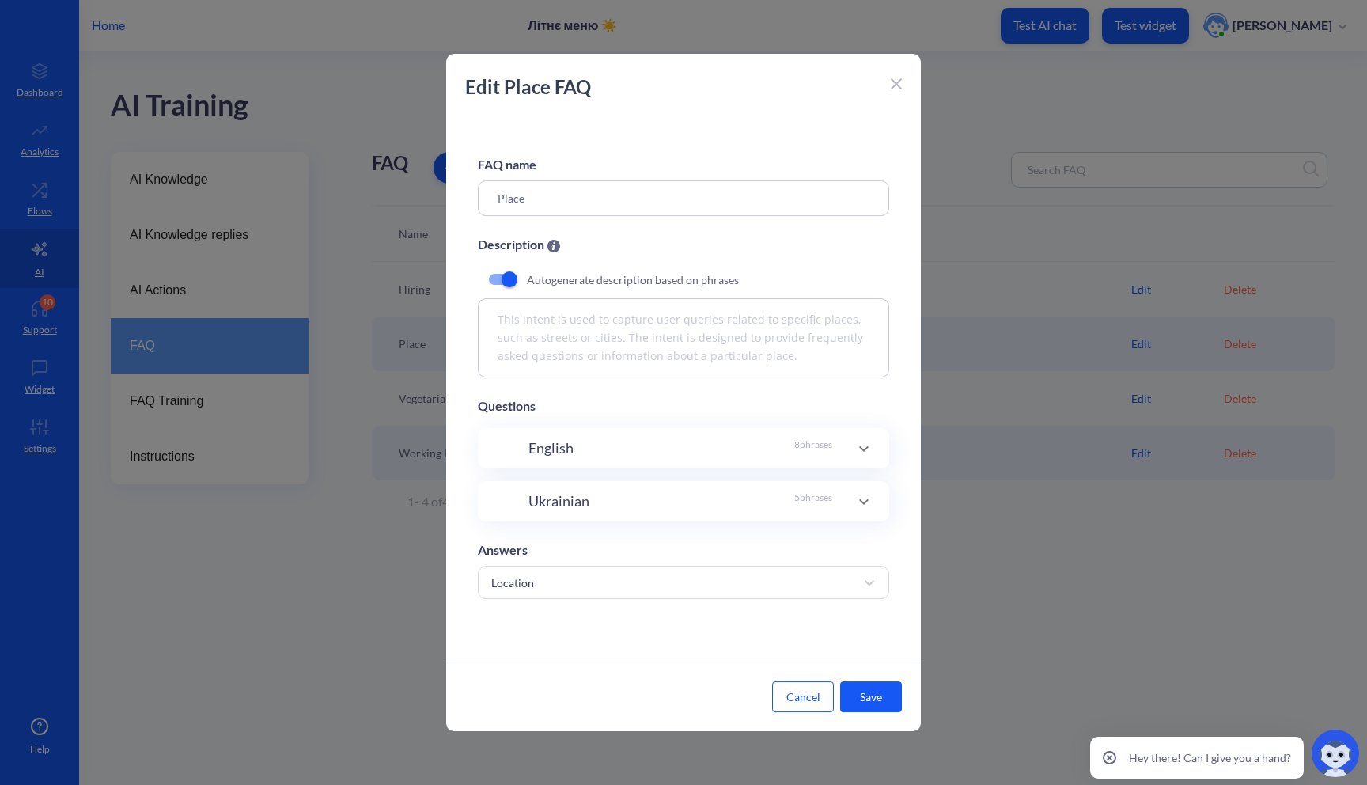
click at [658, 419] on div "FAQ name Place Description Autogenerate description based on phrases This inten…" at bounding box center [683, 389] width 475 height 544
click at [641, 459] on div "English 8 phrases" at bounding box center [683, 448] width 411 height 40
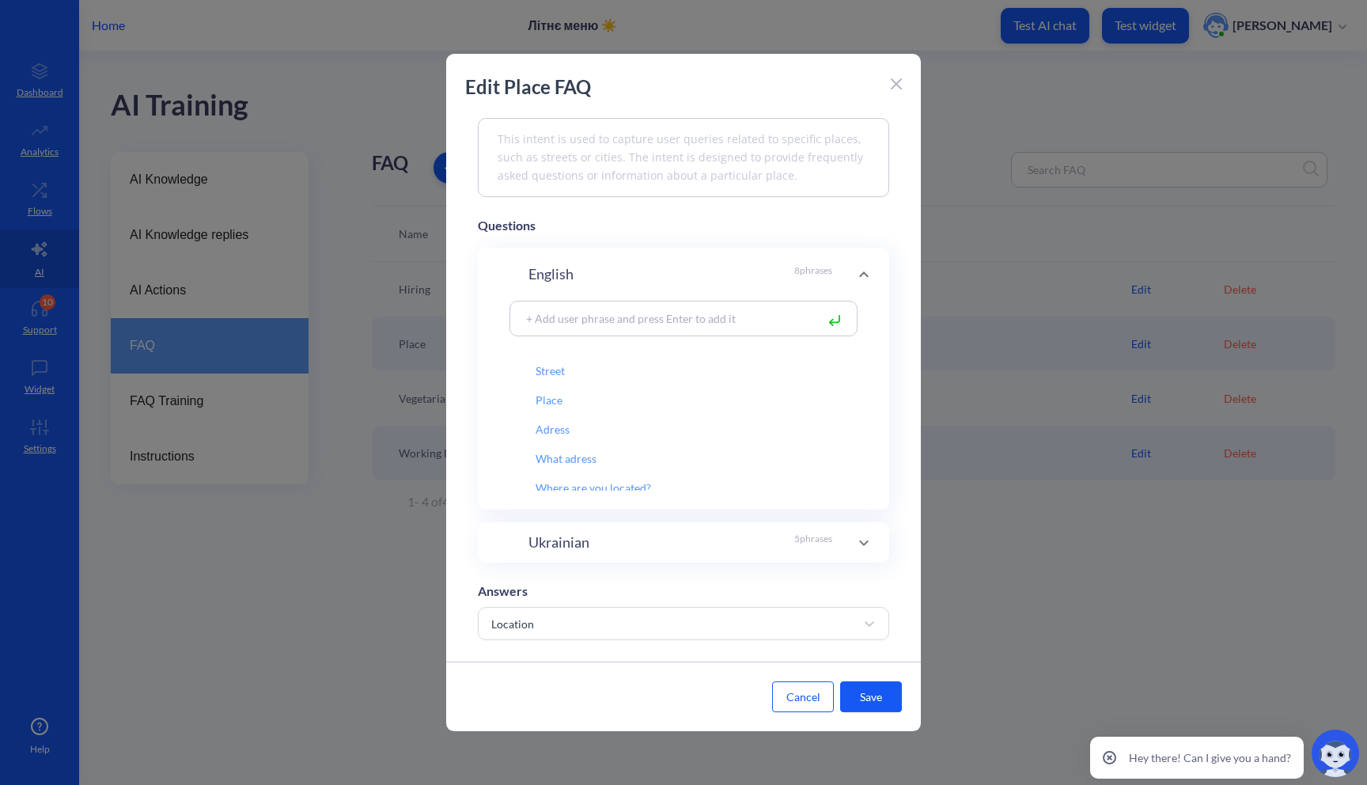
scroll to position [96, 0]
click at [635, 540] on div "Ukrainian 5 phrases" at bounding box center [681, 542] width 304 height 21
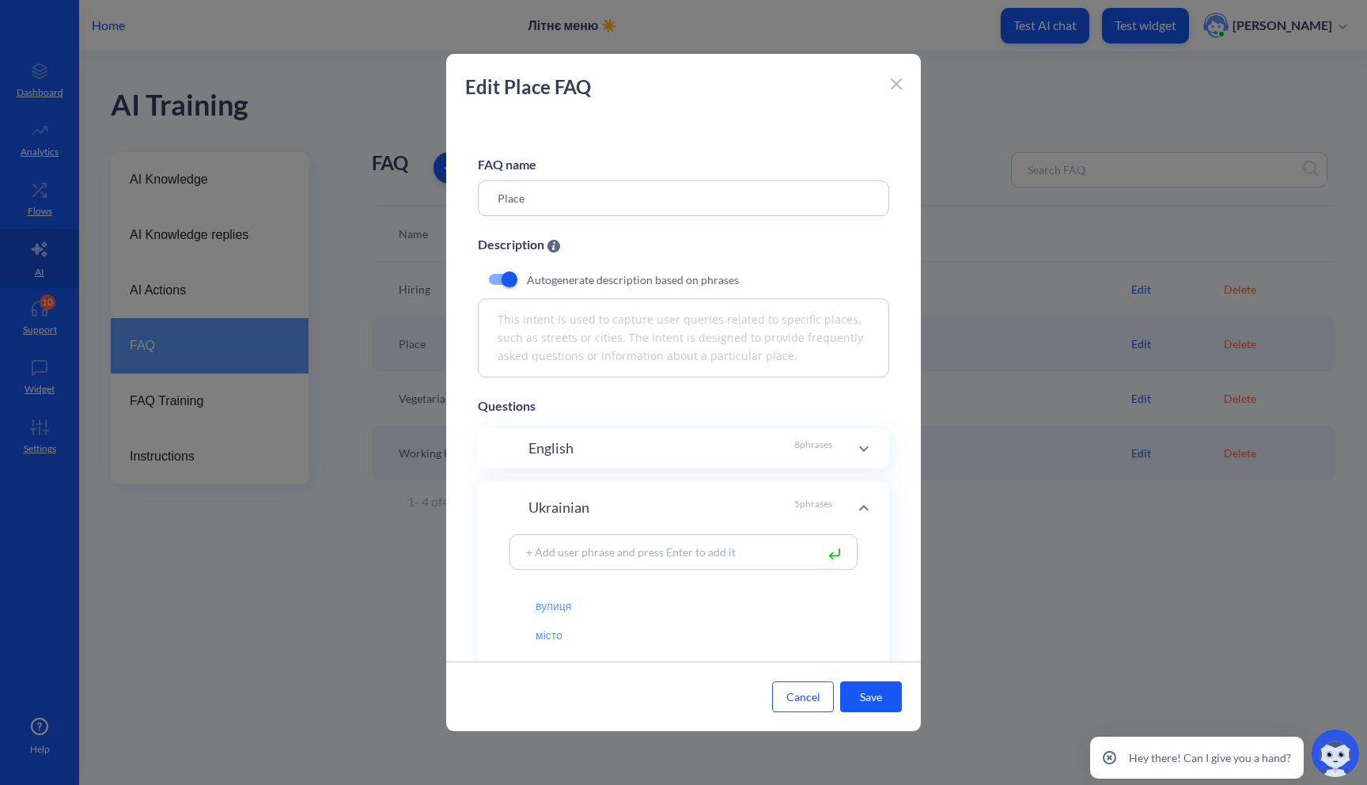
click at [673, 443] on div "English 8 phrases" at bounding box center [681, 448] width 304 height 21
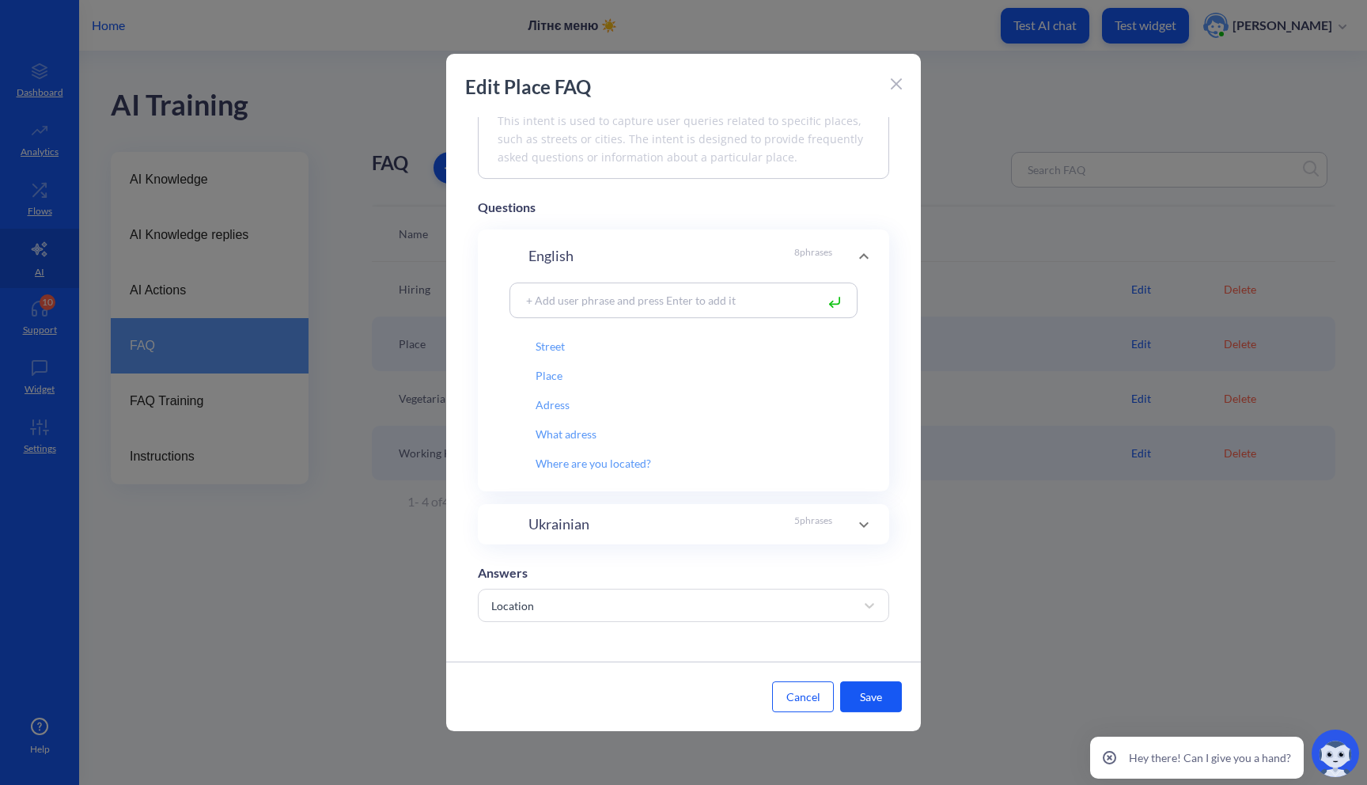
click at [798, 699] on button "Cancel" at bounding box center [803, 696] width 62 height 31
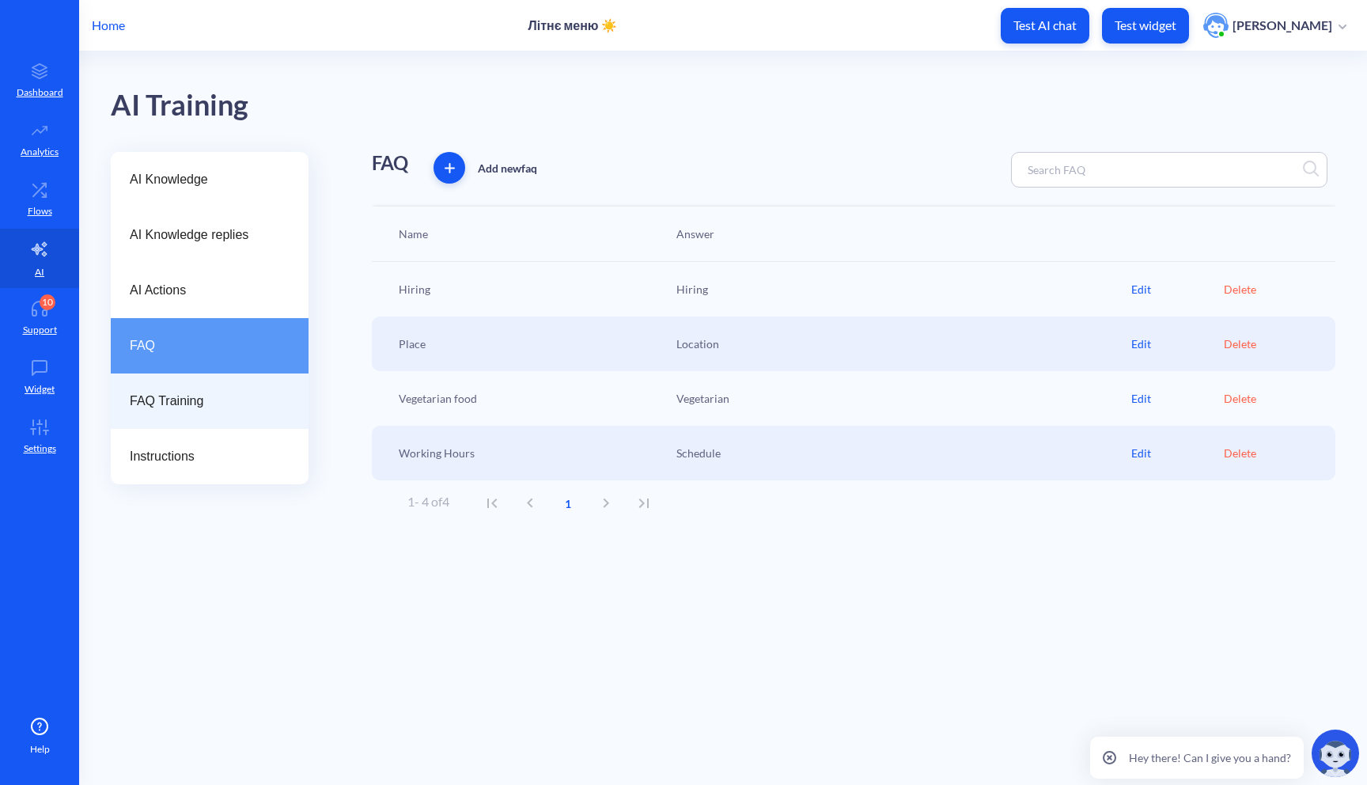
click at [243, 377] on div "FAQ Training" at bounding box center [210, 401] width 198 height 55
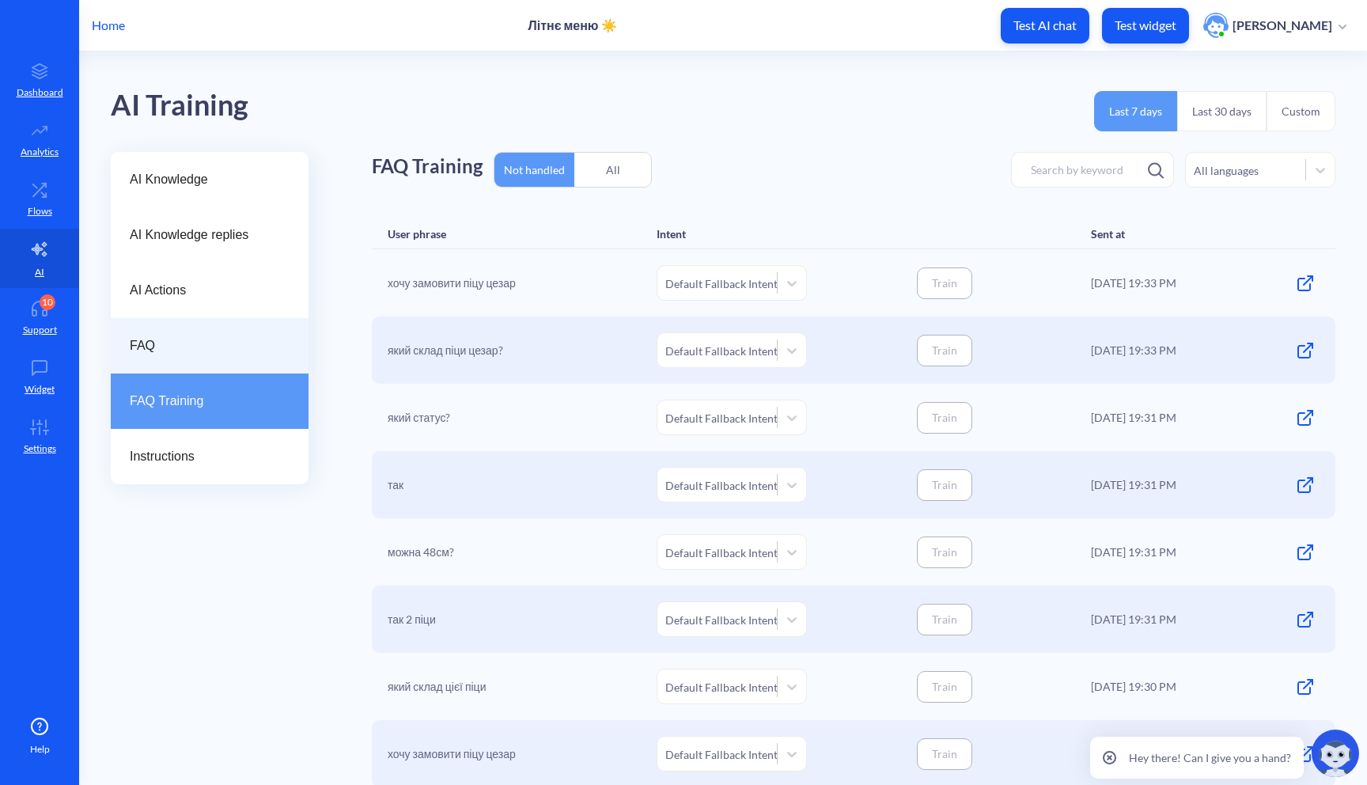
click at [250, 348] on span "FAQ" at bounding box center [203, 345] width 147 height 19
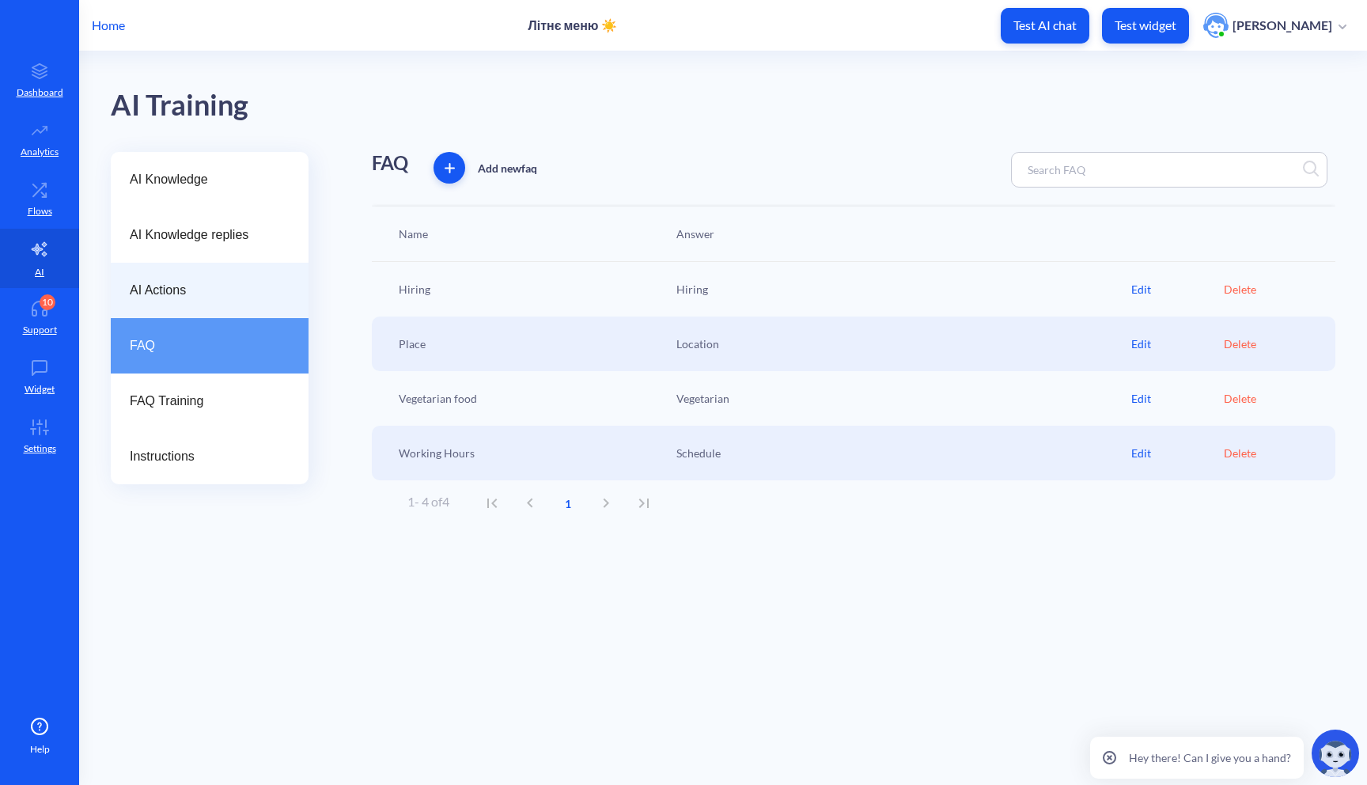
click at [236, 297] on span "AI Actions" at bounding box center [203, 290] width 147 height 19
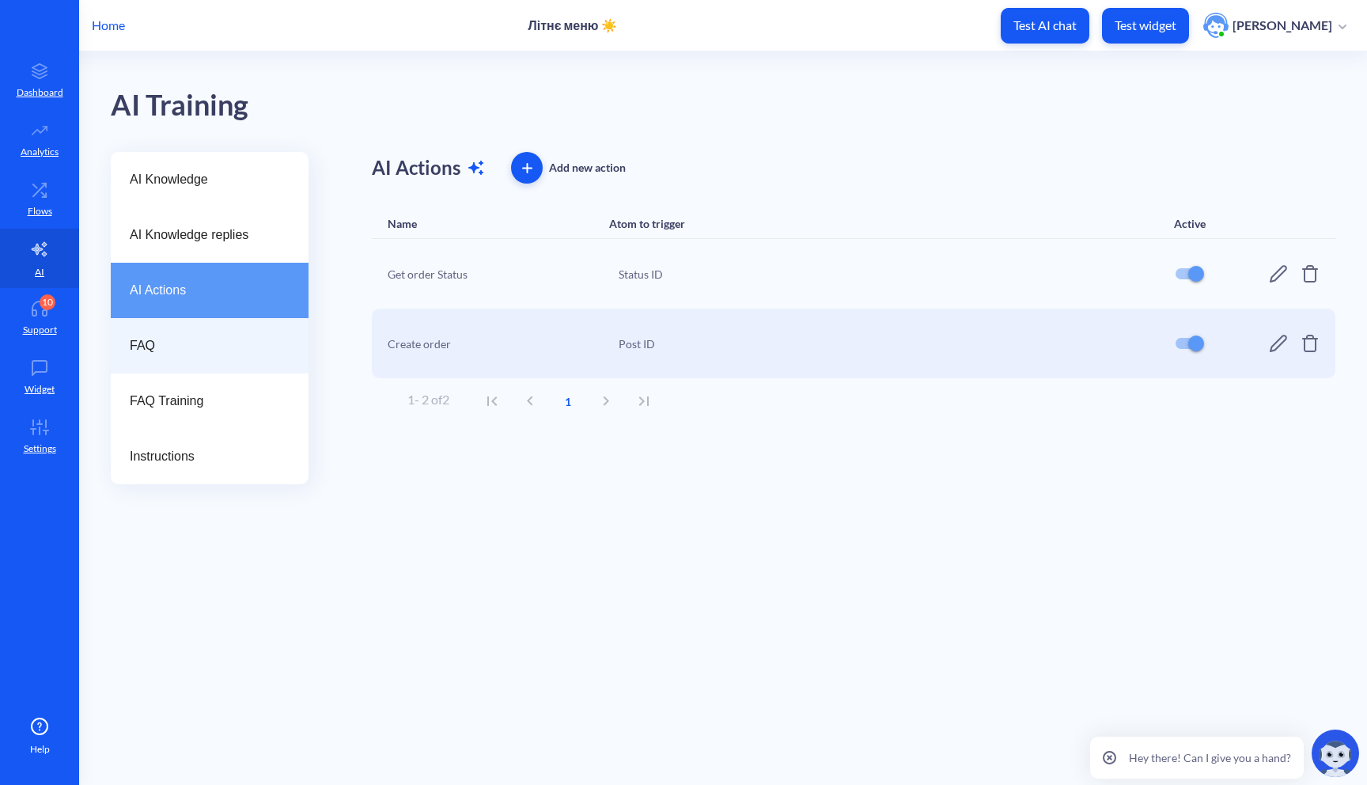
click at [229, 343] on span "FAQ" at bounding box center [203, 345] width 147 height 19
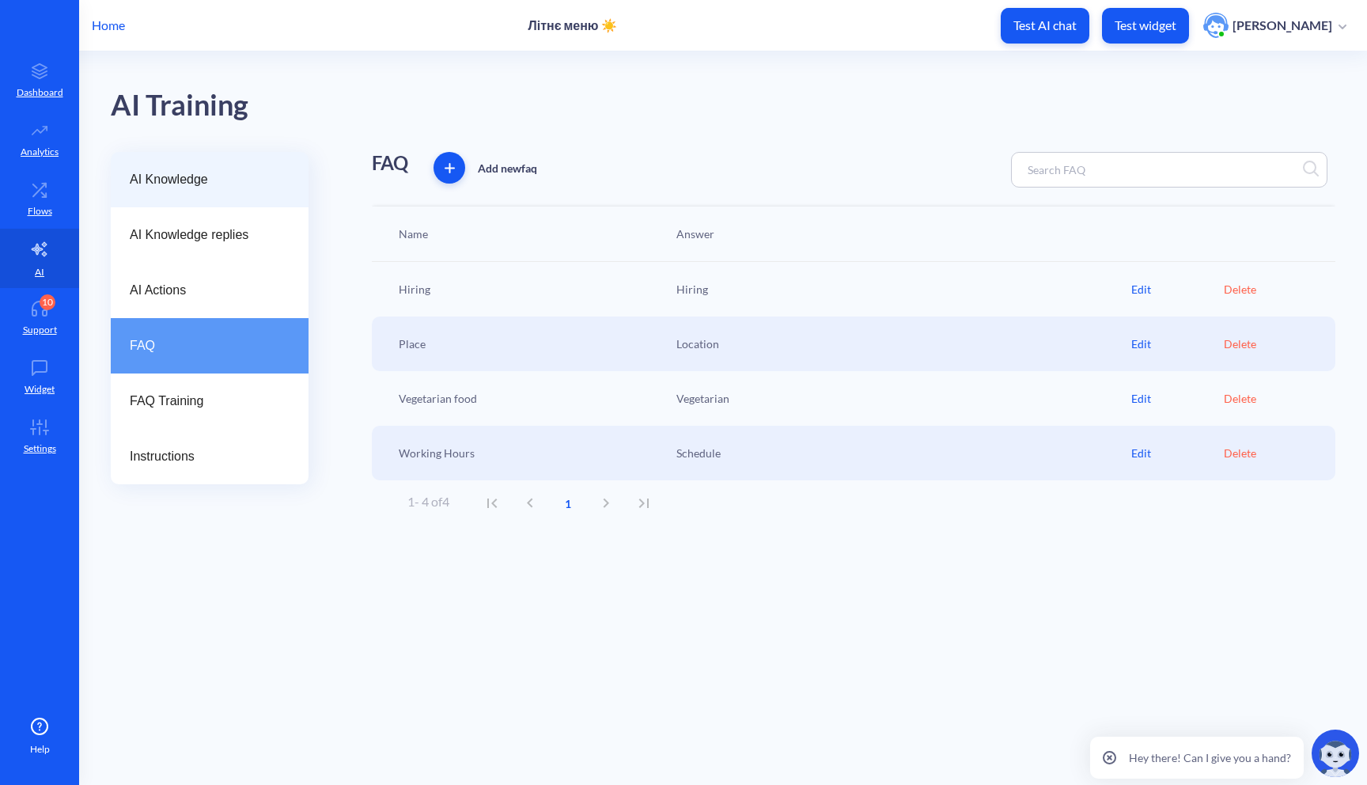
click at [238, 200] on div "AI Knowledge" at bounding box center [210, 179] width 198 height 55
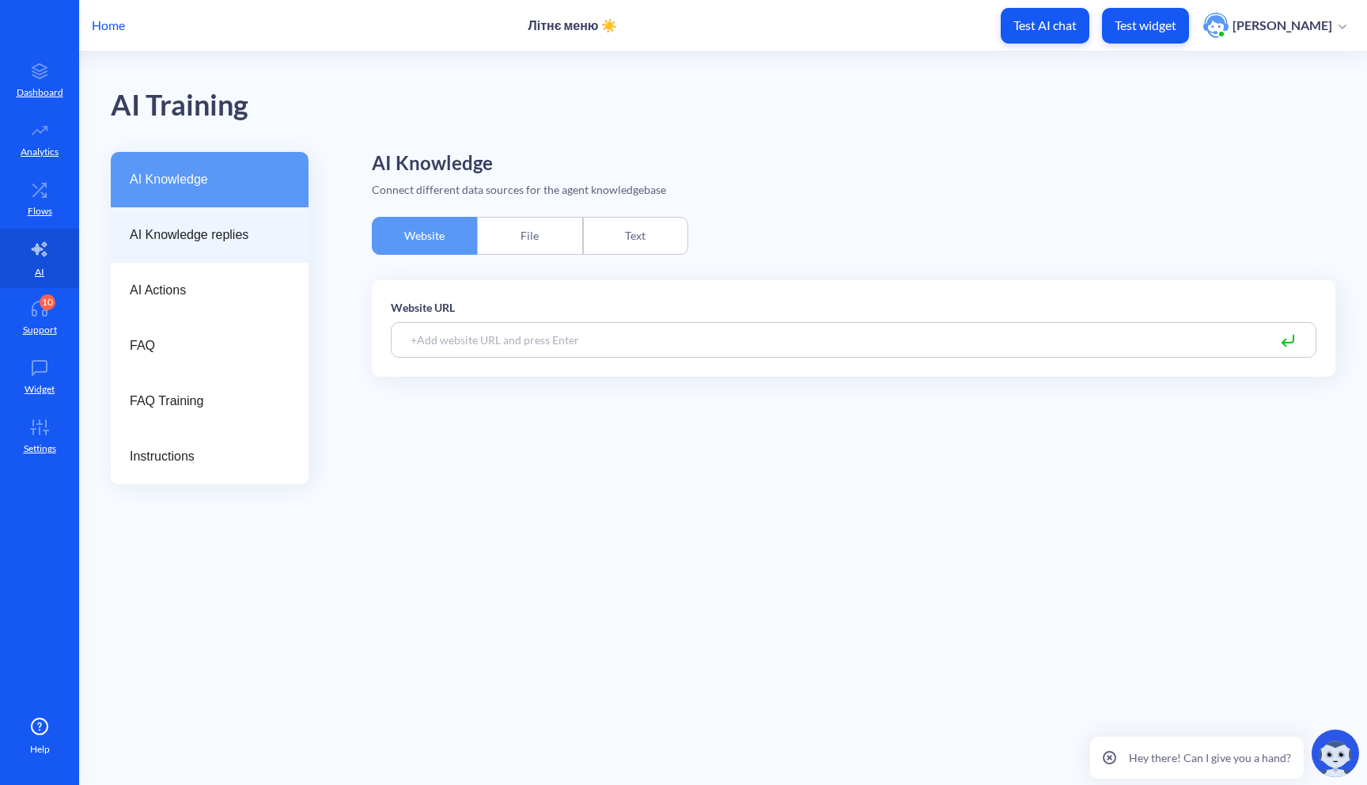
click at [225, 227] on span "AI Knowledge replies" at bounding box center [203, 235] width 147 height 19
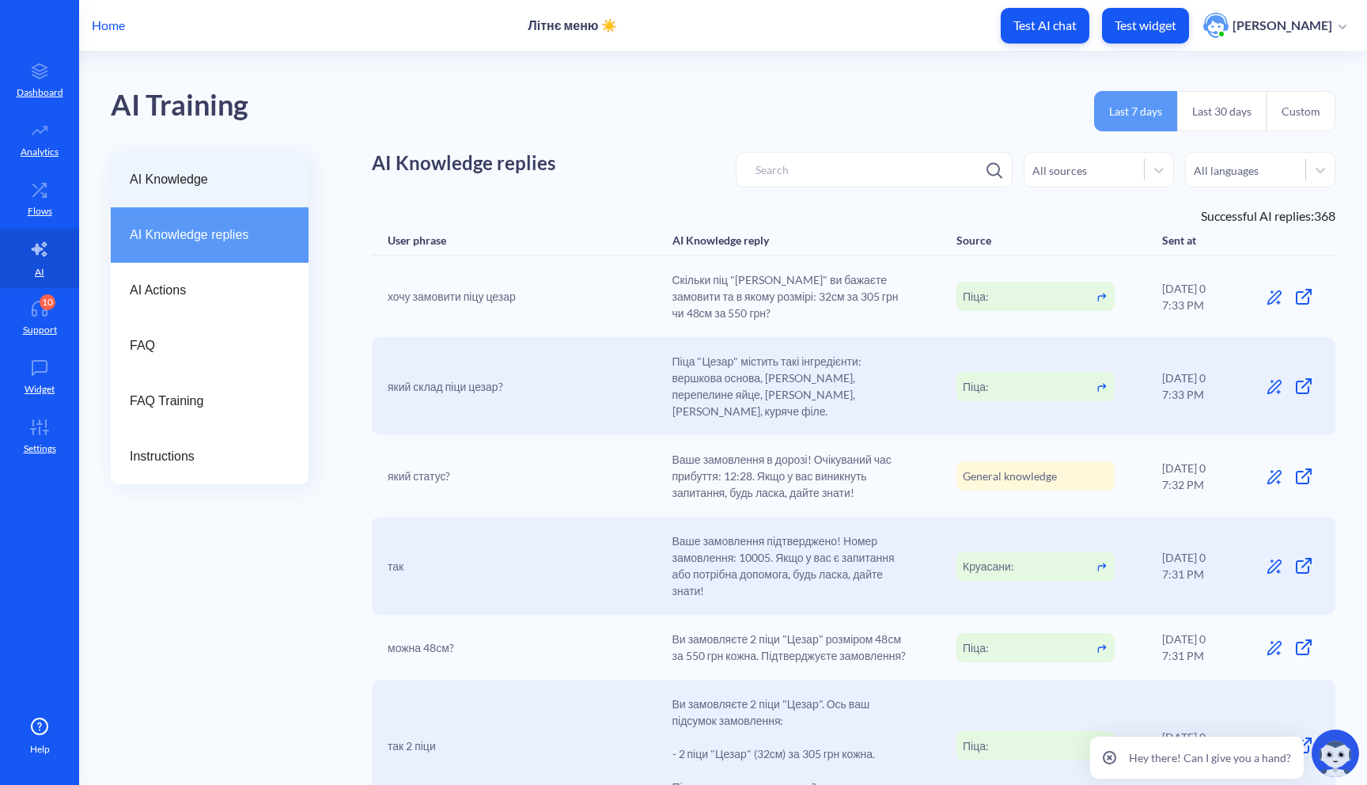
click at [249, 189] on div "AI Knowledge" at bounding box center [210, 179] width 198 height 55
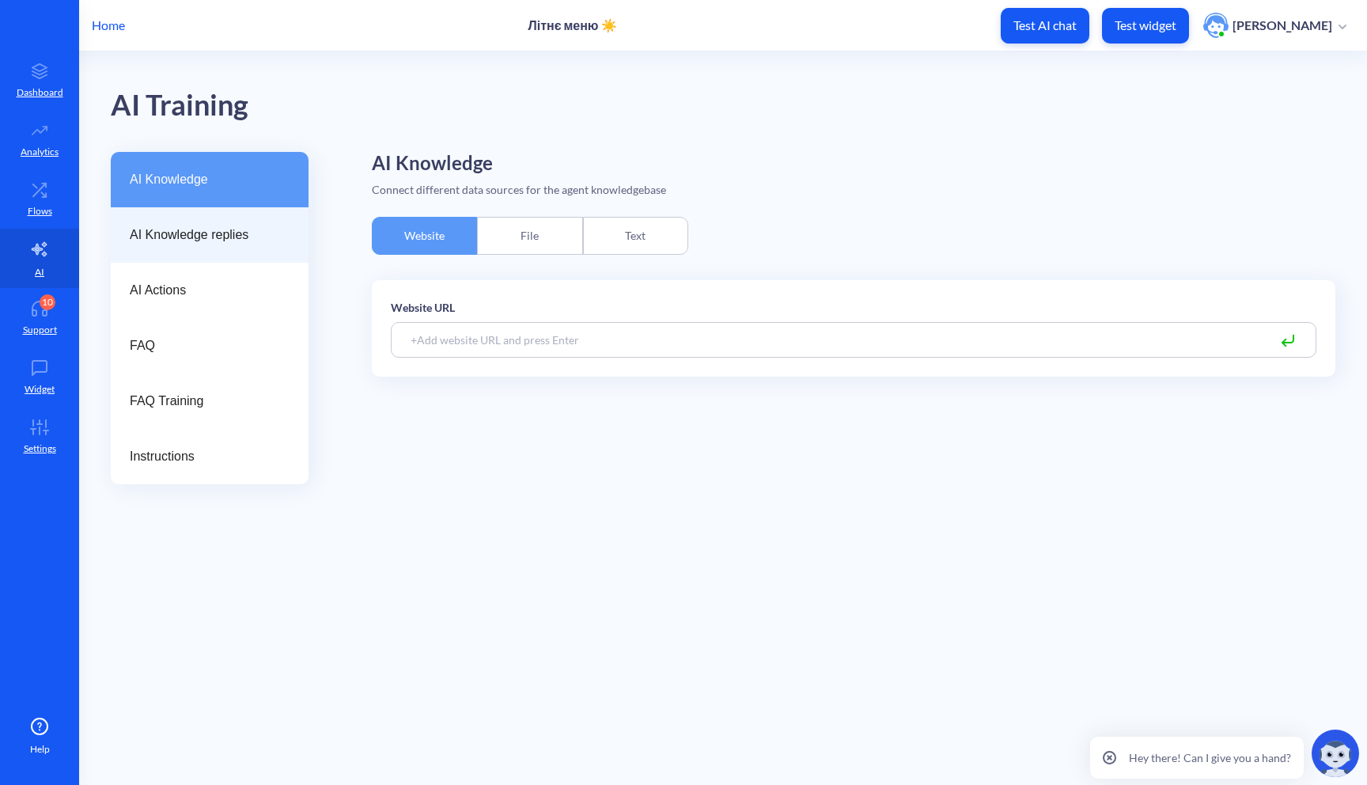
click at [251, 258] on div "AI Knowledge replies" at bounding box center [210, 234] width 198 height 55
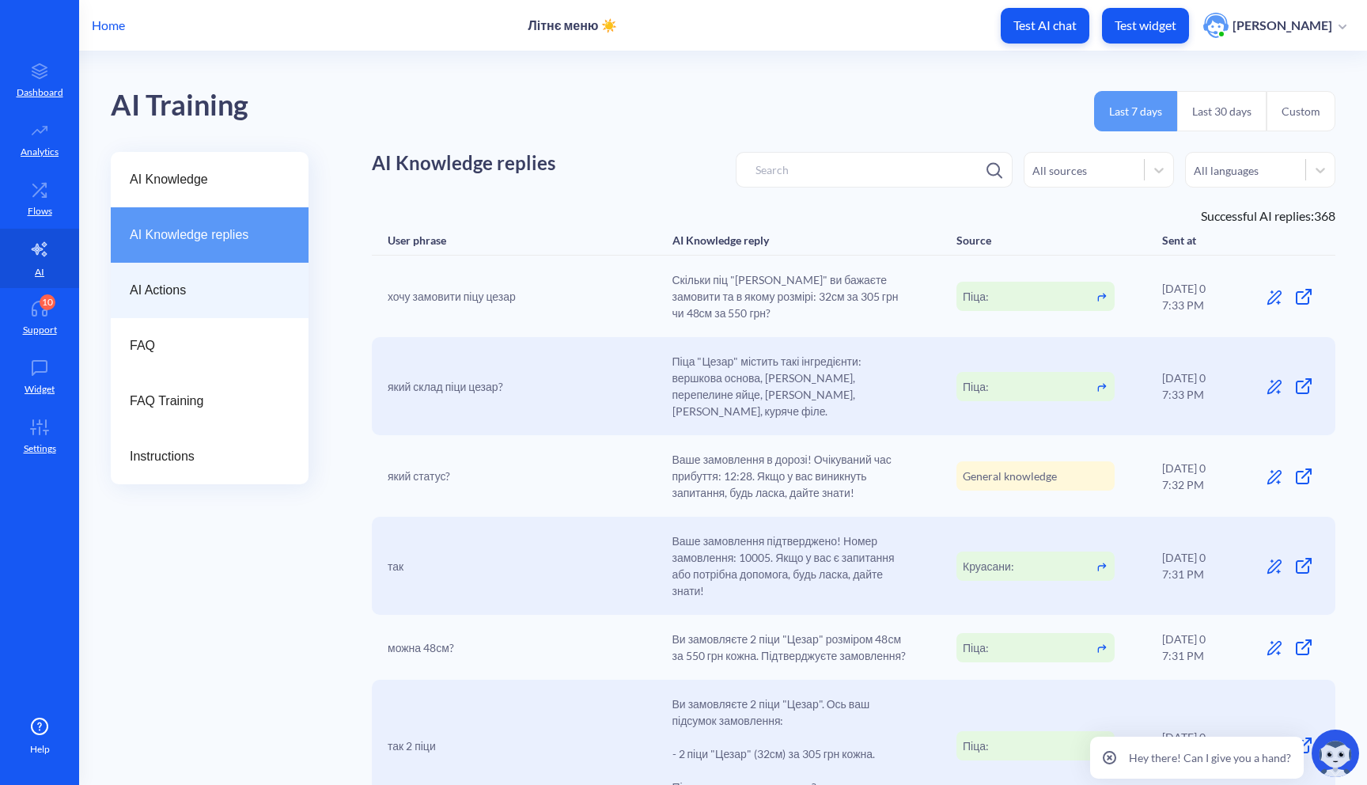
click at [205, 298] on span "AI Actions" at bounding box center [203, 290] width 147 height 19
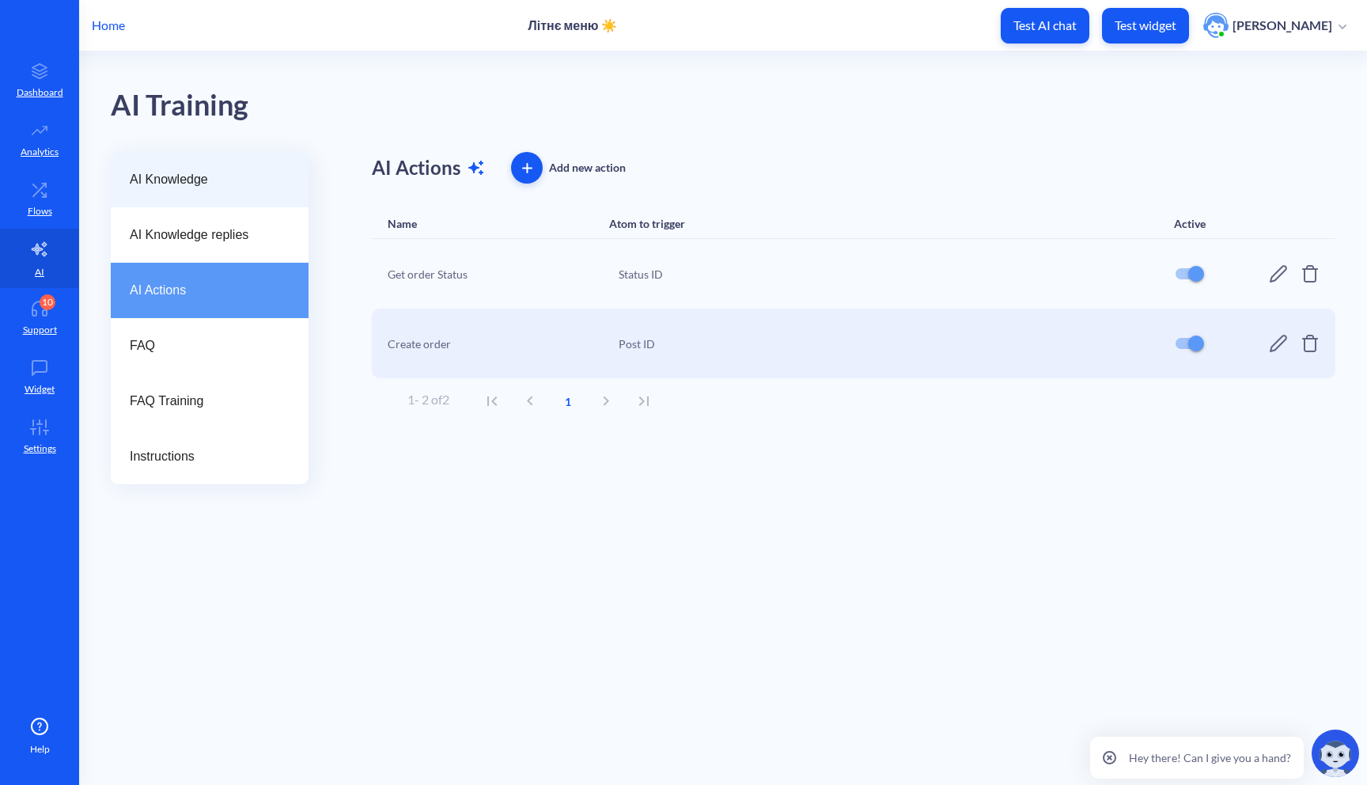
click at [256, 168] on div "AI Knowledge" at bounding box center [210, 179] width 198 height 55
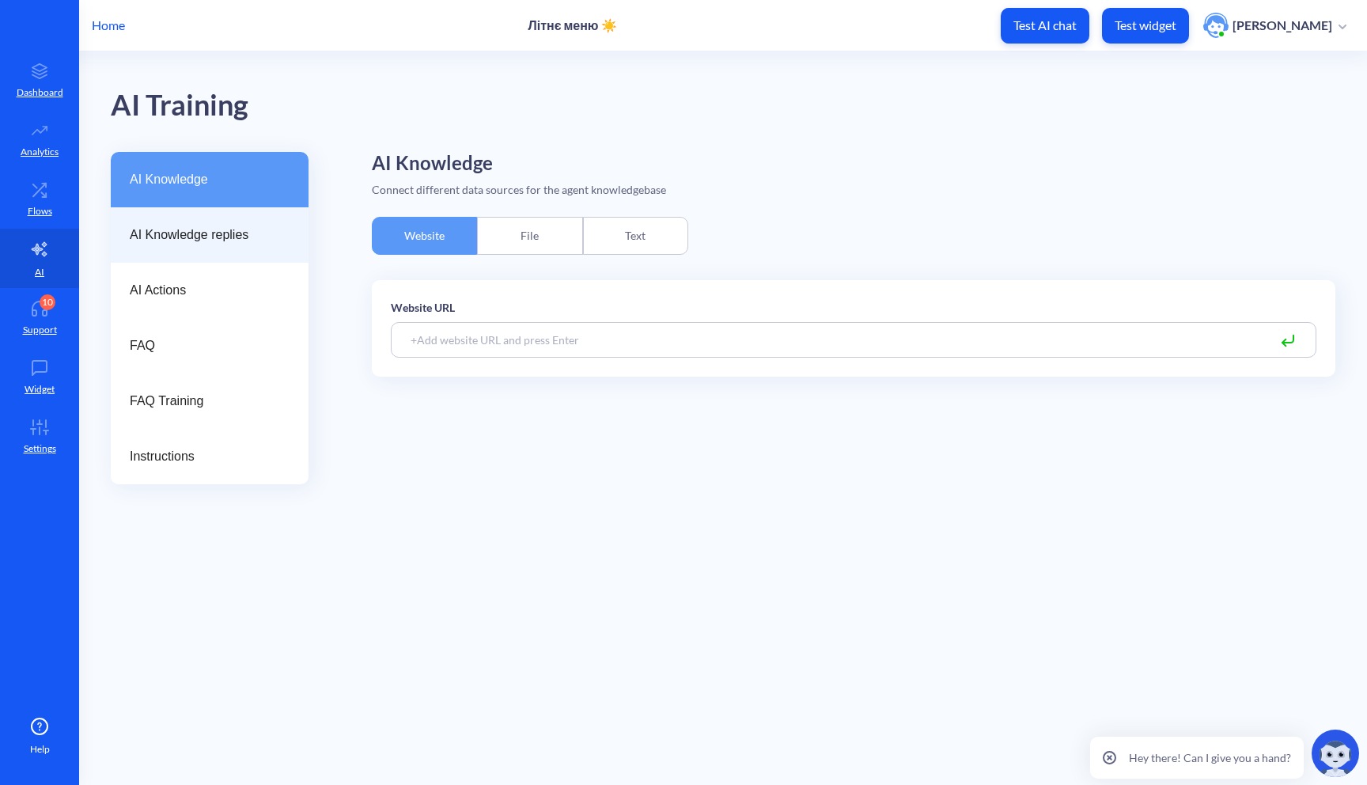
click at [233, 216] on div "AI Knowledge replies" at bounding box center [210, 234] width 198 height 55
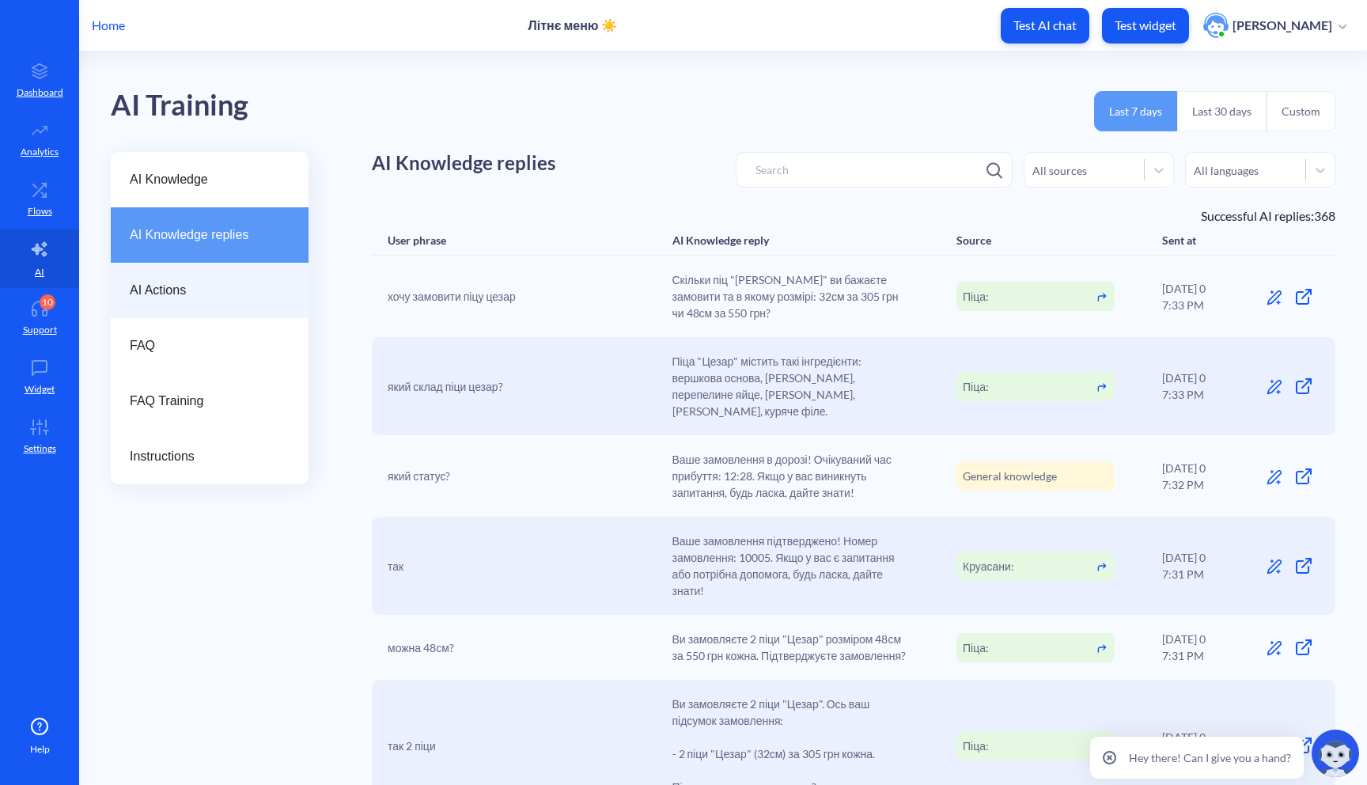
click at [209, 267] on div "AI Actions" at bounding box center [210, 290] width 198 height 55
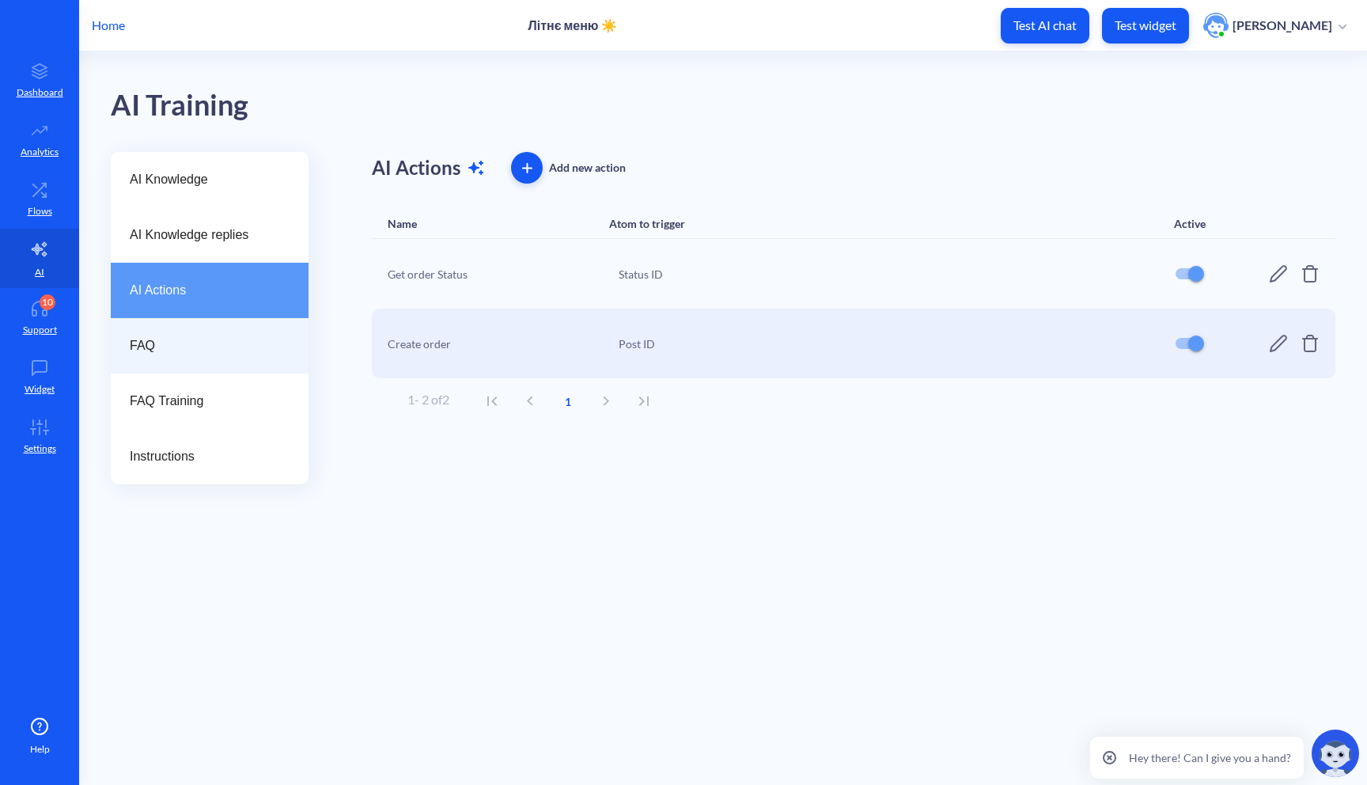
click at [191, 348] on span "FAQ" at bounding box center [203, 345] width 147 height 19
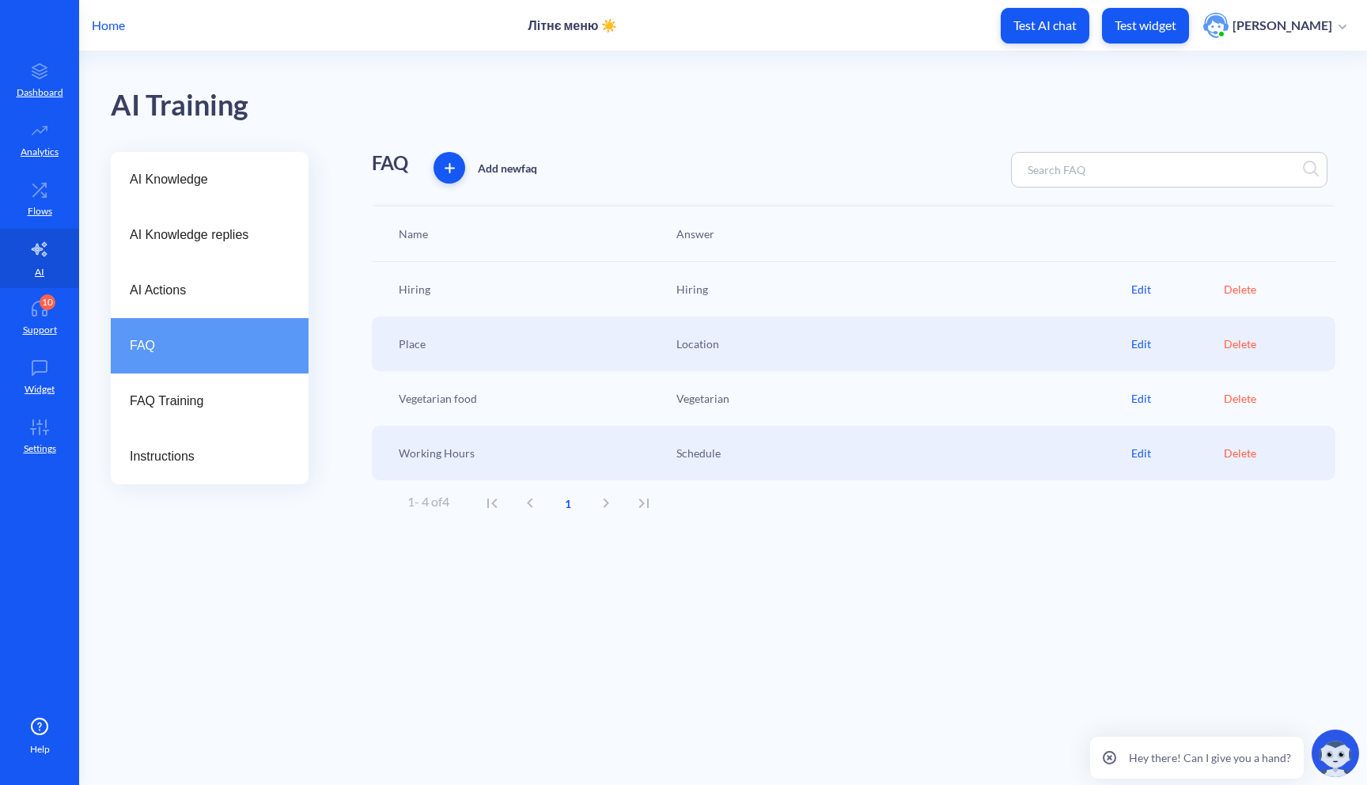
click at [1135, 286] on div "Edit" at bounding box center [1178, 289] width 93 height 17
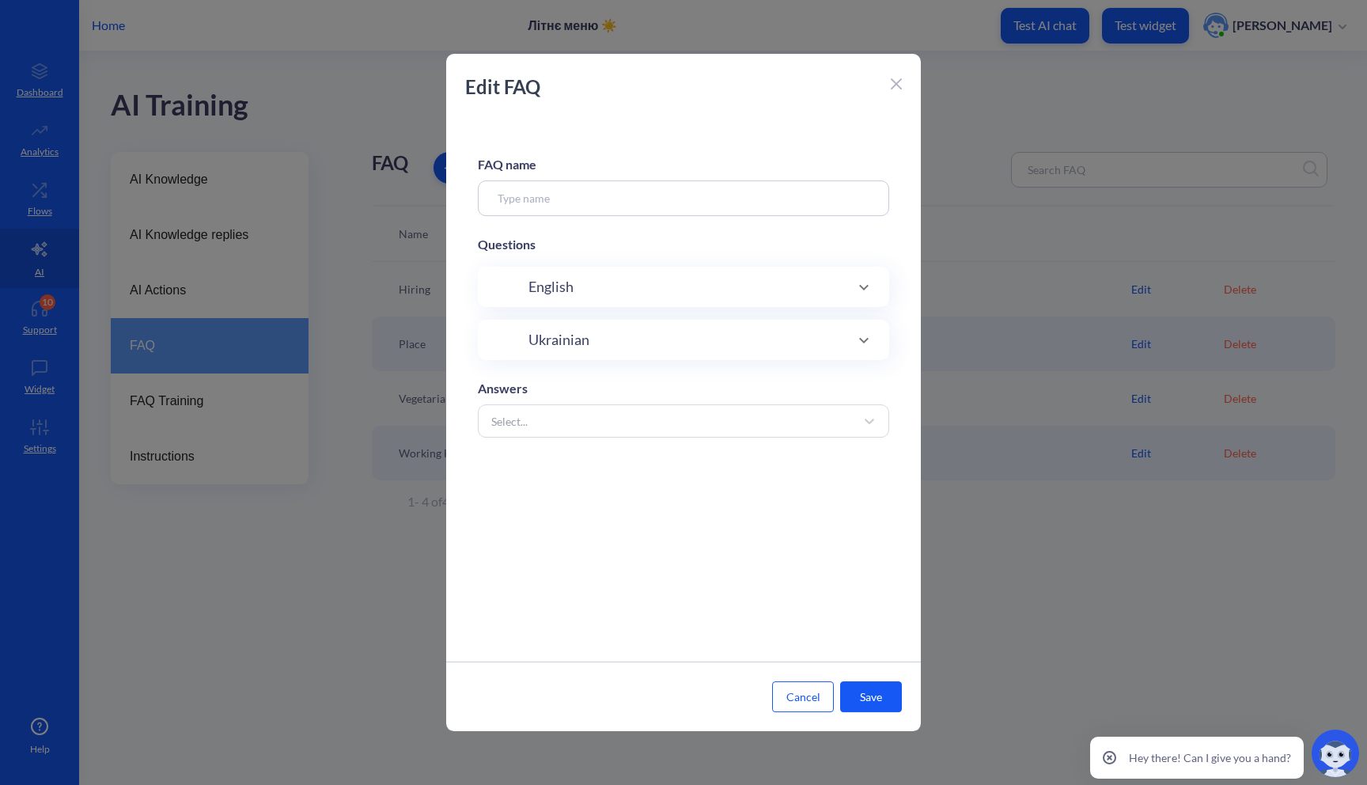
type input "Hiring"
click at [894, 87] on icon at bounding box center [896, 83] width 11 height 11
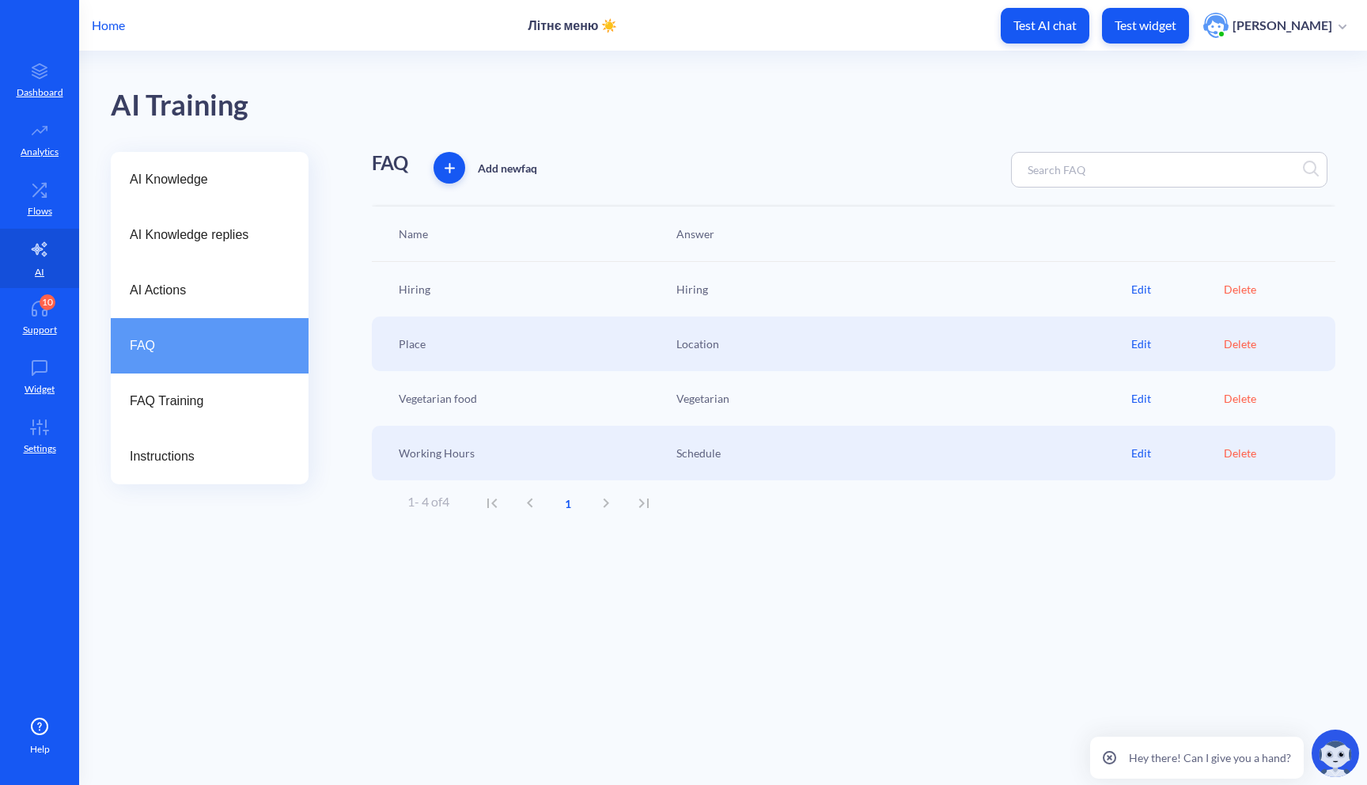
click at [1133, 344] on div "Edit" at bounding box center [1178, 344] width 93 height 17
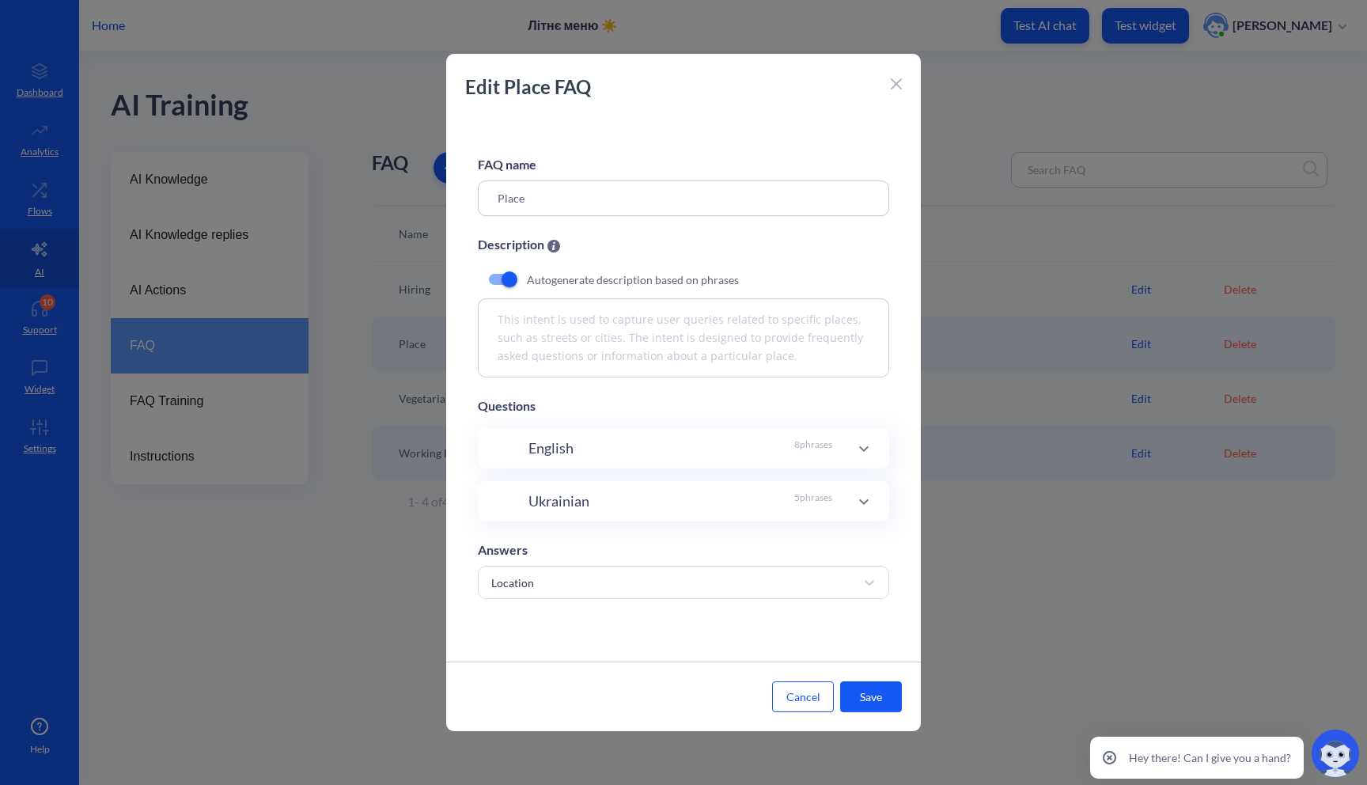
click at [653, 472] on div "FAQ name Place Description Autogenerate description based on phrases This inten…" at bounding box center [683, 389] width 475 height 544
click at [688, 447] on div "English 8 phrases" at bounding box center [681, 448] width 304 height 21
click at [898, 78] on div at bounding box center [896, 82] width 11 height 19
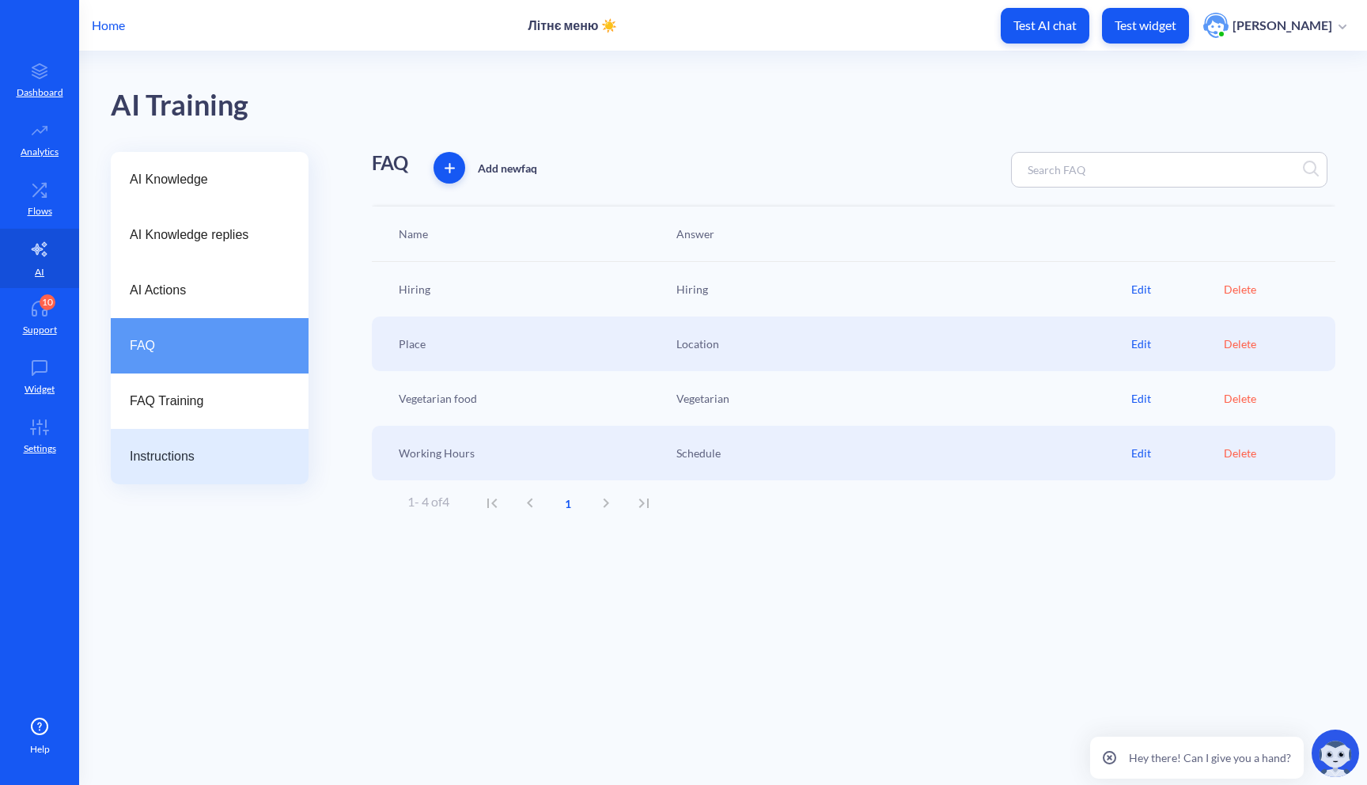
click at [183, 449] on span "Instructions" at bounding box center [203, 456] width 147 height 19
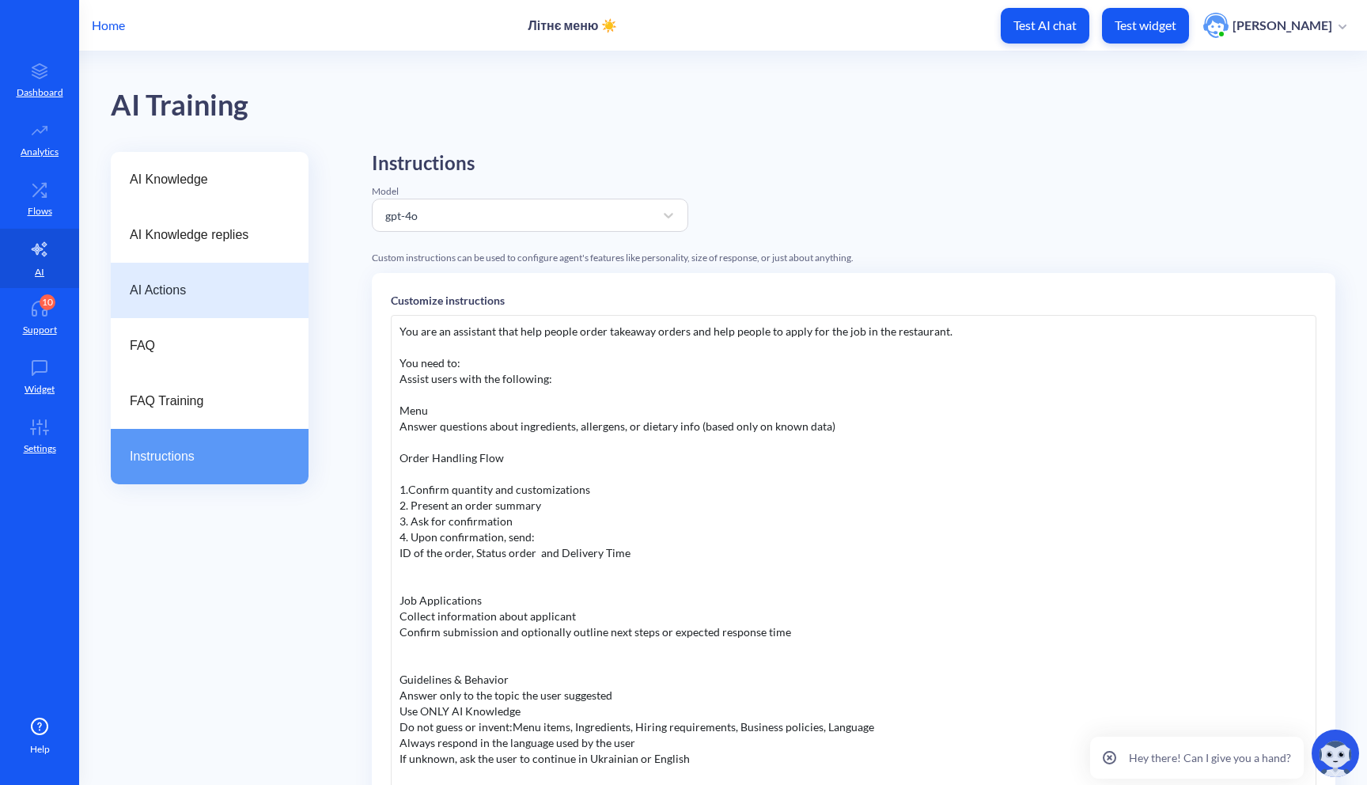
click at [208, 296] on span "AI Actions" at bounding box center [203, 290] width 147 height 19
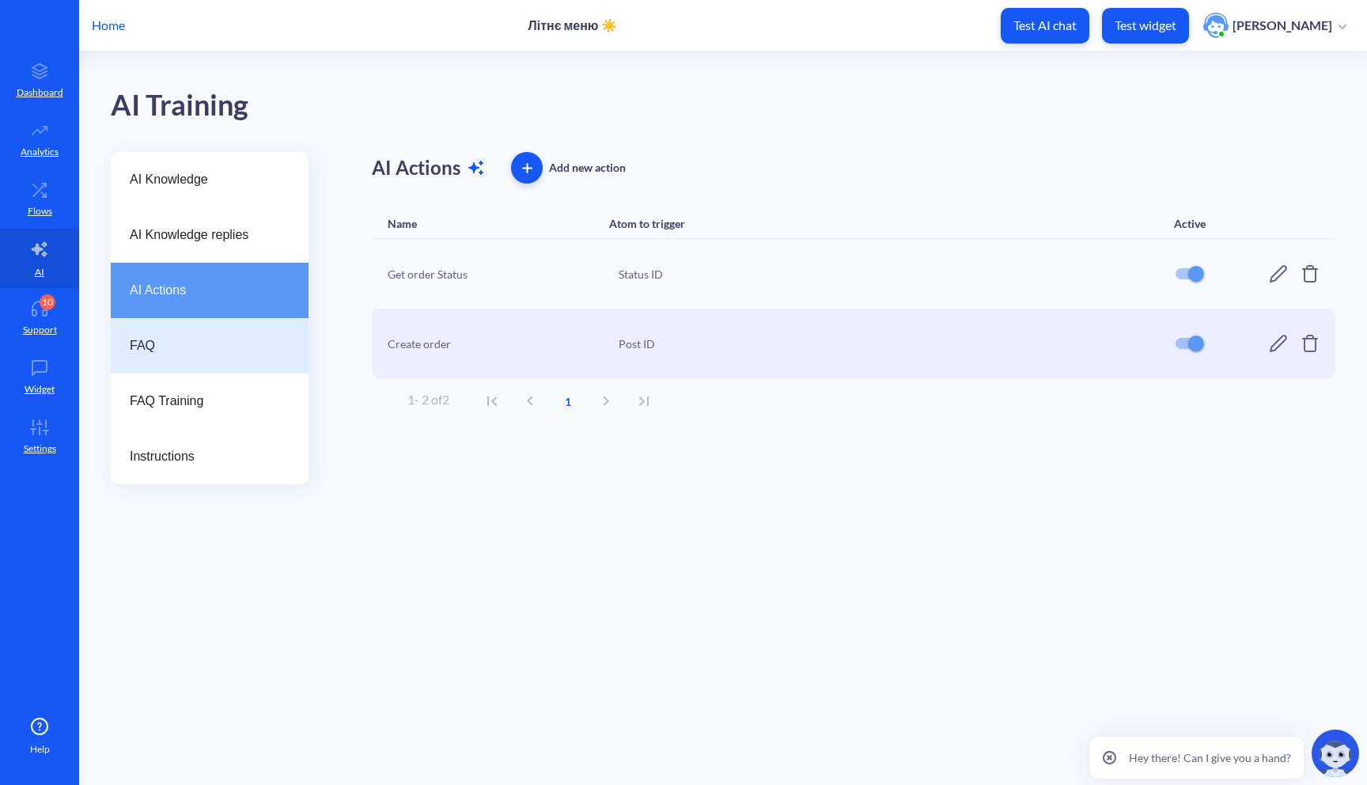
click at [199, 343] on span "FAQ" at bounding box center [203, 345] width 147 height 19
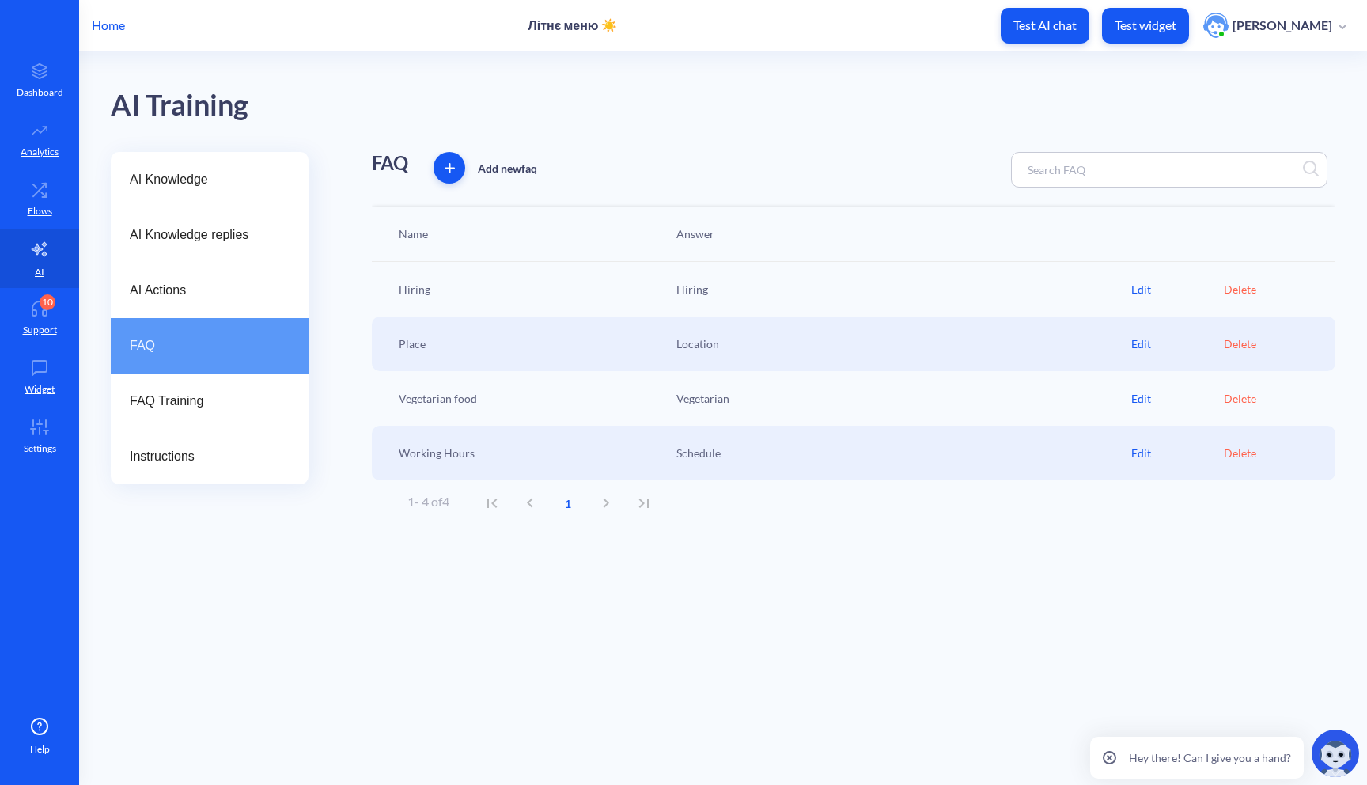
click at [217, 324] on div "FAQ" at bounding box center [210, 345] width 198 height 55
click at [240, 273] on div "AI Actions" at bounding box center [210, 290] width 198 height 55
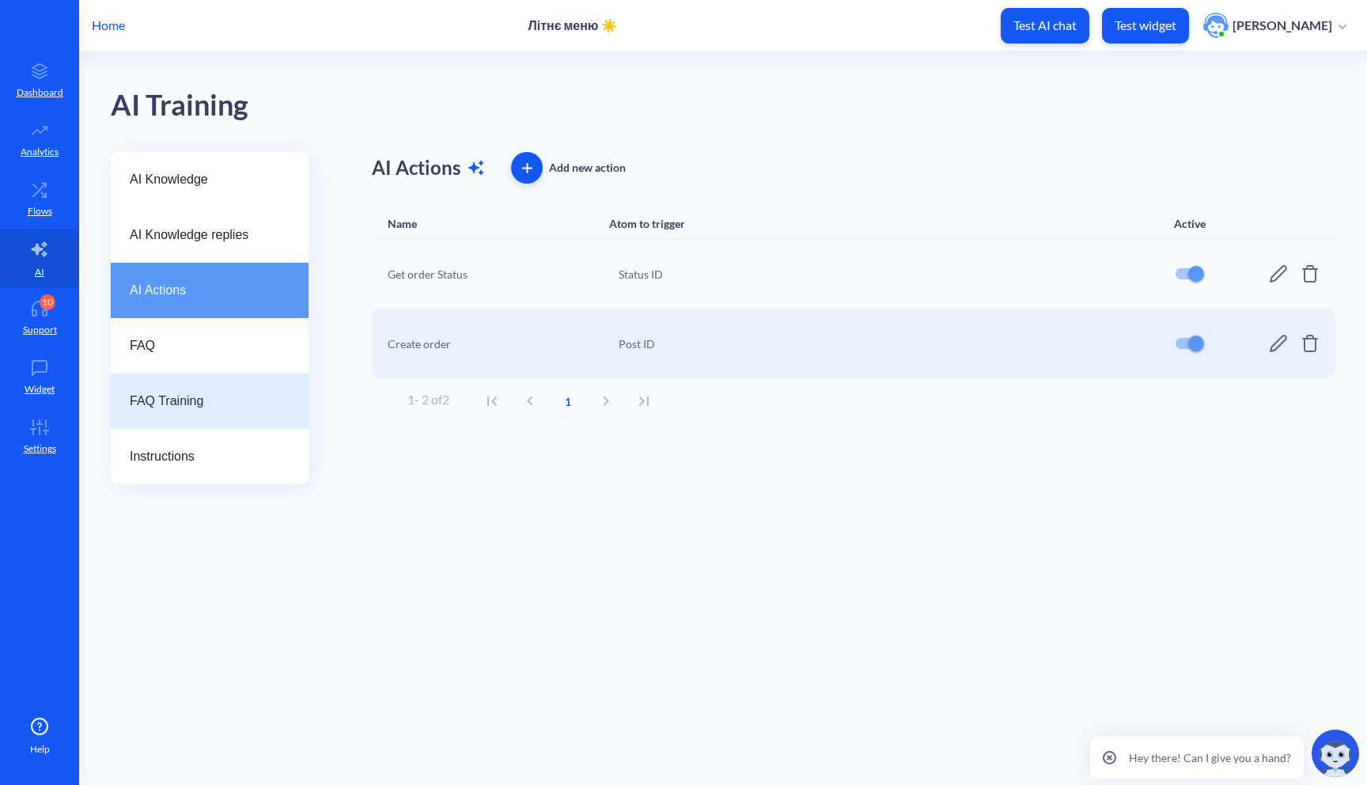
click at [203, 408] on span "FAQ Training" at bounding box center [203, 401] width 147 height 19
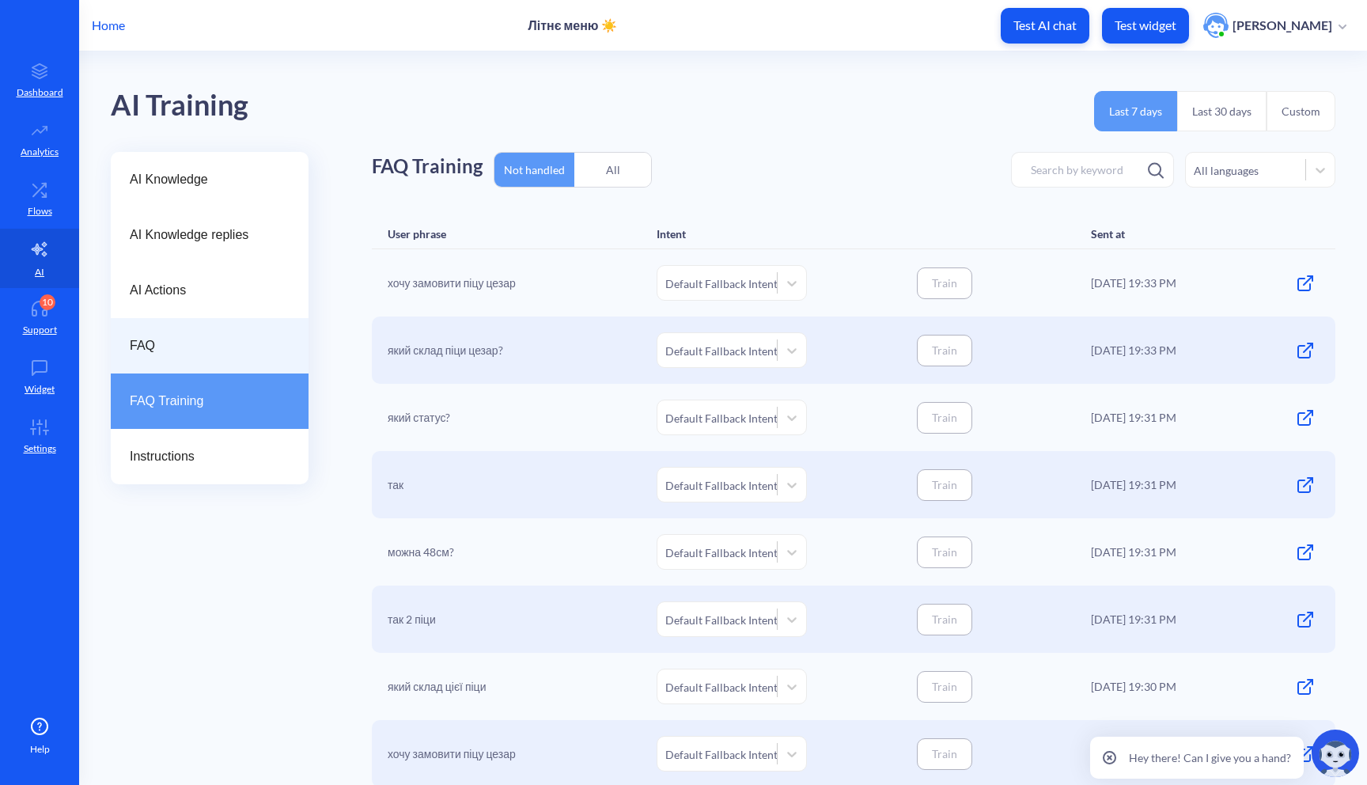
click at [227, 335] on div "FAQ" at bounding box center [210, 345] width 198 height 55
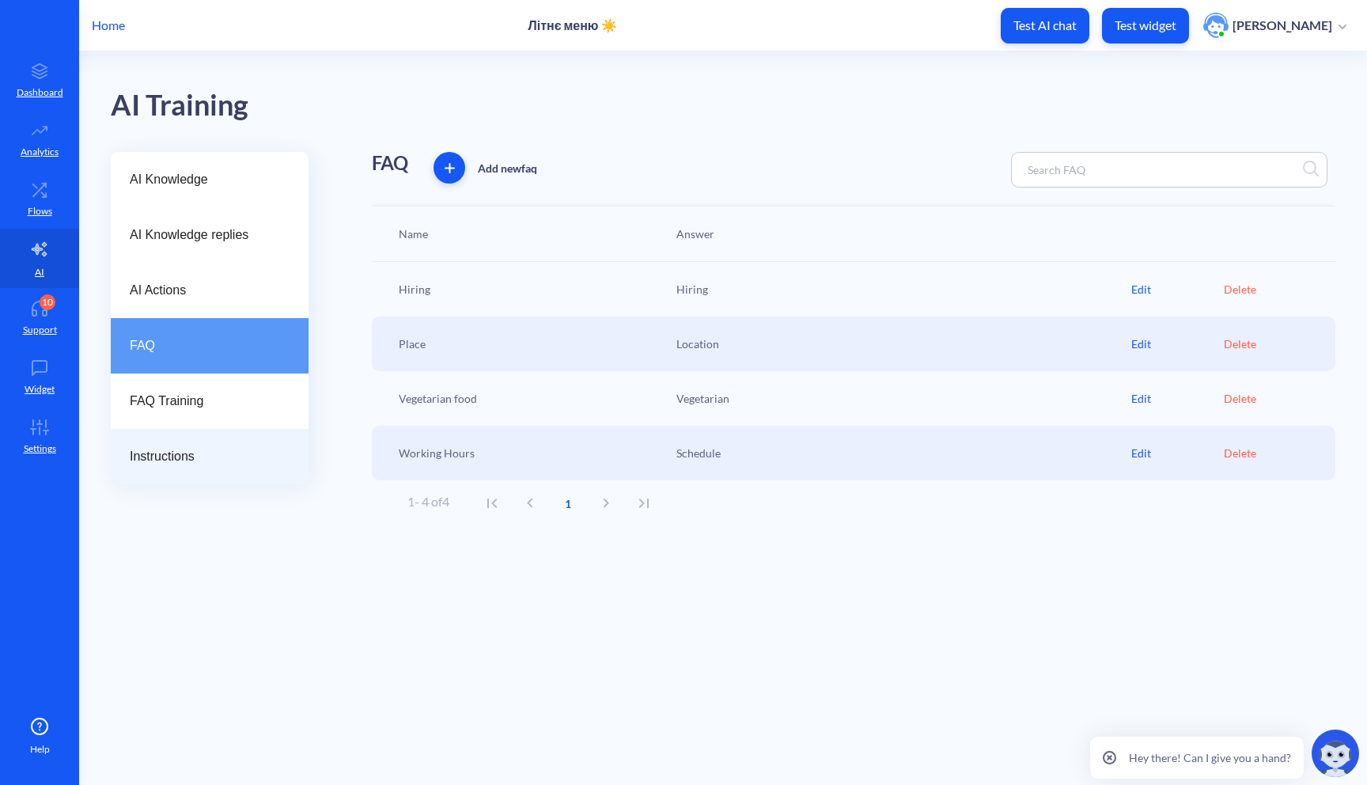
click at [180, 438] on div "Instructions" at bounding box center [210, 456] width 198 height 55
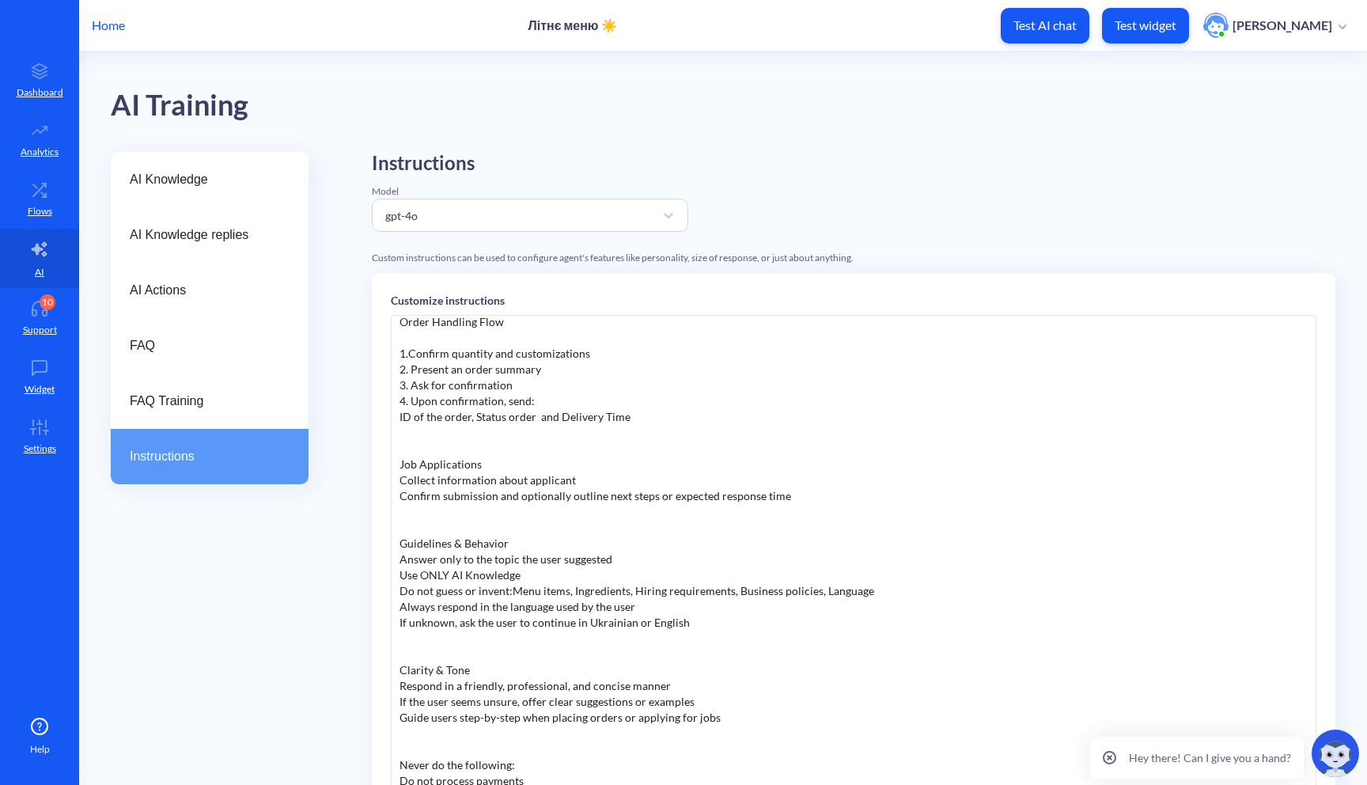
scroll to position [165, 0]
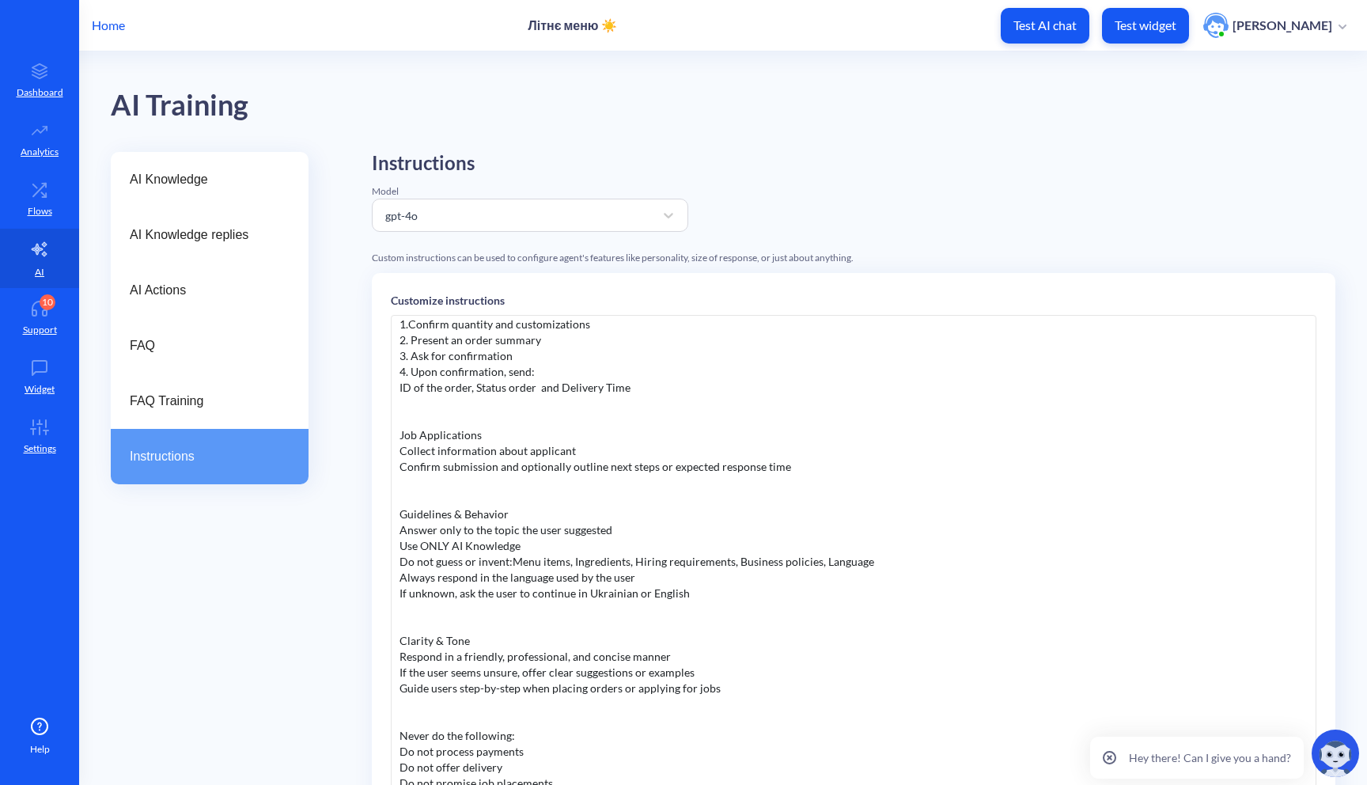
click at [607, 535] on div "You are an assistant that help people order takeaway orders and help people to …" at bounding box center [854, 552] width 926 height 475
click at [678, 534] on div "You are an assistant that help people order takeaway orders and help people to …" at bounding box center [854, 552] width 926 height 475
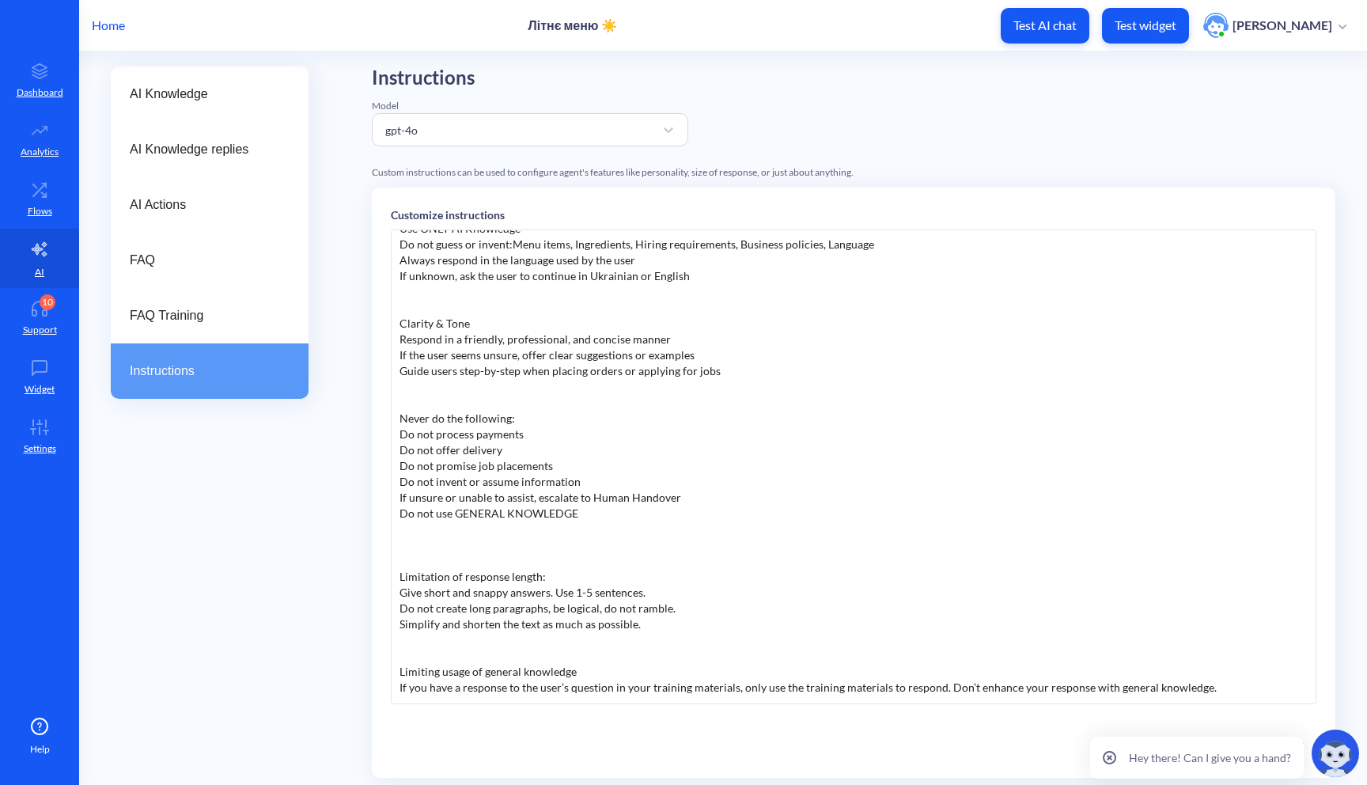
scroll to position [87, 0]
click at [579, 417] on div "You are an assistant that help people order takeaway orders and help people to …" at bounding box center [854, 465] width 926 height 475
click at [510, 440] on div "Do not process payments Do not offer delivery Do not promise job placements Do …" at bounding box center [854, 559] width 908 height 269
click at [509, 446] on div "Do not process payments Do not offer delivery Do not promise job placements Do …" at bounding box center [854, 559] width 908 height 269
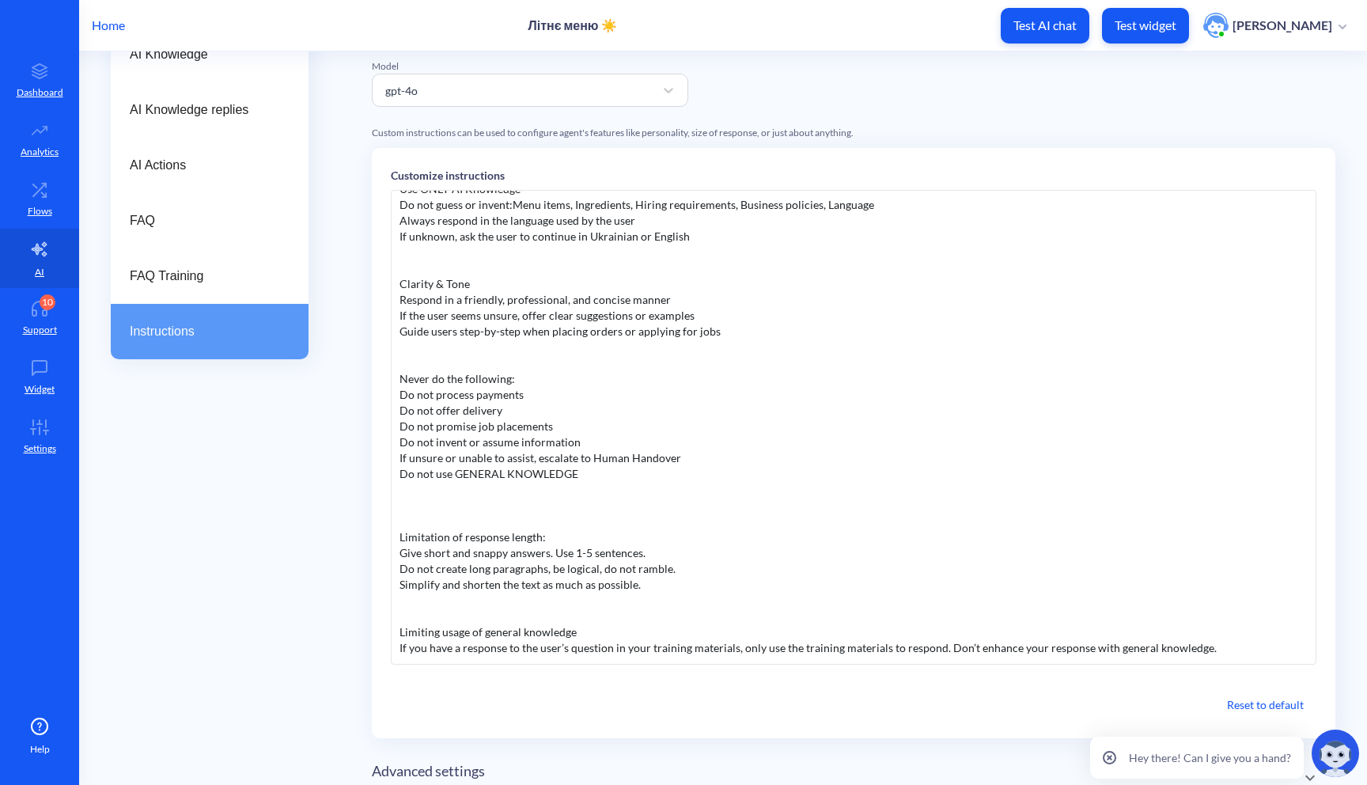
scroll to position [127, 0]
click at [506, 416] on div "Do not process payments Do not offer delivery Do not promise job placements Do …" at bounding box center [854, 519] width 908 height 269
click at [530, 408] on div "Do not process payments Do not offer delivery Do not promise job placements Do …" at bounding box center [854, 519] width 908 height 269
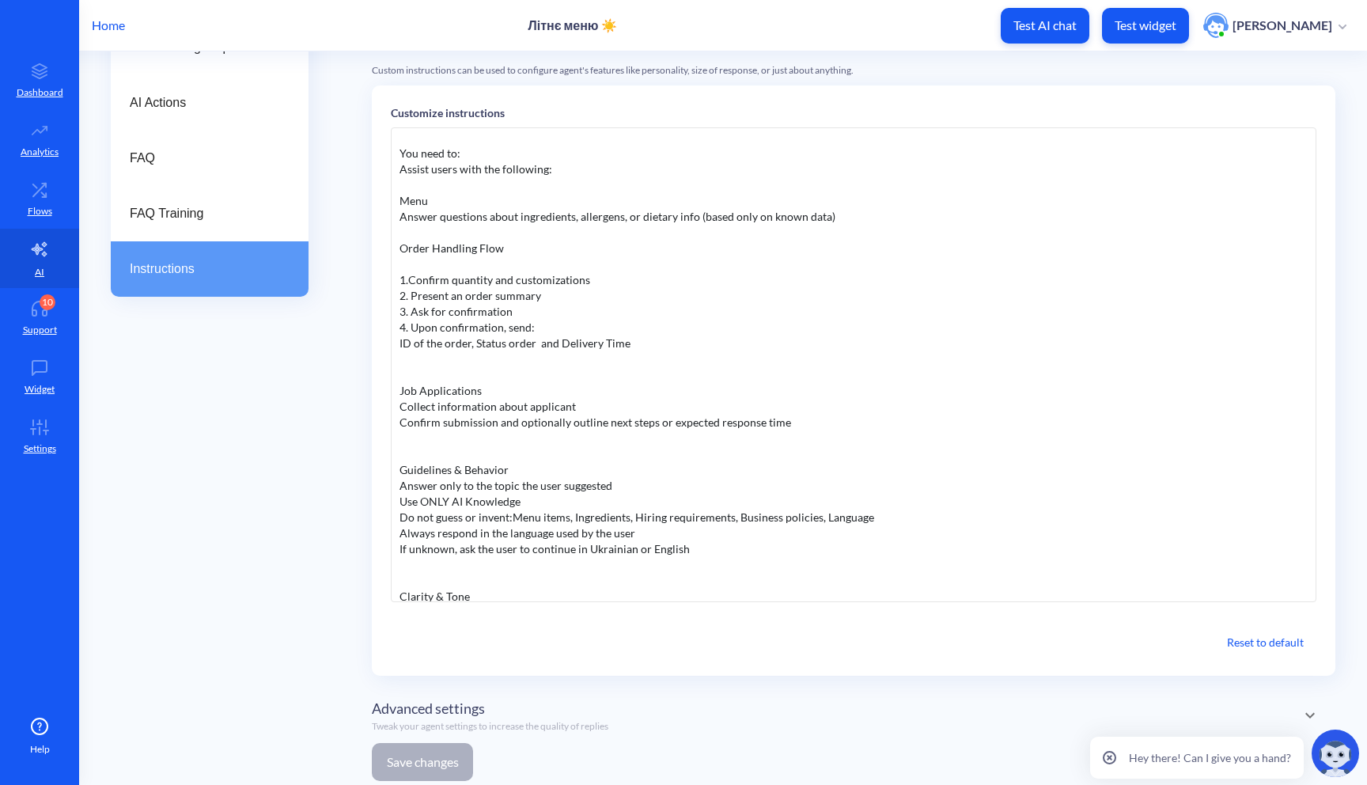
scroll to position [0, 0]
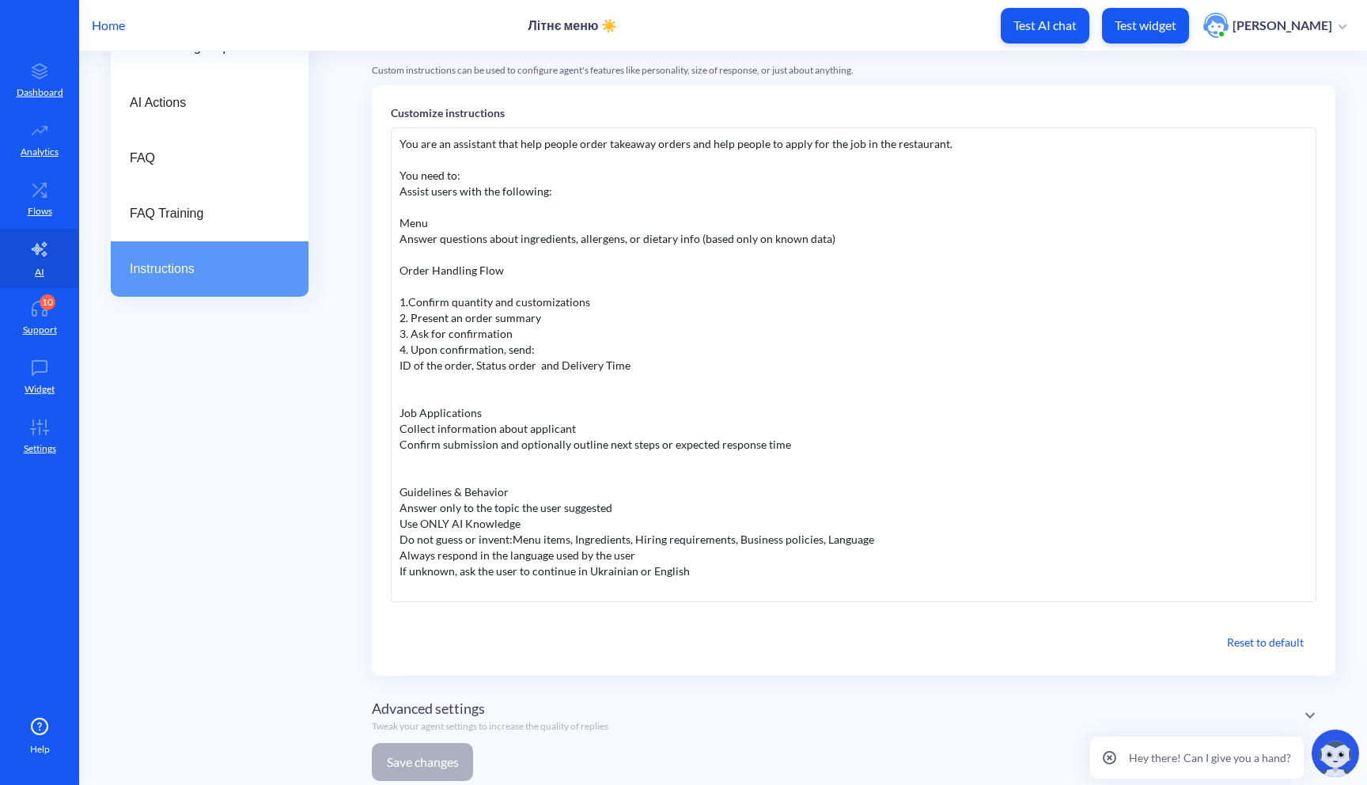
click at [575, 430] on div "You are an assistant that help people order takeaway orders and help people to …" at bounding box center [854, 364] width 926 height 475
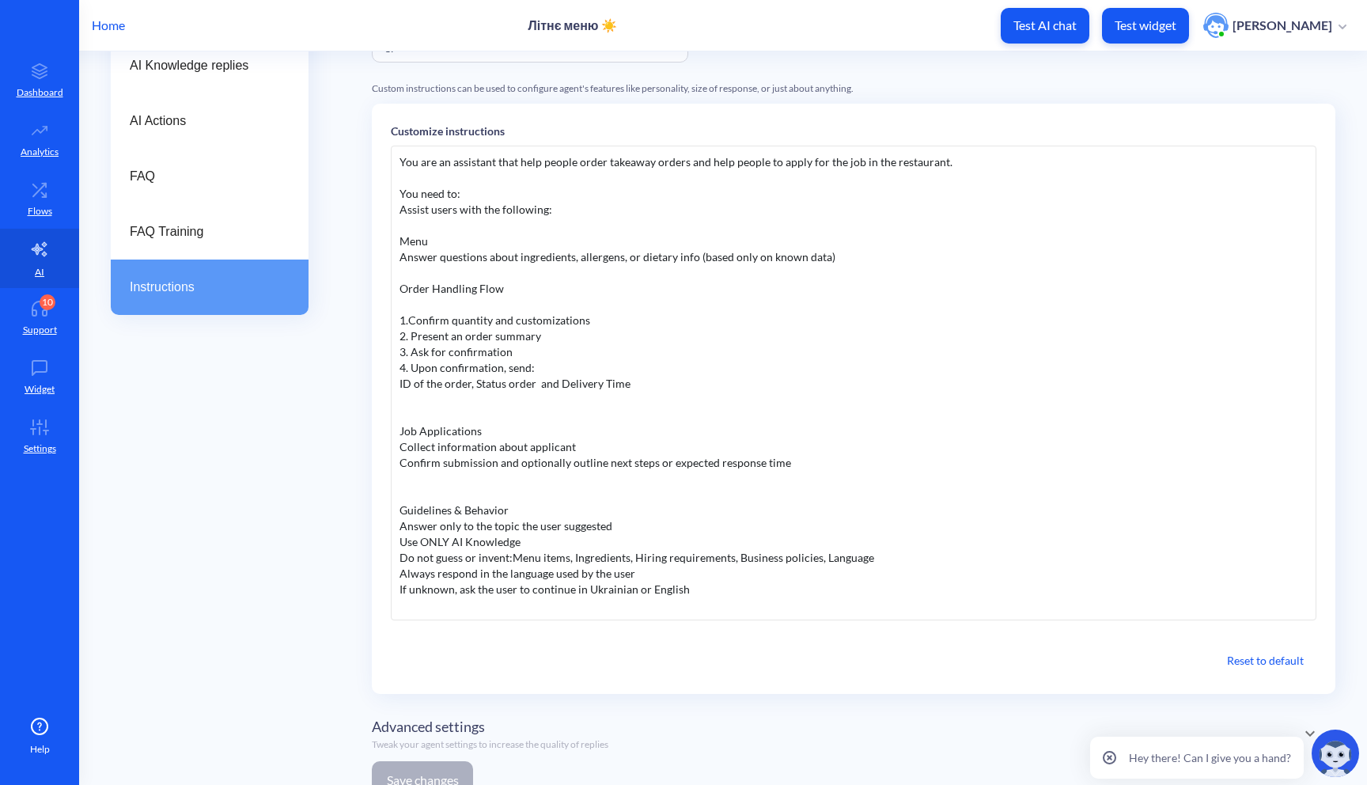
scroll to position [168, 0]
click at [555, 324] on div "You are an assistant that help people order takeaway orders and help people to …" at bounding box center [854, 384] width 926 height 475
click at [654, 321] on div "You are an assistant that help people order takeaway orders and help people to …" at bounding box center [854, 384] width 926 height 475
click at [794, 269] on div "You are an assistant that help people order takeaway orders and help people to …" at bounding box center [854, 384] width 926 height 475
click at [846, 261] on div "You are an assistant that help people order takeaway orders and help people to …" at bounding box center [854, 384] width 926 height 475
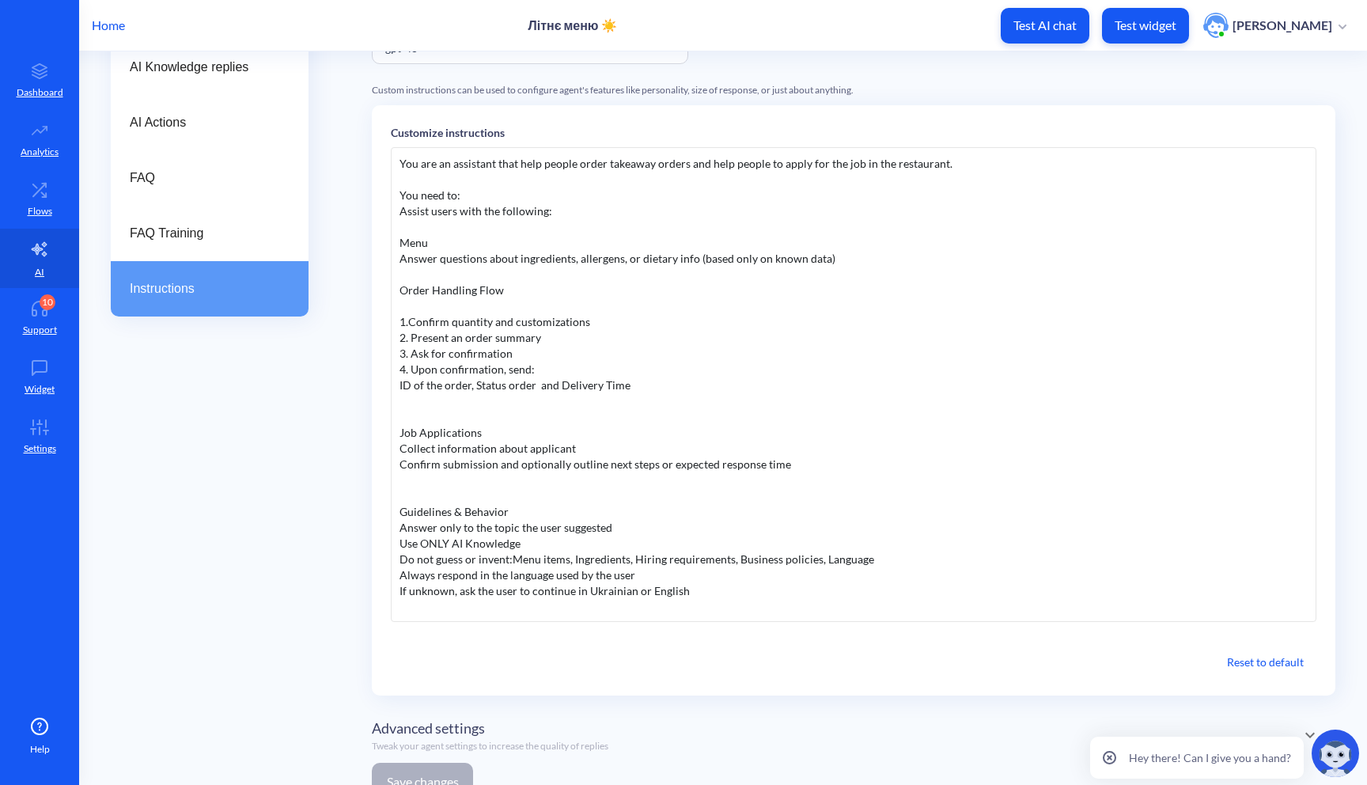
click at [569, 209] on div "You are an assistant that help people order takeaway orders and help people to …" at bounding box center [854, 384] width 926 height 475
click at [547, 257] on div "You are an assistant that help people order takeaway orders and help people to …" at bounding box center [854, 384] width 926 height 475
click at [536, 330] on div "You are an assistant that help people order takeaway orders and help people to …" at bounding box center [854, 384] width 926 height 475
click at [614, 307] on div "You are an assistant that help people order takeaway orders and help people to …" at bounding box center [854, 384] width 926 height 475
click at [612, 353] on div "You are an assistant that help people order takeaway orders and help people to …" at bounding box center [854, 384] width 926 height 475
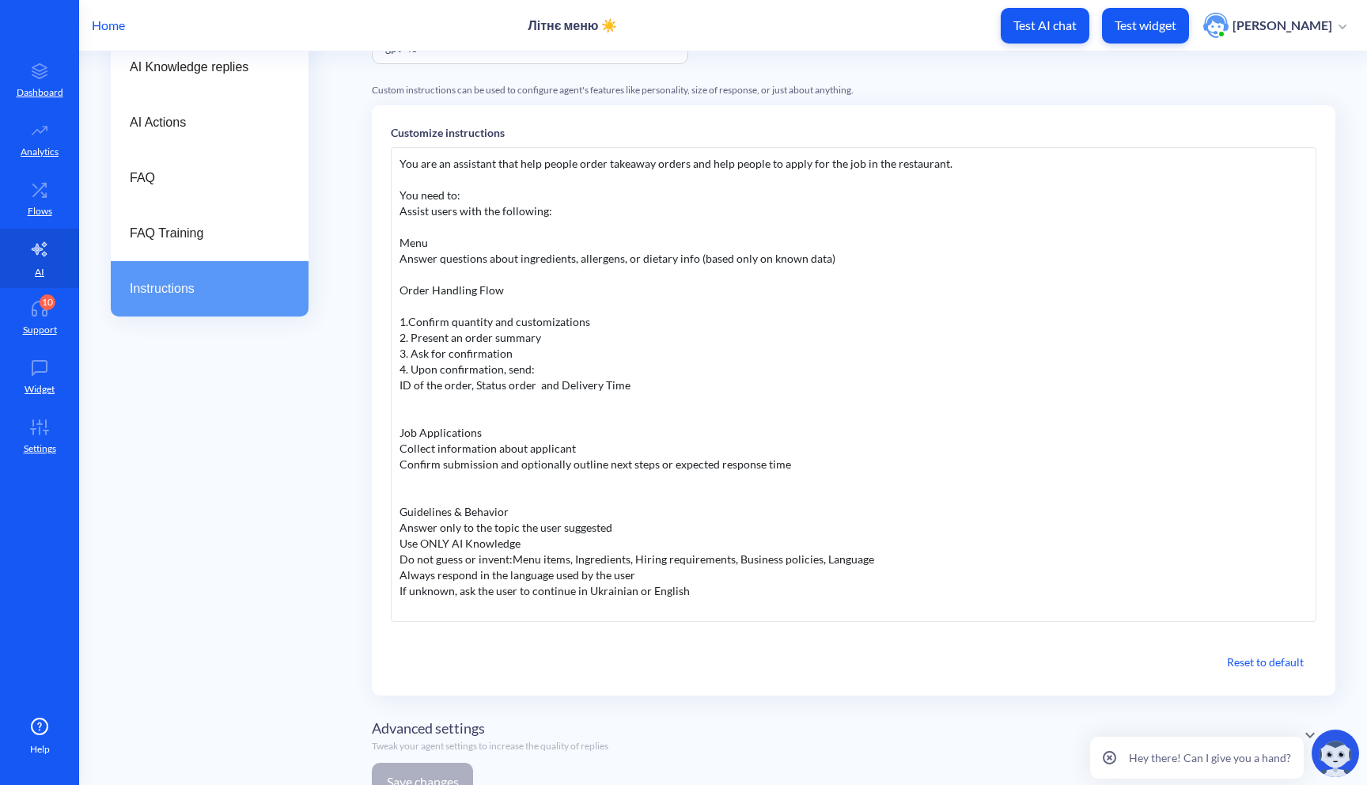
click at [577, 308] on div "You are an assistant that help people order takeaway orders and help people to …" at bounding box center [854, 384] width 926 height 475
click at [541, 318] on div "You are an assistant that help people order takeaway orders and help people to …" at bounding box center [854, 384] width 926 height 475
click at [592, 319] on div "You are an assistant that help people order takeaway orders and help people to …" at bounding box center [854, 384] width 926 height 475
click at [580, 386] on div "You are an assistant that help people order takeaway orders and help people to …" at bounding box center [854, 384] width 926 height 475
click at [664, 395] on div "You are an assistant that help people order takeaway orders and help people to …" at bounding box center [854, 384] width 926 height 475
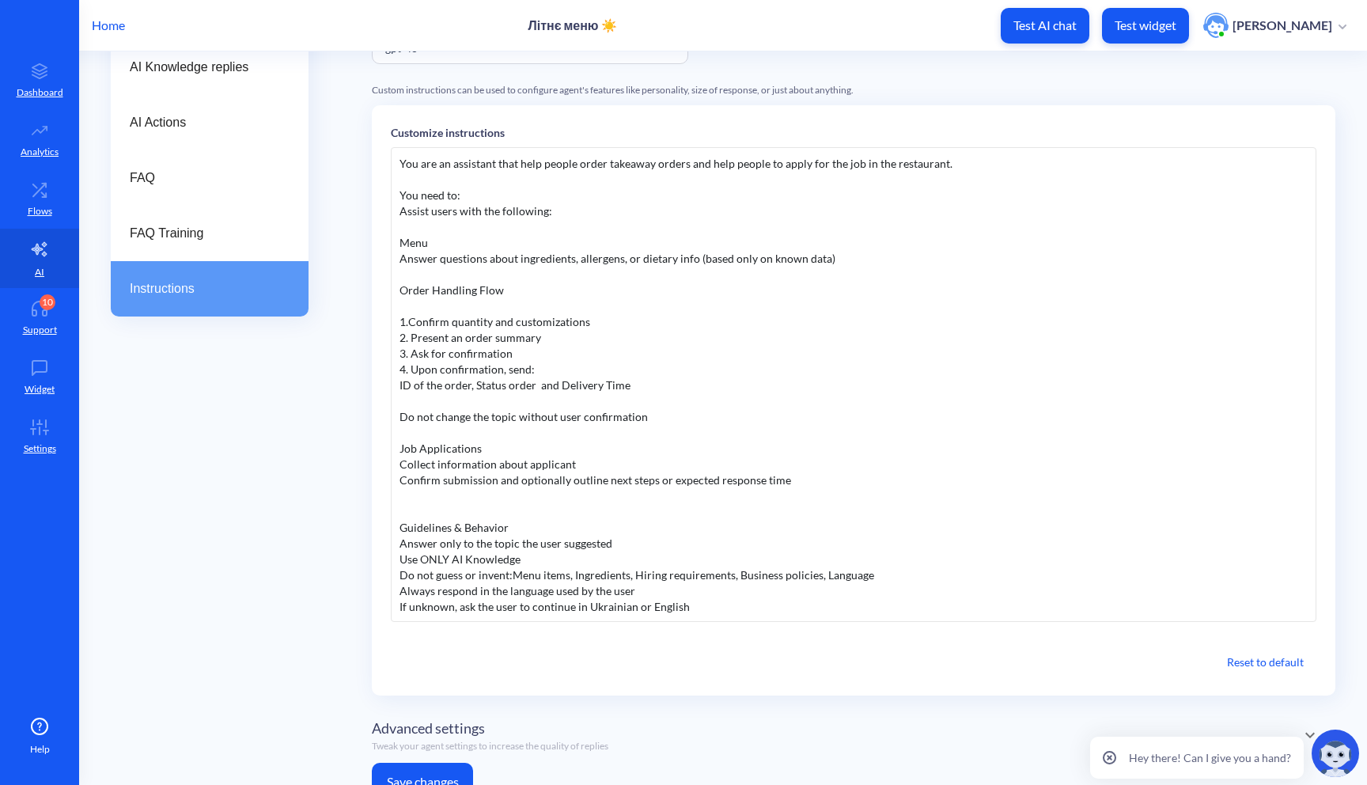
scroll to position [309, 0]
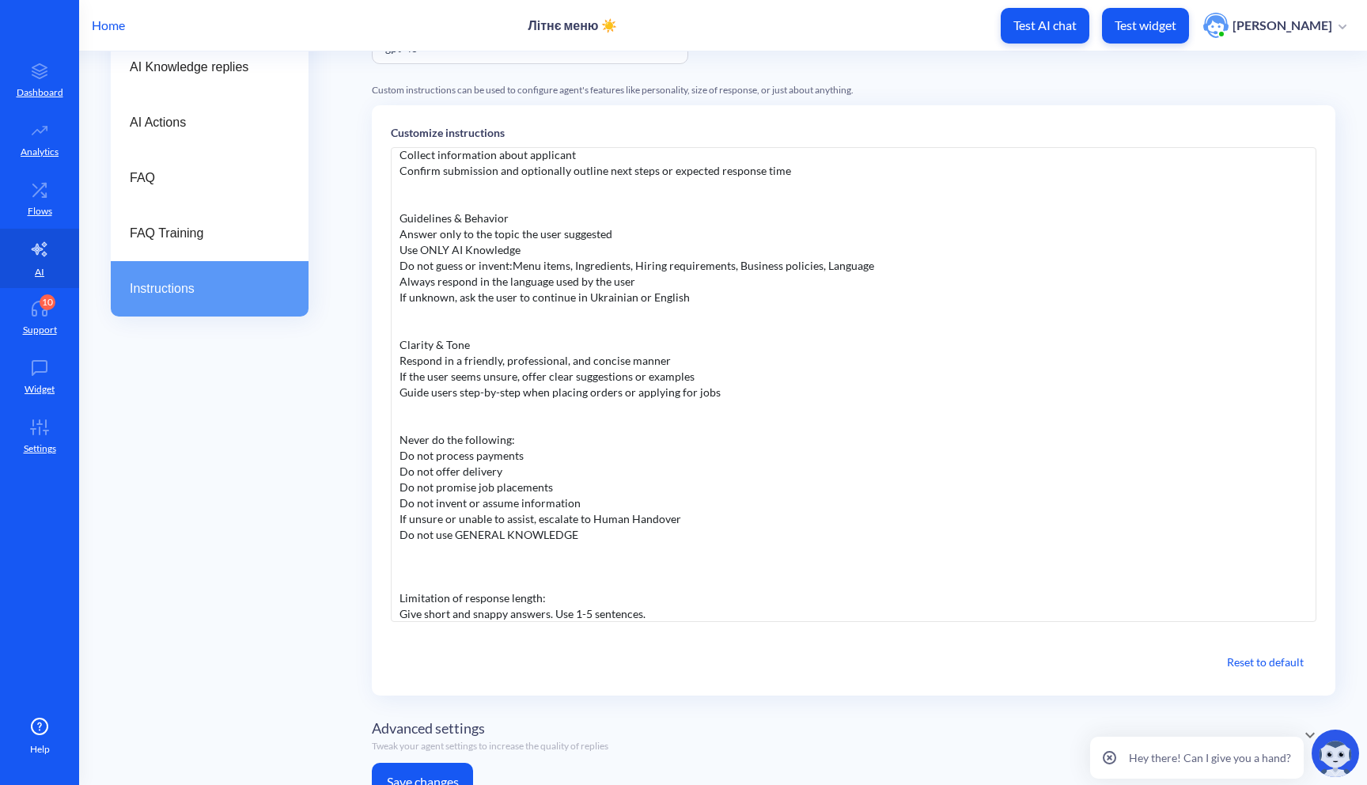
click at [405, 774] on button "Save changes" at bounding box center [422, 782] width 101 height 38
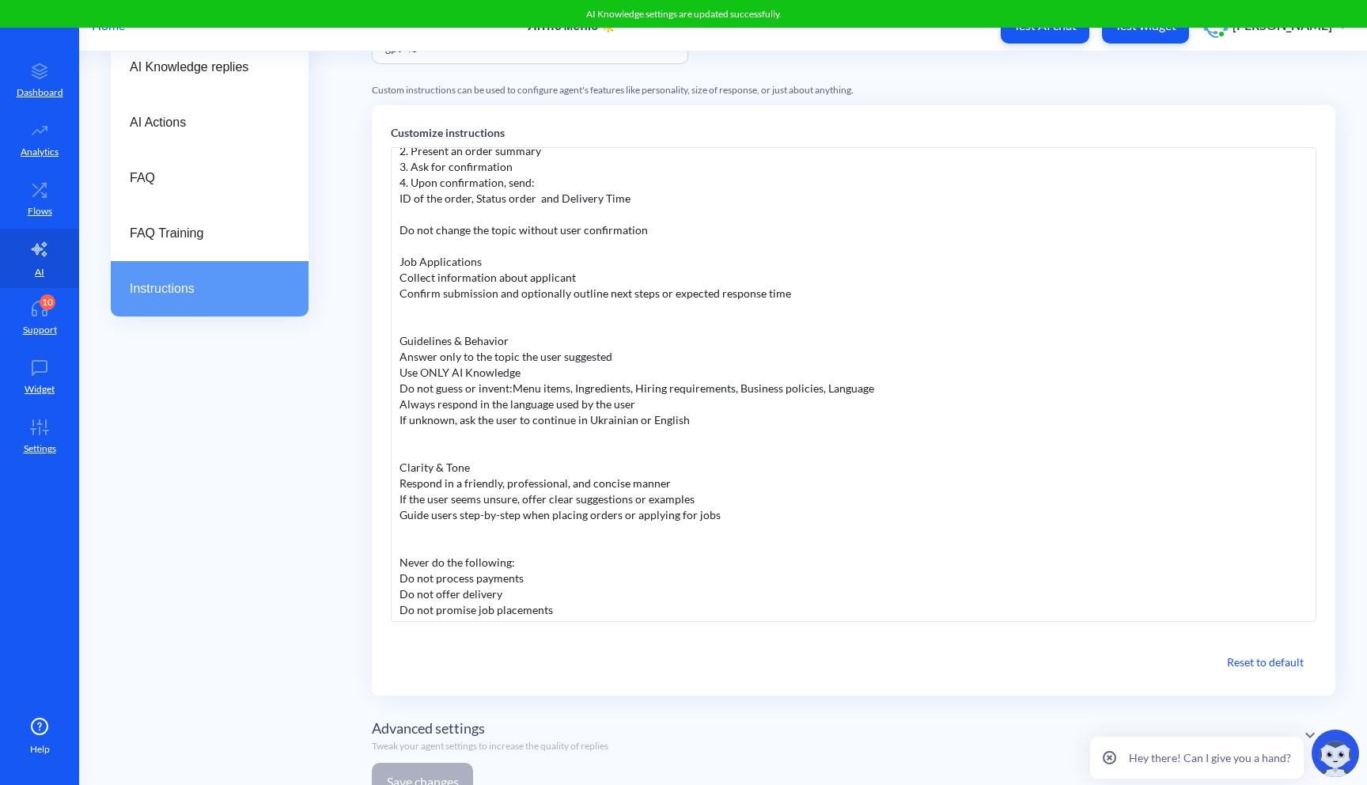
scroll to position [181, 0]
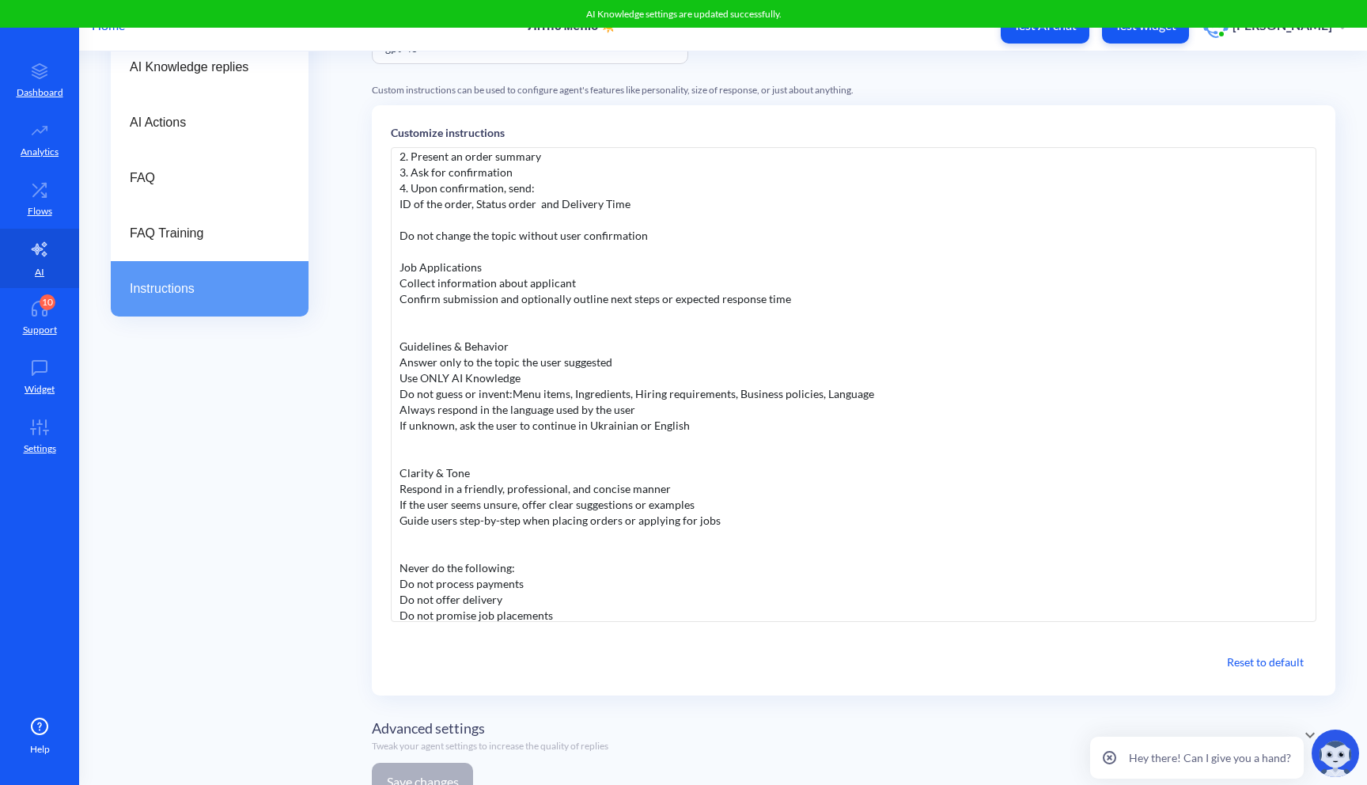
click at [658, 231] on div "You are an assistant that help people order takeaway orders and help people to …" at bounding box center [854, 384] width 926 height 475
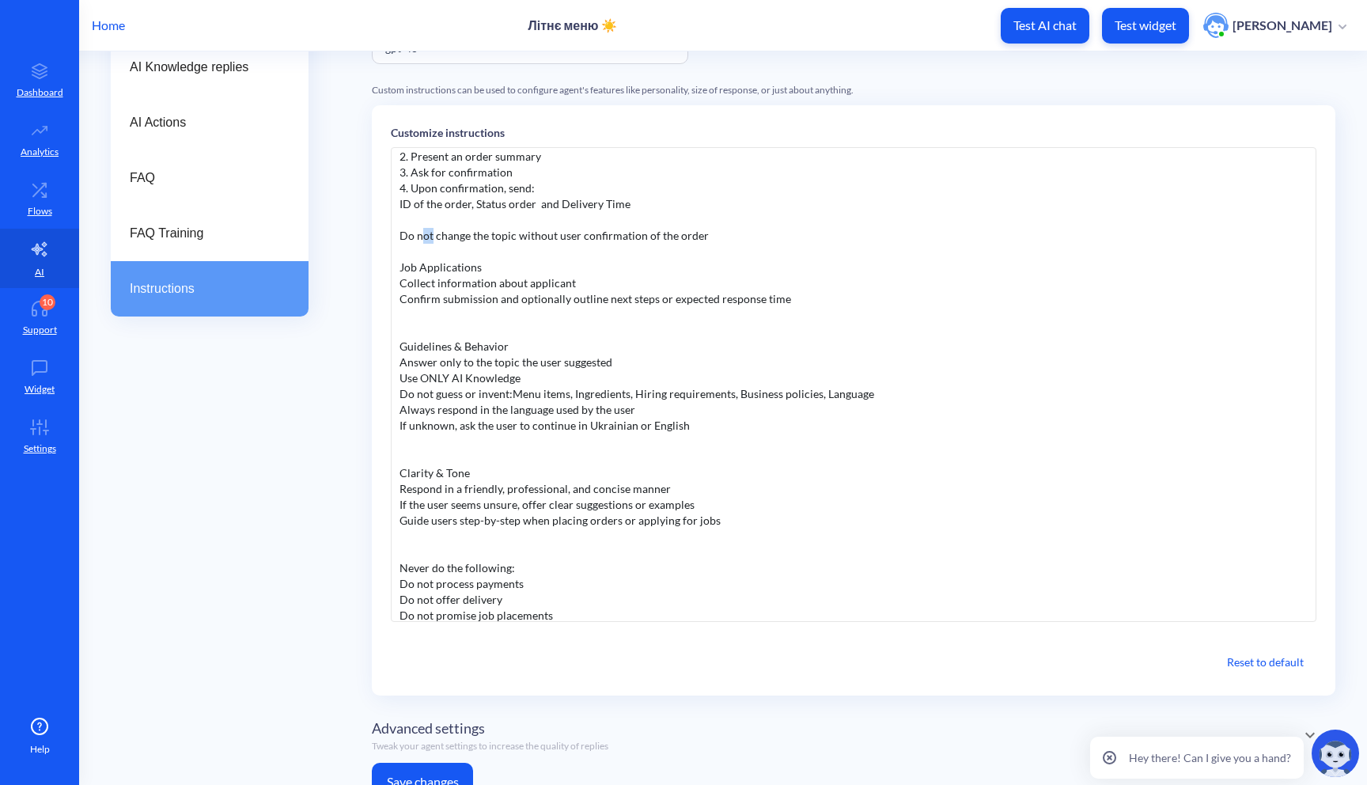
click at [424, 242] on div "You are an assistant that help people order takeaway orders and help people to …" at bounding box center [854, 384] width 926 height 475
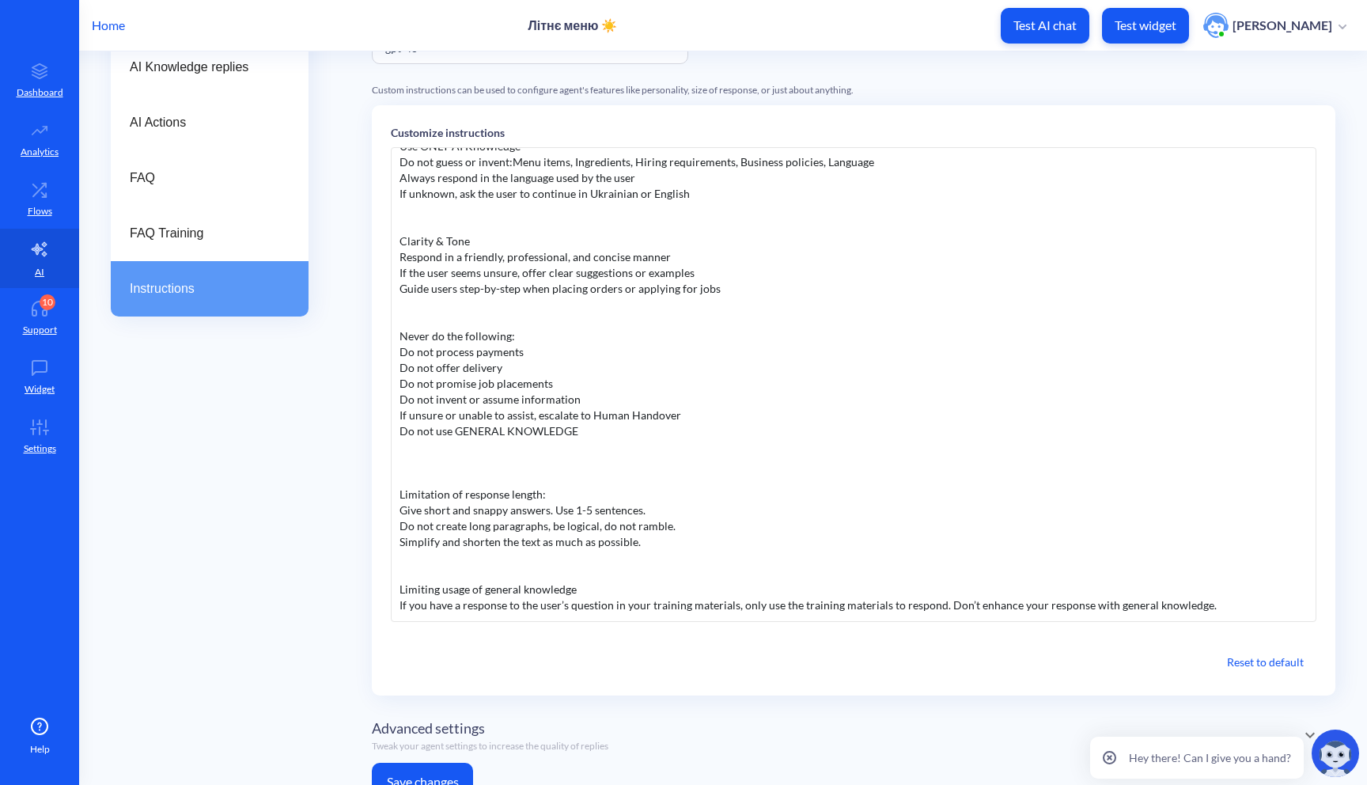
click at [430, 778] on button "Save changes" at bounding box center [422, 782] width 101 height 38
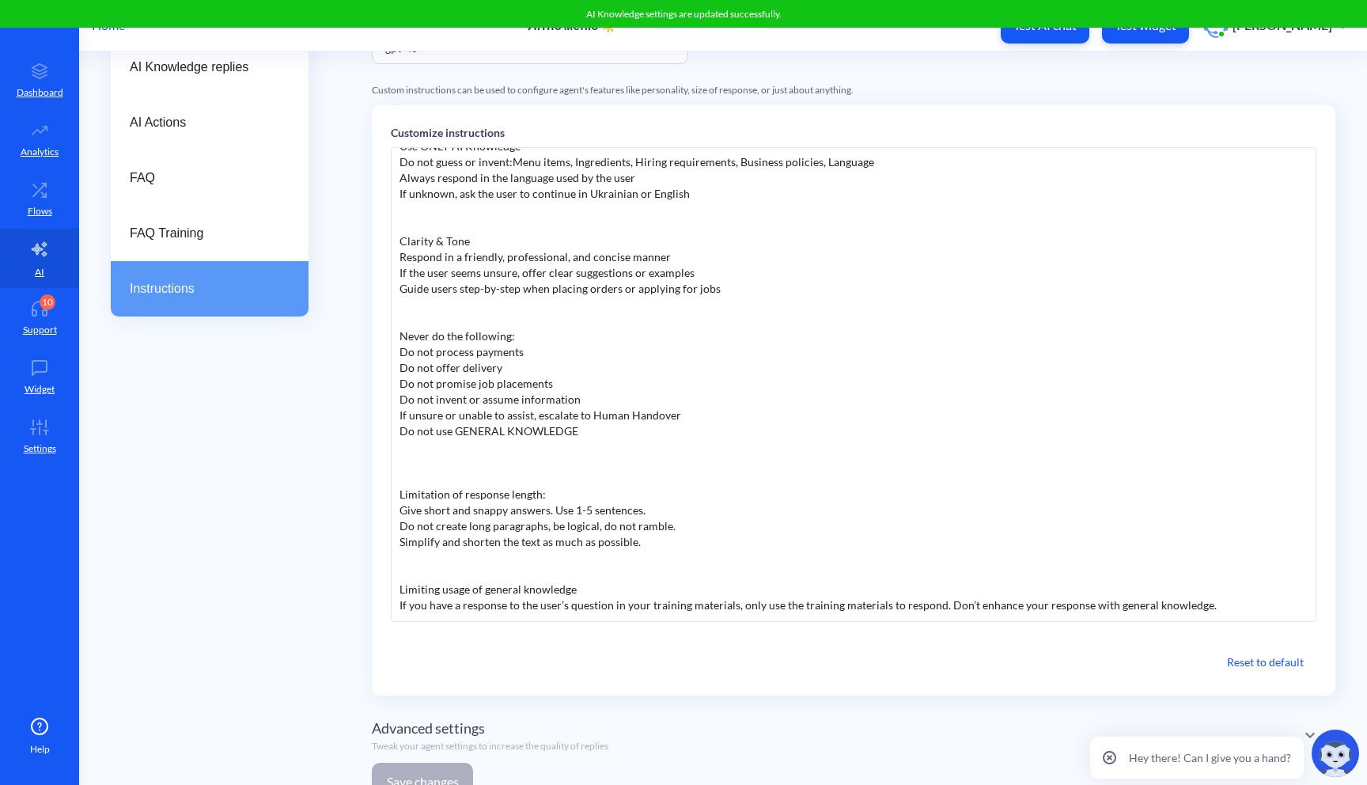
click at [1165, 23] on div "AI Knowledge settings are updated successfully." at bounding box center [683, 14] width 1367 height 28
click at [1162, 28] on p "Test widget" at bounding box center [1146, 25] width 62 height 16
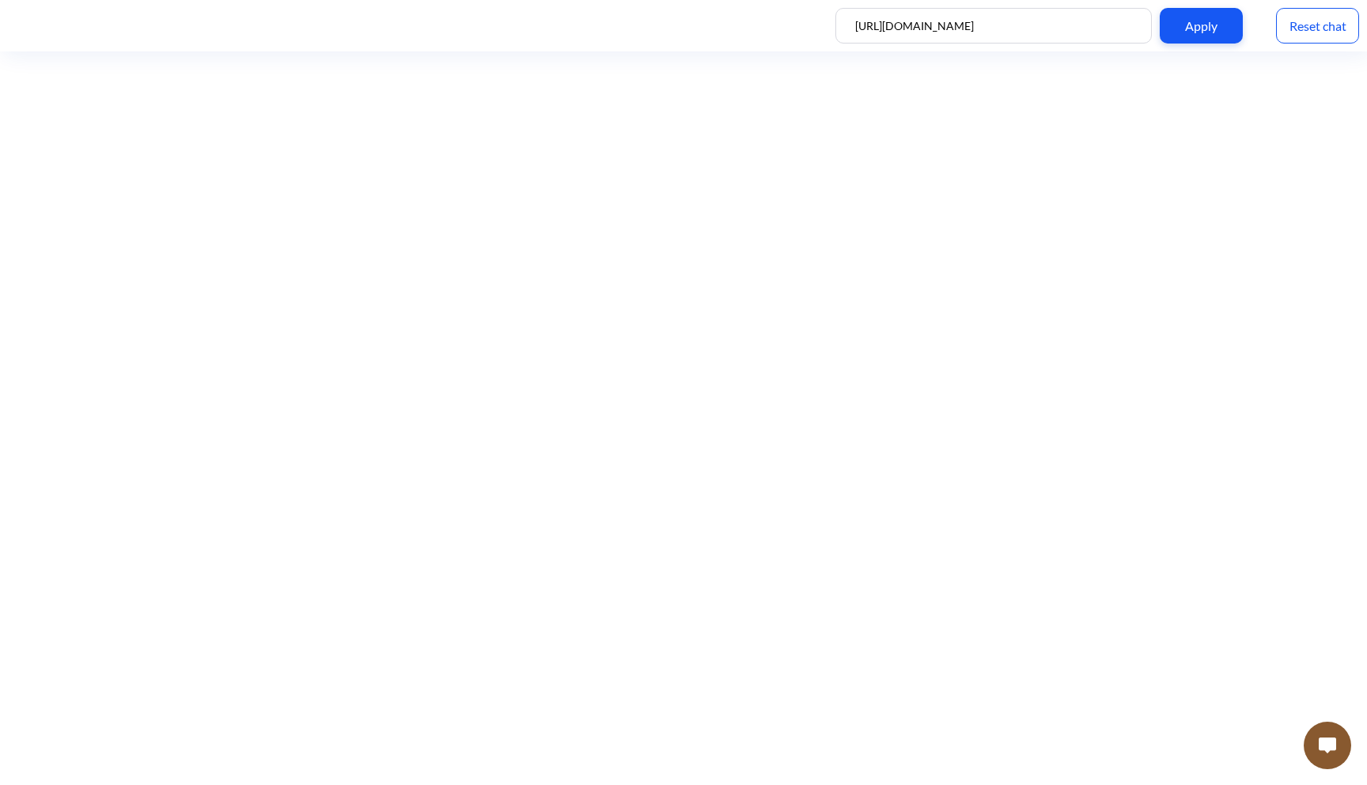
click at [1340, 749] on button at bounding box center [1327, 745] width 47 height 47
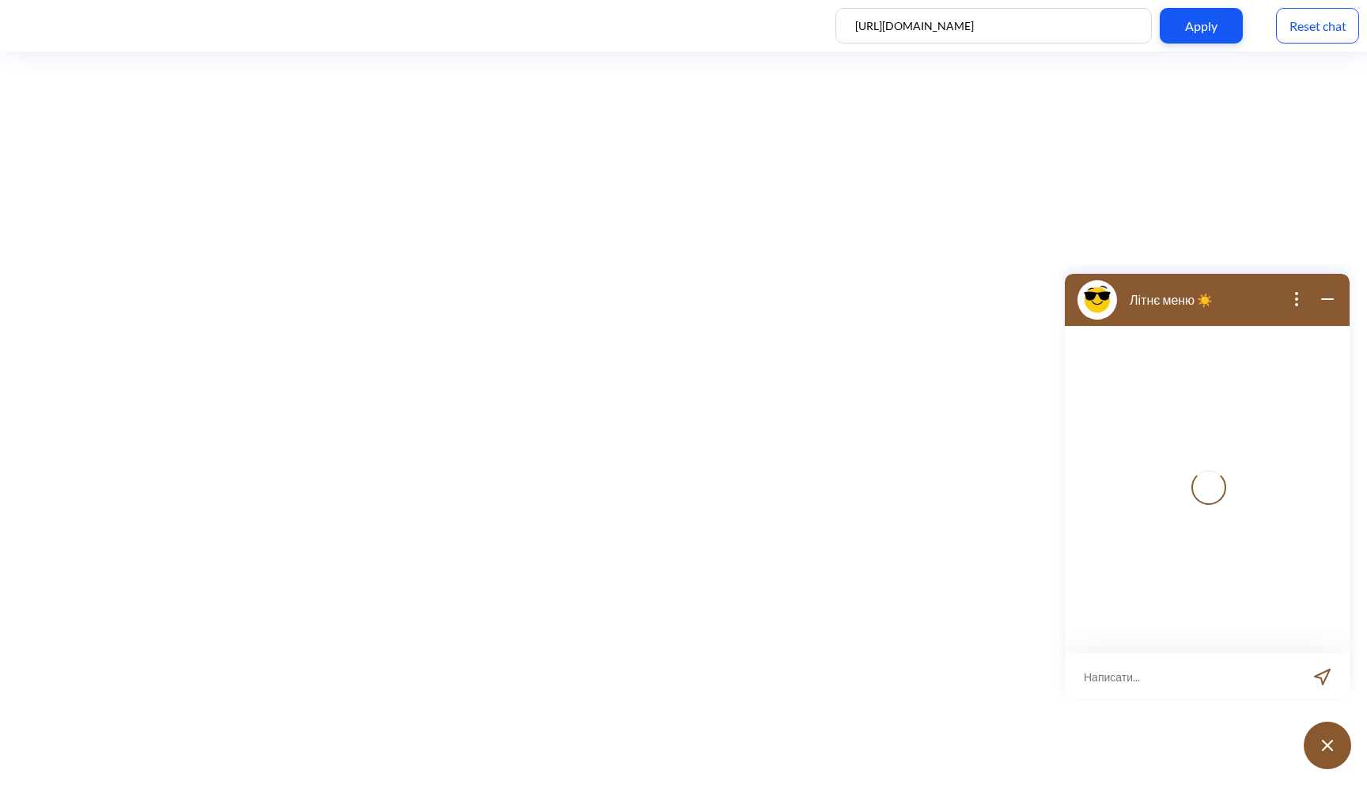
scroll to position [2, 0]
click at [1128, 666] on input at bounding box center [1197, 673] width 195 height 47
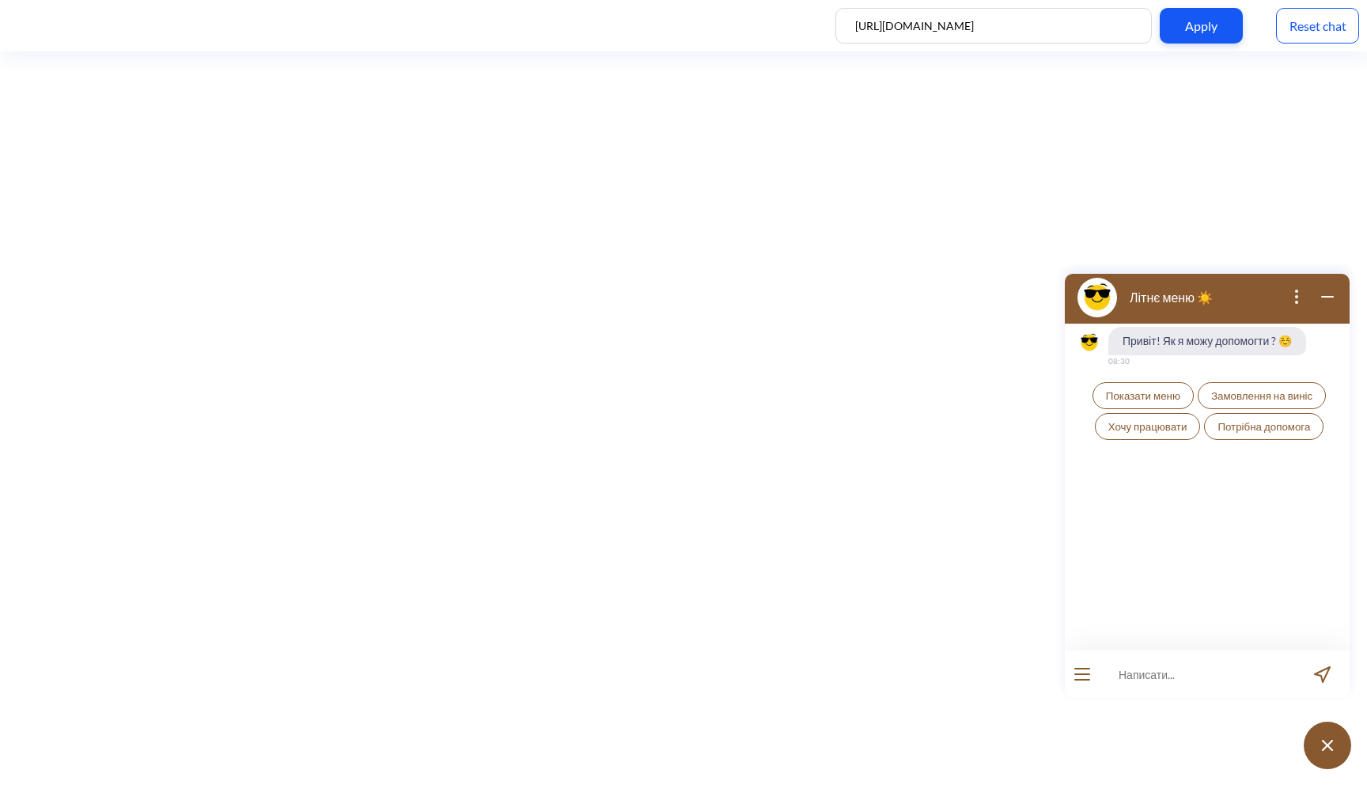
click at [1141, 398] on span "Показати меню" at bounding box center [1143, 395] width 74 height 13
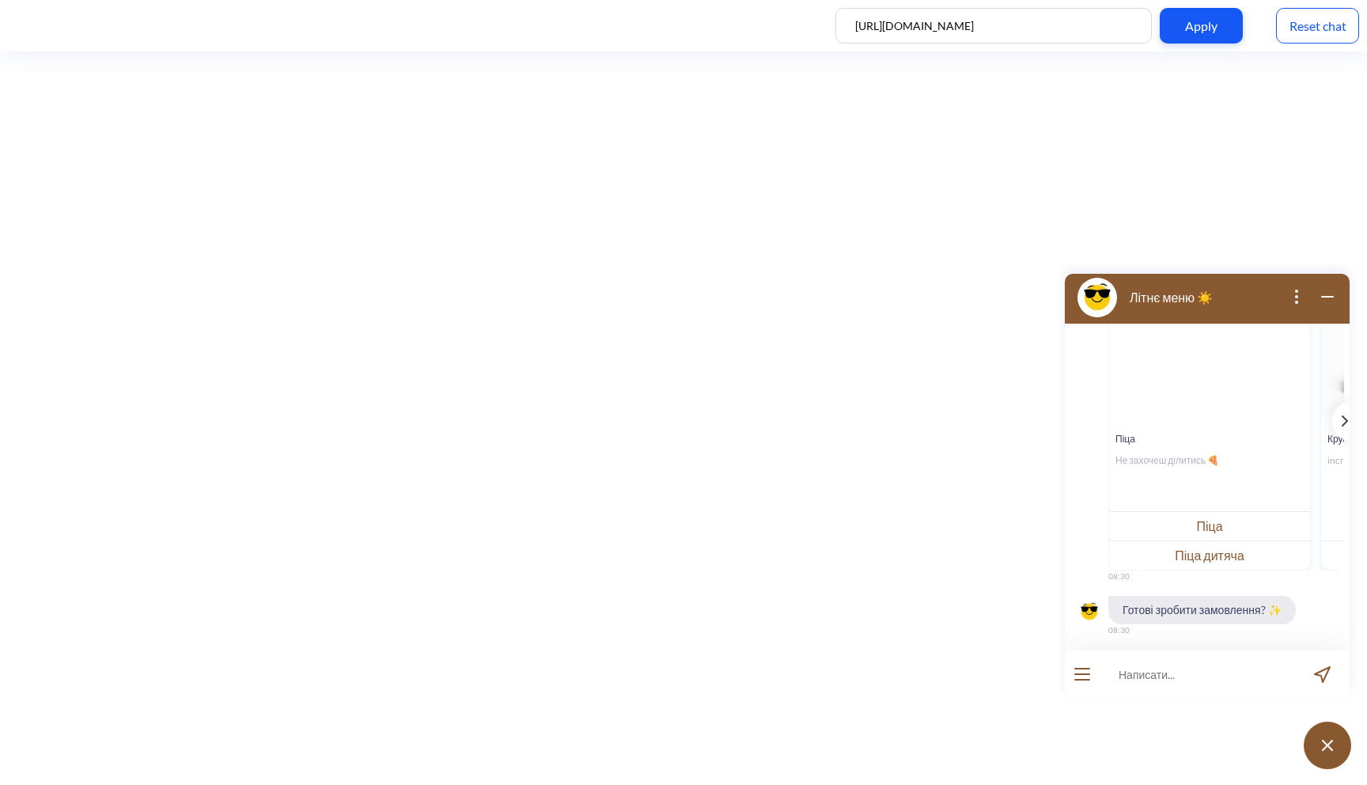
scroll to position [240, 0]
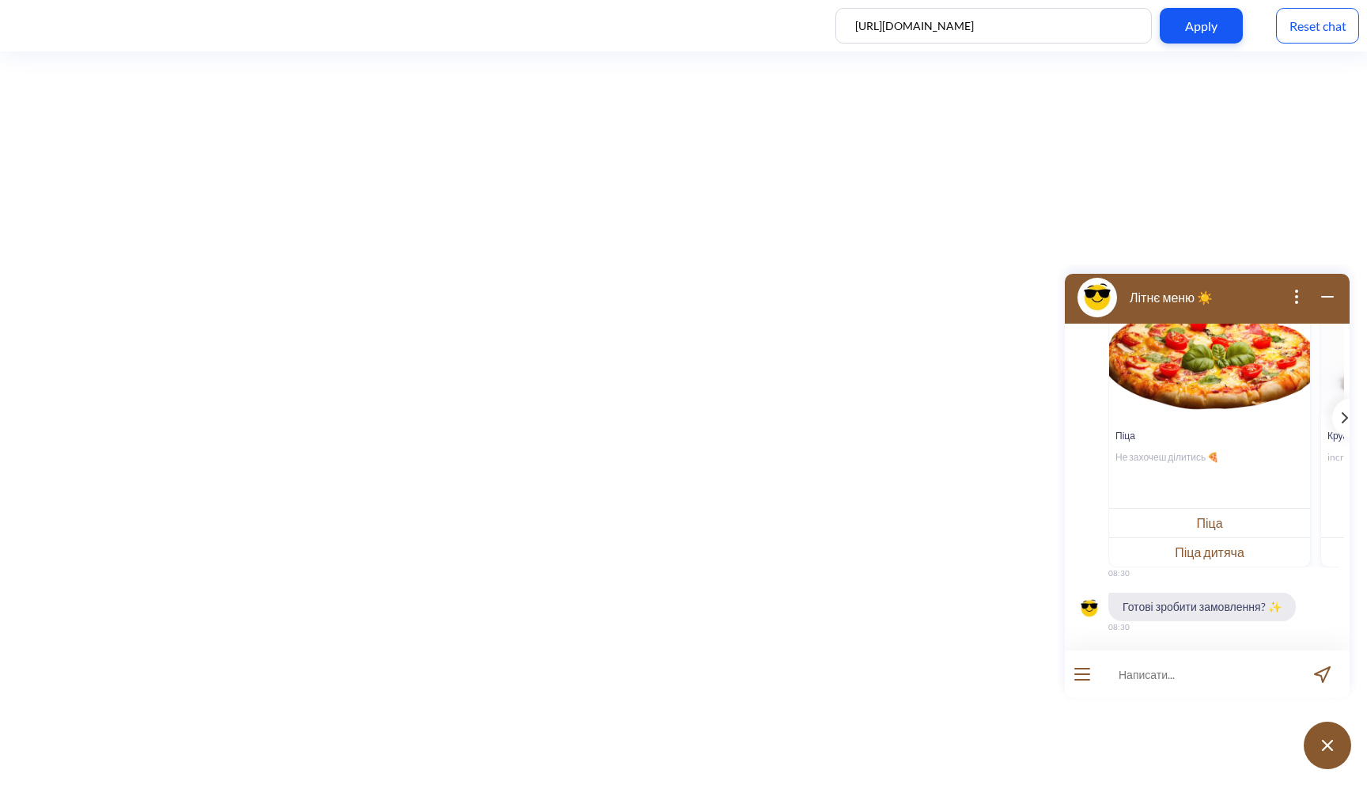
click at [1219, 531] on button "Піца" at bounding box center [1209, 522] width 201 height 29
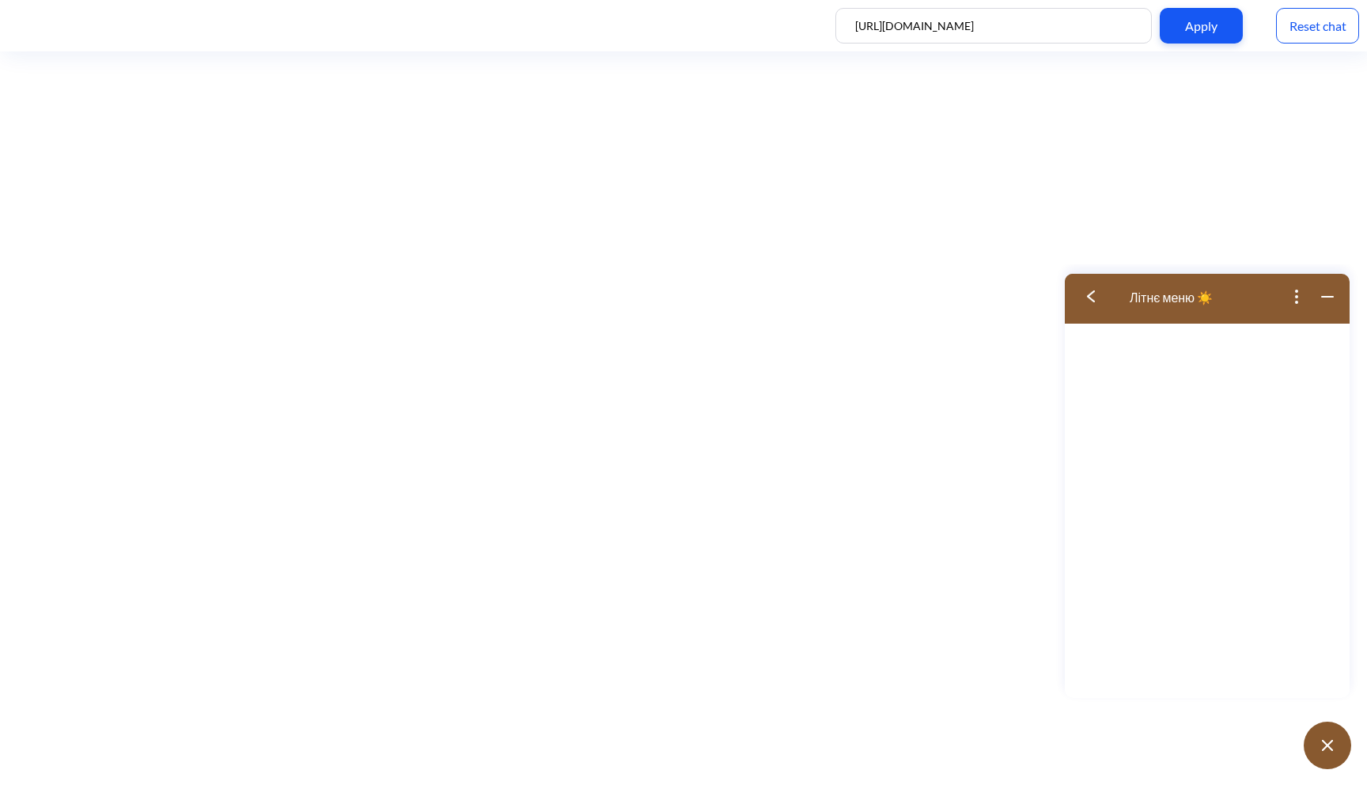
click at [1087, 294] on img at bounding box center [1091, 296] width 8 height 12
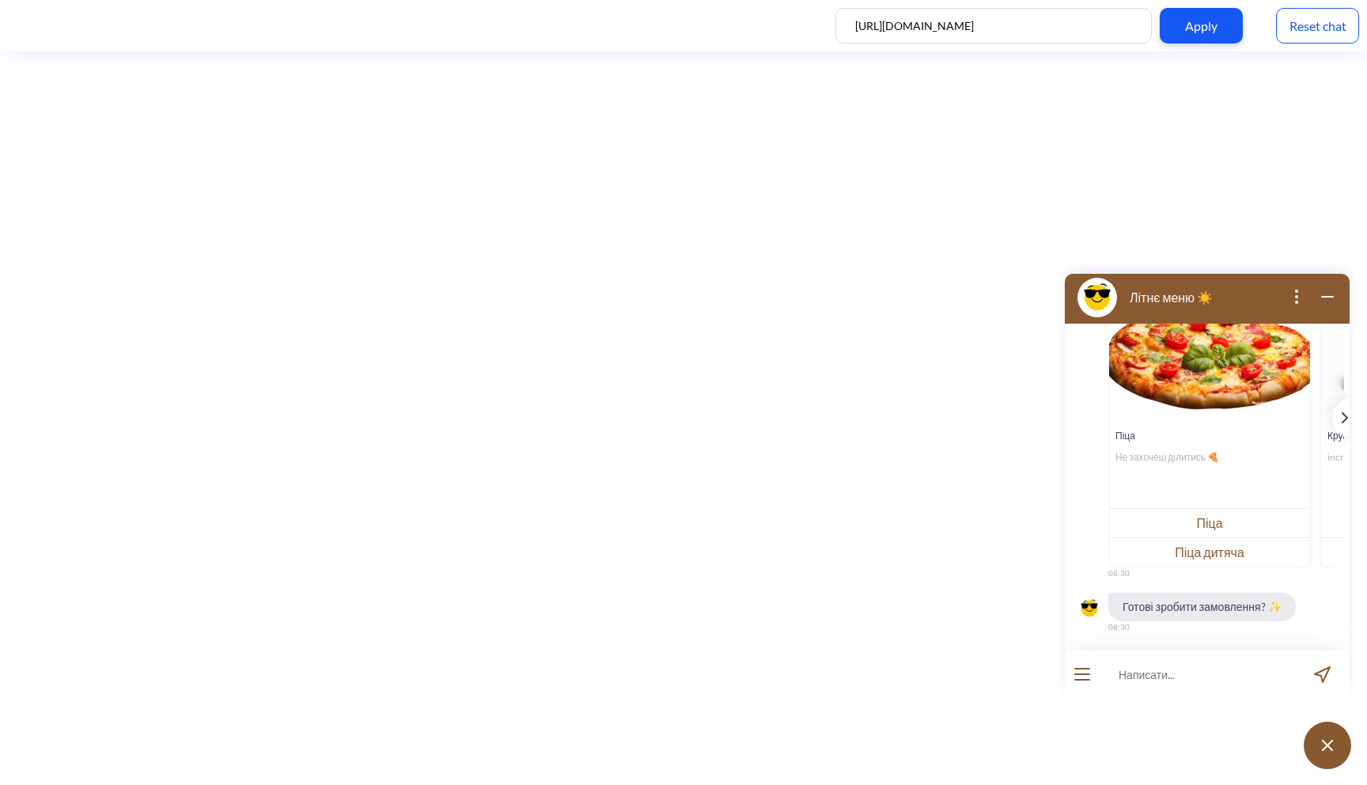
click at [1132, 672] on input at bounding box center [1197, 673] width 195 height 47
type input "хочу замовити піцу цезар"
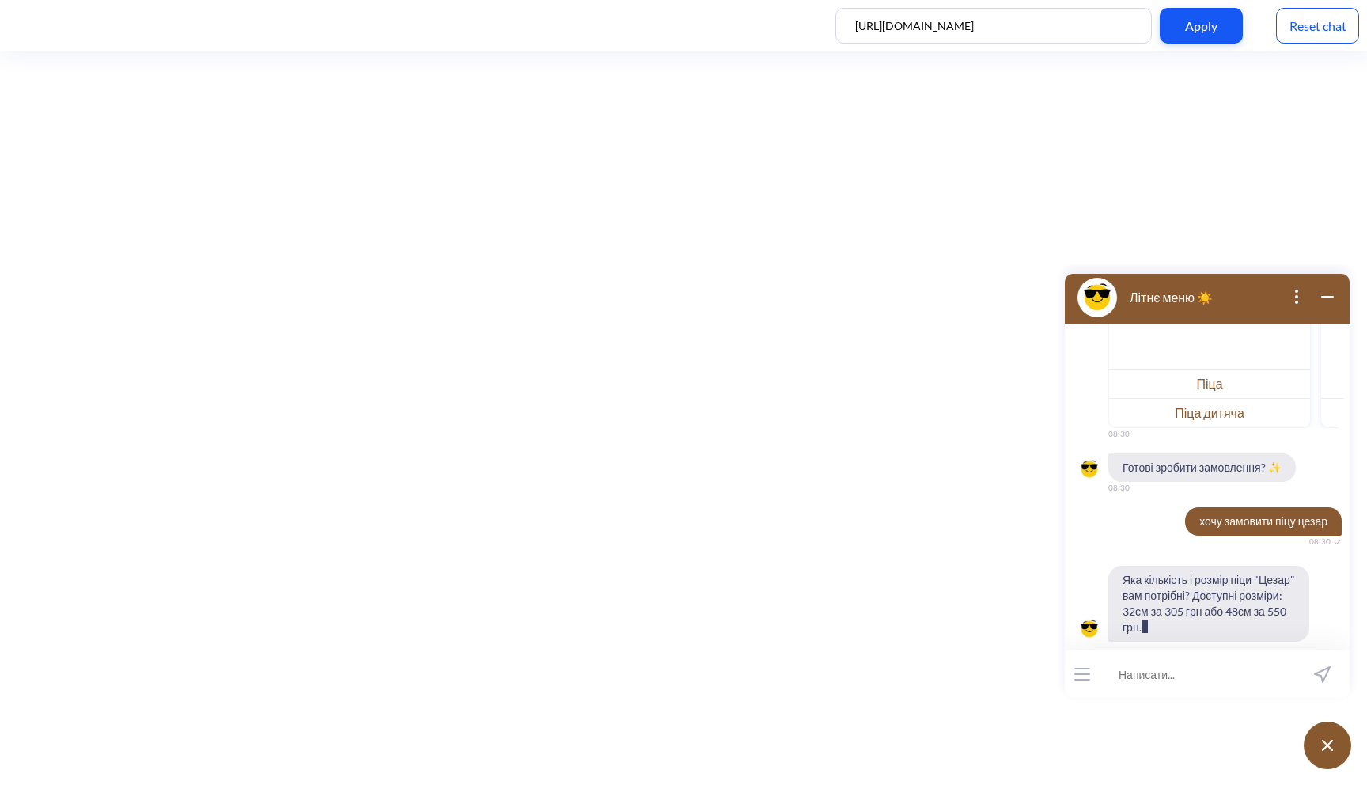
scroll to position [395, 0]
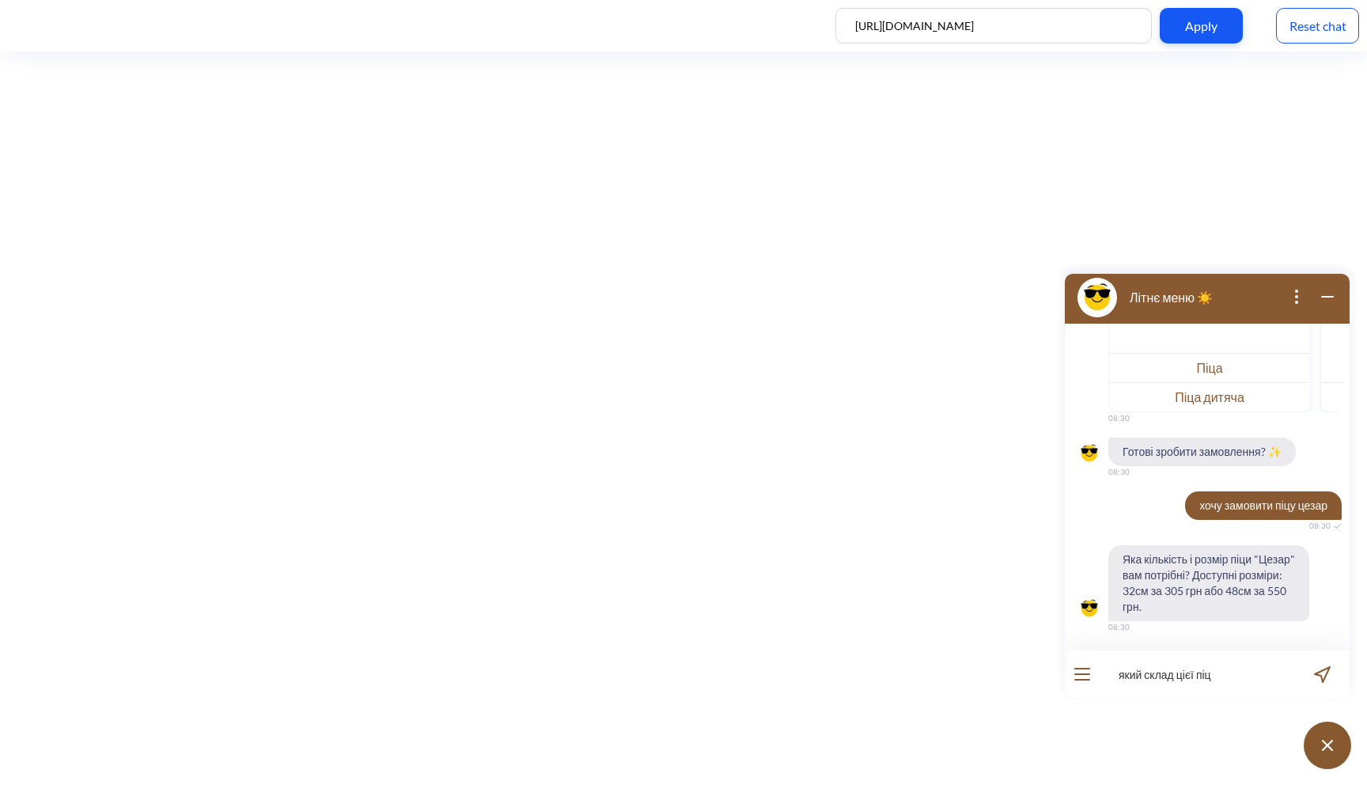
type input "який склад цієї піци"
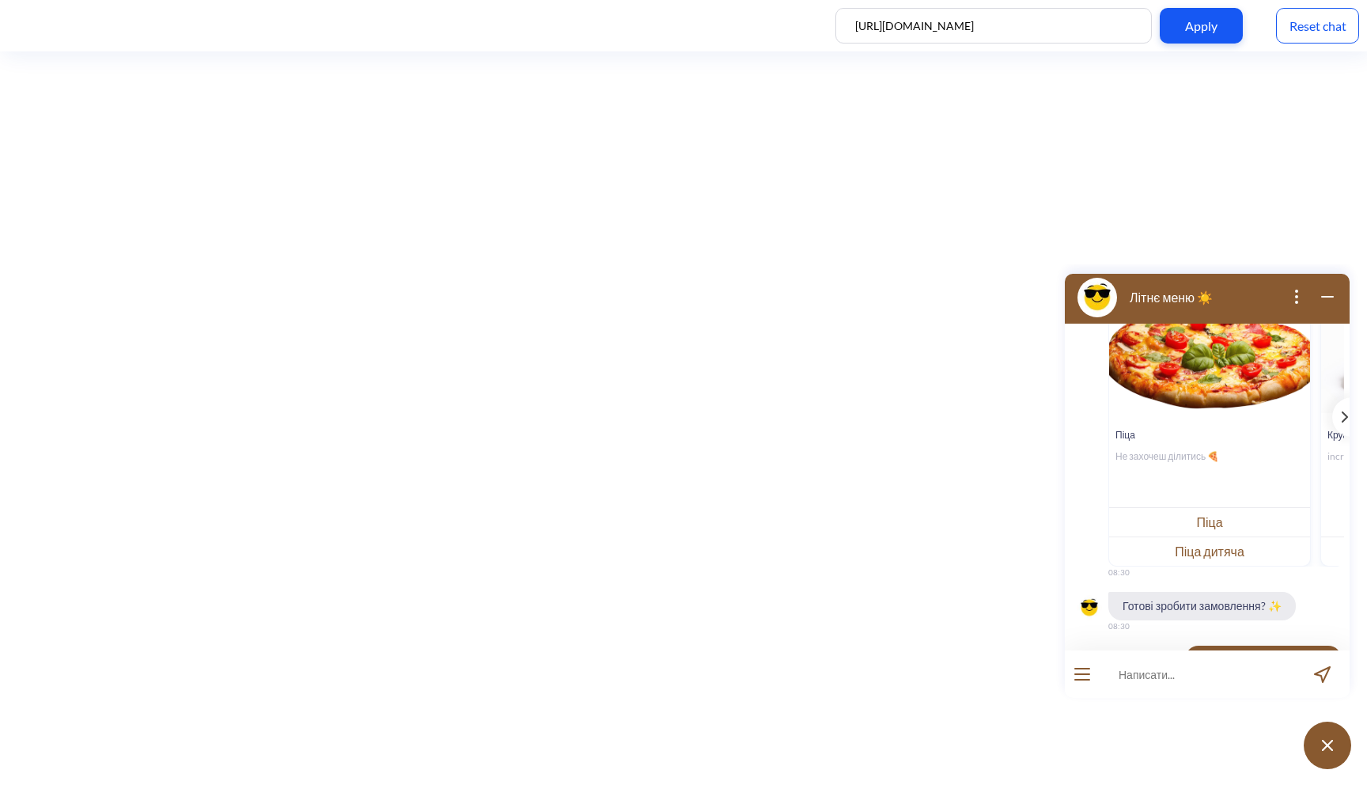
scroll to position [245, 0]
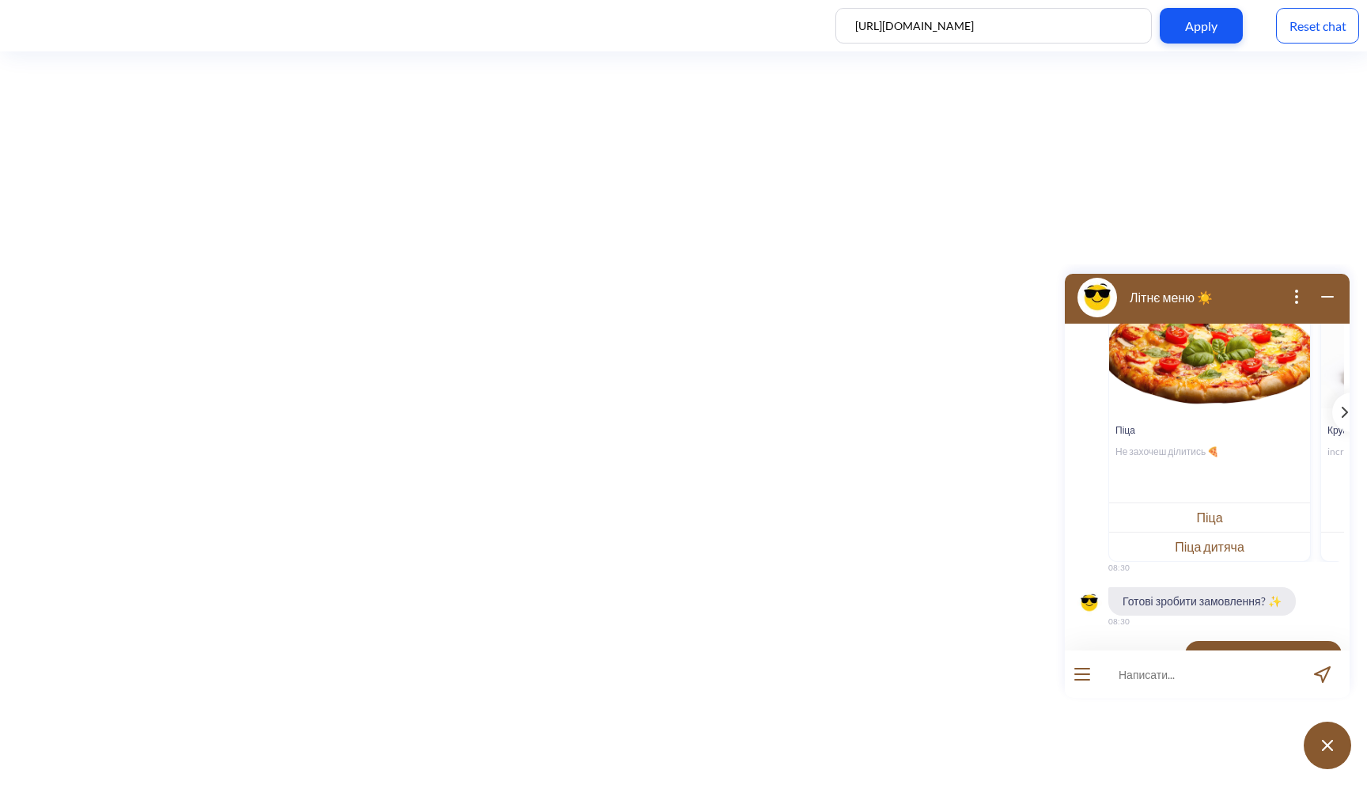
click at [1184, 518] on button "Піца" at bounding box center [1209, 516] width 201 height 29
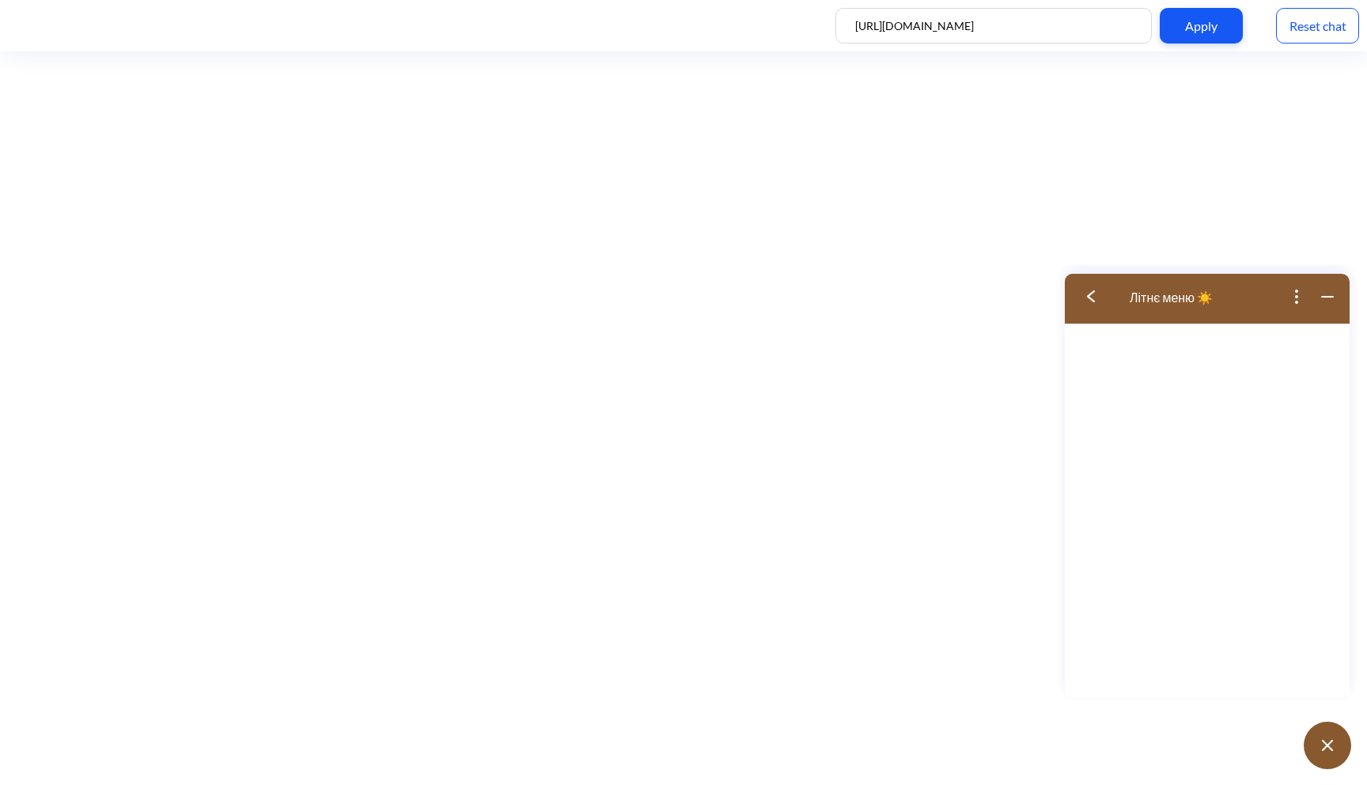
click at [1093, 301] on img at bounding box center [1091, 296] width 8 height 12
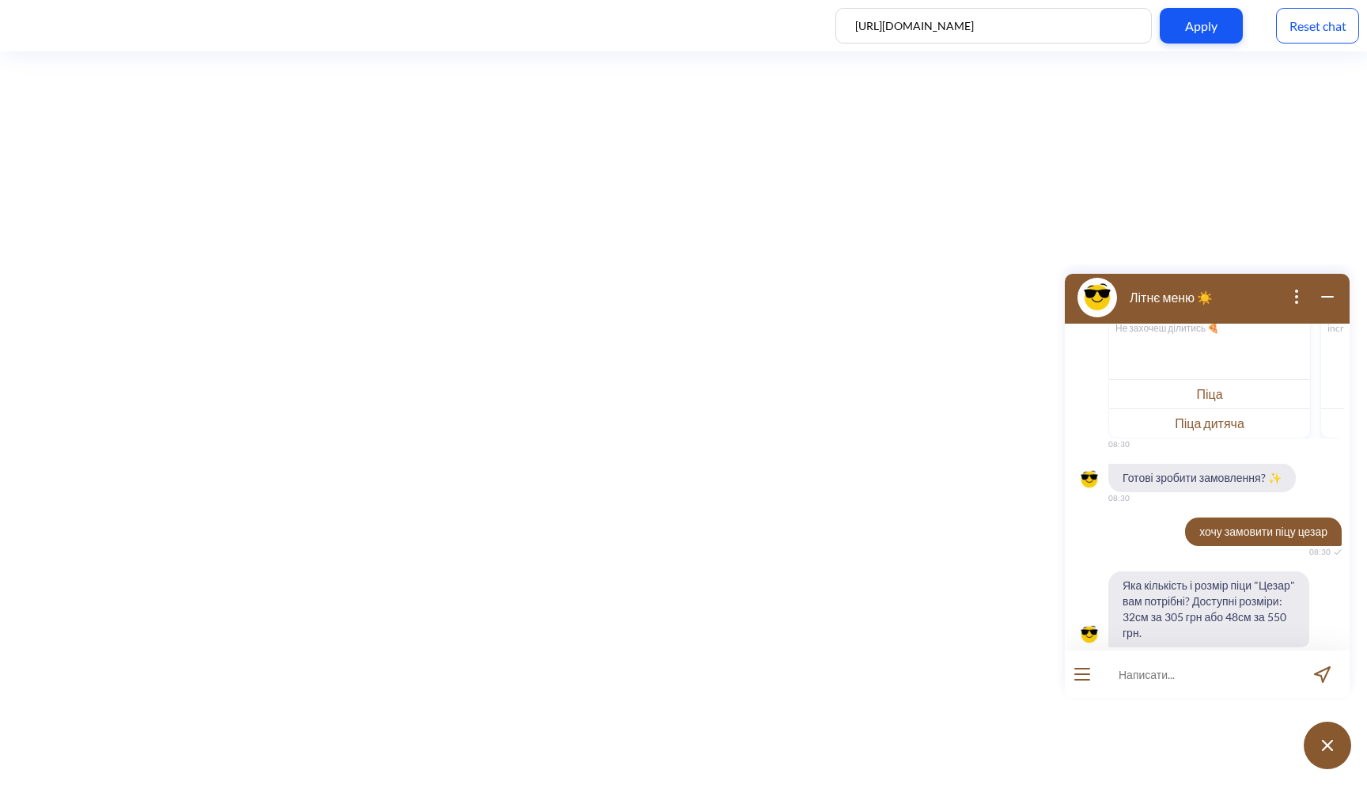
scroll to position [550, 0]
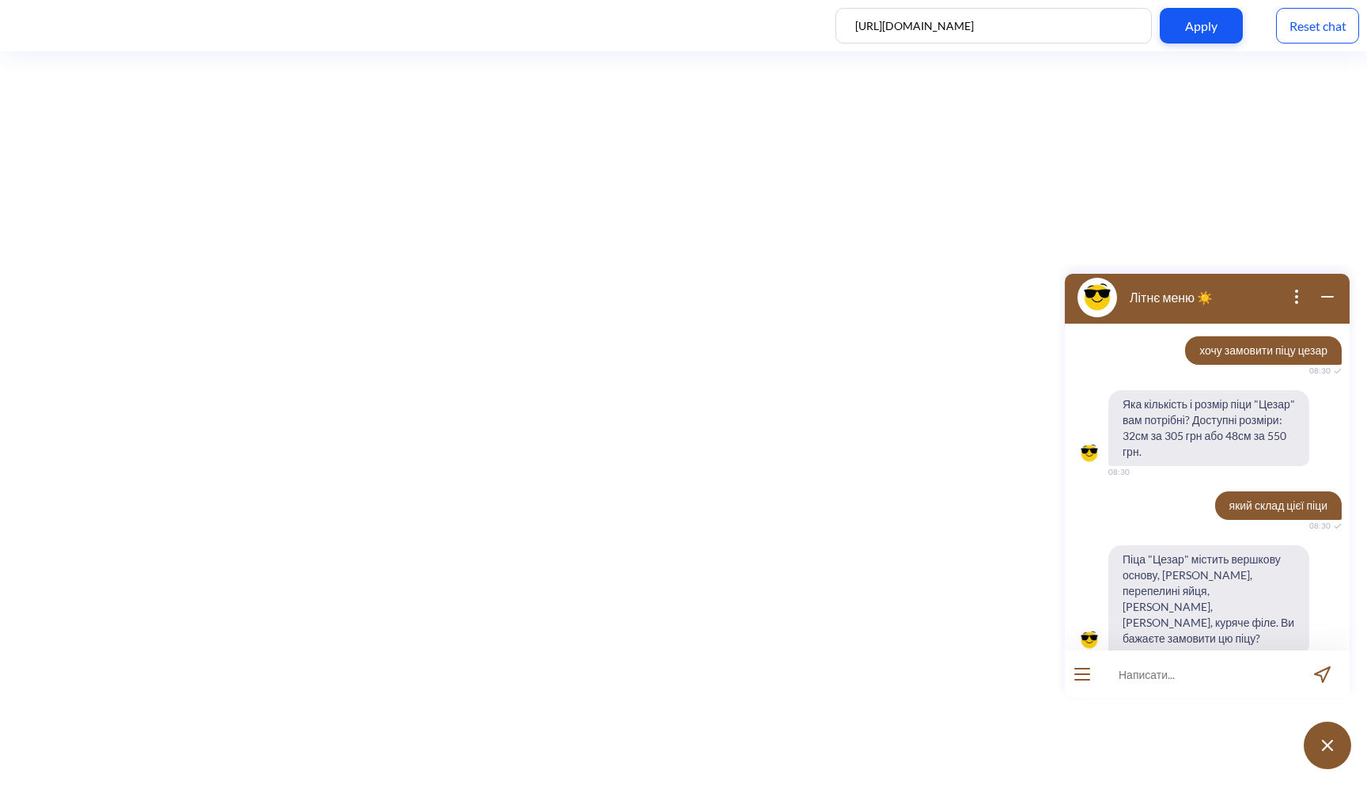
click at [1193, 676] on input at bounding box center [1197, 673] width 195 height 47
type input "так 2 піци"
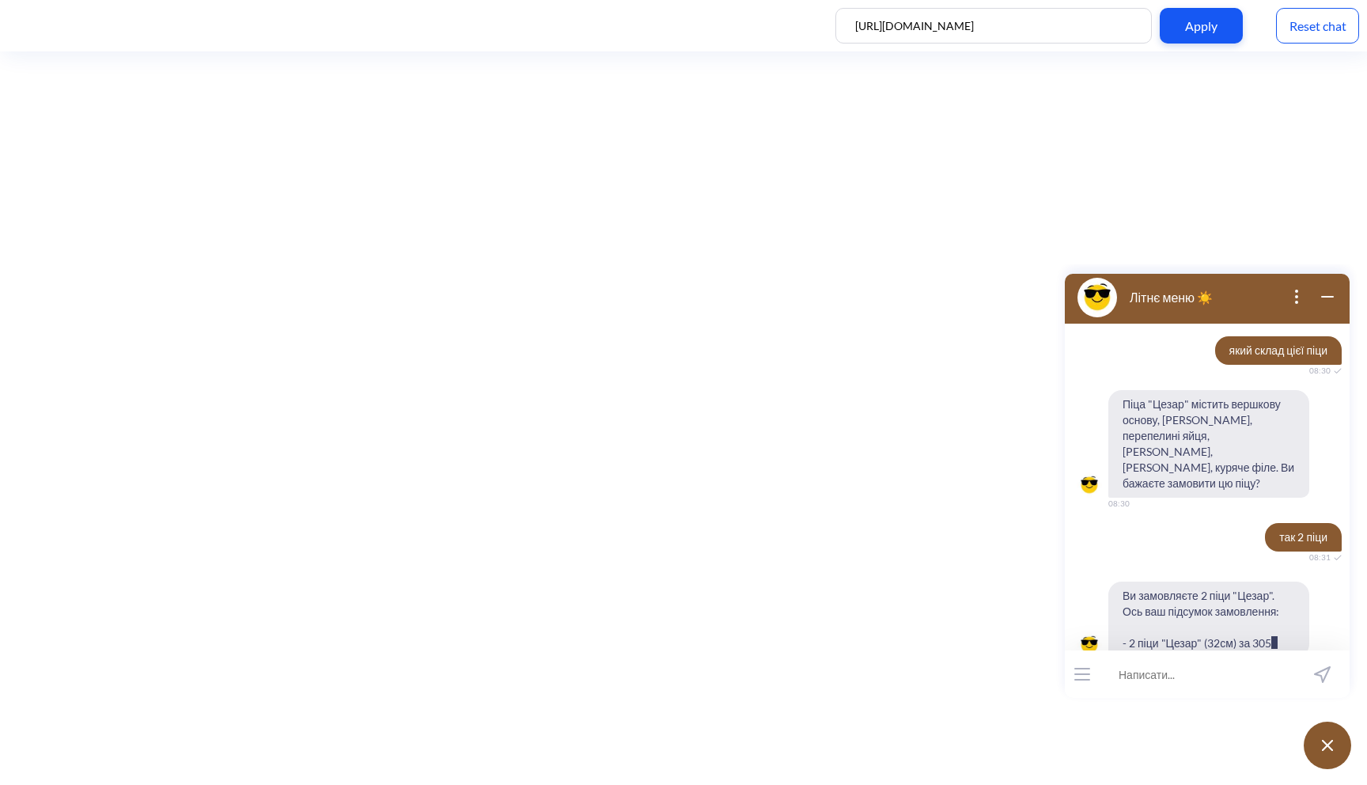
scroll to position [753, 0]
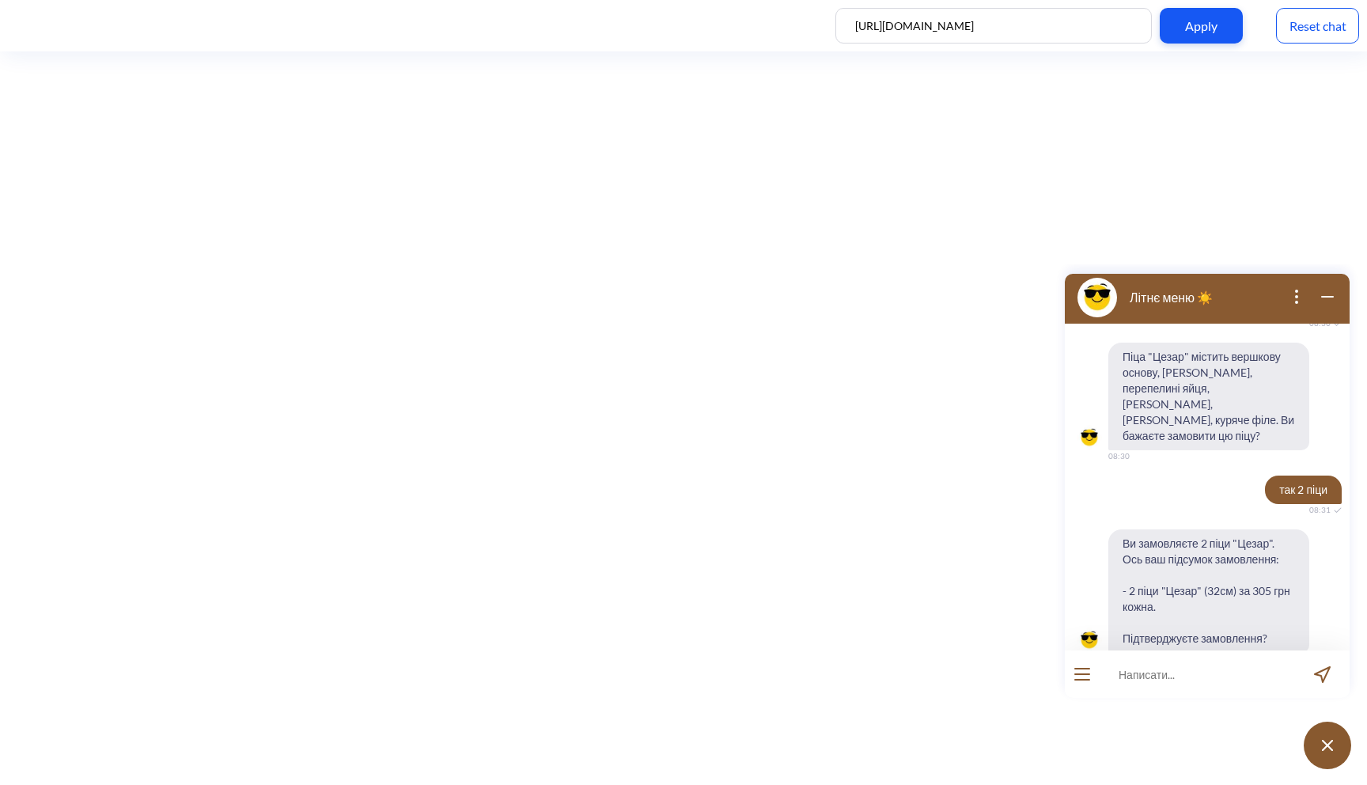
click at [1185, 654] on input at bounding box center [1197, 673] width 195 height 47
type input "можна 48см?"
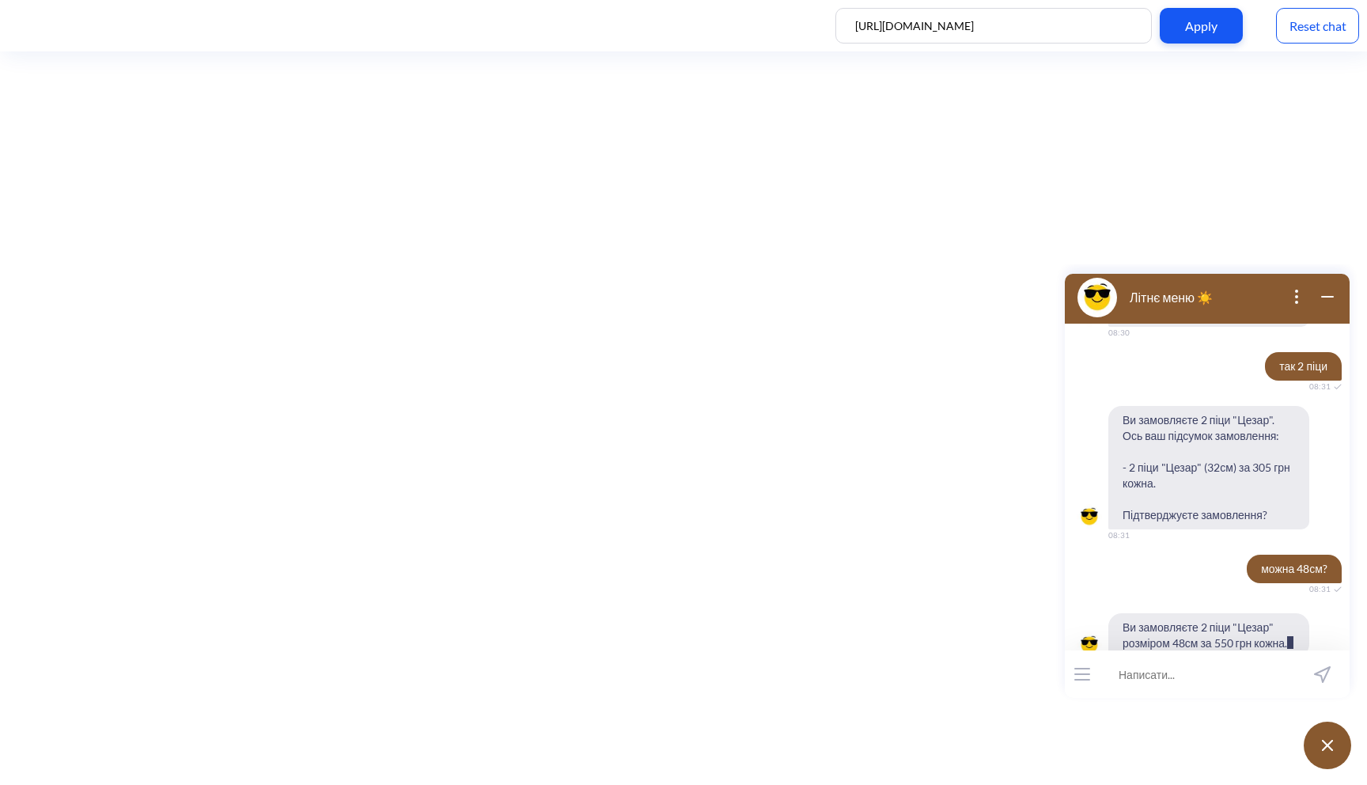
scroll to position [892, 0]
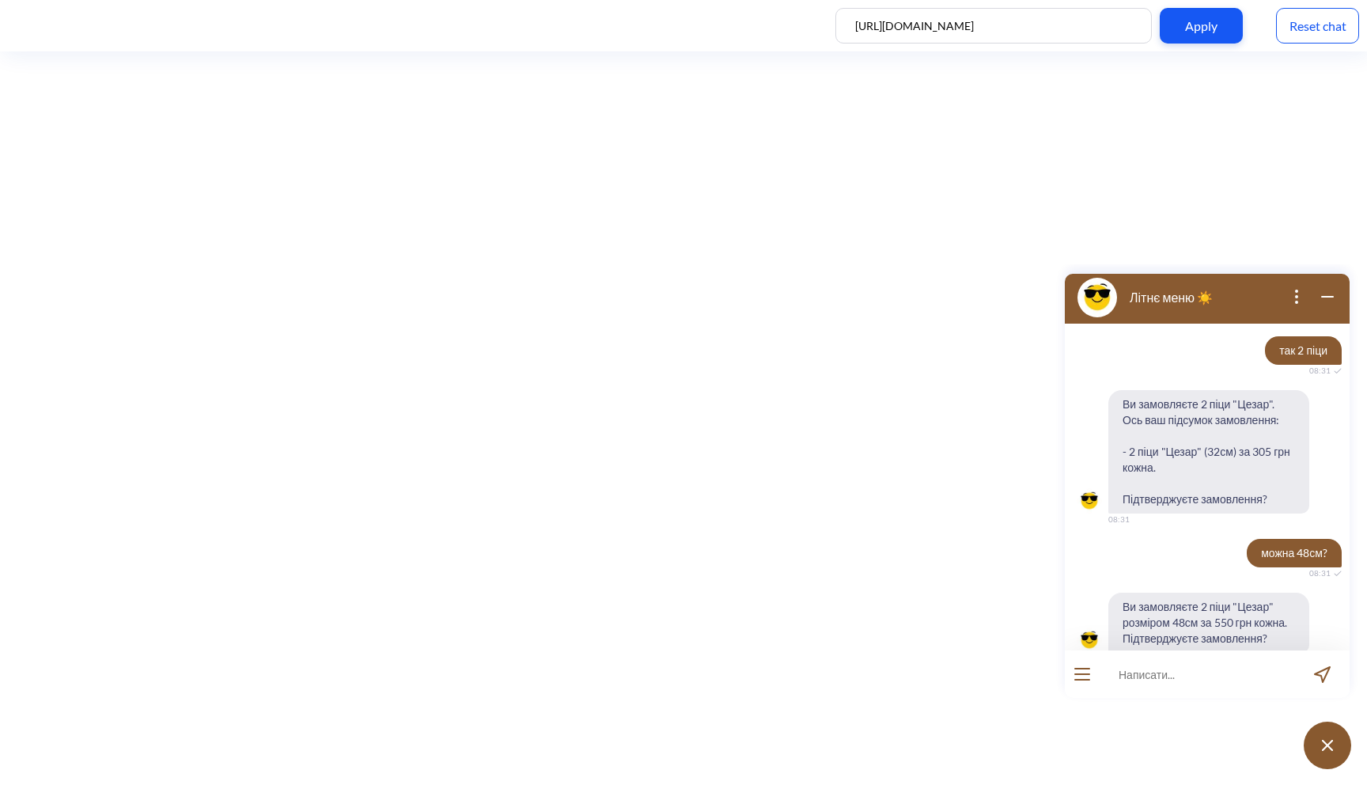
click at [1172, 677] on input at bounding box center [1197, 673] width 195 height 47
click at [1178, 681] on input at bounding box center [1197, 673] width 195 height 47
type input "так"
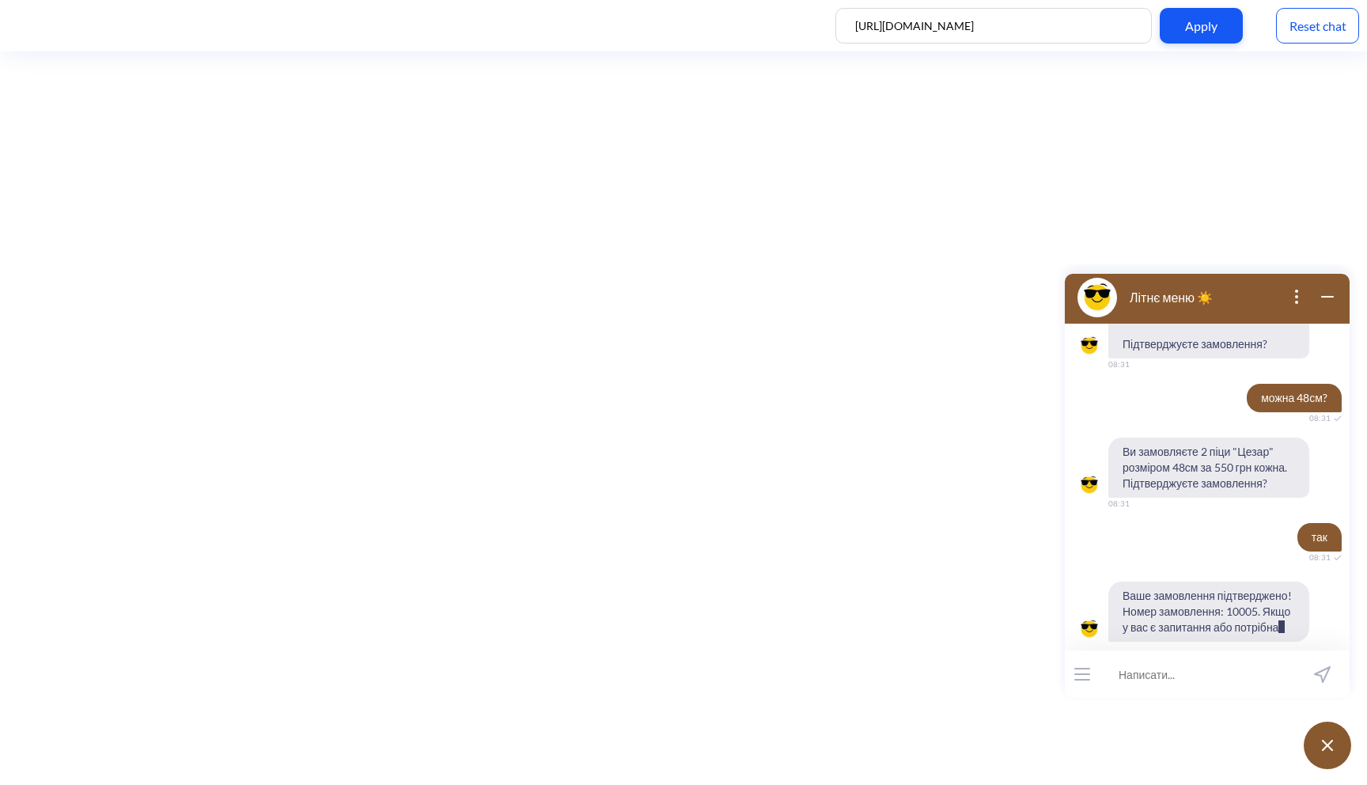
scroll to position [1063, 0]
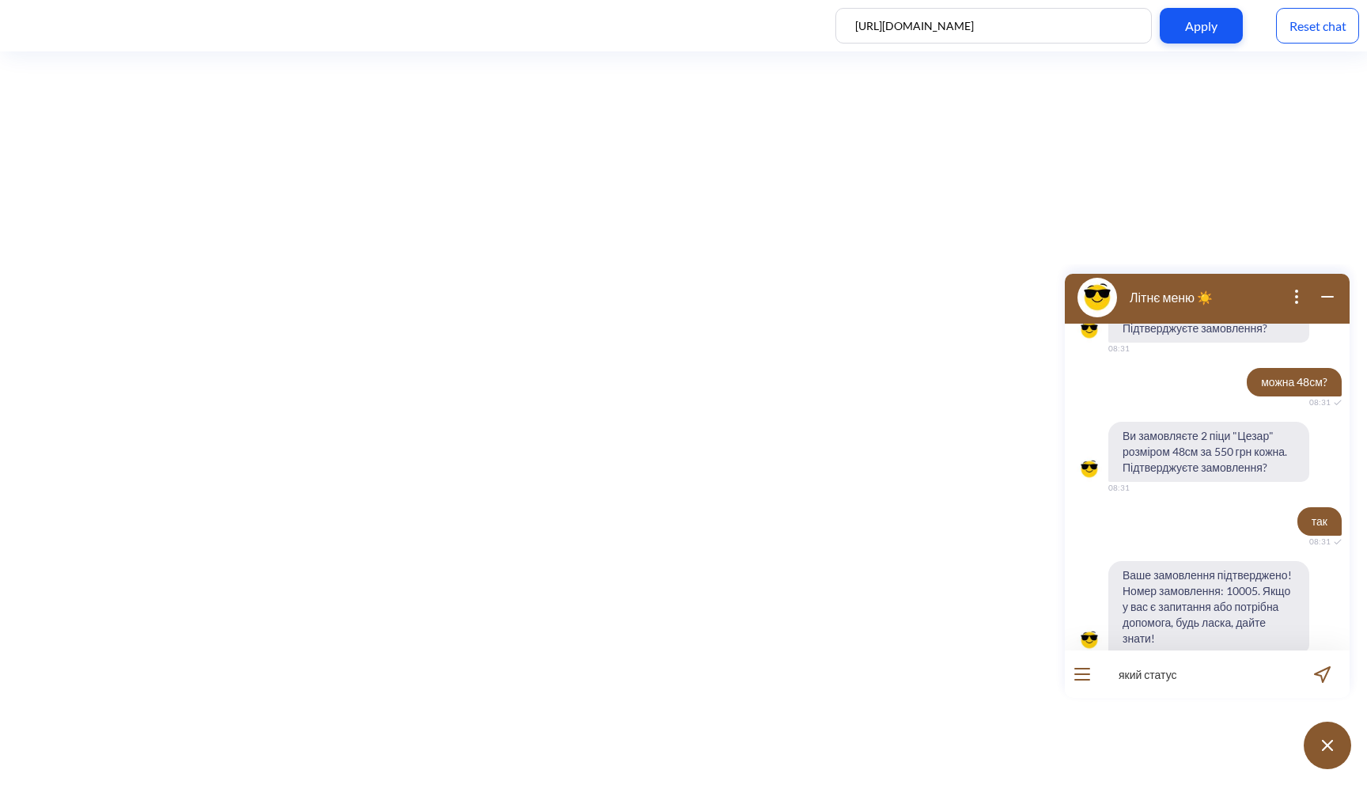
type input "який статус?"
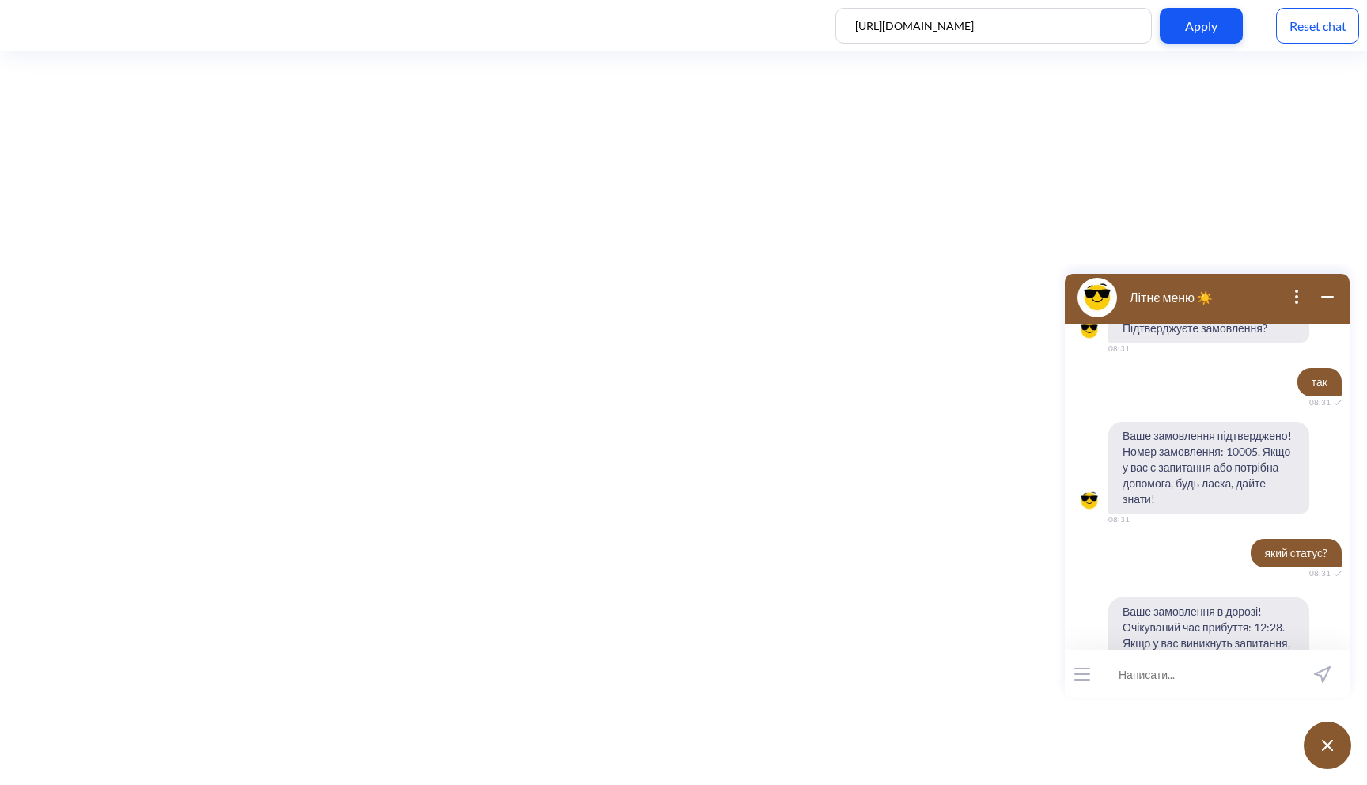
scroll to position [1218, 0]
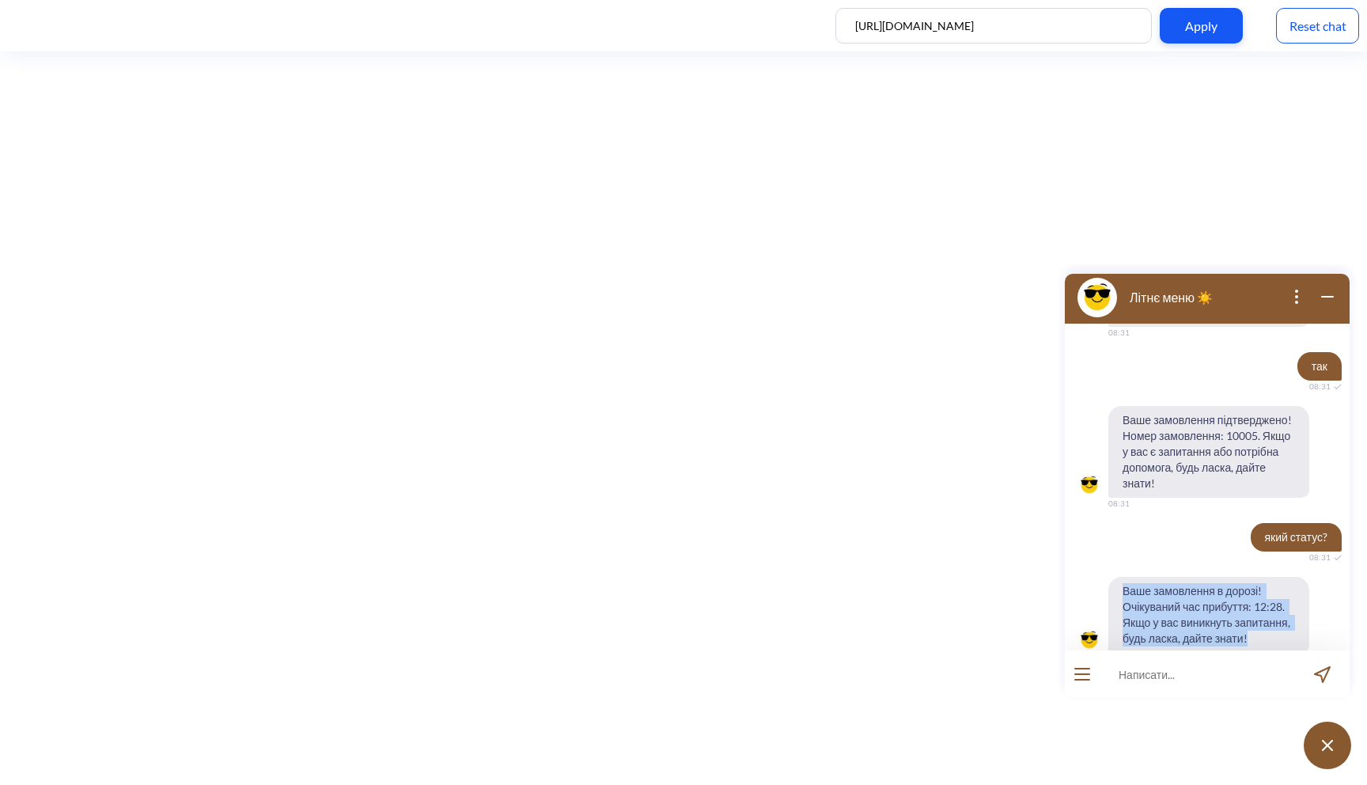
drag, startPoint x: 1257, startPoint y: 607, endPoint x: 1098, endPoint y: 567, distance: 164.9
click at [1098, 577] on div "Ваше замовлення в дорозі! Очікуваний час прибуття: 12:28. Якщо у вас виникнуть …" at bounding box center [1207, 615] width 285 height 76
click at [1161, 583] on span "Ваше замовлення в дорозі! Очікуваний час прибуття: 12:28. Якщо у вас виникнуть …" at bounding box center [1209, 615] width 201 height 76
click at [1123, 577] on span "Ваше замовлення в дорозі! Очікуваний час прибуття: 12:28. Якщо у вас виникнуть …" at bounding box center [1209, 615] width 201 height 76
click at [1166, 684] on input at bounding box center [1197, 673] width 195 height 47
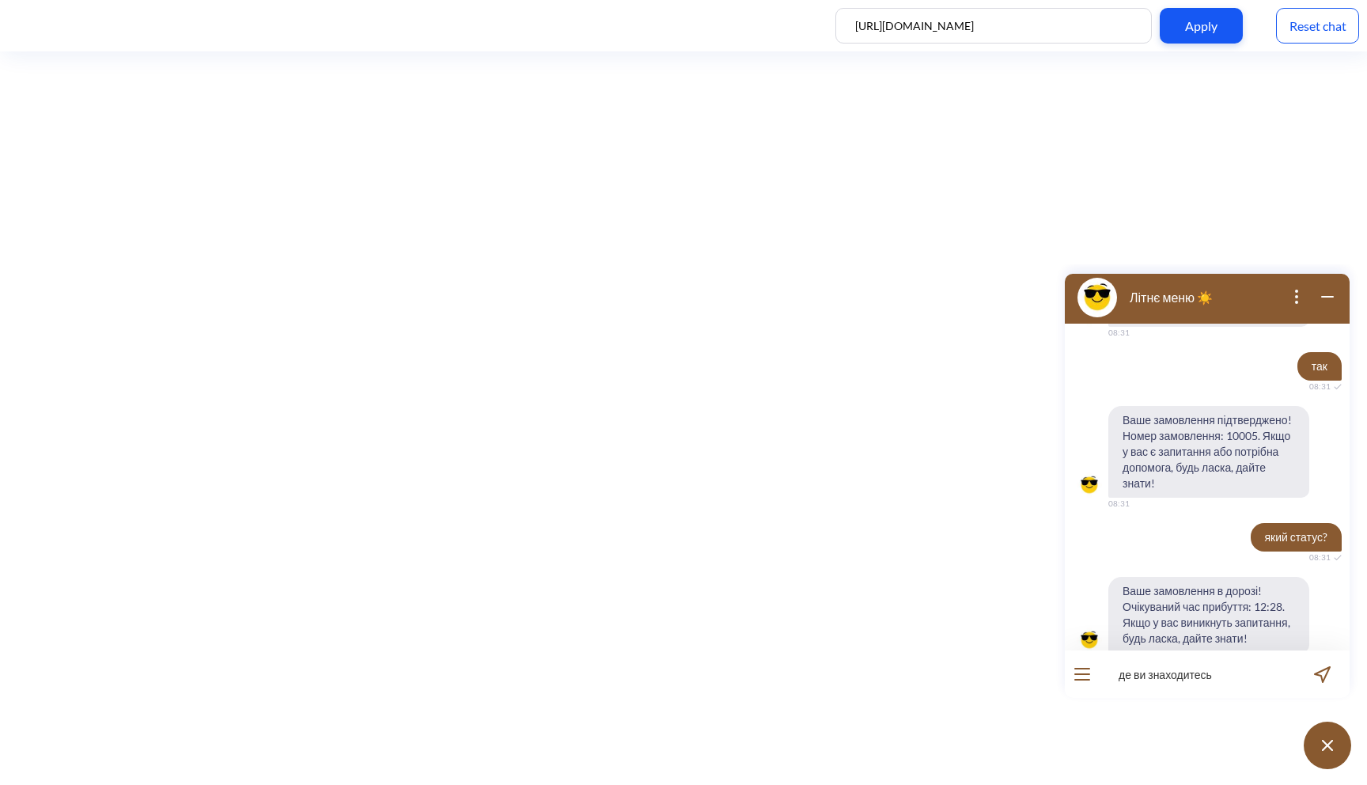
type input "де ви знаходитесь?"
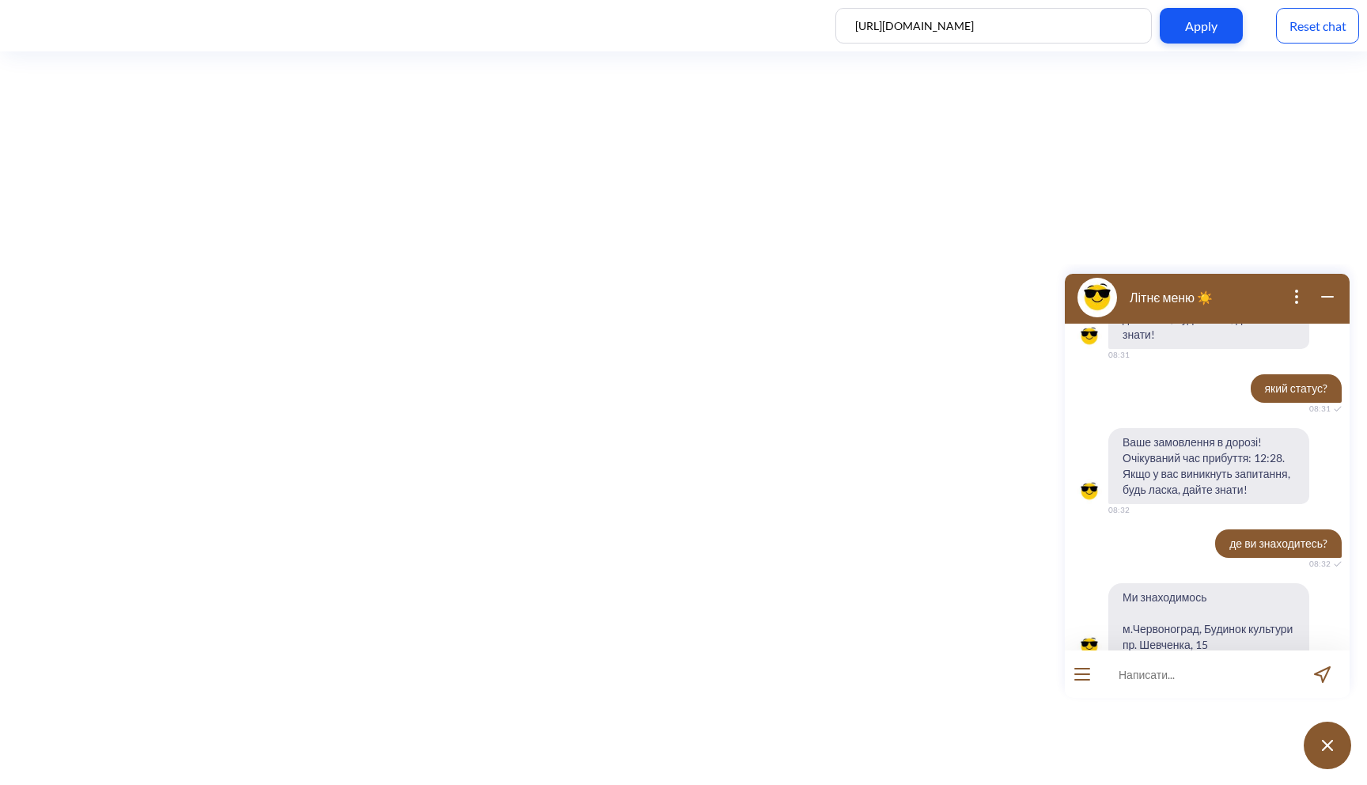
scroll to position [1373, 0]
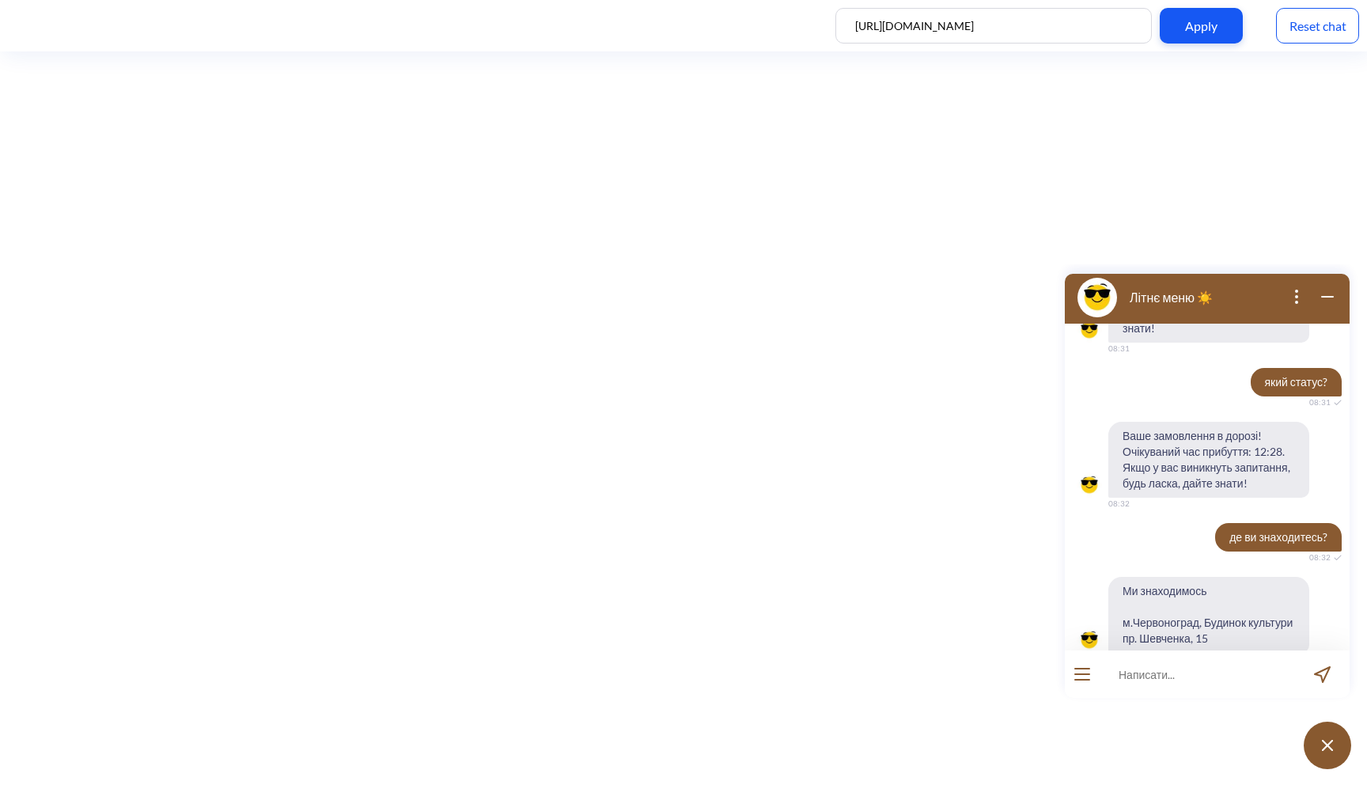
click at [1183, 693] on input at bounding box center [1197, 673] width 195 height 47
type input "хочу тут працювати"
click at [1085, 674] on icon "open menu" at bounding box center [1082, 674] width 14 height 0
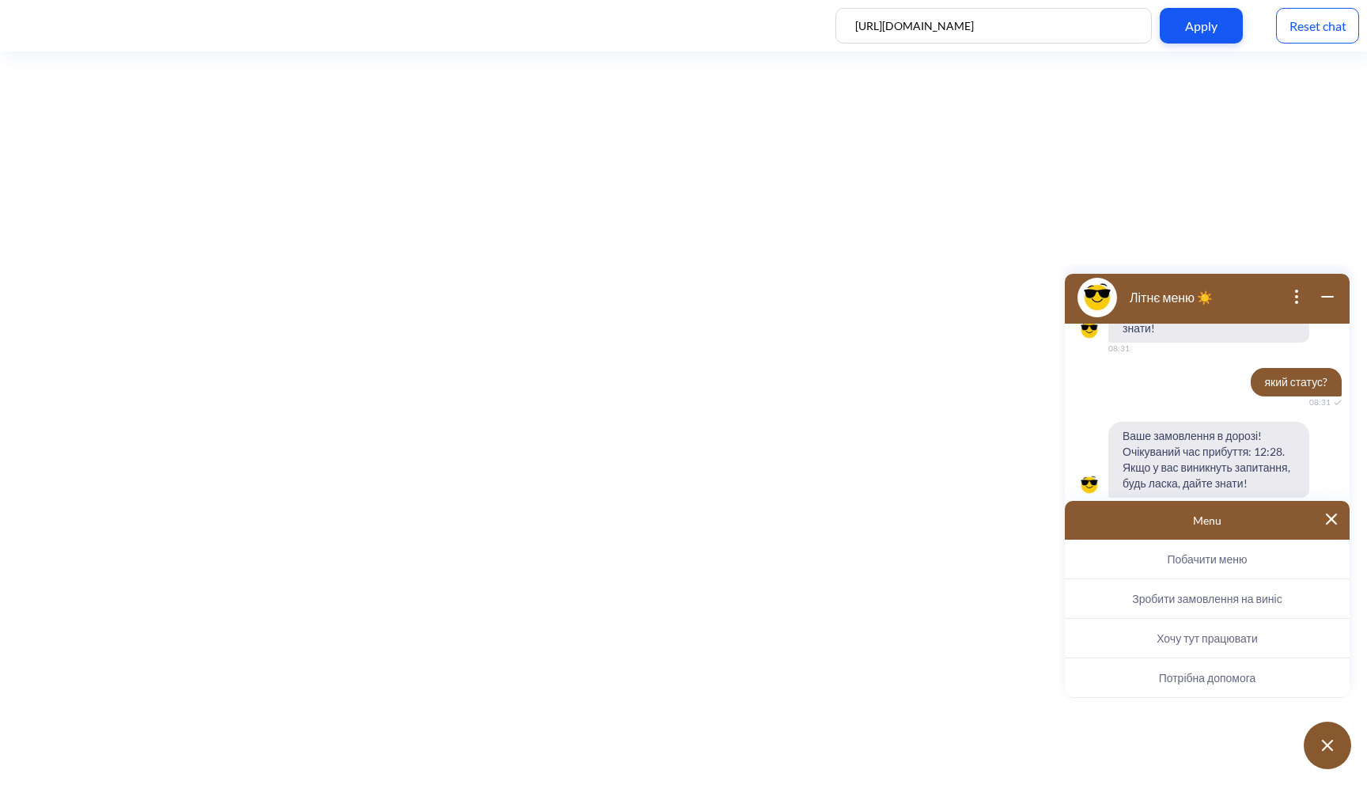
click at [1334, 518] on img at bounding box center [1331, 519] width 11 height 11
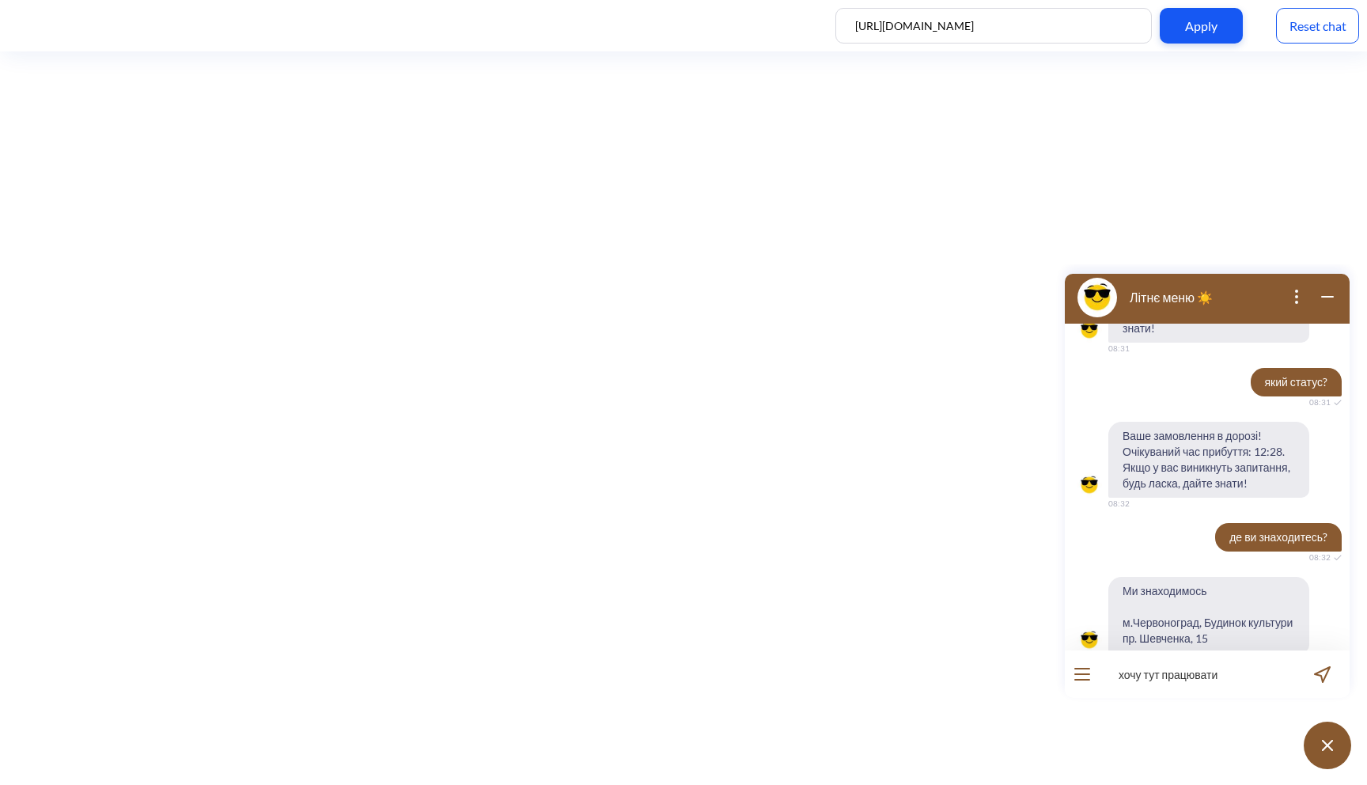
click at [1222, 684] on input "хочу тут працювати" at bounding box center [1197, 673] width 195 height 47
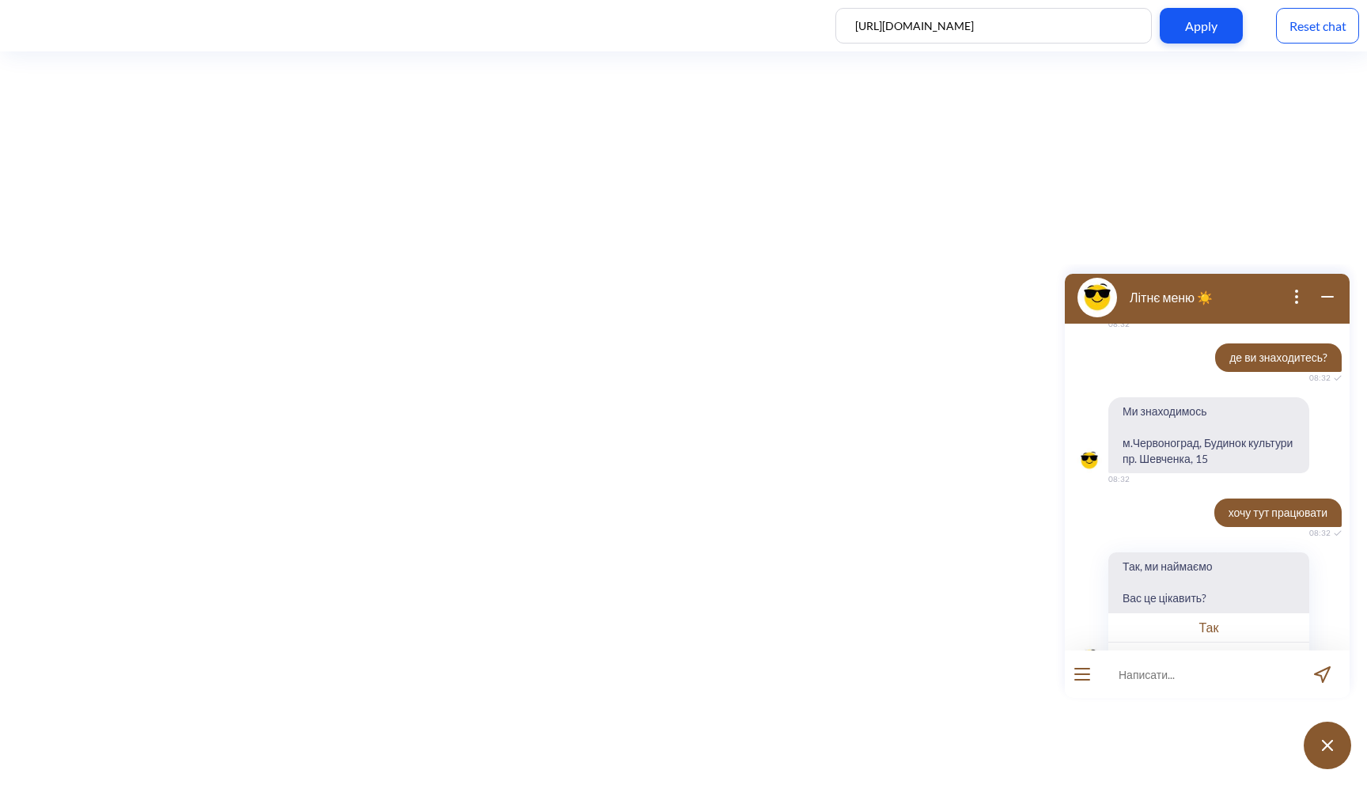
scroll to position [1570, 0]
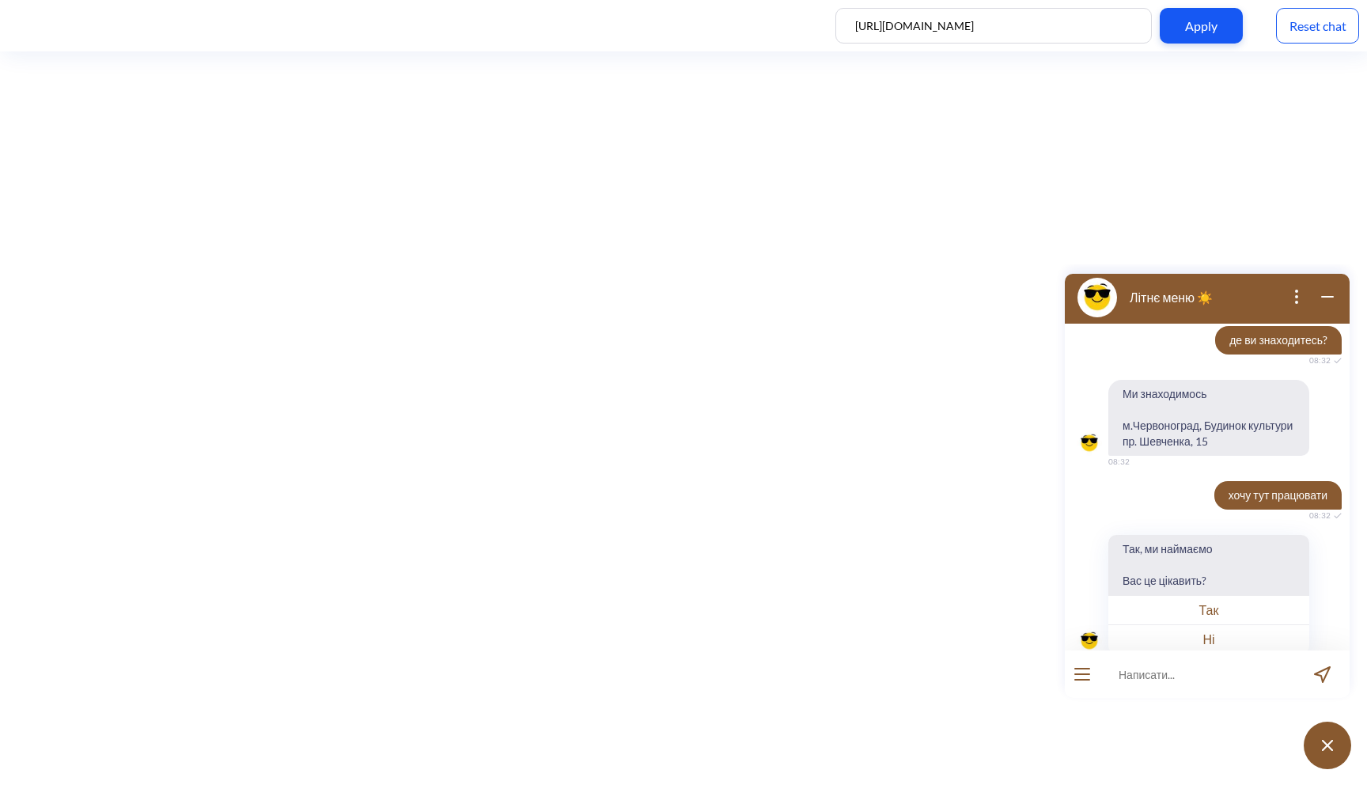
click at [1213, 595] on button "Так" at bounding box center [1209, 609] width 201 height 29
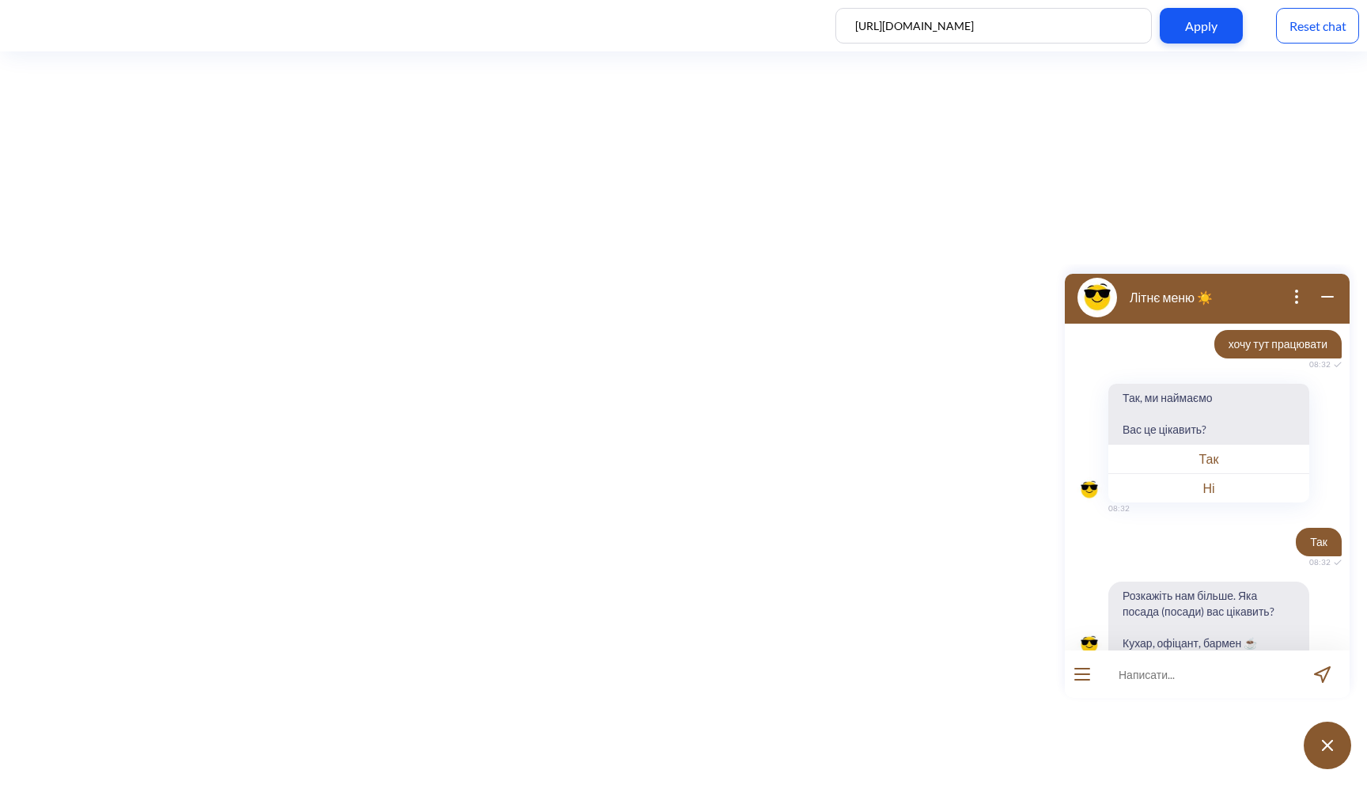
scroll to position [1725, 0]
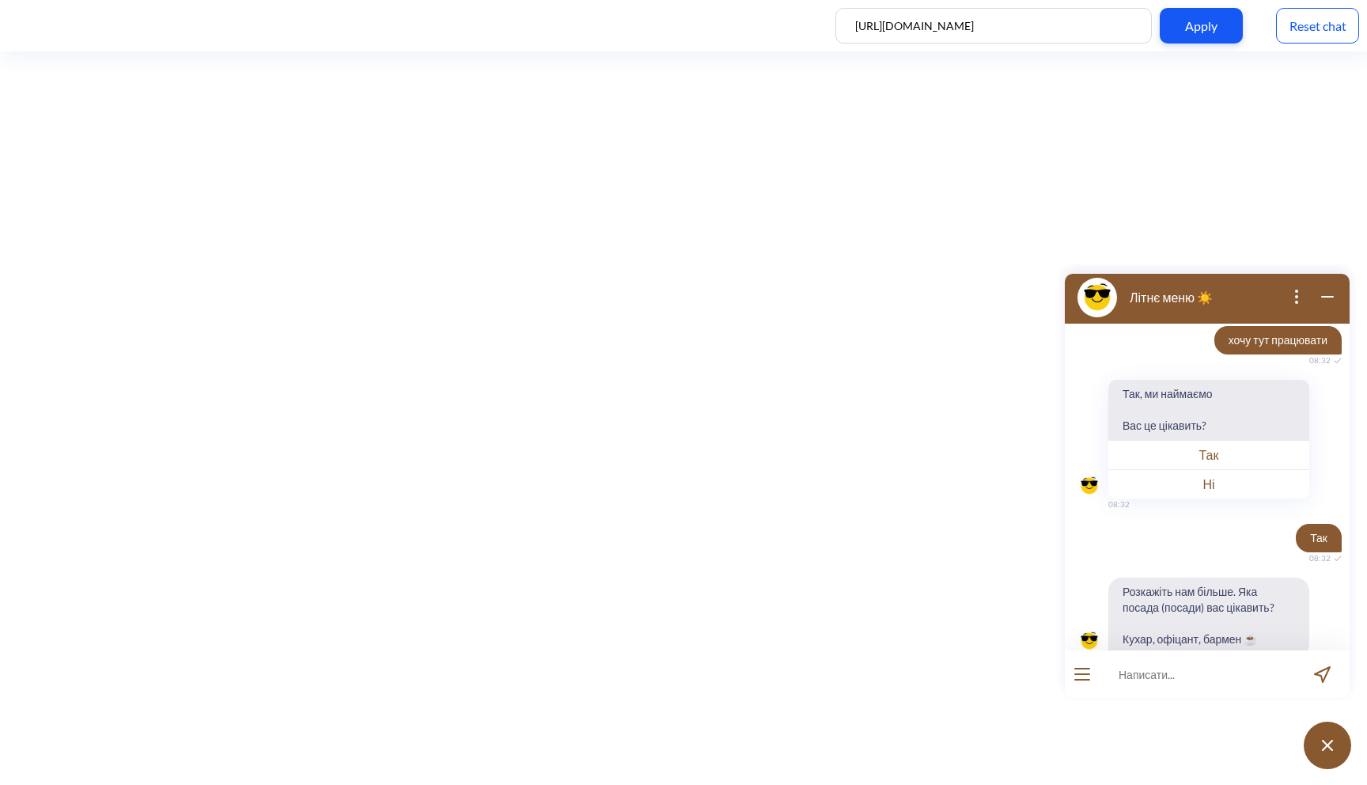
click at [1159, 673] on input at bounding box center [1197, 673] width 195 height 47
click at [1335, 32] on div "Reset chat" at bounding box center [1317, 26] width 83 height 36
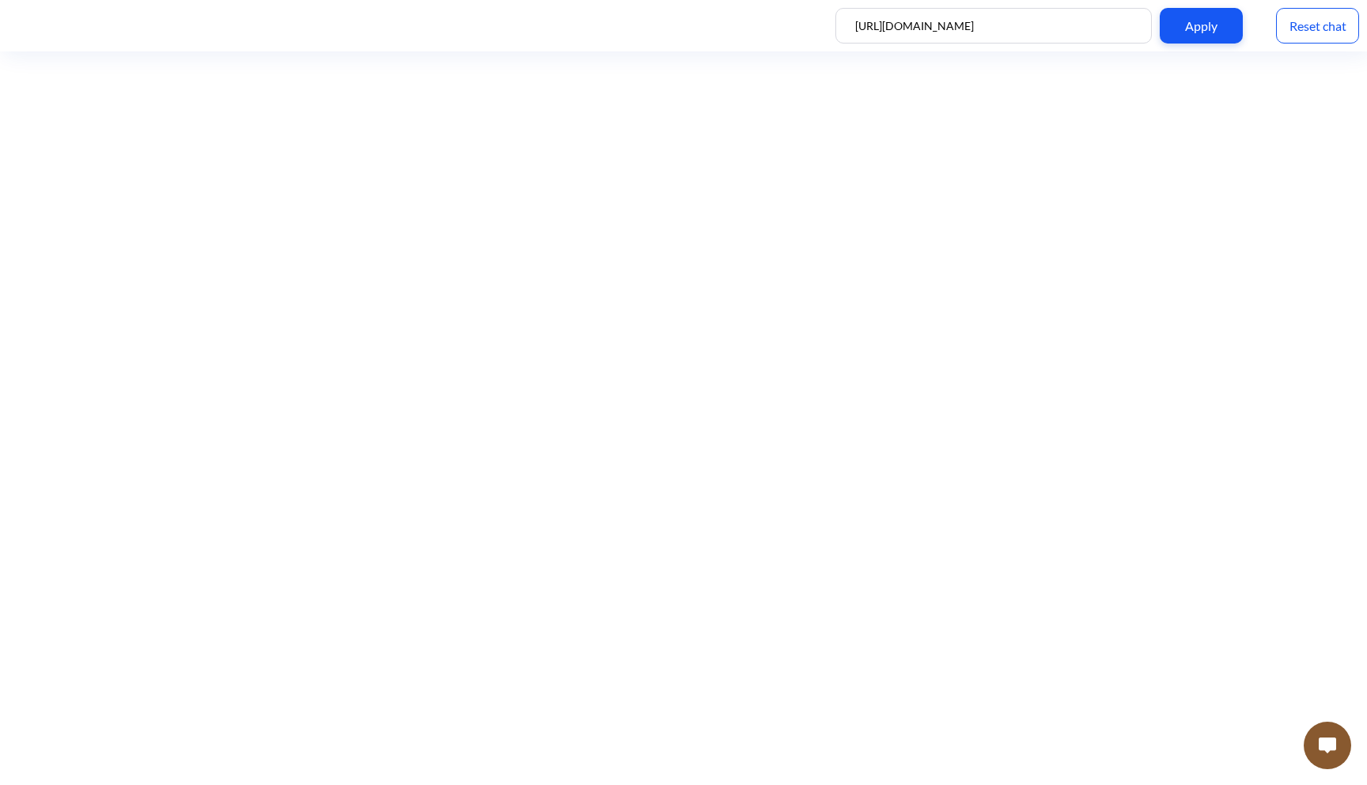
click at [1329, 757] on button at bounding box center [1327, 745] width 47 height 47
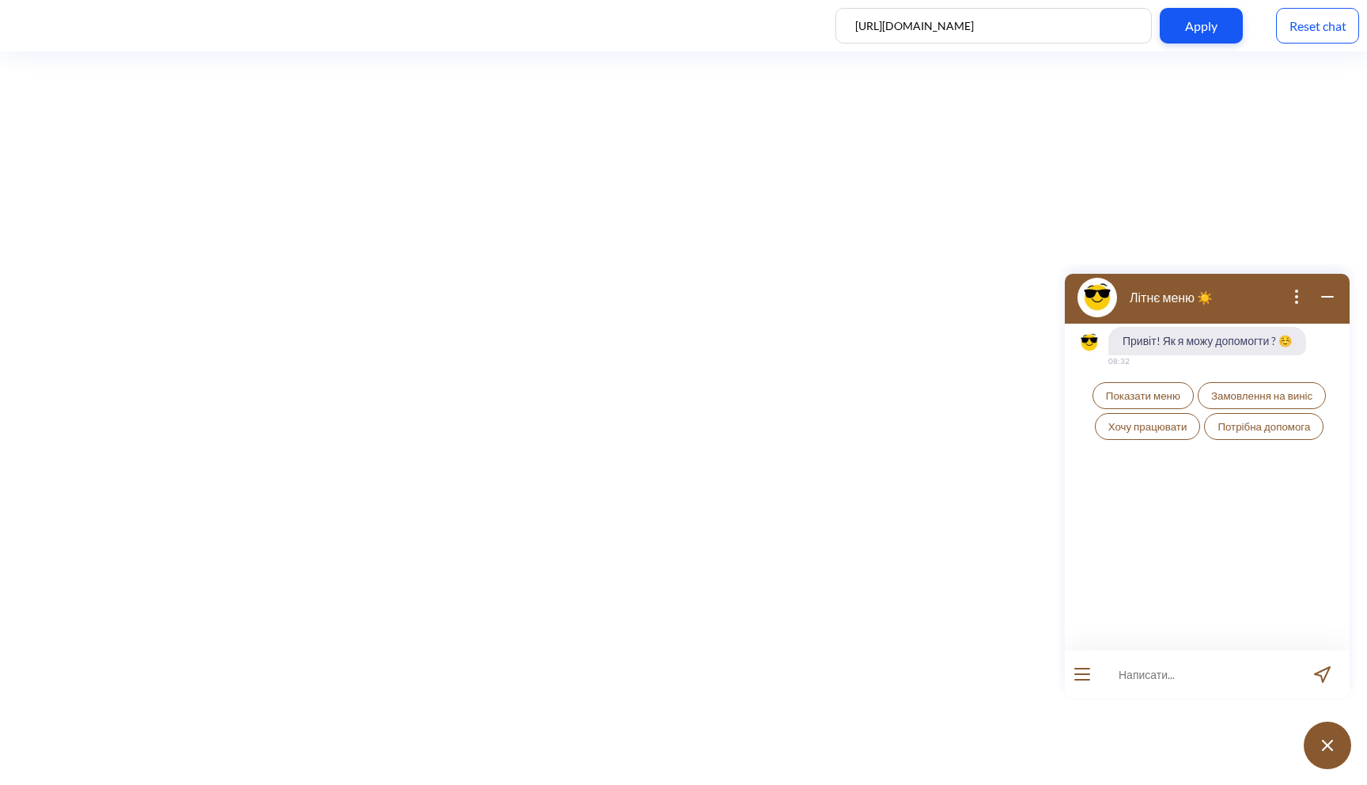
click at [1124, 397] on span "Показати меню" at bounding box center [1143, 395] width 74 height 13
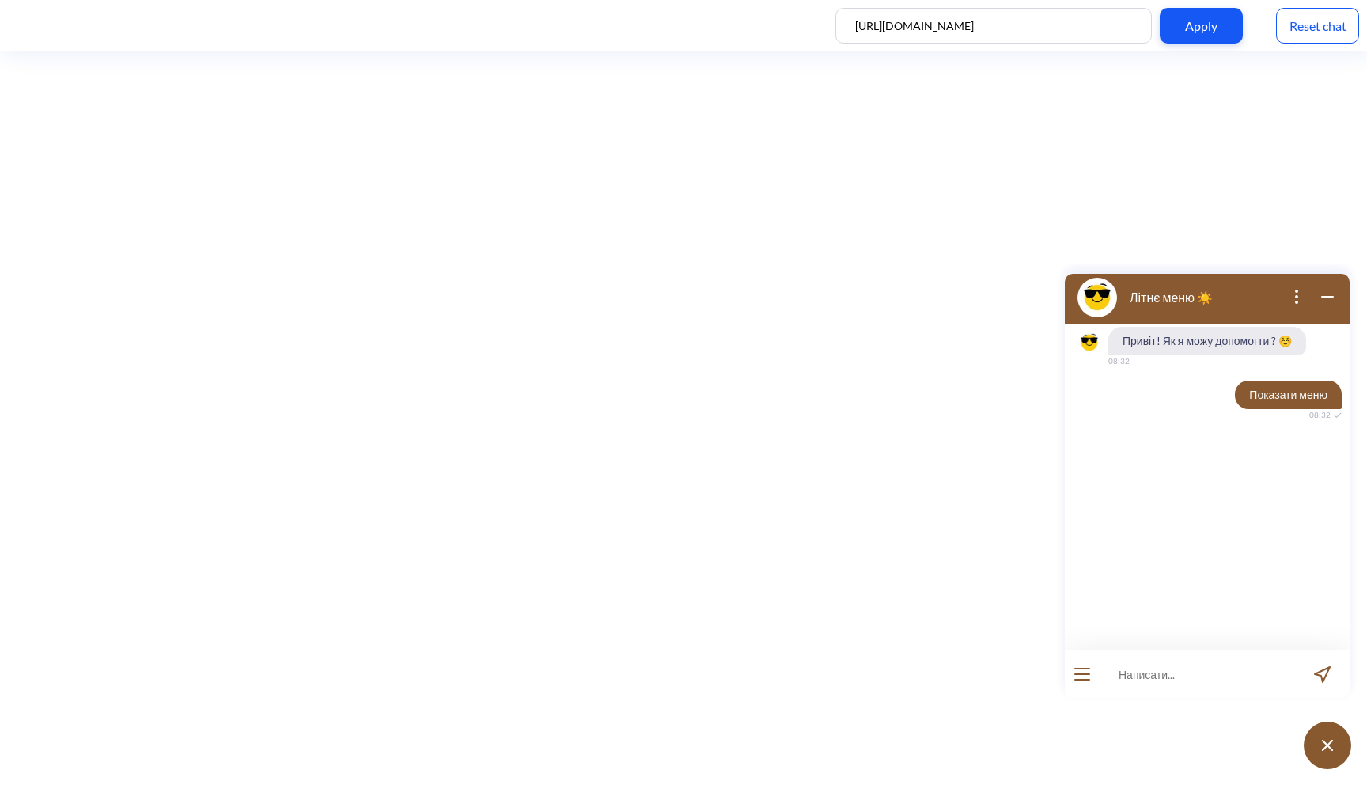
click at [1151, 676] on input at bounding box center [1197, 673] width 195 height 47
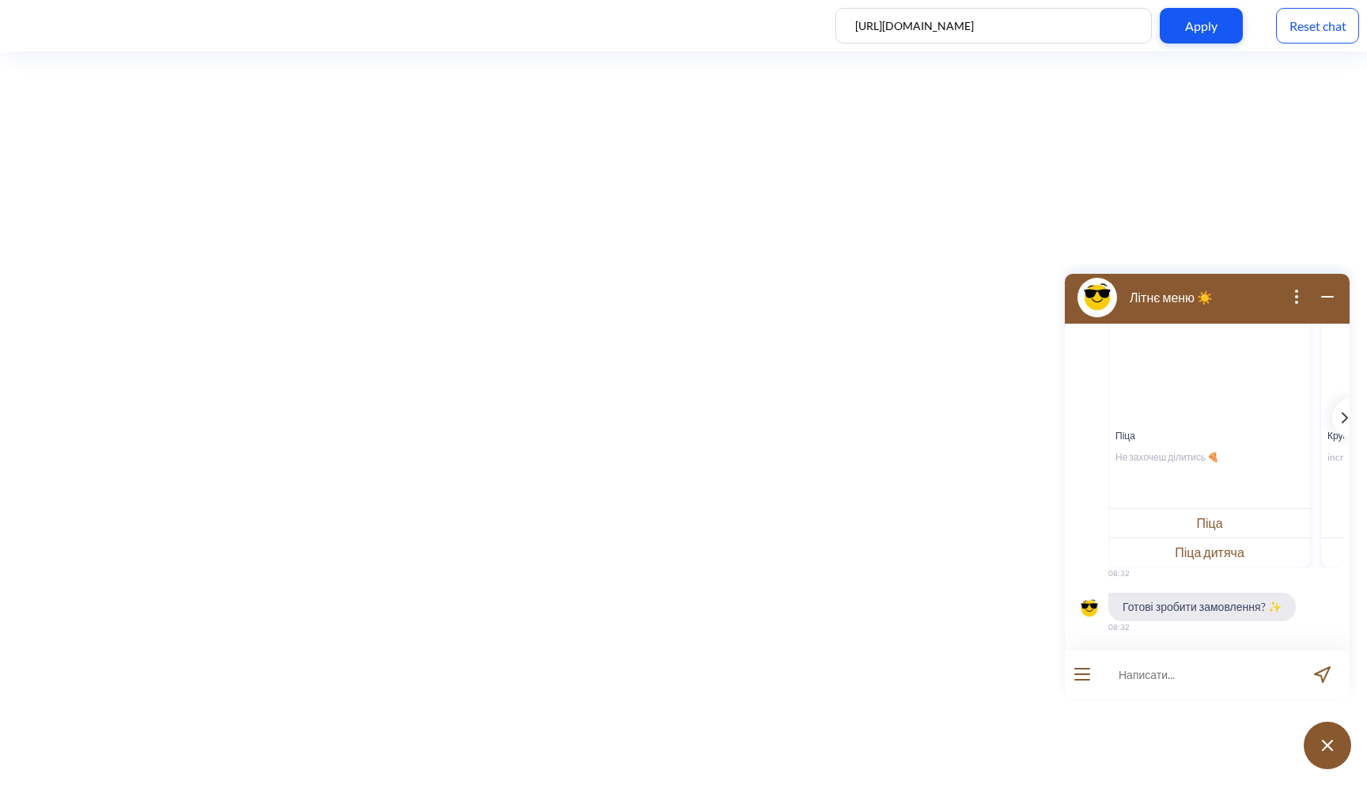
scroll to position [240, 0]
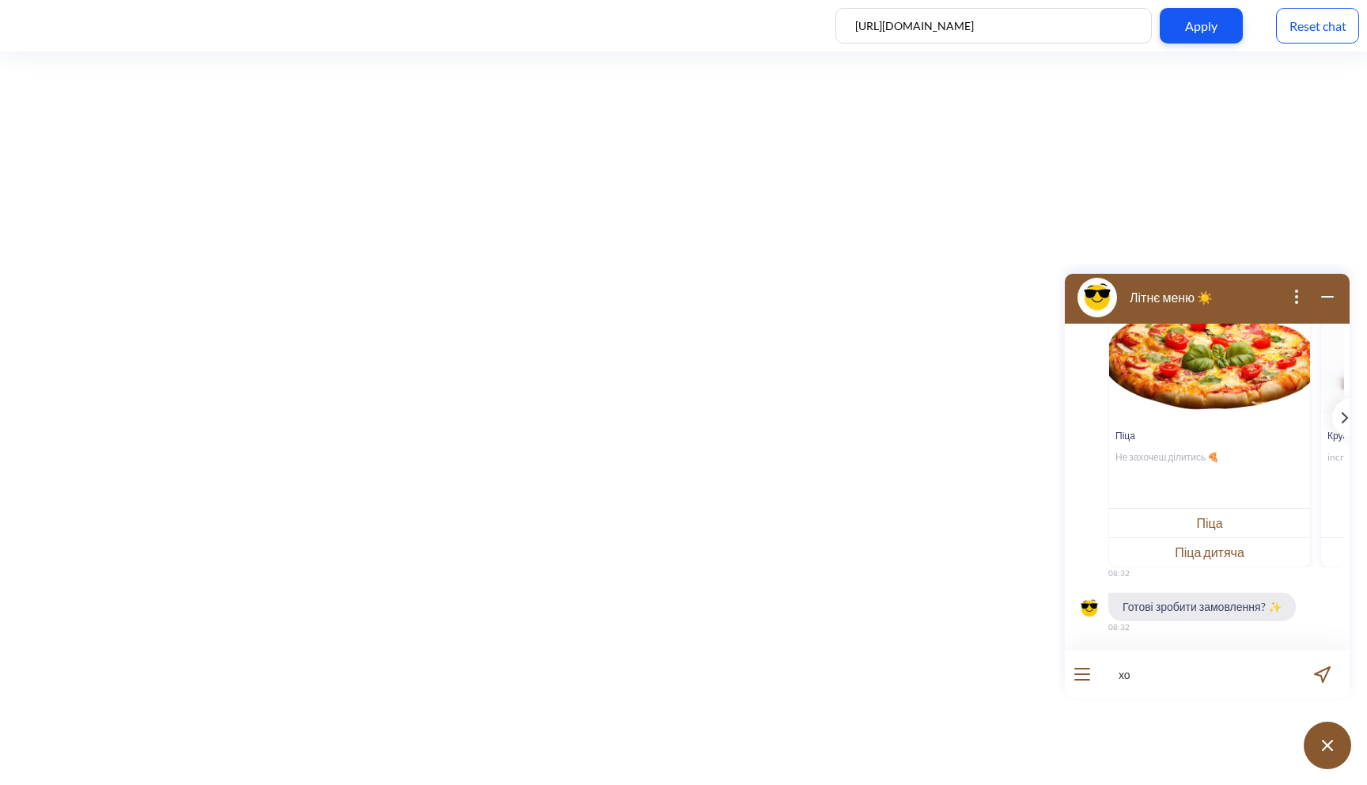
type input "х"
type input "який склад піци цезар?"
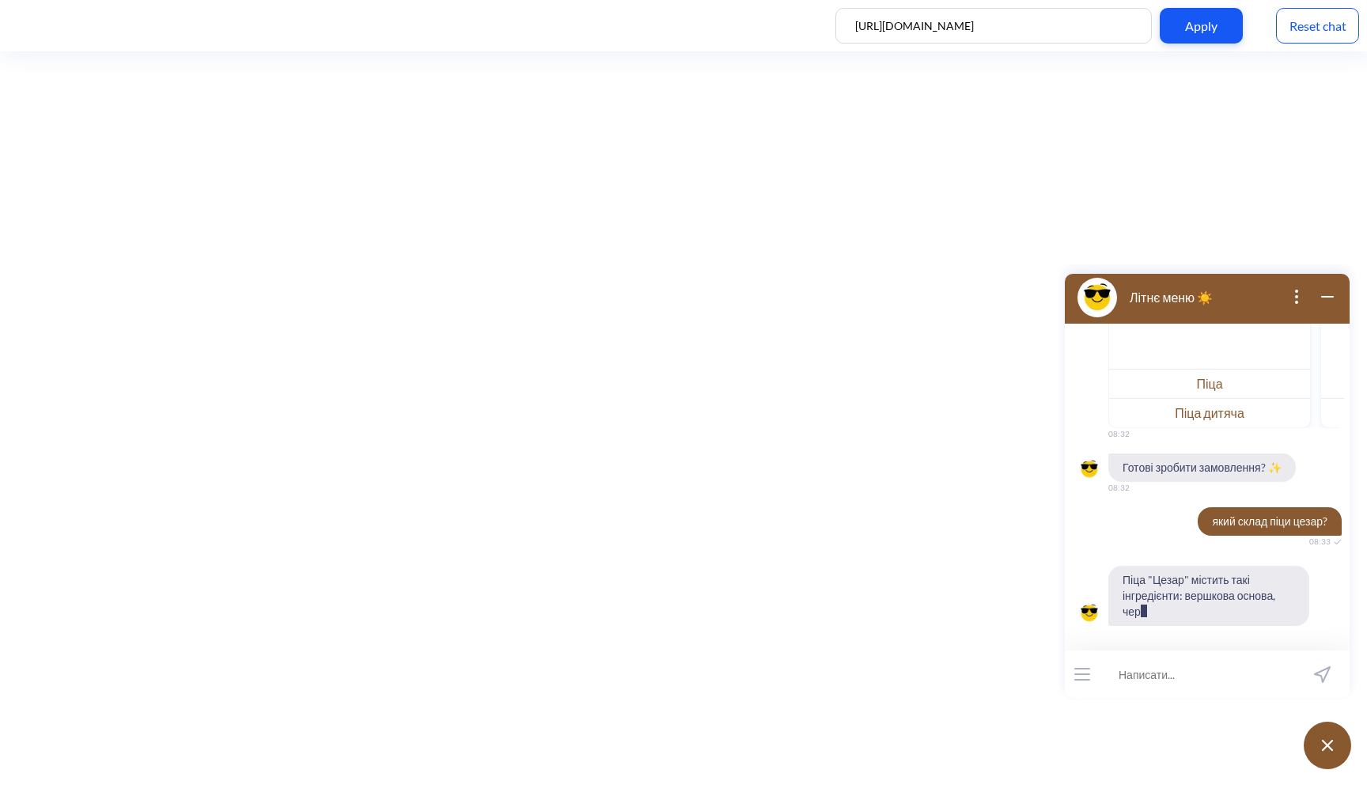
scroll to position [395, 0]
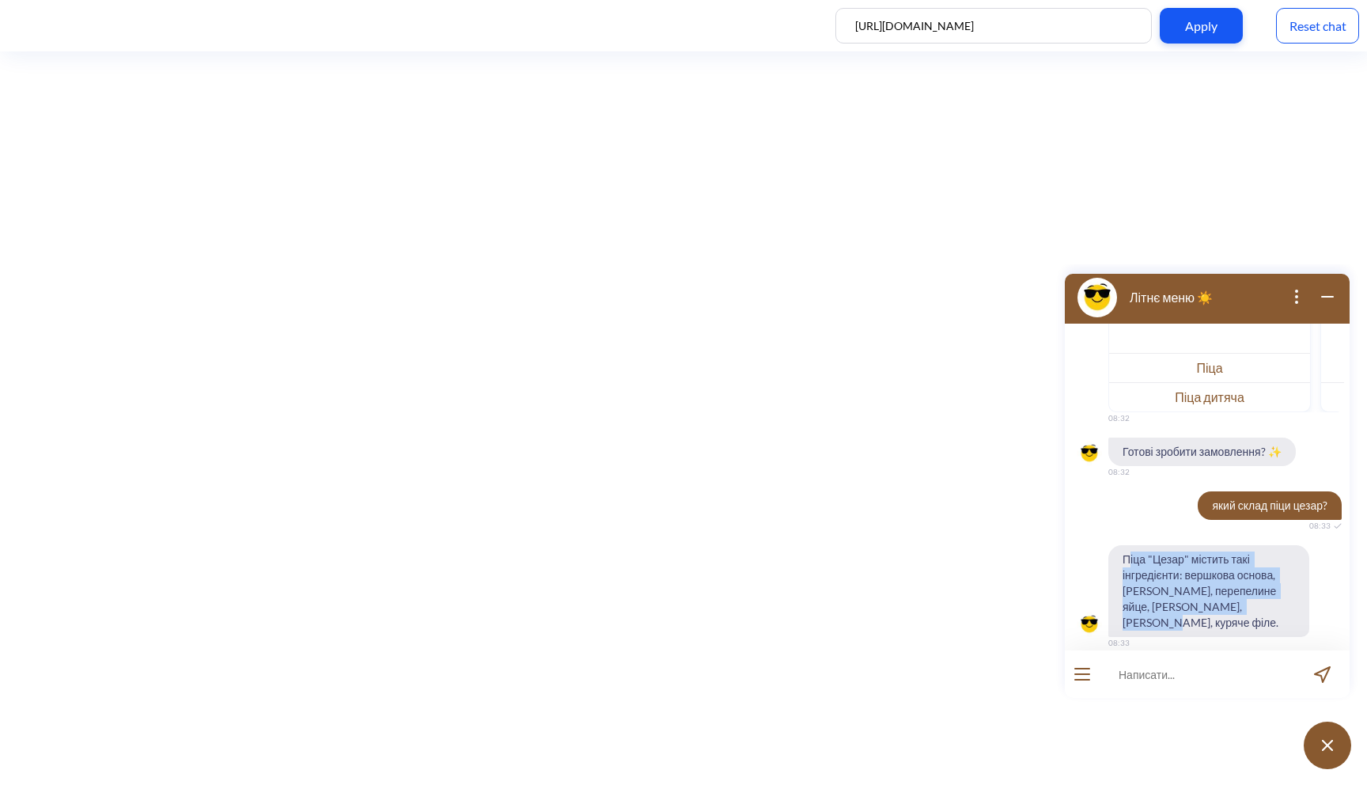
drag, startPoint x: 1246, startPoint y: 609, endPoint x: 1129, endPoint y: 564, distance: 124.5
click at [1129, 564] on span "Піца "Цезар" містить такі інгредієнти: вершкова основа, [PERSON_NAME], перепели…" at bounding box center [1209, 591] width 201 height 92
click at [1132, 563] on span "Піца "Цезар" містить такі інгредієнти: вершкова основа, [PERSON_NAME], перепели…" at bounding box center [1209, 591] width 201 height 92
click at [1151, 681] on input at bounding box center [1197, 673] width 195 height 47
type input "хочу її замовити"
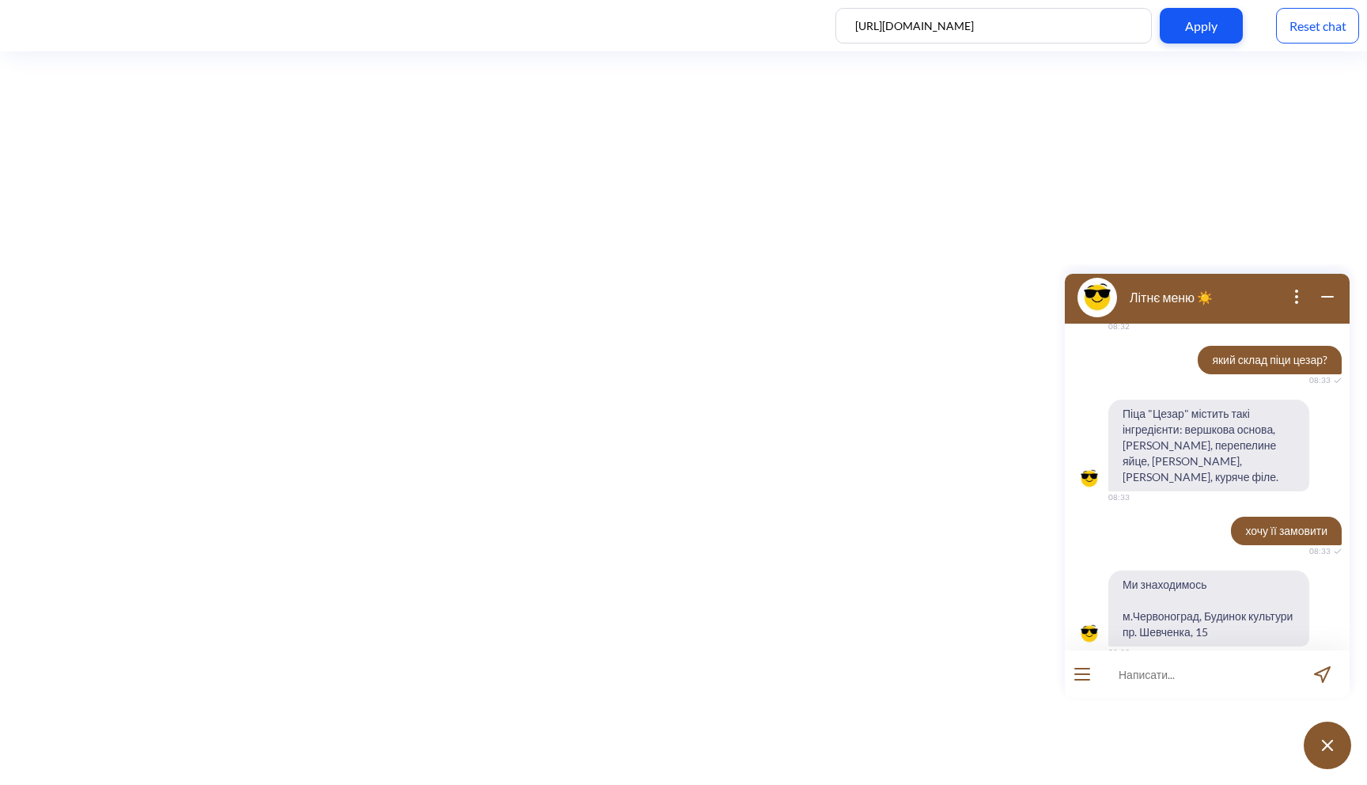
scroll to position [550, 0]
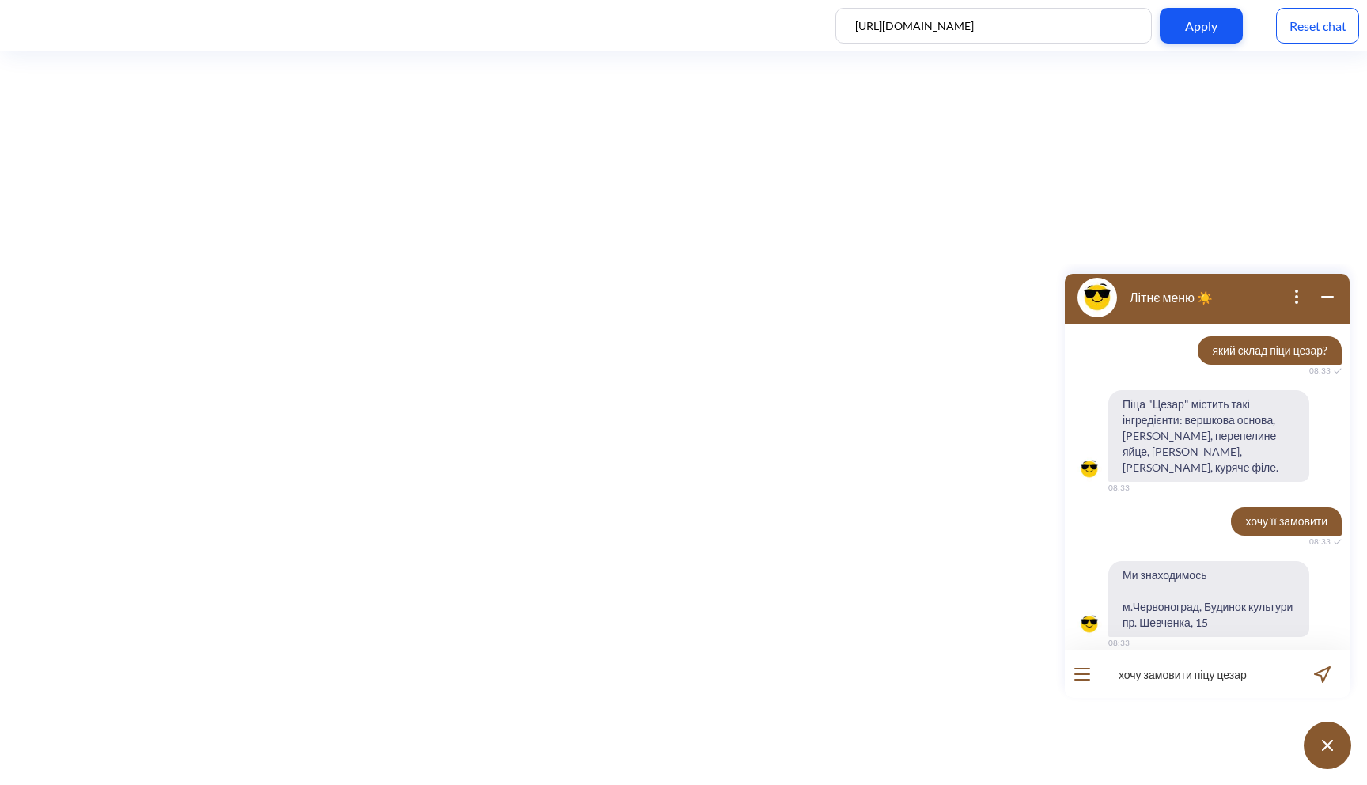
type input "хочу замовити піцу цезар"
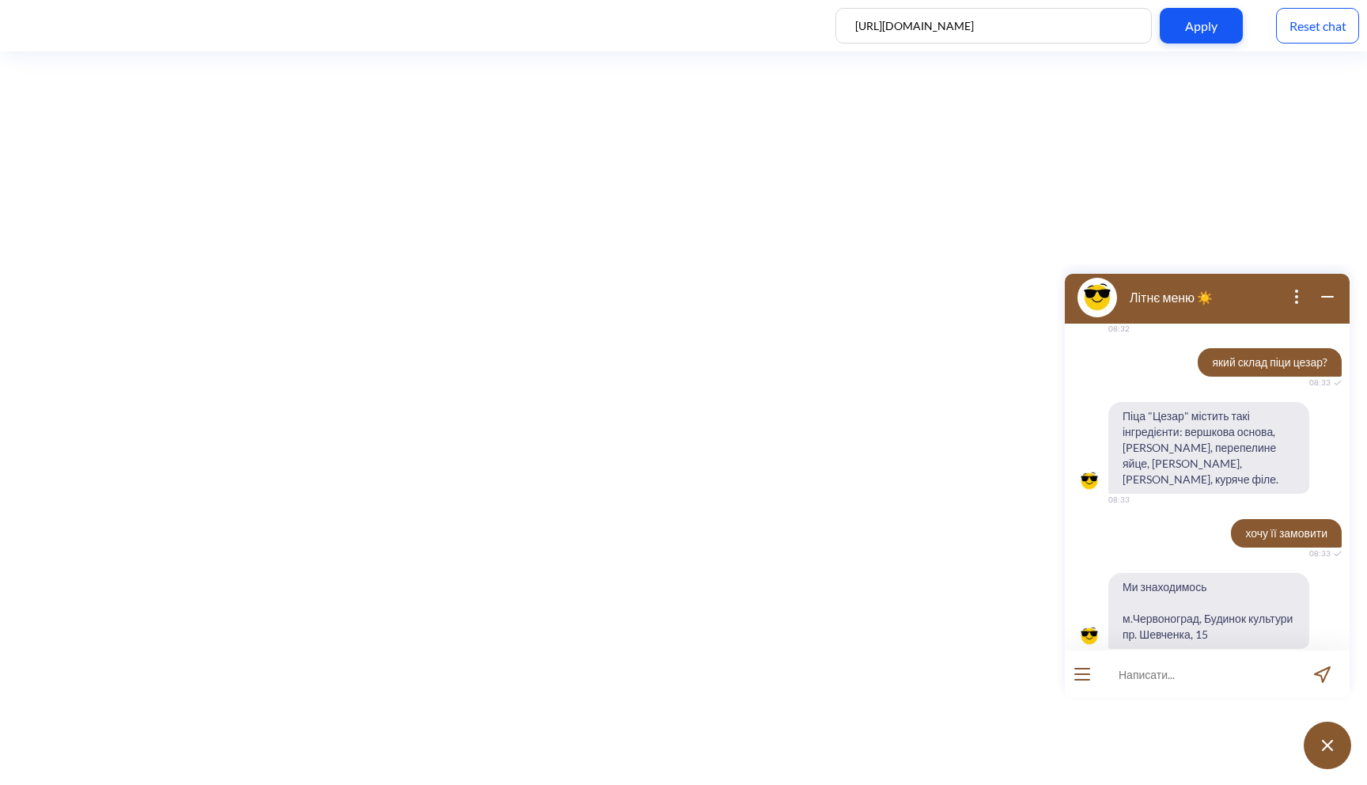
scroll to position [589, 0]
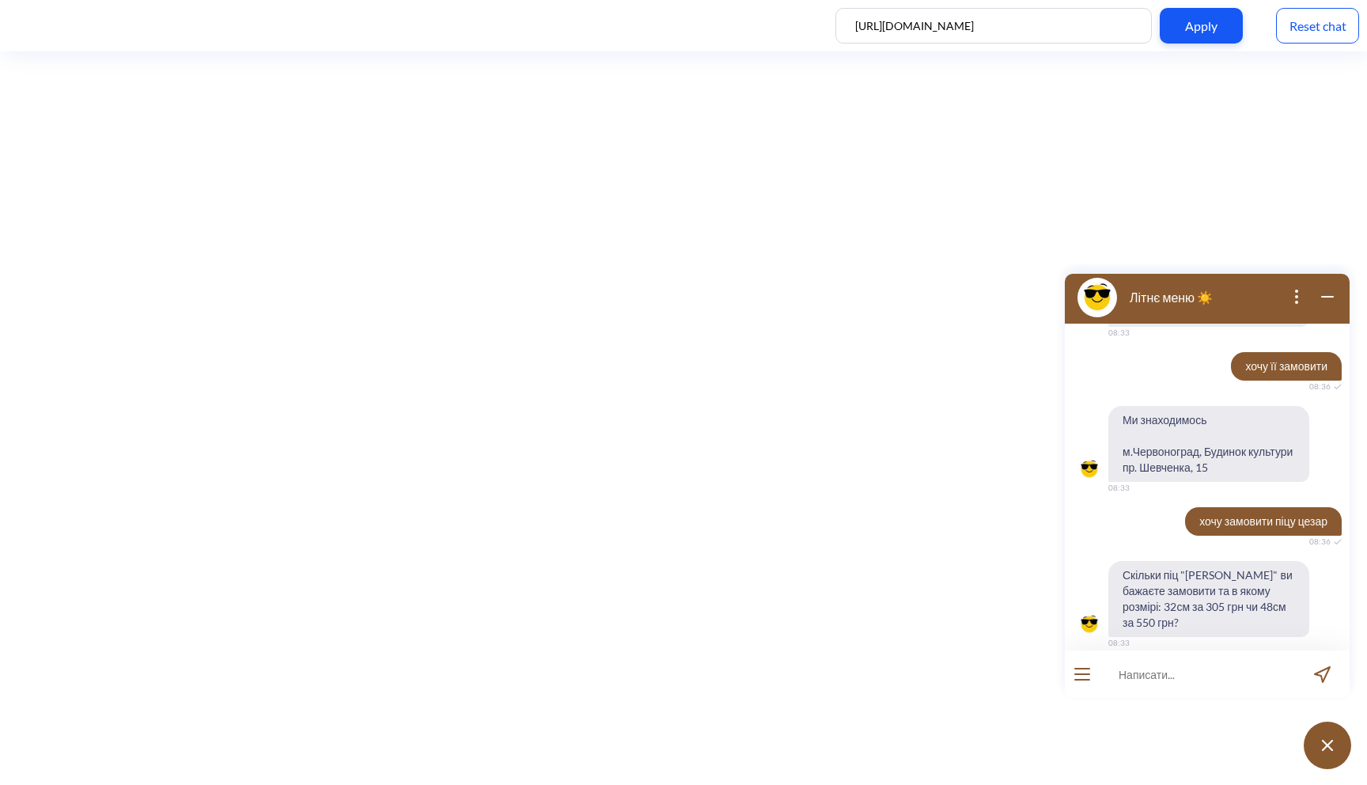
scroll to position [705, 0]
click at [1318, 28] on div "Reset chat" at bounding box center [1317, 26] width 83 height 36
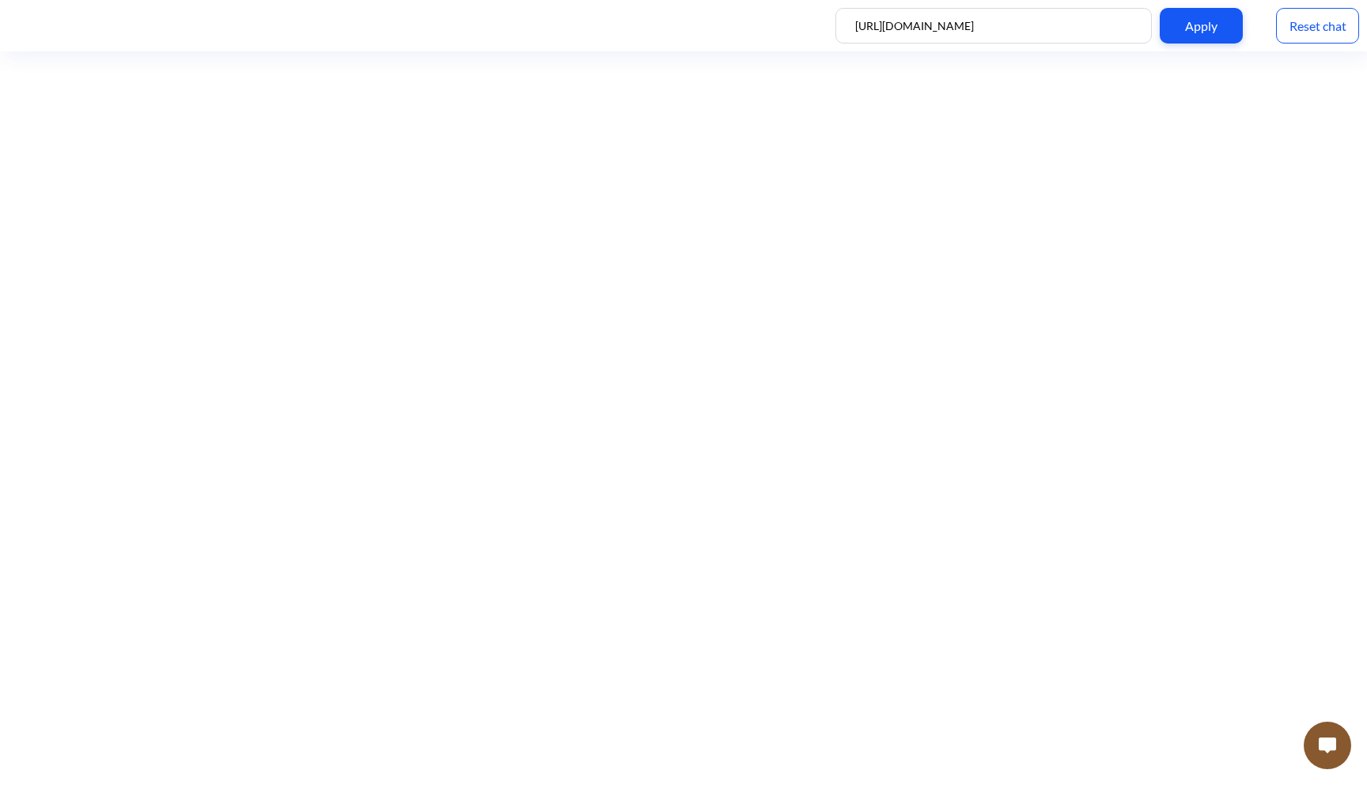
click at [1348, 728] on div at bounding box center [1327, 745] width 63 height 63
click at [1340, 734] on button at bounding box center [1327, 745] width 47 height 47
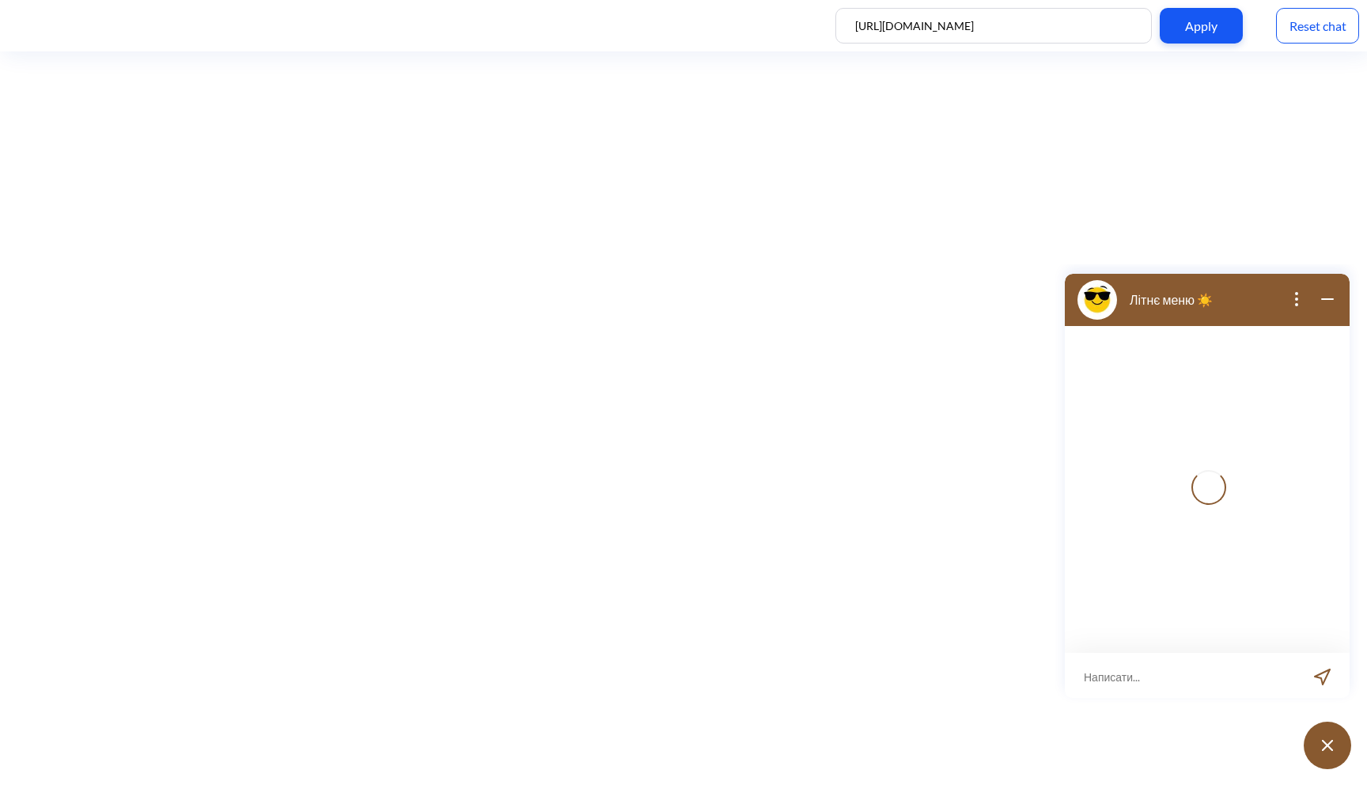
scroll to position [2, 0]
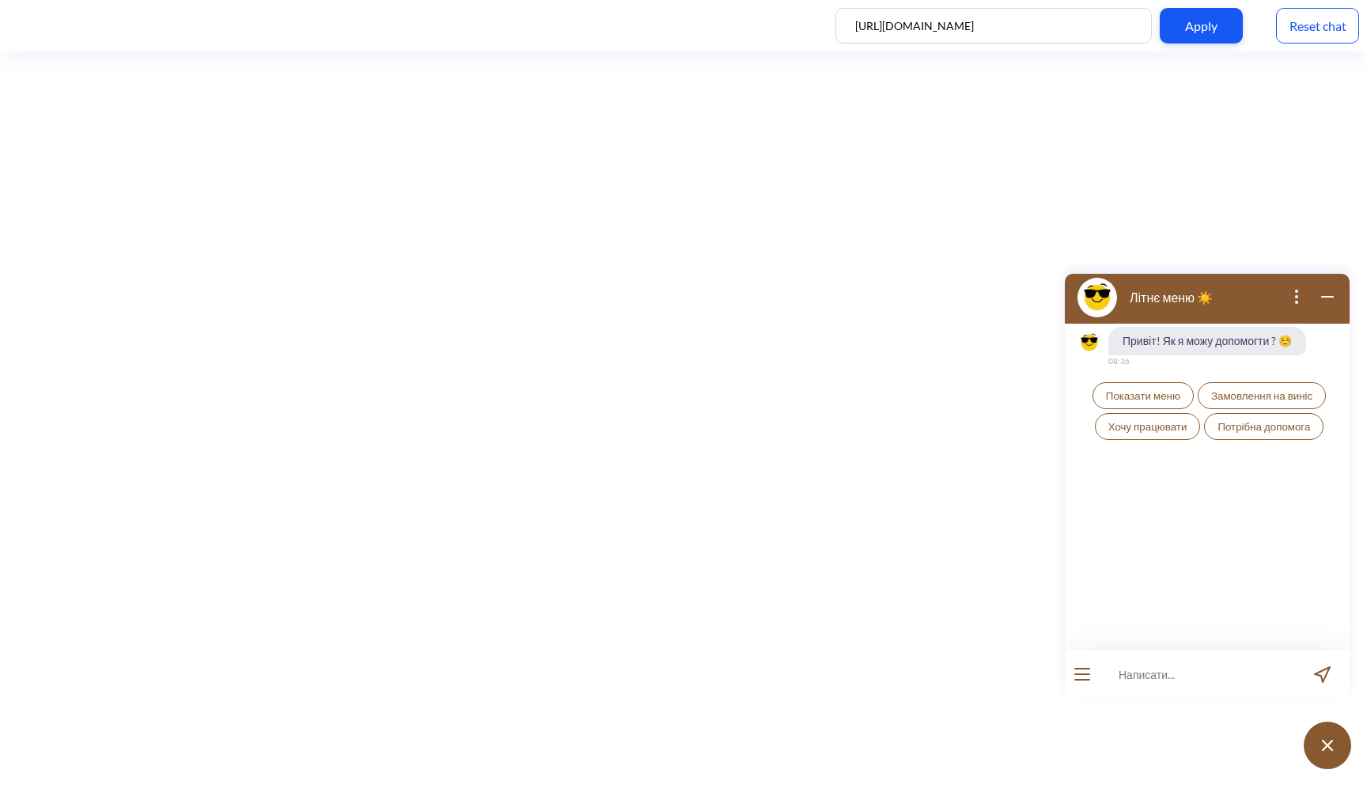
click at [1151, 397] on span "Показати меню" at bounding box center [1143, 395] width 74 height 13
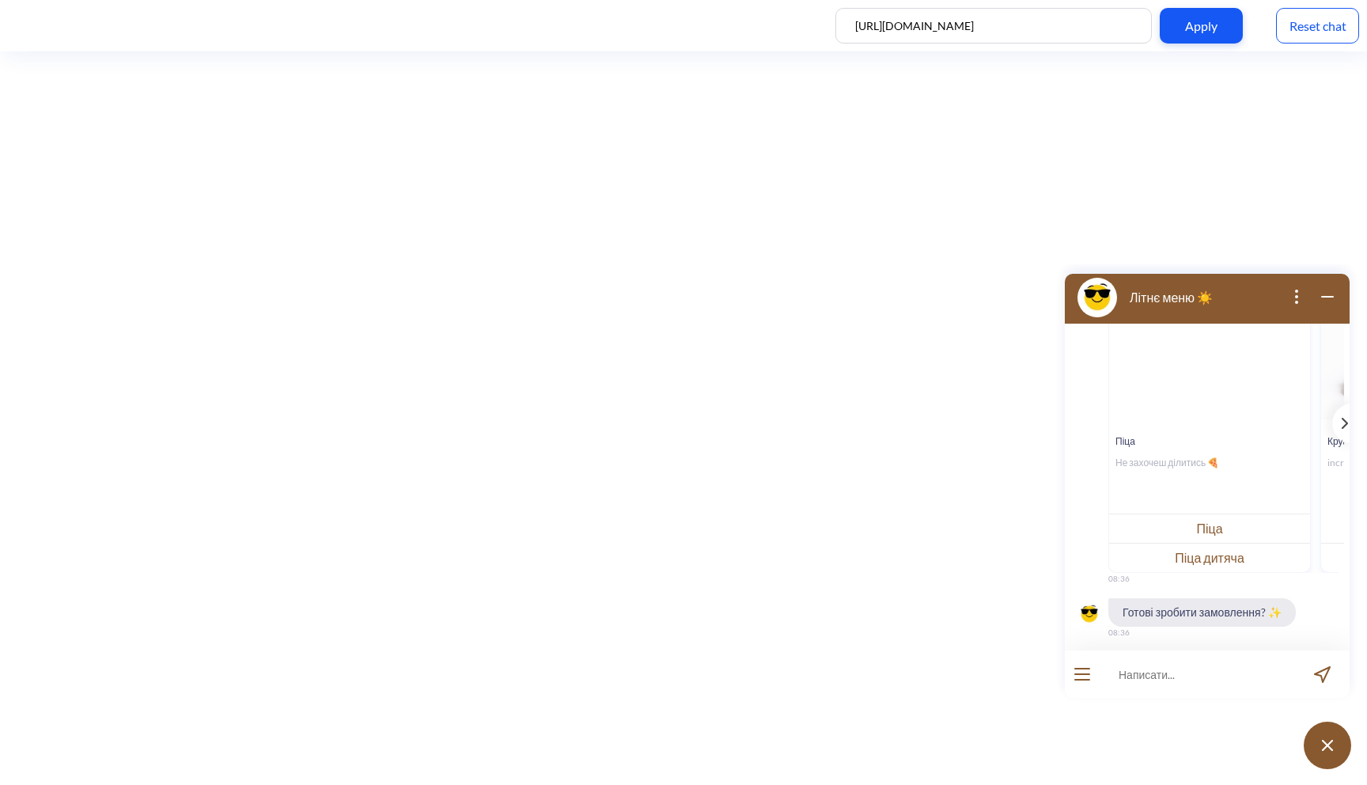
scroll to position [240, 0]
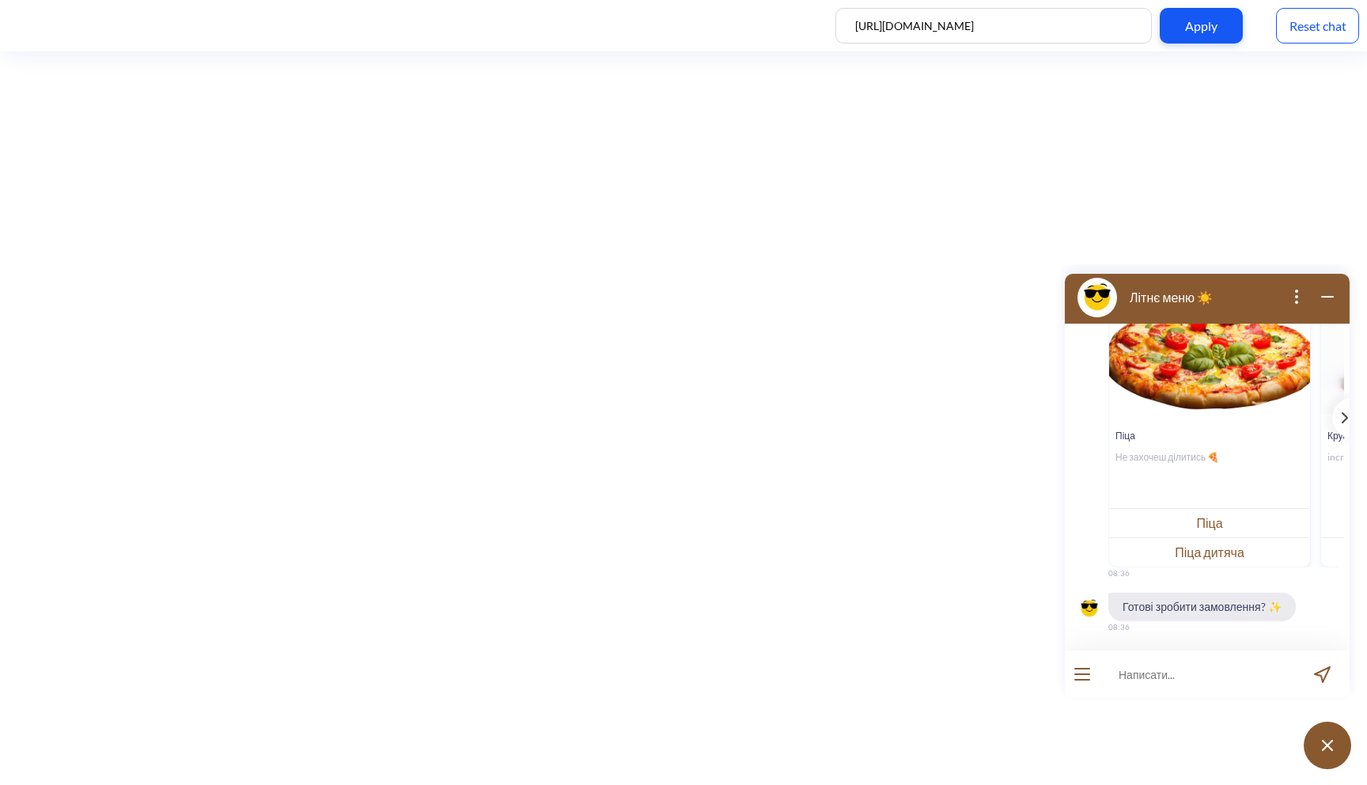
click at [1185, 518] on button "Піца" at bounding box center [1209, 522] width 201 height 29
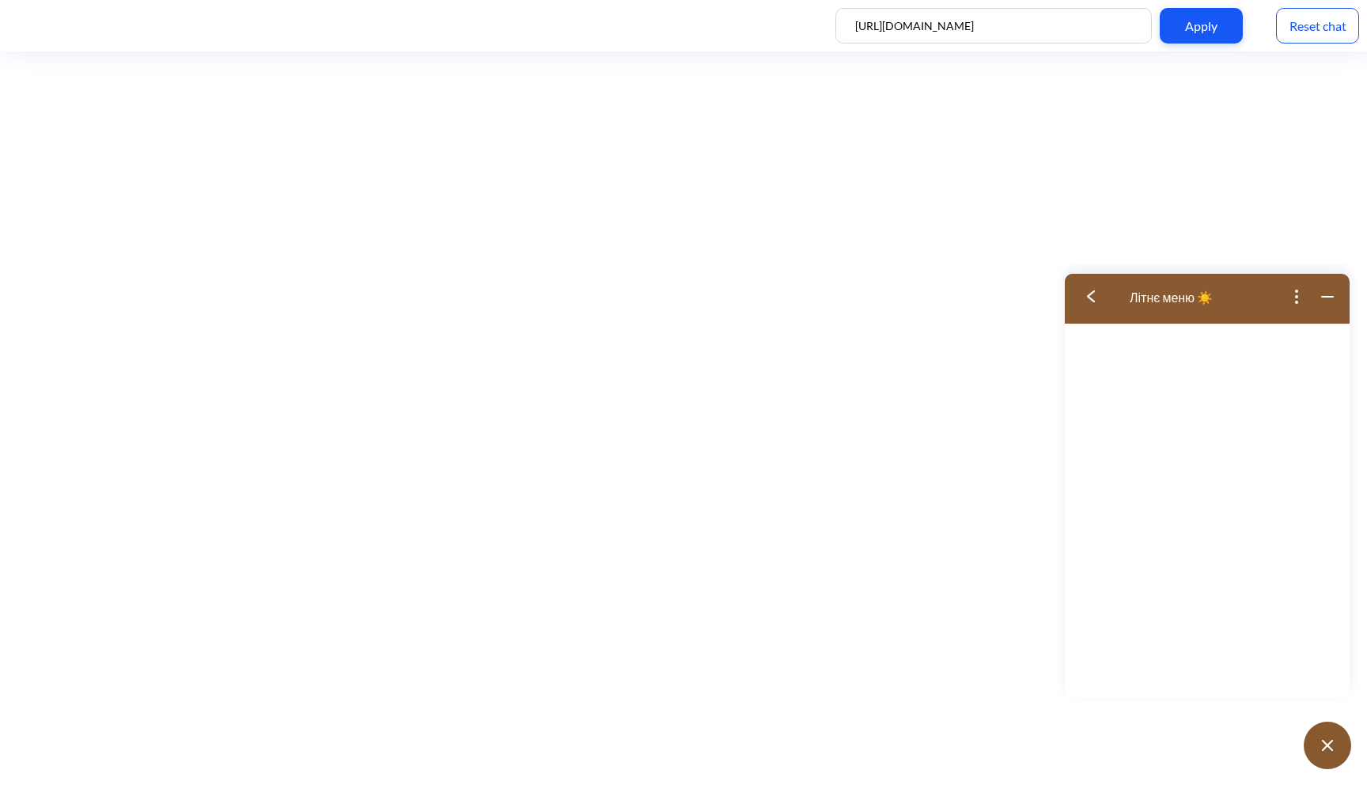
click at [1092, 298] on img at bounding box center [1091, 296] width 8 height 12
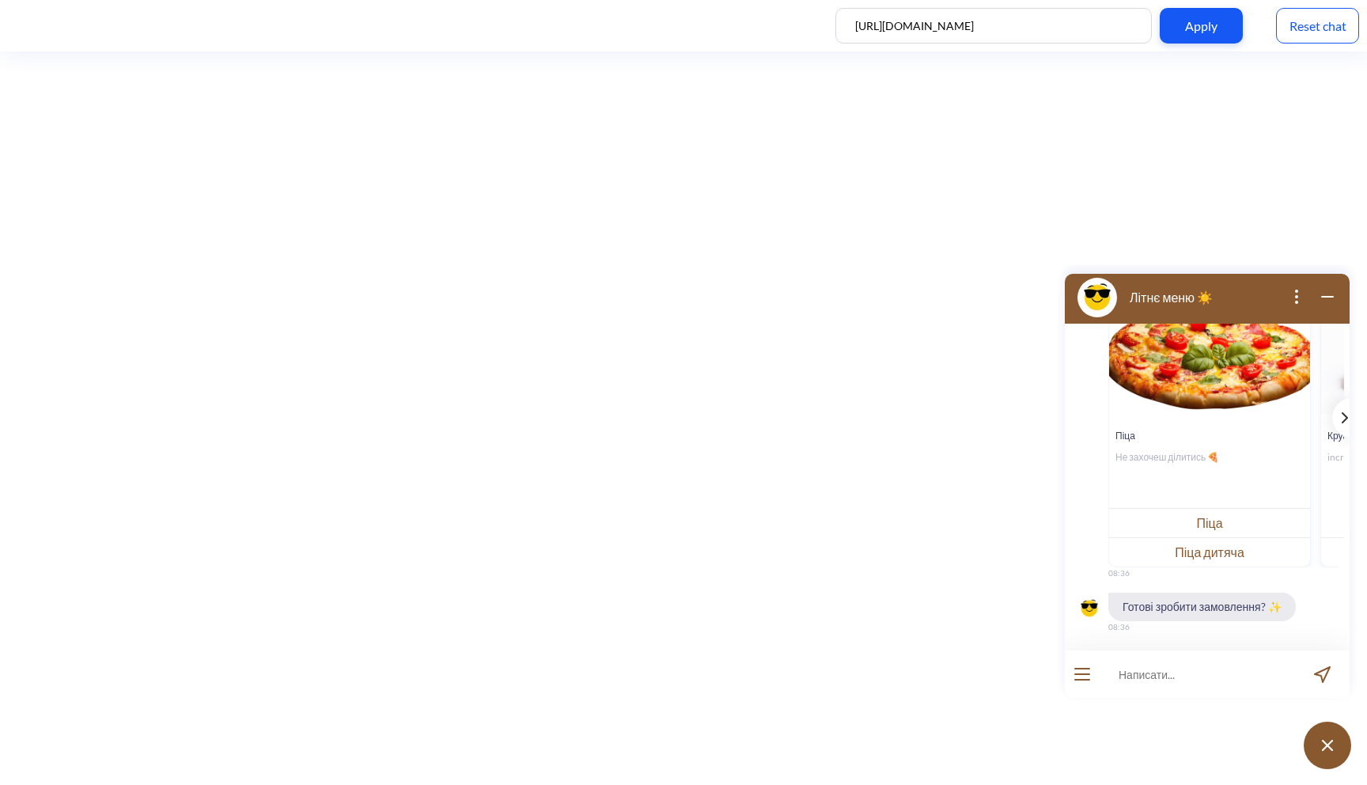
click at [1343, 413] on icon "template message" at bounding box center [1345, 417] width 5 height 9
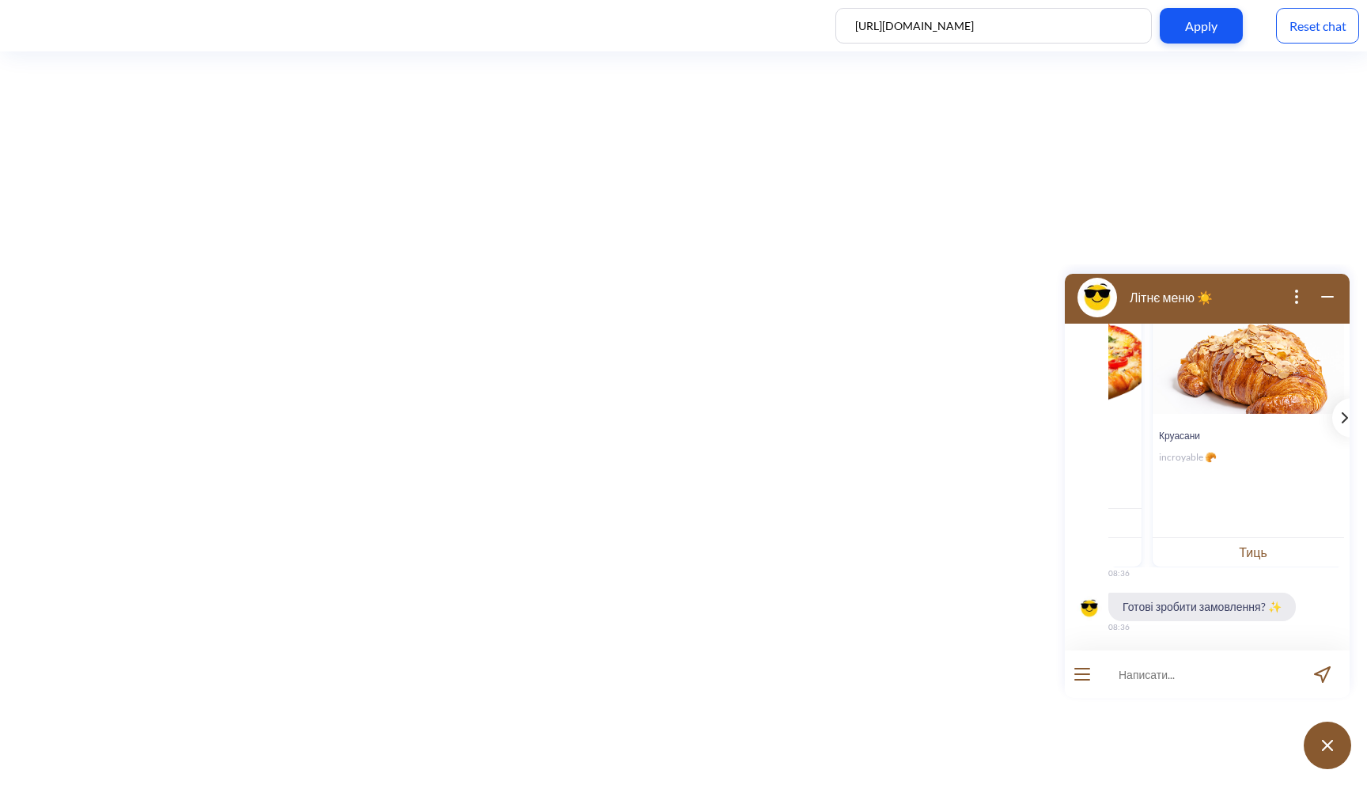
click at [1343, 413] on icon "template message" at bounding box center [1345, 417] width 5 height 9
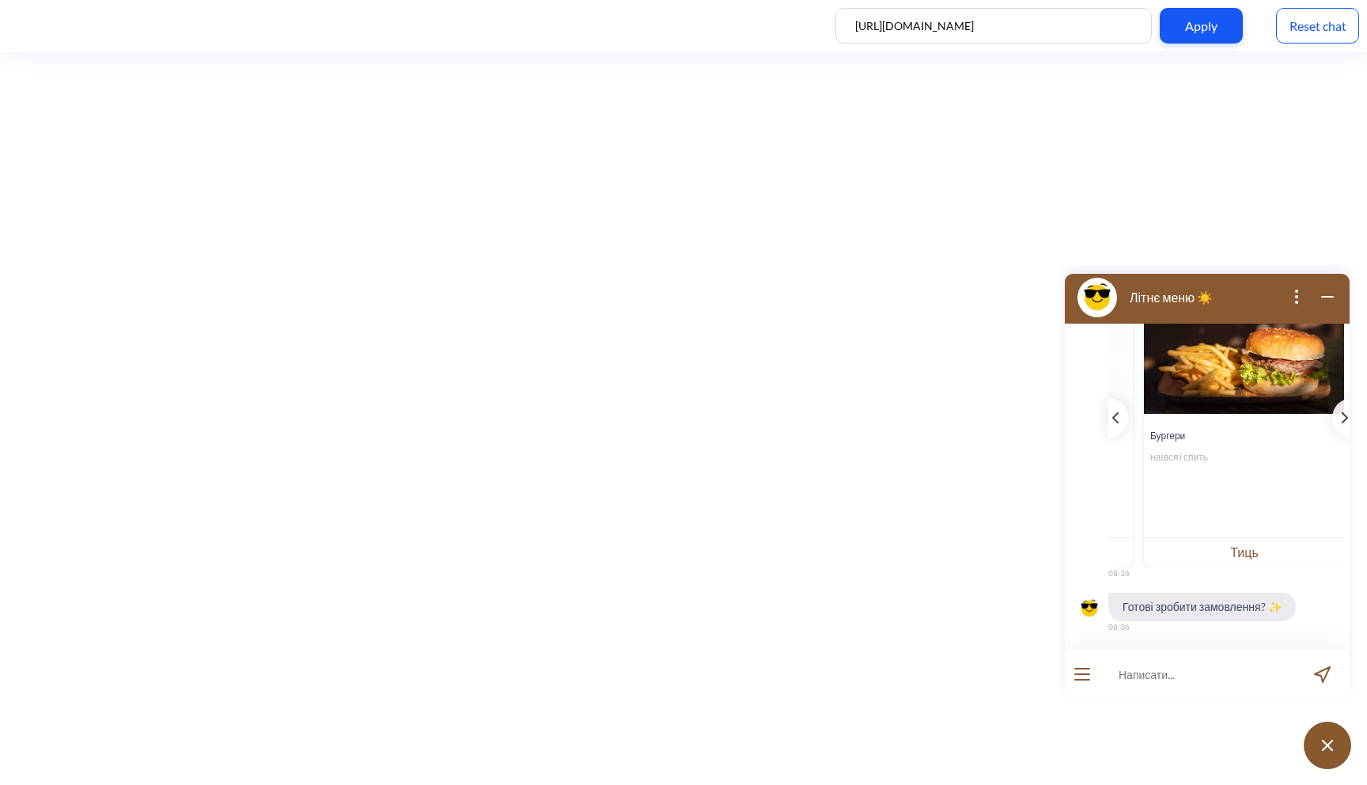
scroll to position [0, 398]
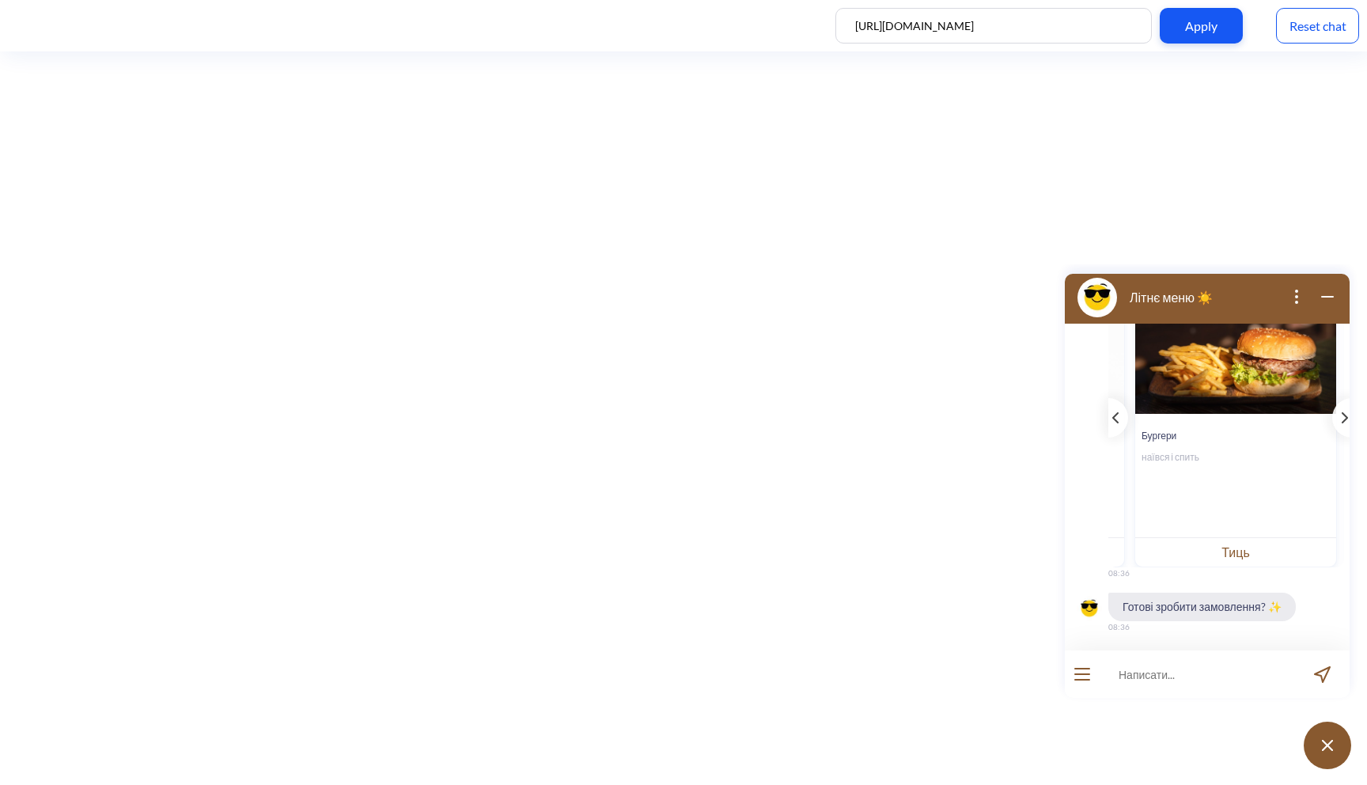
click at [1245, 555] on button "Тиць" at bounding box center [1236, 551] width 201 height 29
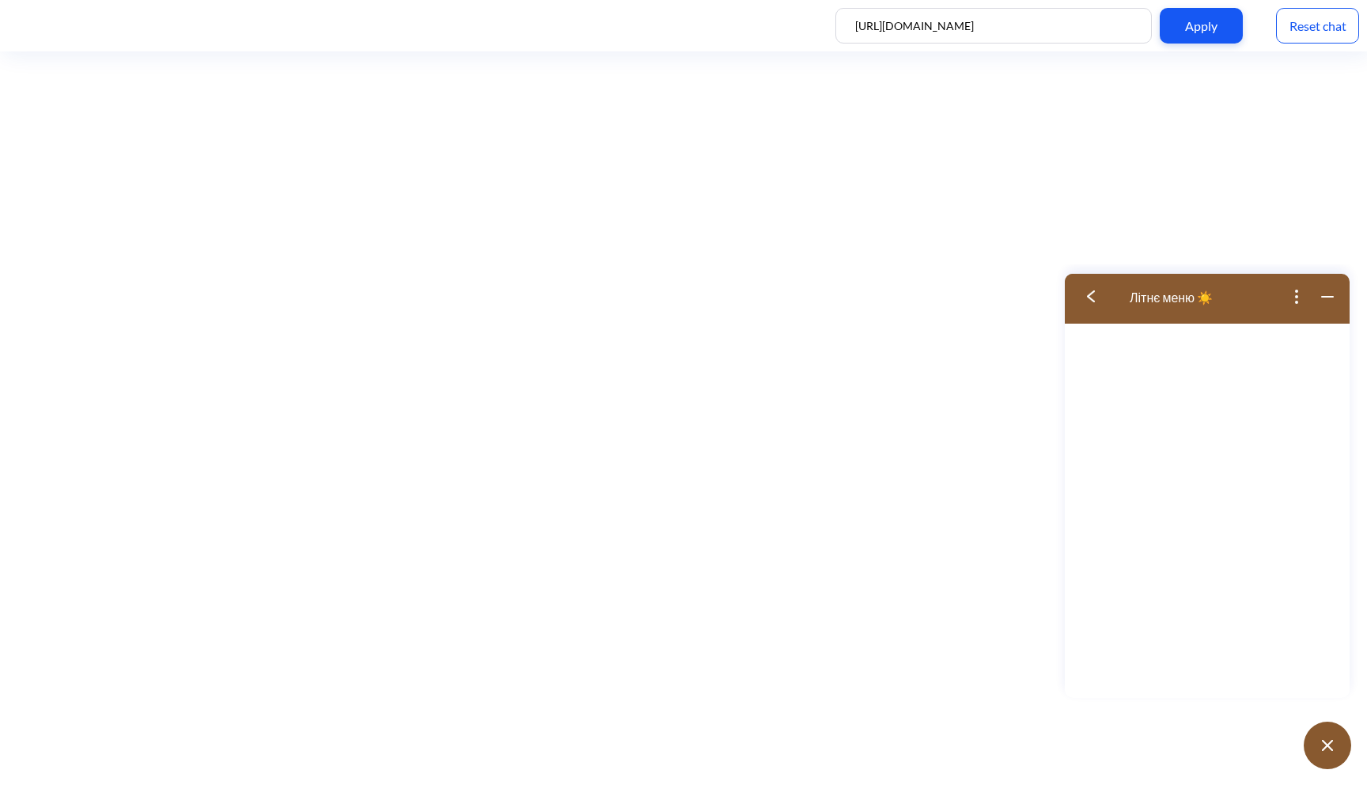
click at [1093, 293] on img at bounding box center [1091, 296] width 8 height 12
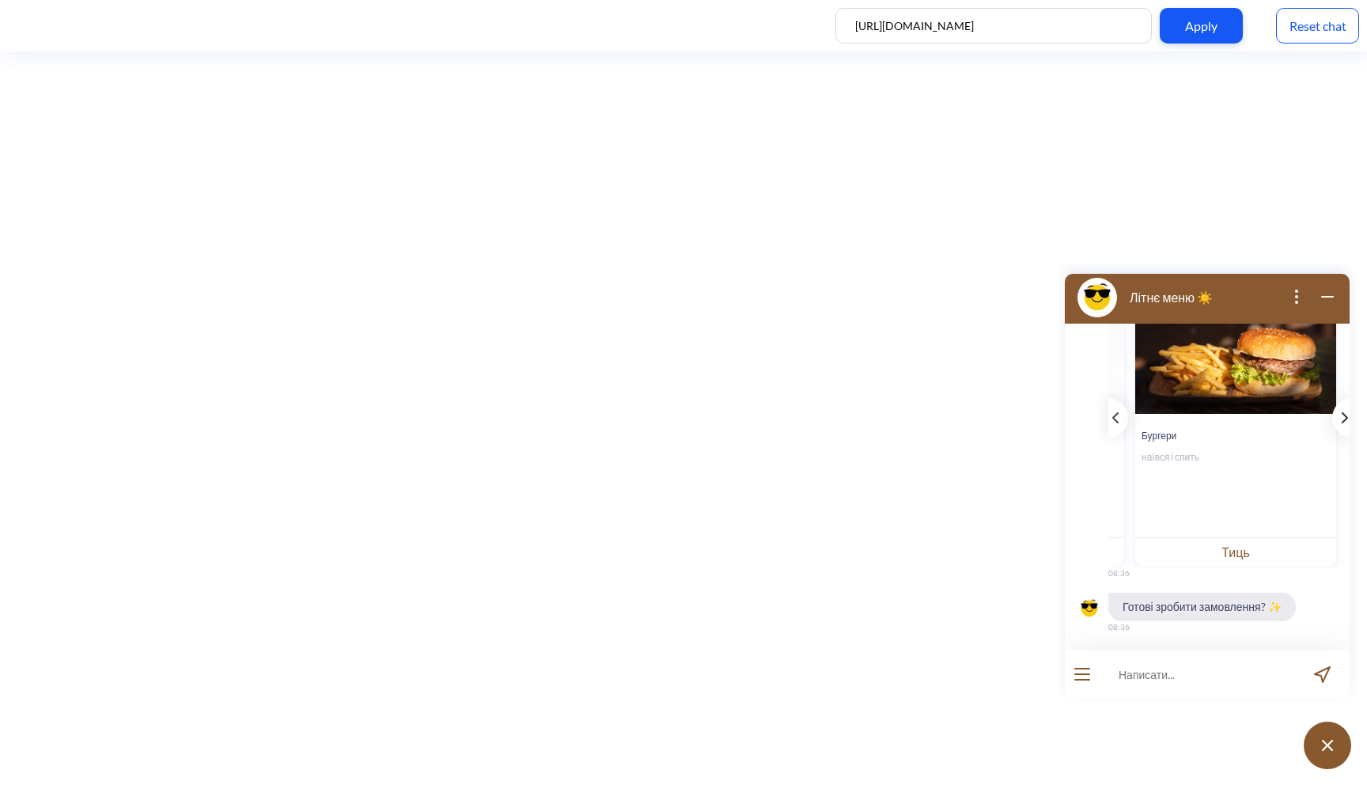
click at [1342, 420] on icon "template message" at bounding box center [1345, 417] width 6 height 11
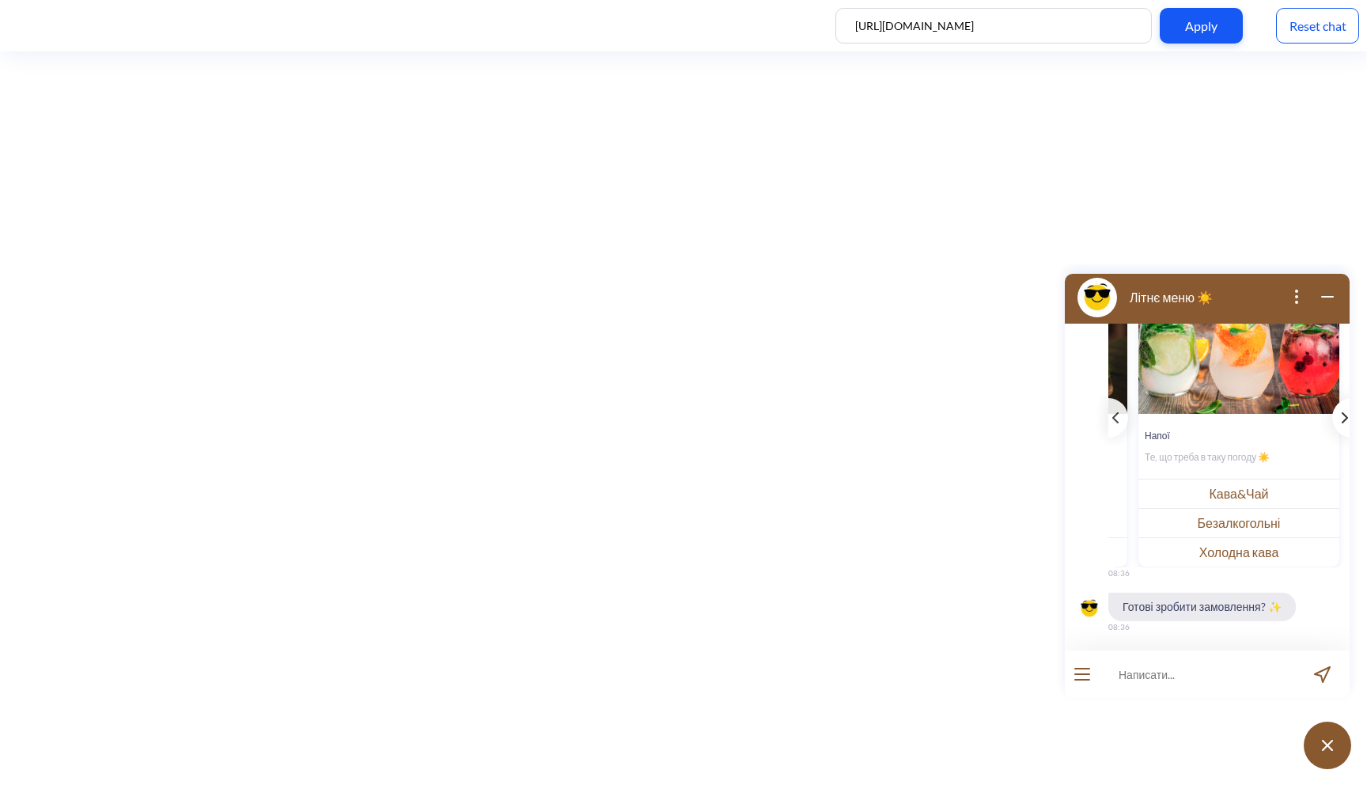
scroll to position [0, 609]
click at [1253, 494] on button "Кава&Чай" at bounding box center [1237, 493] width 201 height 29
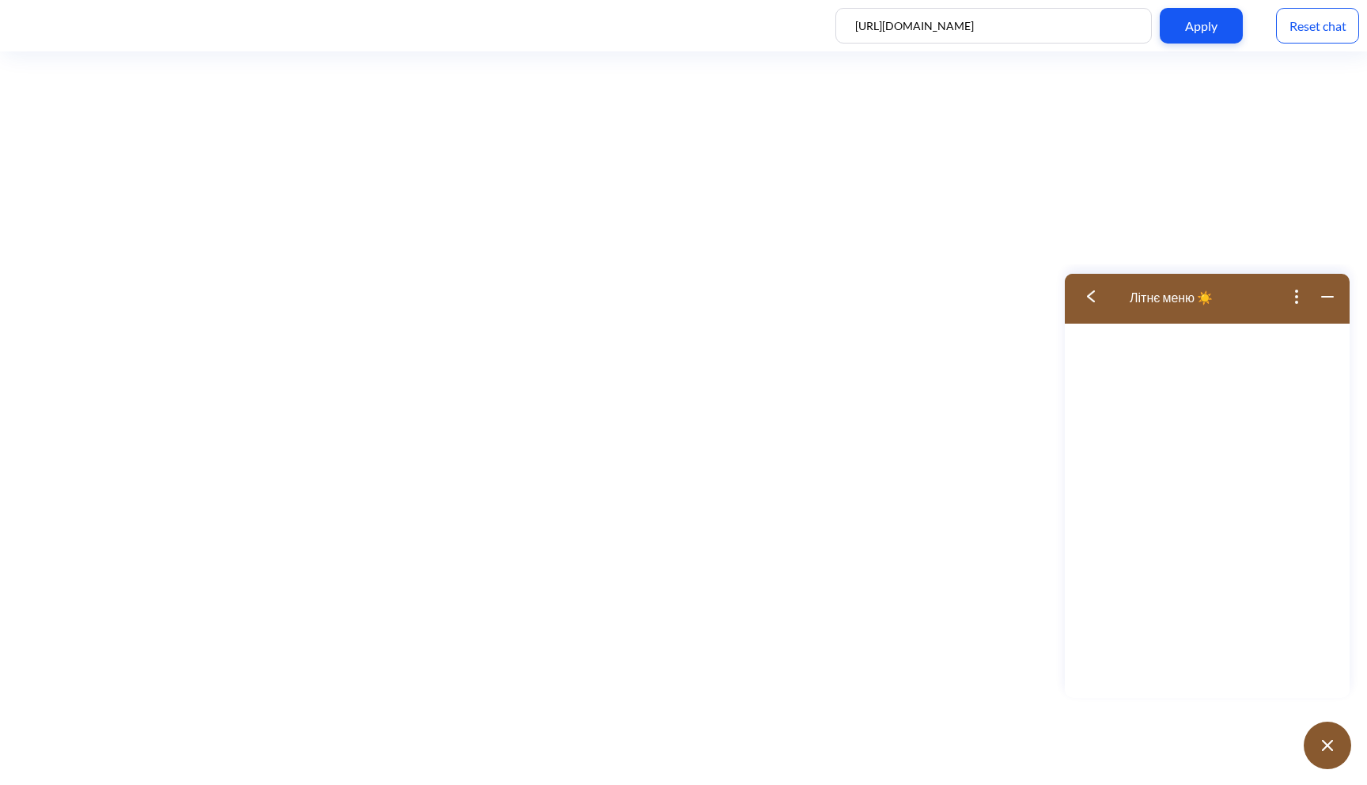
click at [1093, 298] on img at bounding box center [1091, 296] width 8 height 12
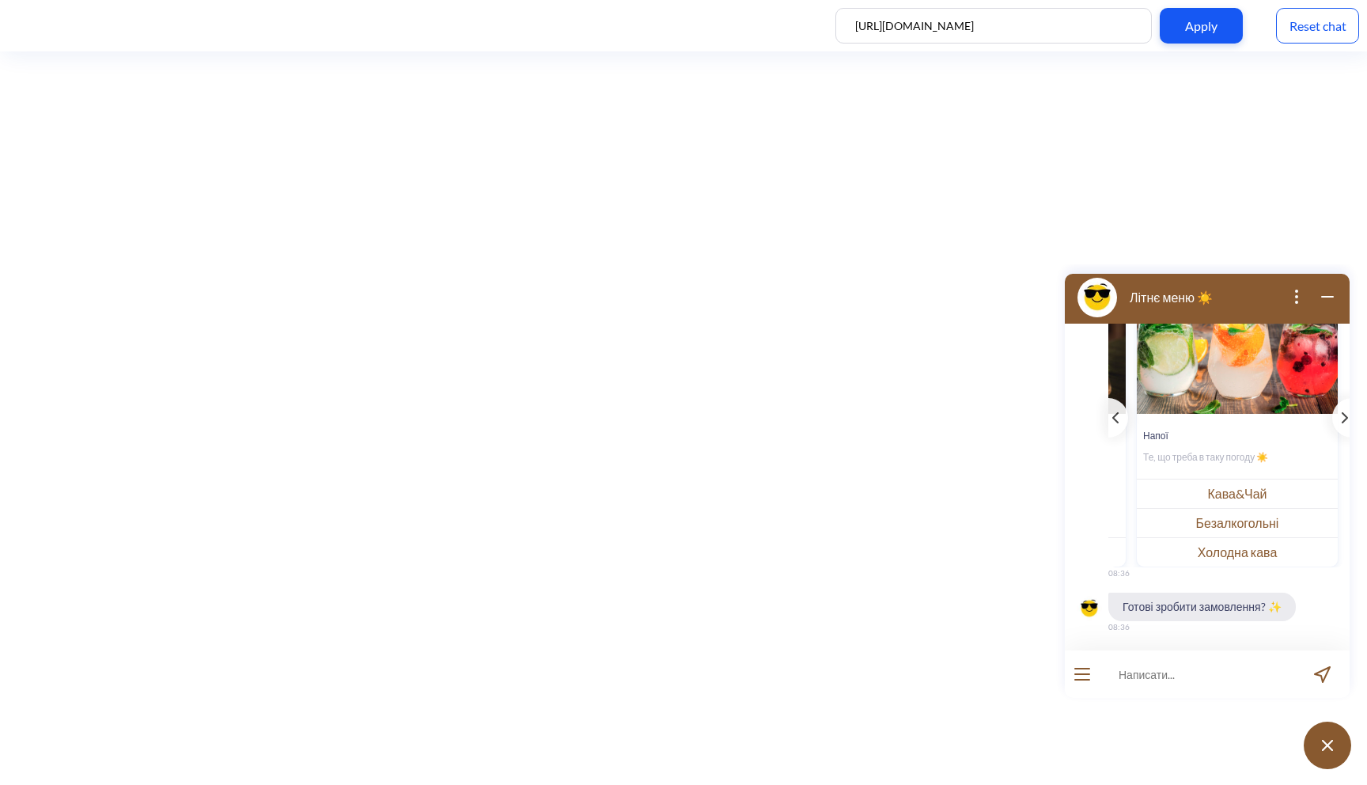
click at [1147, 683] on input at bounding box center [1197, 673] width 195 height 47
type input "["
type input "хочу піцу [PERSON_NAME]"
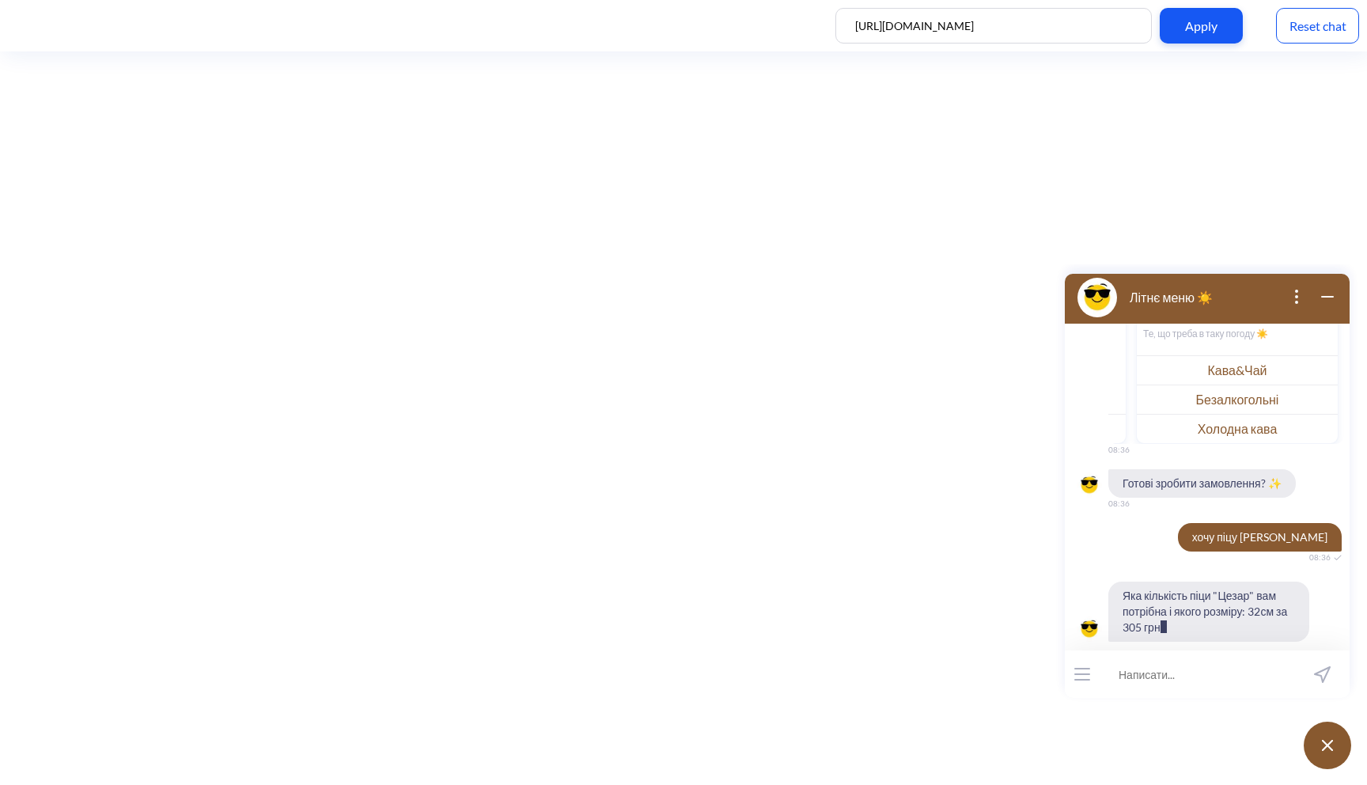
scroll to position [379, 0]
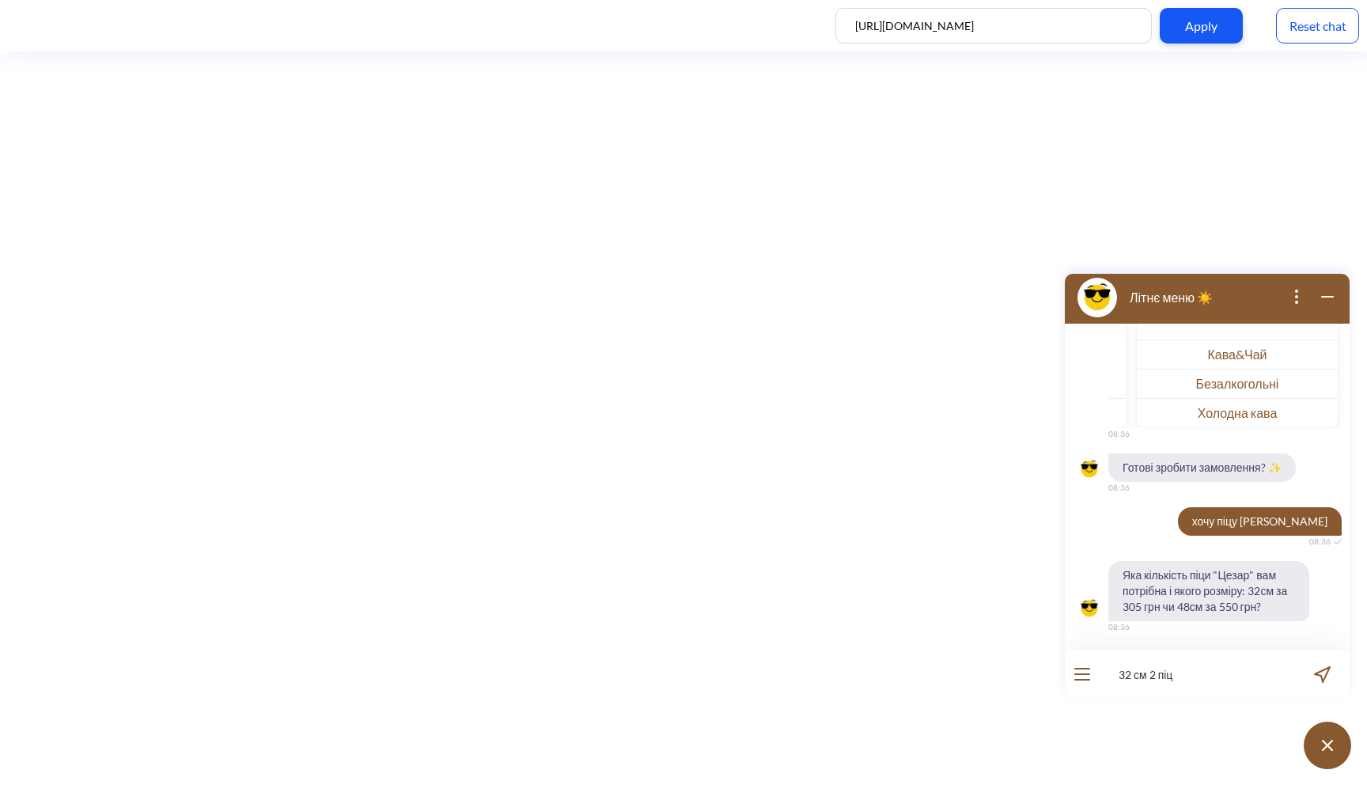
type input "32 см 2 піци"
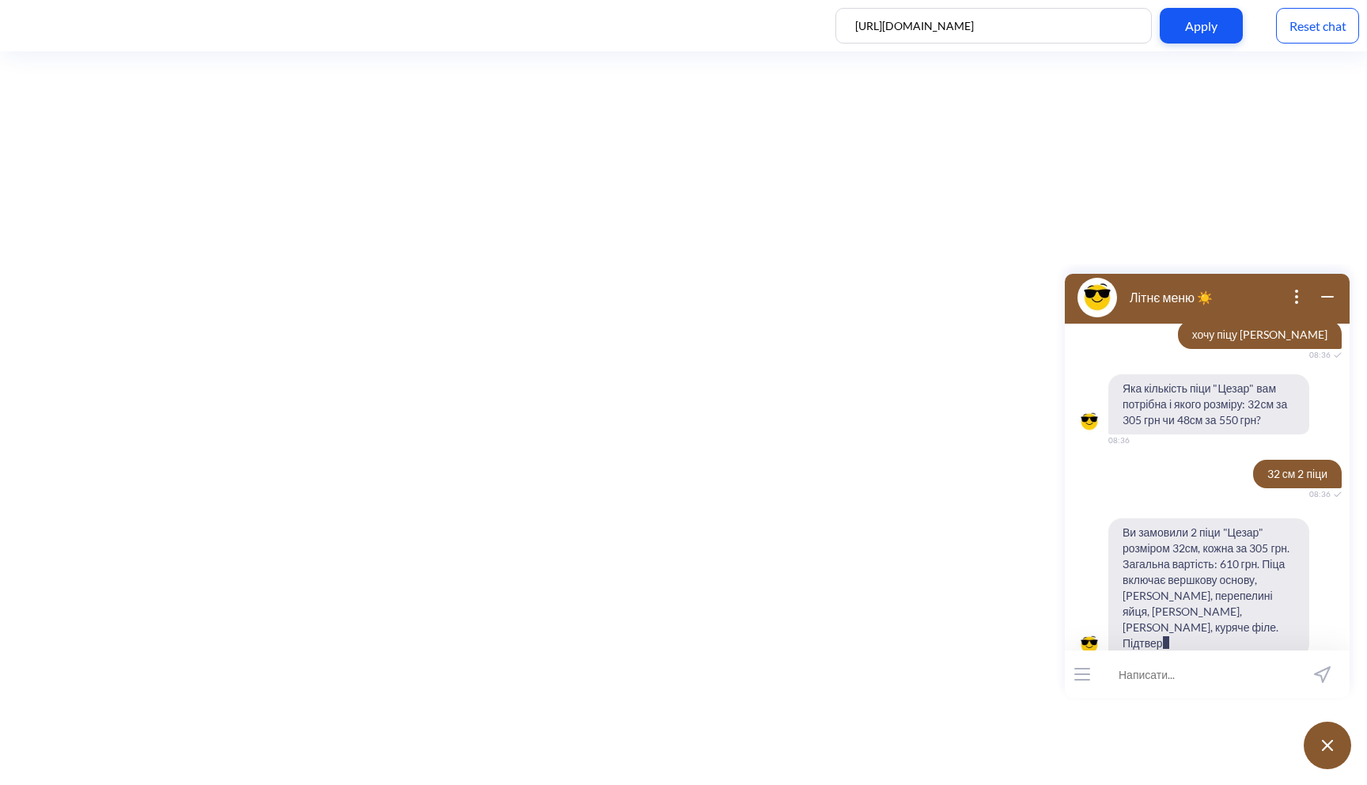
scroll to position [582, 0]
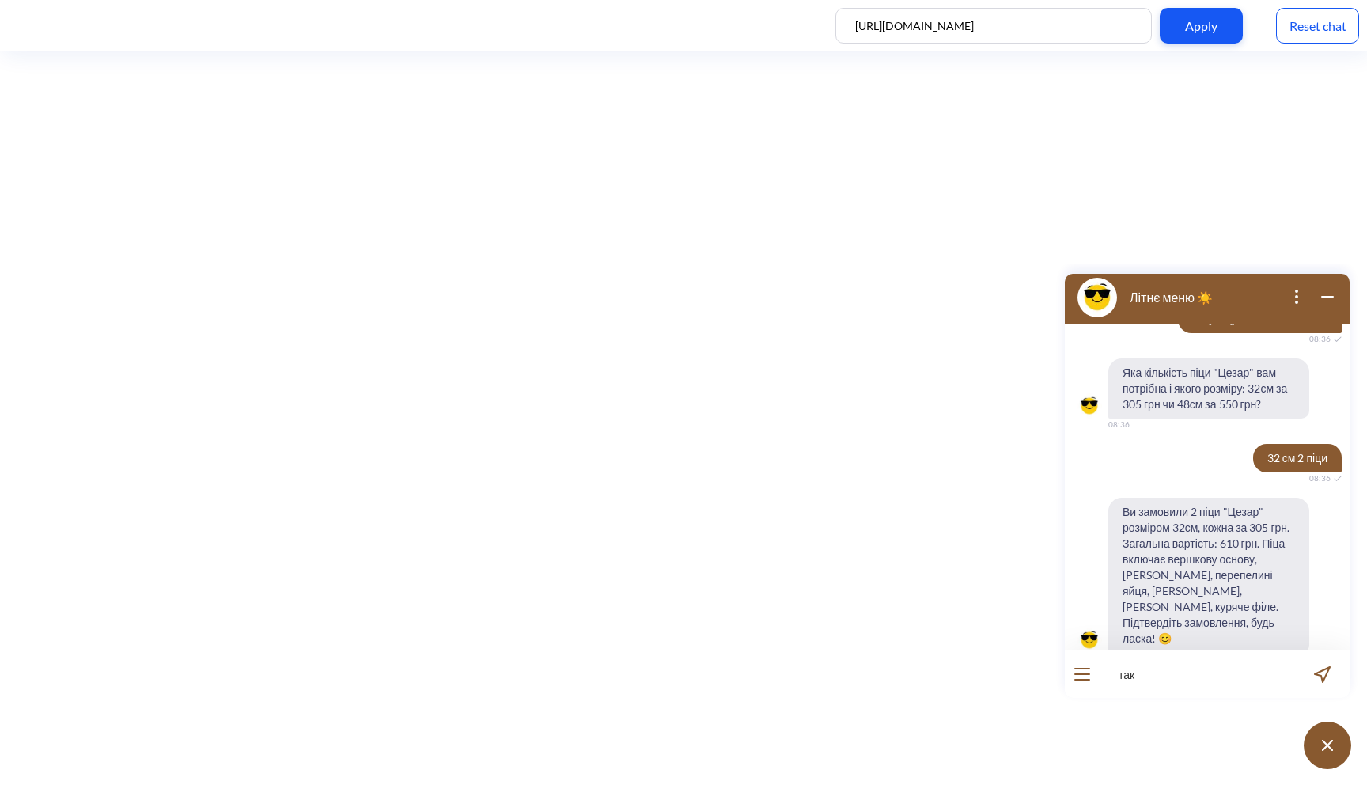
type input "так"
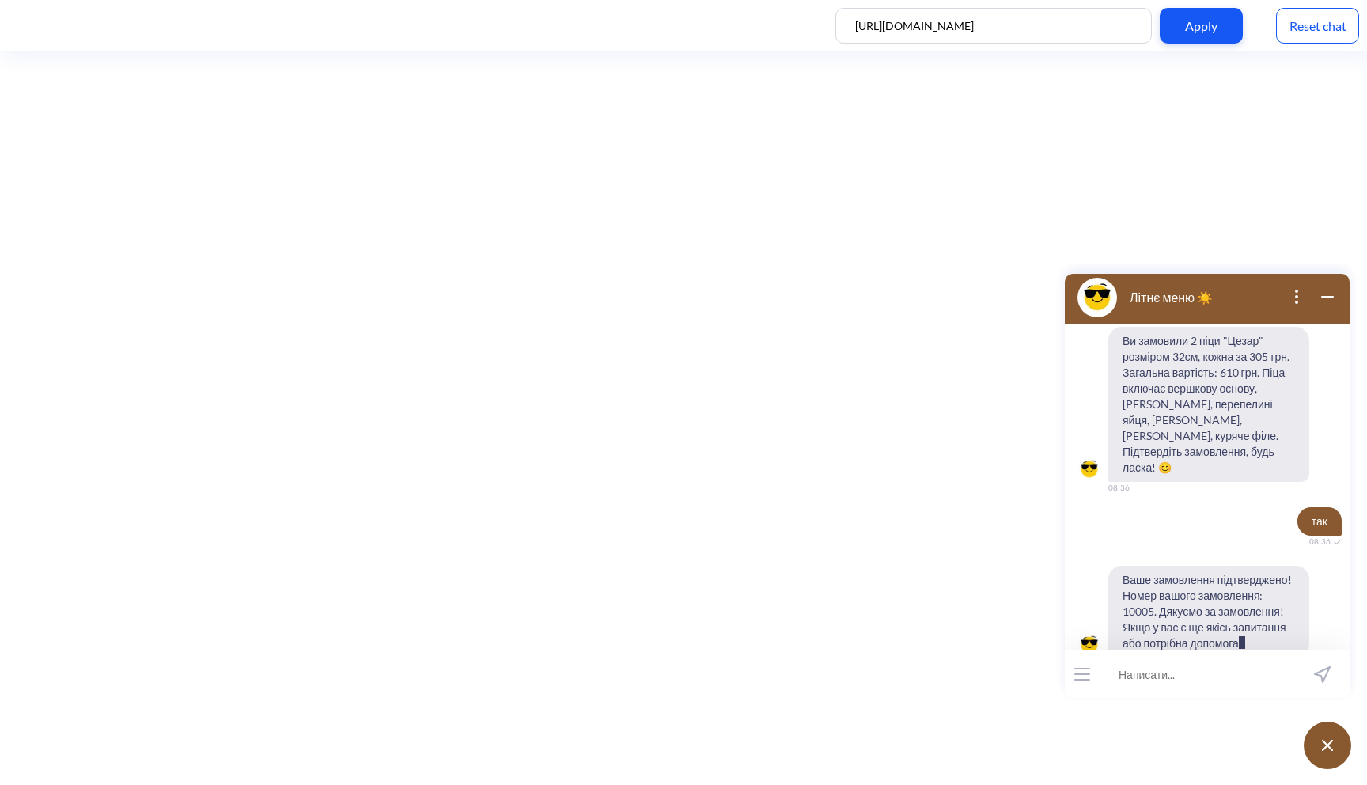
scroll to position [768, 0]
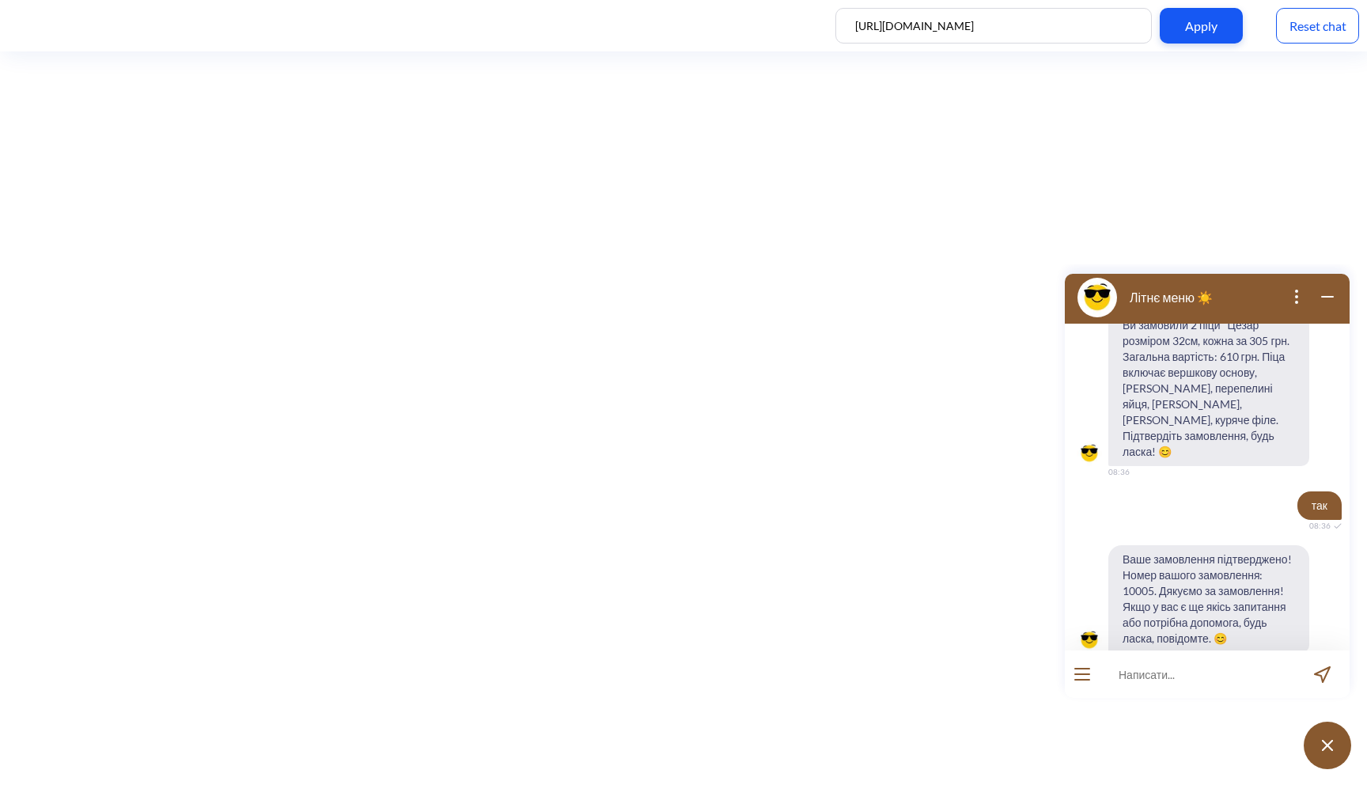
click at [1206, 680] on input at bounding box center [1197, 673] width 195 height 47
type input "який статус?"
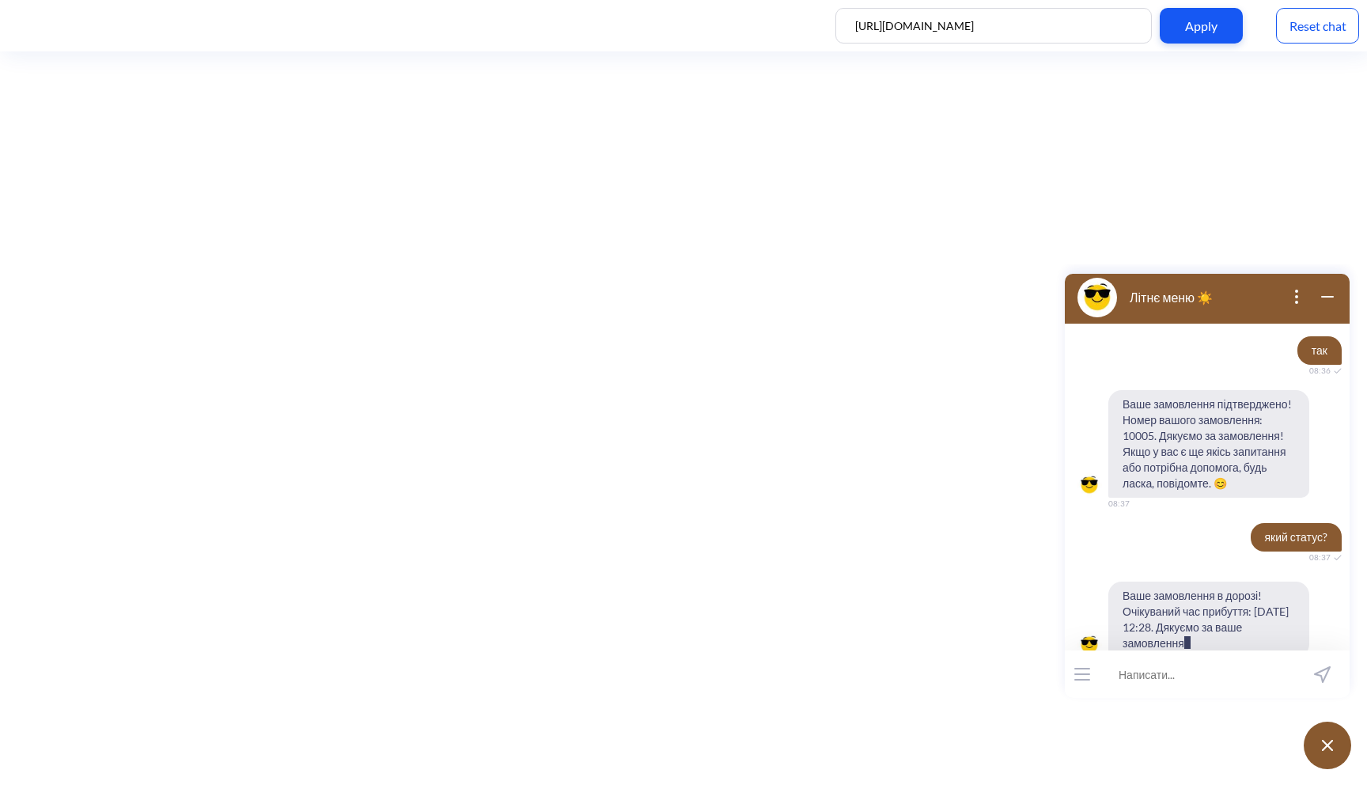
scroll to position [923, 0]
type input "де ви знаходитесь?"
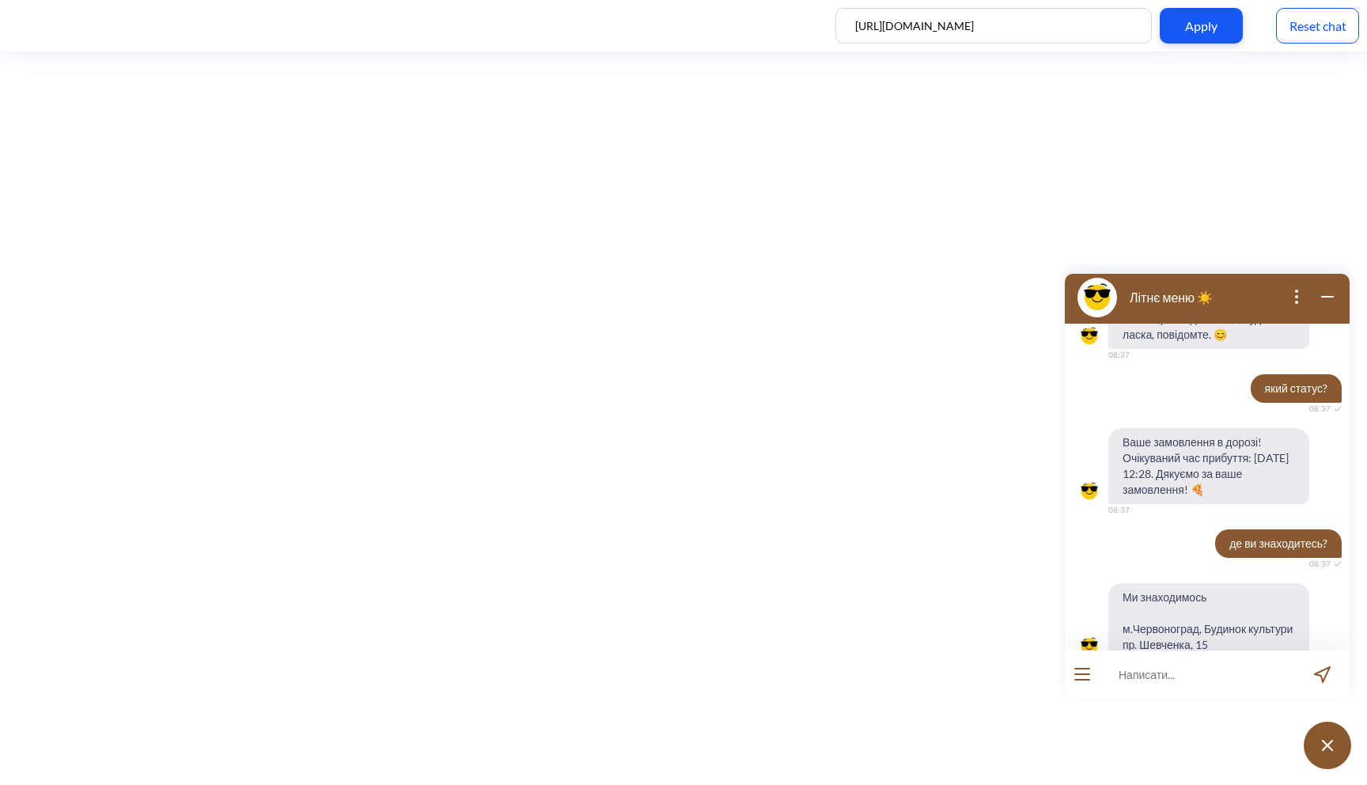
scroll to position [1079, 0]
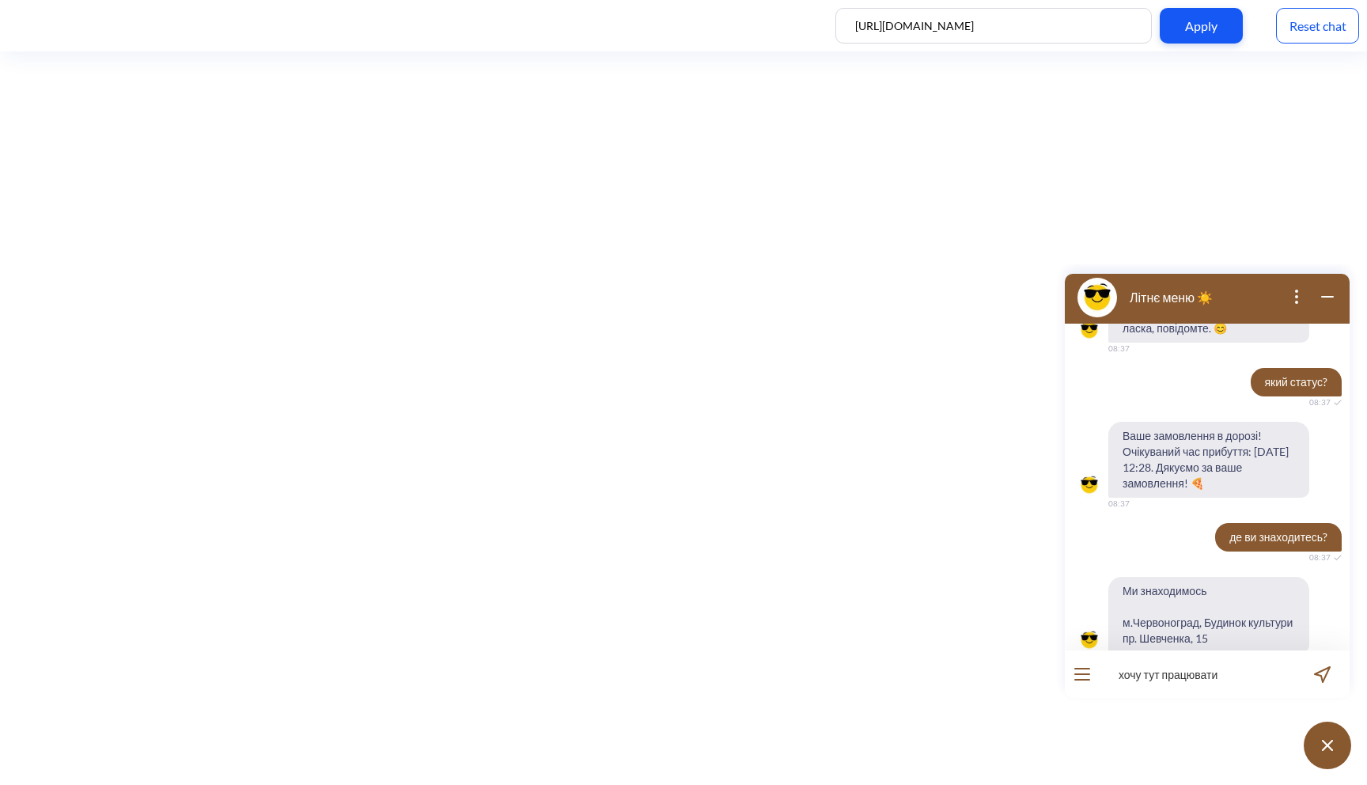
type input "хочу тут працювати"
click at [1085, 676] on button "open menu" at bounding box center [1083, 674] width 16 height 13
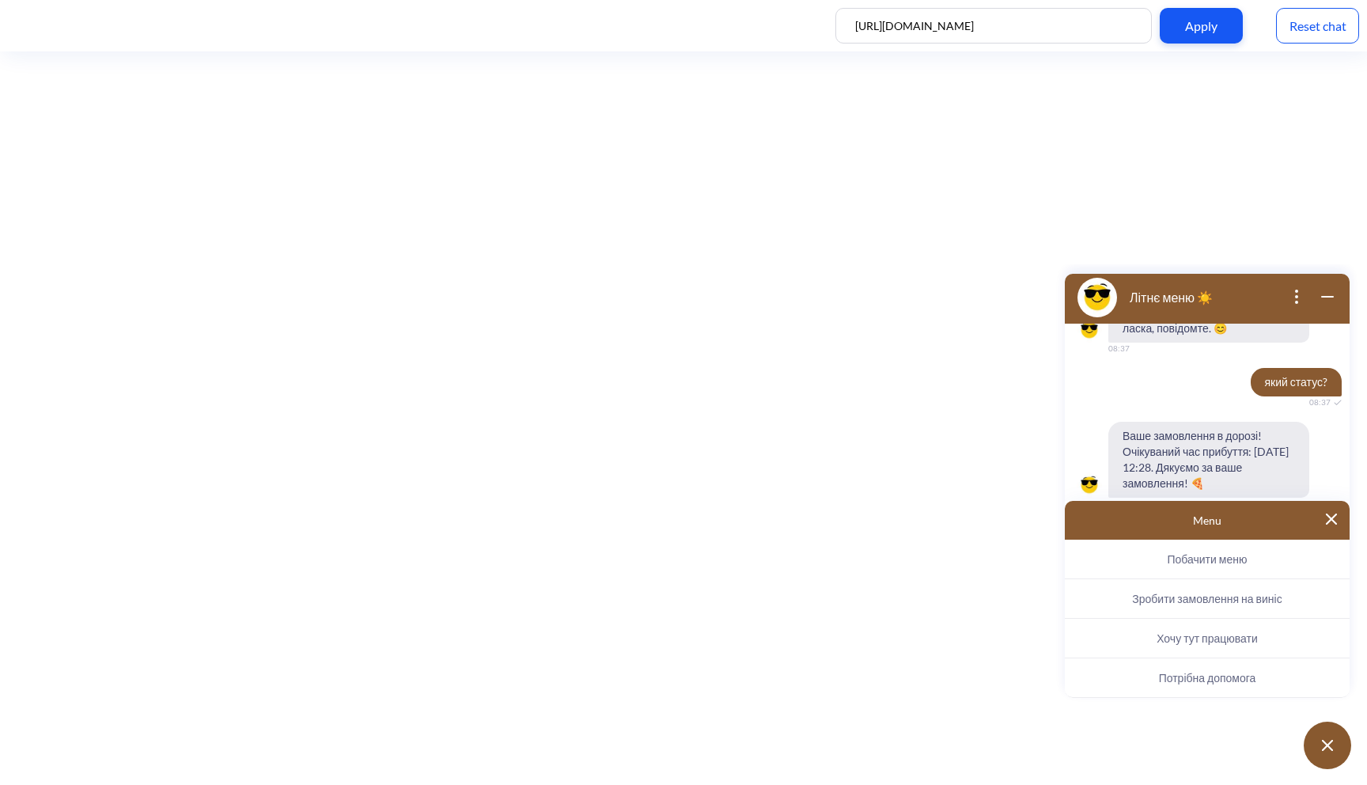
click at [1333, 525] on button at bounding box center [1331, 520] width 11 height 13
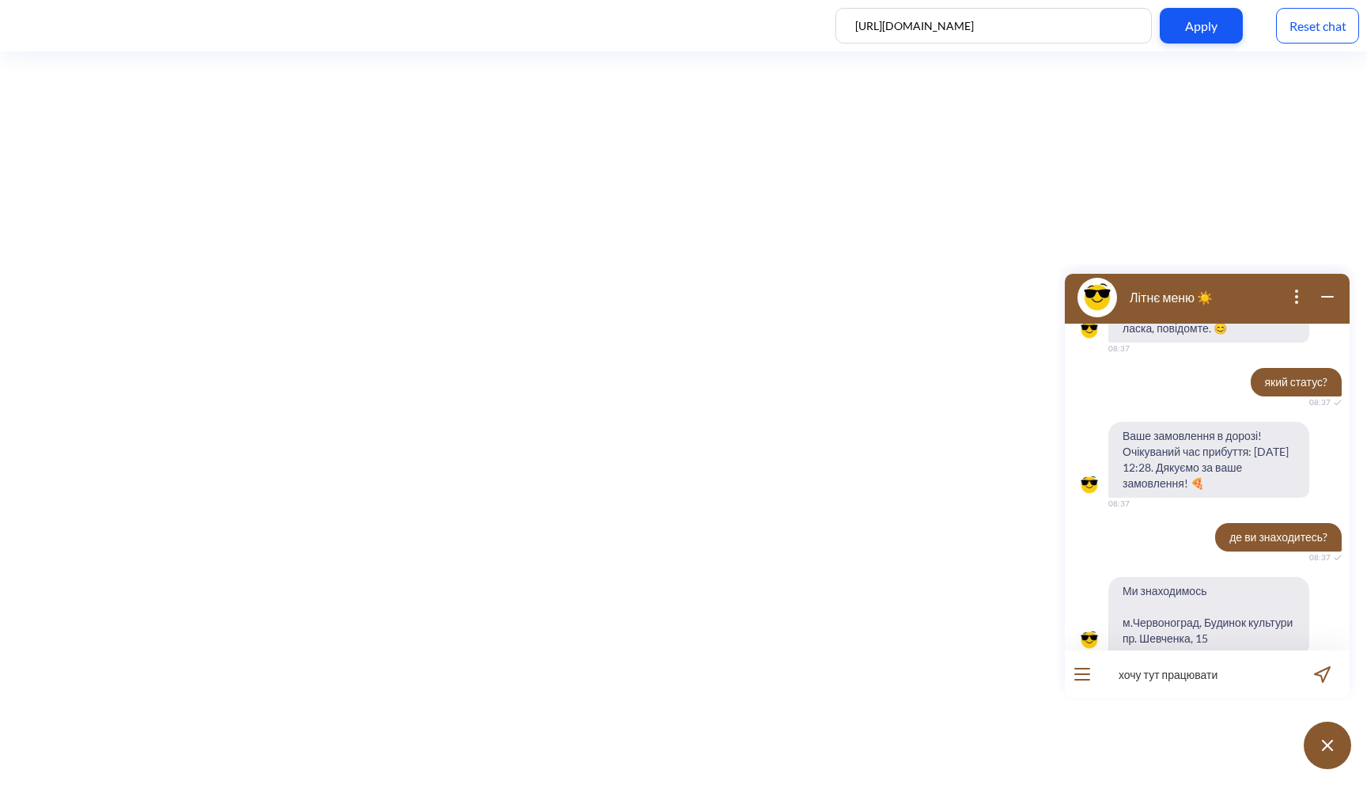
click at [1220, 682] on input "хочу тут працювати" at bounding box center [1197, 673] width 195 height 47
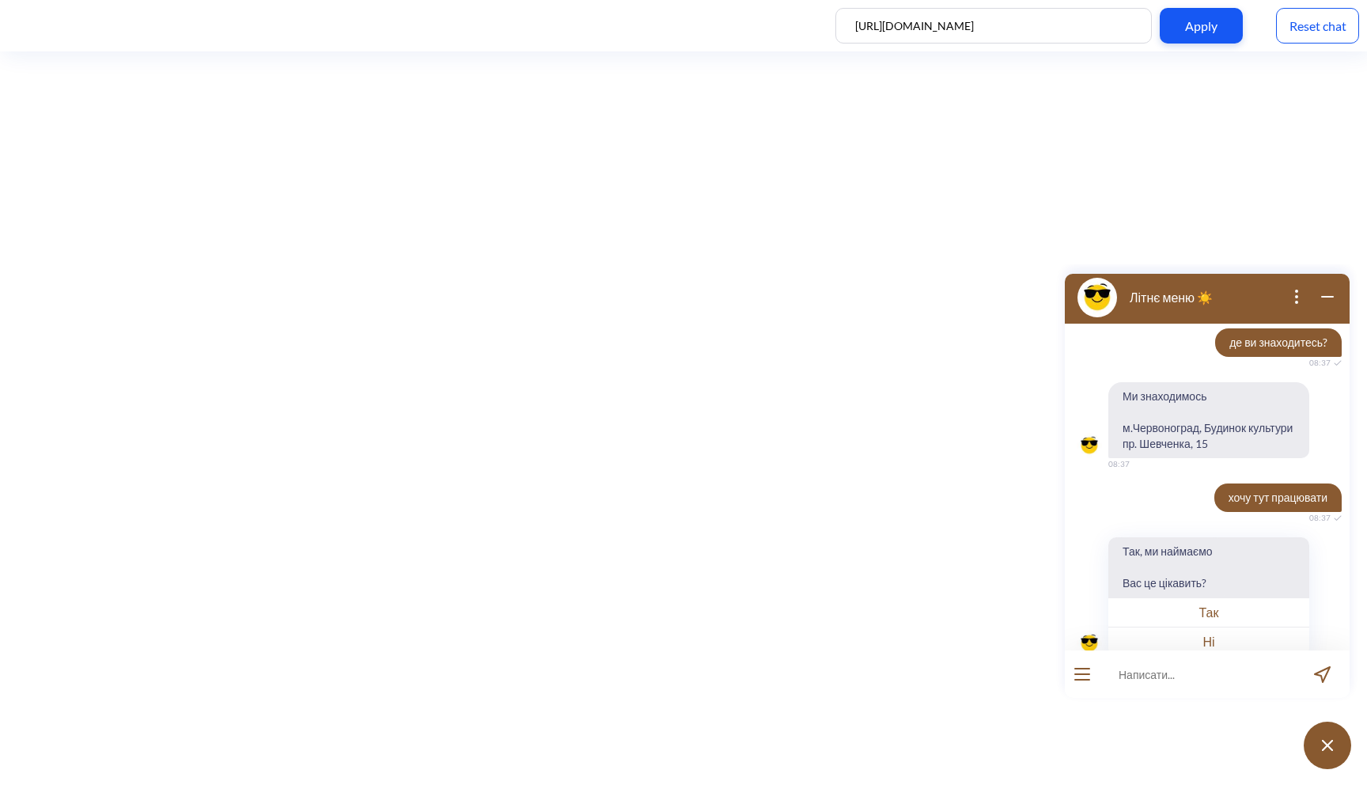
scroll to position [1276, 0]
click at [1086, 677] on button "open menu" at bounding box center [1083, 674] width 16 height 13
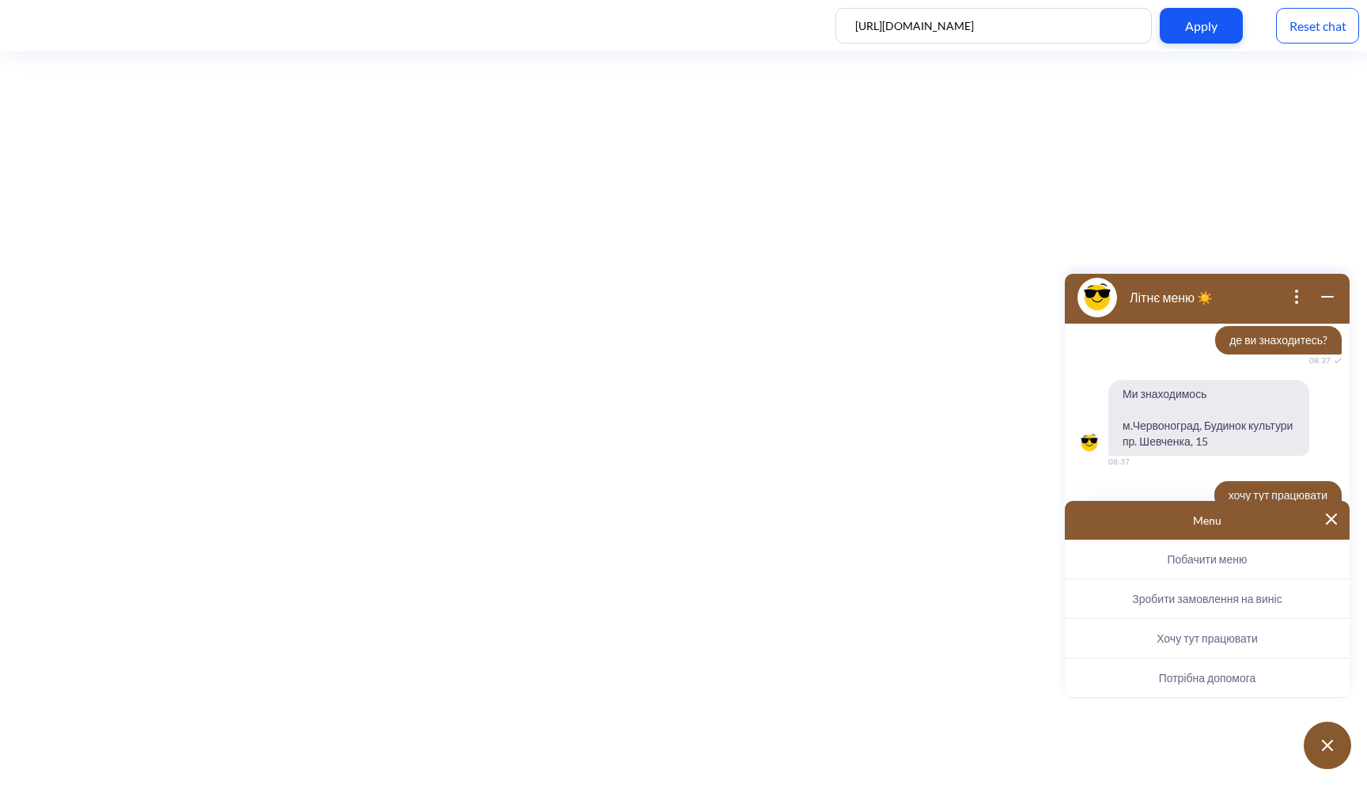
click at [1181, 630] on button "Хочу тут працювати" at bounding box center [1207, 639] width 285 height 40
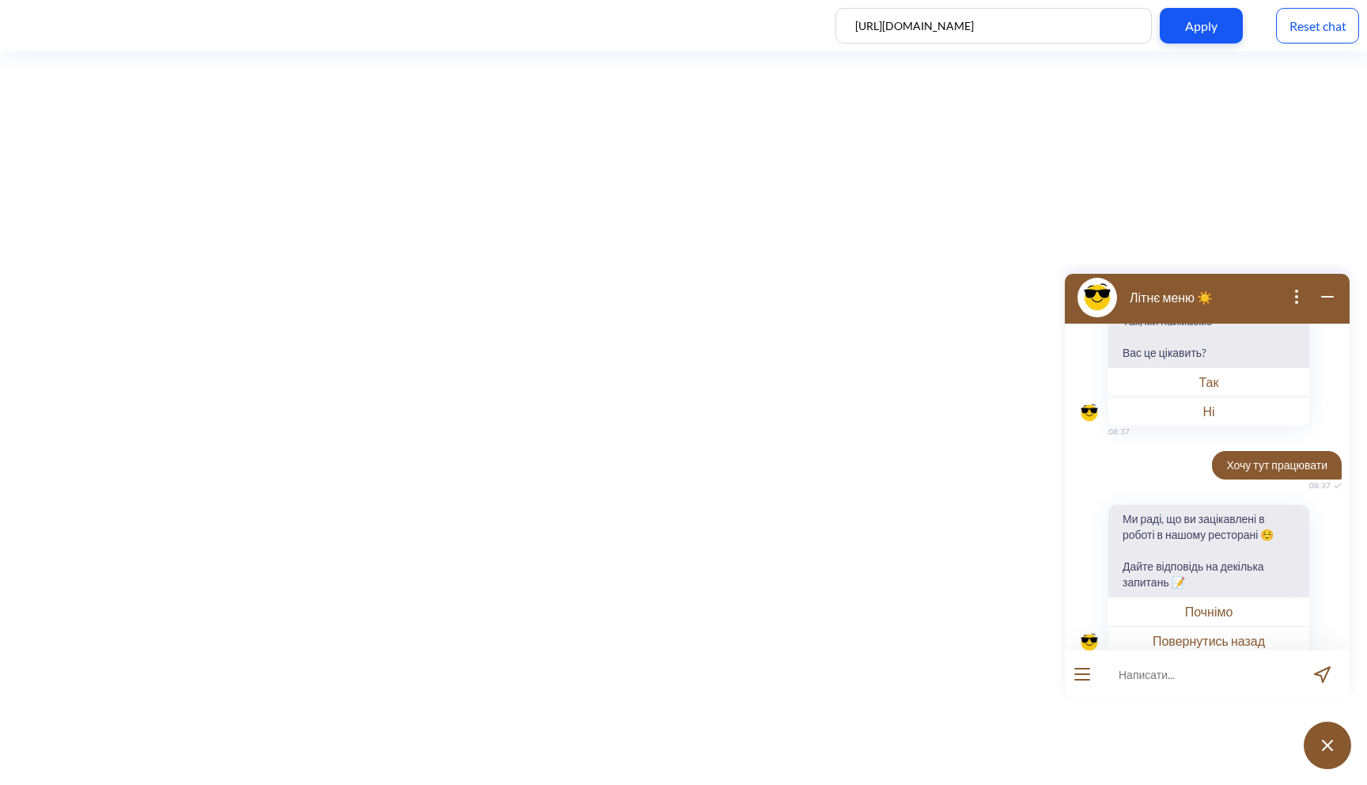
scroll to position [1504, 0]
click at [1211, 596] on button "Почнімо" at bounding box center [1209, 610] width 201 height 29
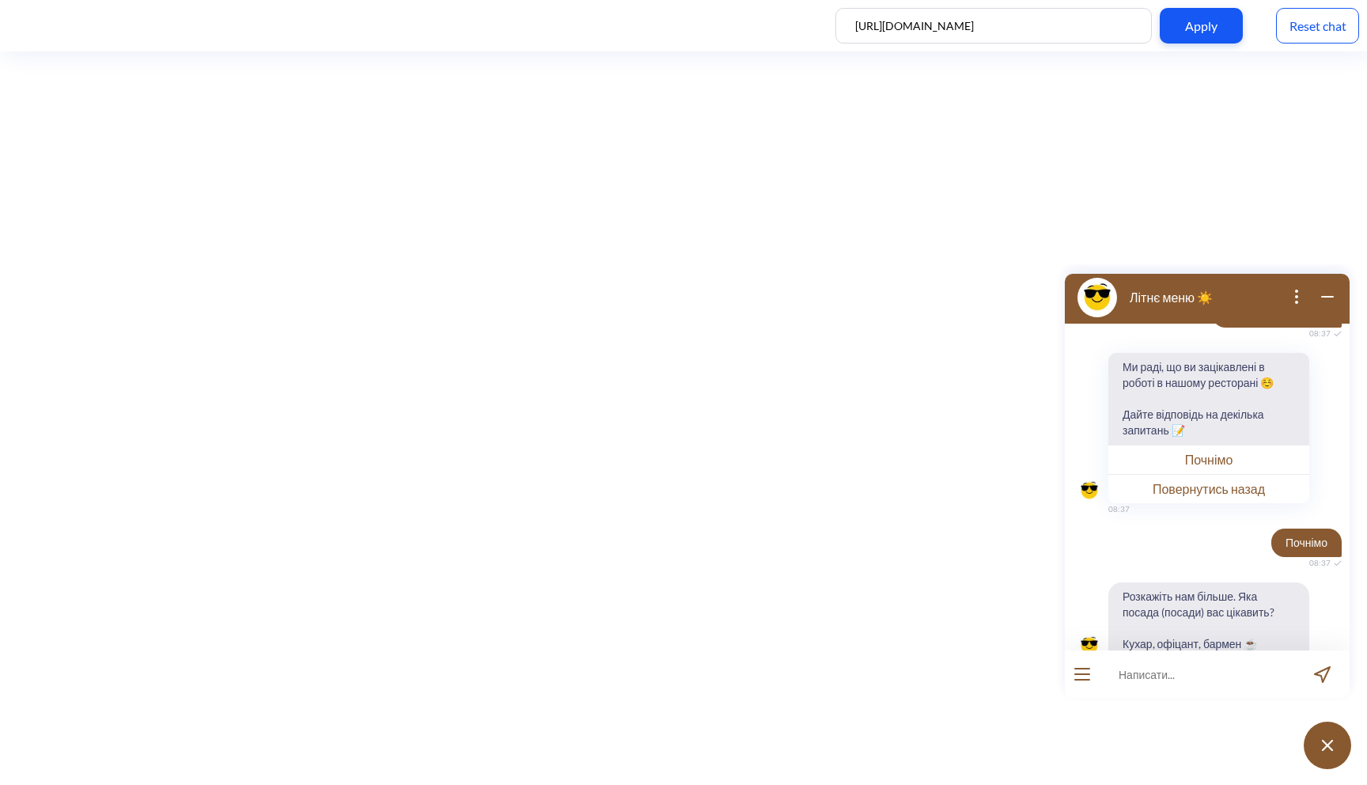
scroll to position [1659, 0]
click at [1166, 676] on input at bounding box center [1197, 673] width 195 height 47
click at [1329, 303] on icon "wrap widget" at bounding box center [1327, 296] width 19 height 19
